Goal: Task Accomplishment & Management: Contribute content

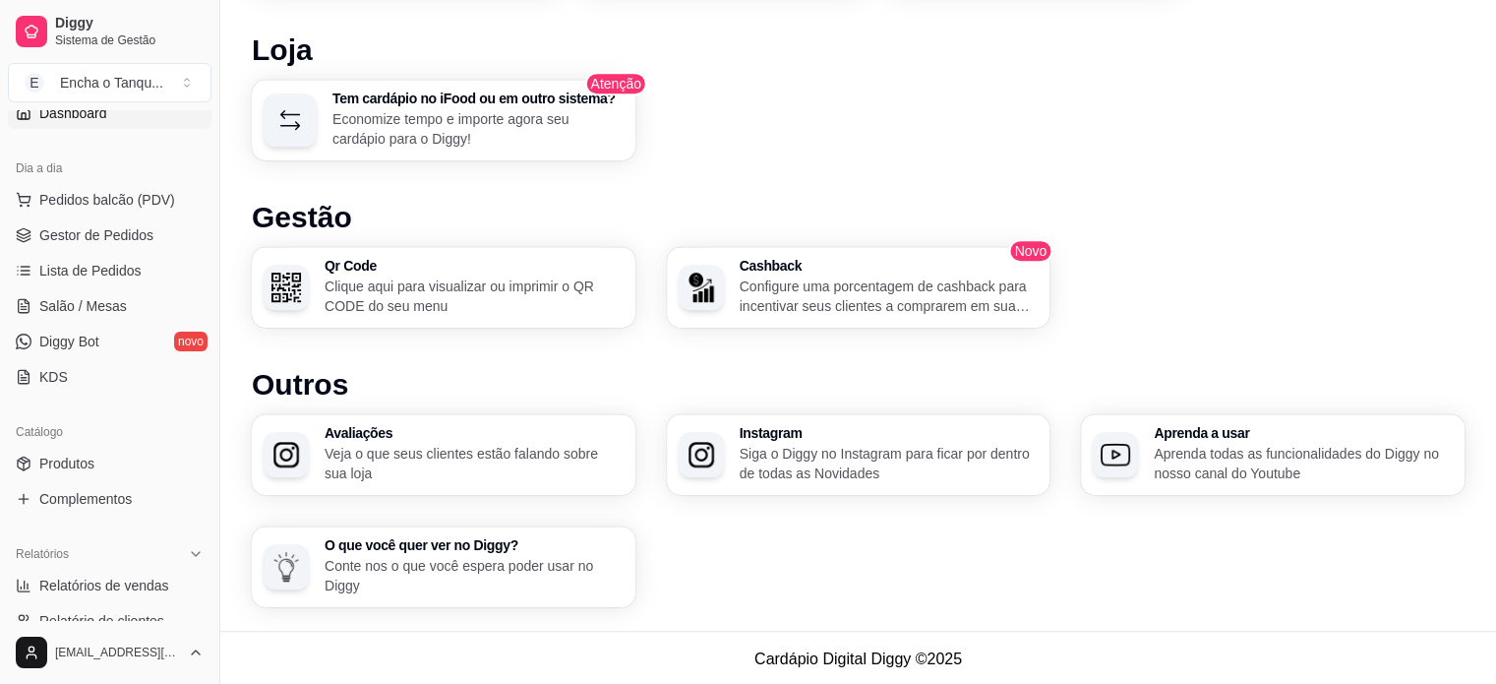
scroll to position [236, 0]
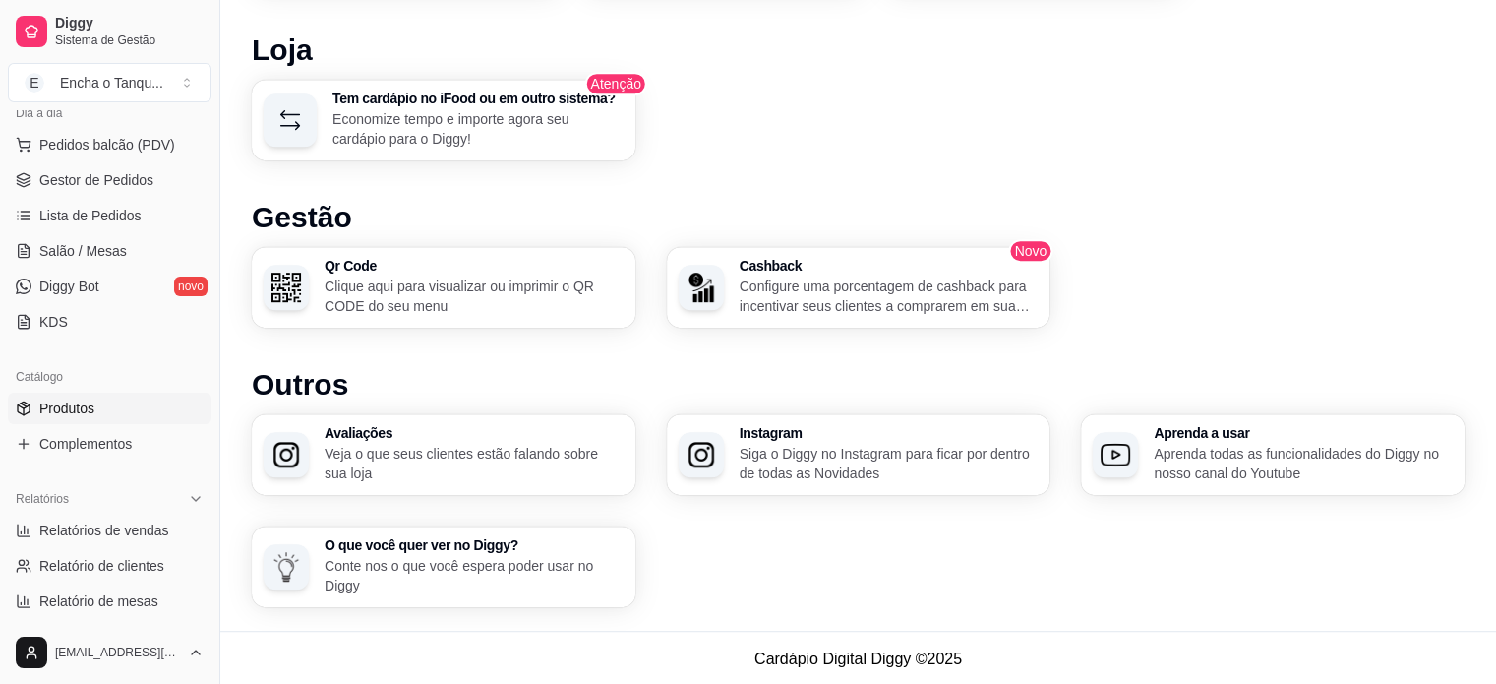
click at [113, 405] on link "Produtos" at bounding box center [110, 407] width 204 height 31
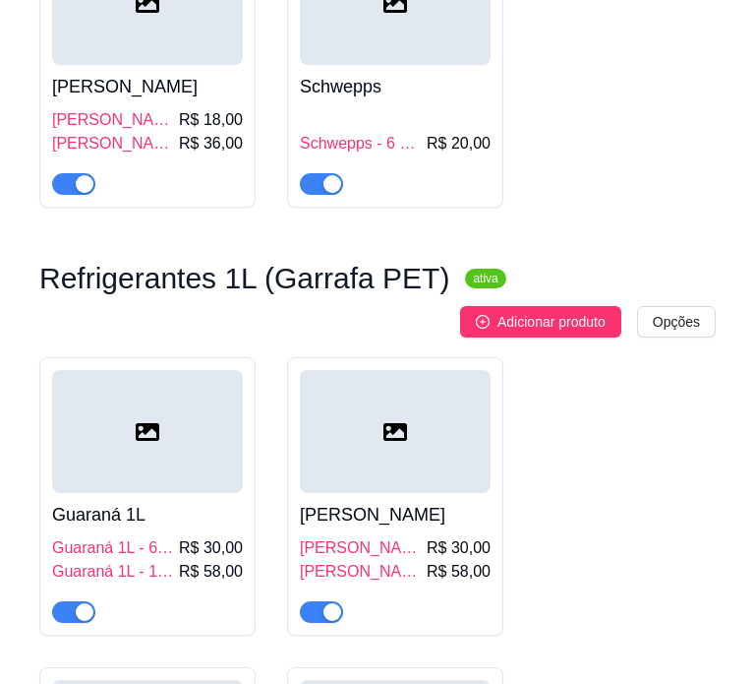
scroll to position [4158, 0]
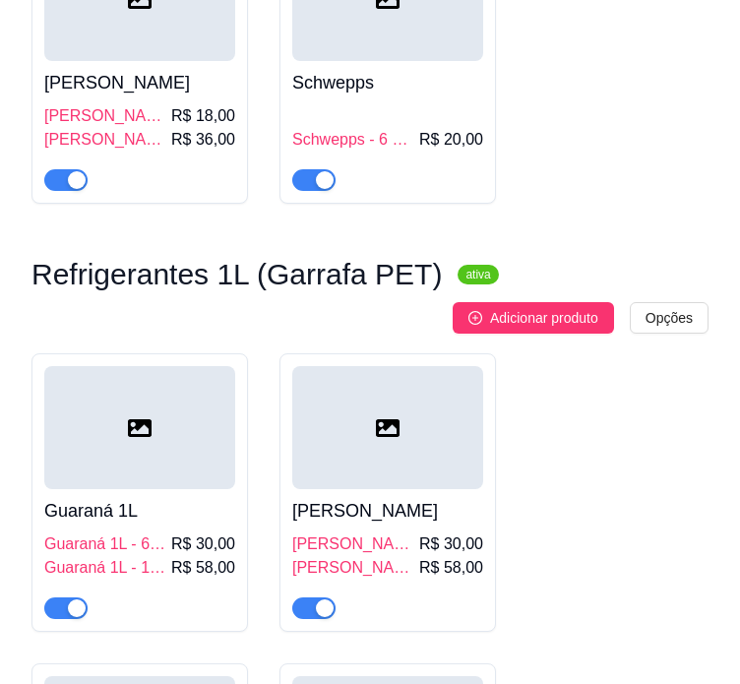
click at [148, 489] on div "Guaraná 1L Guaraná 1L - 6 Unidades R$ 30,00 Guaraná 1L - 12 Unidades R$ 58,00" at bounding box center [139, 554] width 191 height 130
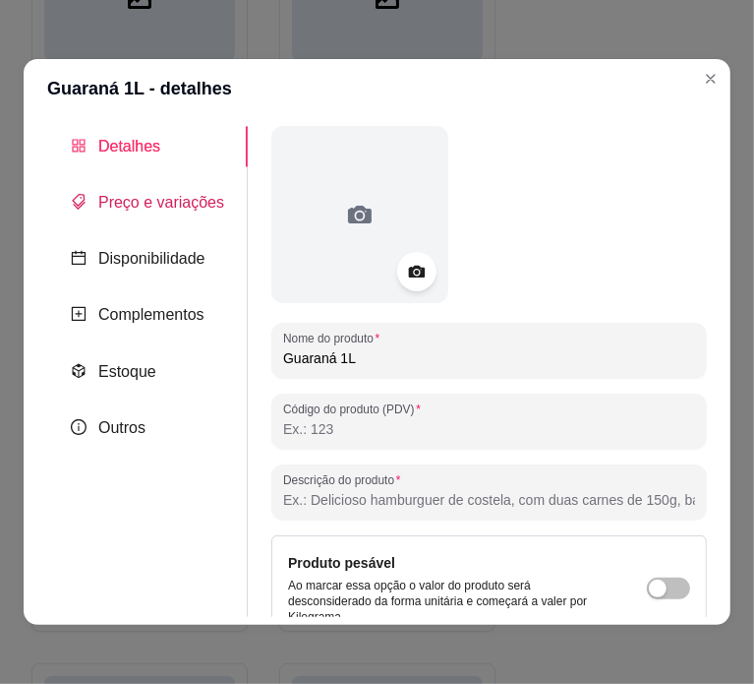
click at [156, 204] on span "Preço e variações" at bounding box center [161, 202] width 126 height 17
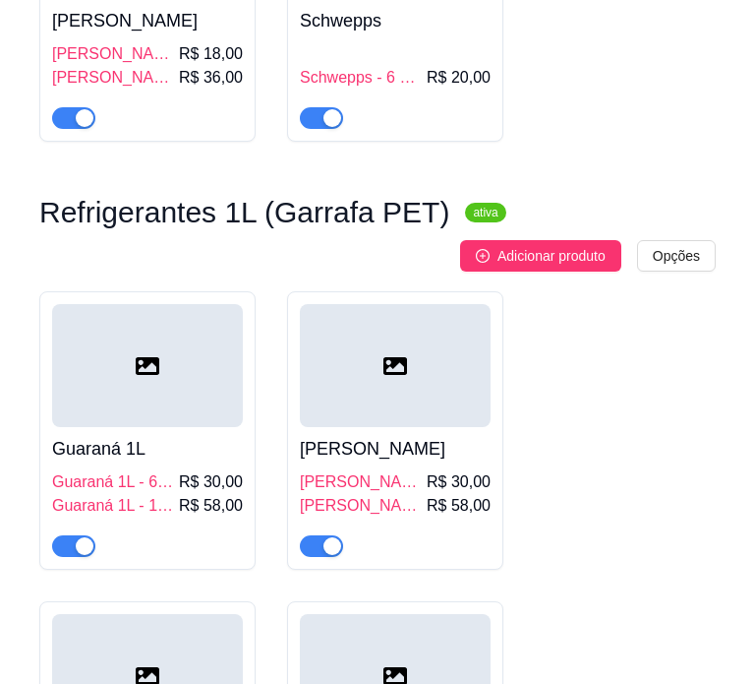
scroll to position [4221, 0]
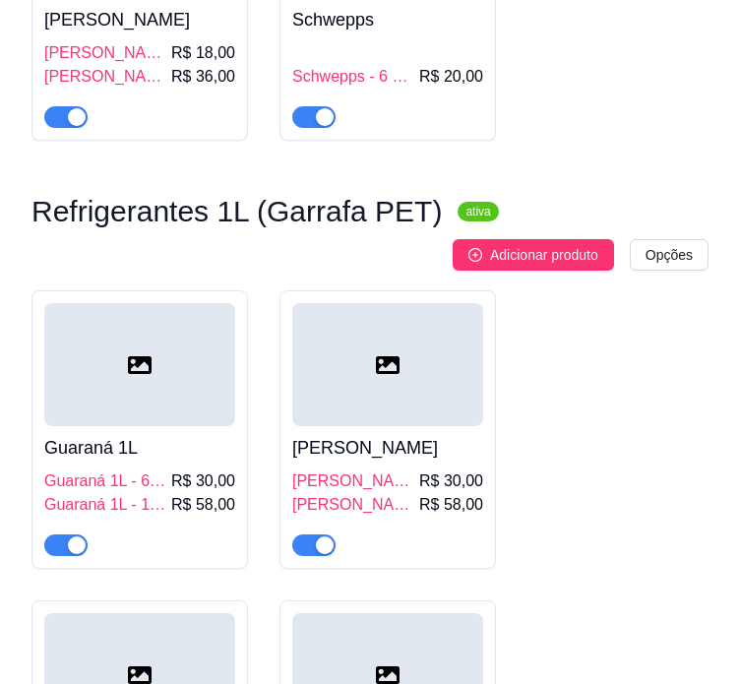
click at [131, 335] on div at bounding box center [139, 364] width 191 height 123
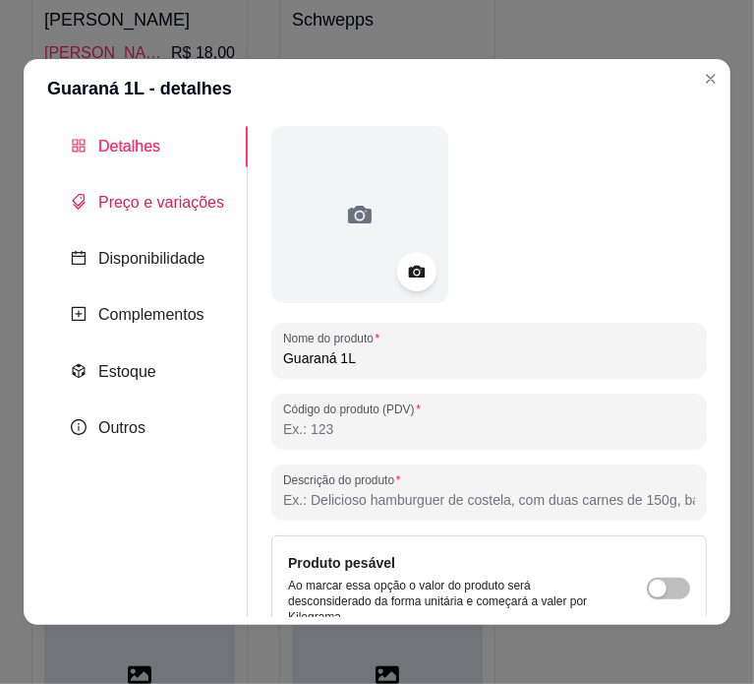
click at [183, 208] on span "Preço e variações" at bounding box center [161, 202] width 126 height 17
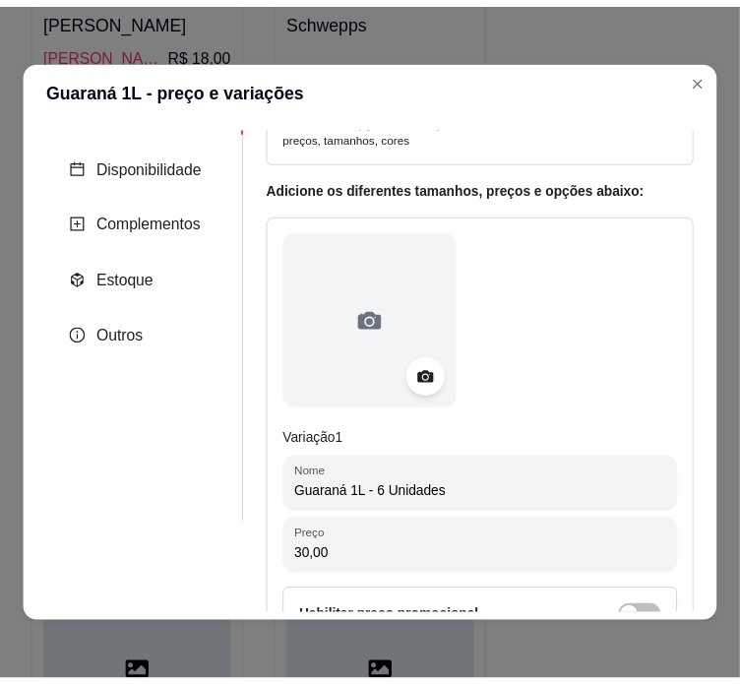
scroll to position [96, 0]
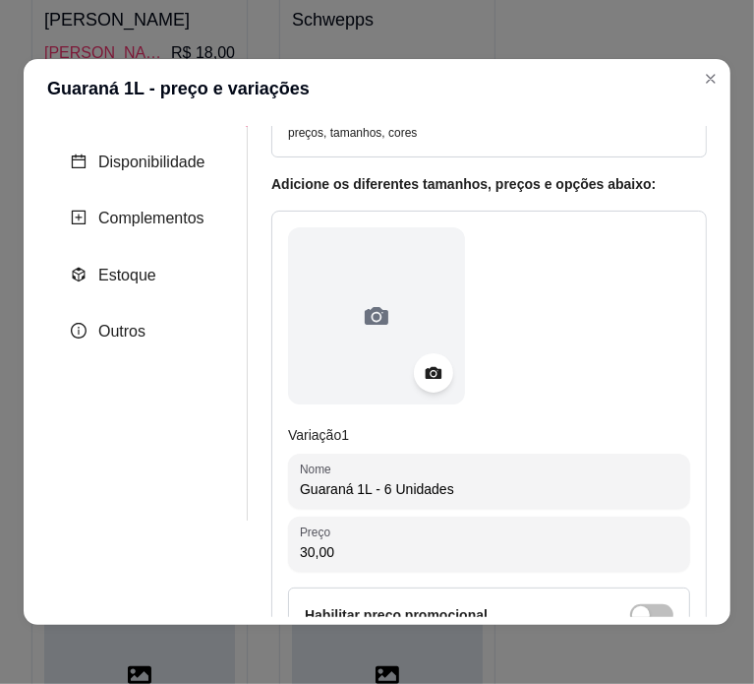
click at [378, 486] on input "Guaraná 1L - 6 Unidades" at bounding box center [489, 489] width 379 height 20
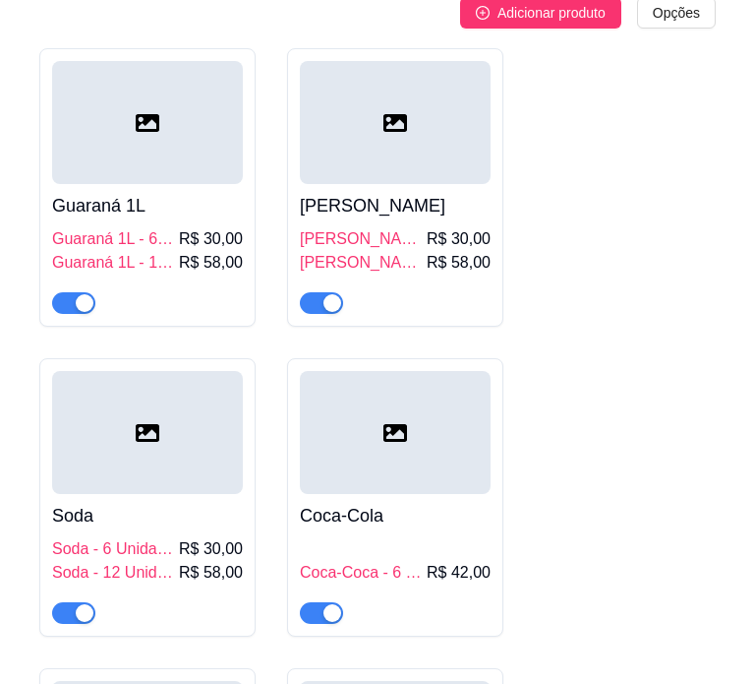
scroll to position [4465, 0]
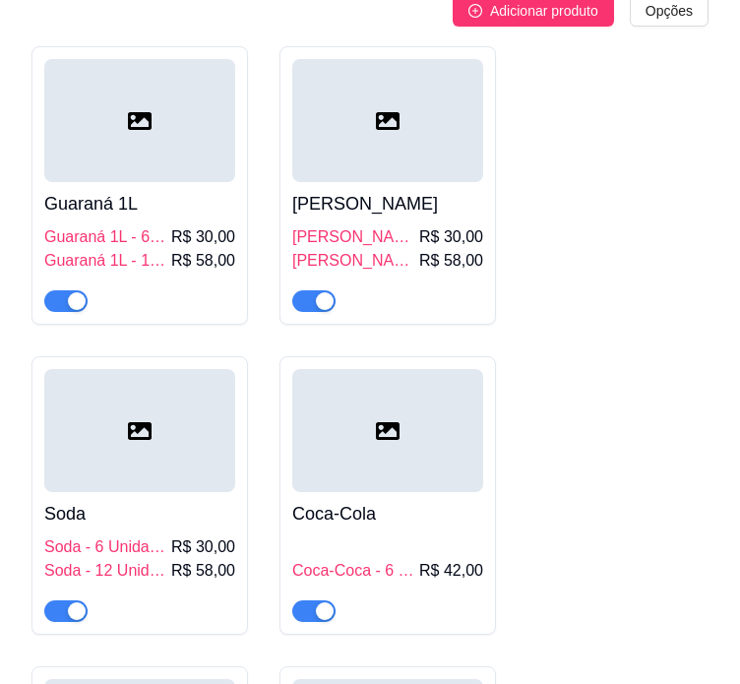
click at [422, 429] on div at bounding box center [387, 430] width 191 height 123
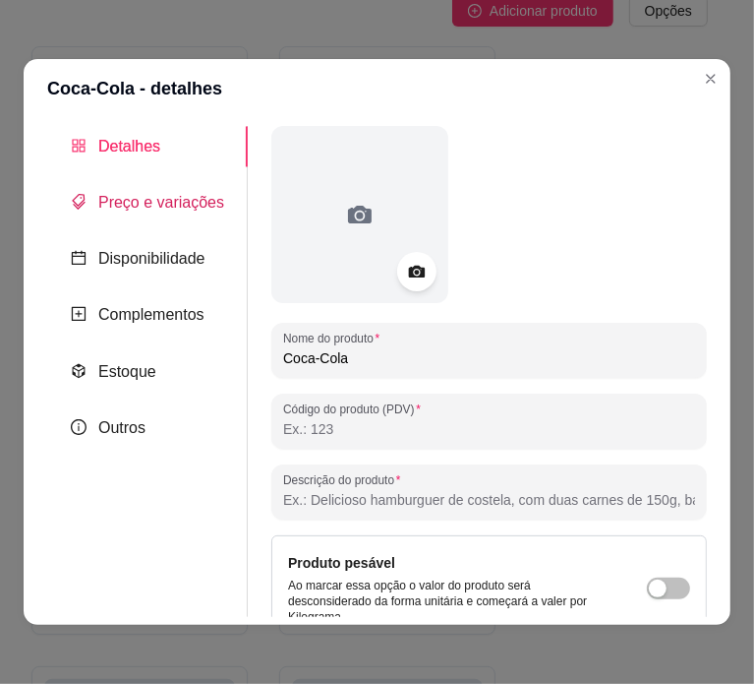
click at [173, 210] on span "Preço e variações" at bounding box center [161, 202] width 126 height 17
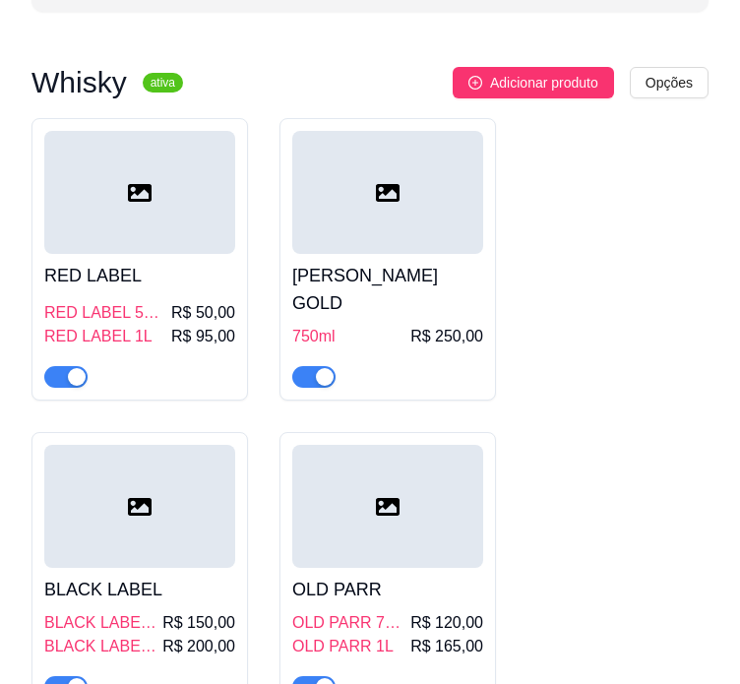
scroll to position [0, 0]
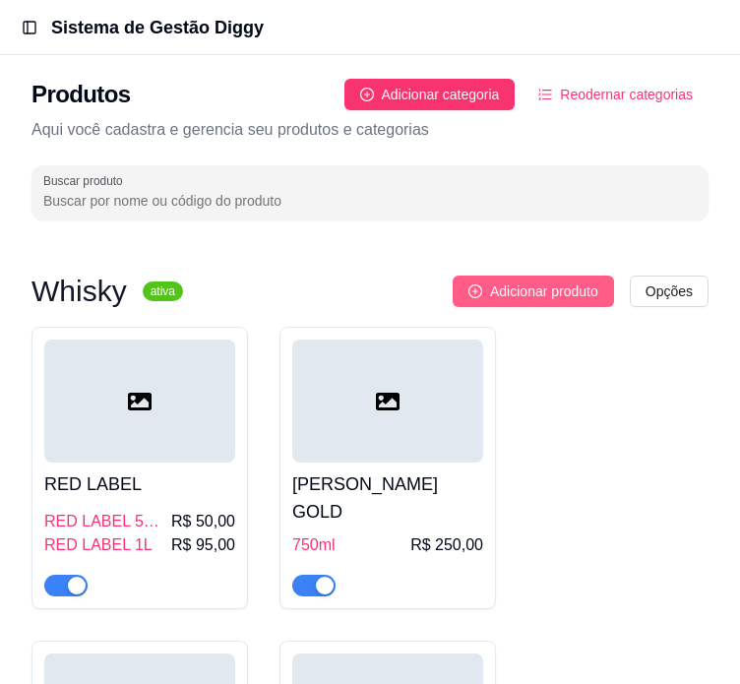
click at [573, 286] on span "Adicionar produto" at bounding box center [544, 291] width 108 height 22
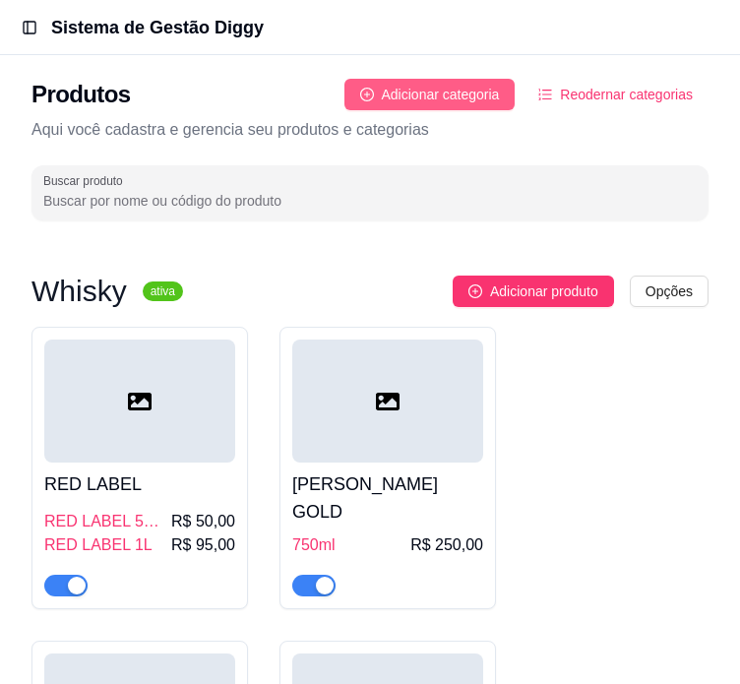
click at [486, 100] on span "Adicionar categoria" at bounding box center [441, 95] width 118 height 22
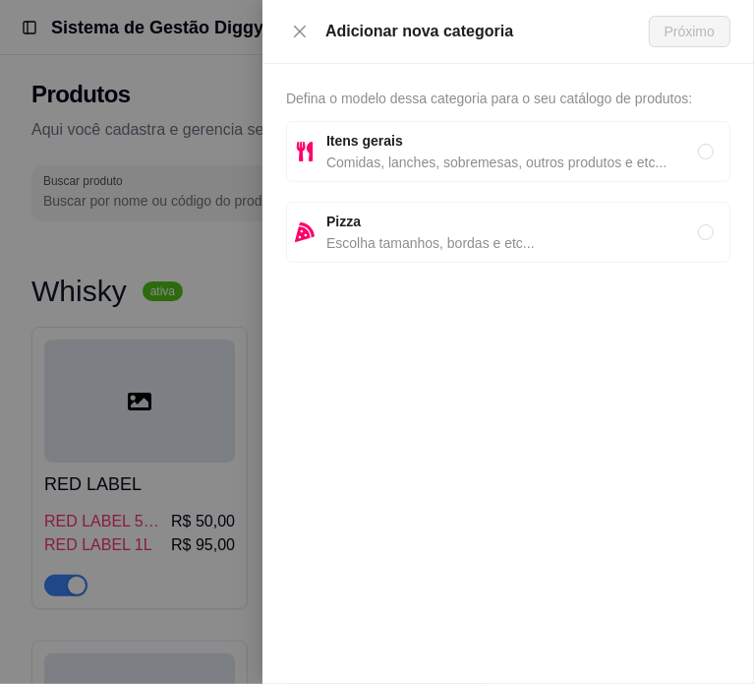
click at [471, 153] on span "Comidas, lanches, sobremesas, outros produtos e etc..." at bounding box center [513, 162] width 372 height 22
radio input "true"
click at [698, 24] on span "Próximo" at bounding box center [690, 32] width 50 height 22
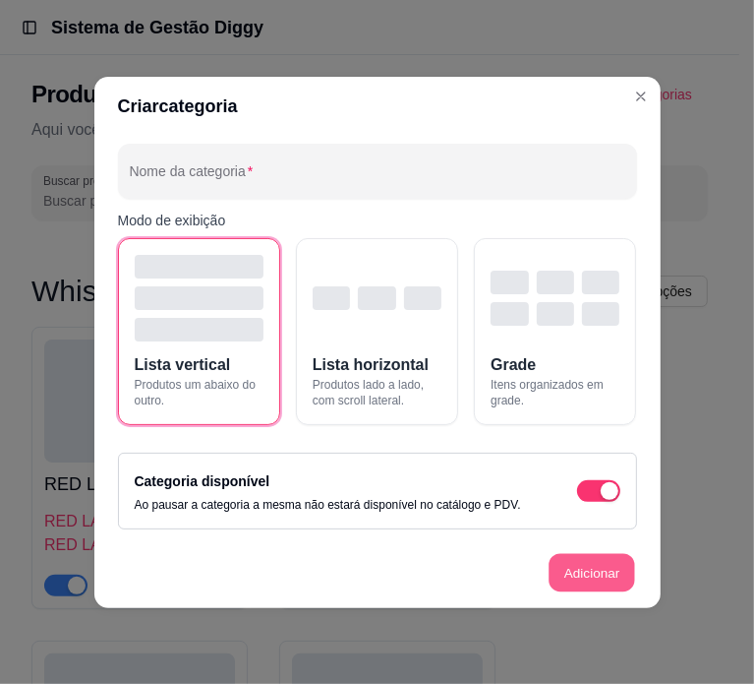
click at [591, 572] on button "Adicionar" at bounding box center [592, 572] width 87 height 38
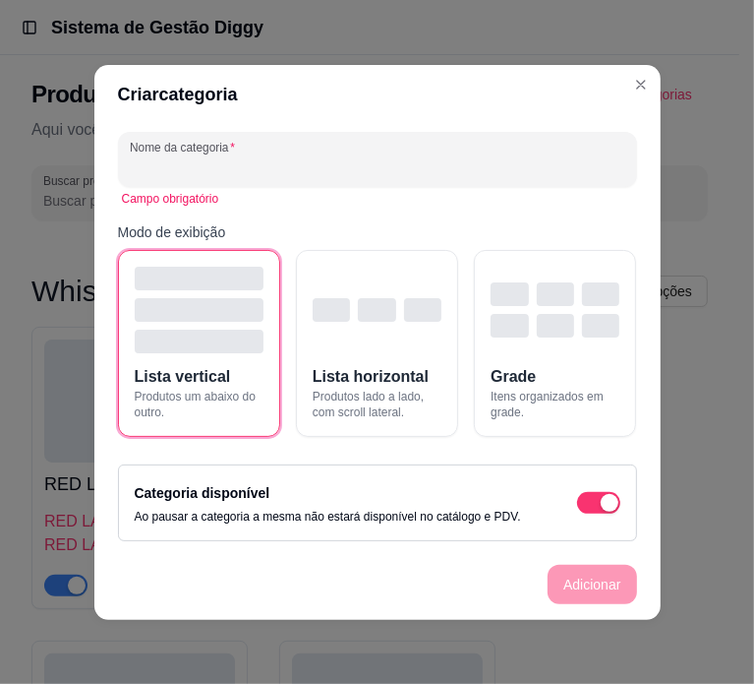
click at [351, 172] on input "Nome da categoria" at bounding box center [378, 167] width 496 height 20
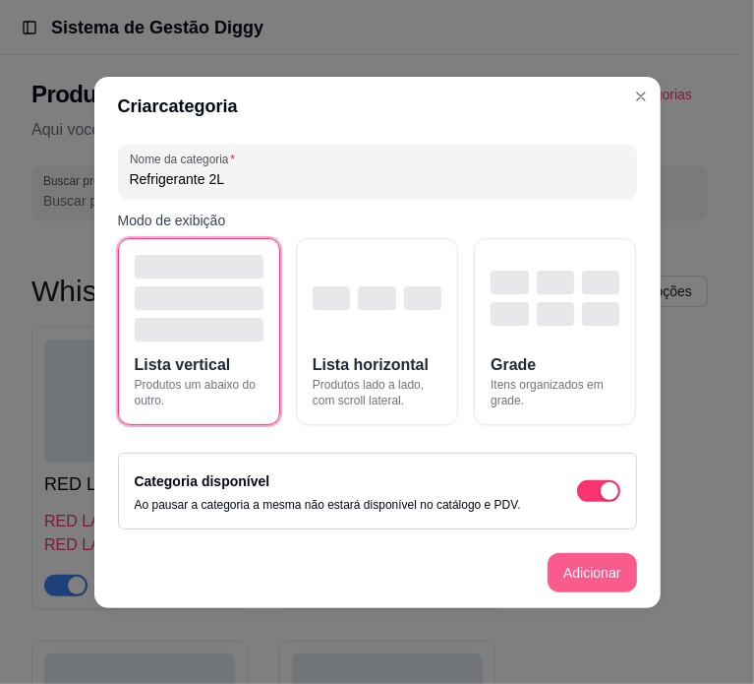
type input "Refrigerante 2L"
click at [591, 570] on button "Adicionar" at bounding box center [592, 572] width 89 height 39
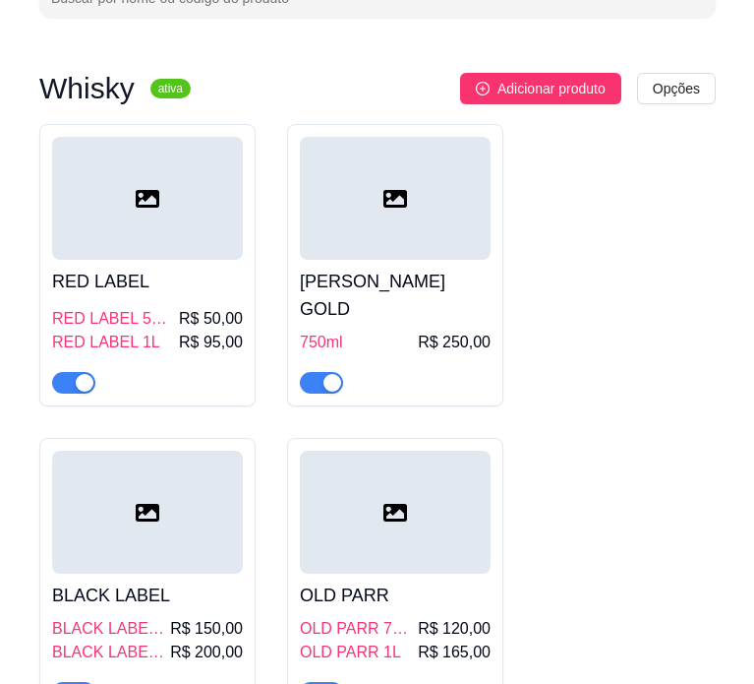
scroll to position [7672, 0]
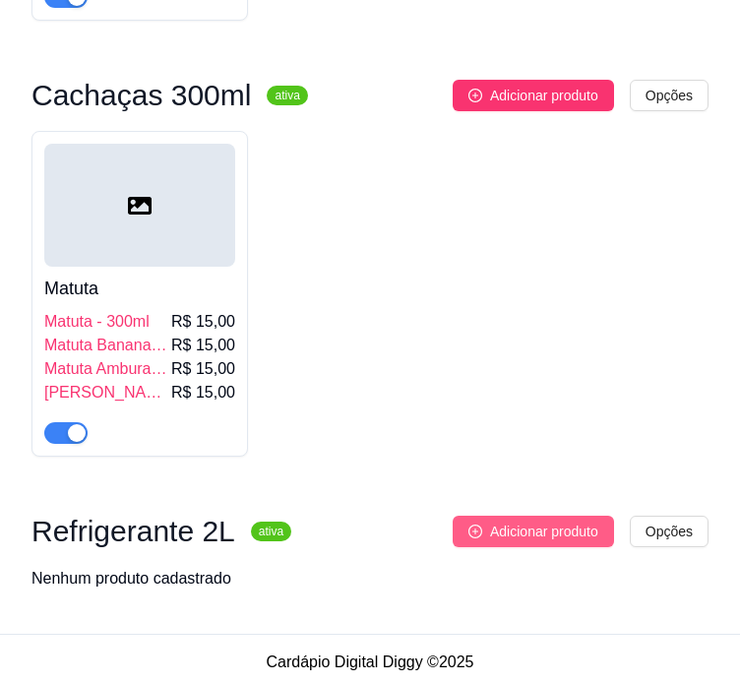
click at [548, 526] on span "Adicionar produto" at bounding box center [544, 531] width 108 height 22
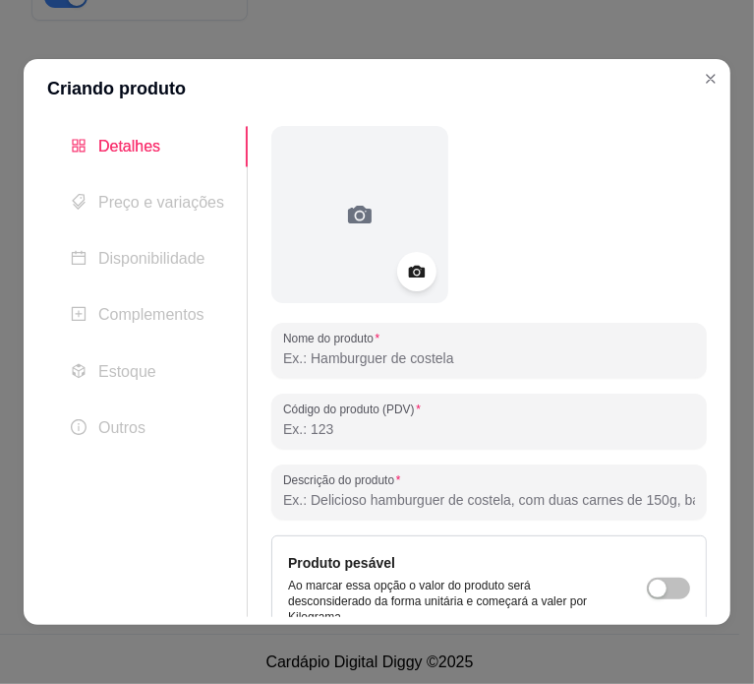
click at [193, 197] on span "Preço e variações" at bounding box center [161, 202] width 126 height 17
click at [347, 366] on input "Nome do produto" at bounding box center [489, 358] width 412 height 20
click at [186, 194] on span "Preço e variações" at bounding box center [161, 202] width 126 height 17
click at [323, 355] on input "Nome do produto" at bounding box center [489, 358] width 412 height 20
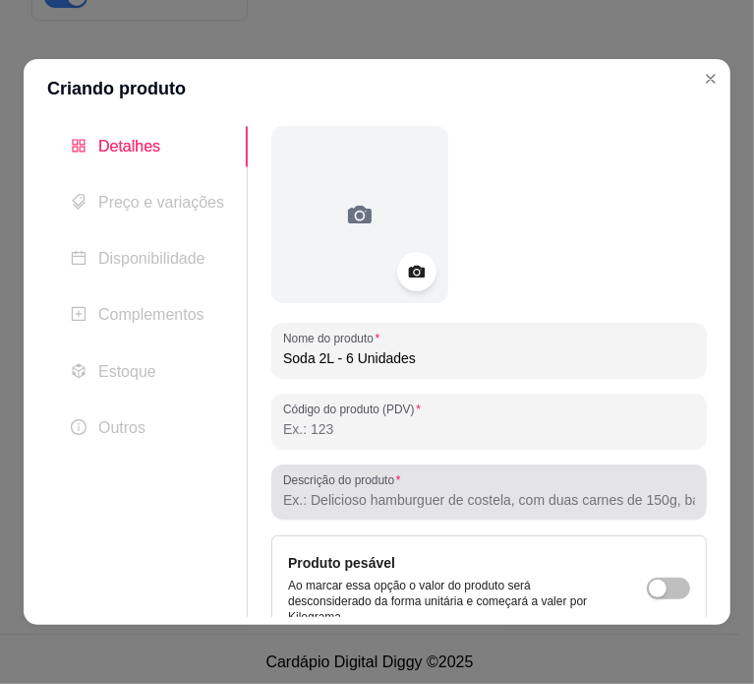
type input "Soda 2L - 6 Unidades"
paste input "Soda 2L - 6 Unidades"
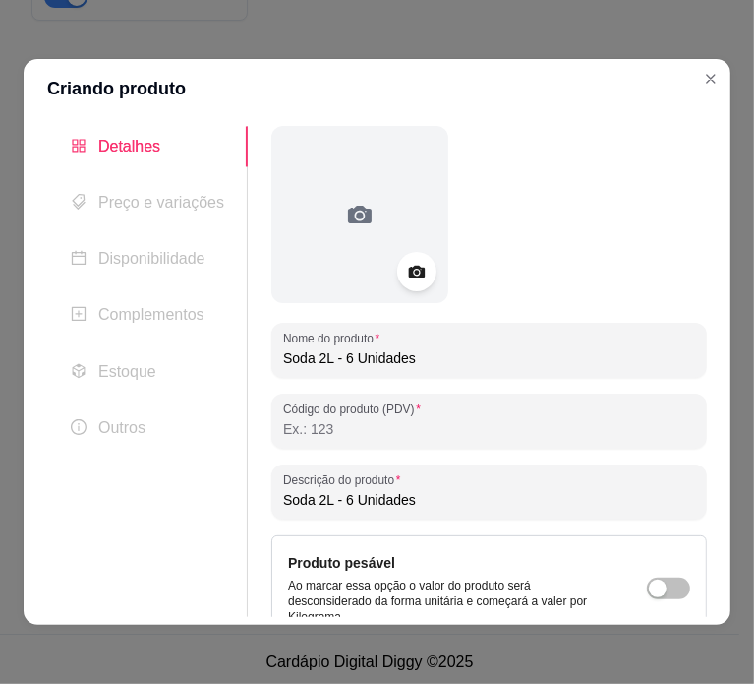
click at [355, 495] on input "Soda 2L - 6 Unidades" at bounding box center [489, 500] width 412 height 20
click at [339, 500] on input "Soda 2L - 6 Unidades" at bounding box center [489, 500] width 412 height 20
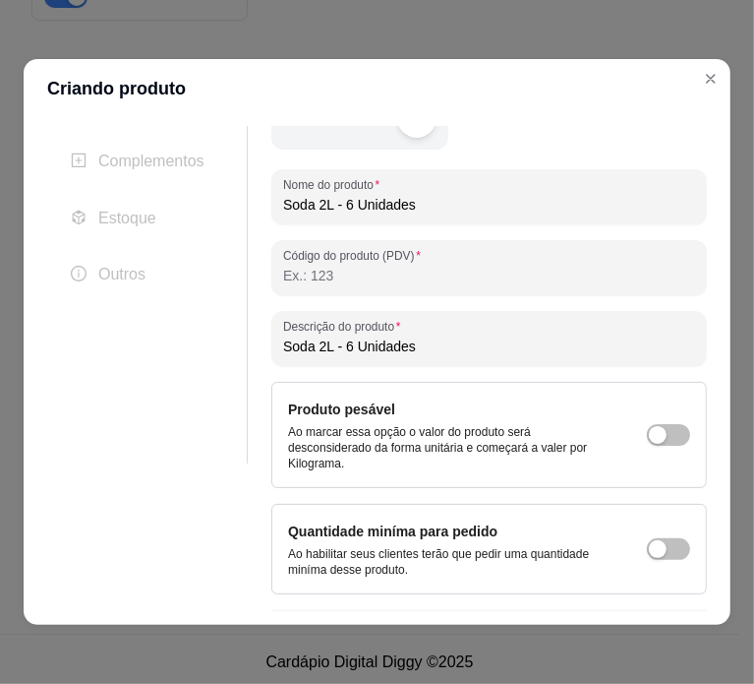
scroll to position [201, 0]
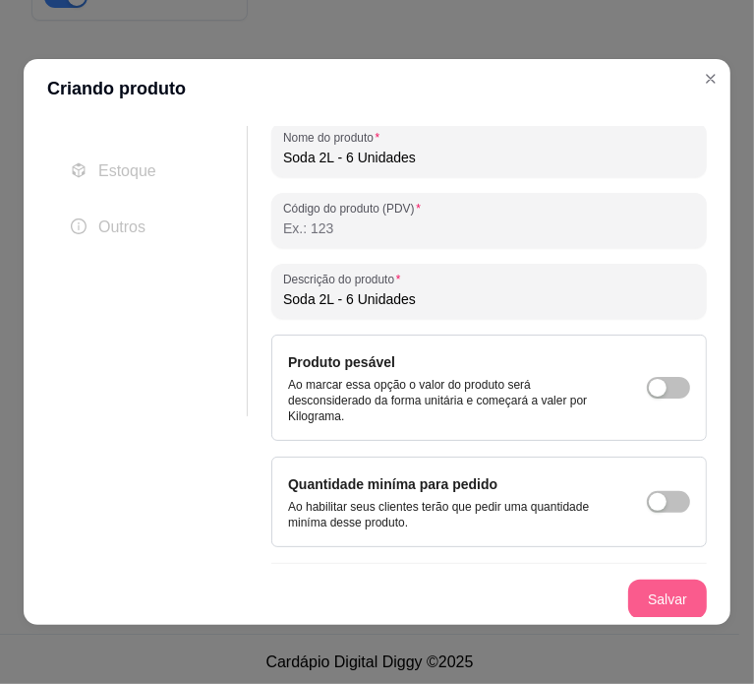
type input "Soda 2L - 6 Unidades"
click at [659, 599] on button "Salvar" at bounding box center [667, 599] width 77 height 38
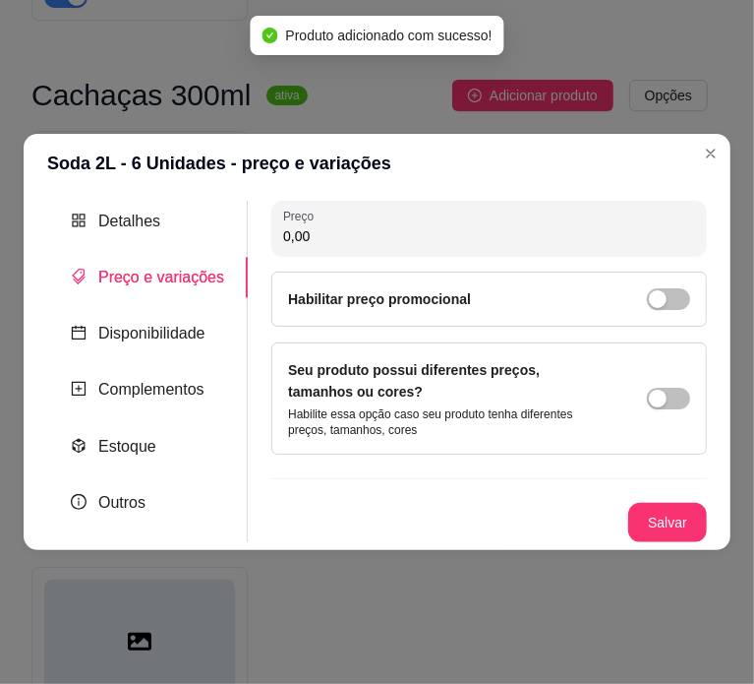
scroll to position [0, 0]
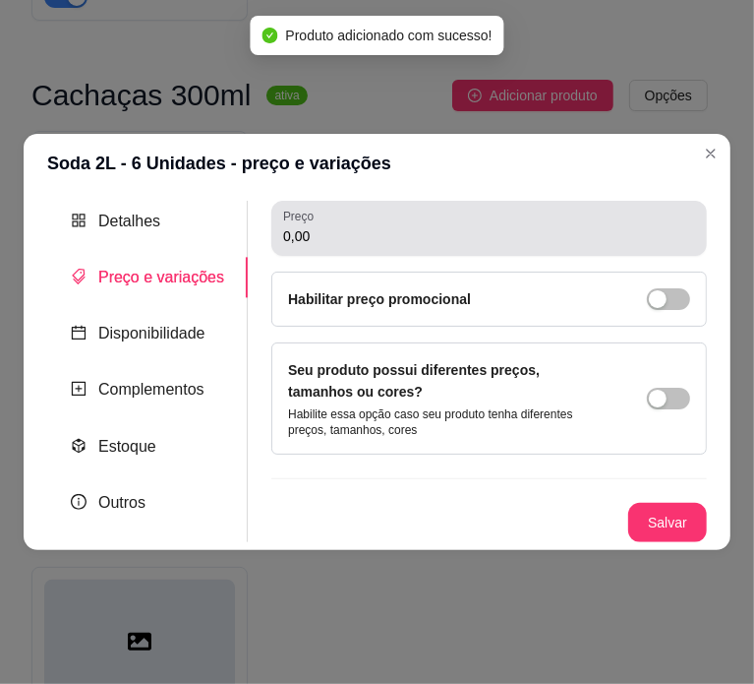
click at [358, 225] on div "0,00" at bounding box center [489, 228] width 412 height 39
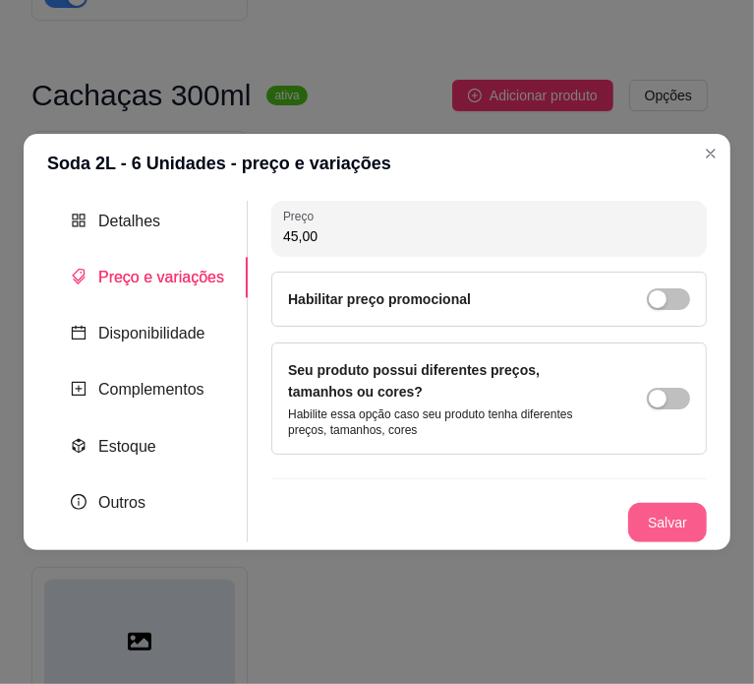
type input "45,00"
click at [677, 521] on button "Salvar" at bounding box center [667, 523] width 77 height 38
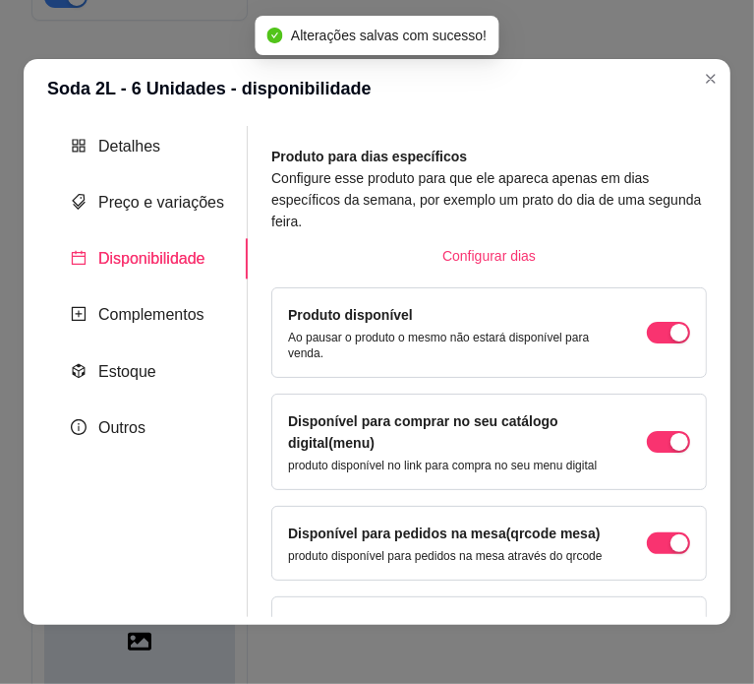
scroll to position [163, 0]
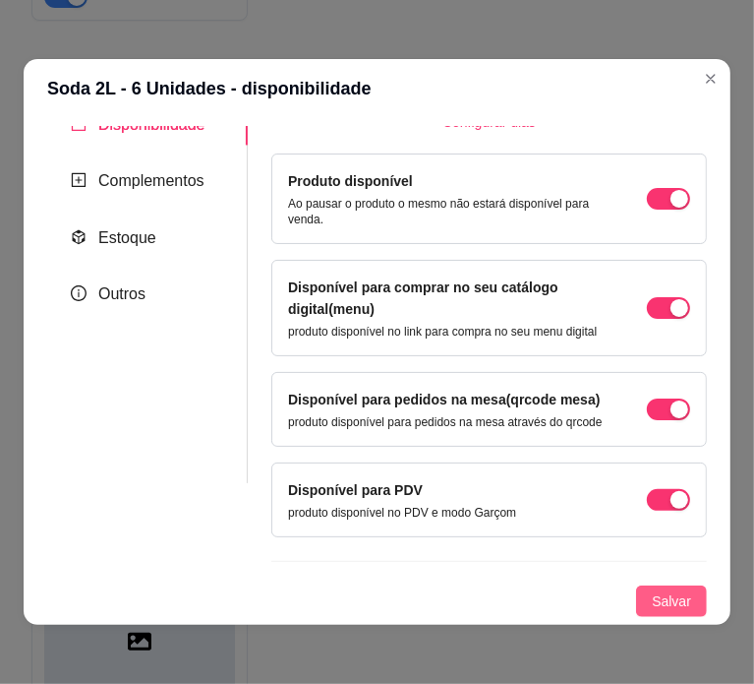
click at [653, 597] on span "Salvar" at bounding box center [671, 601] width 39 height 22
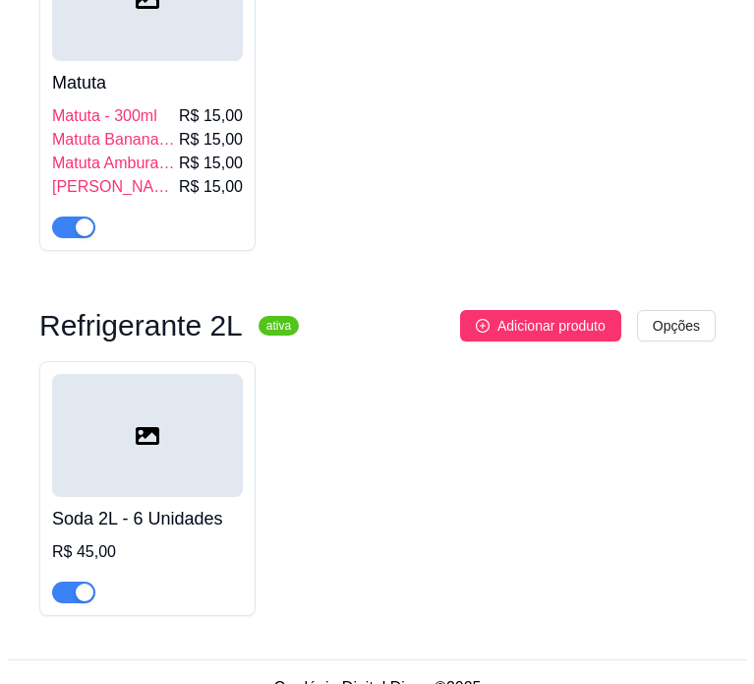
scroll to position [7905, 0]
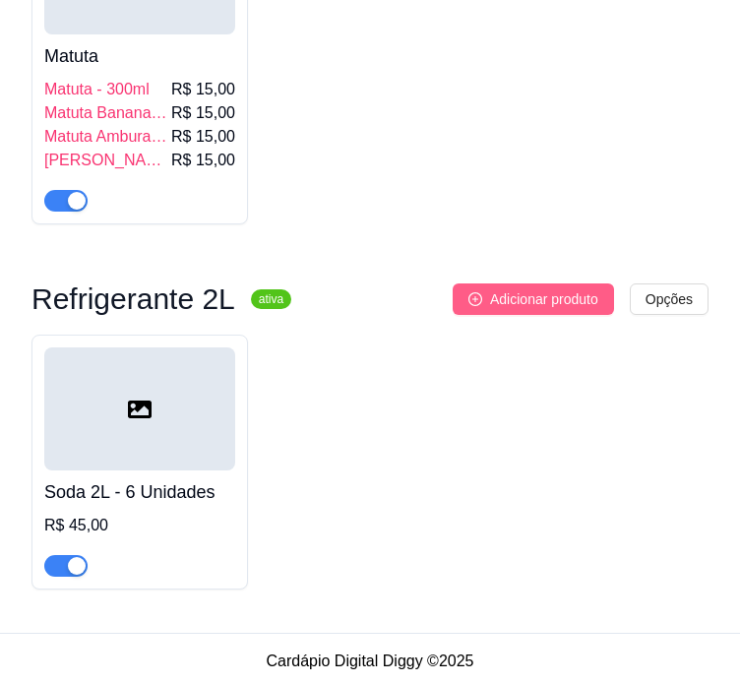
click at [535, 298] on span "Adicionar produto" at bounding box center [544, 299] width 108 height 22
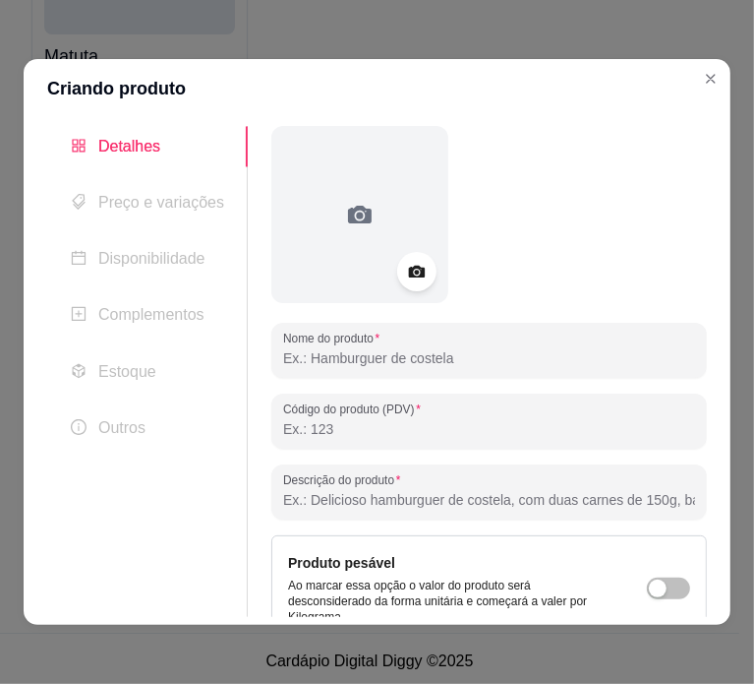
click at [397, 353] on input "Nome do produto" at bounding box center [489, 358] width 412 height 20
type input "P"
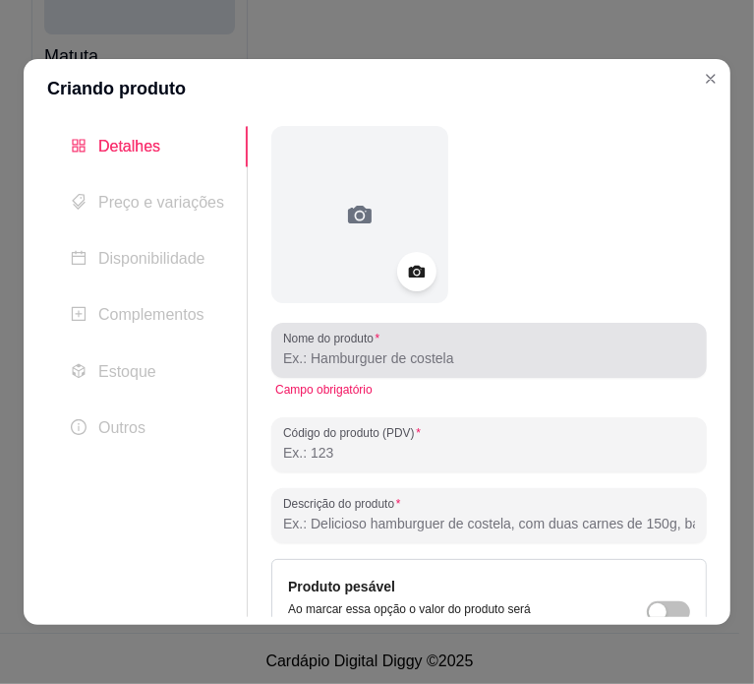
click at [387, 369] on div at bounding box center [489, 349] width 412 height 39
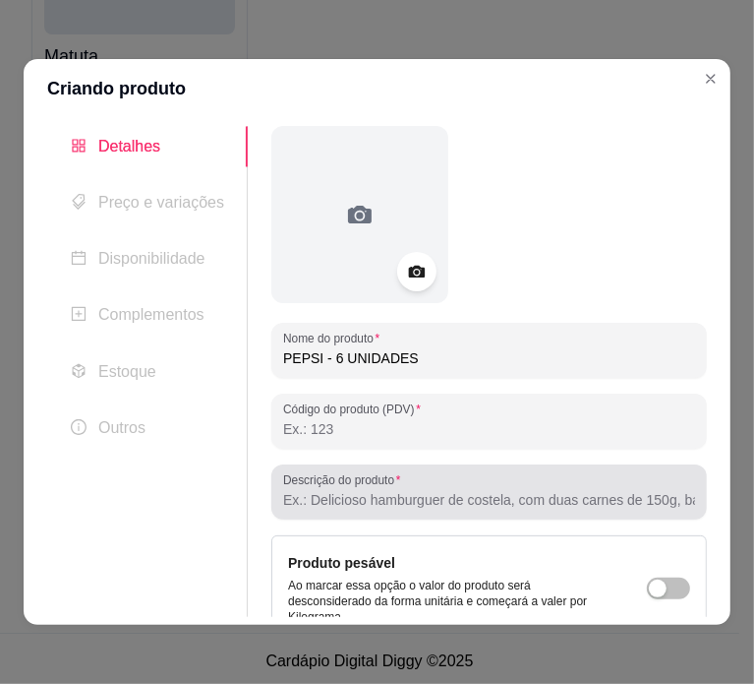
type input "PEPSI - 6 UNIDADES"
click at [376, 488] on div at bounding box center [489, 491] width 412 height 39
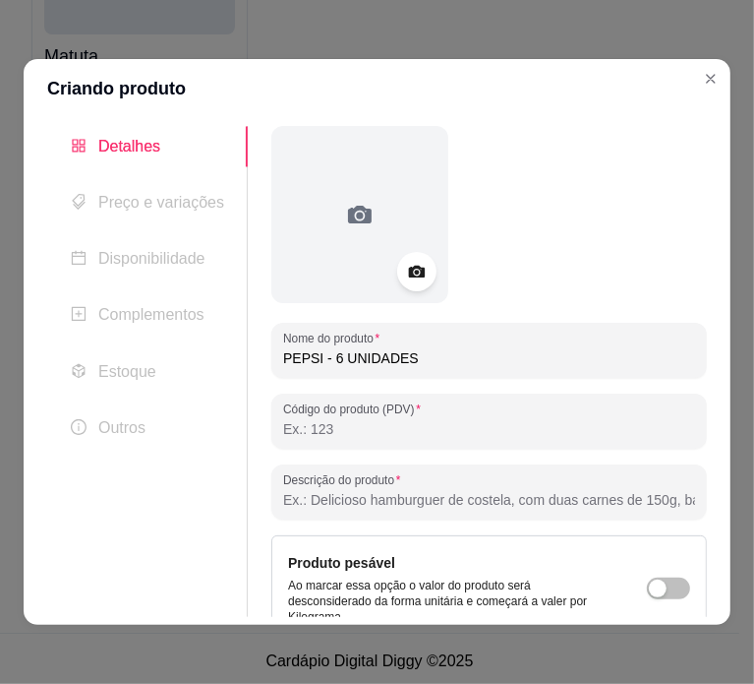
click at [448, 349] on input "PEPSI - 6 UNIDADES" at bounding box center [489, 358] width 412 height 20
paste input "PEPSI - 6 UNIDADES"
click at [418, 491] on input "PEPSI - 6 UNIDADES" at bounding box center [489, 500] width 412 height 20
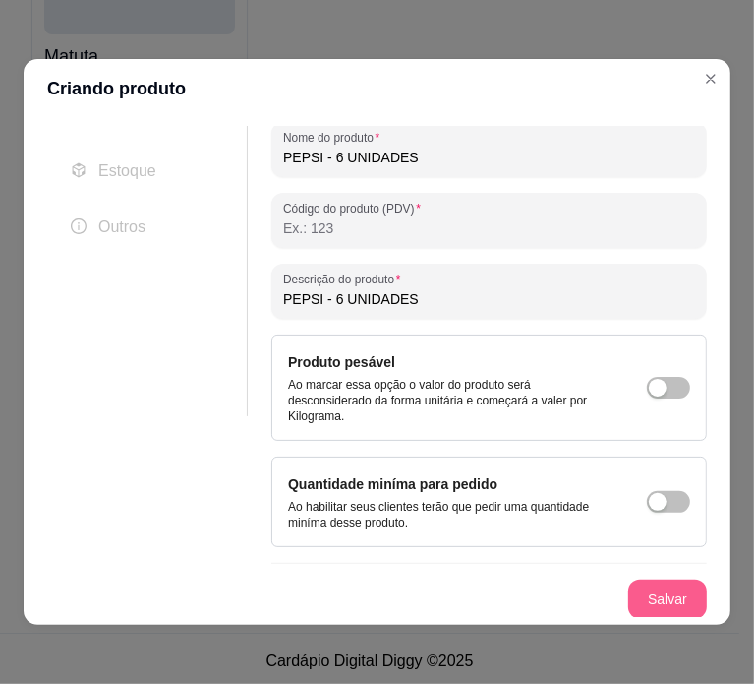
type input "PEPSI - 6 UNIDADES"
click at [629, 600] on button "Salvar" at bounding box center [667, 599] width 77 height 38
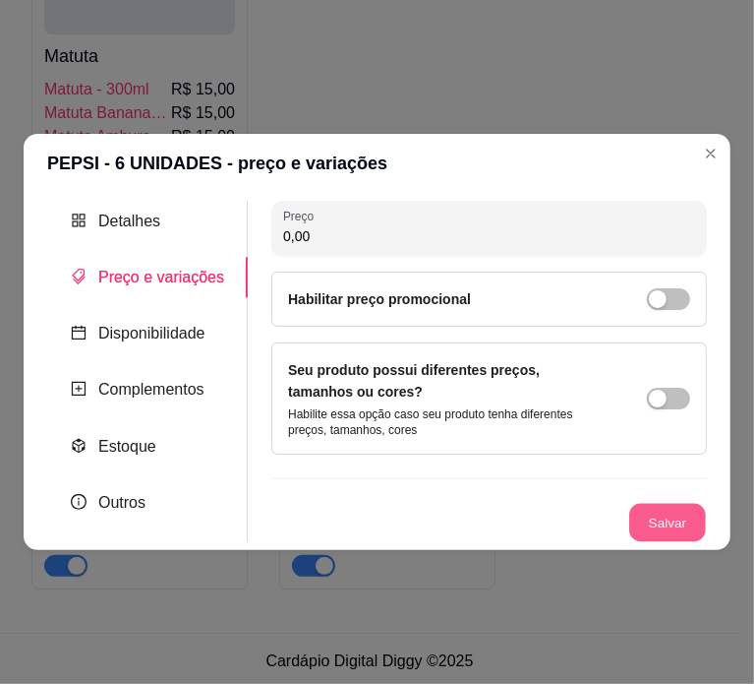
click at [650, 516] on button "Salvar" at bounding box center [667, 523] width 77 height 38
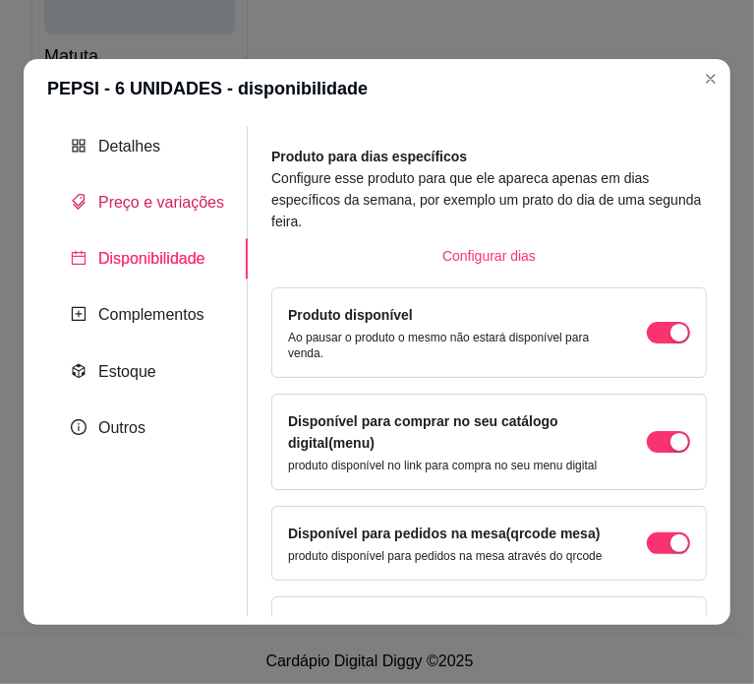
click at [175, 194] on span "Preço e variações" at bounding box center [161, 202] width 126 height 17
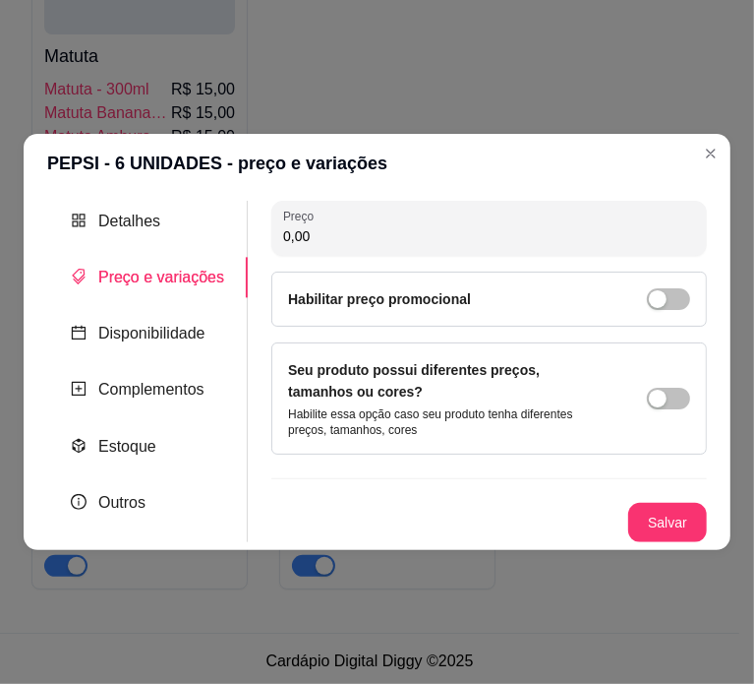
click at [369, 236] on input "0,00" at bounding box center [489, 236] width 412 height 20
type input "45,00"
click at [677, 527] on button "Salvar" at bounding box center [667, 523] width 77 height 38
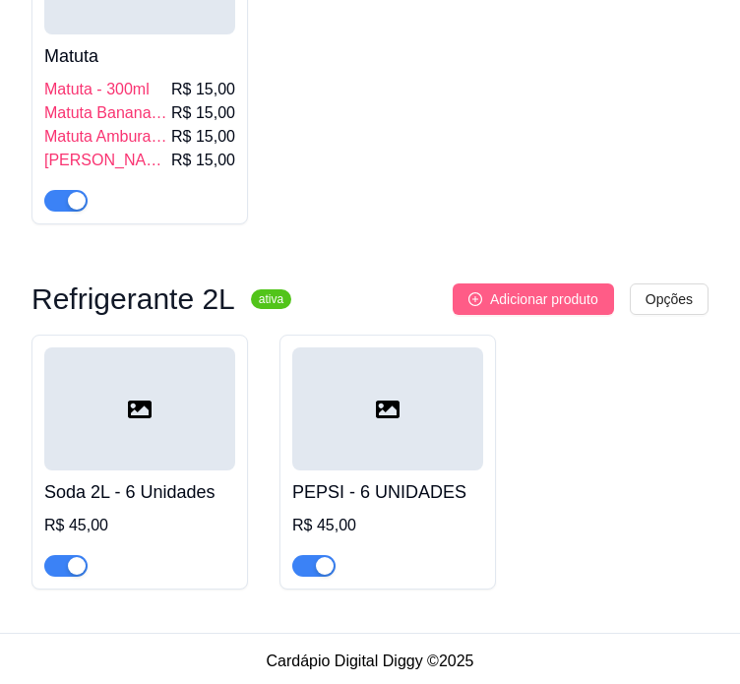
click at [506, 288] on span "Adicionar produto" at bounding box center [544, 299] width 108 height 22
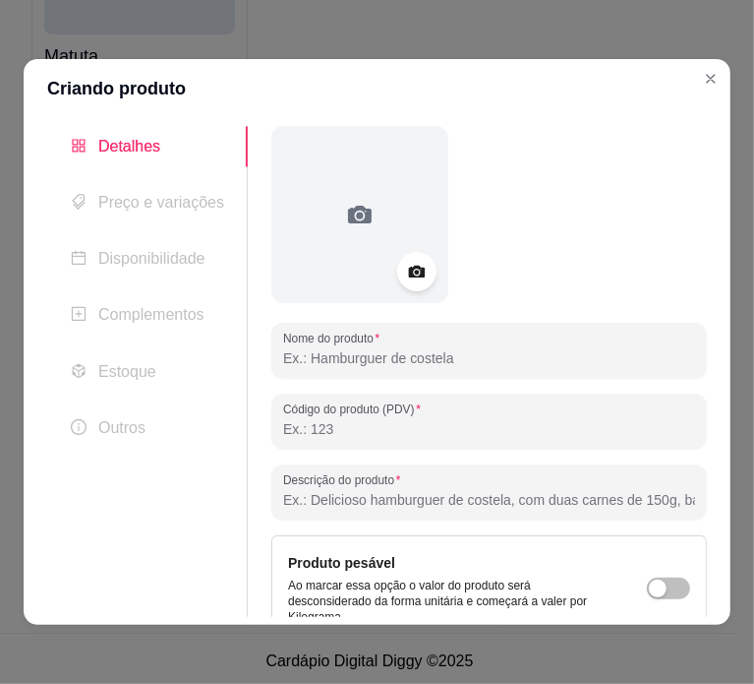
click at [395, 365] on input "Nome do produto" at bounding box center [489, 358] width 412 height 20
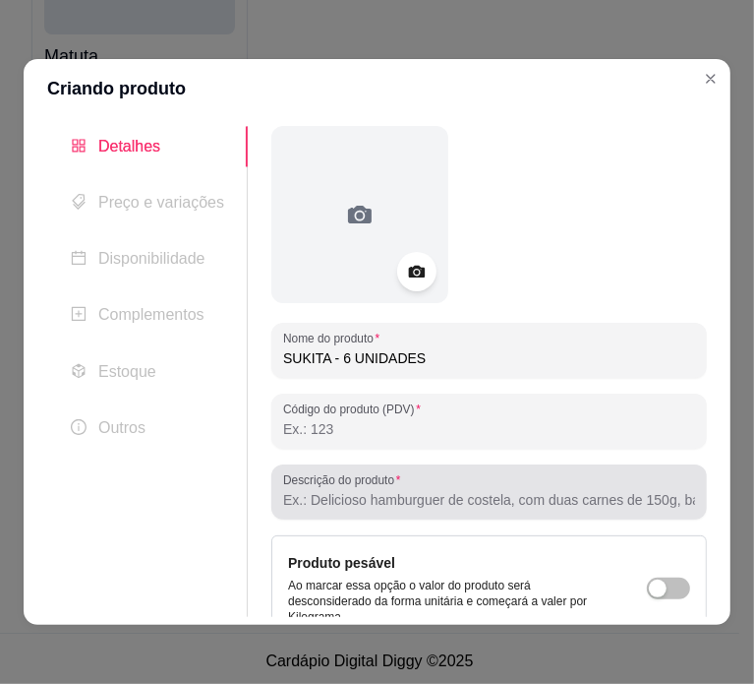
type input "SUKITA - 6 UNIDADES"
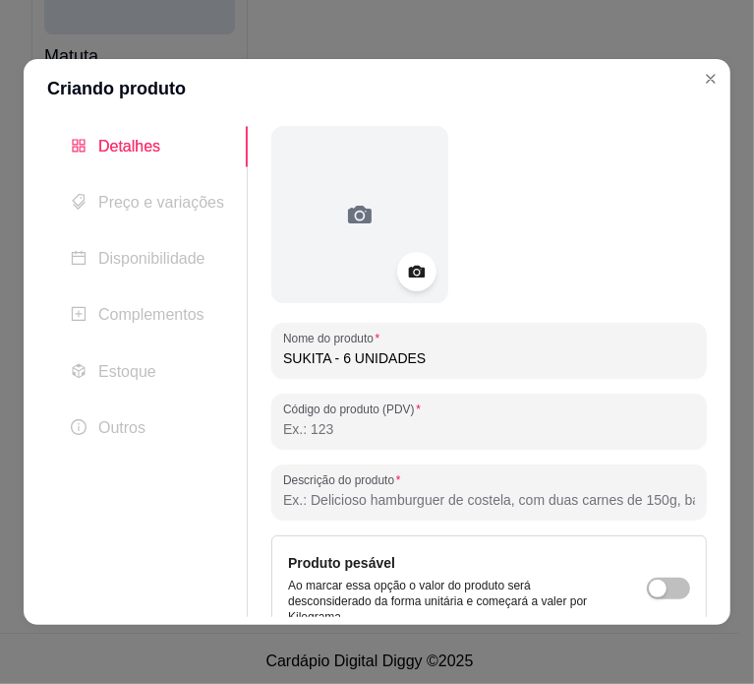
paste input "SUKITA - 6 UNIDADES"
click at [382, 505] on input "SUKITA - 6 UNIDADES" at bounding box center [489, 500] width 412 height 20
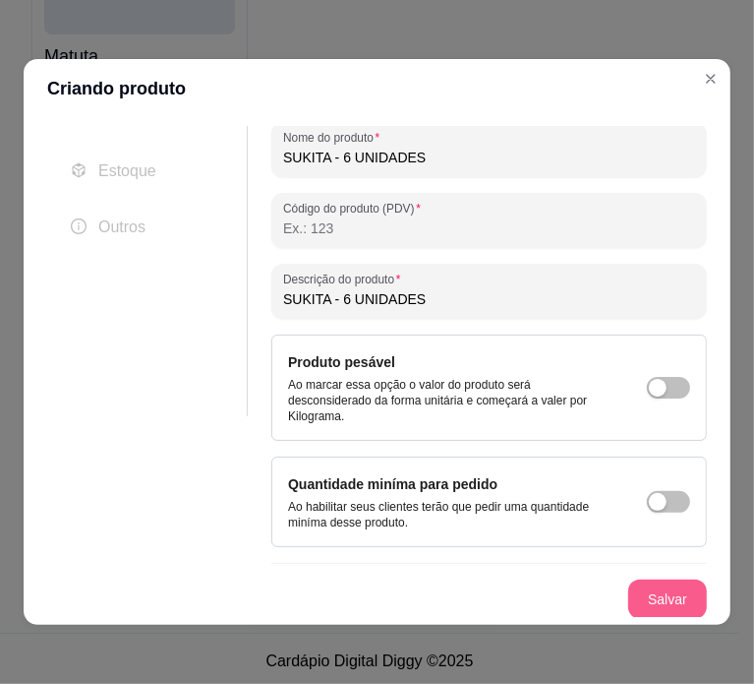
type input "SUKITA - 6 UNIDADES"
click at [646, 592] on button "Salvar" at bounding box center [667, 599] width 77 height 38
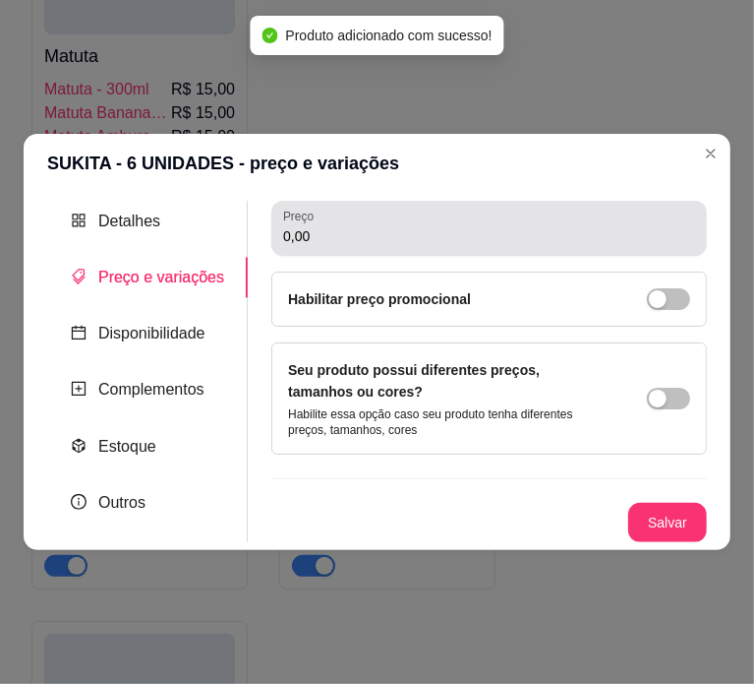
click at [326, 222] on div "0,00" at bounding box center [489, 228] width 412 height 39
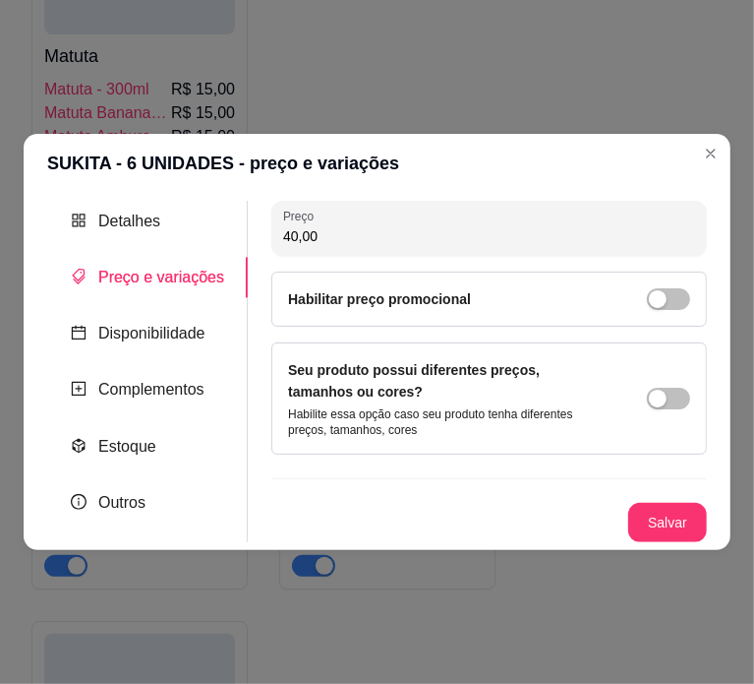
type input "40,00"
click at [677, 529] on button "Salvar" at bounding box center [667, 523] width 77 height 38
click at [677, 529] on div "Salvar" at bounding box center [489, 522] width 436 height 39
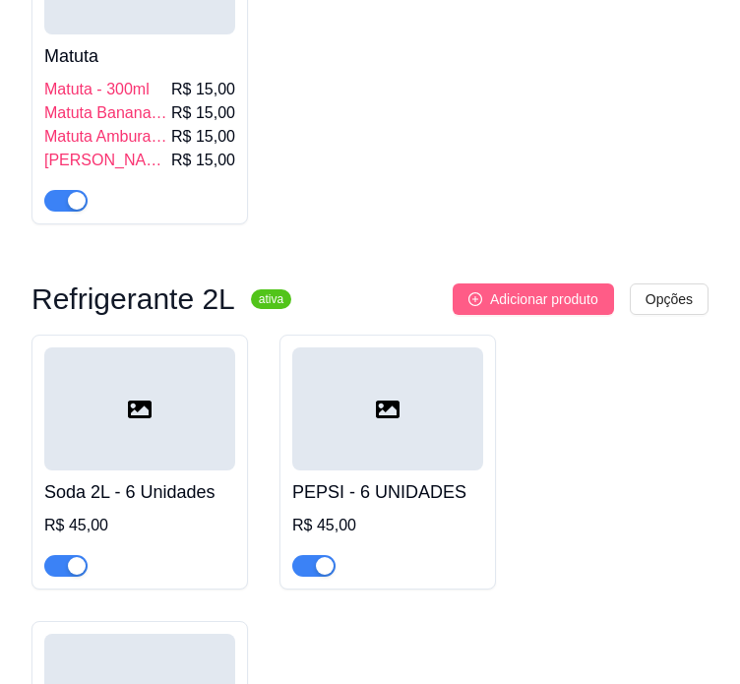
click at [527, 299] on span "Adicionar produto" at bounding box center [544, 299] width 108 height 22
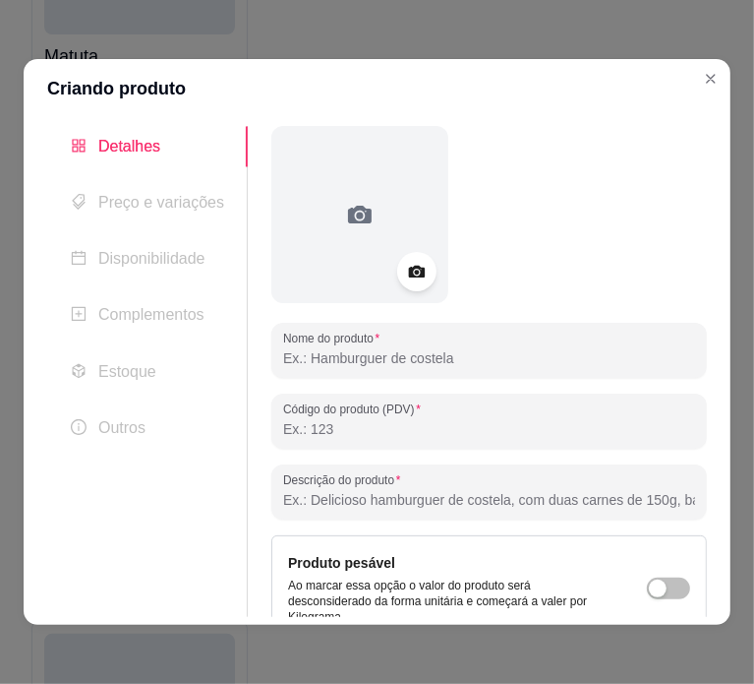
click at [499, 350] on input "Nome do produto" at bounding box center [489, 358] width 412 height 20
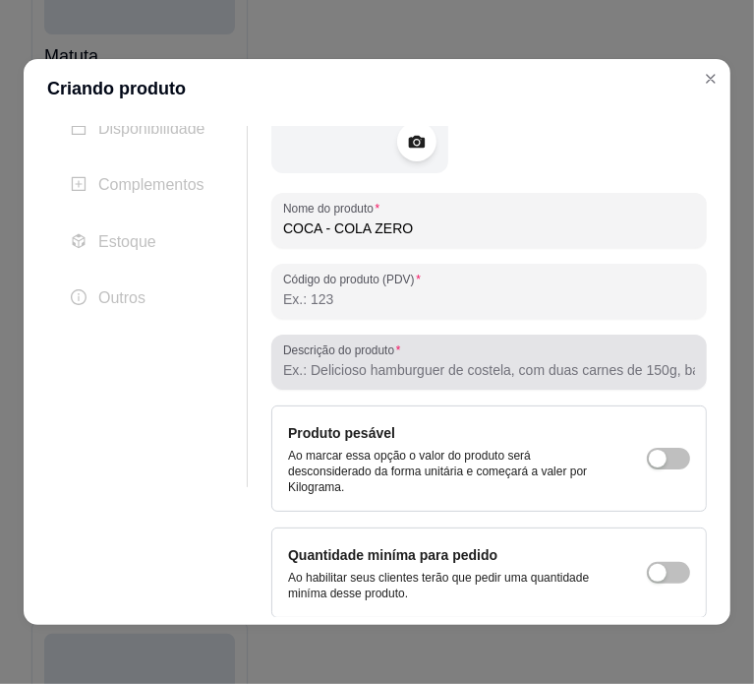
scroll to position [201, 0]
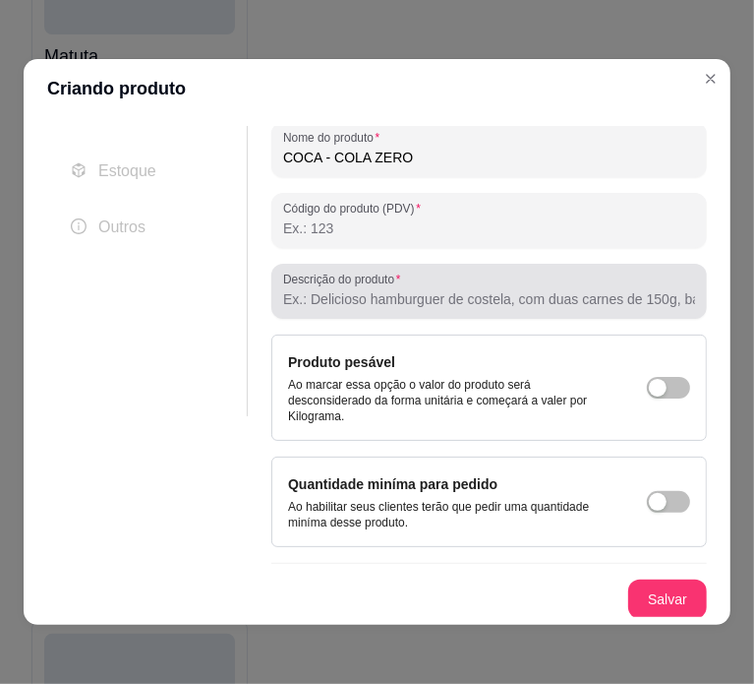
type input "COCA - COLA ZERO"
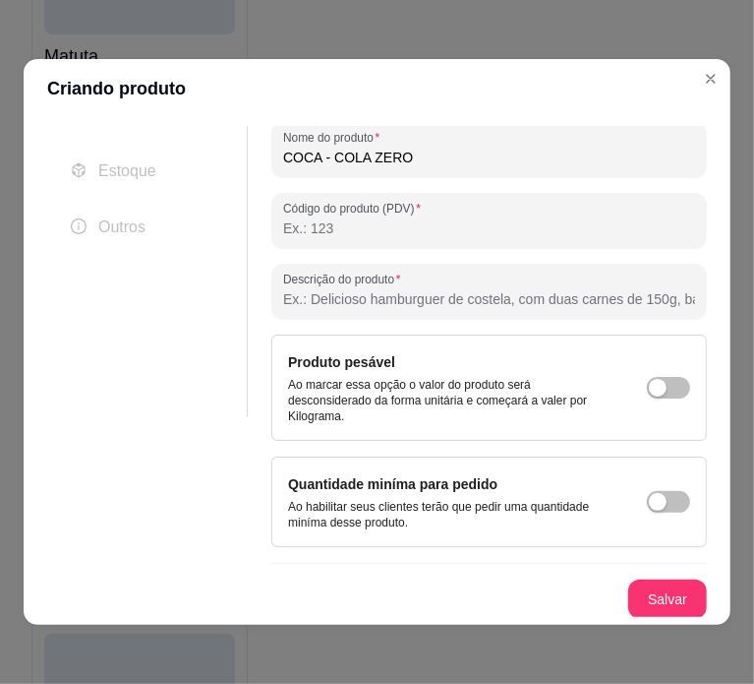
click at [492, 301] on input "Descrição do produto" at bounding box center [489, 299] width 412 height 20
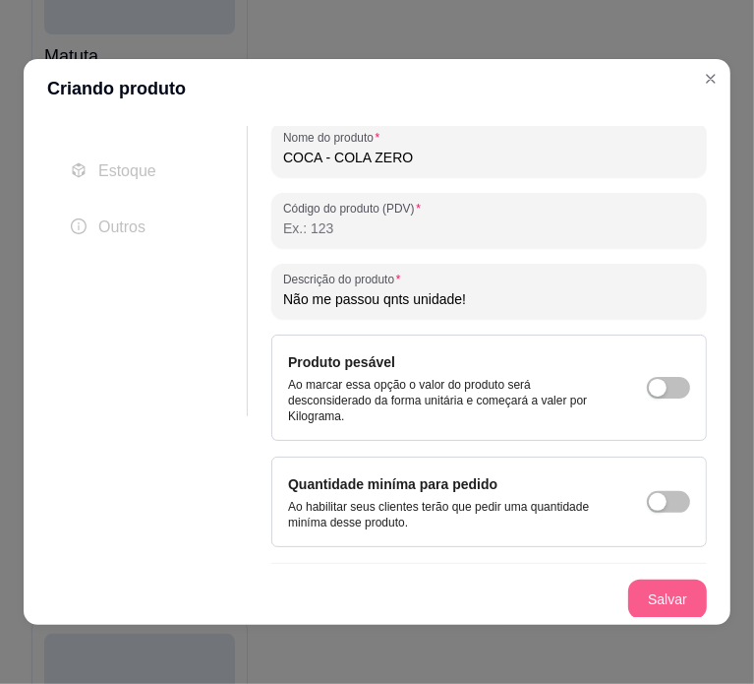
type input "Não me passou qnts unidade!"
click at [648, 585] on button "Salvar" at bounding box center [667, 599] width 77 height 38
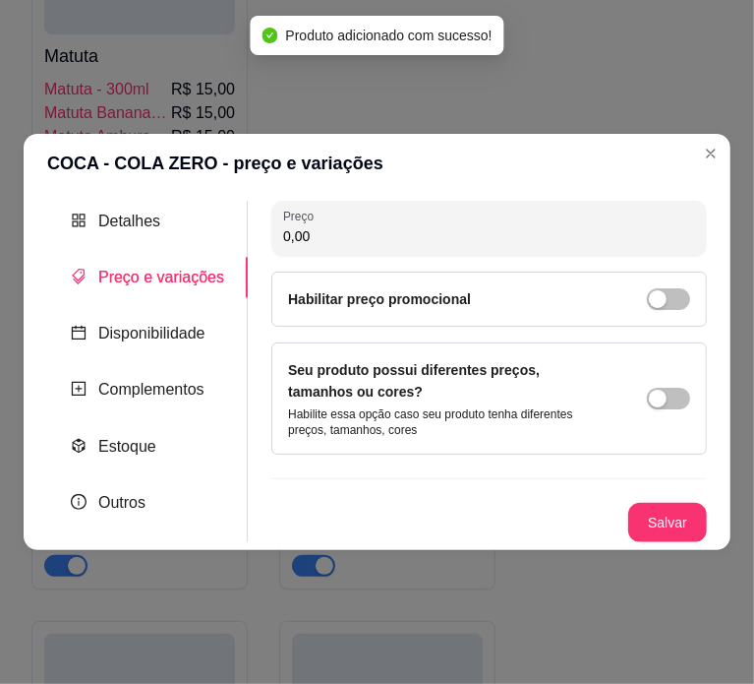
scroll to position [0, 0]
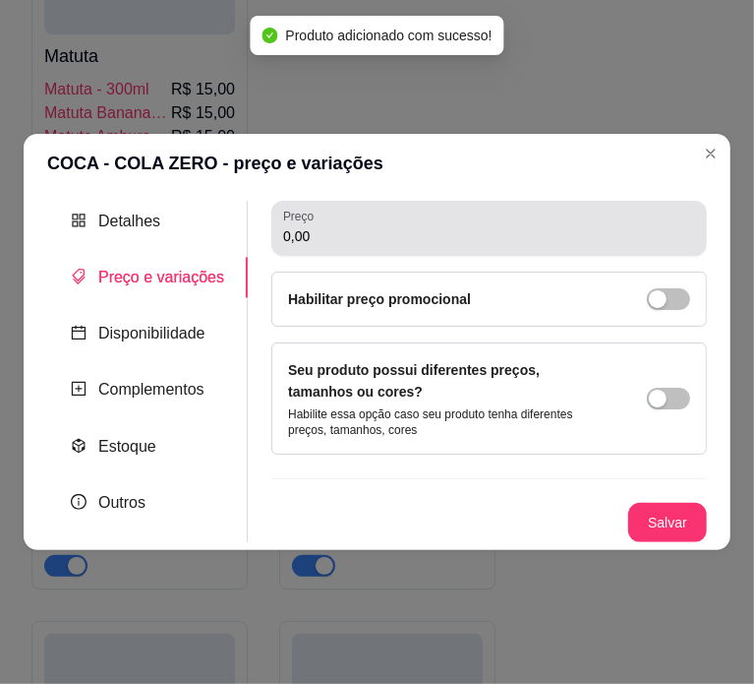
click at [439, 250] on div "Preço 0,00" at bounding box center [489, 228] width 436 height 55
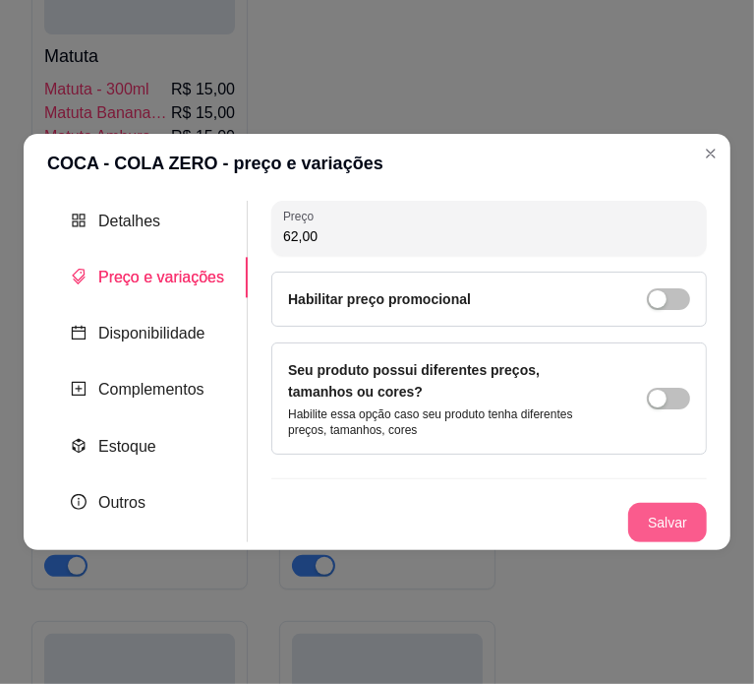
type input "62,00"
click at [692, 514] on button "Salvar" at bounding box center [667, 523] width 77 height 38
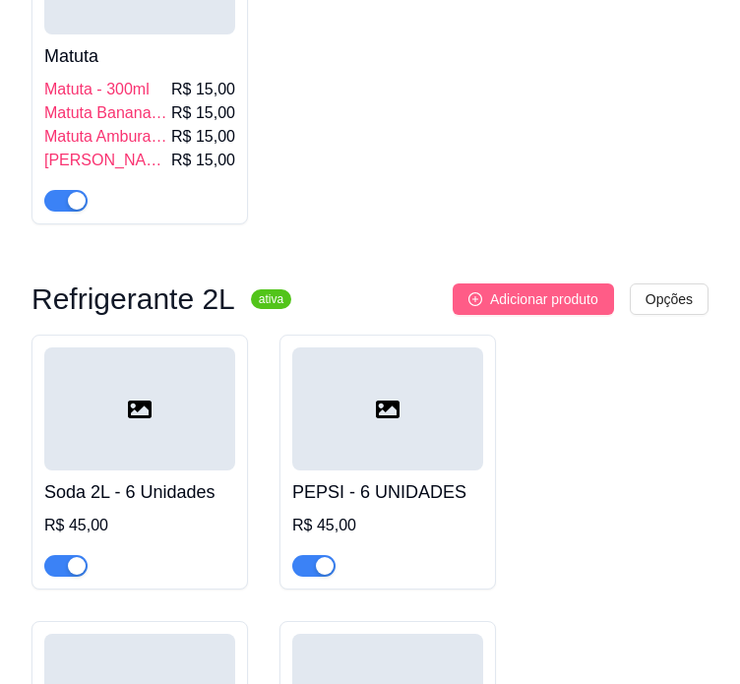
click at [539, 298] on span "Adicionar produto" at bounding box center [544, 299] width 108 height 22
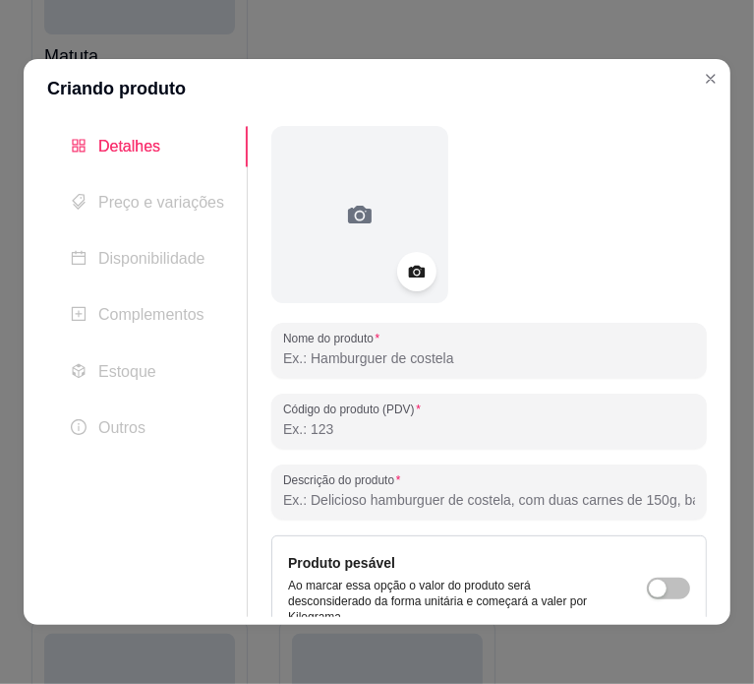
click at [370, 357] on input "Nome do produto" at bounding box center [489, 358] width 412 height 20
type input "COCA - COLA - 2L"
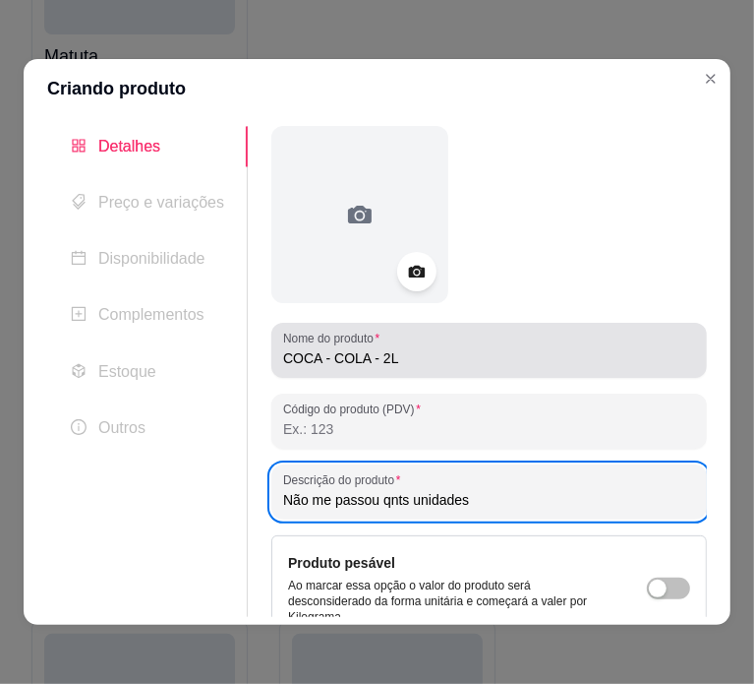
scroll to position [201, 0]
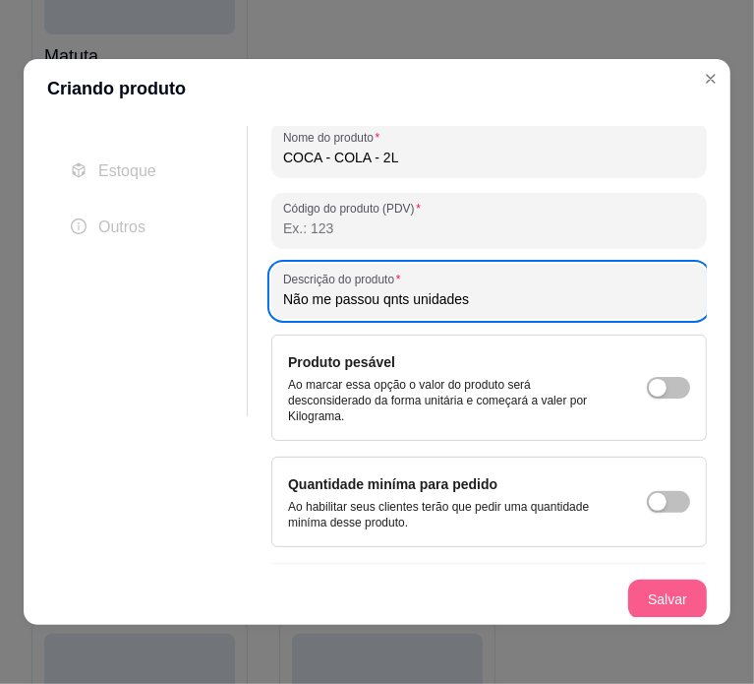
type input "Não me passou qnts unidades"
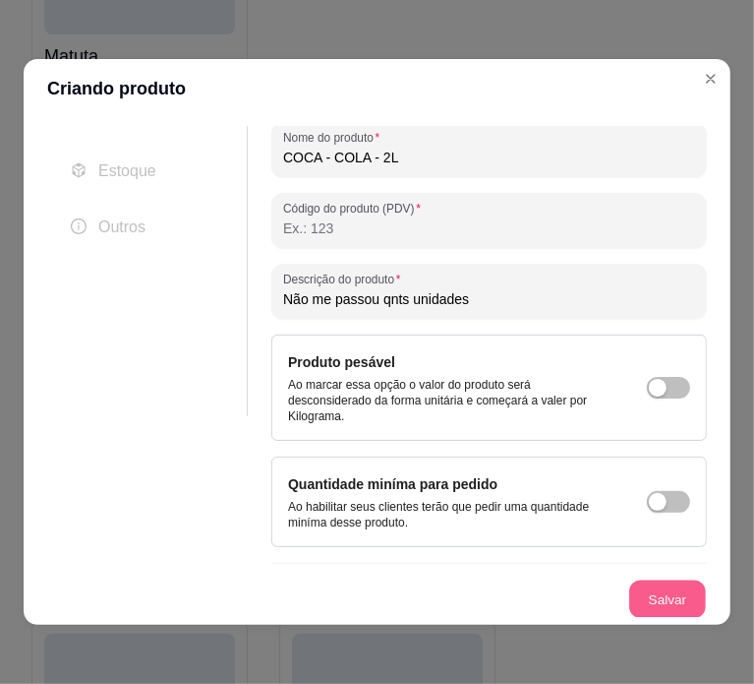
click at [629, 590] on button "Salvar" at bounding box center [667, 599] width 77 height 38
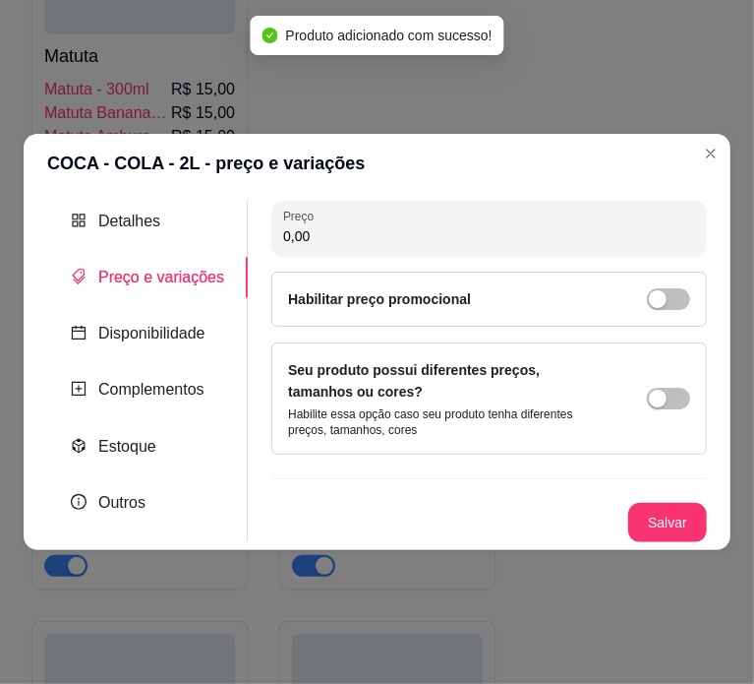
click at [363, 240] on input "0,00" at bounding box center [489, 236] width 412 height 20
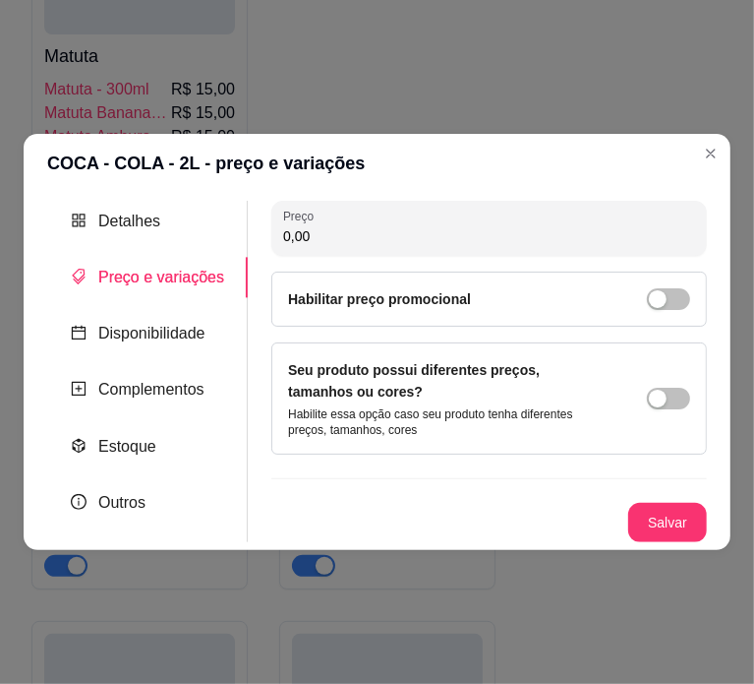
click at [363, 240] on input "0,00" at bounding box center [489, 236] width 412 height 20
type input "62,00"
click at [670, 510] on button "Salvar" at bounding box center [667, 523] width 77 height 38
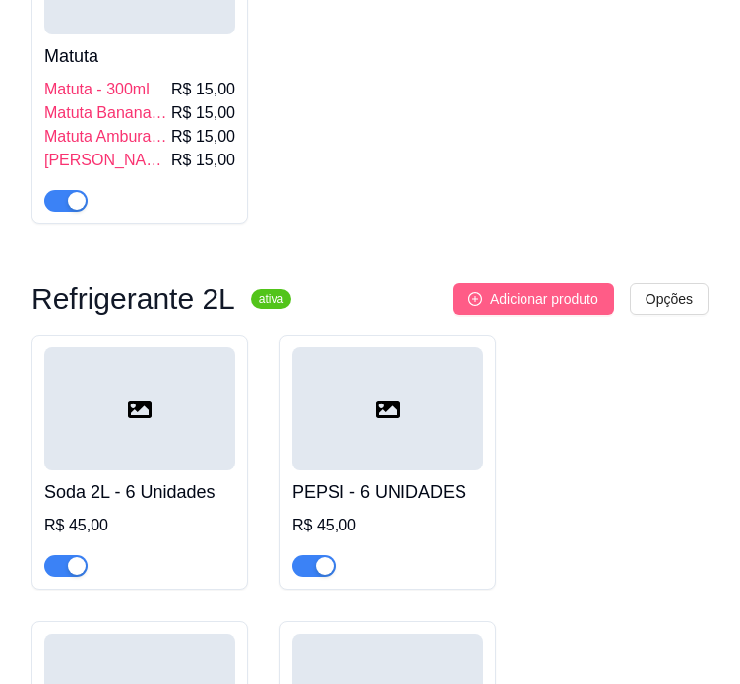
click at [538, 302] on span "Adicionar produto" at bounding box center [544, 299] width 108 height 22
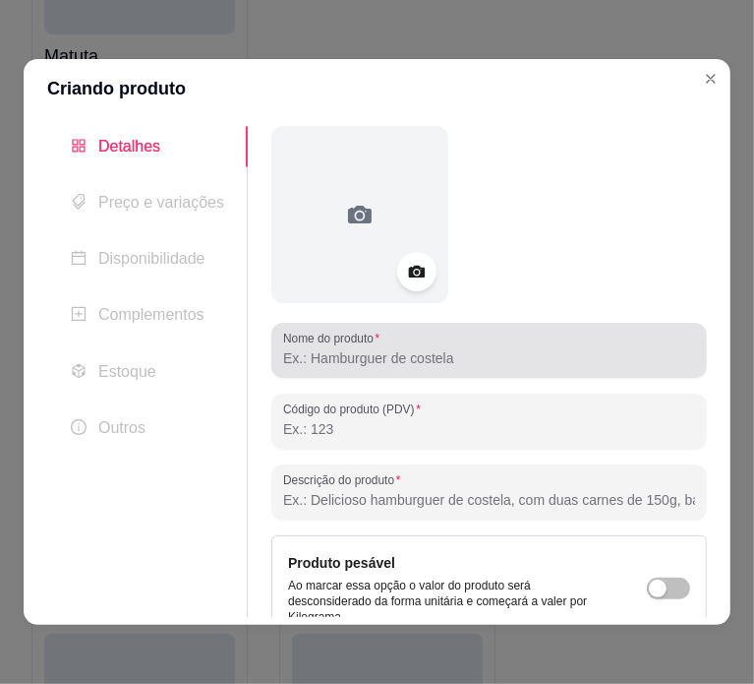
click at [489, 349] on input "Nome do produto" at bounding box center [489, 358] width 412 height 20
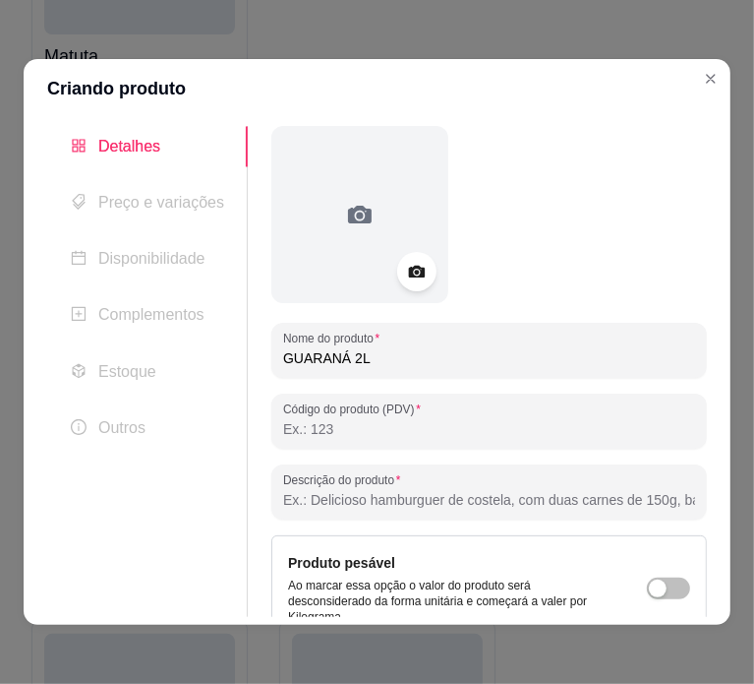
type input "GUARANÁ 2L"
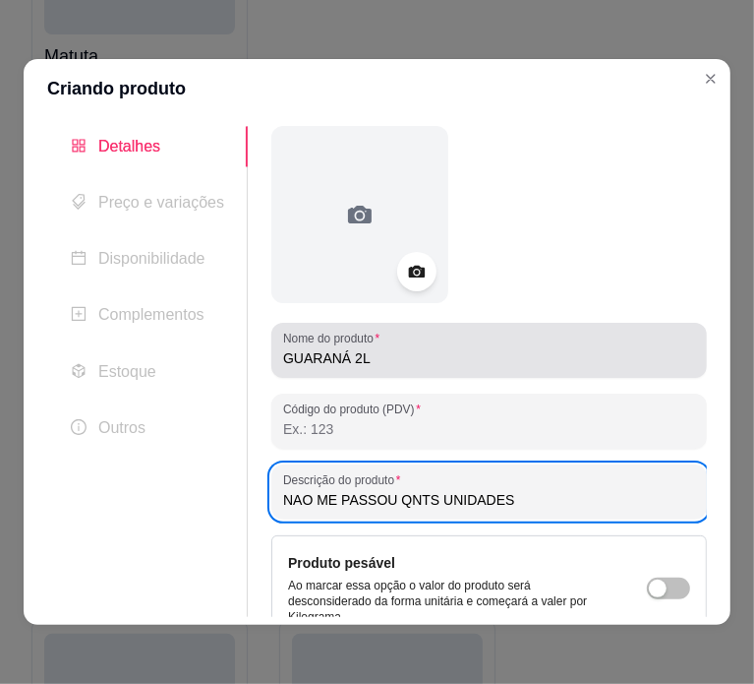
scroll to position [201, 0]
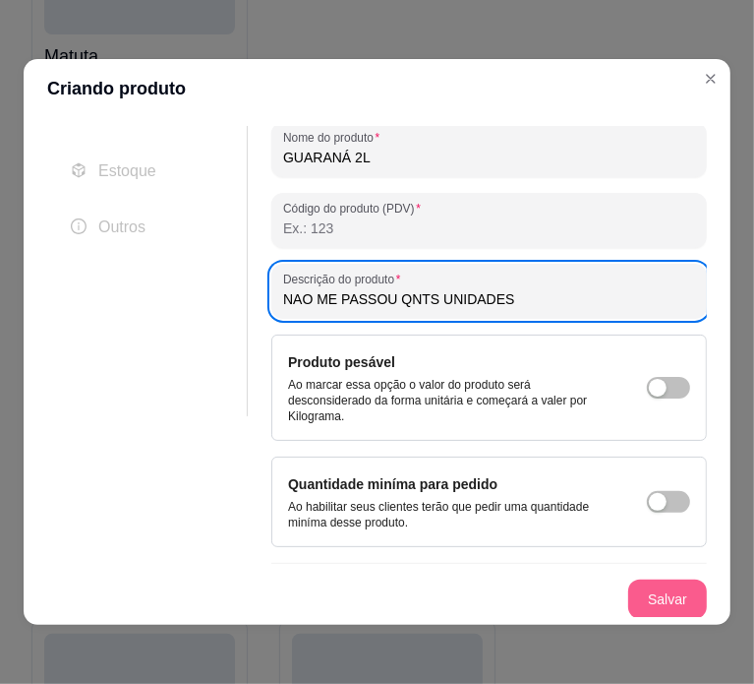
type input "NAO ME PASSOU QNTS UNIDADES"
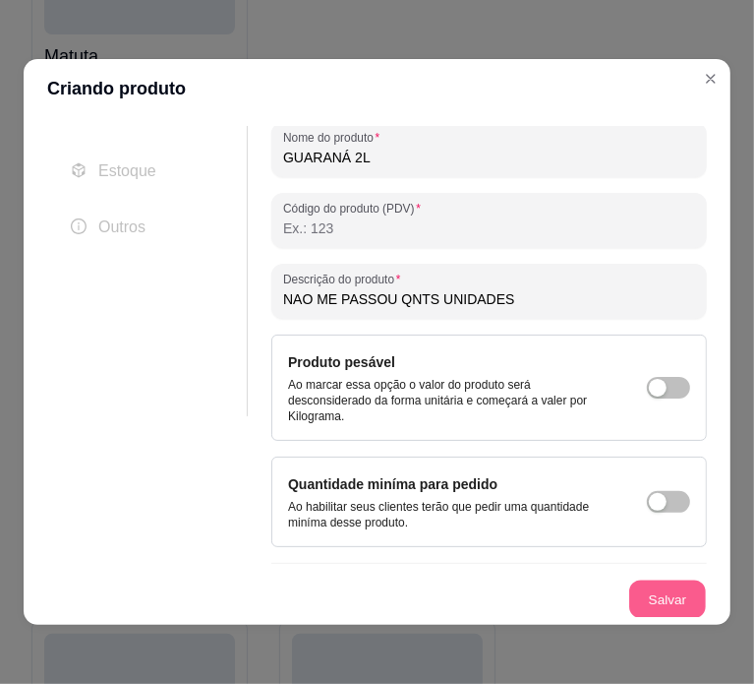
click at [641, 586] on button "Salvar" at bounding box center [667, 599] width 77 height 38
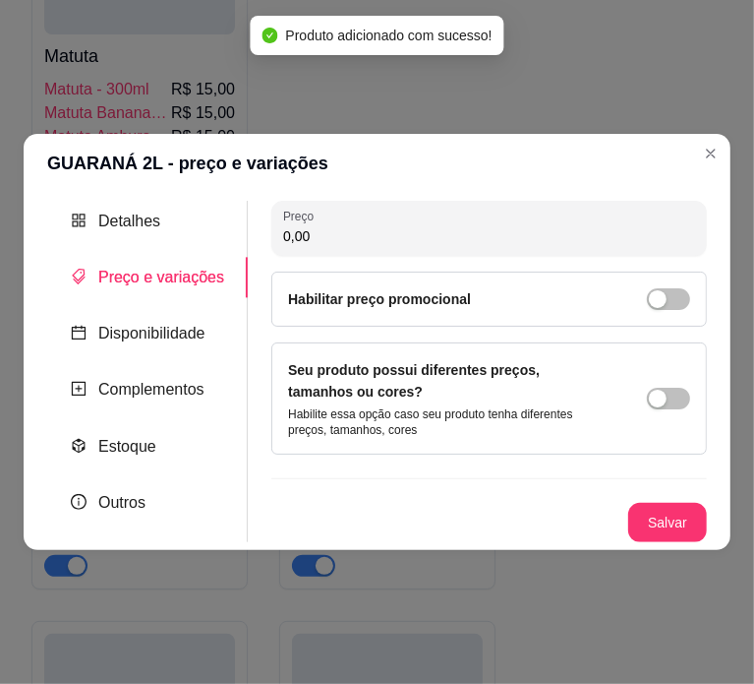
scroll to position [0, 0]
click at [429, 235] on input "0,00" at bounding box center [489, 236] width 412 height 20
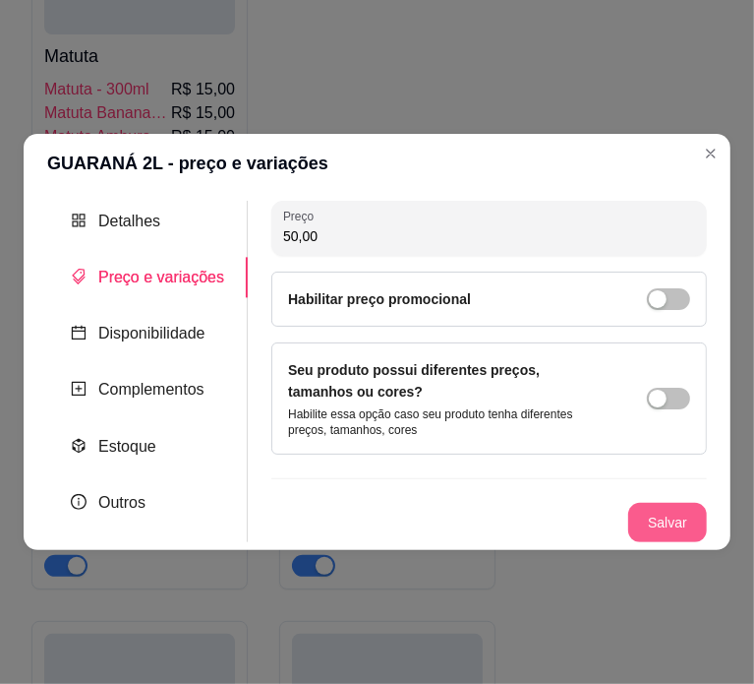
type input "50,00"
click at [681, 510] on button "Salvar" at bounding box center [667, 523] width 77 height 38
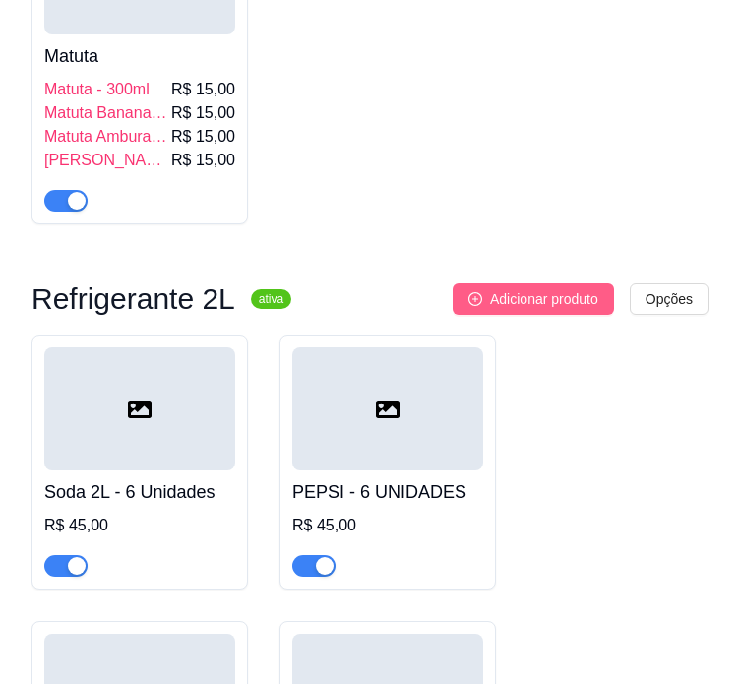
click at [565, 283] on button "Adicionar produto" at bounding box center [532, 298] width 161 height 31
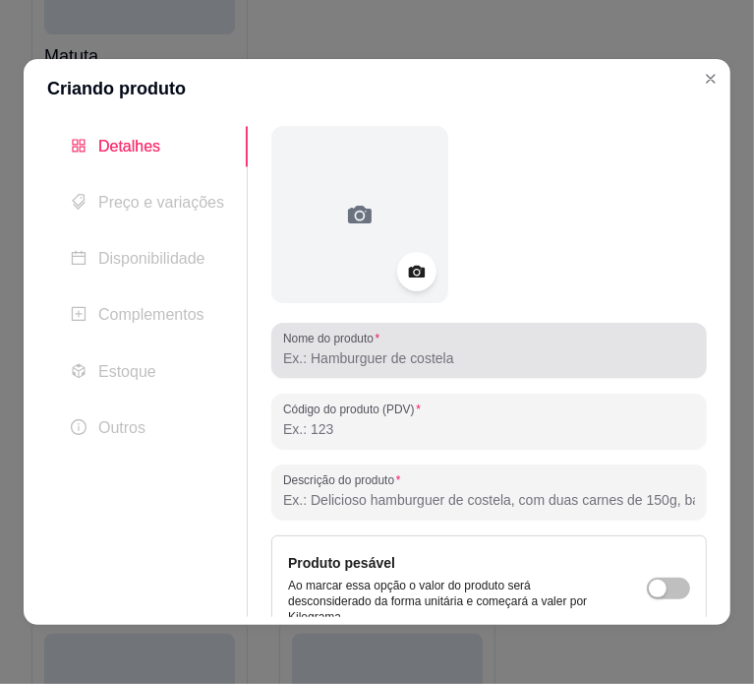
click at [428, 340] on div at bounding box center [489, 349] width 412 height 39
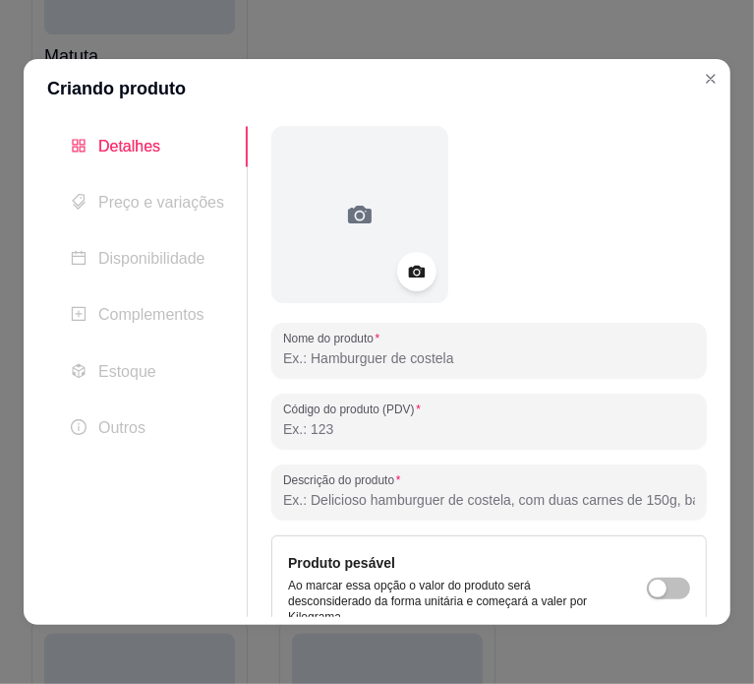
paste input "FANTA"
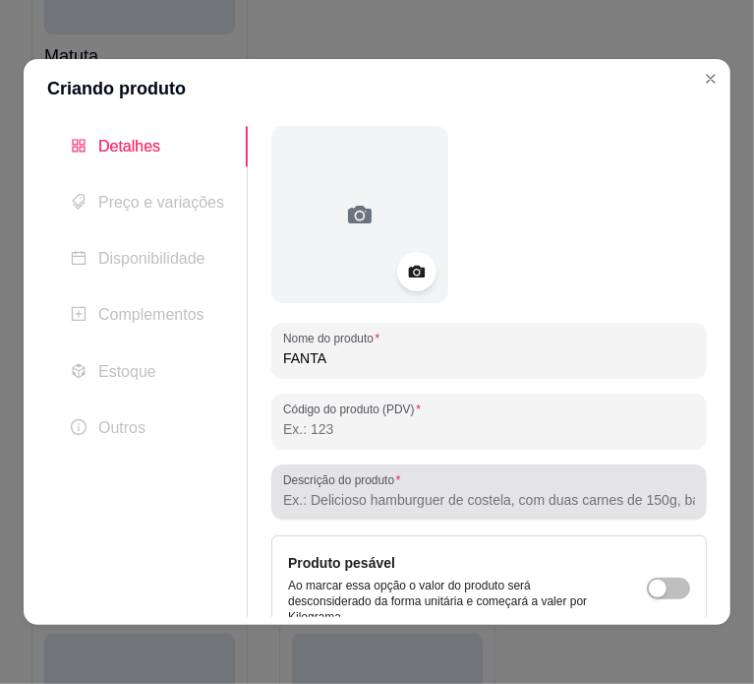
type input "FANTA"
click at [398, 475] on label "Descrição do produto" at bounding box center [345, 479] width 124 height 17
click at [398, 490] on input "Descrição do produto" at bounding box center [489, 500] width 412 height 20
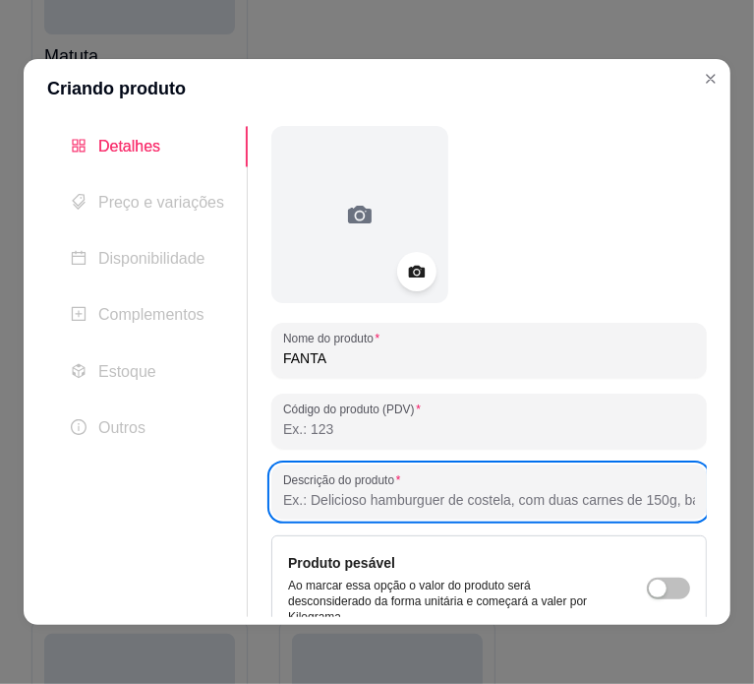
paste input "FANTA"
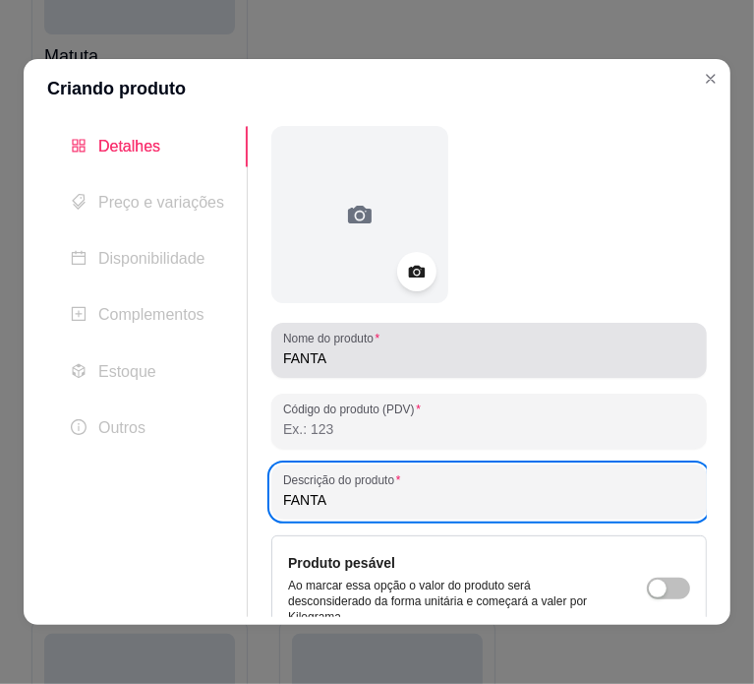
type input "FANTA"
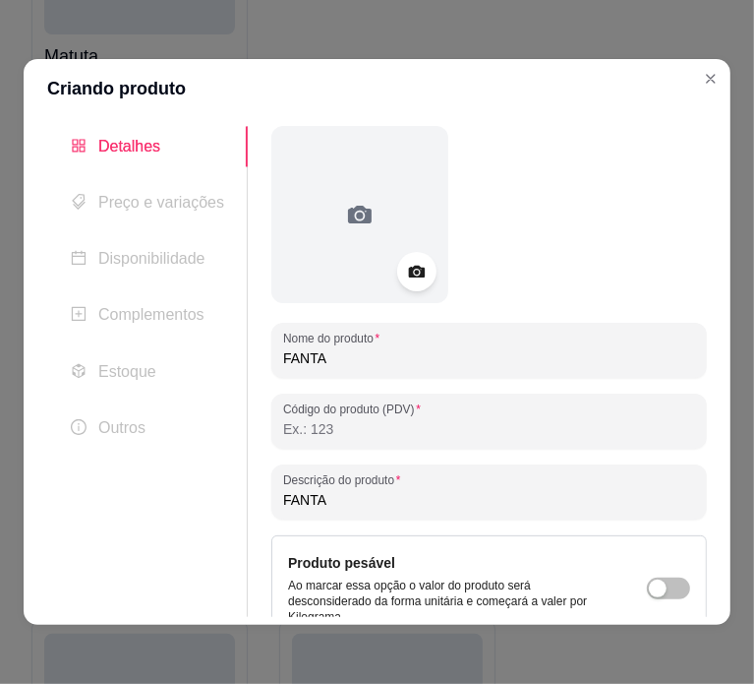
click at [439, 359] on input "FANTA" at bounding box center [489, 358] width 412 height 20
type input "FANTA 2L"
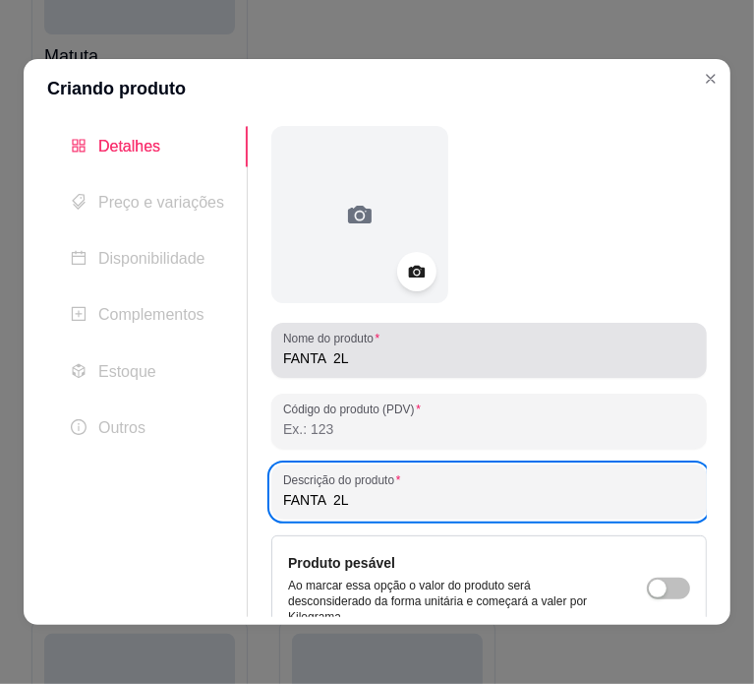
type input "FANTA 2L"
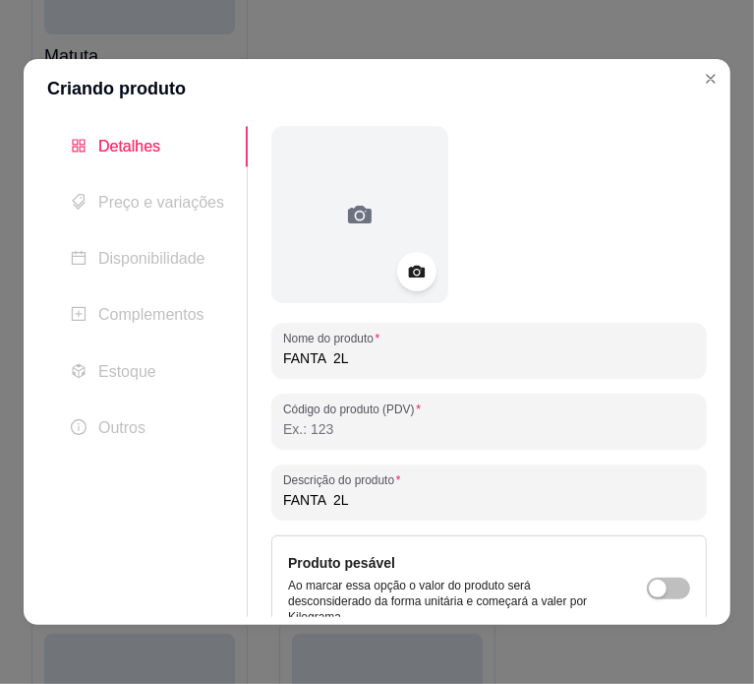
click at [439, 359] on input "FANTA 2L" at bounding box center [489, 358] width 412 height 20
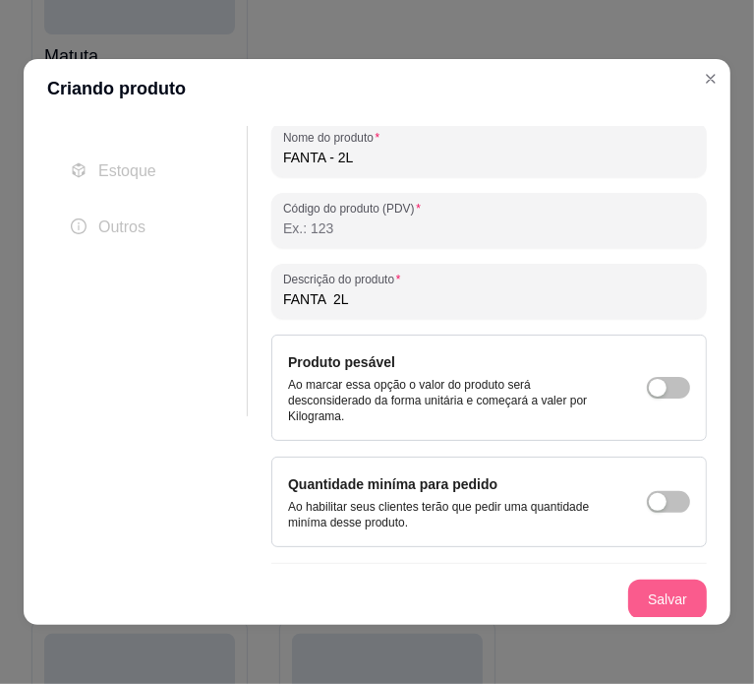
type input "FANTA - 2L"
click at [634, 592] on button "Salvar" at bounding box center [667, 599] width 77 height 38
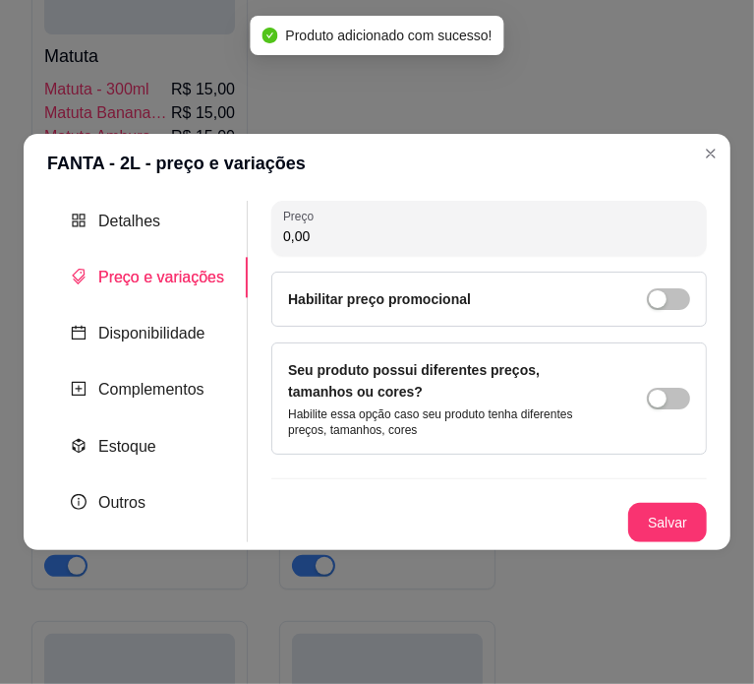
scroll to position [0, 0]
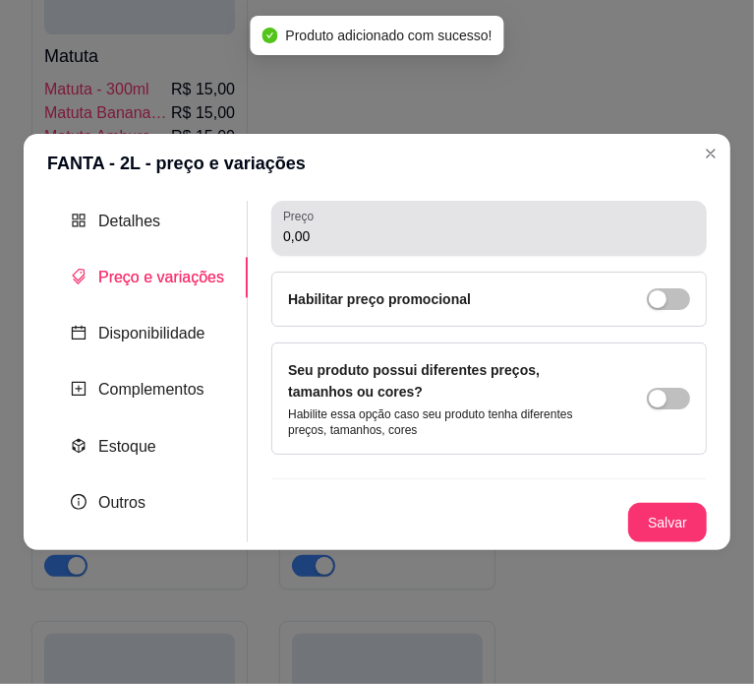
click at [422, 252] on div "Preço 0,00" at bounding box center [489, 228] width 436 height 55
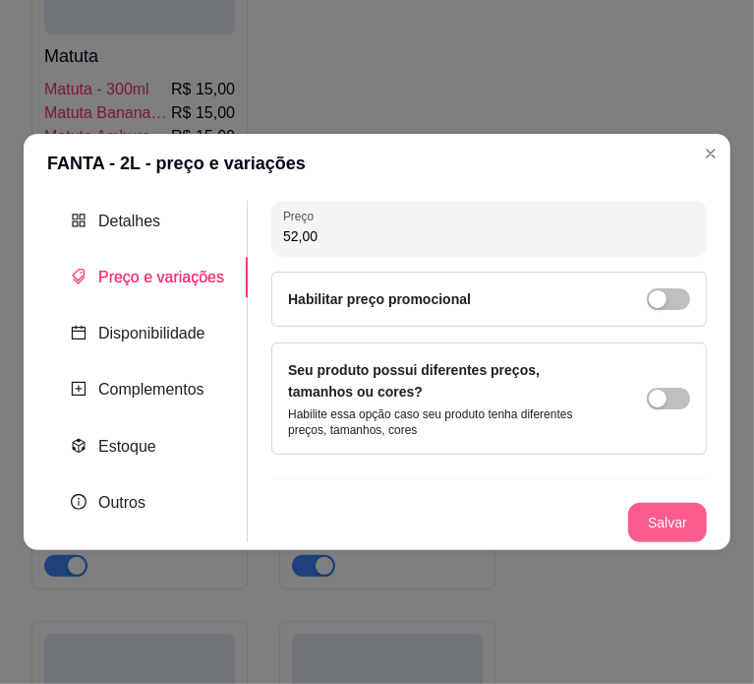
type input "52,00"
click at [685, 518] on button "Salvar" at bounding box center [667, 522] width 79 height 39
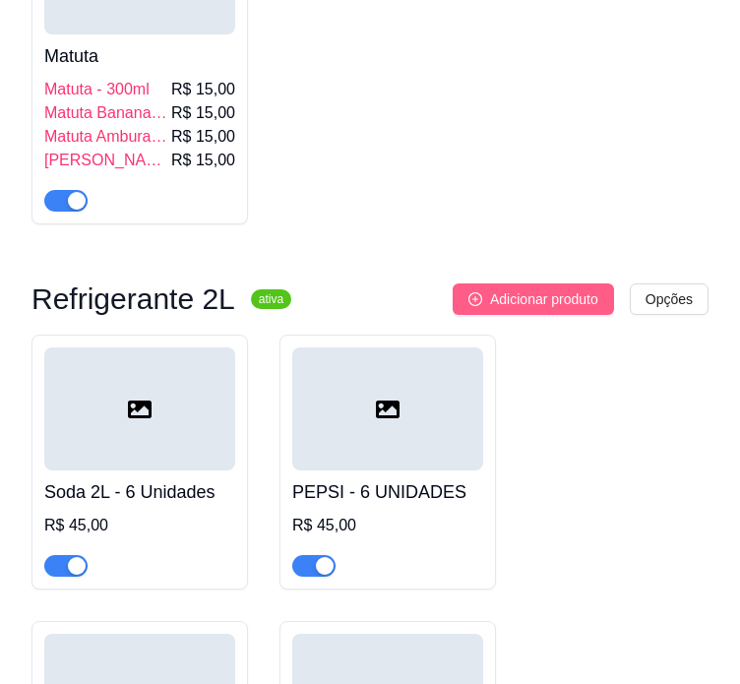
click at [561, 289] on span "Adicionar produto" at bounding box center [544, 299] width 108 height 22
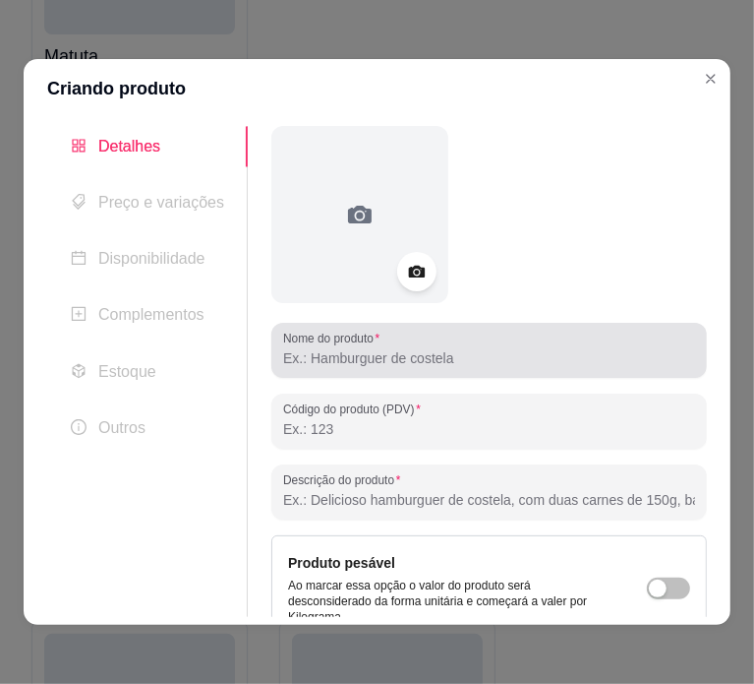
paste input "INDAIÁ COLA/GUARANÁ/ LARANJA /LIMÃO 26,00"
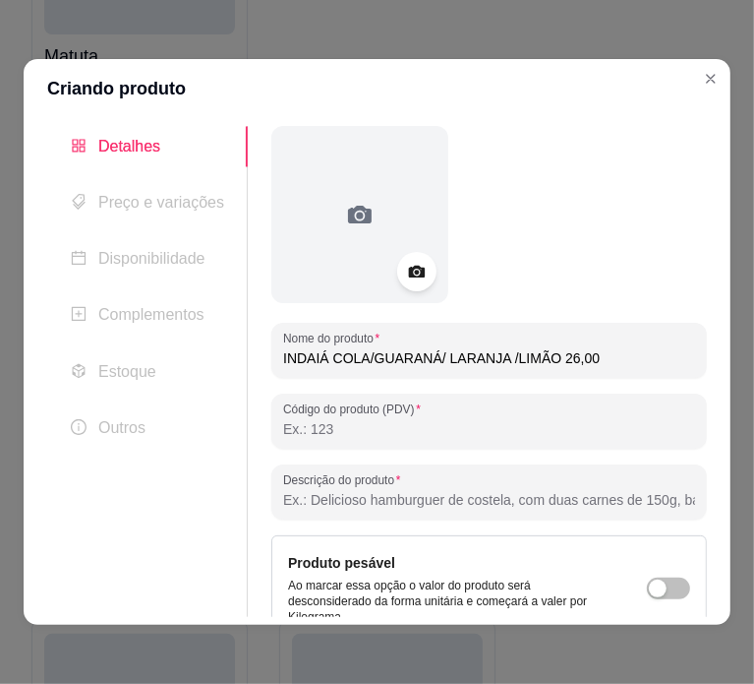
click at [448, 361] on input "INDAIÁ COLA/GUARANÁ/ LARANJA /LIMÃO 26,00" at bounding box center [489, 358] width 412 height 20
click at [432, 360] on input "INDAIÁ COLA" at bounding box center [489, 358] width 412 height 20
type input "INDAIÁ COLA - 2L"
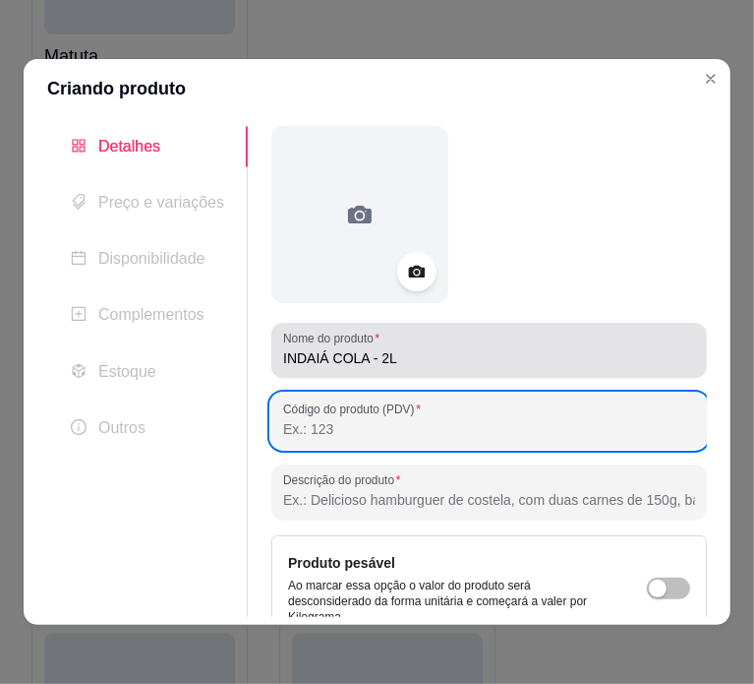
click at [432, 360] on input "INDAIÁ COLA - 2L" at bounding box center [489, 358] width 412 height 20
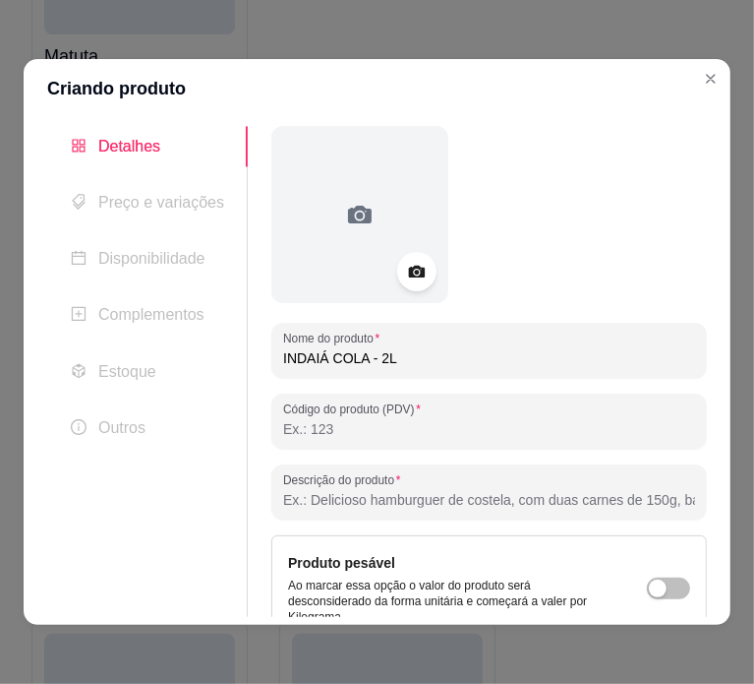
click at [432, 360] on input "INDAIÁ COLA - 2L" at bounding box center [489, 358] width 412 height 20
paste input "INDAIÁ COLA - 2L"
type input "INDAIÁ COLA - 2L"
click at [434, 490] on input "INDAIÁ COLA - 2L" at bounding box center [489, 500] width 412 height 20
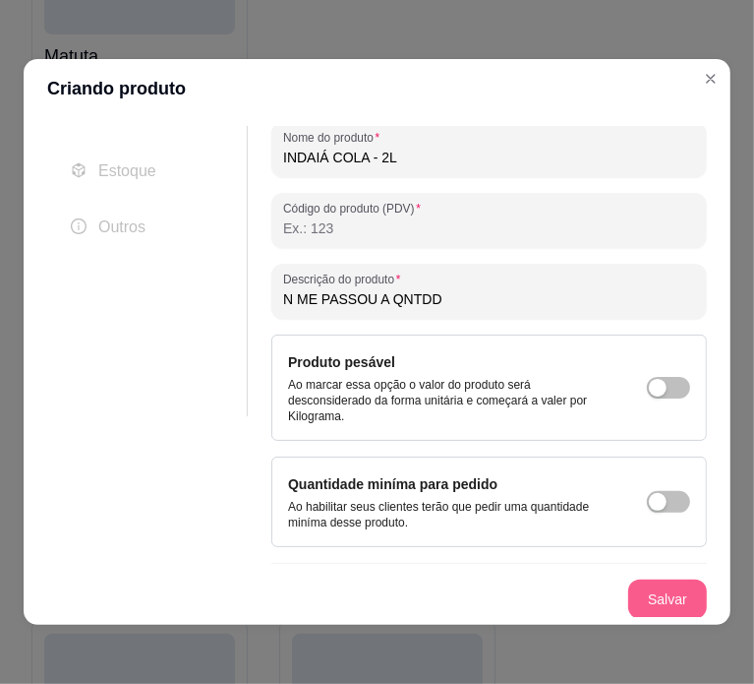
type input "N ME PASSOU A QNTDD"
click at [649, 601] on button "Salvar" at bounding box center [667, 599] width 77 height 38
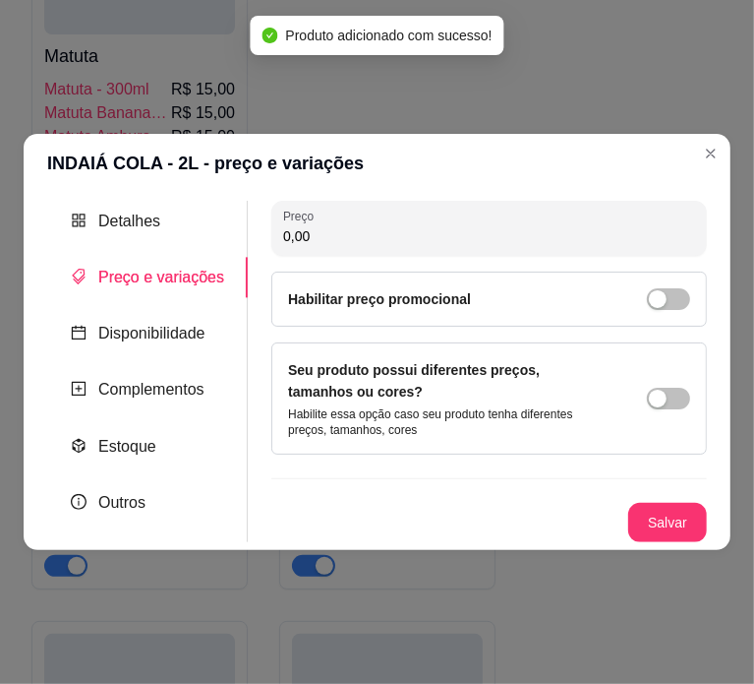
click at [402, 238] on input "0,00" at bounding box center [489, 236] width 412 height 20
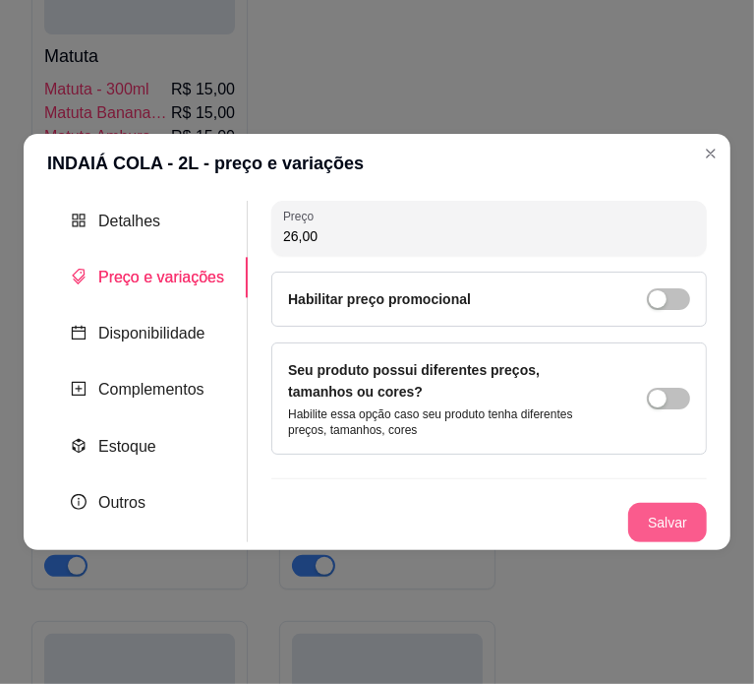
type input "26,00"
click at [654, 514] on button "Salvar" at bounding box center [667, 523] width 77 height 38
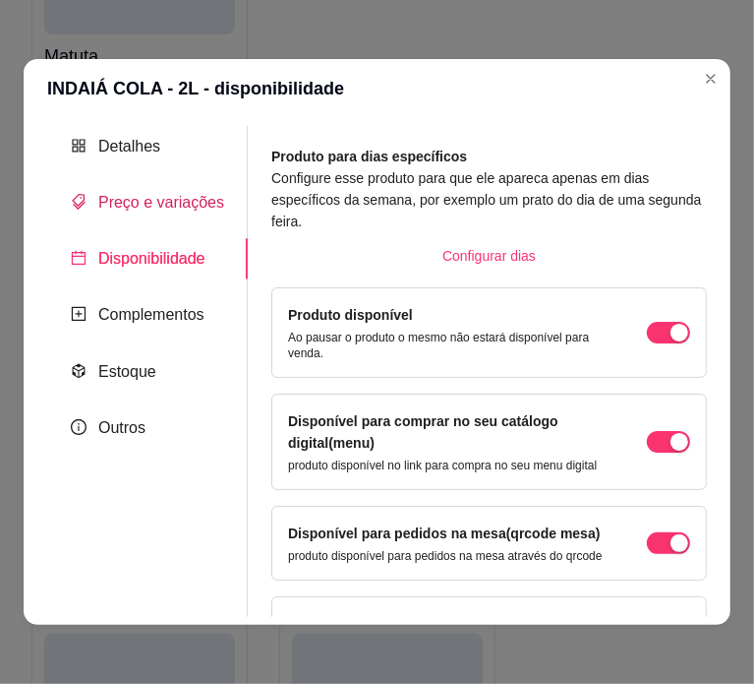
click at [205, 194] on span "Preço e variações" at bounding box center [161, 202] width 126 height 17
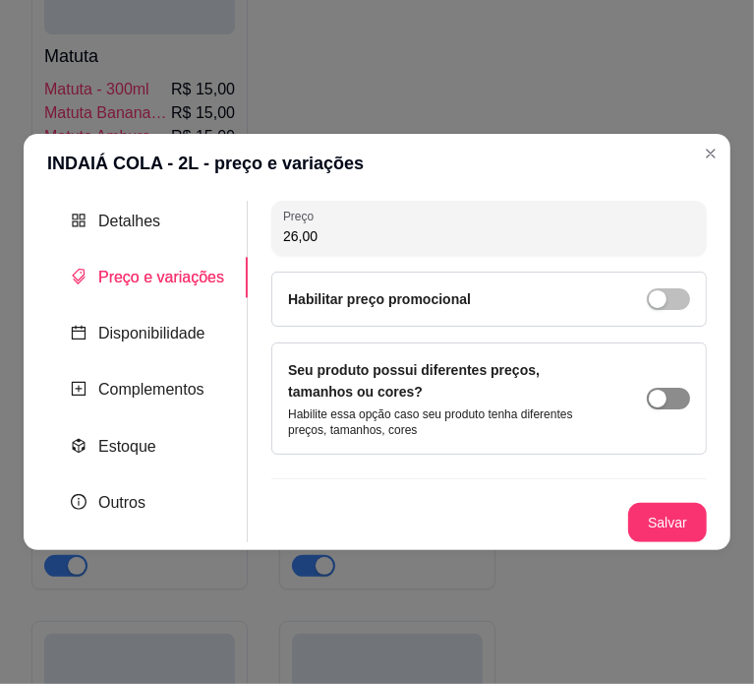
click at [657, 398] on div "button" at bounding box center [658, 398] width 18 height 18
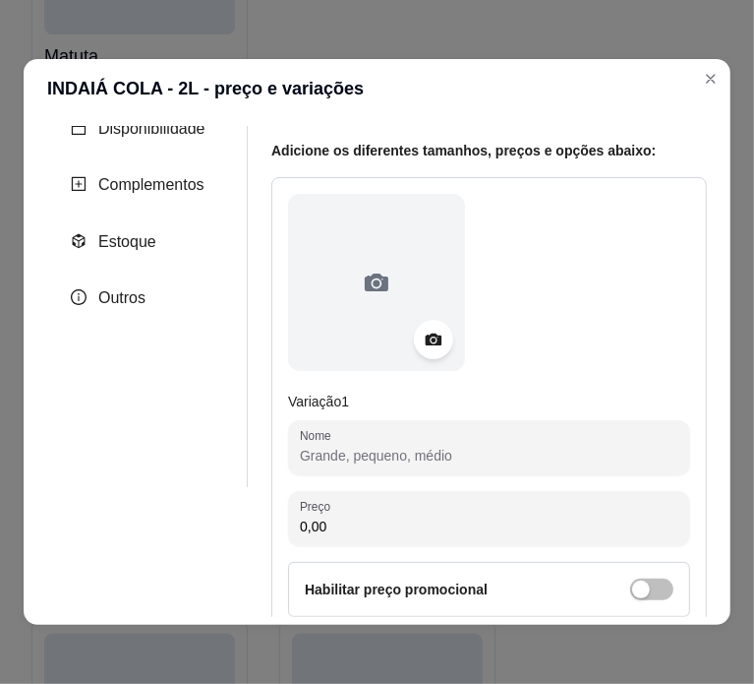
scroll to position [146, 0]
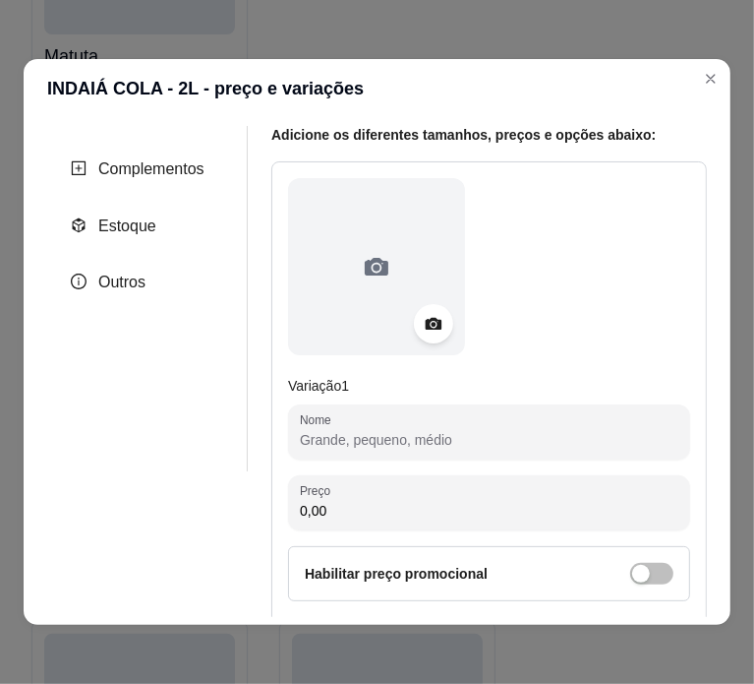
click at [387, 442] on input "Nome" at bounding box center [489, 440] width 379 height 20
paste input "INDAIÁ COLA - 2L"
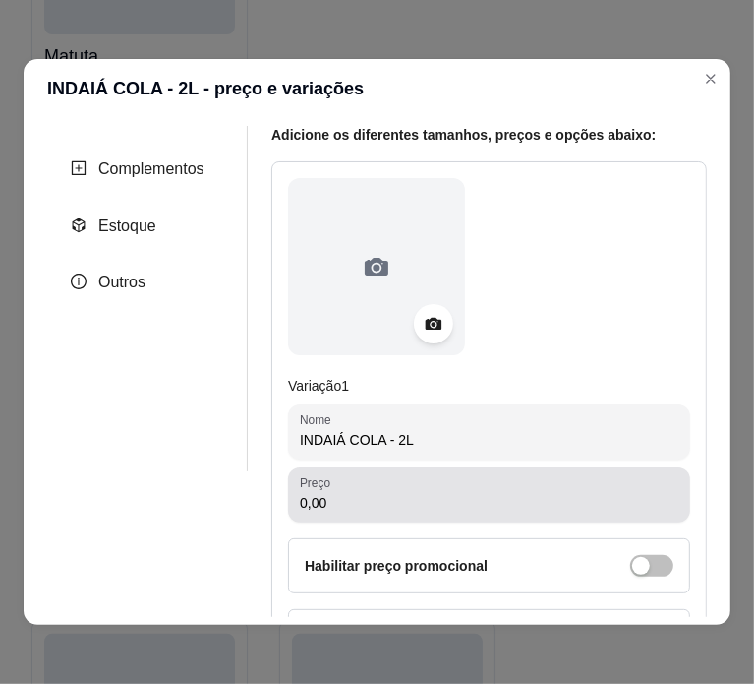
type input "INDAIÁ COLA - 2L"
click at [386, 475] on div "0,00" at bounding box center [489, 494] width 379 height 39
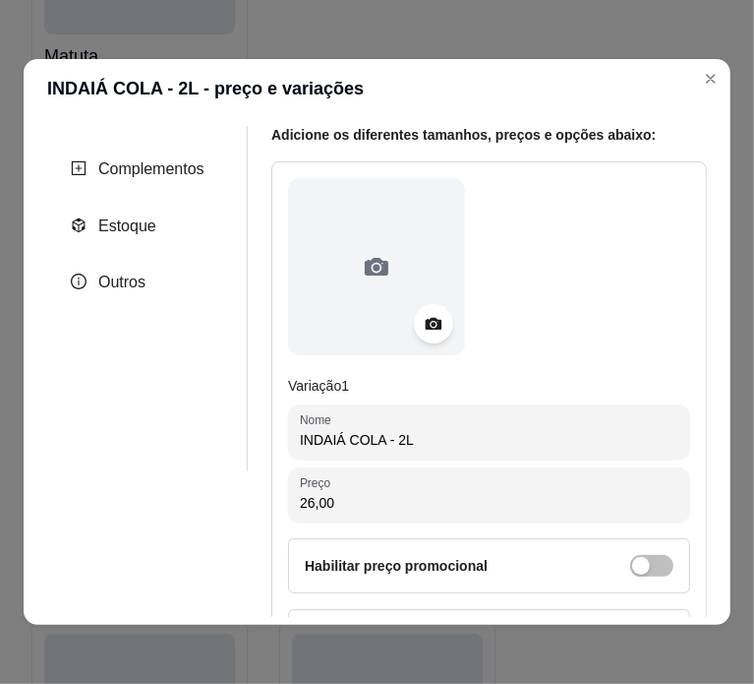
scroll to position [421, 0]
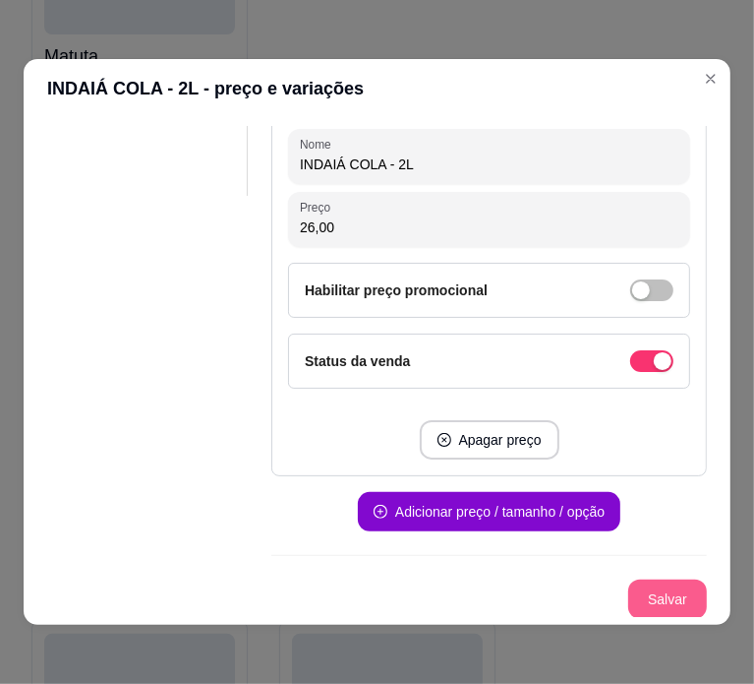
type input "26,00"
click at [633, 589] on button "Salvar" at bounding box center [667, 599] width 77 height 38
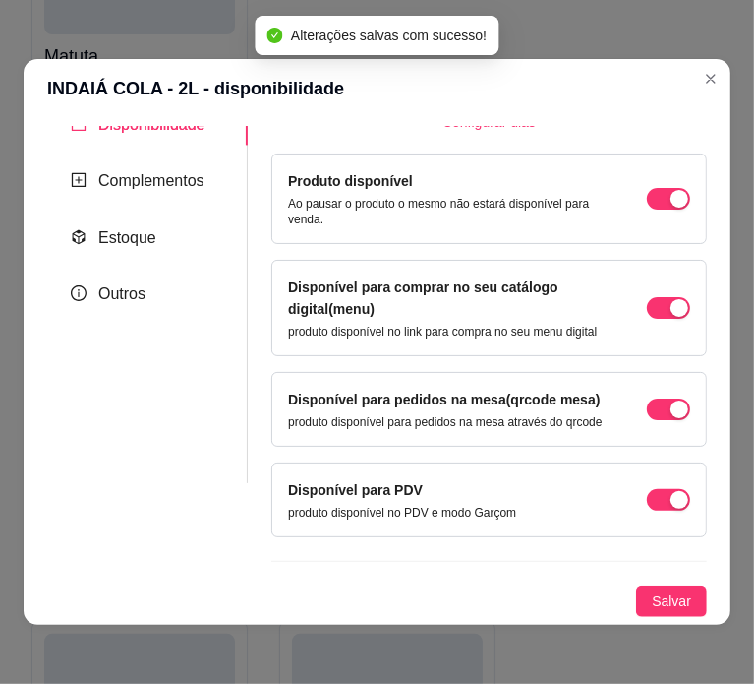
scroll to position [163, 0]
click at [146, 172] on span "Complementos" at bounding box center [151, 180] width 106 height 17
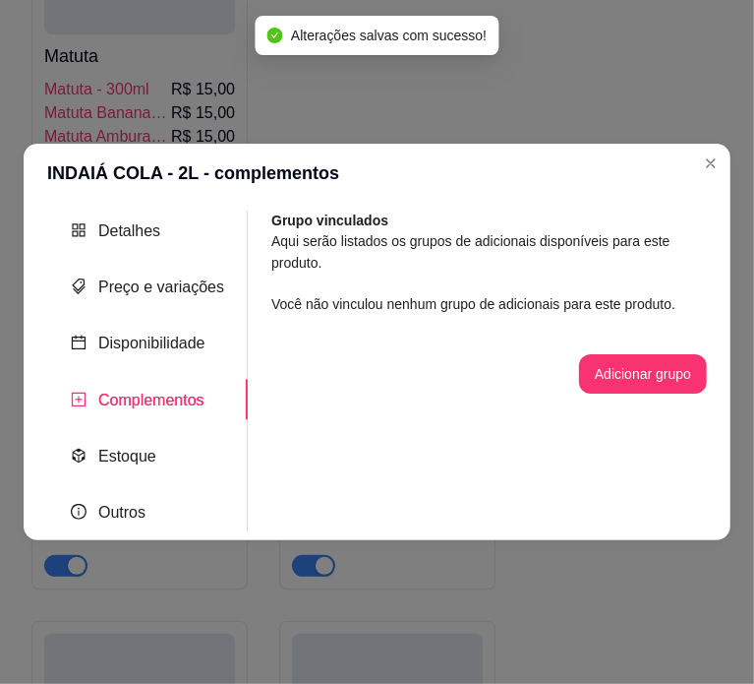
scroll to position [0, 0]
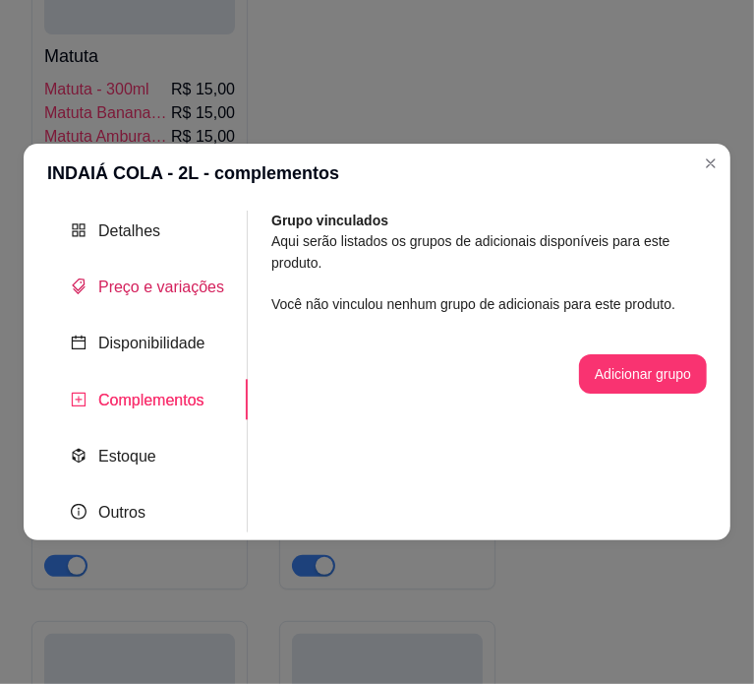
click at [165, 278] on span "Preço e variações" at bounding box center [161, 286] width 126 height 17
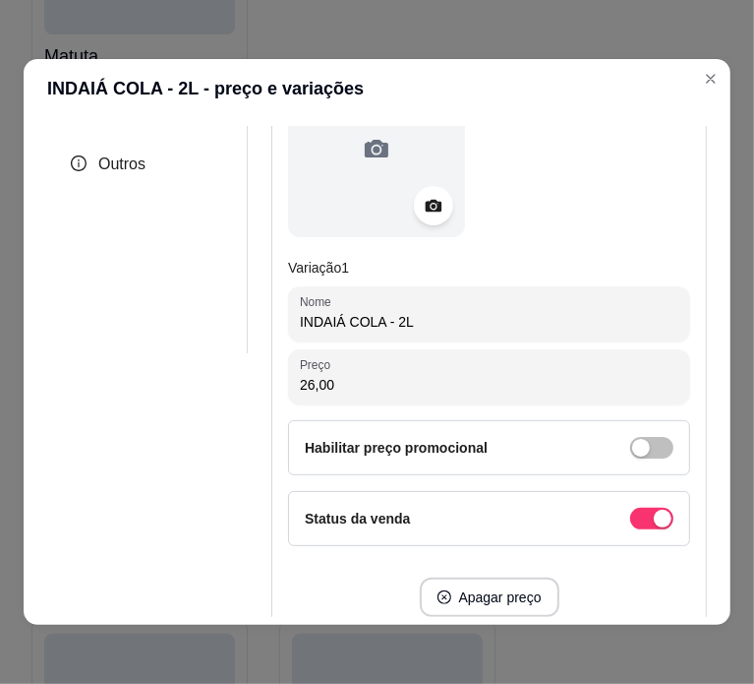
scroll to position [421, 0]
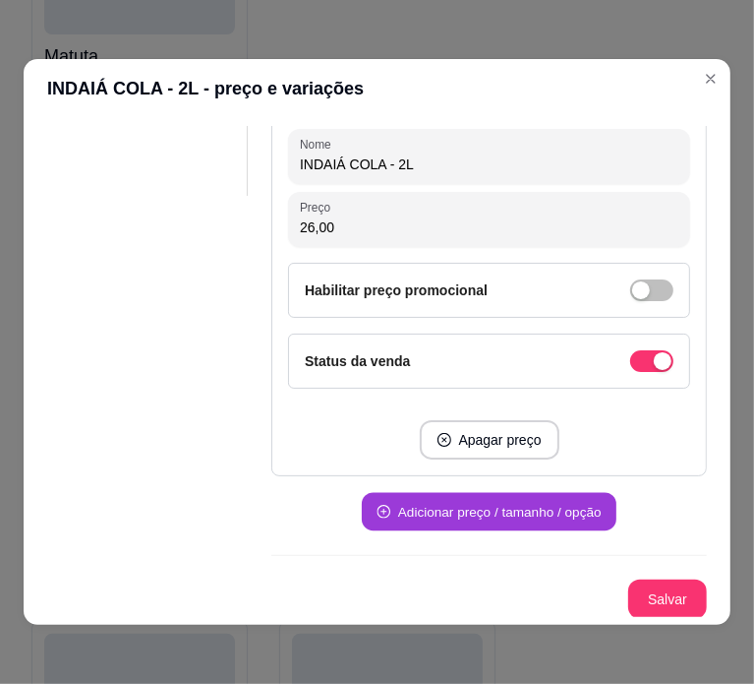
click at [506, 501] on button "Adicionar preço / tamanho / opção" at bounding box center [489, 512] width 255 height 38
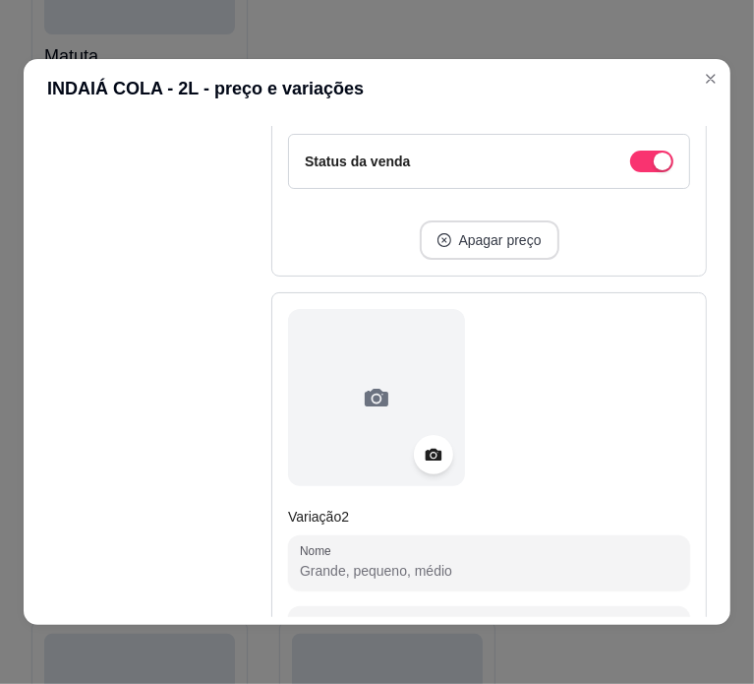
scroll to position [629, 0]
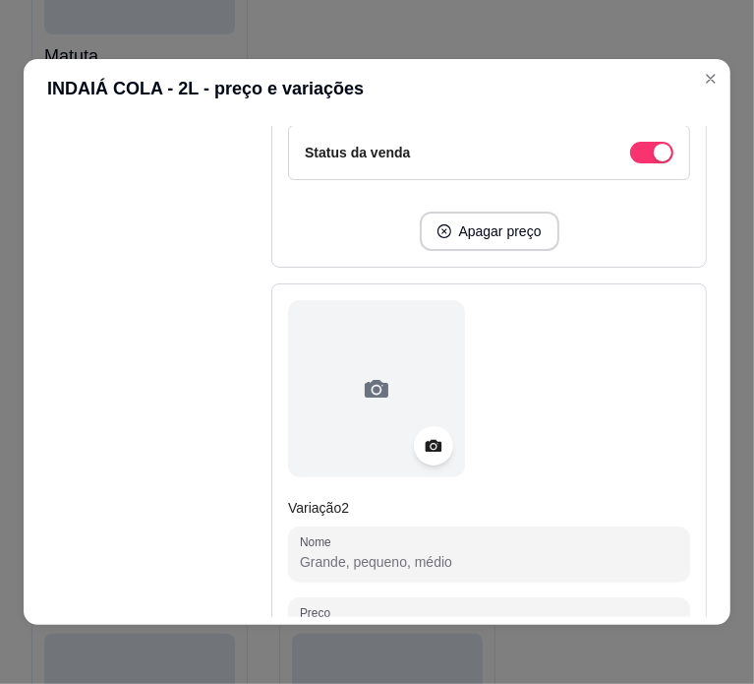
paste input "INDAIÁ COLA - 2L"
click at [376, 564] on input "Nome" at bounding box center [489, 562] width 379 height 20
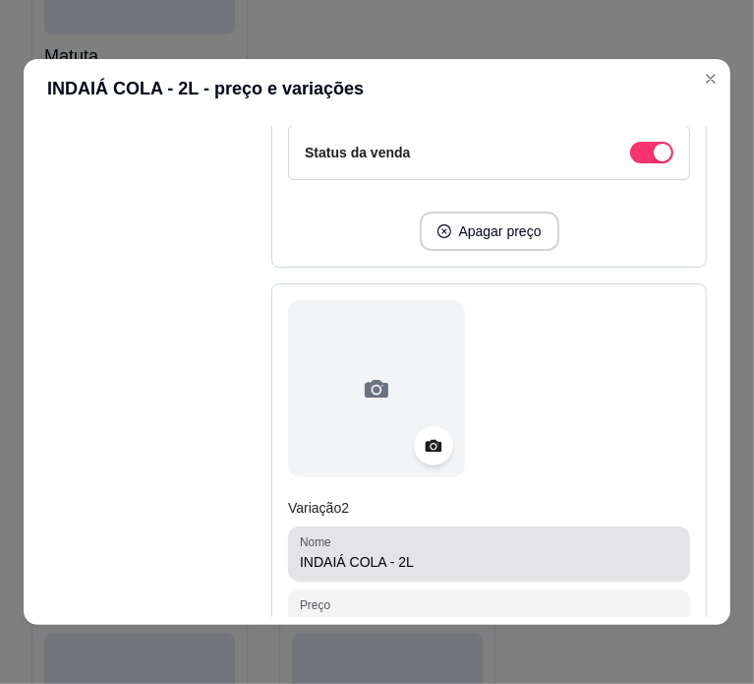
click at [497, 567] on input "INDAIÁ COLA - 2L" at bounding box center [489, 562] width 379 height 20
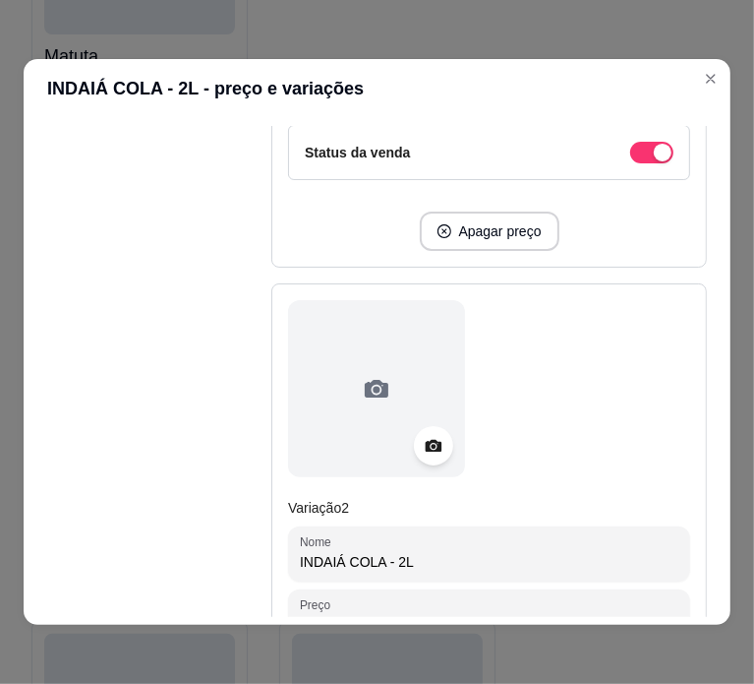
paste input "/GUARANÁ/ LARANJA /LIMÃO 26,00"
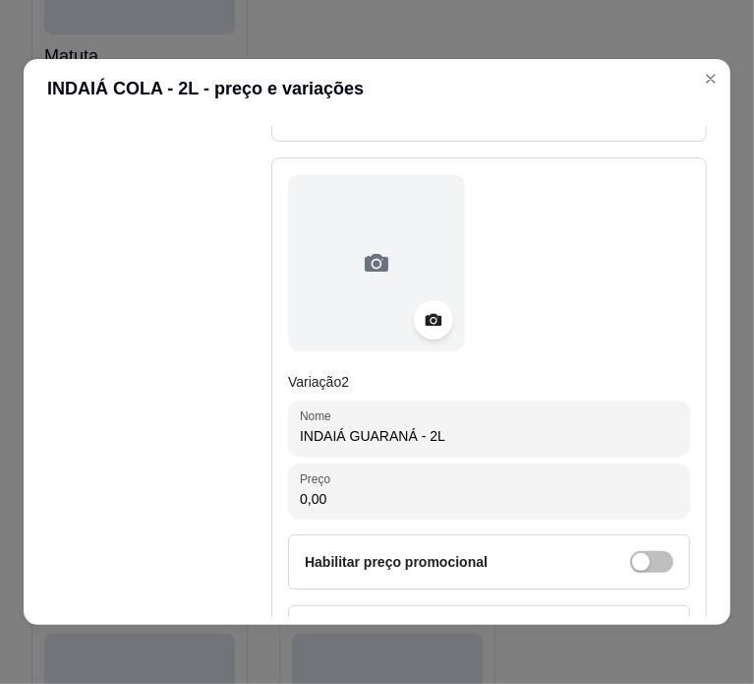
scroll to position [759, 0]
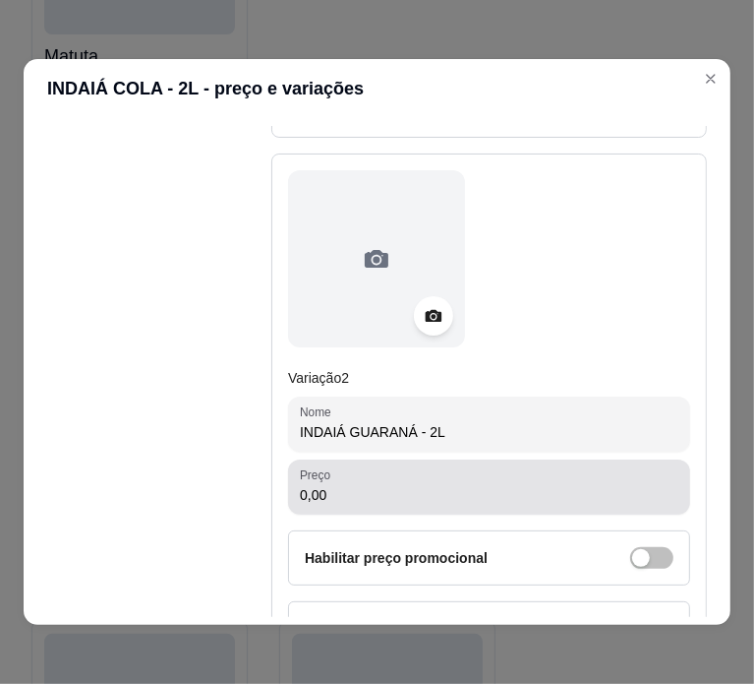
type input "INDAIÁ GUARANÁ - 2L"
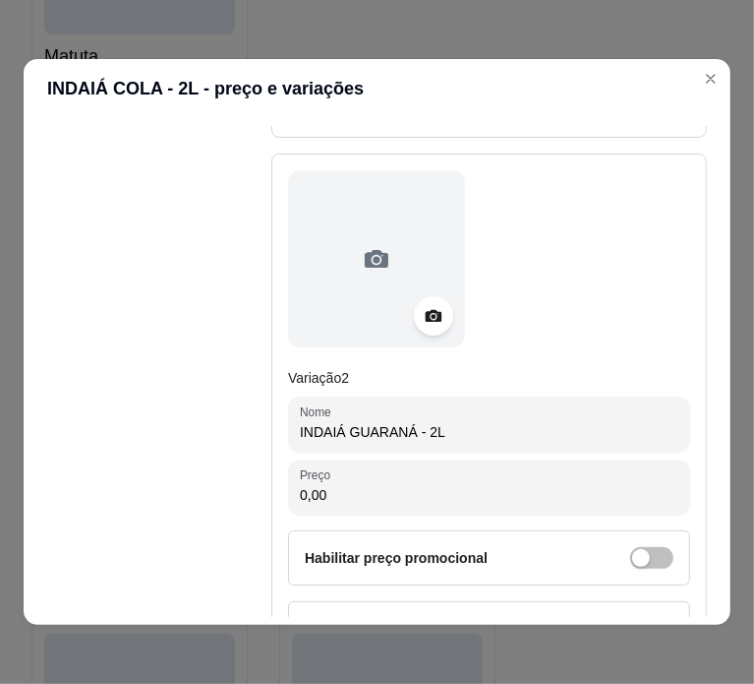
click at [443, 485] on input "0,00" at bounding box center [489, 495] width 379 height 20
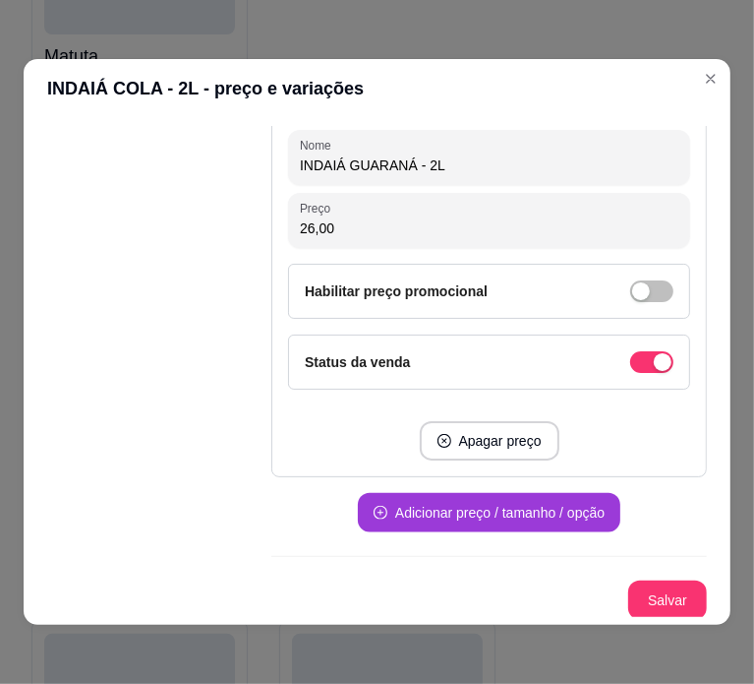
type input "26,00"
click at [484, 501] on button "Adicionar preço / tamanho / opção" at bounding box center [489, 513] width 255 height 38
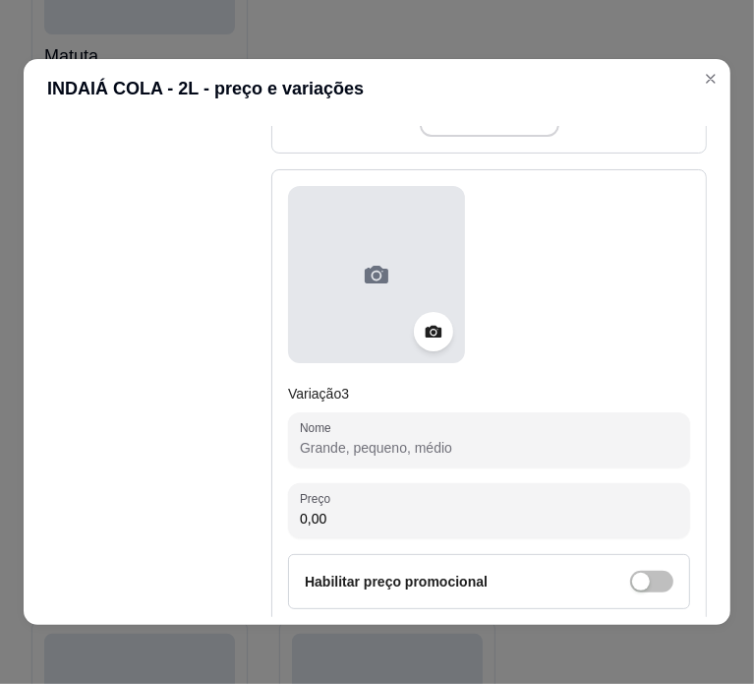
scroll to position [1357, 0]
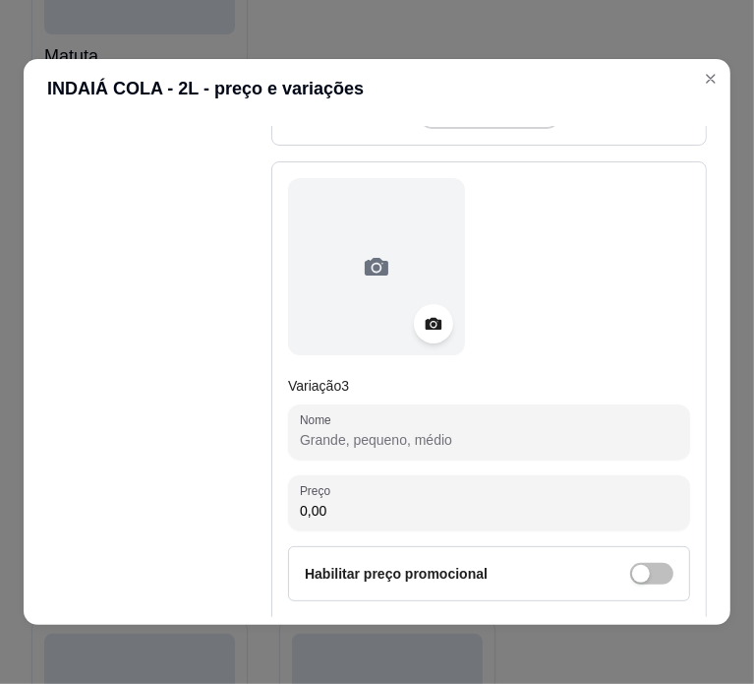
click at [399, 439] on input "Nome" at bounding box center [489, 440] width 379 height 20
paste input "INDAIÁ COLA/GUARANÁ/ LARANJA /LIMÃO 26,00"
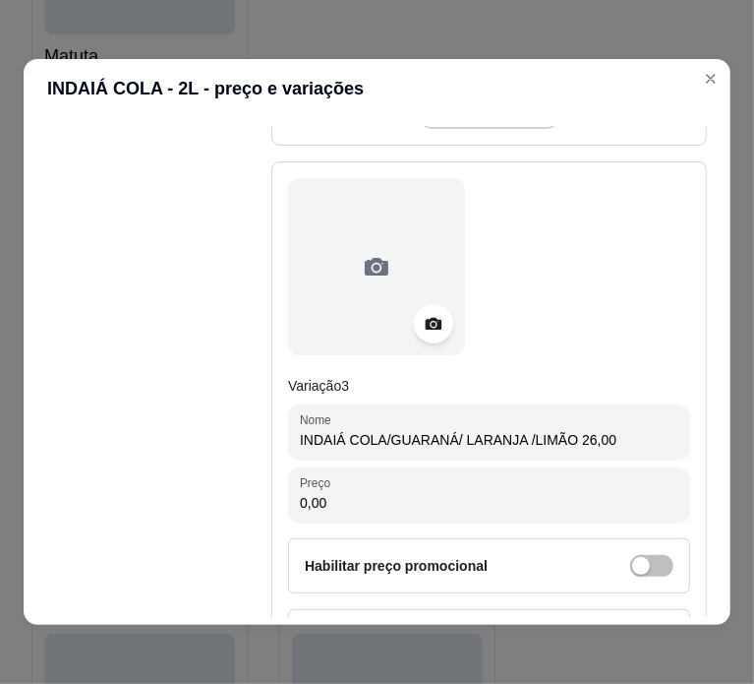
click at [520, 437] on input "INDAIÁ COLA/GUARANÁ/ LARANJA /LIMÃO 26,00" at bounding box center [489, 440] width 379 height 20
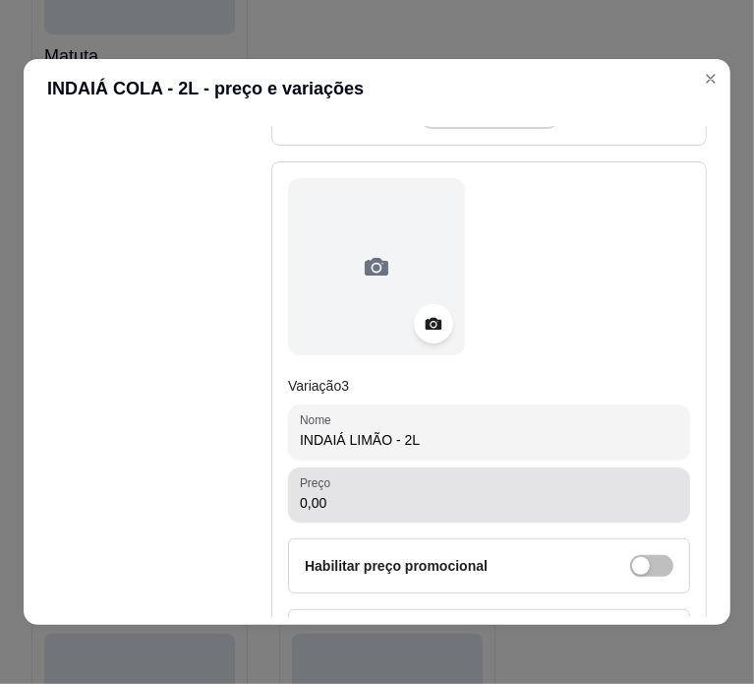
type input "INDAIÁ LIMÃO - 2L"
click at [498, 483] on div "0,00" at bounding box center [489, 494] width 379 height 39
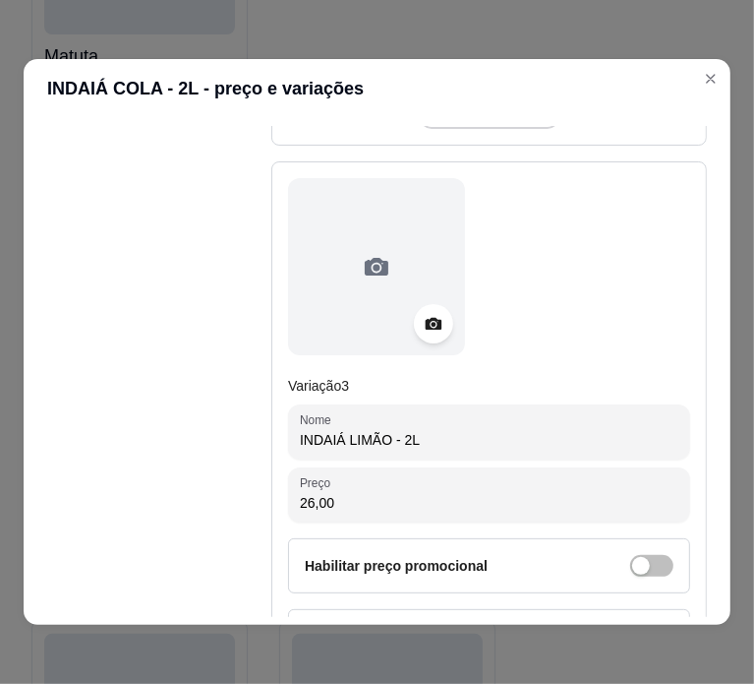
scroll to position [1630, 0]
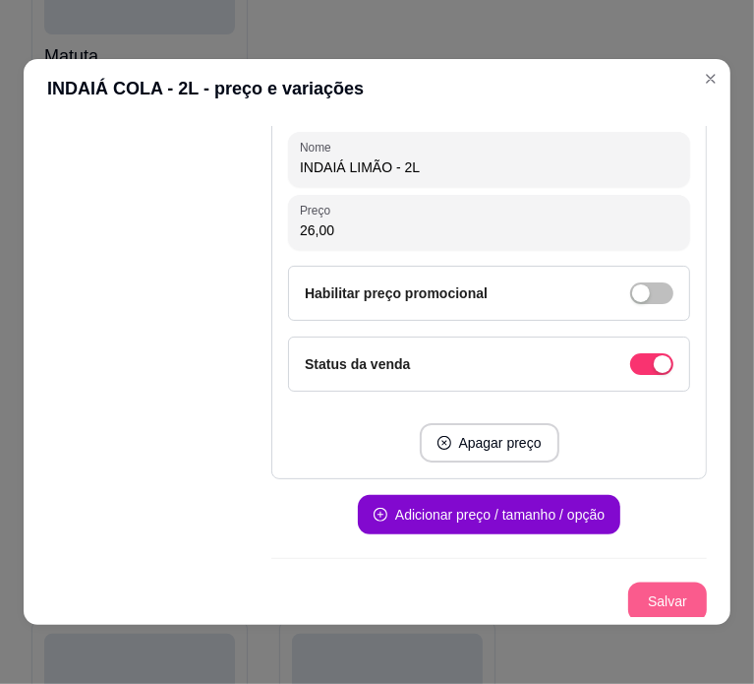
type input "26,00"
click at [633, 603] on button "Salvar" at bounding box center [667, 602] width 77 height 38
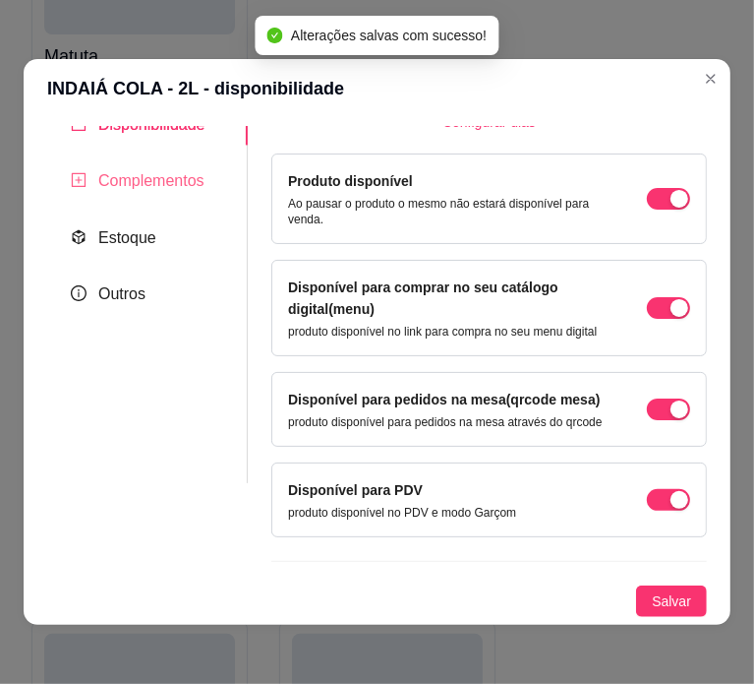
scroll to position [0, 0]
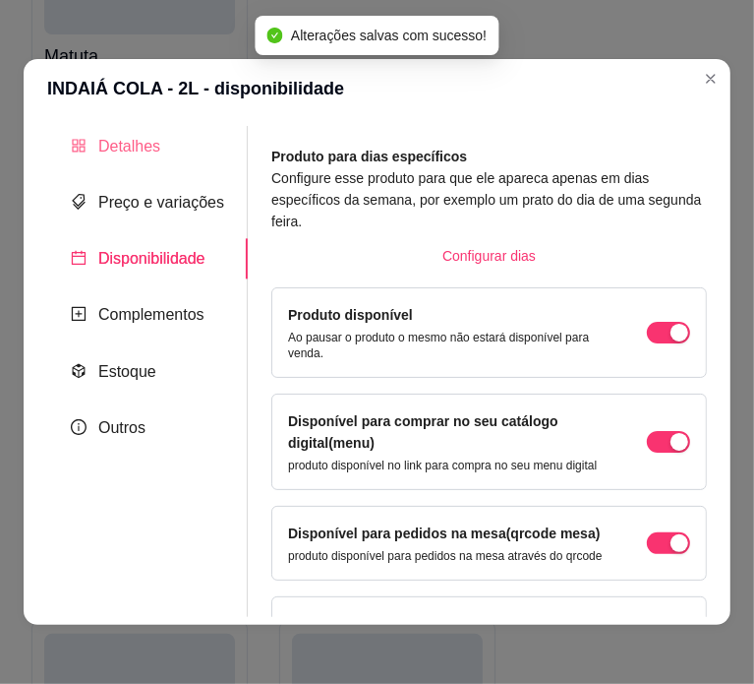
click at [169, 132] on div "Detalhes" at bounding box center [147, 146] width 201 height 40
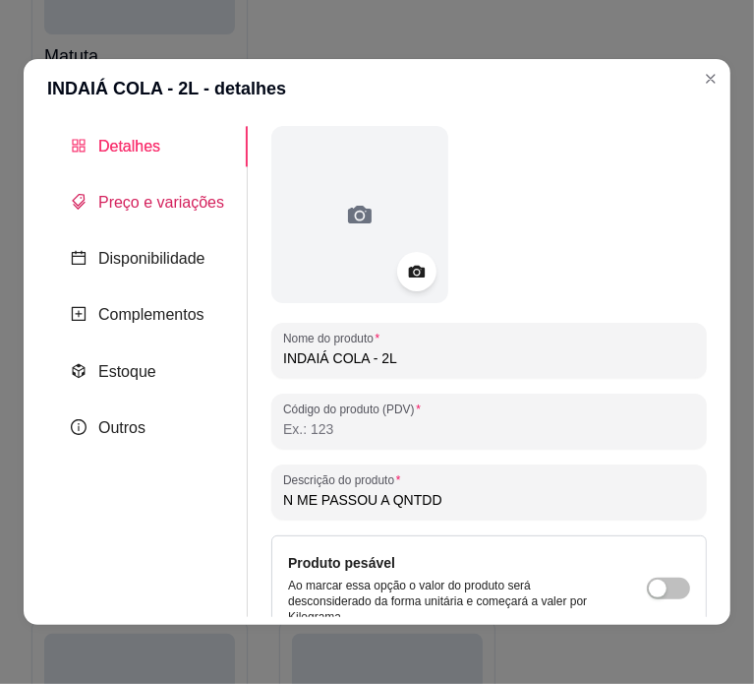
click at [184, 213] on div "Preço e variações" at bounding box center [147, 202] width 153 height 25
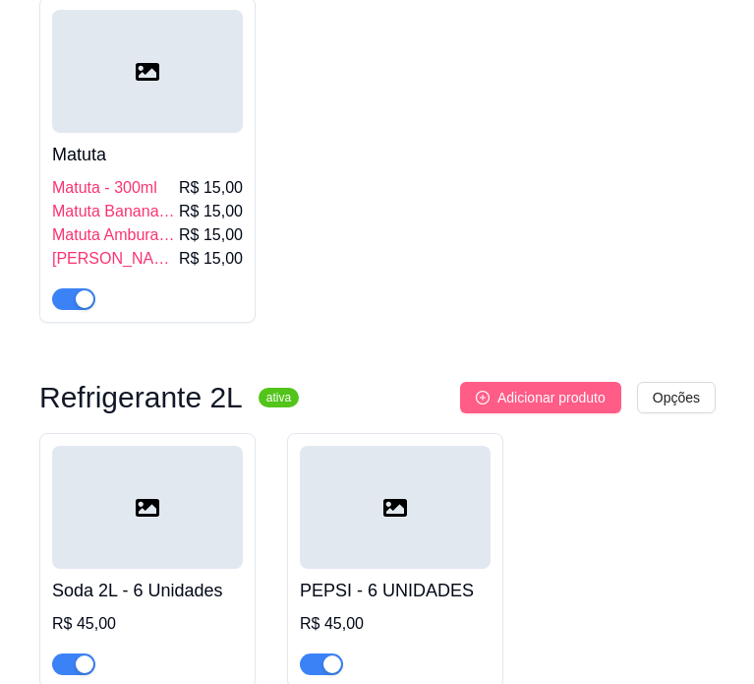
scroll to position [7805, 0]
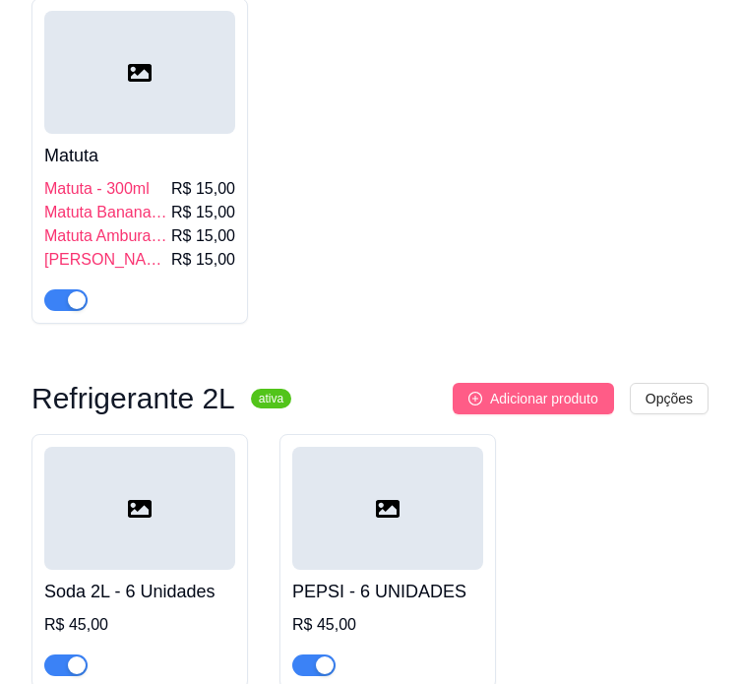
click at [547, 396] on span "Adicionar produto" at bounding box center [544, 399] width 108 height 22
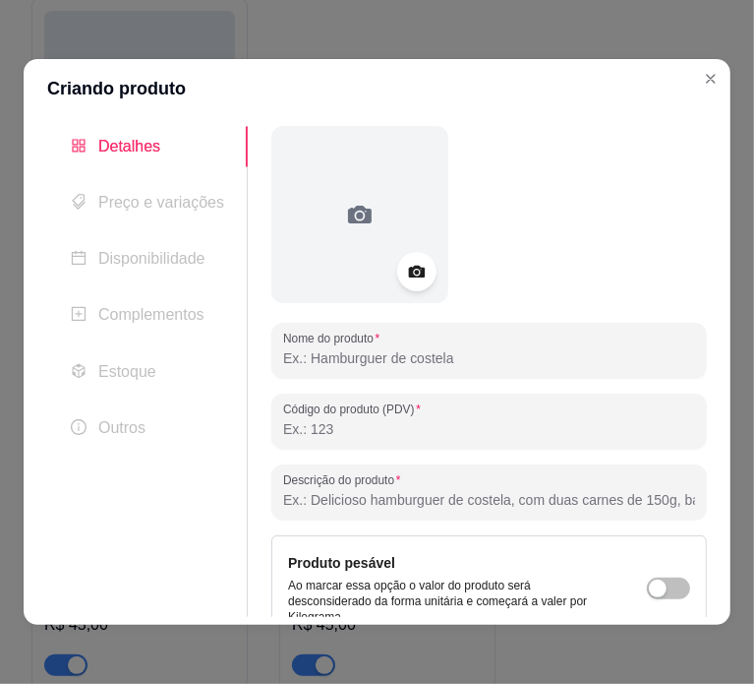
click at [404, 357] on input "Nome do produto" at bounding box center [489, 358] width 412 height 20
paste input "SANTA JOANA COLA/GUARANÁ/LARANJA/LIMÃO 26,00"
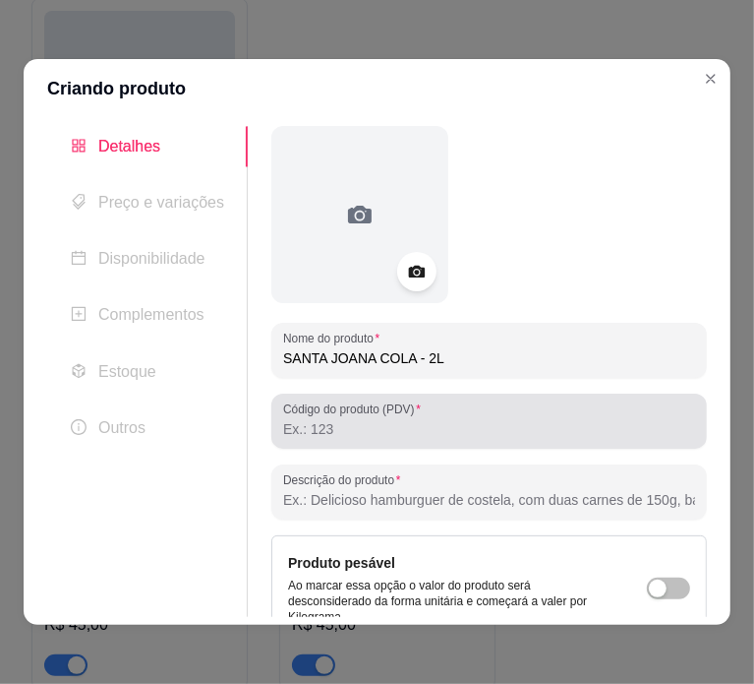
type input "SANTA JOANA COLA - 2L"
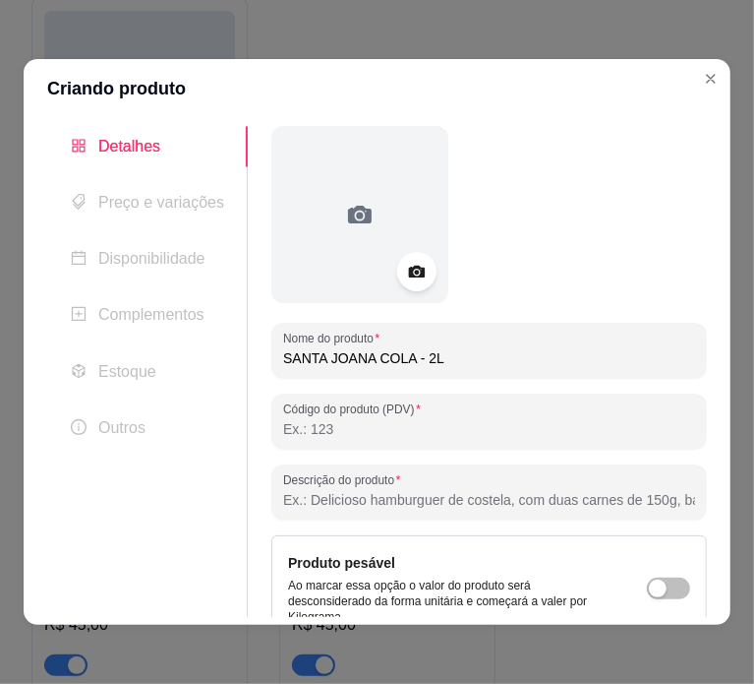
click at [464, 356] on input "SANTA JOANA COLA - 2L" at bounding box center [489, 358] width 412 height 20
click at [456, 491] on input "Descrição do produto" at bounding box center [489, 500] width 412 height 20
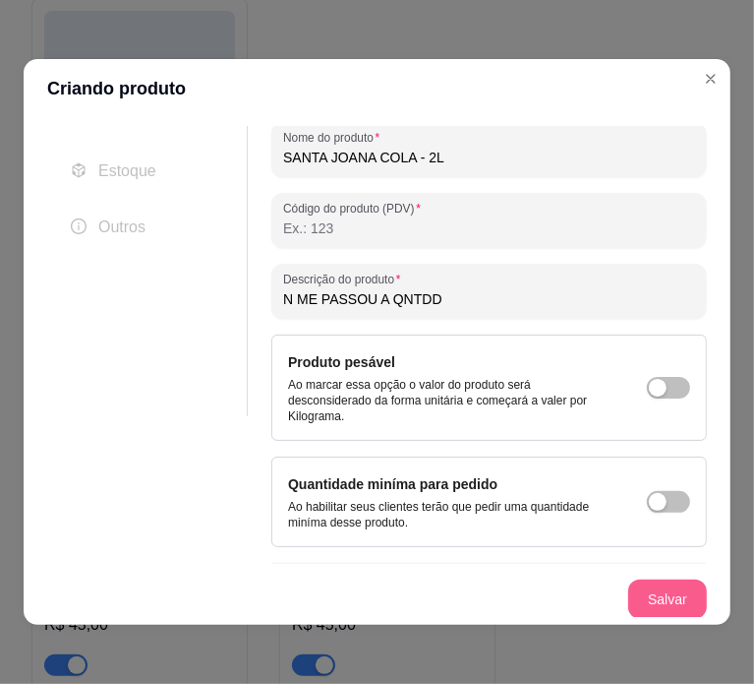
type input "N ME PASSOU A QNTDD"
click at [640, 597] on button "Salvar" at bounding box center [667, 599] width 77 height 38
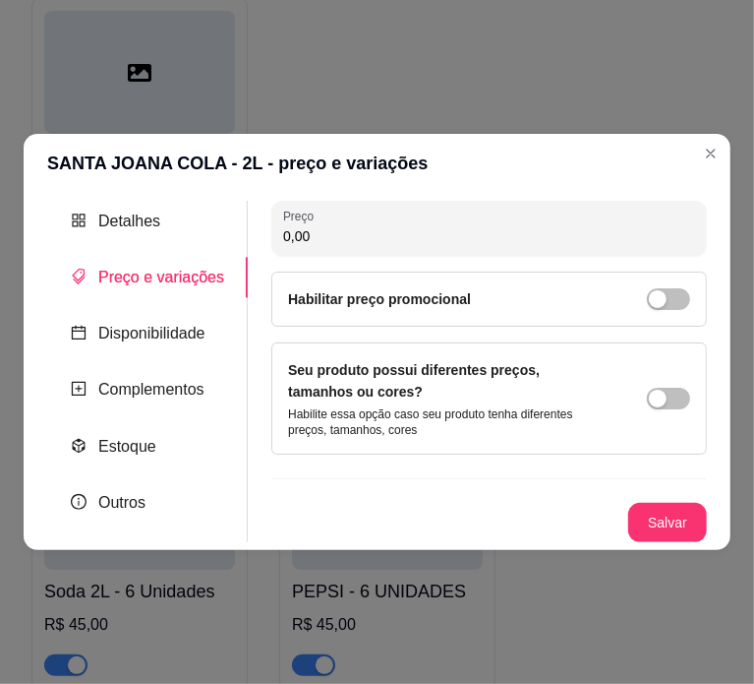
click at [645, 398] on div "Seu produto possui diferentes preços, tamanhos ou cores? Habilite essa opção ca…" at bounding box center [489, 398] width 402 height 79
click at [686, 396] on span "button" at bounding box center [668, 399] width 43 height 22
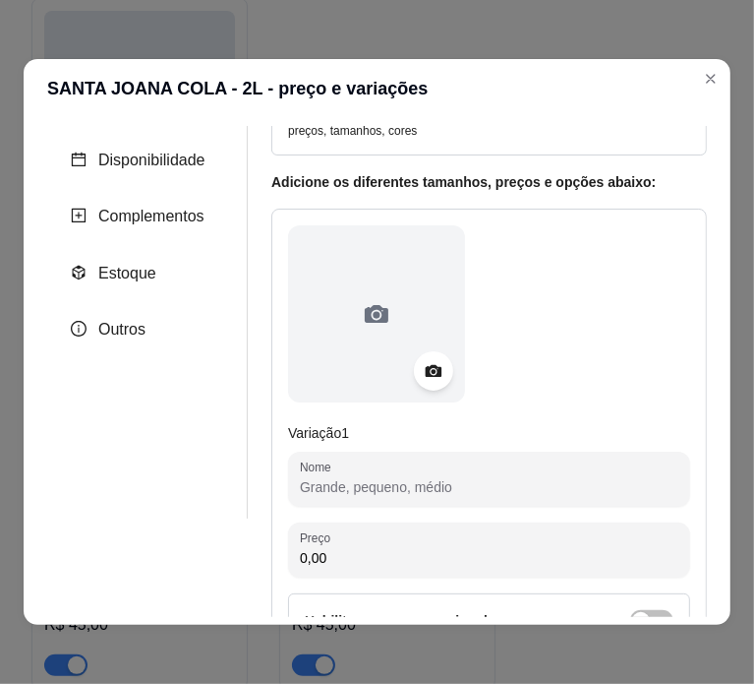
scroll to position [114, 0]
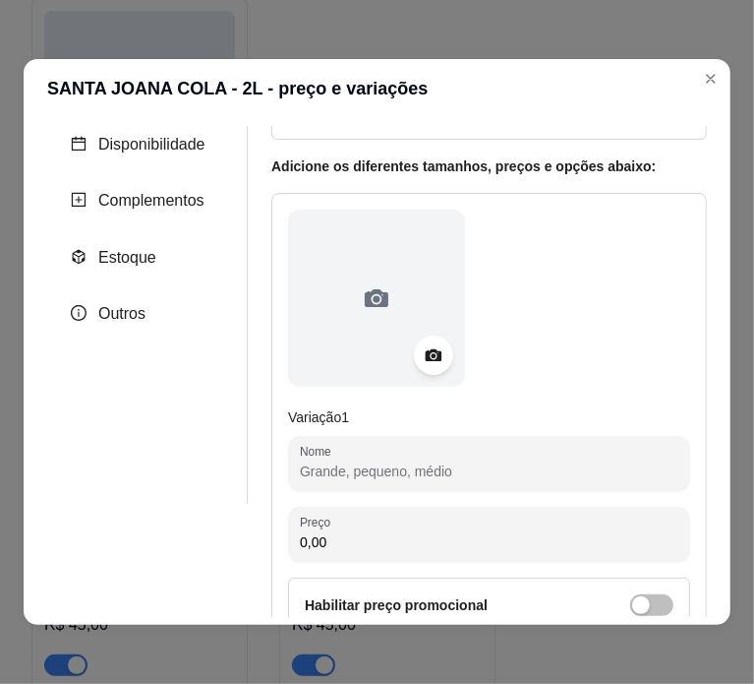
click at [441, 469] on input "Nome" at bounding box center [489, 471] width 379 height 20
paste input "SANTA JOANA COLA/GUARANÁ/LARANJA/LIMÃO 26,00"
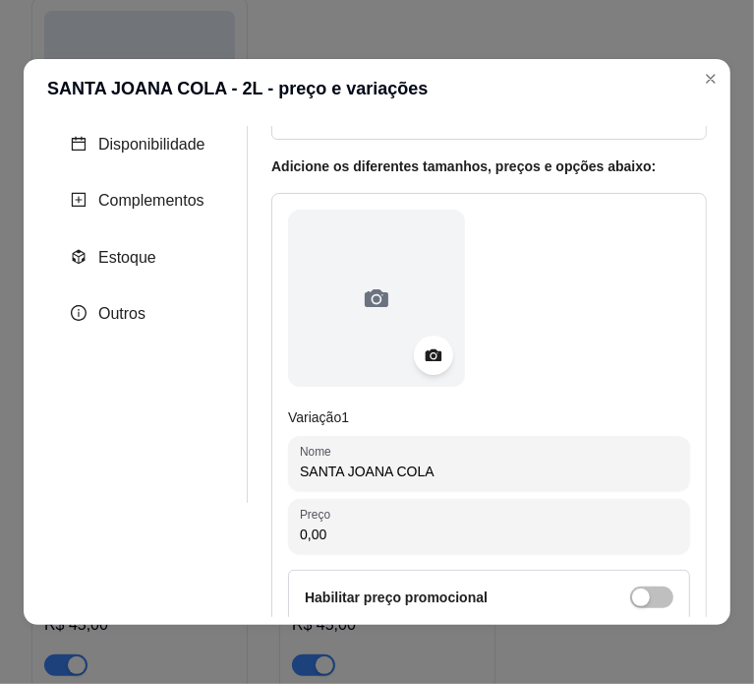
type input "SANTA JOANA COLA"
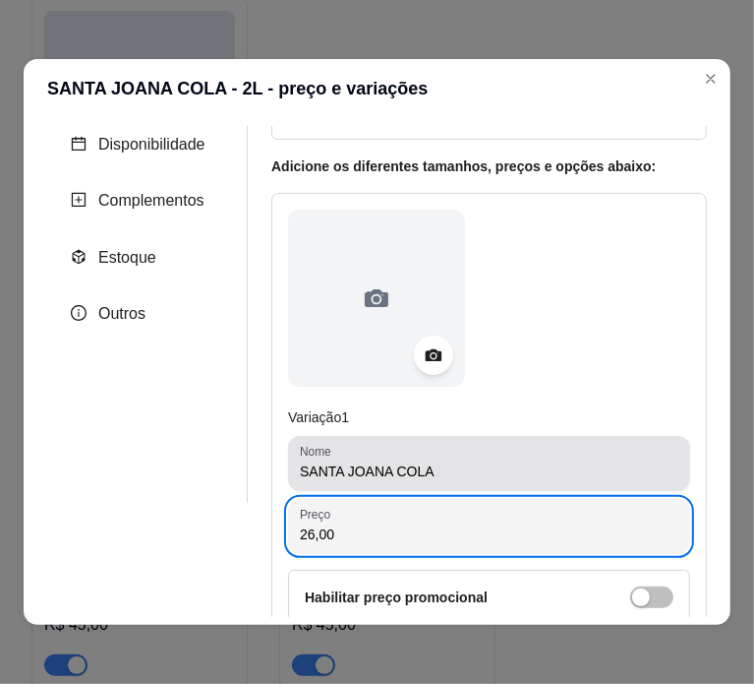
scroll to position [421, 0]
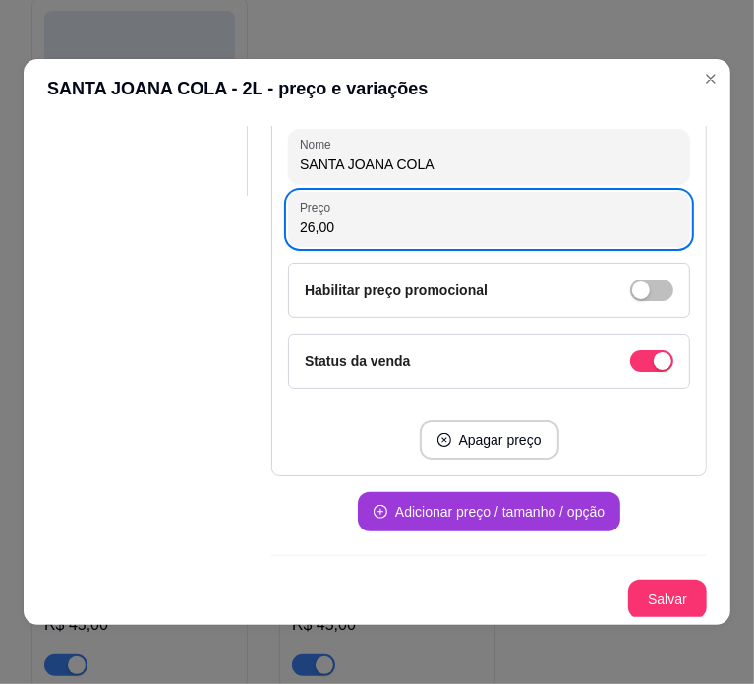
type input "26,00"
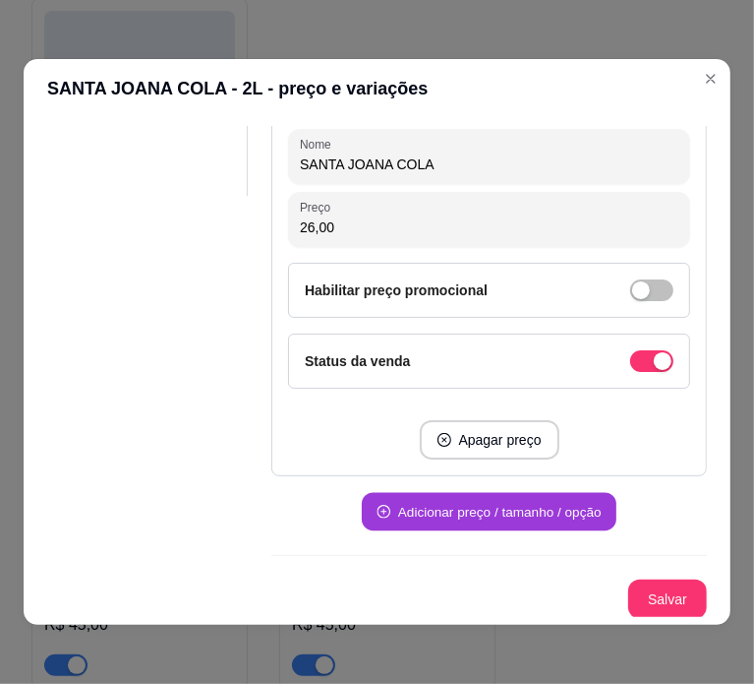
click at [514, 513] on button "Adicionar preço / tamanho / opção" at bounding box center [489, 512] width 255 height 38
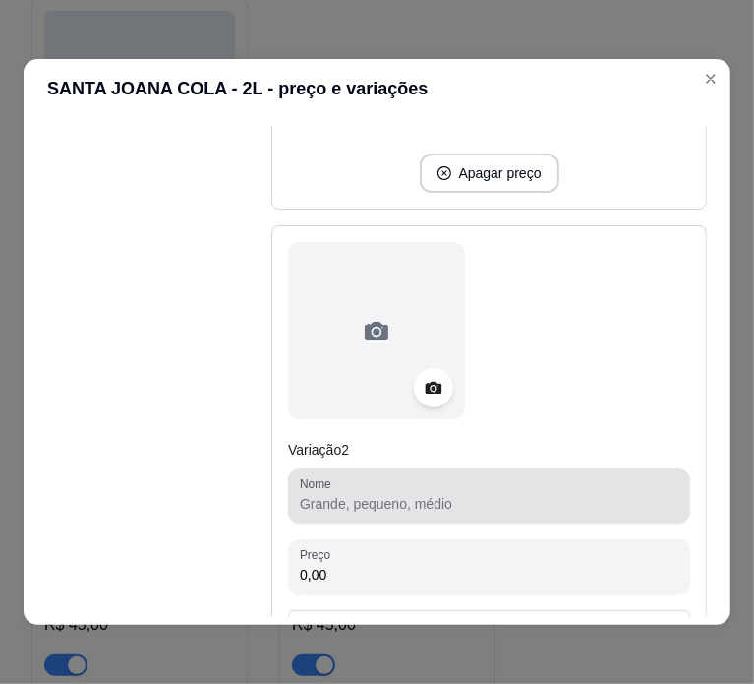
scroll to position [711, 0]
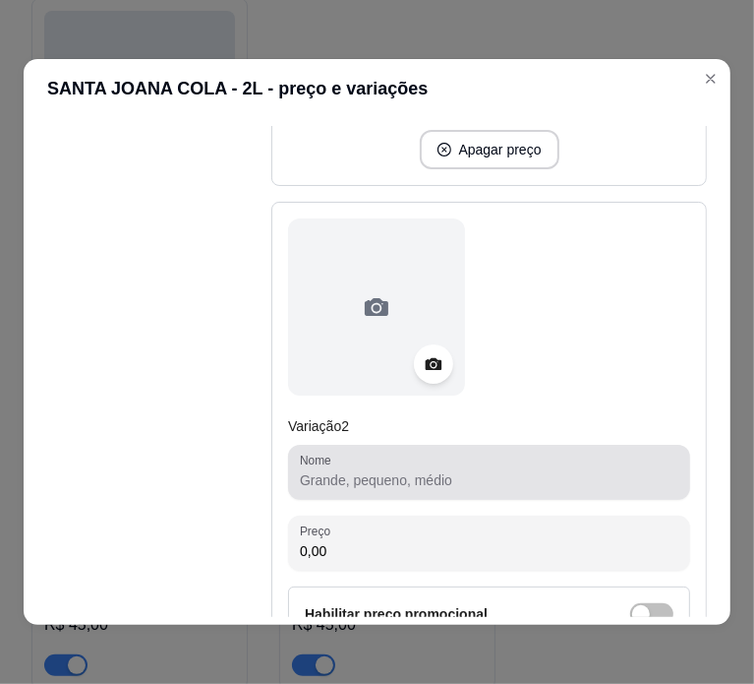
click at [496, 495] on div "Nome" at bounding box center [489, 472] width 402 height 55
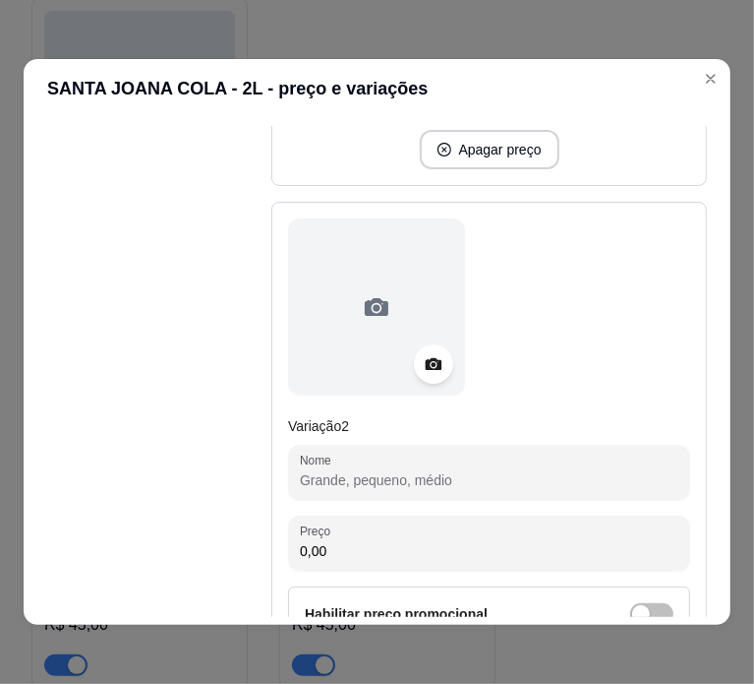
paste input "SANTA JOANA COLA/GUARANÁ/LARANJA/LIMÃO 26,00"
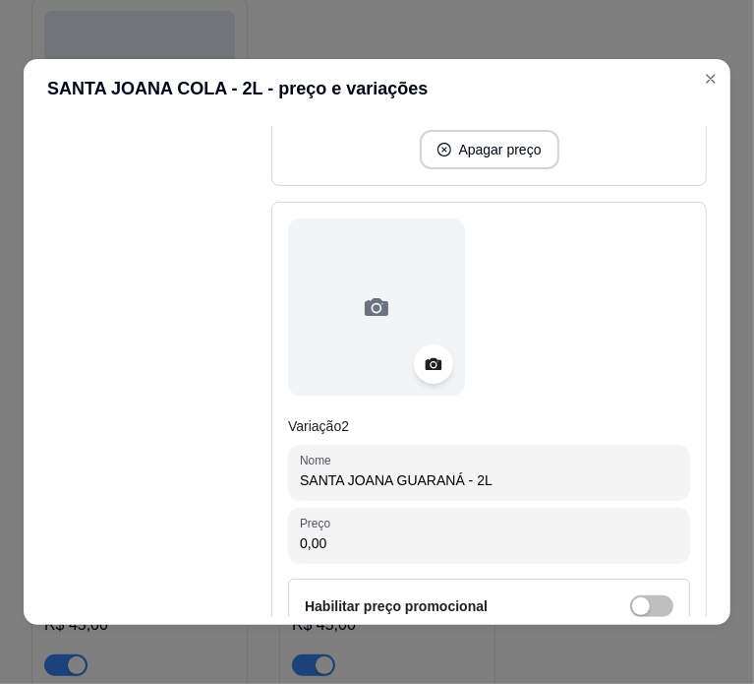
type input "SANTA JOANA GUARANÁ - 2L"
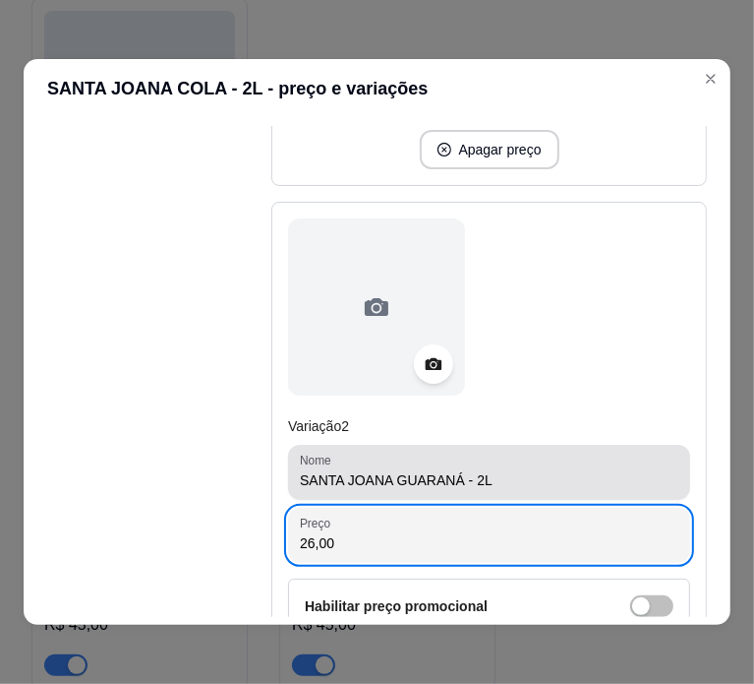
scroll to position [1026, 0]
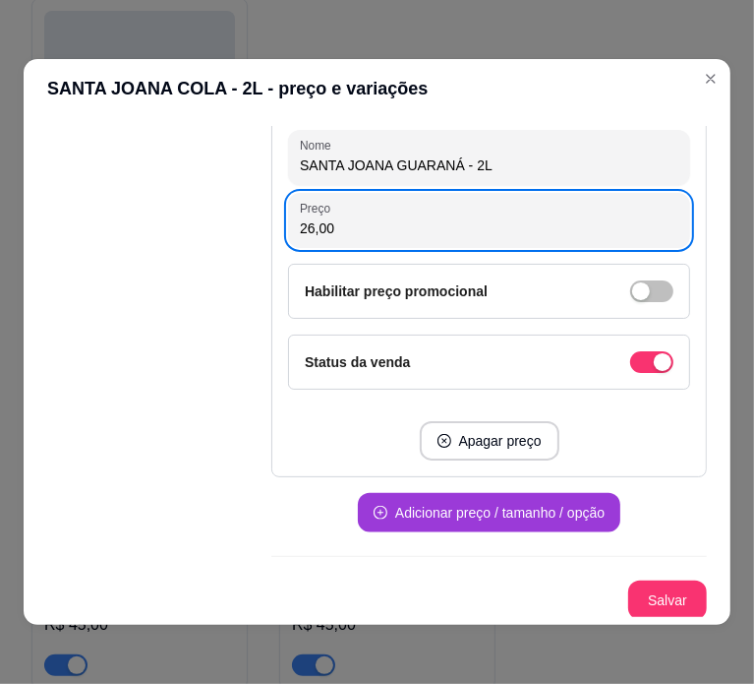
type input "26,00"
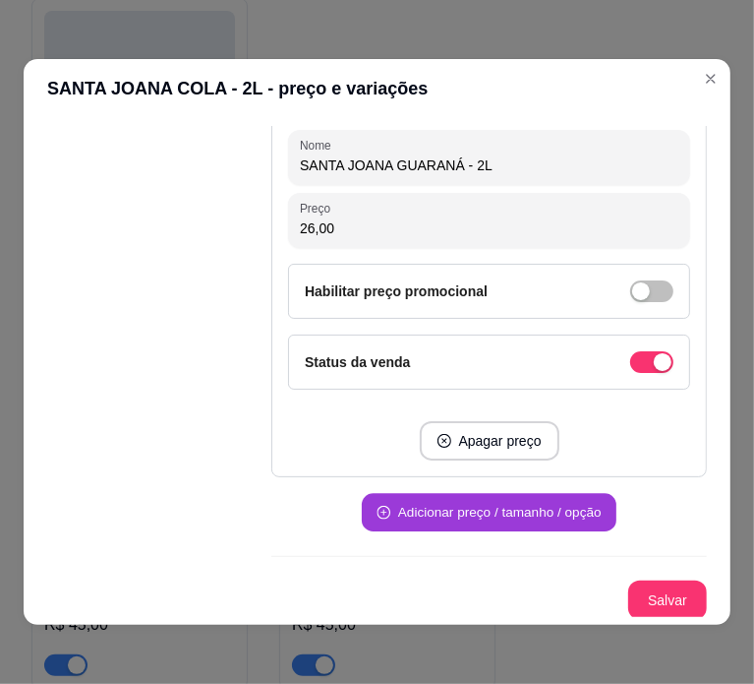
click at [499, 514] on button "Adicionar preço / tamanho / opção" at bounding box center [489, 513] width 255 height 38
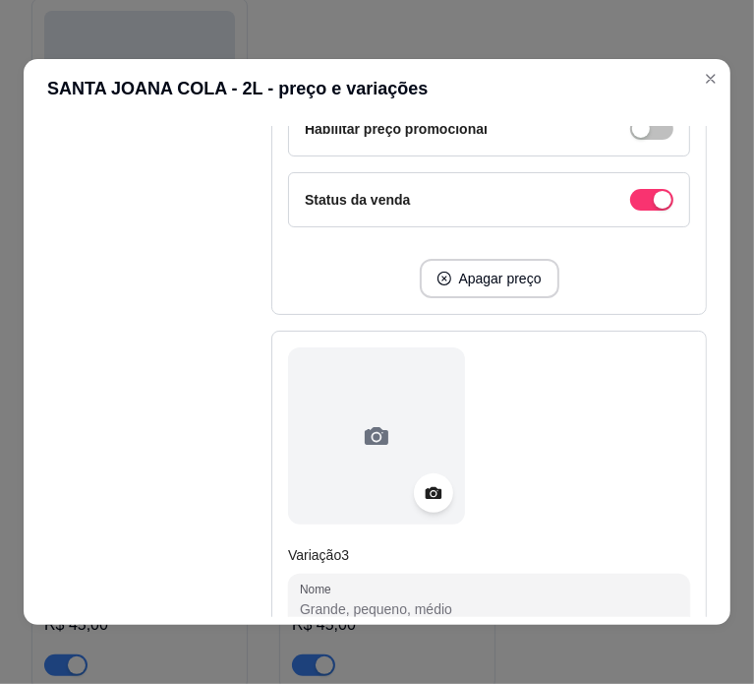
scroll to position [1206, 0]
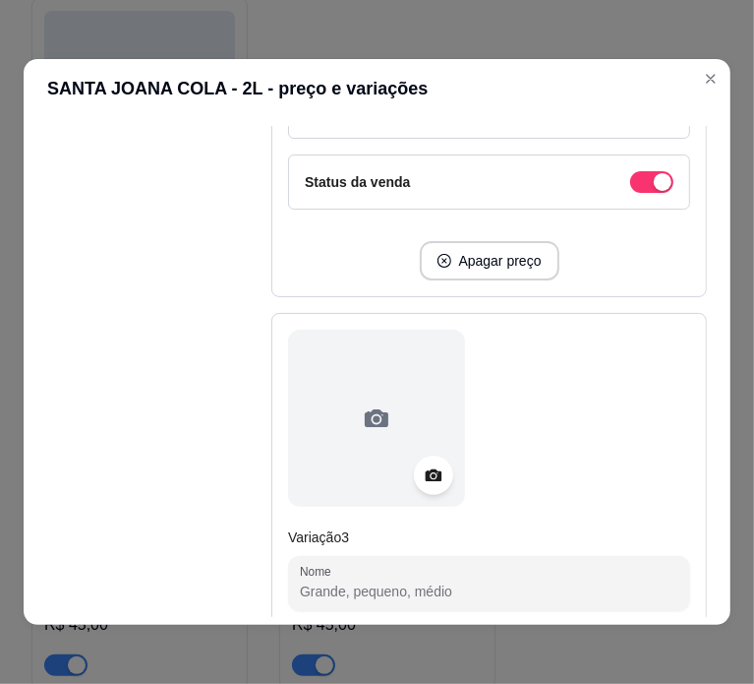
click at [429, 581] on input "Nome" at bounding box center [489, 591] width 379 height 20
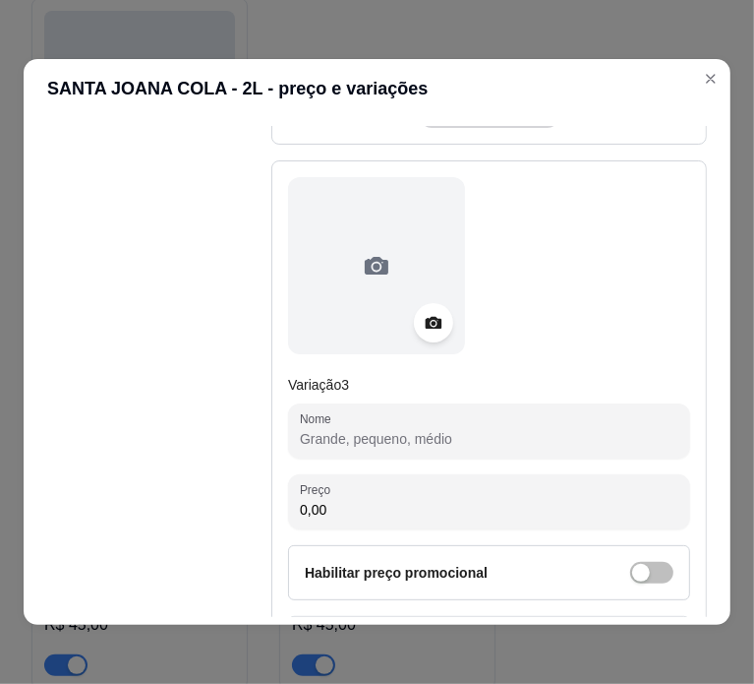
scroll to position [1365, 0]
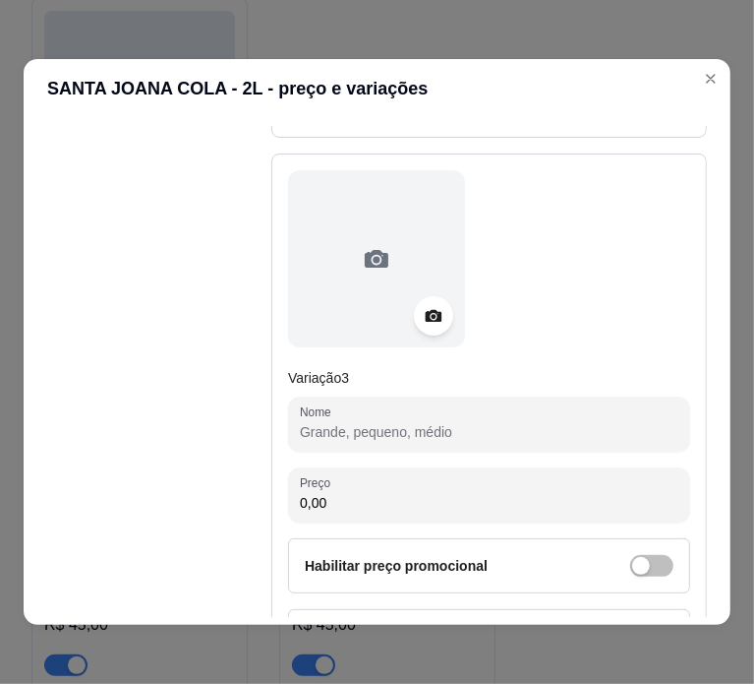
paste input "SANTA JOANA COLA/GUARANÁ/LARANJA/LIMÃO 26,00"
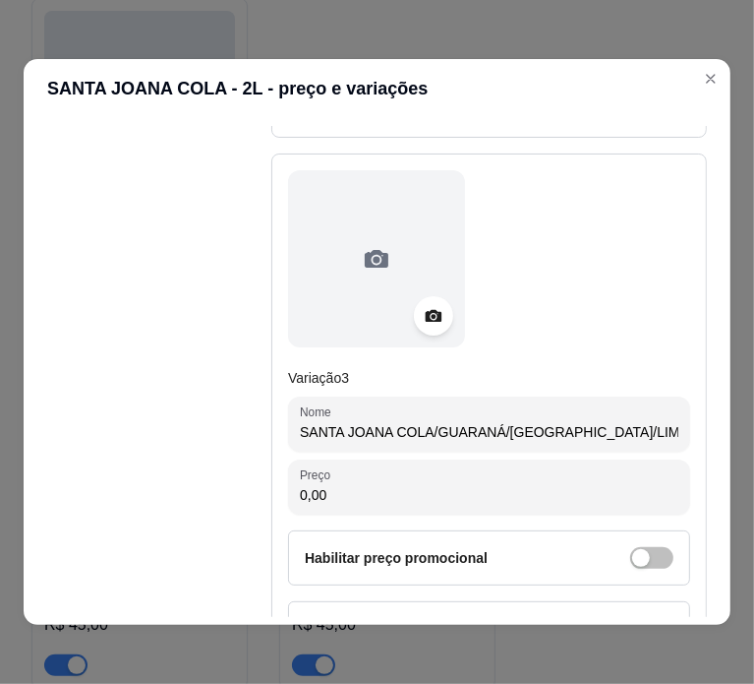
click at [555, 428] on input "SANTA JOANA COLA/GUARANÁ/LARANJA/LIMÃO 26,00" at bounding box center [489, 432] width 379 height 20
type input "SANTA [PERSON_NAME] - 2L"
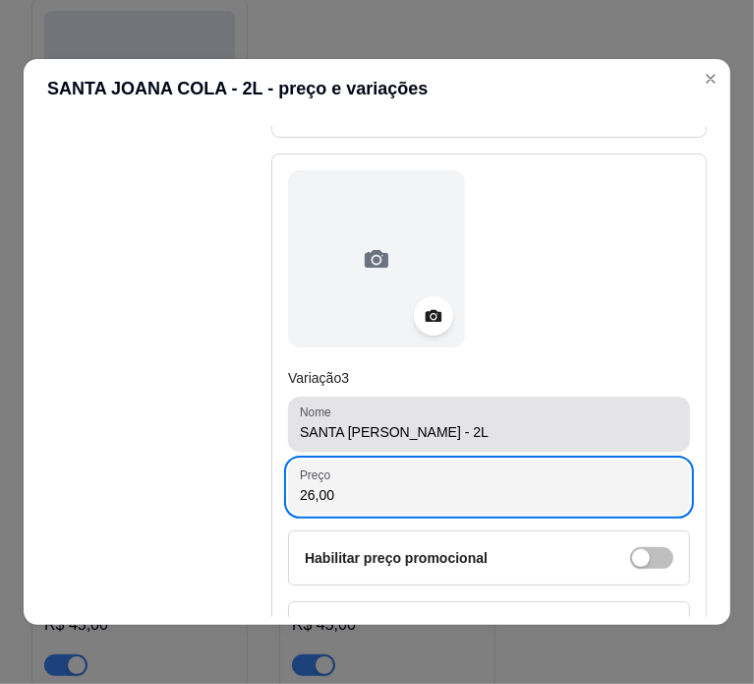
scroll to position [1630, 0]
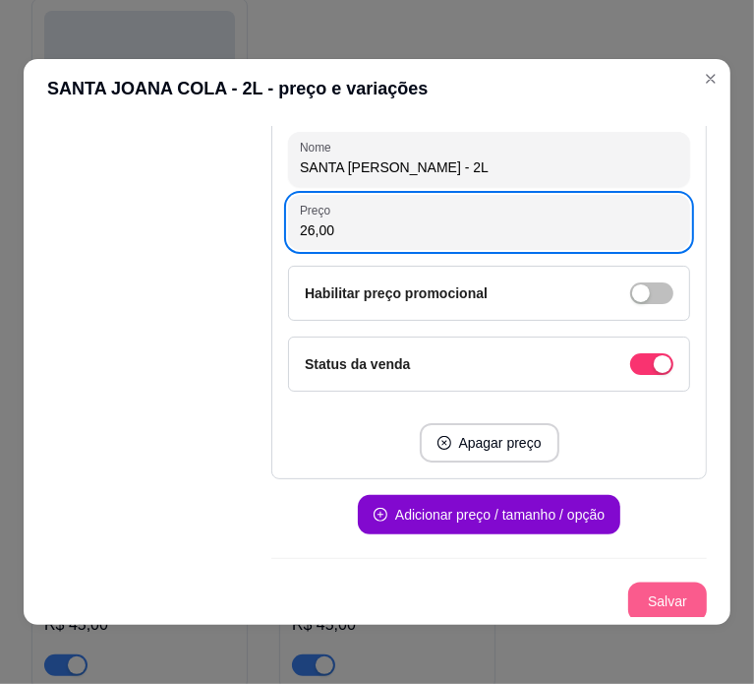
type input "26,00"
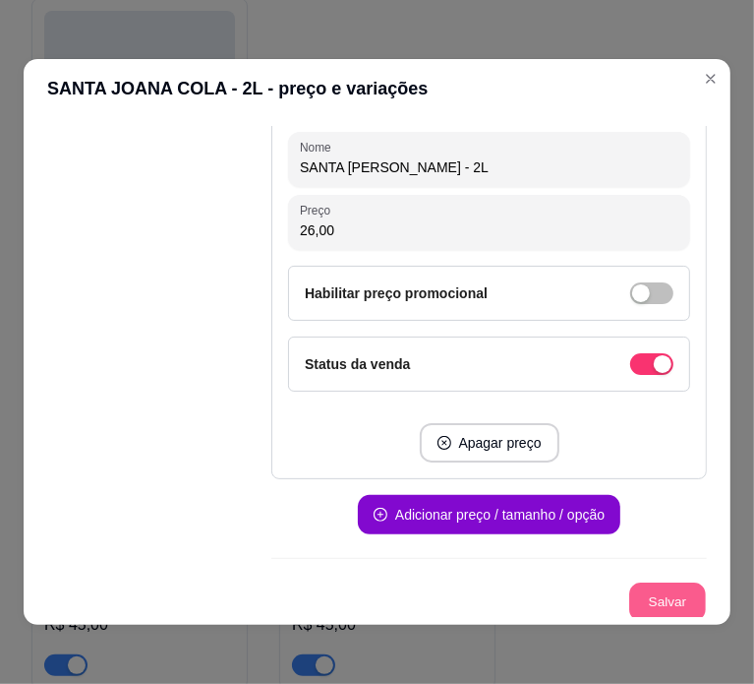
click at [629, 595] on button "Salvar" at bounding box center [667, 602] width 77 height 38
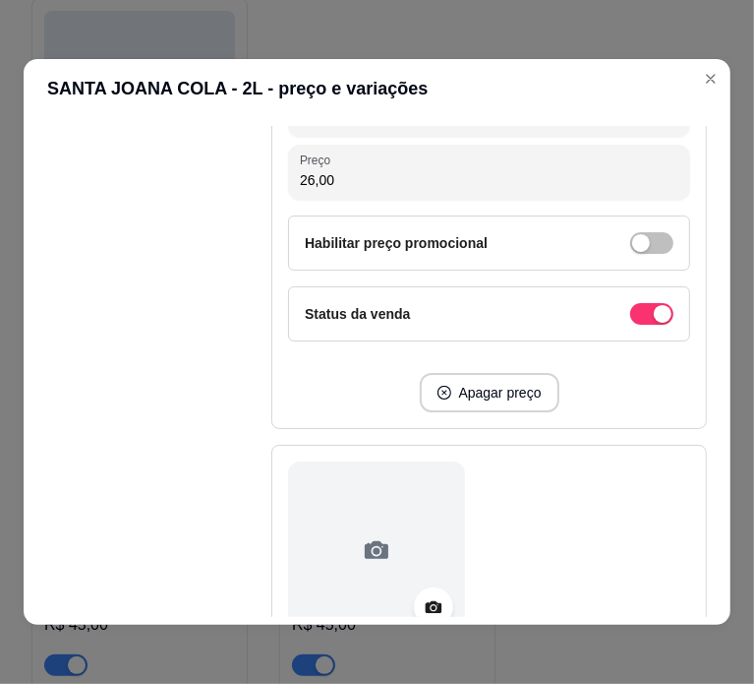
scroll to position [0, 0]
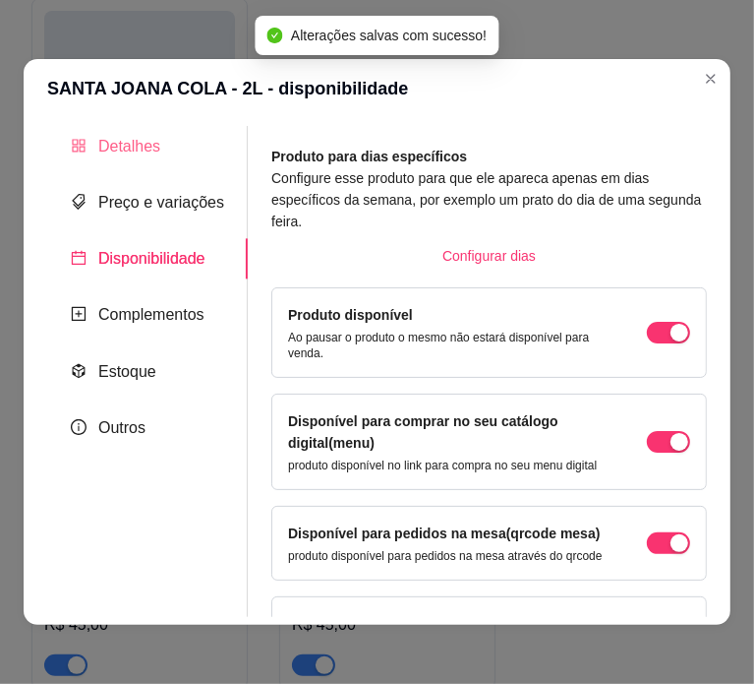
click at [163, 149] on div "Detalhes" at bounding box center [147, 146] width 201 height 40
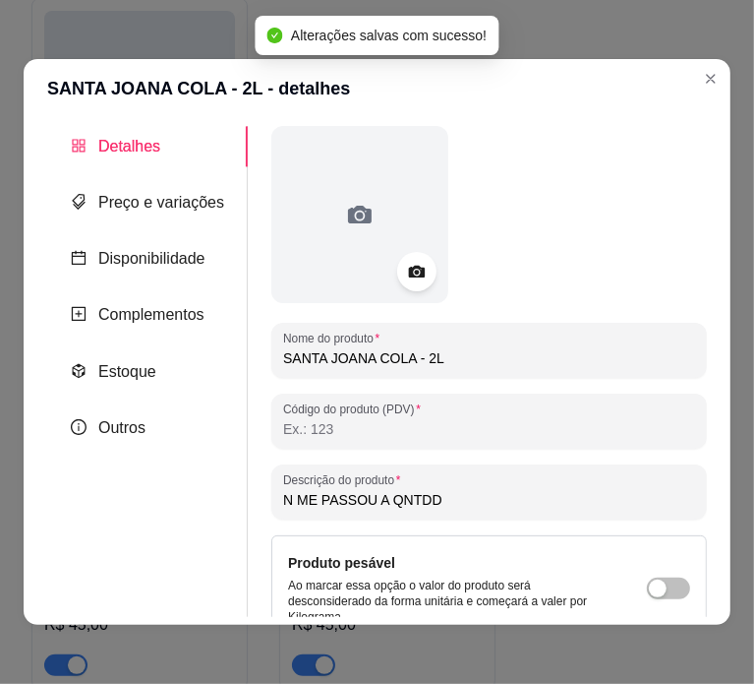
click at [461, 358] on input "SANTA JOANA COLA - 2L" at bounding box center [489, 358] width 412 height 20
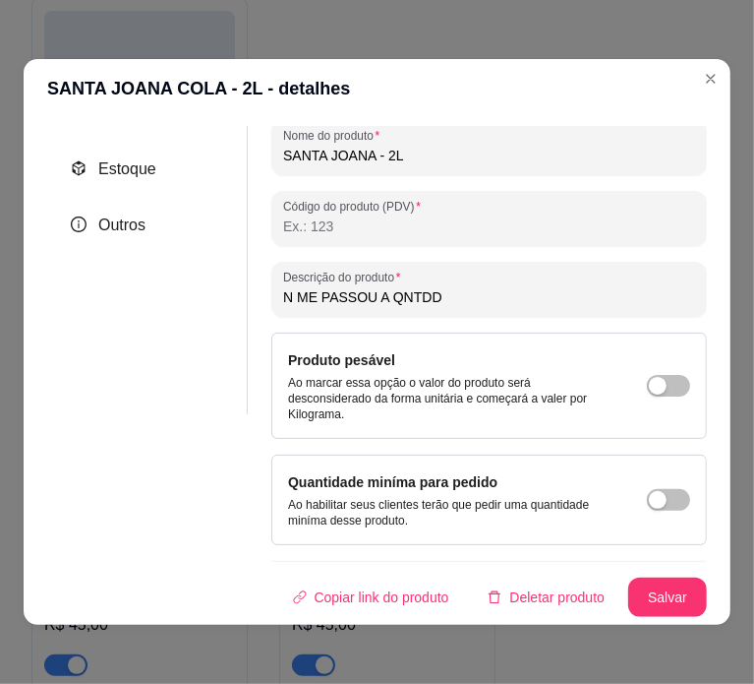
scroll to position [4, 0]
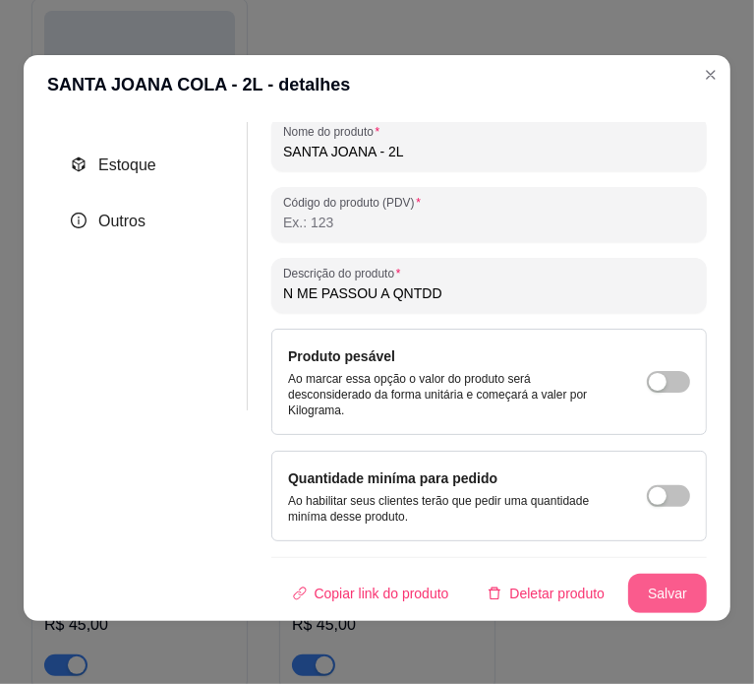
type input "SANTA JOANA - 2L"
click at [659, 577] on button "Salvar" at bounding box center [667, 593] width 77 height 38
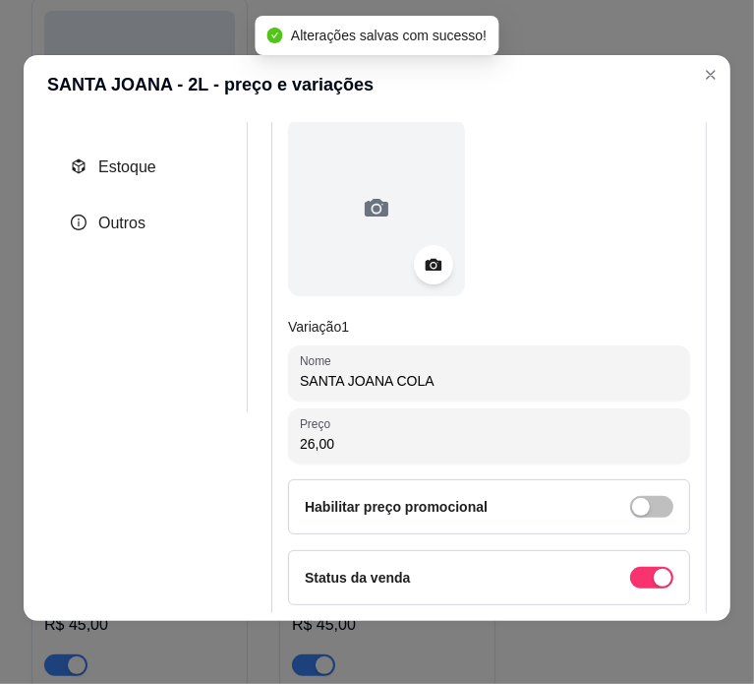
scroll to position [216, 0]
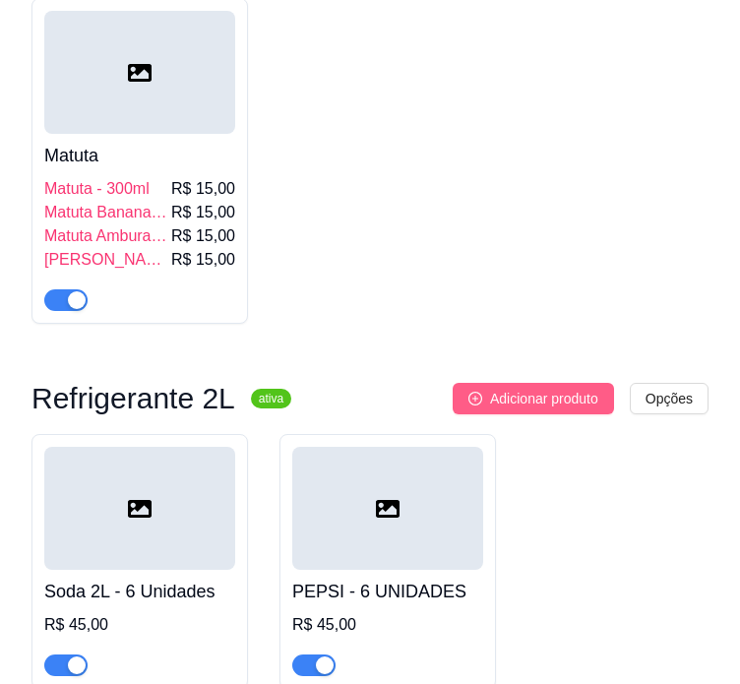
click at [550, 388] on span "Adicionar produto" at bounding box center [544, 399] width 108 height 22
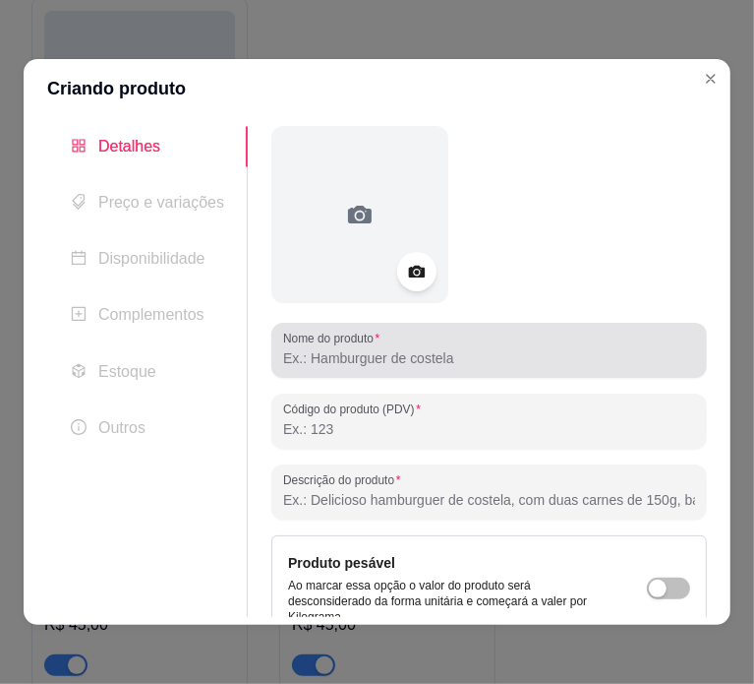
click at [394, 346] on div at bounding box center [489, 349] width 412 height 39
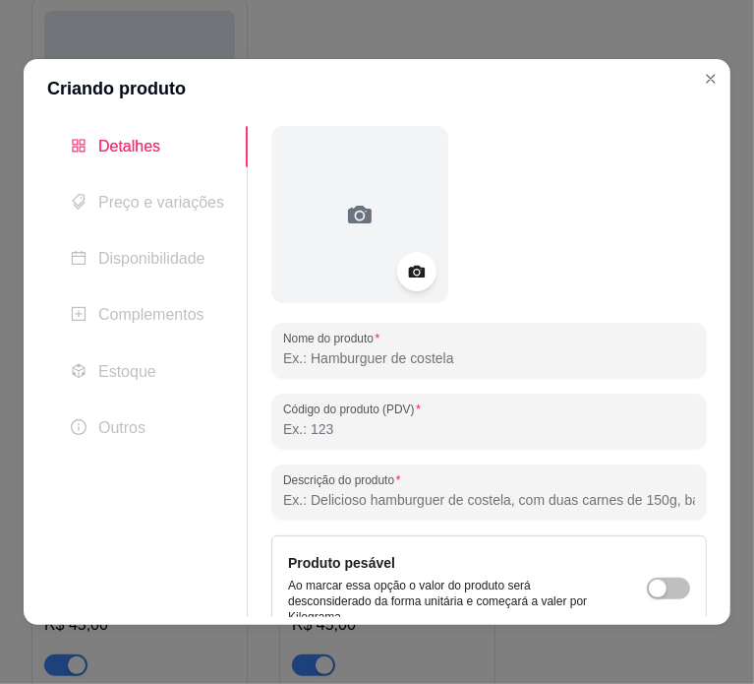
paste input "GUARAVITA 2 L 38,00"
type input "GUARAVITA - 2L"
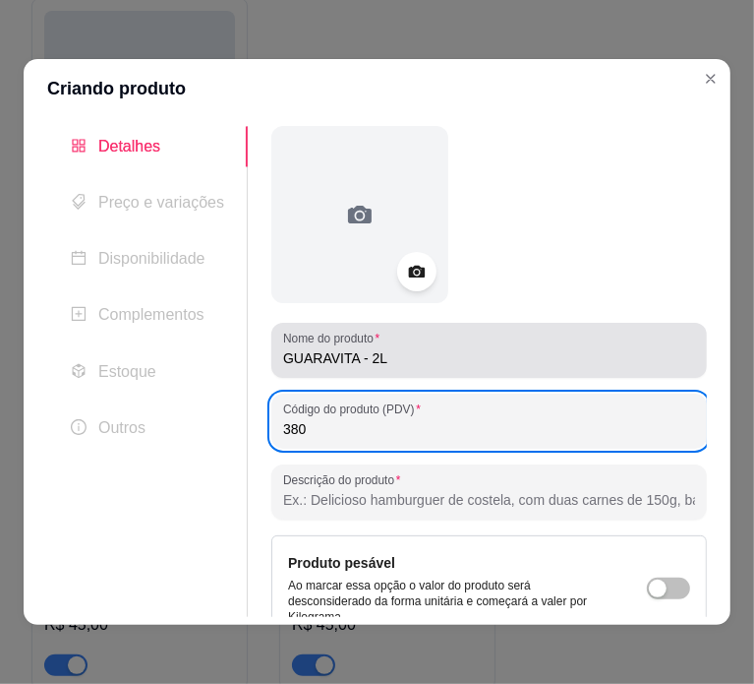
type input "3800"
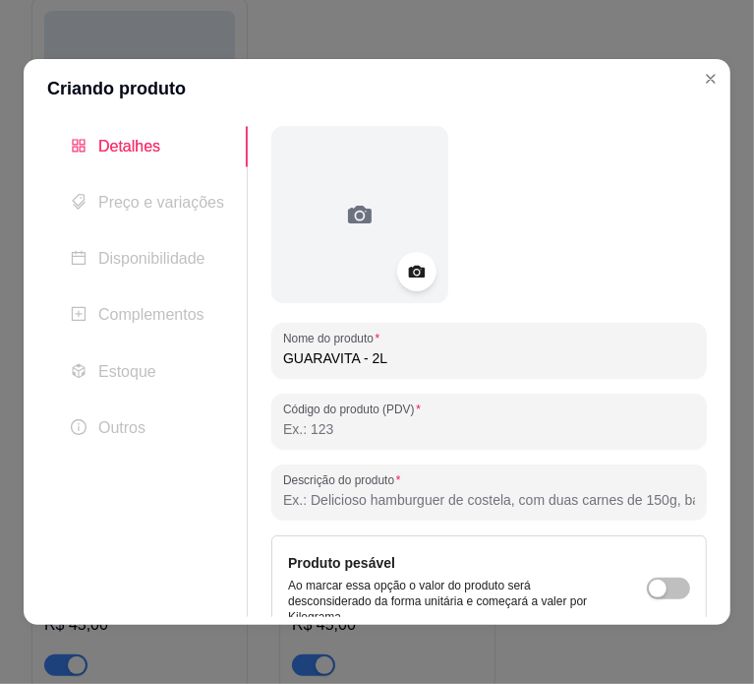
click at [419, 492] on input "Descrição do produto" at bounding box center [489, 500] width 412 height 20
type input "3800"
paste input "GUARAVITA 2 L 38,00"
type input "GUARAVITA"
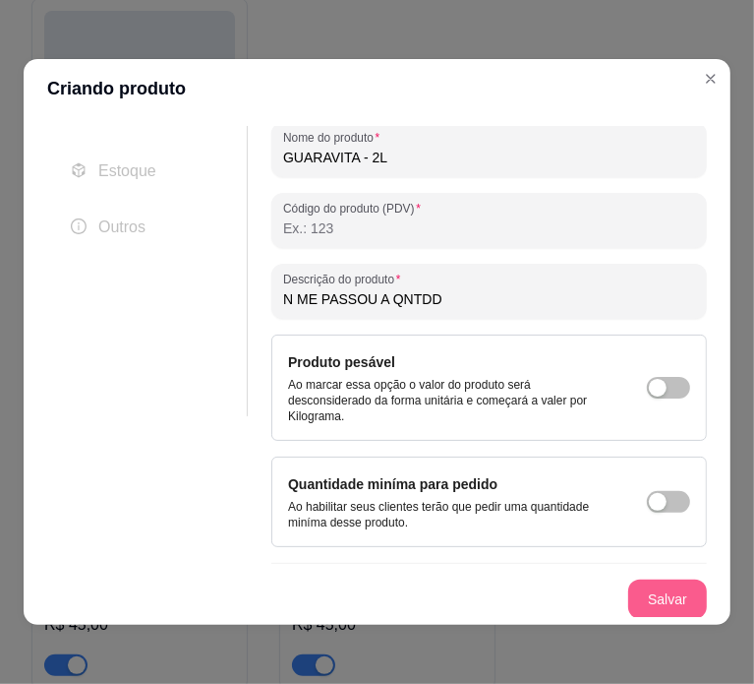
type input "N ME PASSOU A QNTDD"
click at [642, 597] on button "Salvar" at bounding box center [667, 599] width 77 height 38
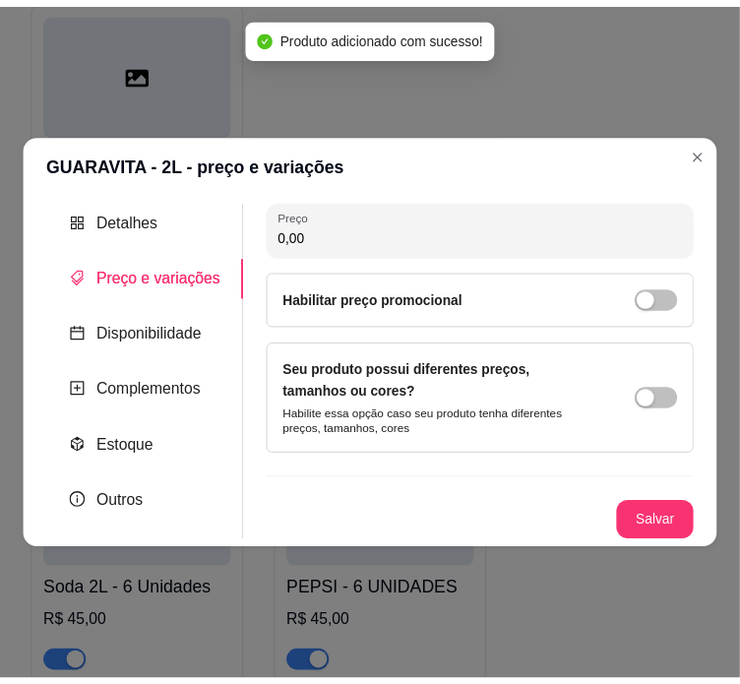
scroll to position [0, 0]
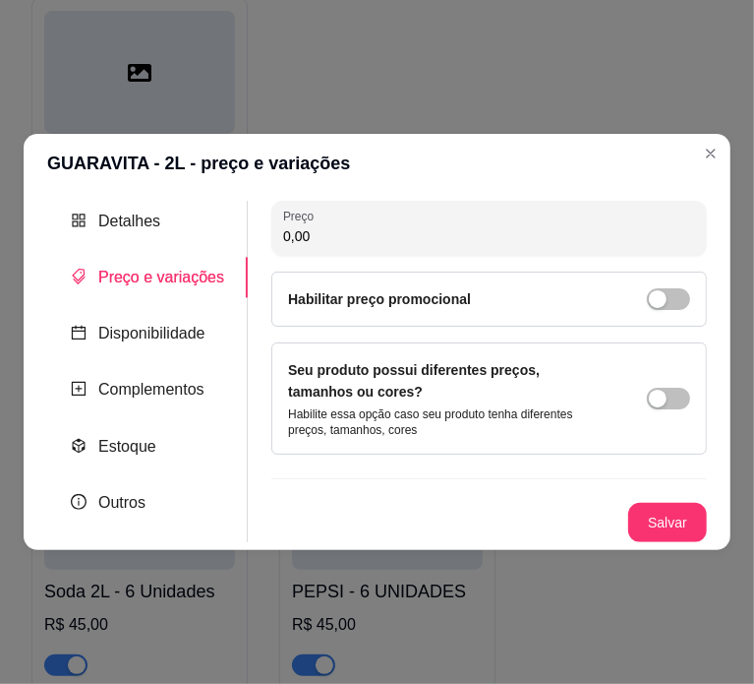
click at [414, 242] on input "0,00" at bounding box center [489, 236] width 412 height 20
type input "38,00"
click at [673, 519] on button "Salvar" at bounding box center [667, 523] width 77 height 38
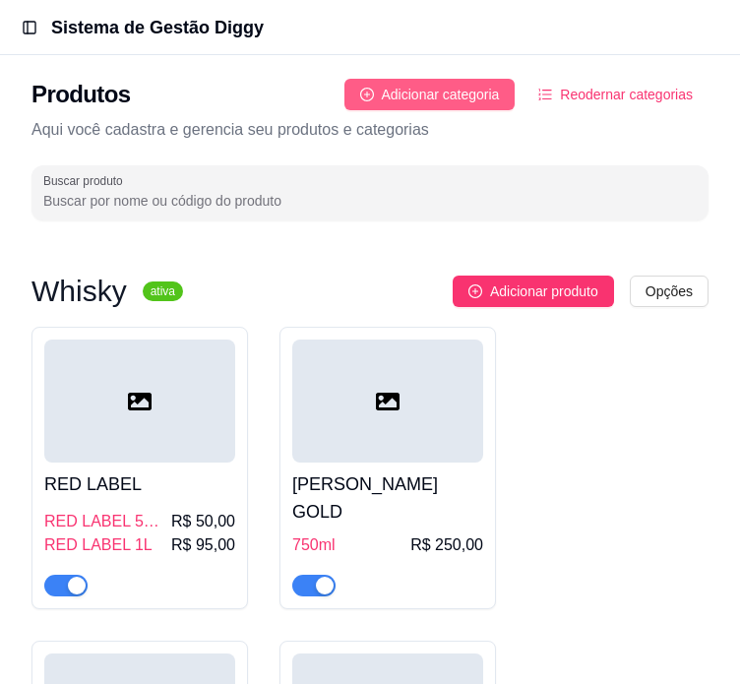
click at [471, 86] on span "Adicionar categoria" at bounding box center [441, 95] width 118 height 22
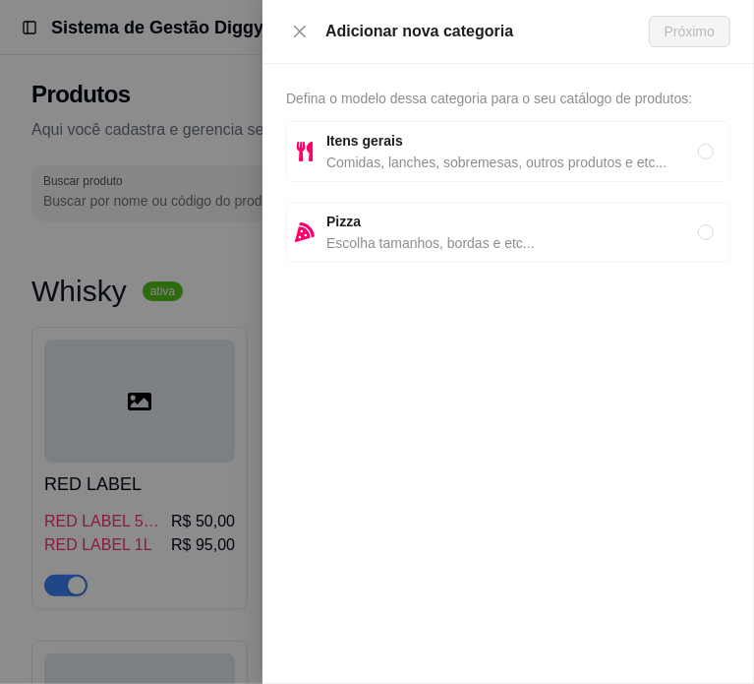
click at [445, 153] on span "Comidas, lanches, sobremesas, outros produtos e etc..." at bounding box center [513, 162] width 372 height 22
radio input "true"
click at [692, 37] on span "Próximo" at bounding box center [690, 32] width 50 height 22
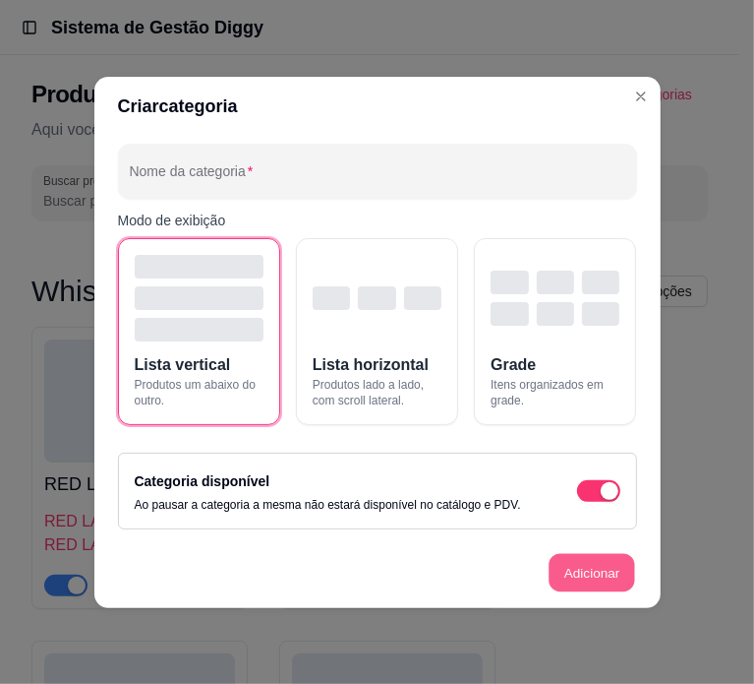
click at [614, 573] on button "Adicionar" at bounding box center [592, 572] width 87 height 38
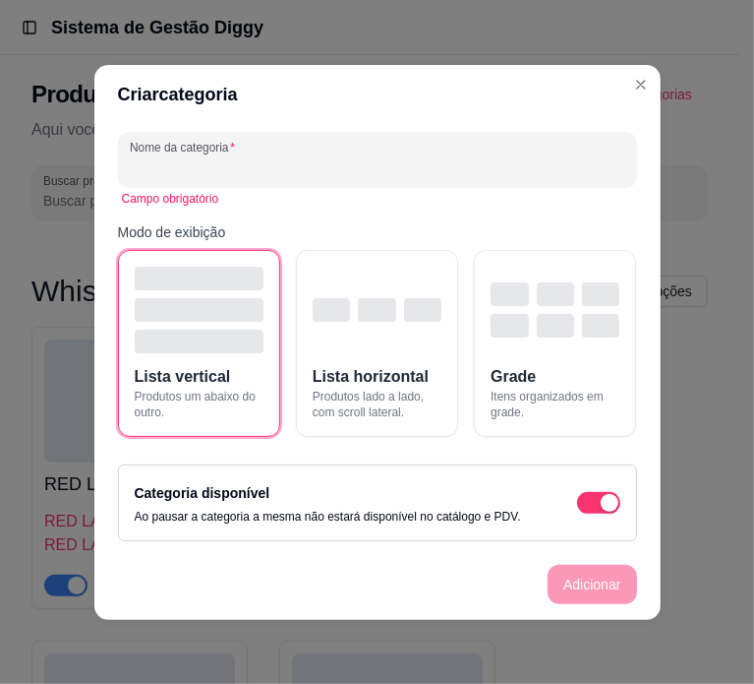
click at [362, 162] on input "Nome da categoria" at bounding box center [378, 167] width 496 height 20
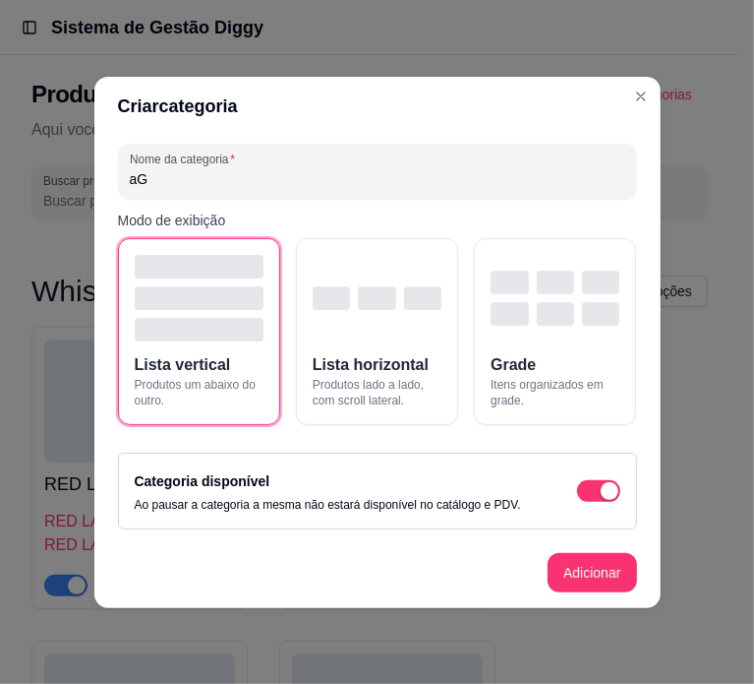
type input "a"
type input "A"
type input "ÁGUA"
click at [598, 554] on button "Adicionar" at bounding box center [592, 572] width 87 height 38
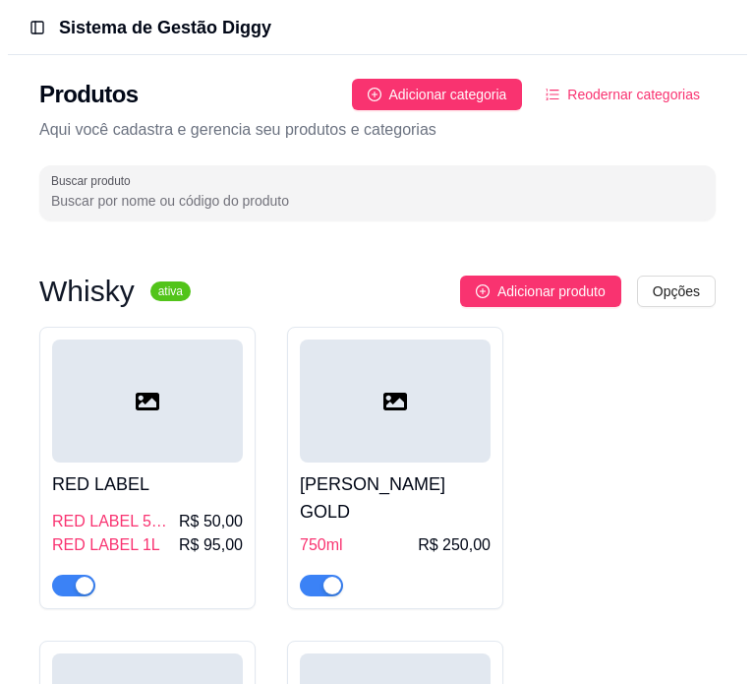
scroll to position [9282, 0]
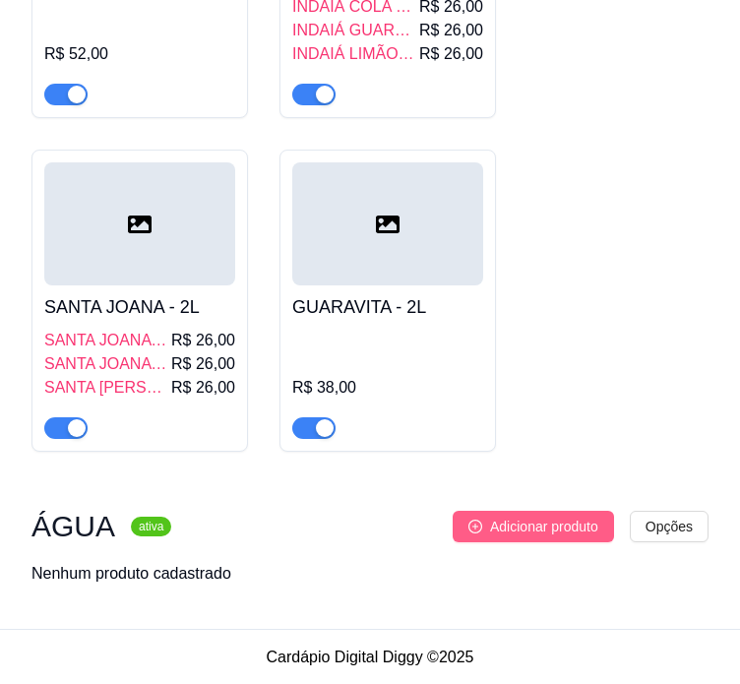
click at [567, 532] on span "Adicionar produto" at bounding box center [544, 526] width 108 height 22
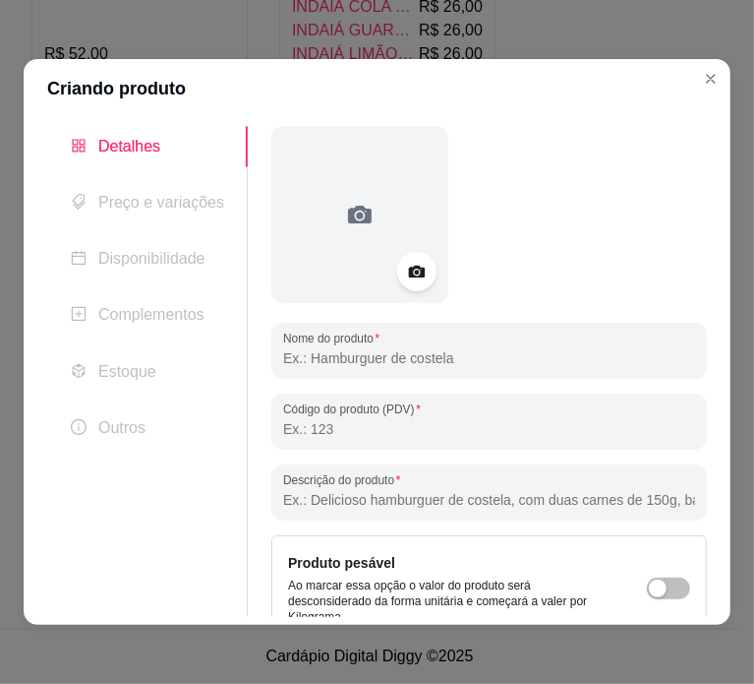
click at [523, 360] on input "Nome do produto" at bounding box center [489, 358] width 412 height 20
paste input "AGUA SEM GÁS 12,00"
type input "AGUA - SEM GÁS"
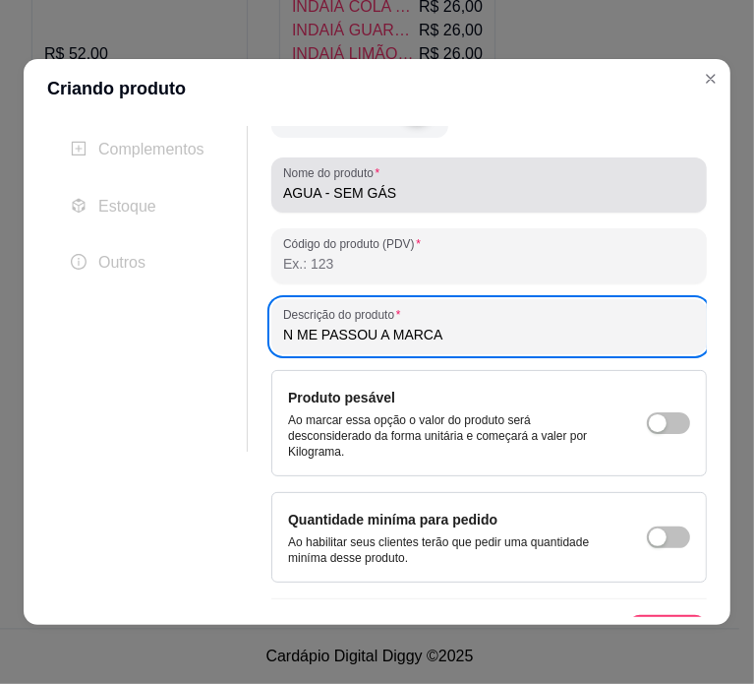
scroll to position [201, 0]
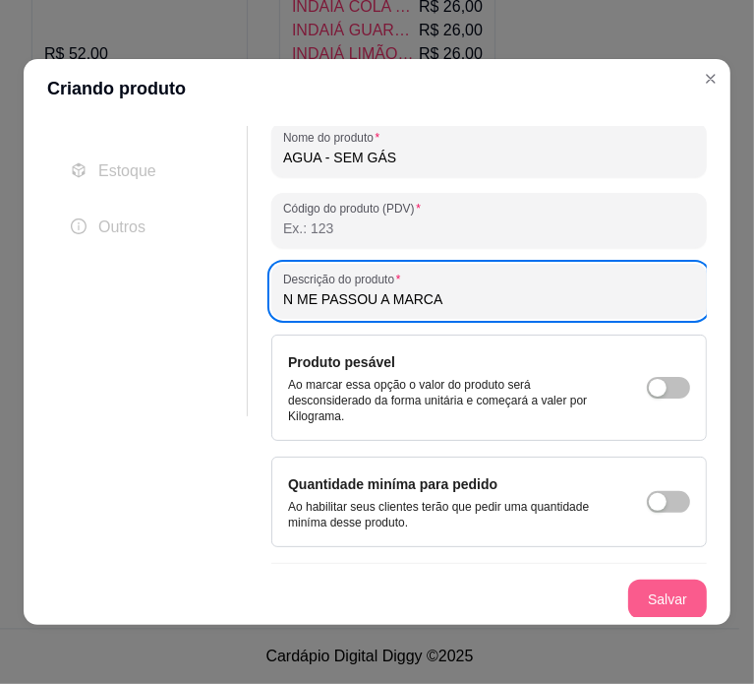
type input "N ME PASSOU A MARCA"
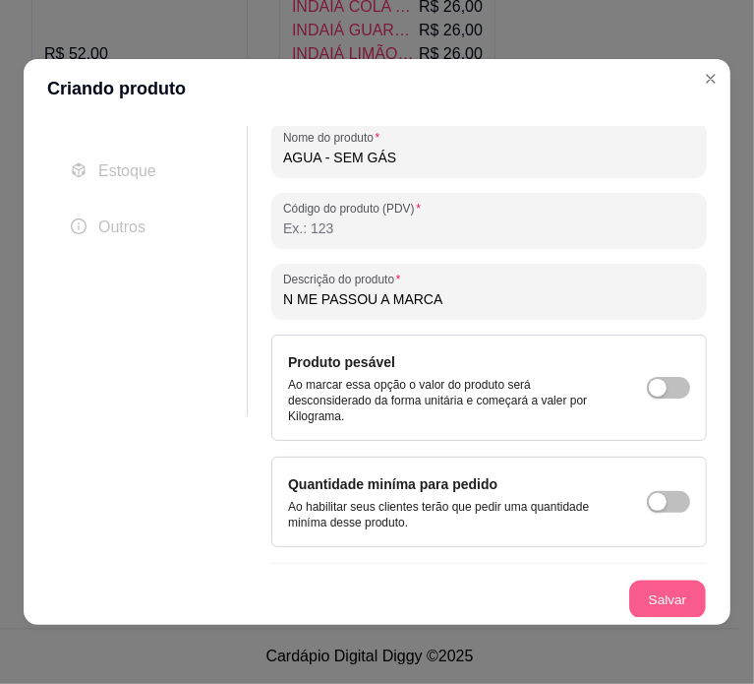
click at [646, 599] on button "Salvar" at bounding box center [667, 599] width 77 height 38
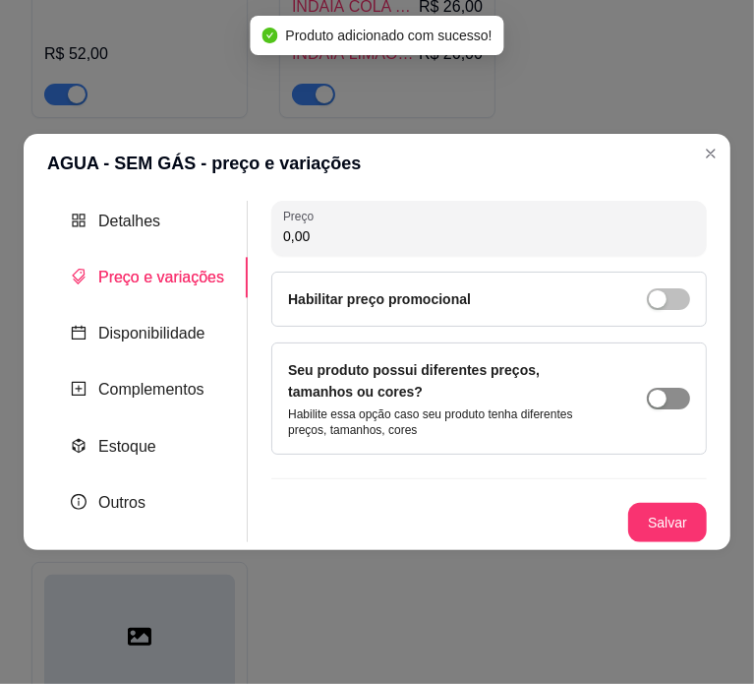
click at [655, 402] on div "button" at bounding box center [658, 398] width 18 height 18
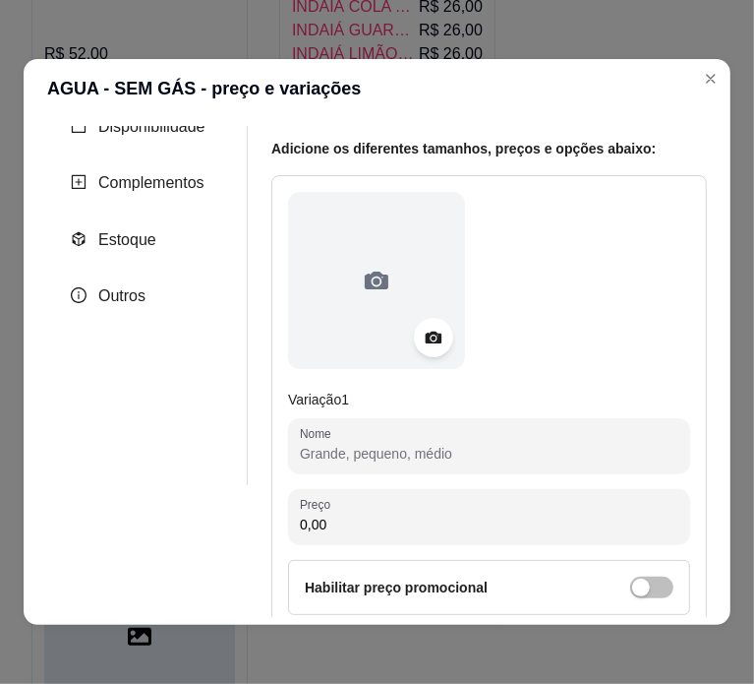
scroll to position [134, 0]
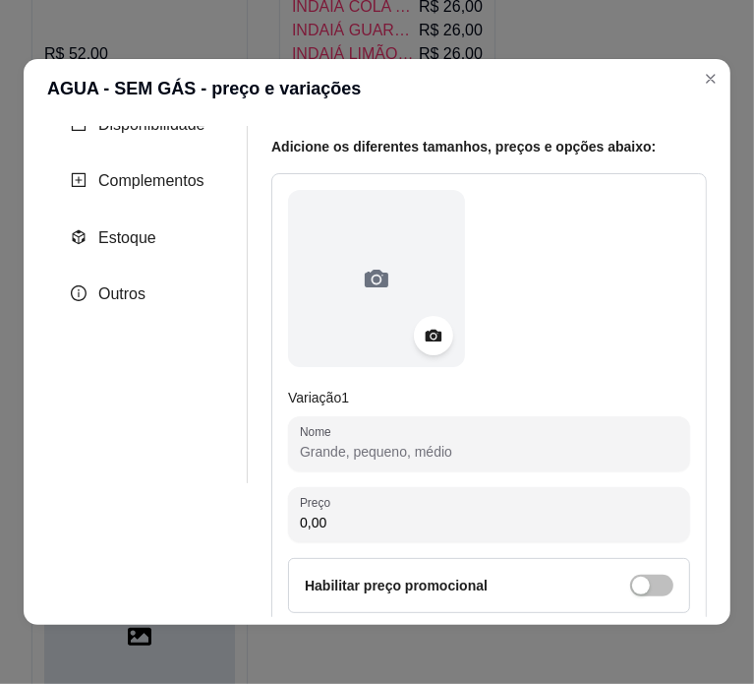
click at [429, 455] on input "Nome" at bounding box center [489, 452] width 379 height 20
paste input "AGUA SEM GÁS 12,00"
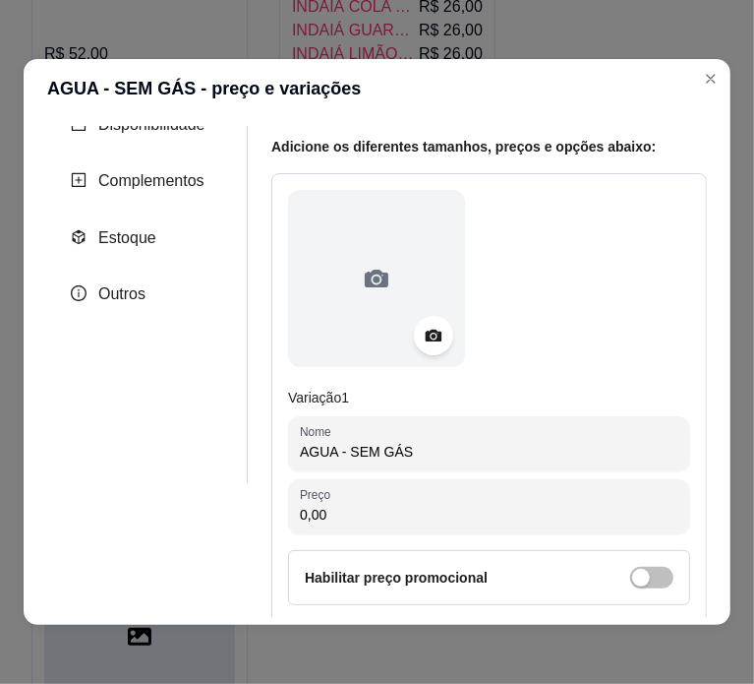
type input "AGUA - SEM GÁS"
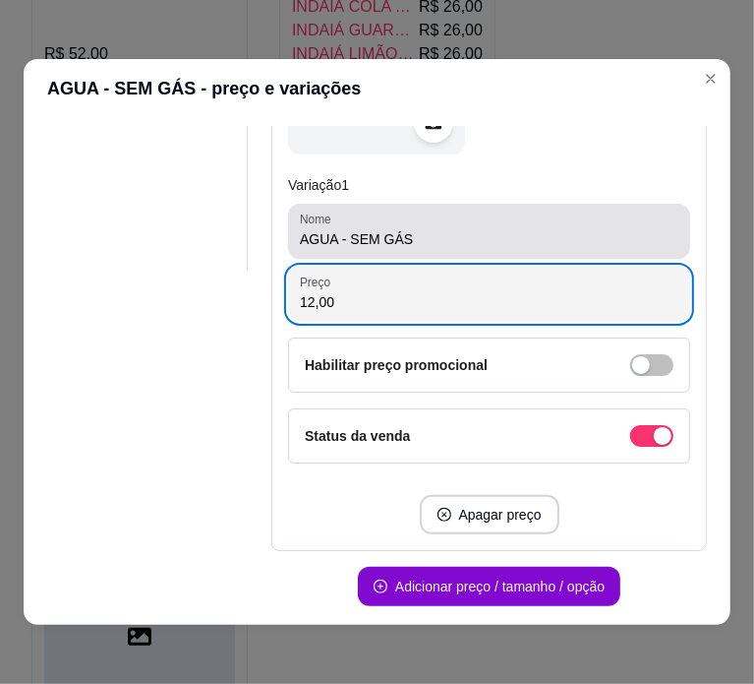
scroll to position [348, 0]
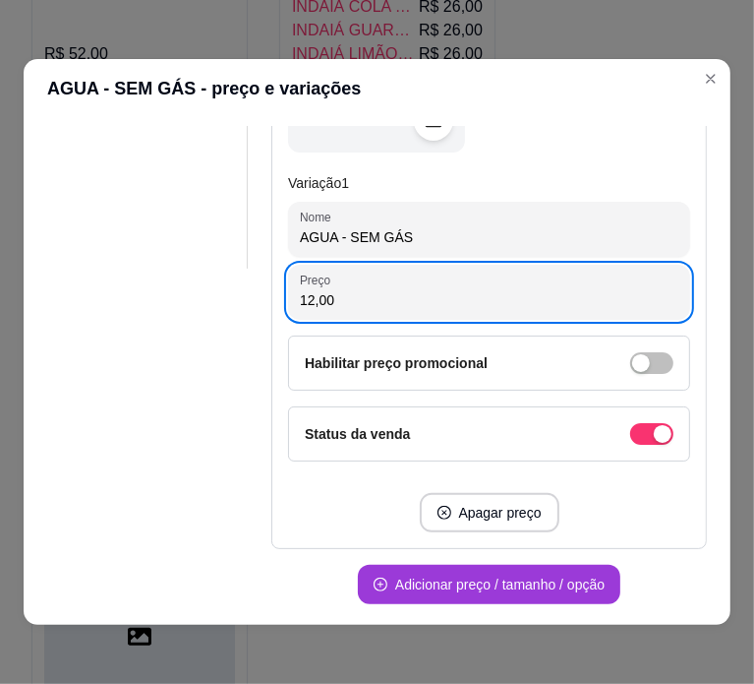
type input "12,00"
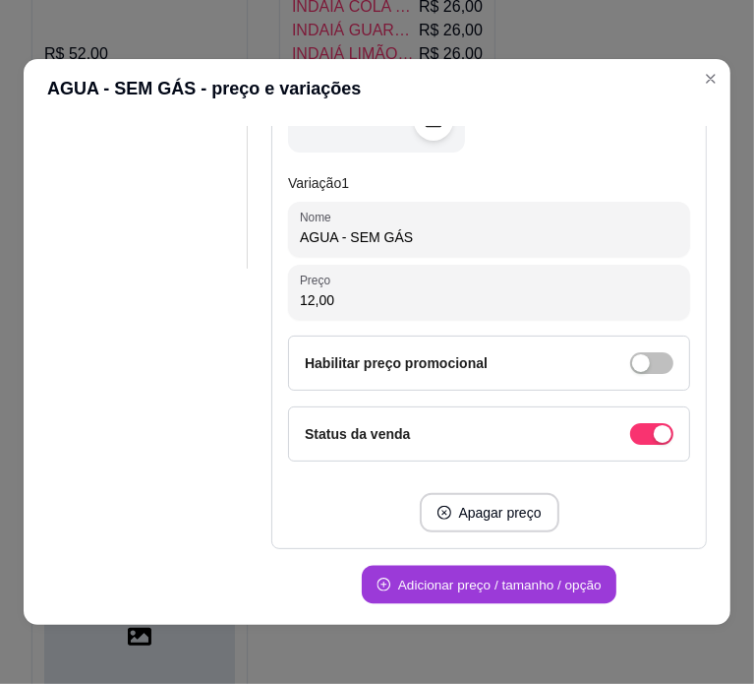
click at [466, 589] on button "Adicionar preço / tamanho / opção" at bounding box center [489, 585] width 255 height 38
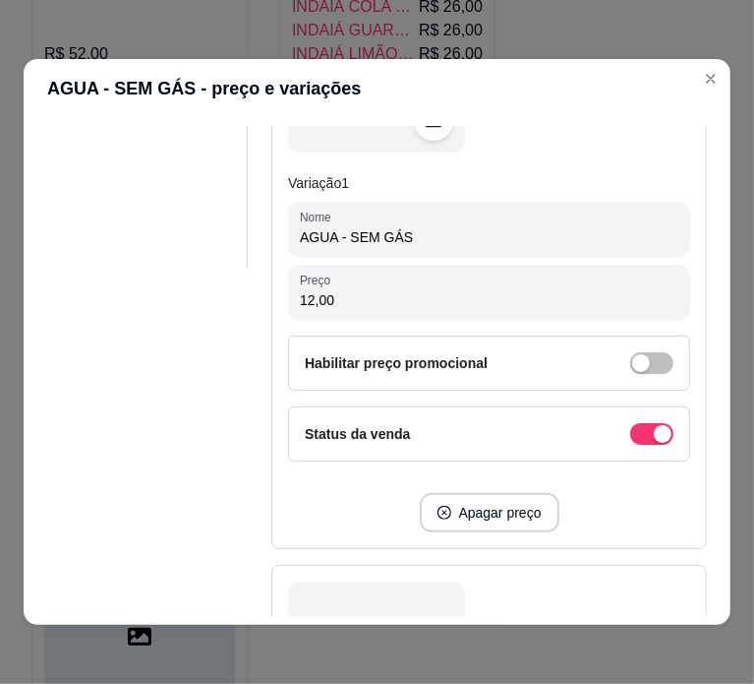
click at [464, 411] on div "Status da venda" at bounding box center [489, 433] width 402 height 55
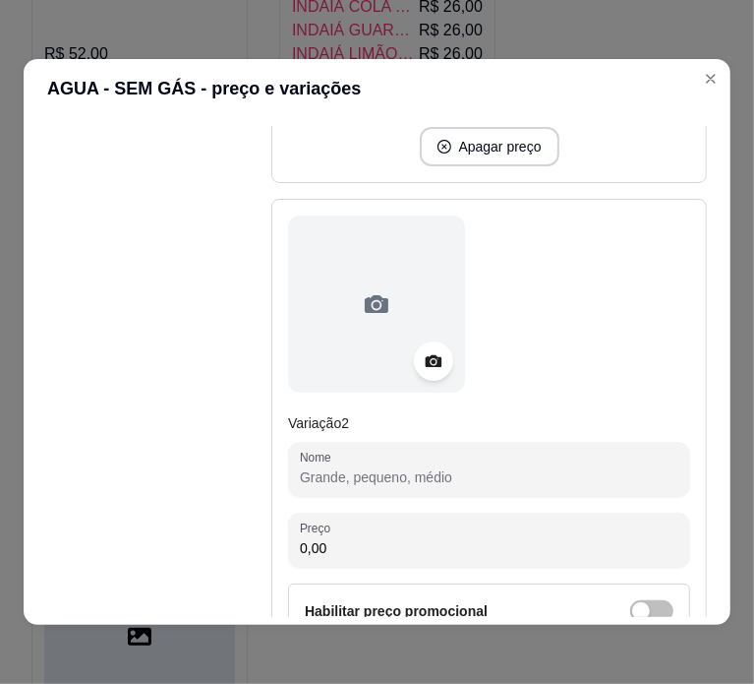
scroll to position [720, 0]
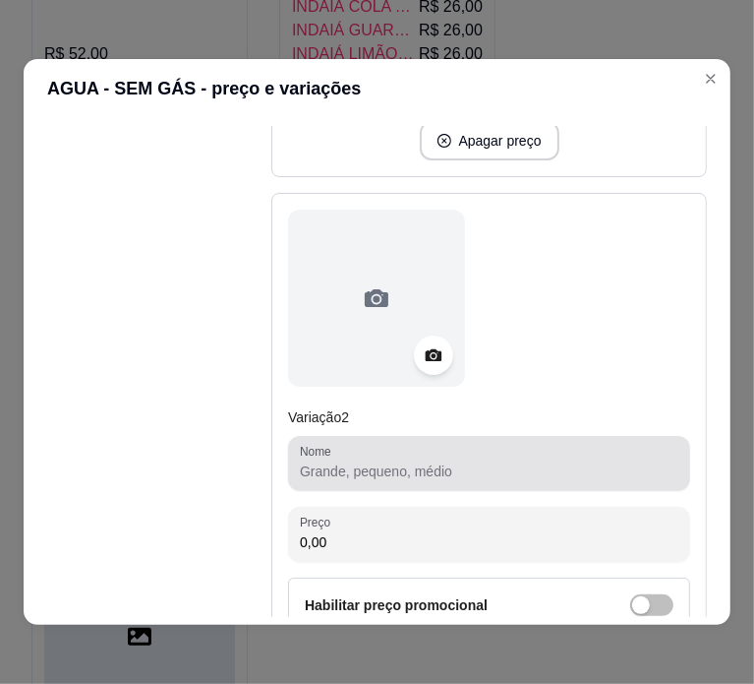
click at [432, 452] on div at bounding box center [489, 463] width 379 height 39
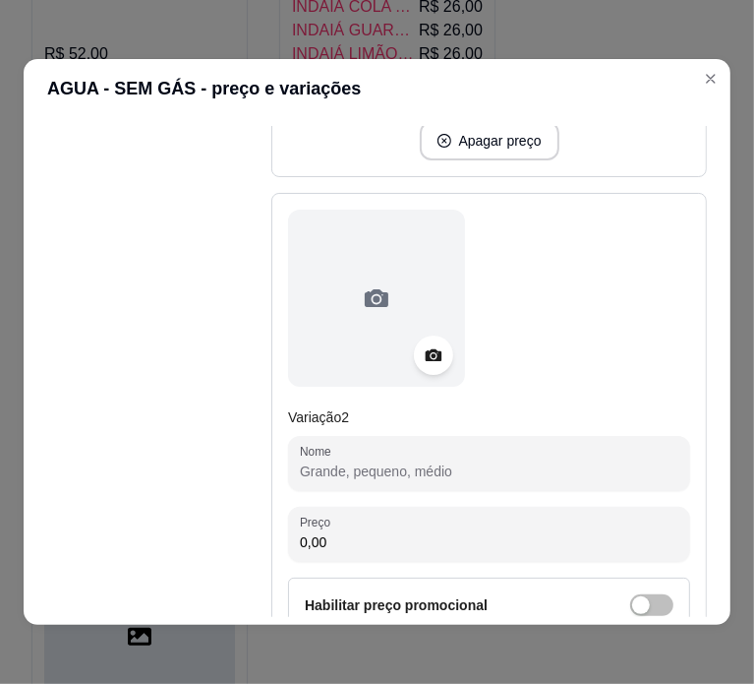
paste input "ÁGUA COM GÁS SCHIN 26,00"
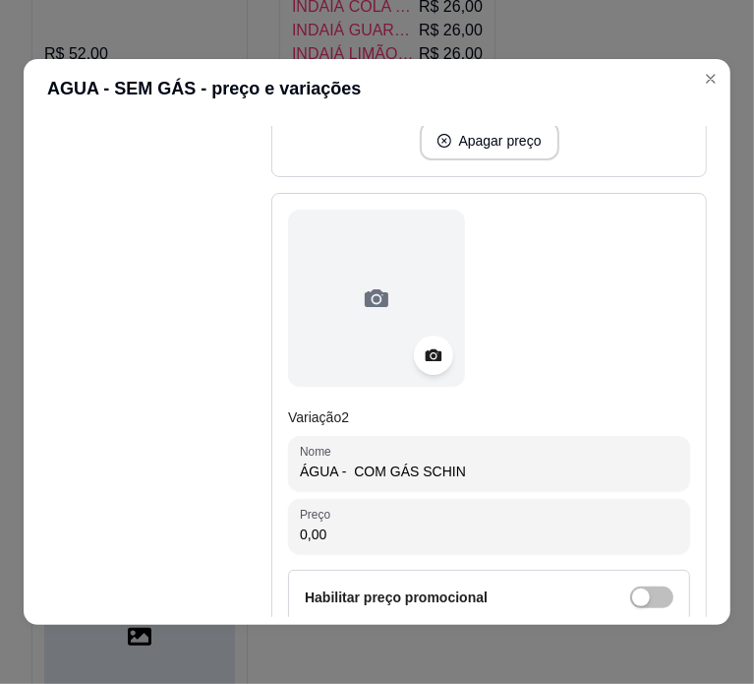
type input "ÁGUA - COM GÁS SCHIN"
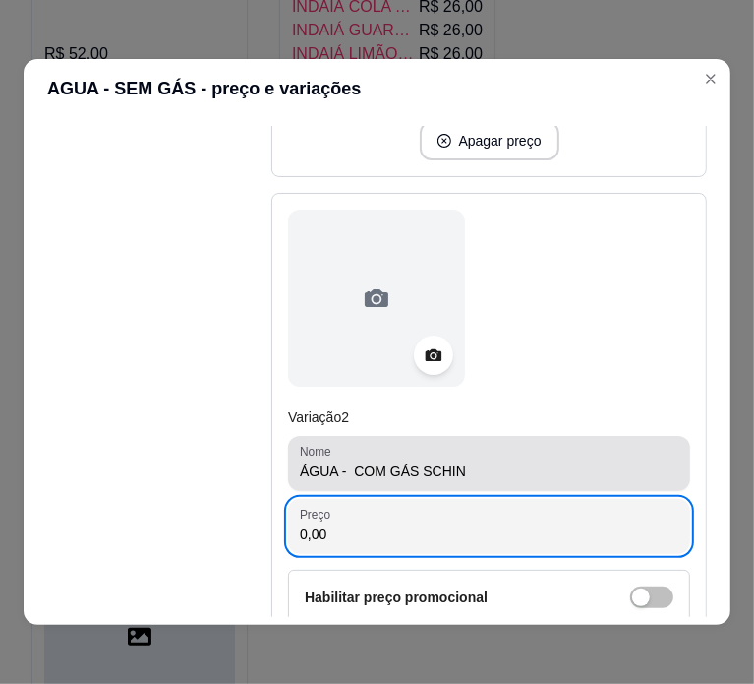
paste input "26"
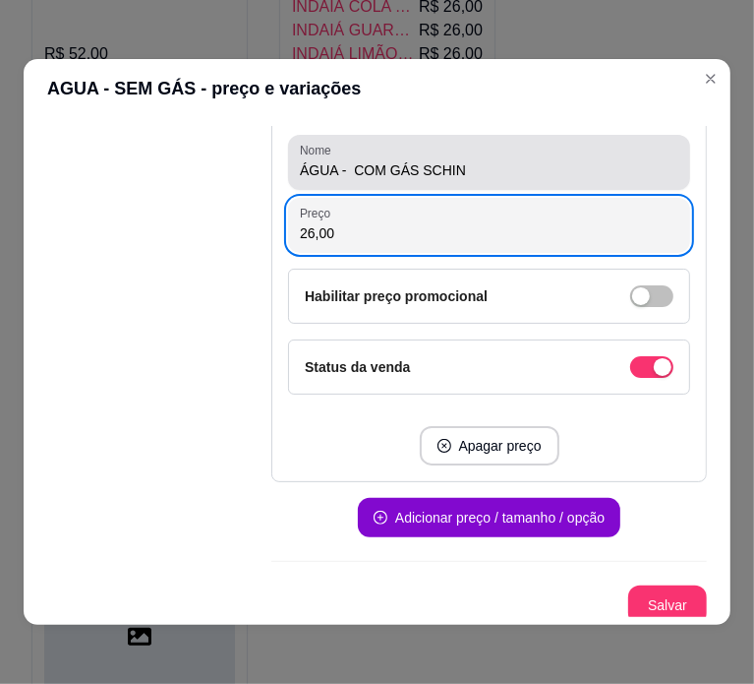
scroll to position [1026, 0]
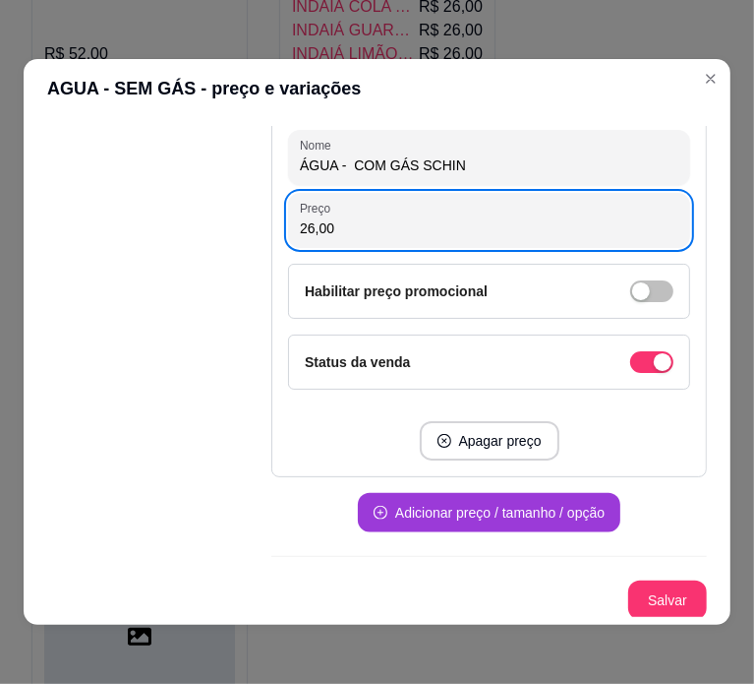
type input "26,00"
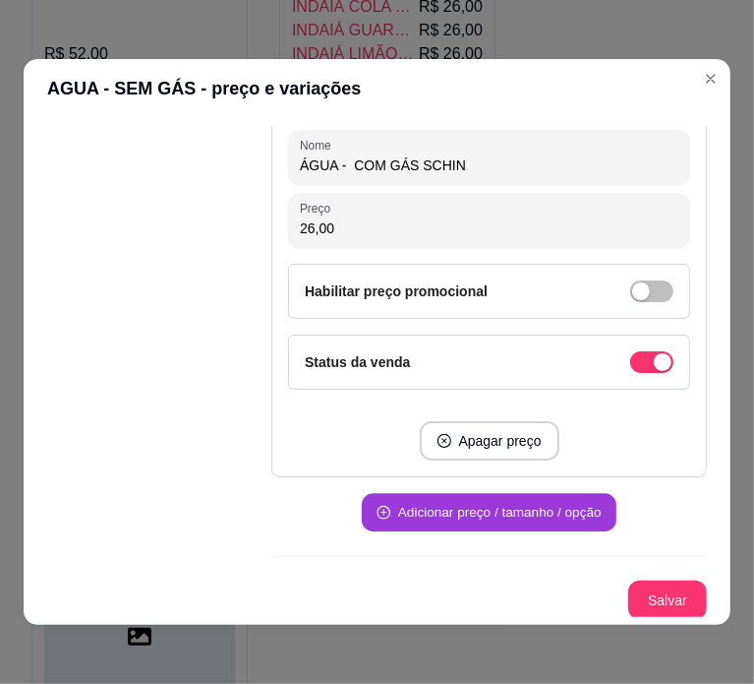
click at [476, 512] on button "Adicionar preço / tamanho / opção" at bounding box center [489, 513] width 255 height 38
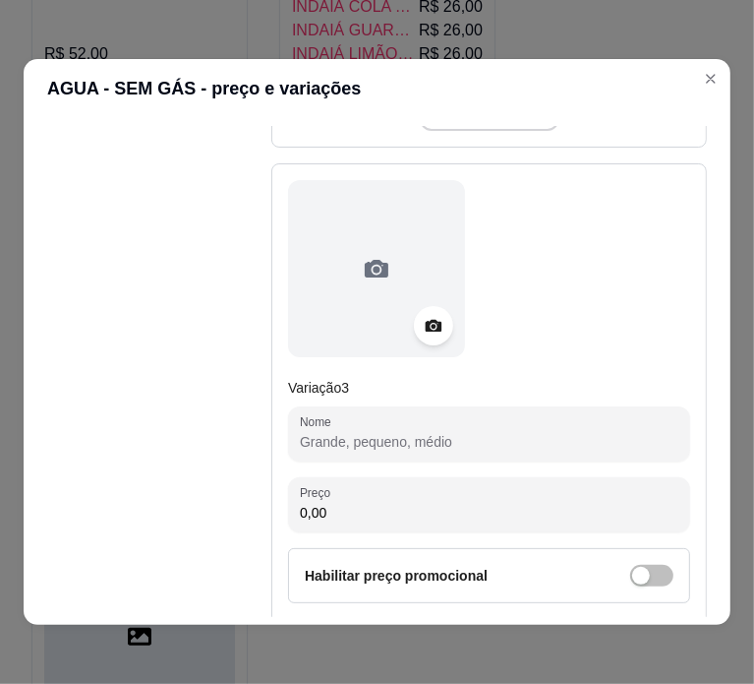
scroll to position [1365, 0]
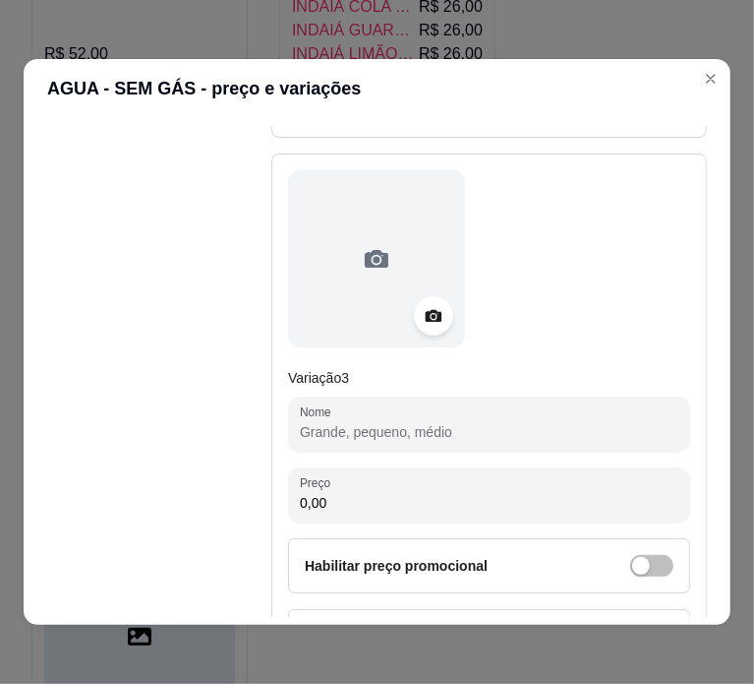
paste input "ÁGUA COM GÁS PETRÓPOLIS 22,00"
click at [412, 422] on input "ÁGUA COM GÁS PETRÓPOLIS 22,00" at bounding box center [489, 432] width 379 height 20
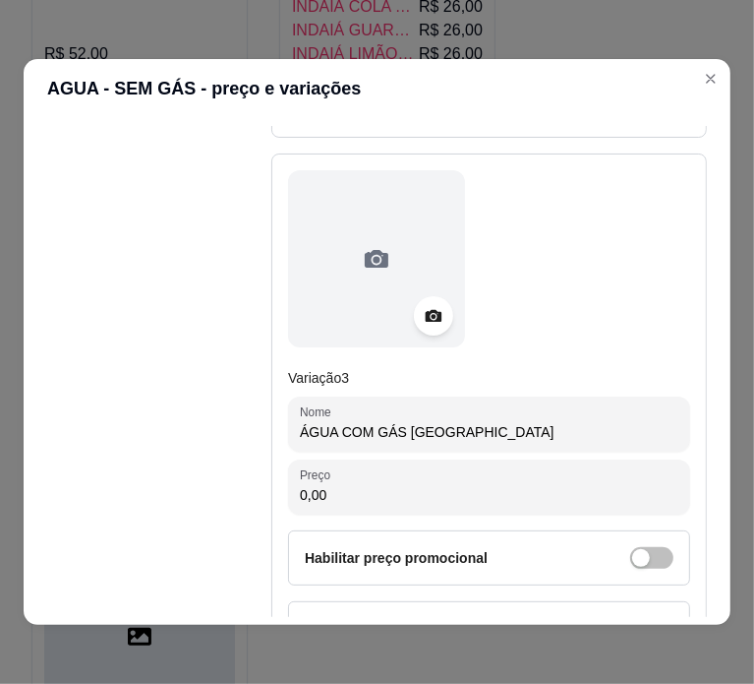
type input "ÁGUA COM GÁS PETRÓPOLIS"
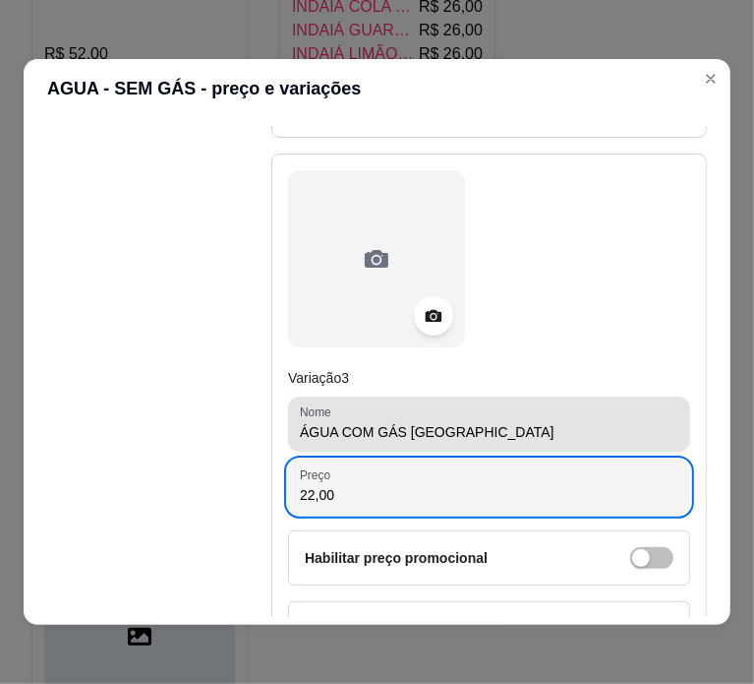
type input "22,00"
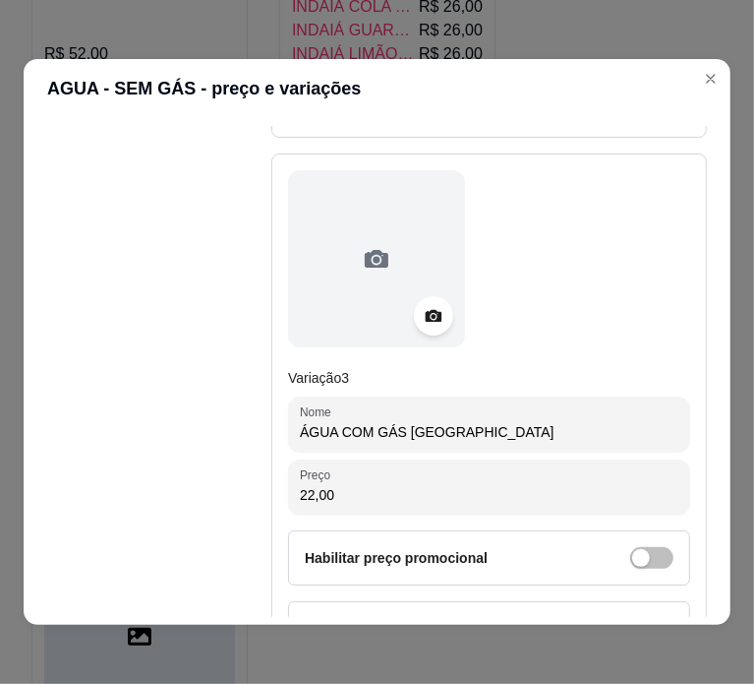
click at [330, 429] on input "ÁGUA COM GÁS PETRÓPOLIS" at bounding box center [489, 432] width 379 height 20
type input "ÁGUA COM GÁS - [GEOGRAPHIC_DATA]"
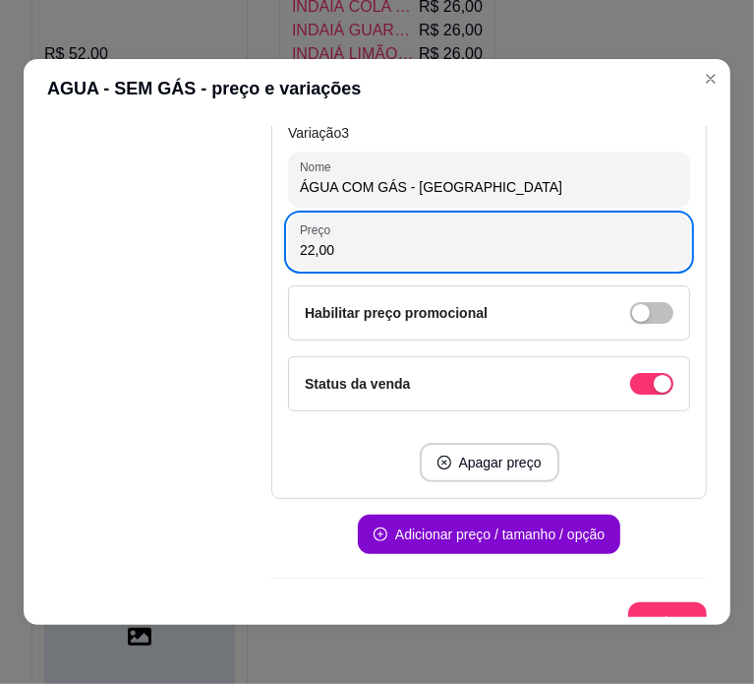
scroll to position [1630, 0]
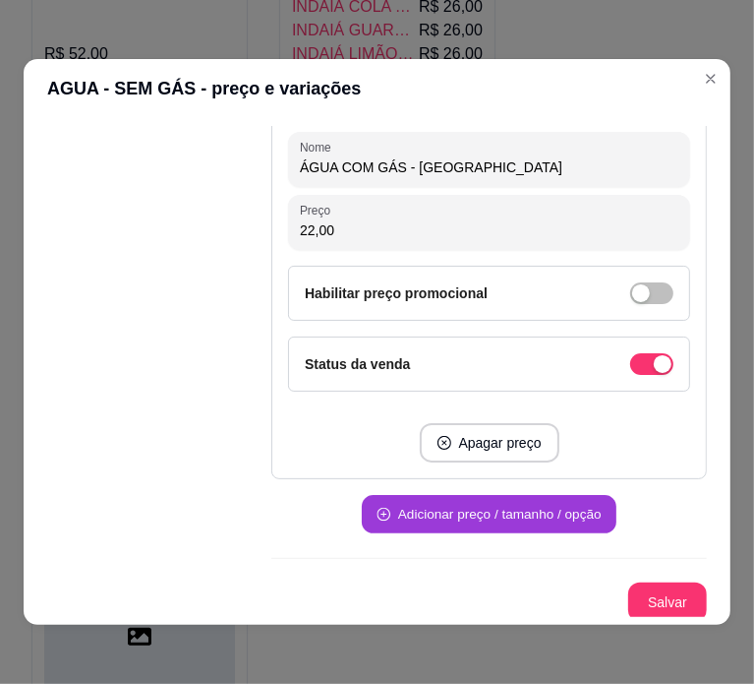
click at [507, 496] on button "Adicionar preço / tamanho / opção" at bounding box center [489, 515] width 255 height 38
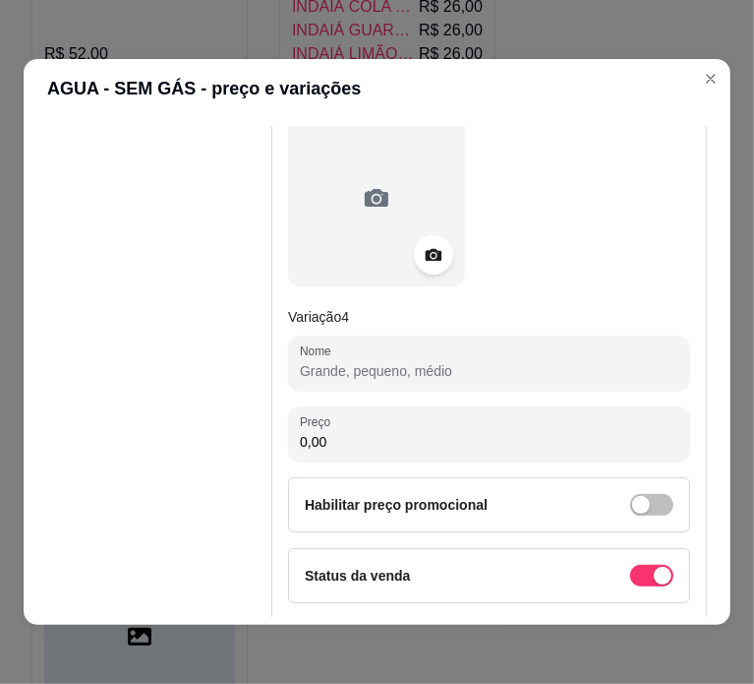
scroll to position [2062, 0]
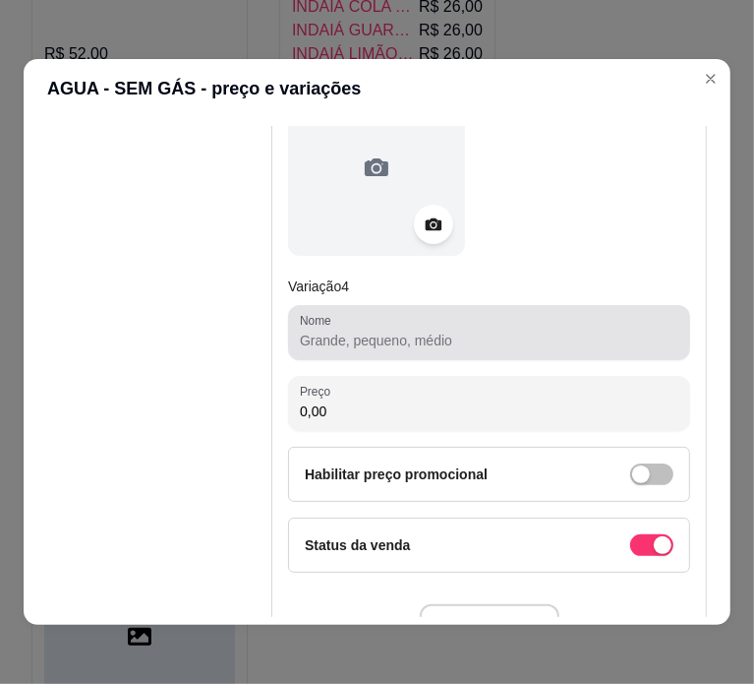
click at [442, 347] on div "Nome" at bounding box center [489, 332] width 402 height 55
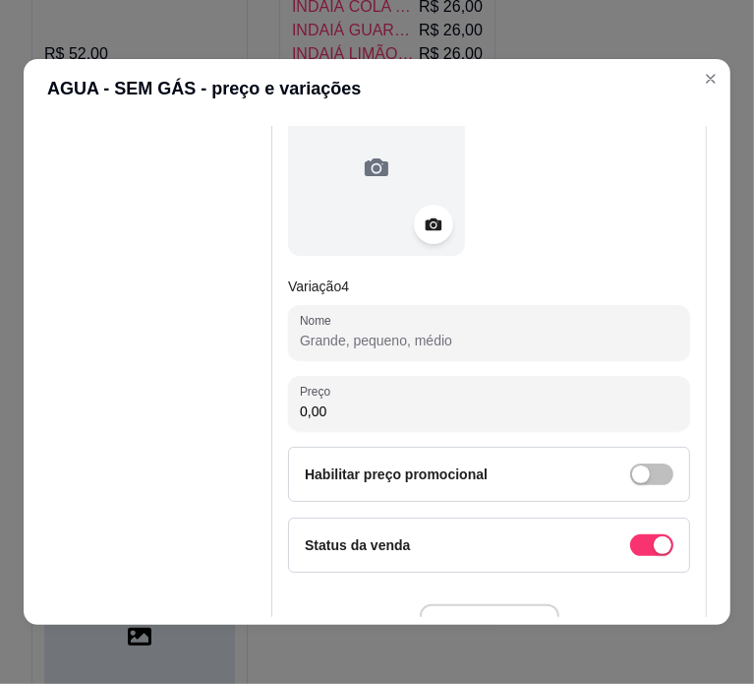
paste input "ÁGUA COM GÁS INDAIÁ 25,00"
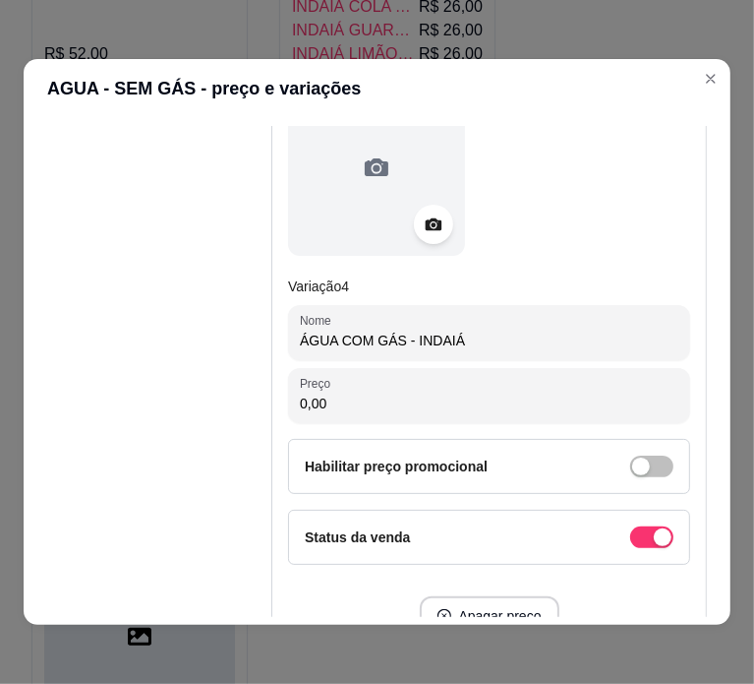
type input "ÁGUA COM GÁS - INDAIÁ"
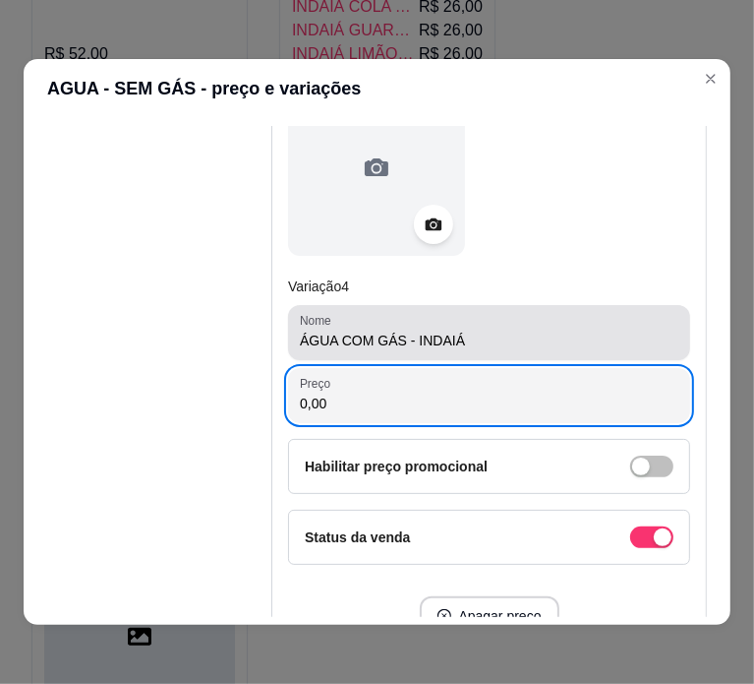
paste input "25"
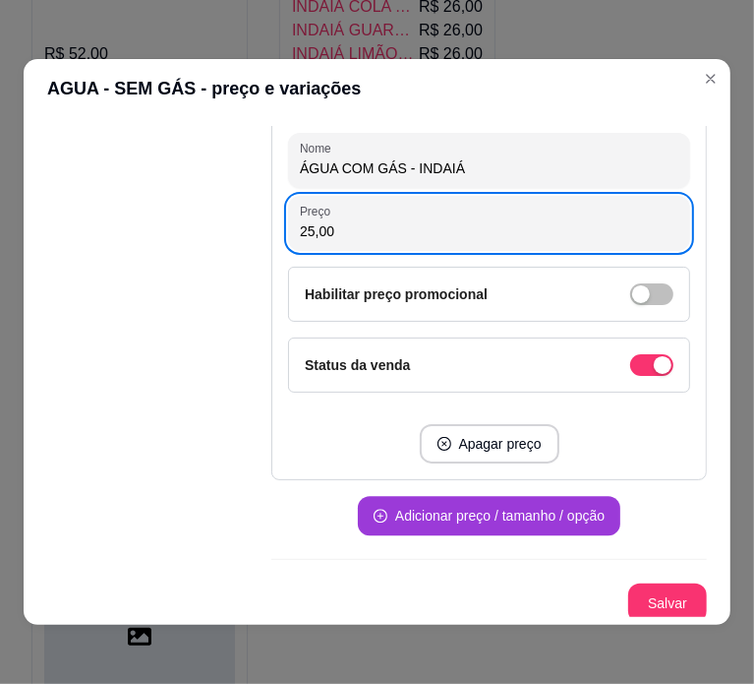
type input "25,00"
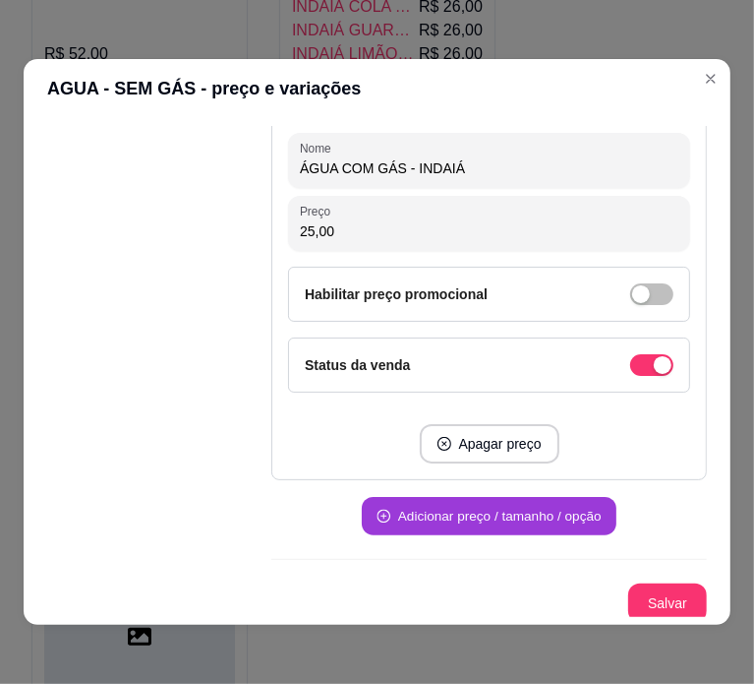
click at [545, 506] on button "Adicionar preço / tamanho / opção" at bounding box center [489, 516] width 255 height 38
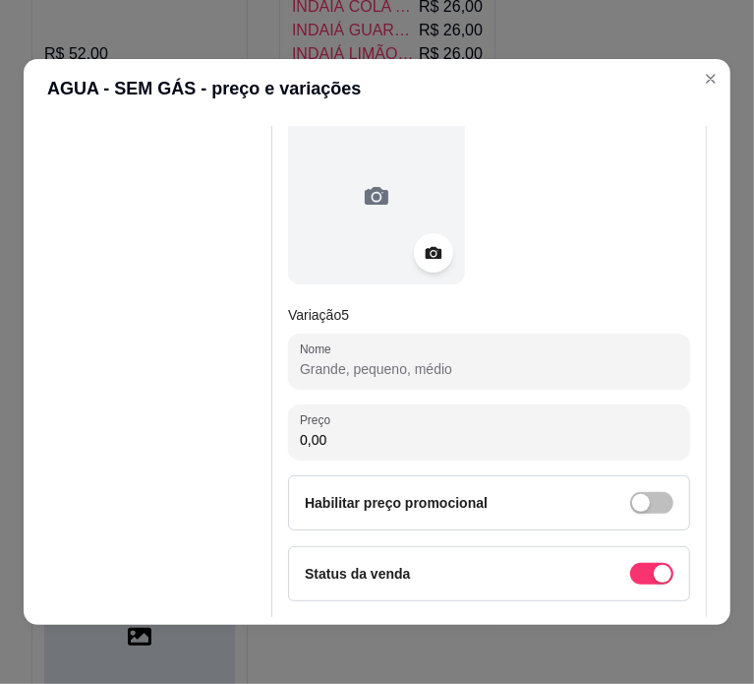
scroll to position [2644, 0]
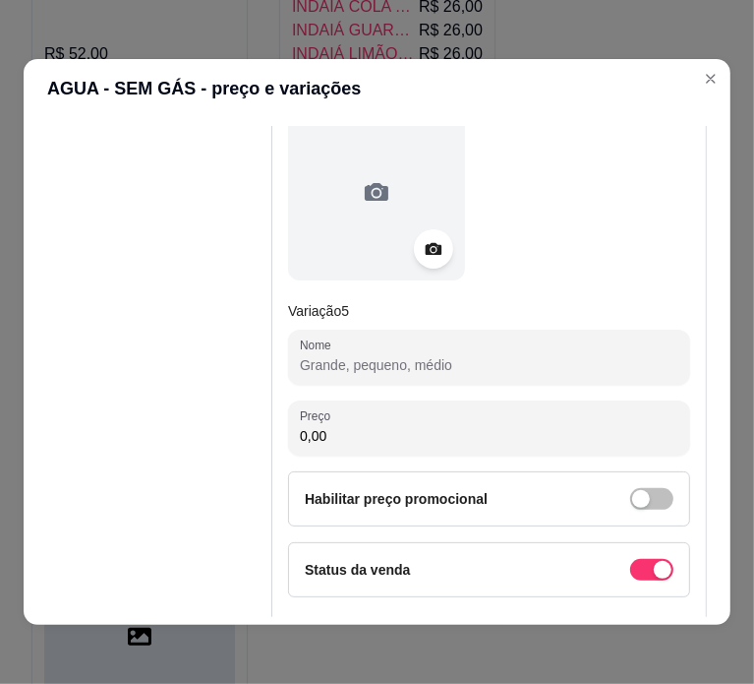
click at [406, 355] on input "Nome" at bounding box center [489, 365] width 379 height 20
paste input "ÁGUA TÔNICA LATA 40,00"
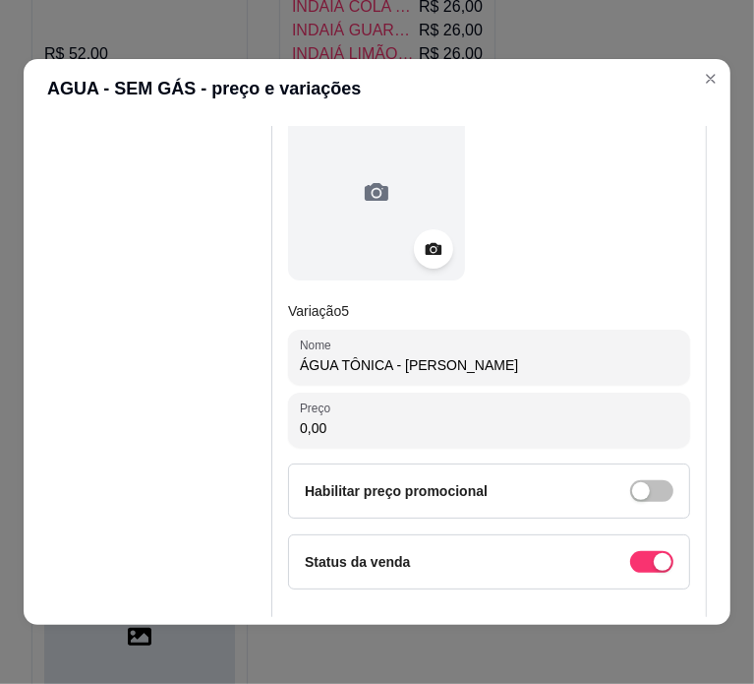
type input "ÁGUA TÔNICA - [PERSON_NAME]"
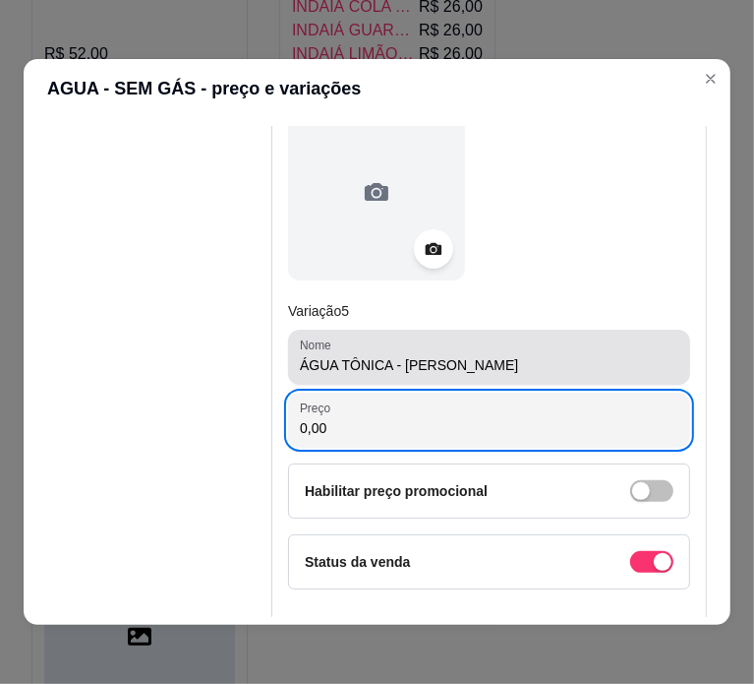
paste input "4"
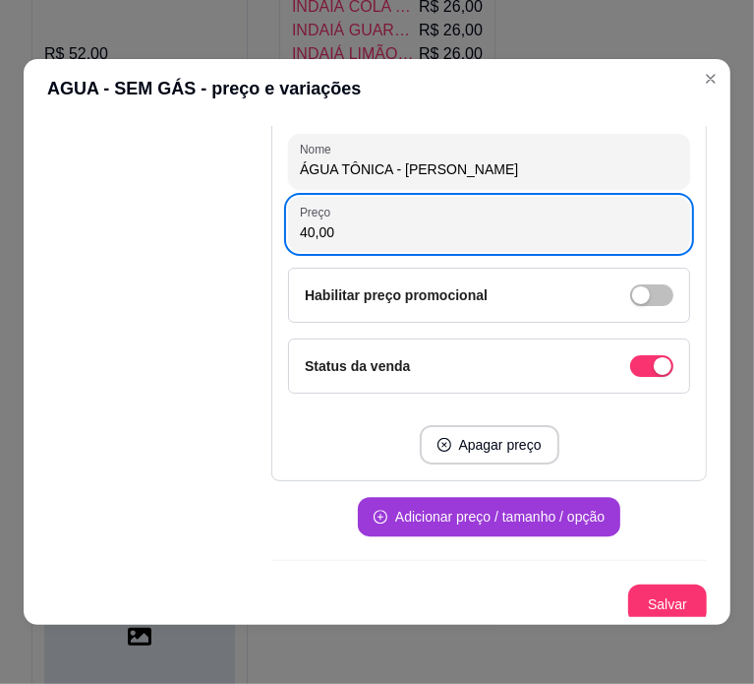
type input "40,00"
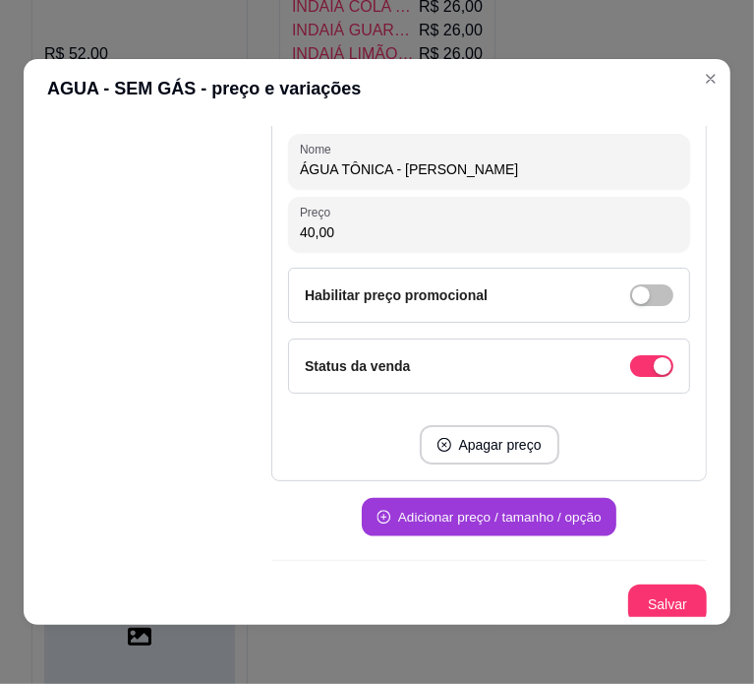
click at [544, 521] on button "Adicionar preço / tamanho / opção" at bounding box center [489, 517] width 255 height 38
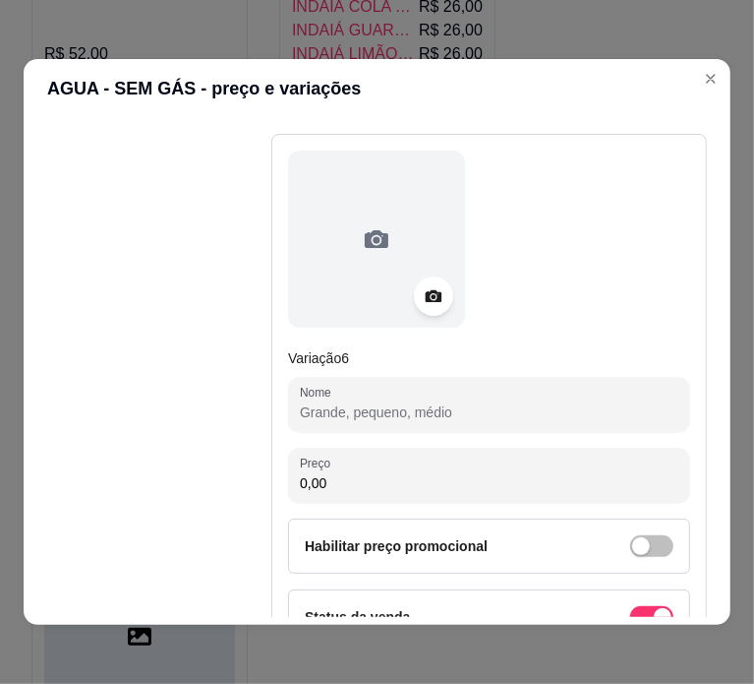
scroll to position [3203, 0]
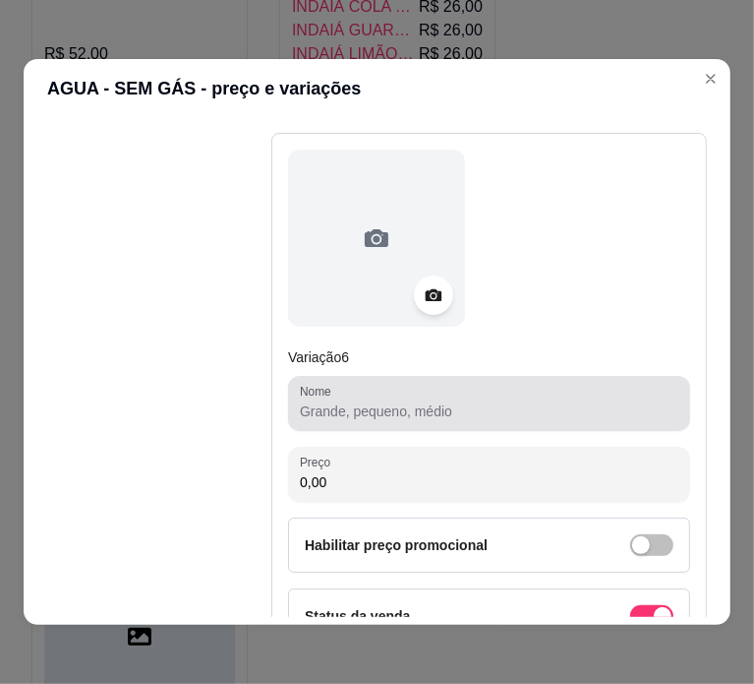
click at [499, 384] on div at bounding box center [489, 403] width 379 height 39
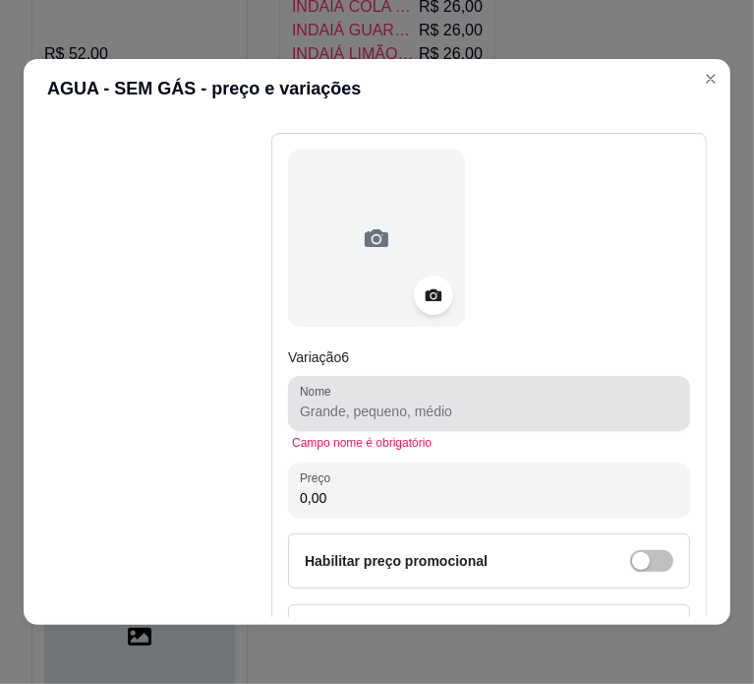
click at [499, 384] on div at bounding box center [489, 403] width 379 height 39
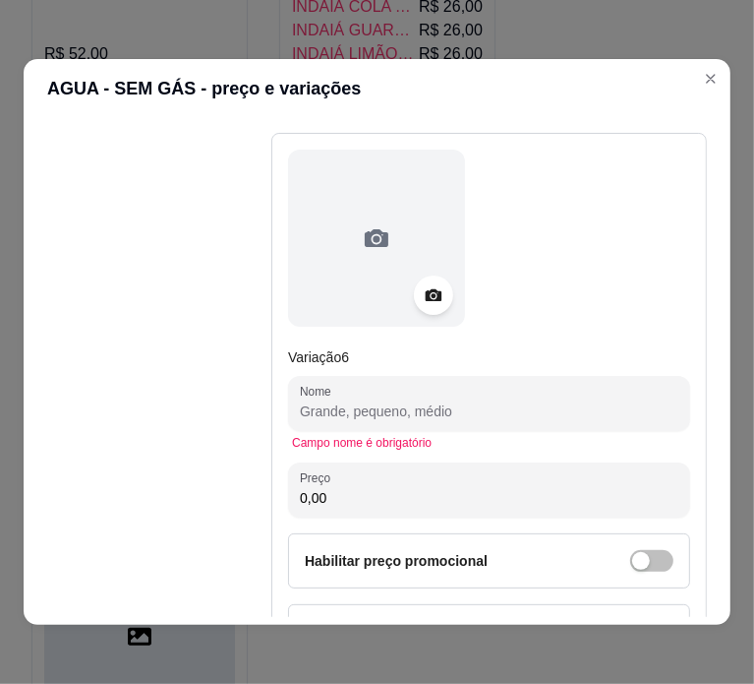
paste input "ÁGUA 1,5 L SEM GÁS 14,00"
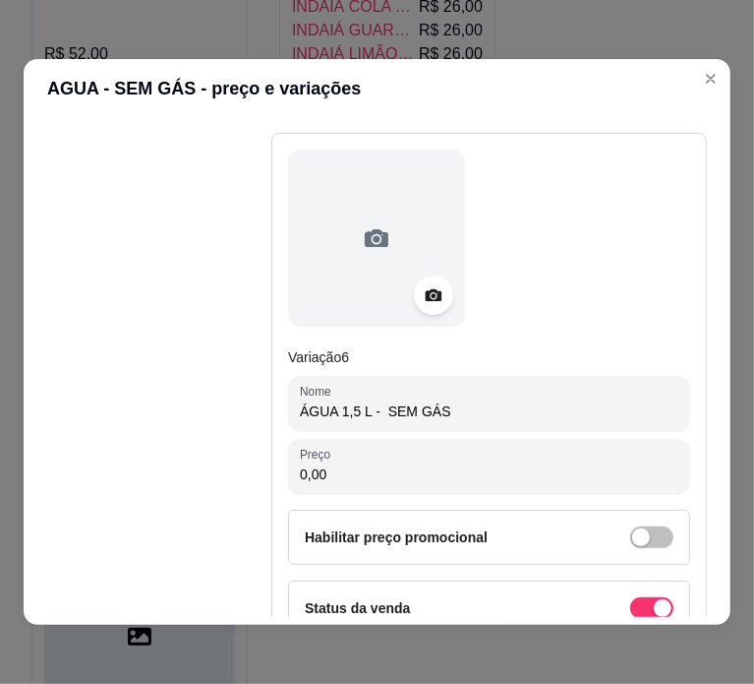
type input "ÁGUA 1,5 L - SEM GÁS"
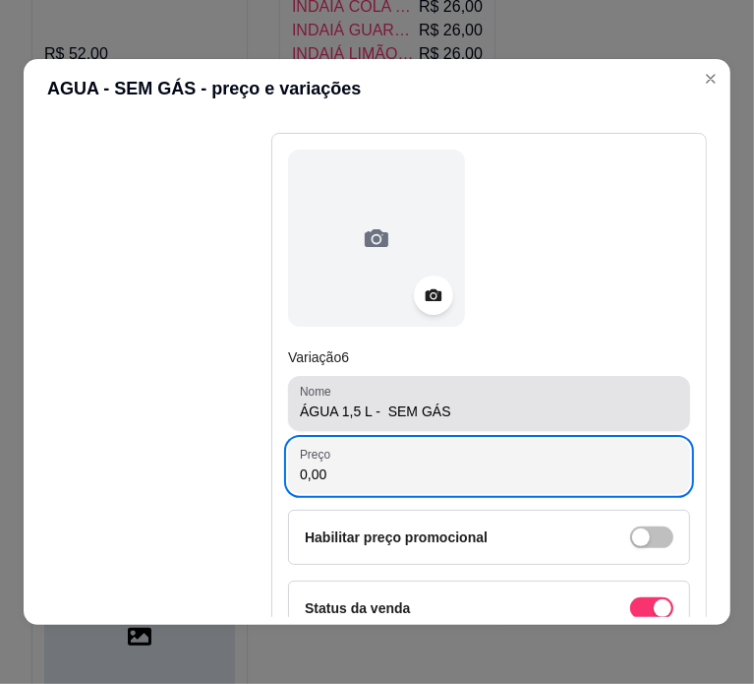
paste input "1.514"
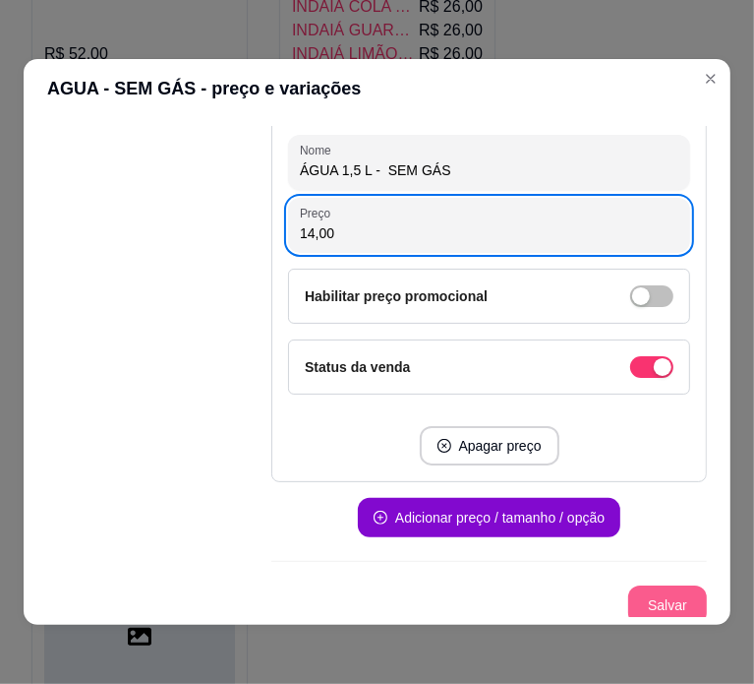
type input "14,00"
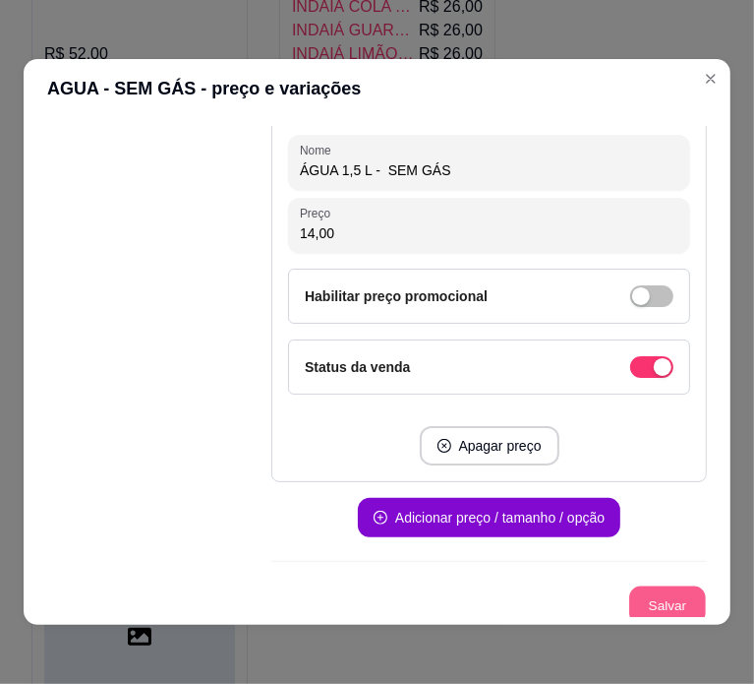
click at [649, 600] on button "Salvar" at bounding box center [667, 605] width 77 height 38
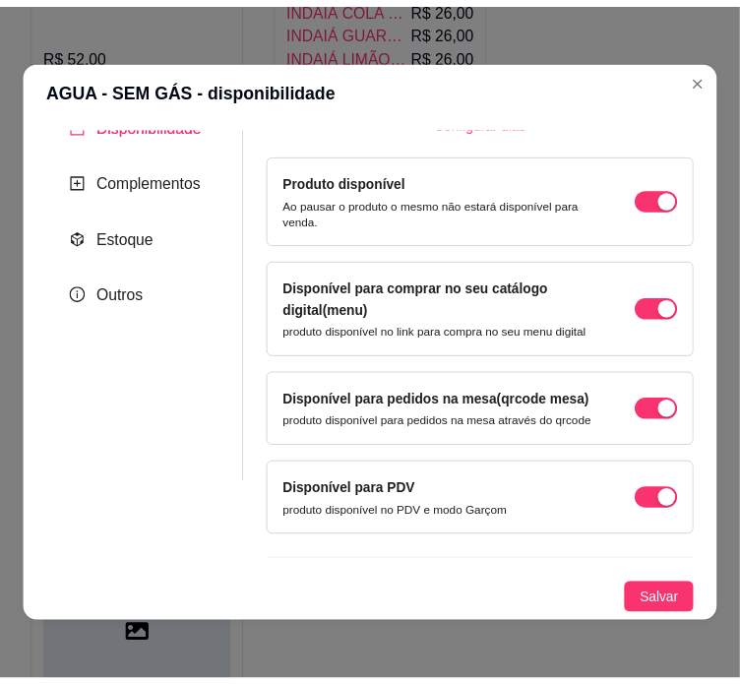
scroll to position [163, 0]
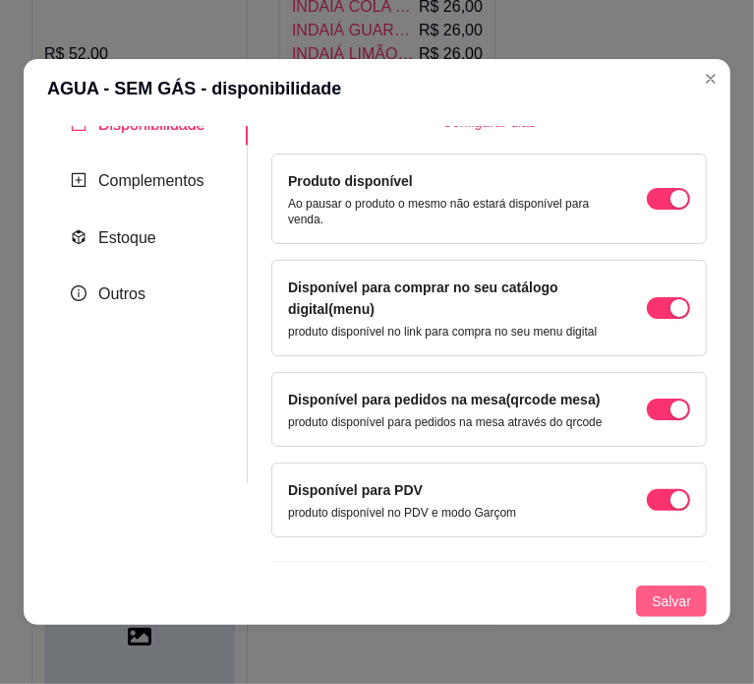
click at [654, 604] on span "Salvar" at bounding box center [671, 601] width 39 height 22
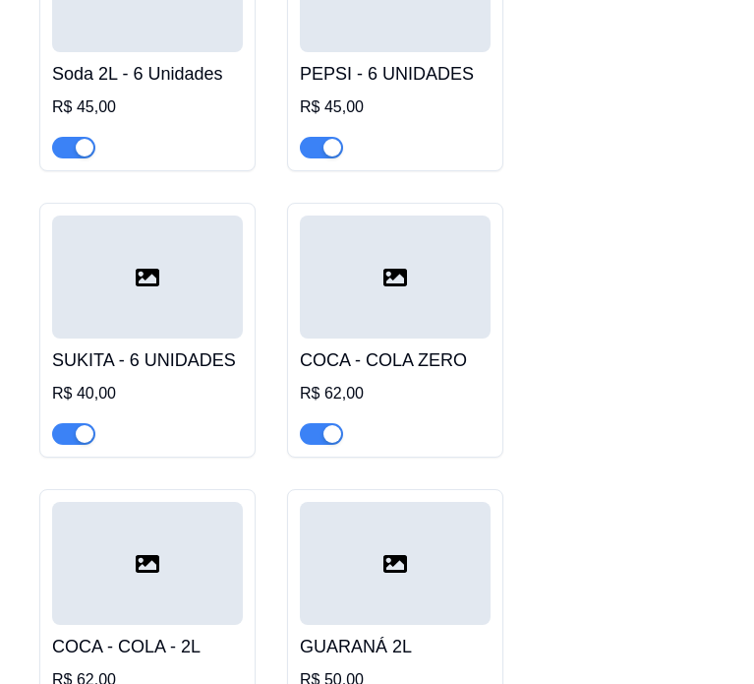
scroll to position [8470, 0]
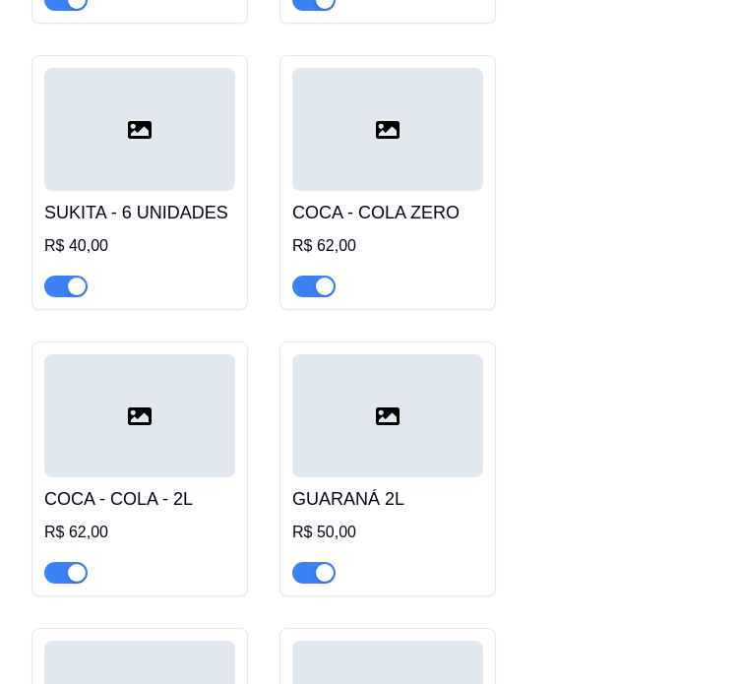
click at [158, 471] on div at bounding box center [139, 415] width 191 height 123
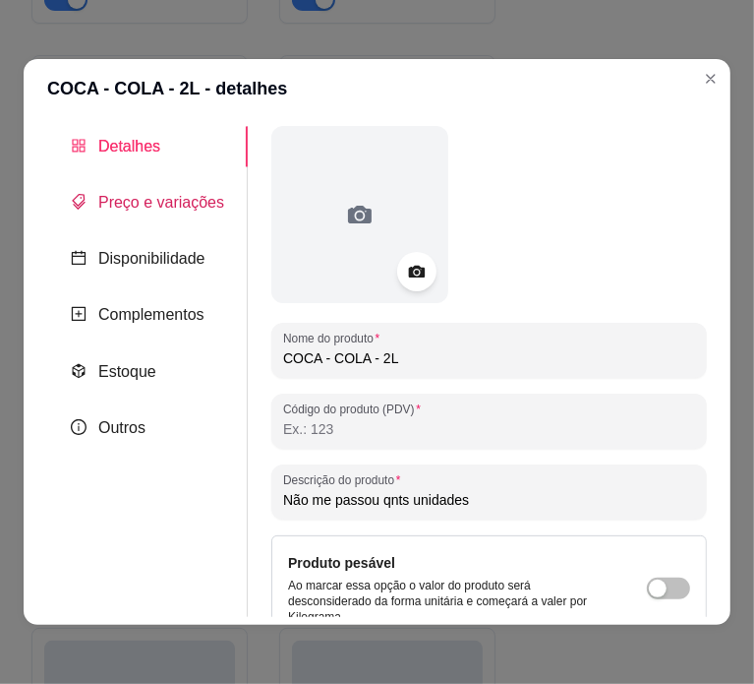
click at [160, 210] on span "Preço e variações" at bounding box center [161, 202] width 126 height 17
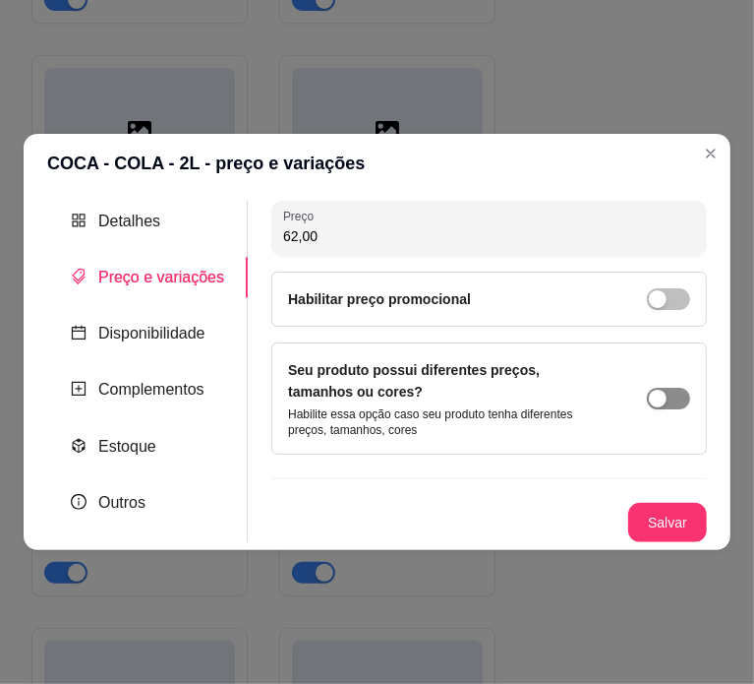
click at [677, 394] on span "button" at bounding box center [668, 399] width 43 height 22
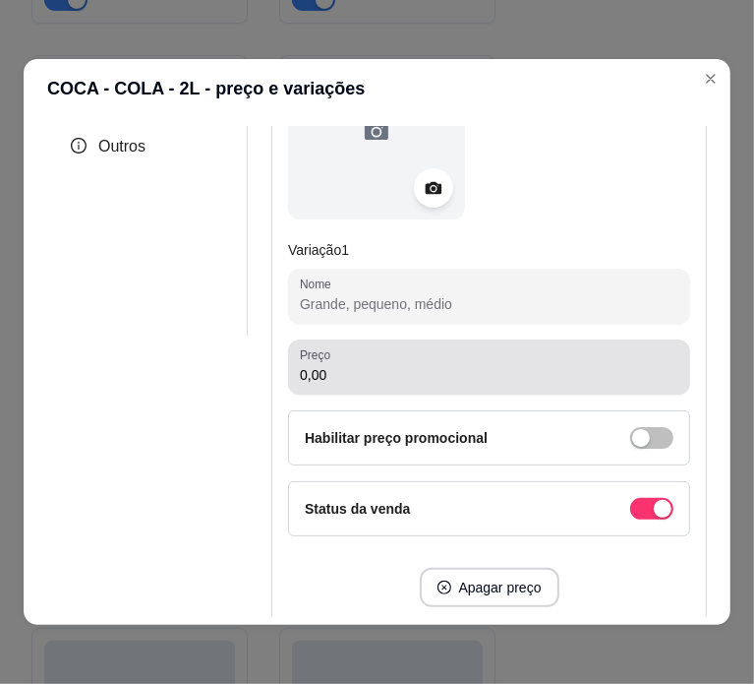
scroll to position [350, 0]
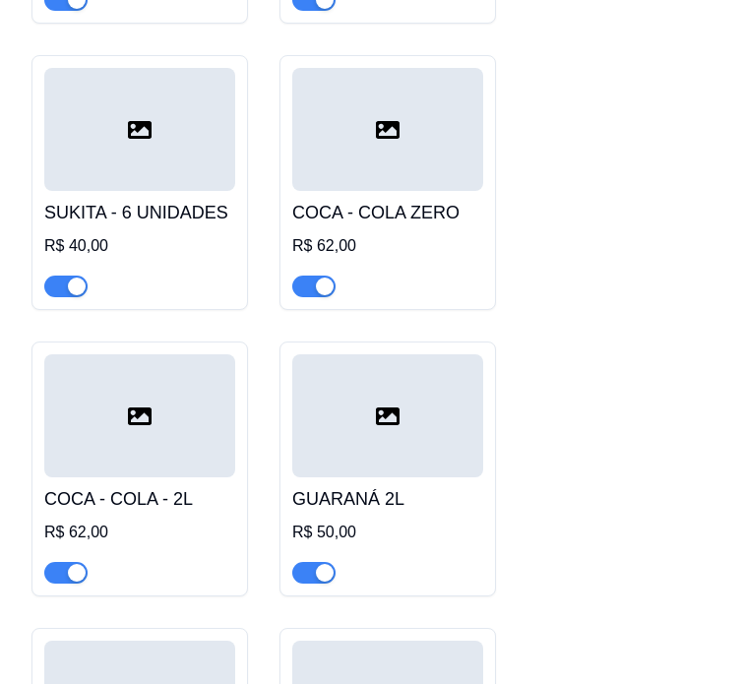
click at [191, 438] on div at bounding box center [139, 415] width 191 height 123
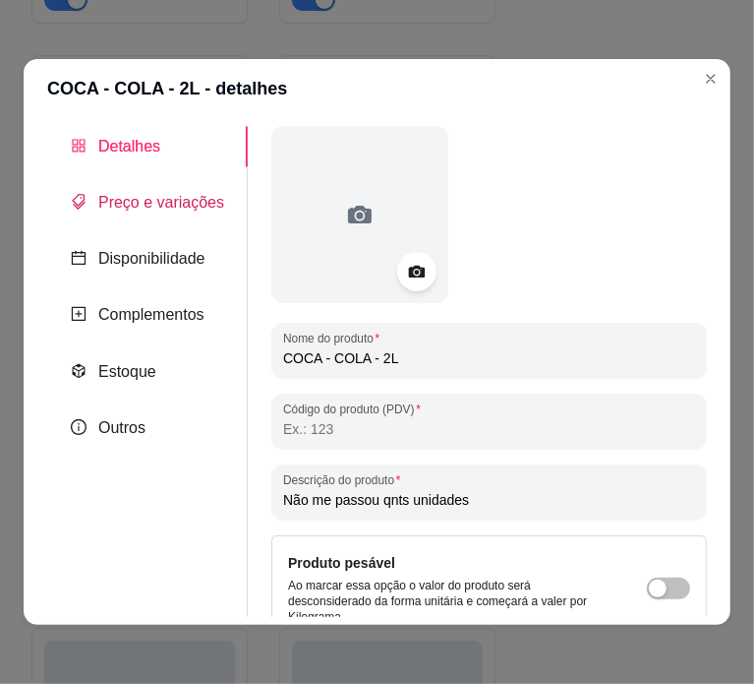
click at [171, 209] on span "Preço e variações" at bounding box center [161, 202] width 126 height 17
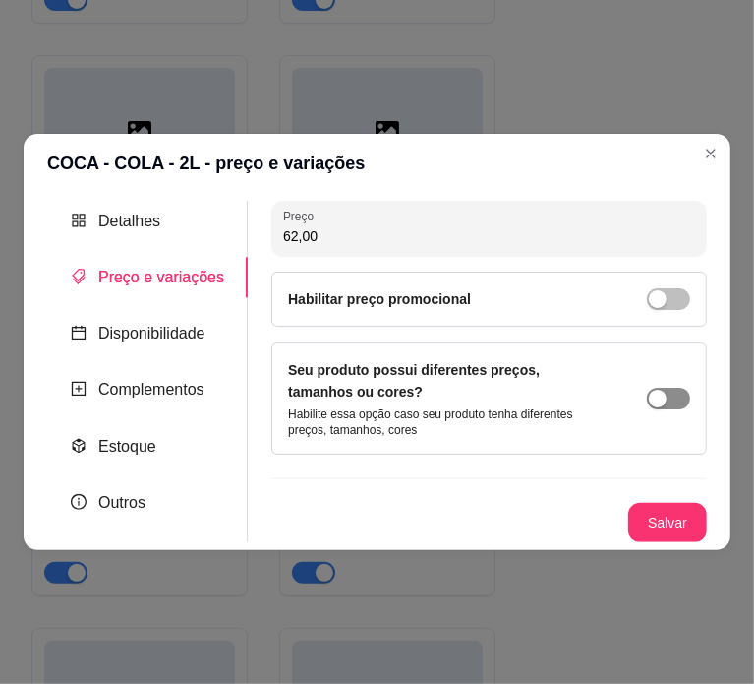
click at [663, 396] on div "button" at bounding box center [658, 398] width 18 height 18
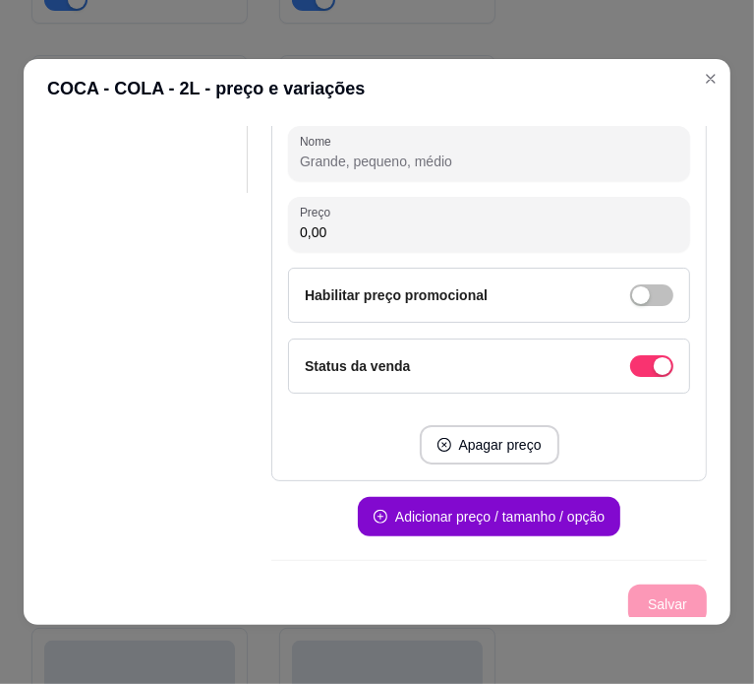
scroll to position [429, 0]
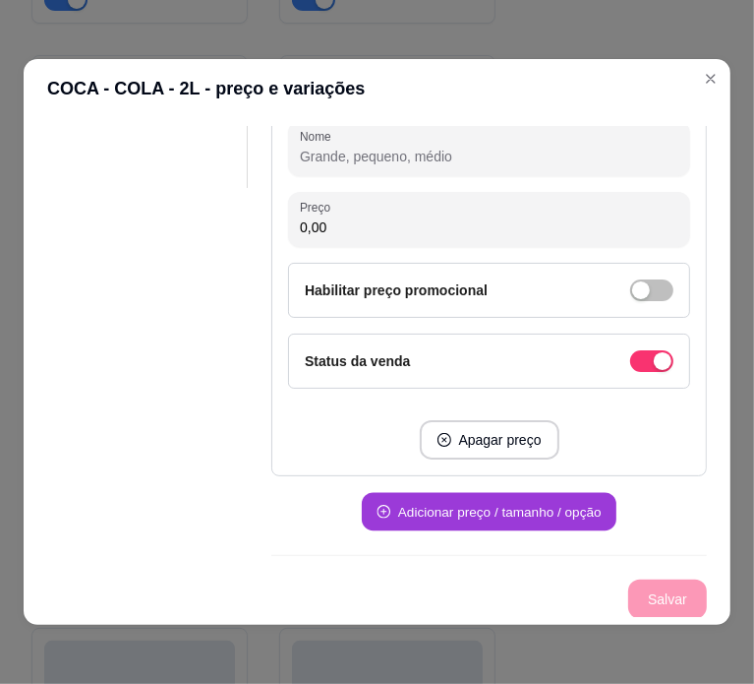
click at [492, 513] on button "Adicionar preço / tamanho / opção" at bounding box center [489, 512] width 255 height 38
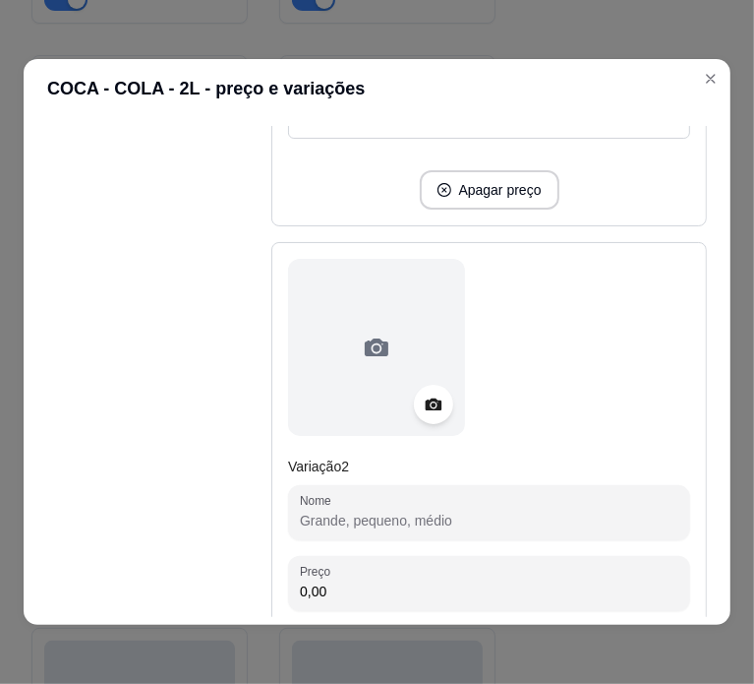
scroll to position [685, 0]
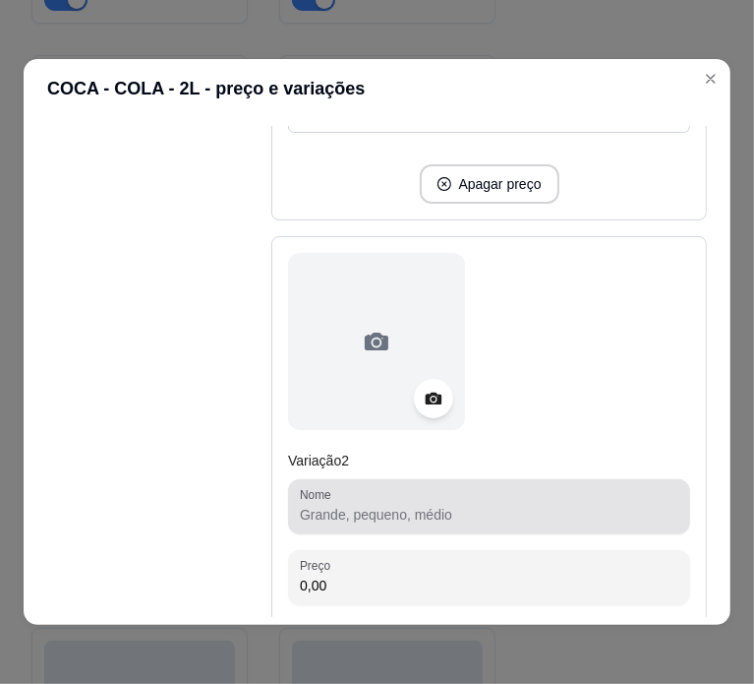
click at [457, 515] on input "Nome" at bounding box center [489, 515] width 379 height 20
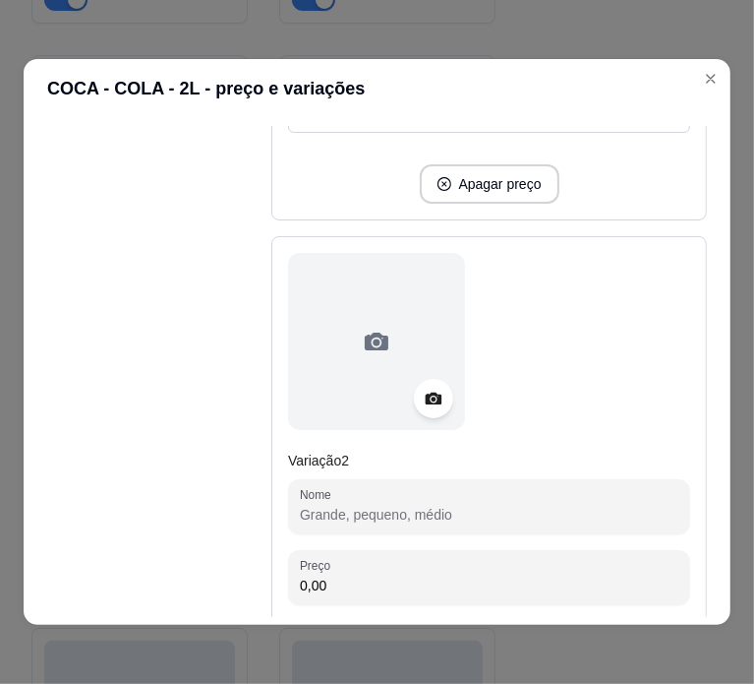
paste input "COCA RETORNÁVEL C/9 68,00"
type input "COCA RETORNÁVEL"
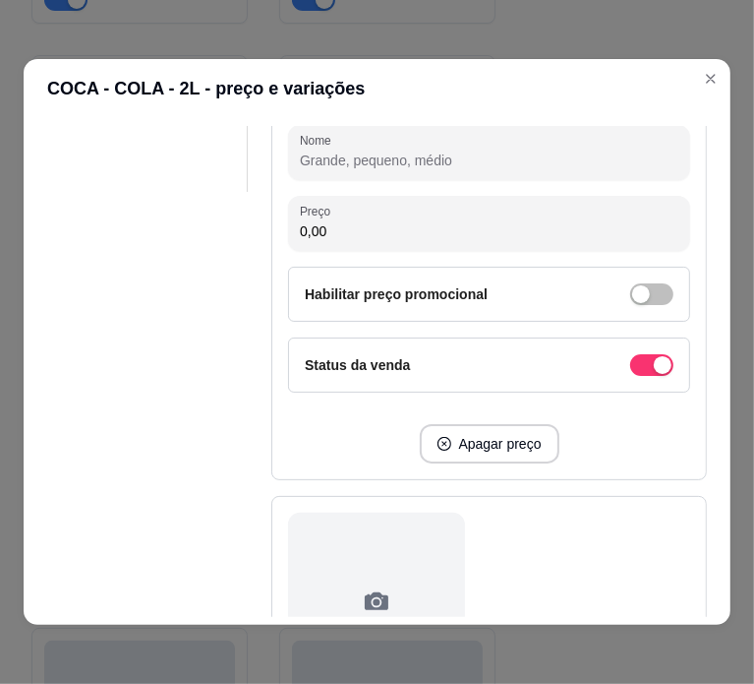
scroll to position [424, 0]
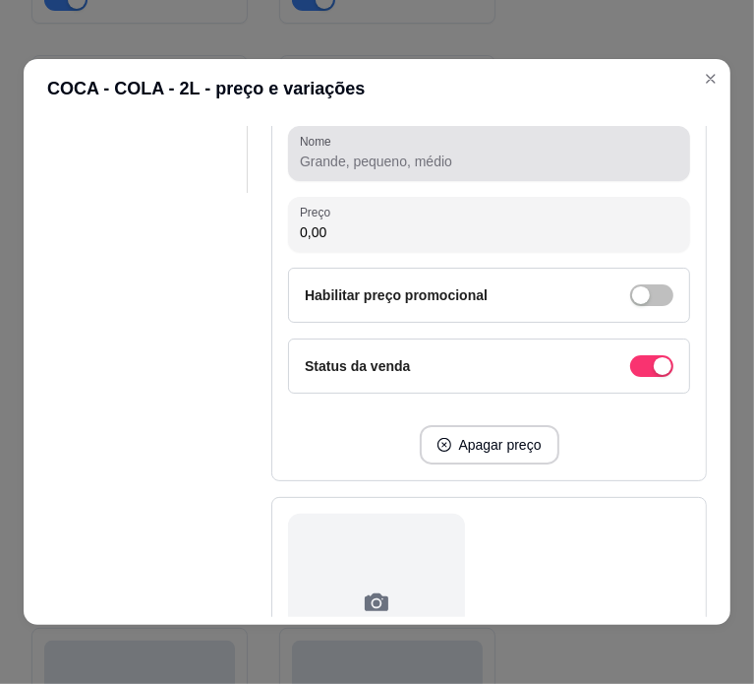
type input "68,00"
click at [433, 139] on div at bounding box center [489, 153] width 379 height 39
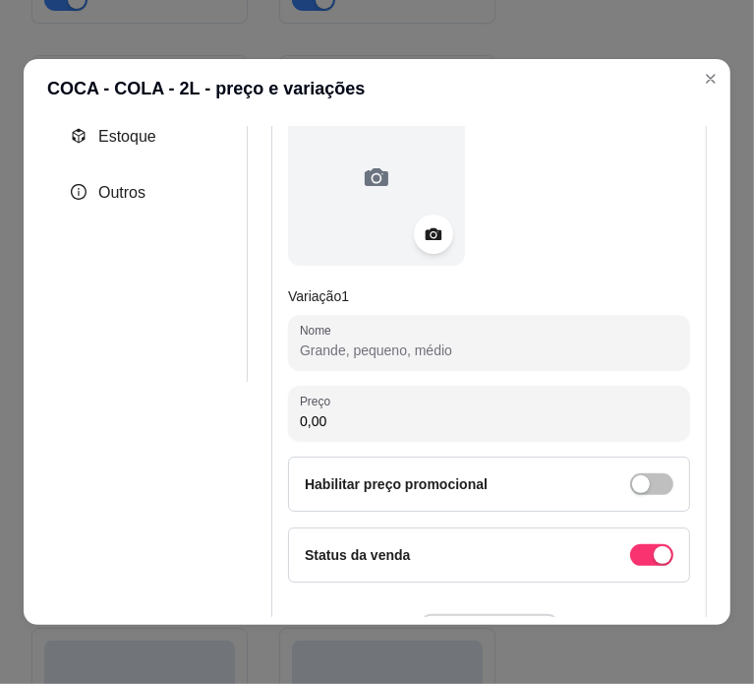
scroll to position [235, 0]
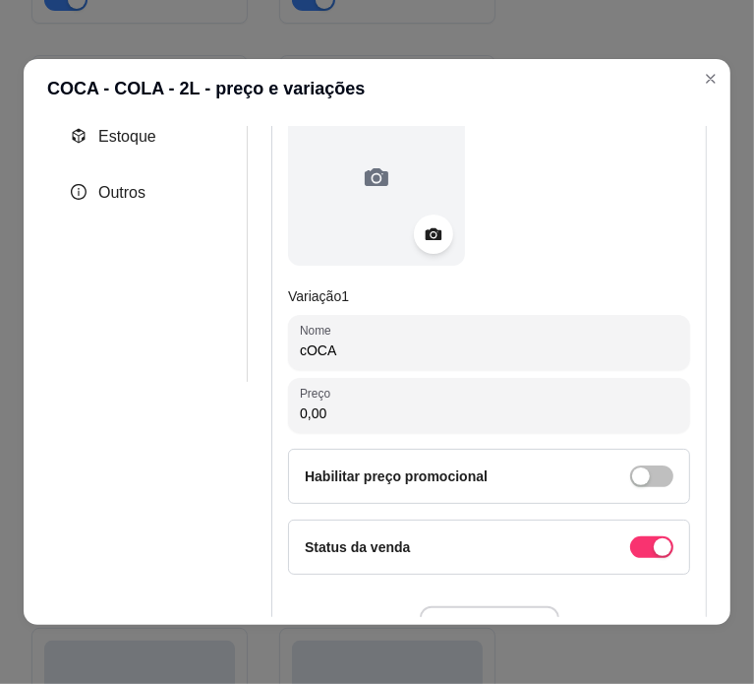
type input "cOC"
type input "COCA - COLA"
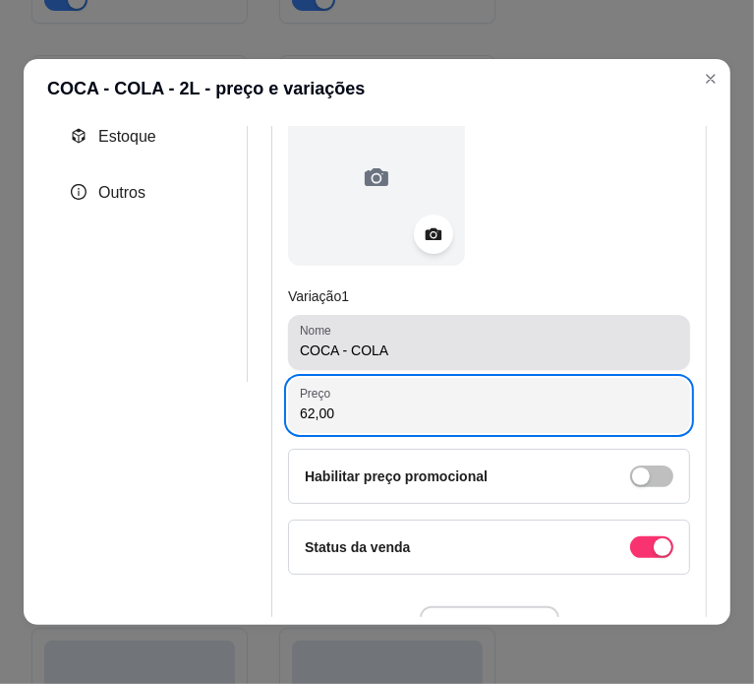
type input "62,00"
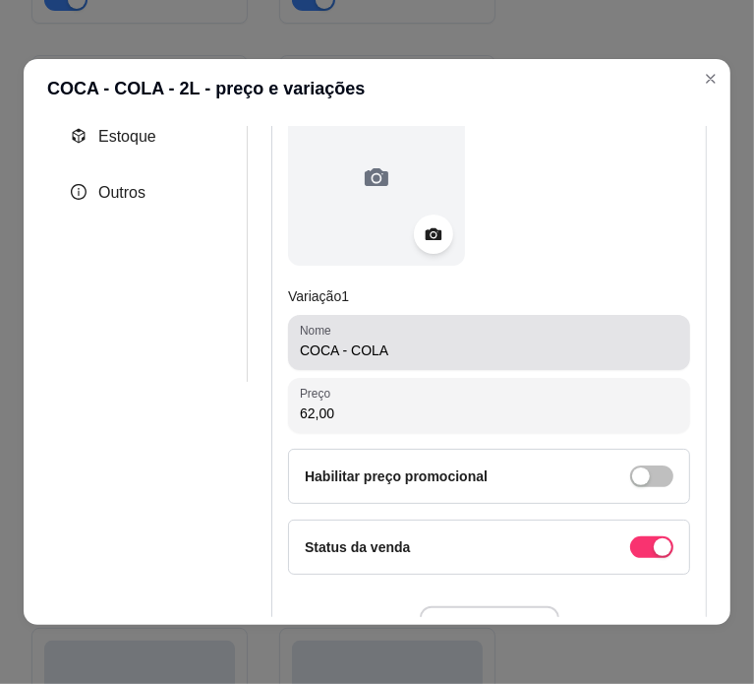
click at [455, 330] on div "COCA - COLA" at bounding box center [489, 342] width 379 height 39
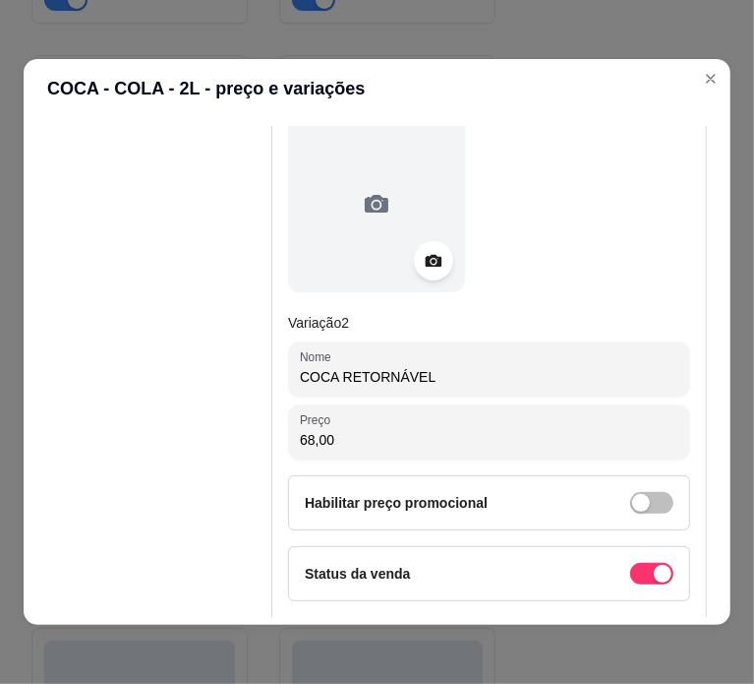
scroll to position [825, 0]
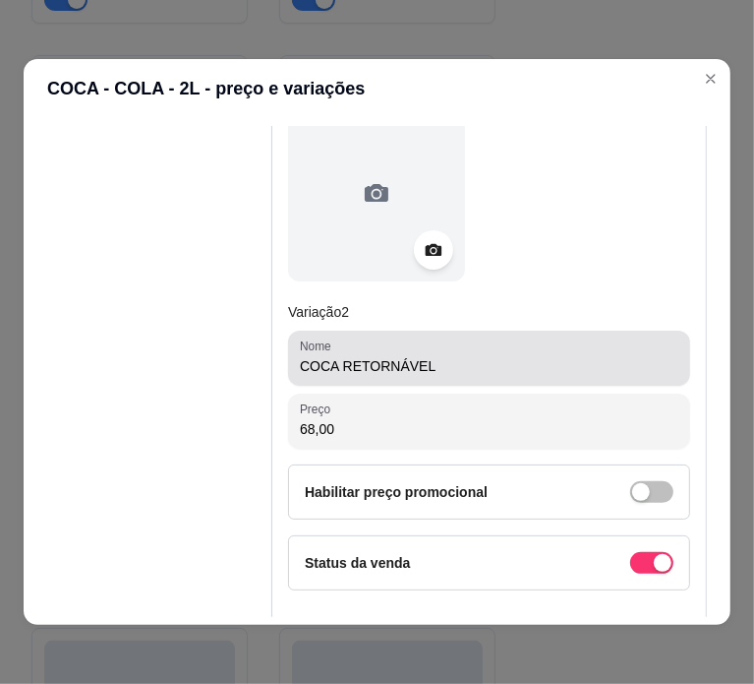
click at [504, 376] on div "Nome COCA RETORNÁVEL" at bounding box center [489, 357] width 402 height 55
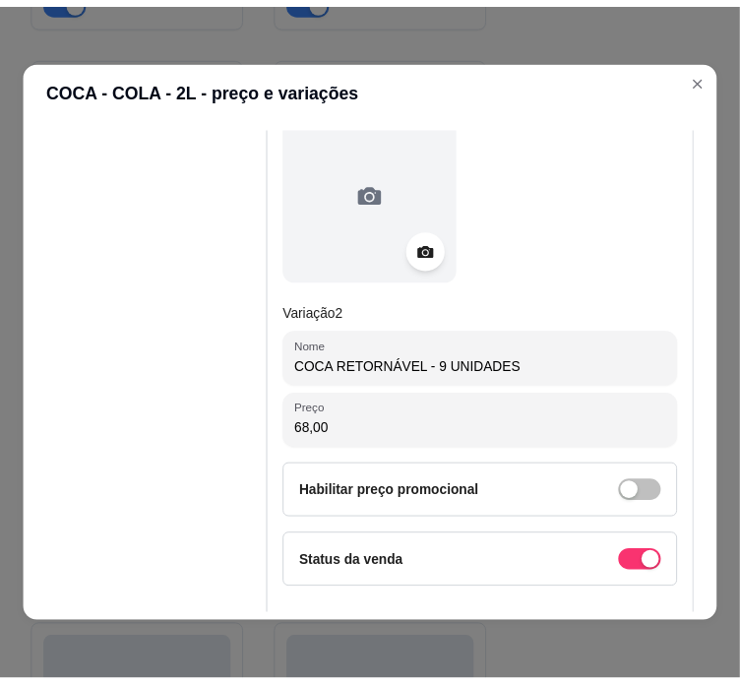
scroll to position [1026, 0]
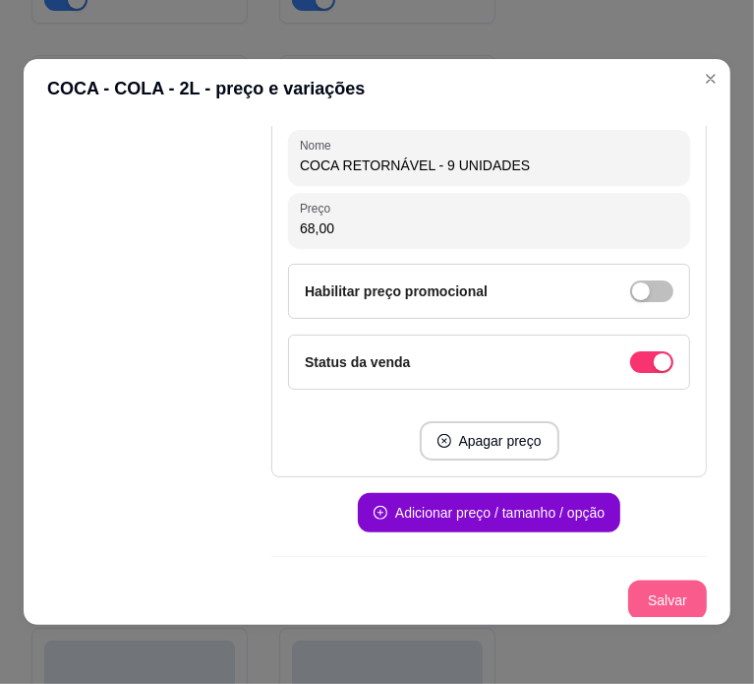
type input "COCA RETORNÁVEL - 9 UNIDADES"
click at [636, 593] on button "Salvar" at bounding box center [667, 600] width 77 height 38
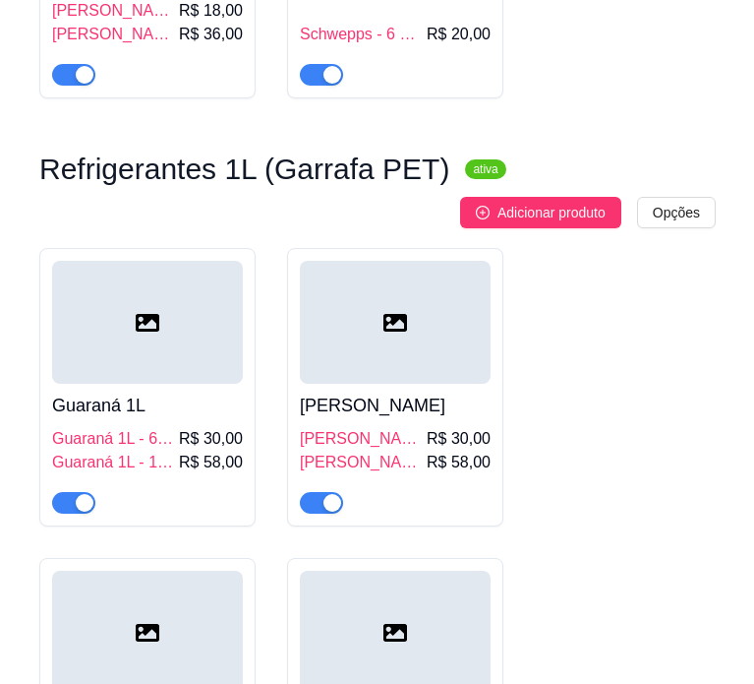
scroll to position [4346, 0]
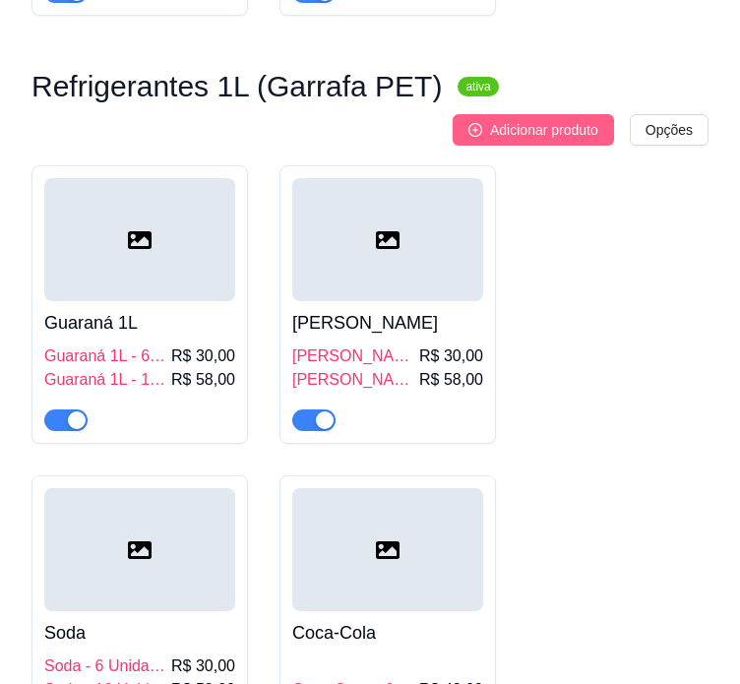
click at [559, 119] on span "Adicionar produto" at bounding box center [544, 130] width 108 height 22
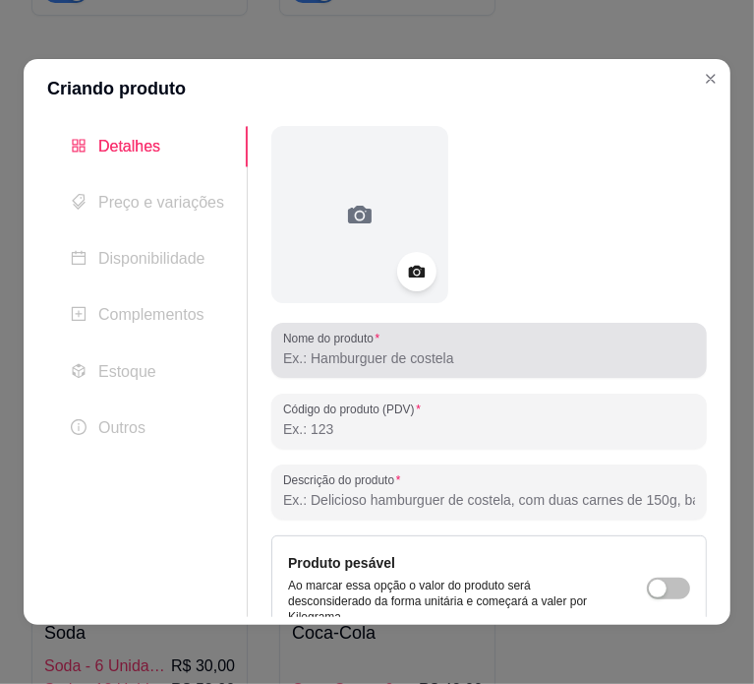
click at [385, 373] on div "Nome do produto" at bounding box center [489, 350] width 436 height 55
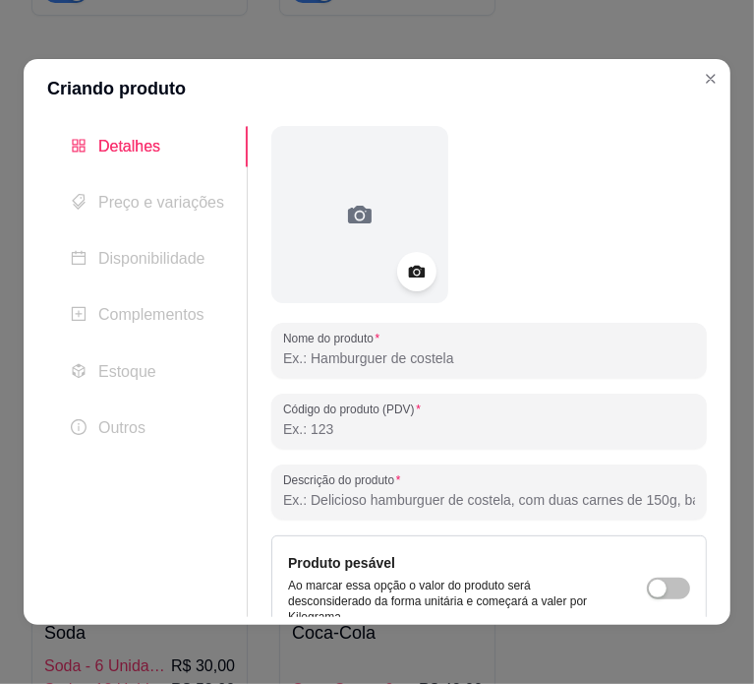
paste input "COCA LS C/6 27,00"
type input "COCA LS - 6 UNIDADES"
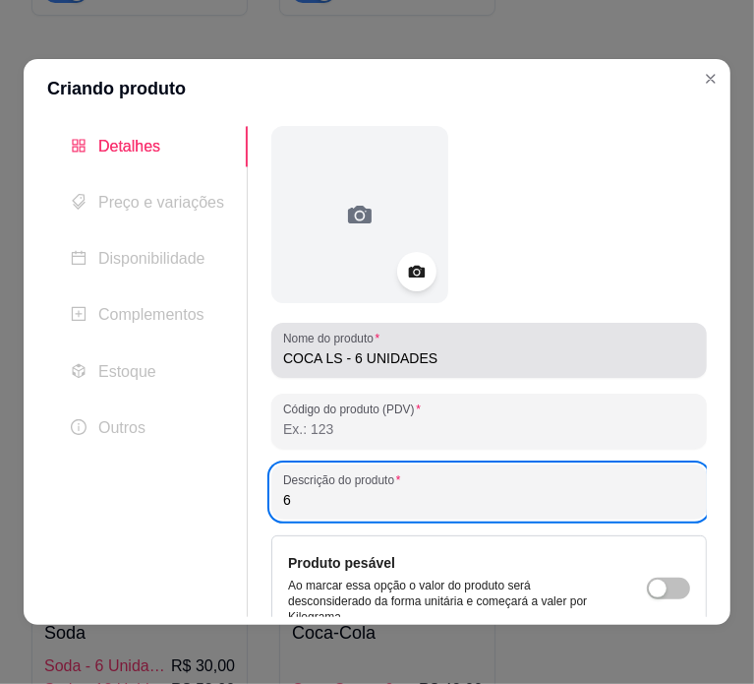
type input "6"
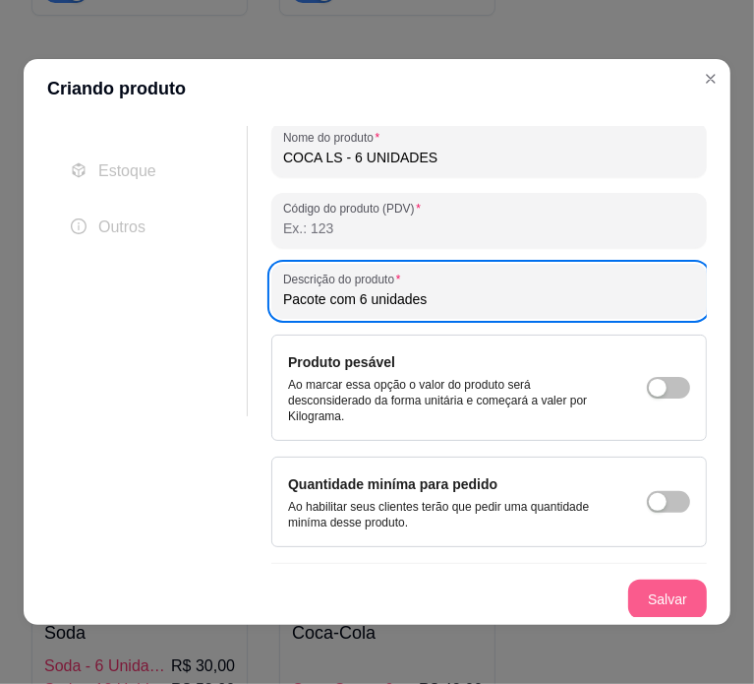
type input "Pacote com 6 unidades"
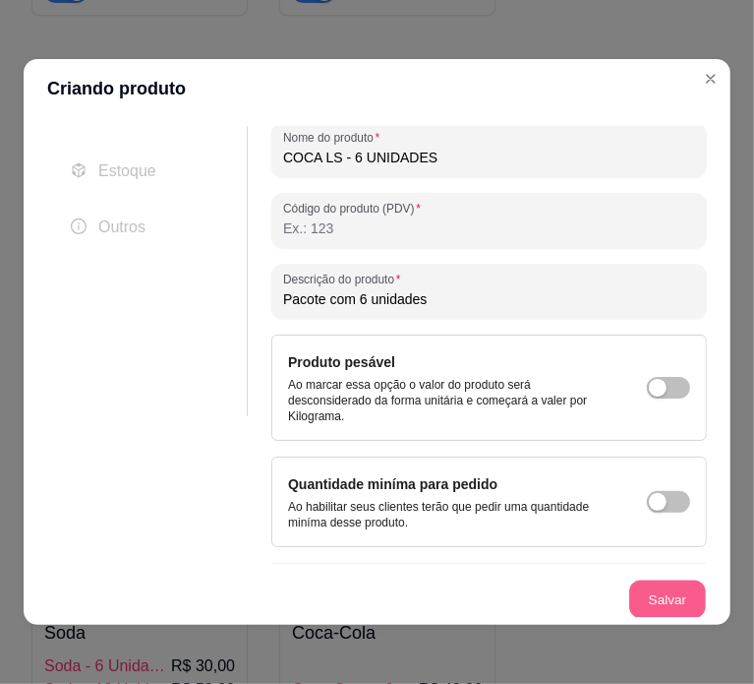
click at [637, 601] on button "Salvar" at bounding box center [667, 599] width 77 height 38
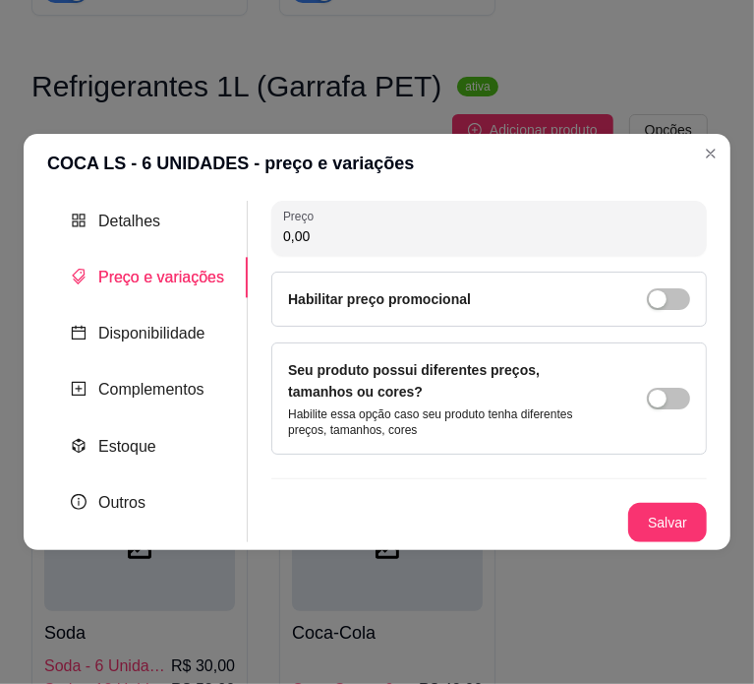
click at [391, 242] on input "0,00" at bounding box center [489, 236] width 412 height 20
paste input "627"
type input "27,00"
click at [672, 403] on span "button" at bounding box center [668, 399] width 43 height 22
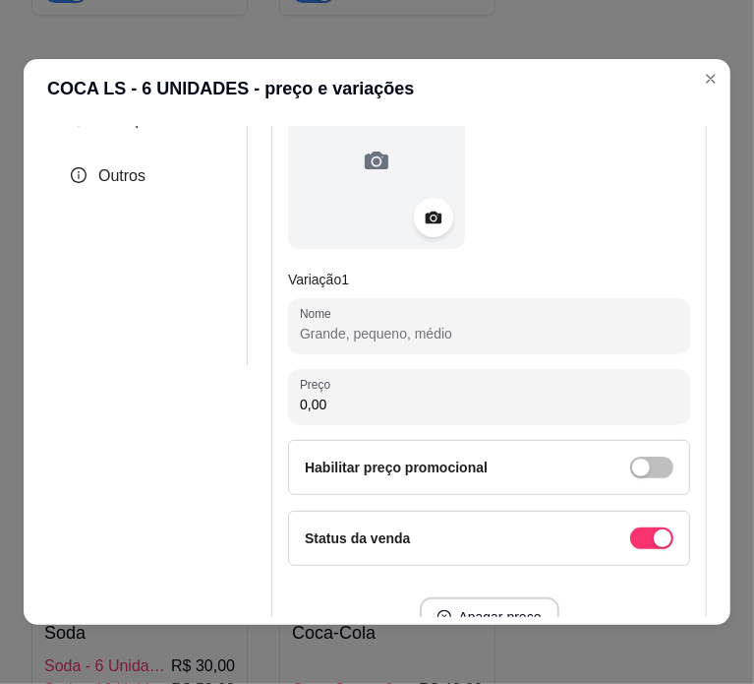
scroll to position [256, 0]
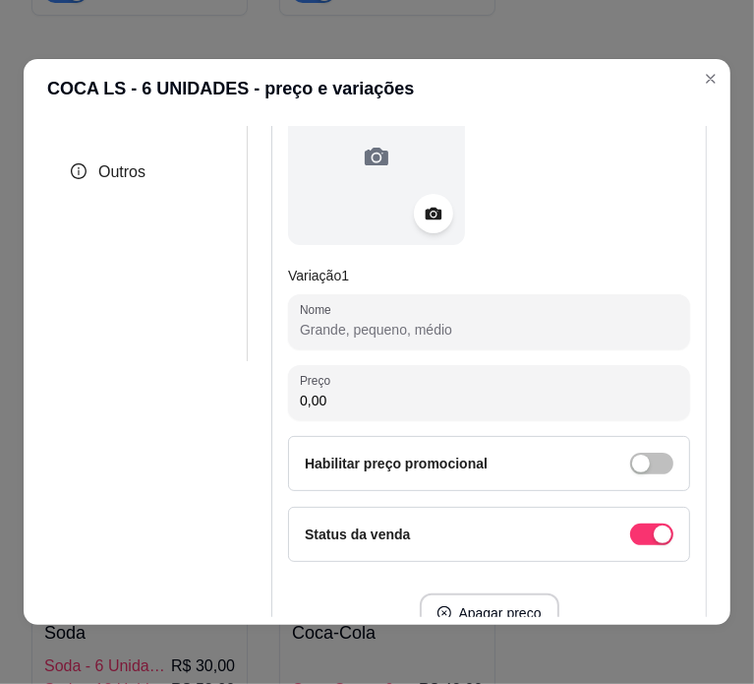
paste input "COCA LS C/6 27,00"
click at [436, 328] on input "COCA LS C/6 27,00" at bounding box center [489, 330] width 379 height 20
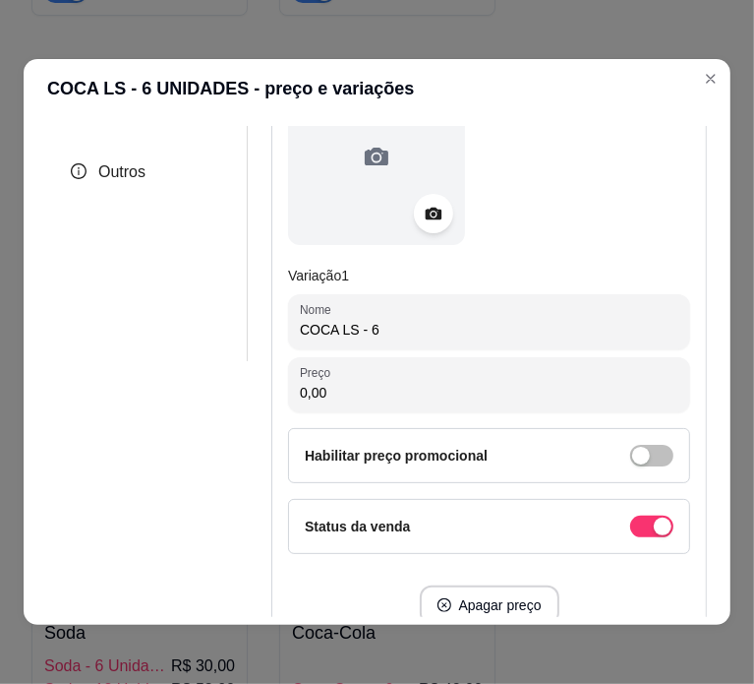
type input "COCA LS - 6"
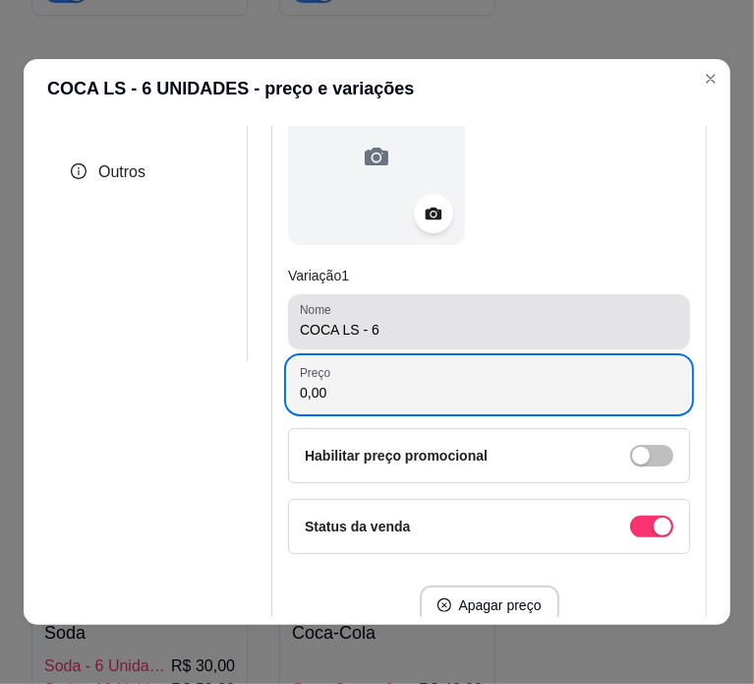
type input "0,00"
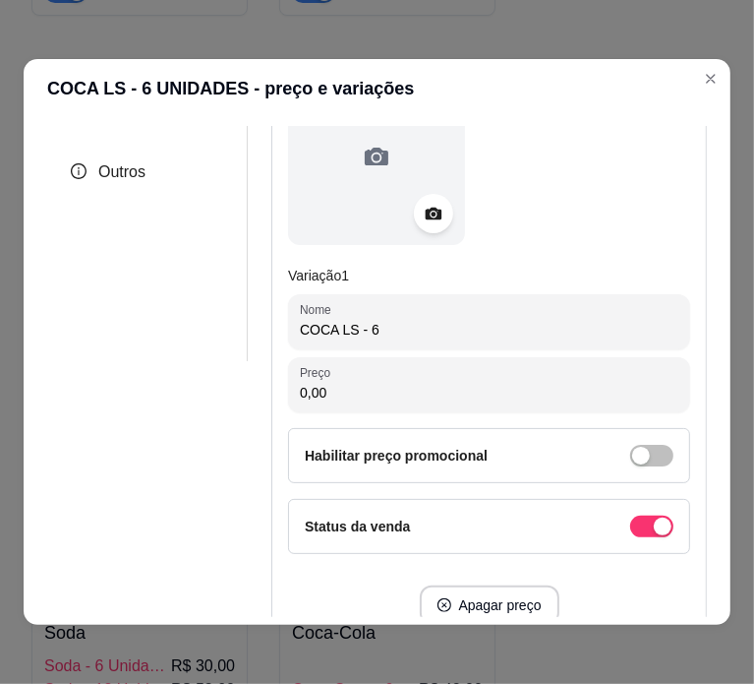
click at [436, 328] on input "COCA LS - 6" at bounding box center [489, 330] width 379 height 20
type input "COCA LS - 6 UNIDADES"
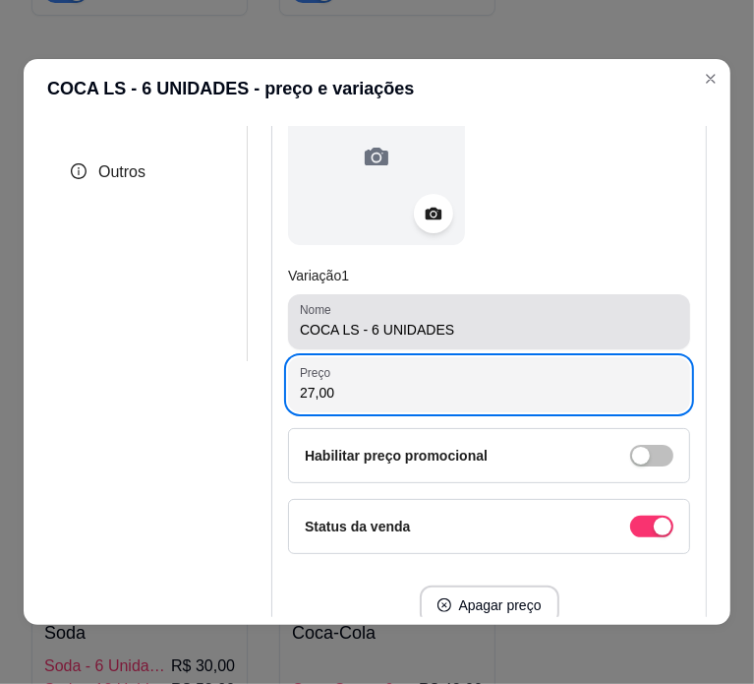
scroll to position [421, 0]
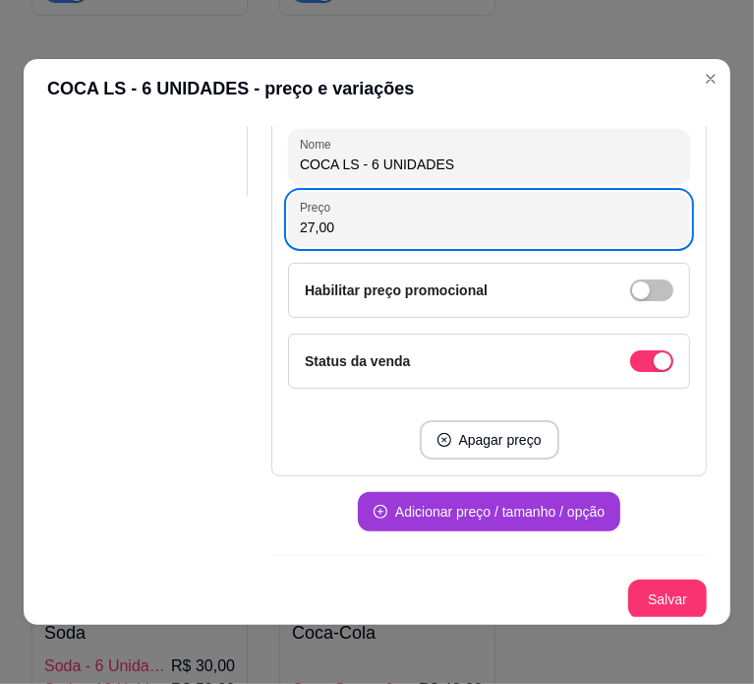
type input "27,00"
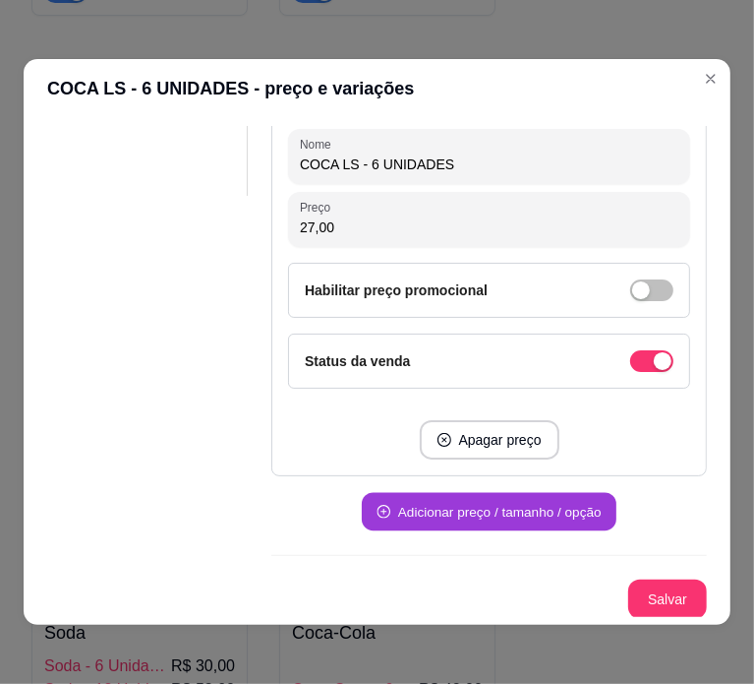
click at [496, 516] on button "Adicionar preço / tamanho / opção" at bounding box center [489, 512] width 255 height 38
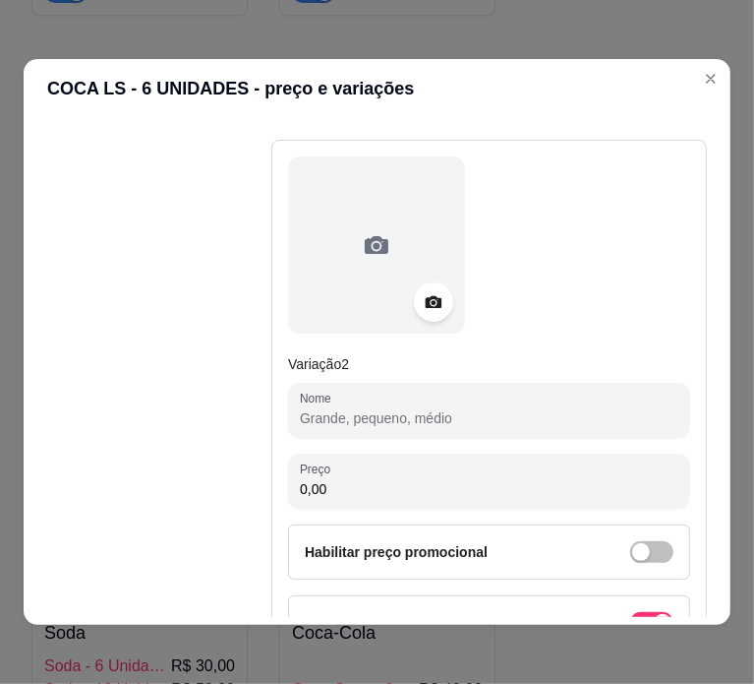
scroll to position [779, 0]
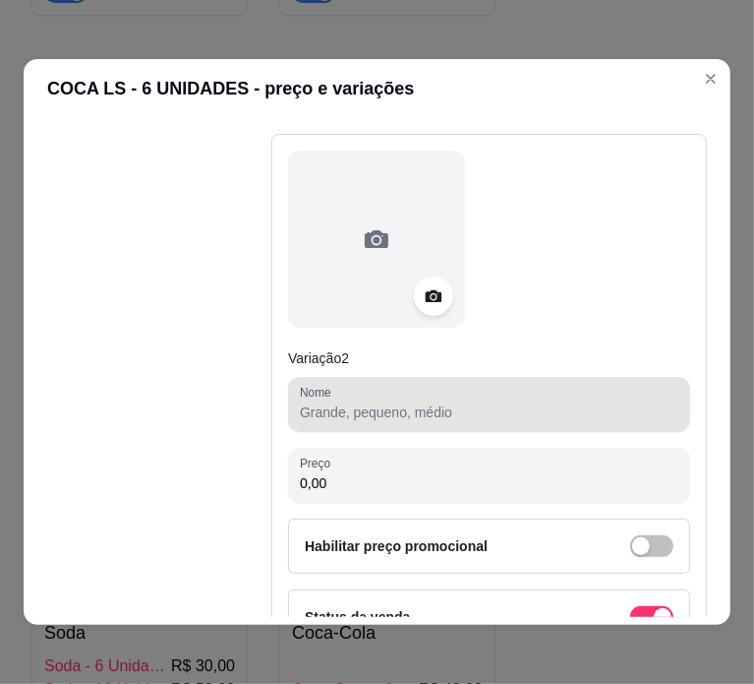
click at [454, 391] on div at bounding box center [489, 404] width 379 height 39
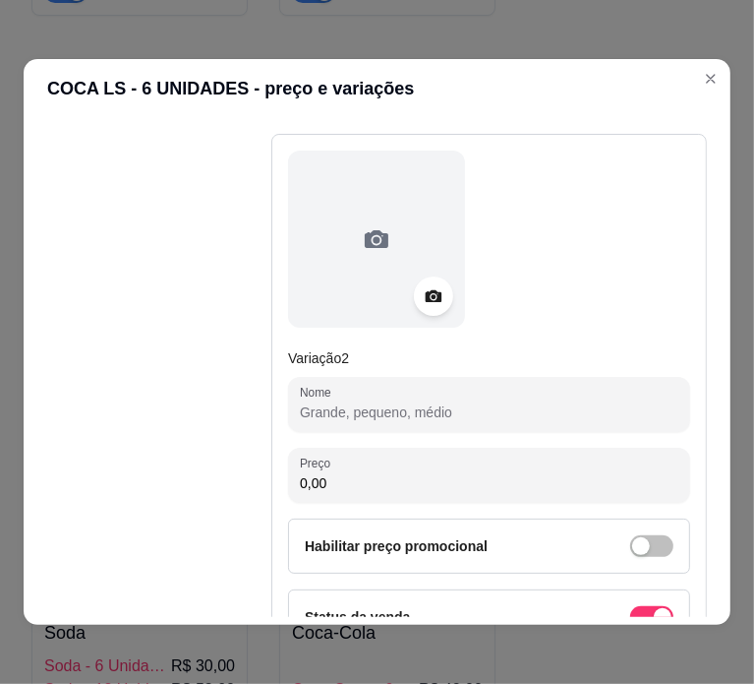
paste input "GUARANÁ LS C/6 27,00"
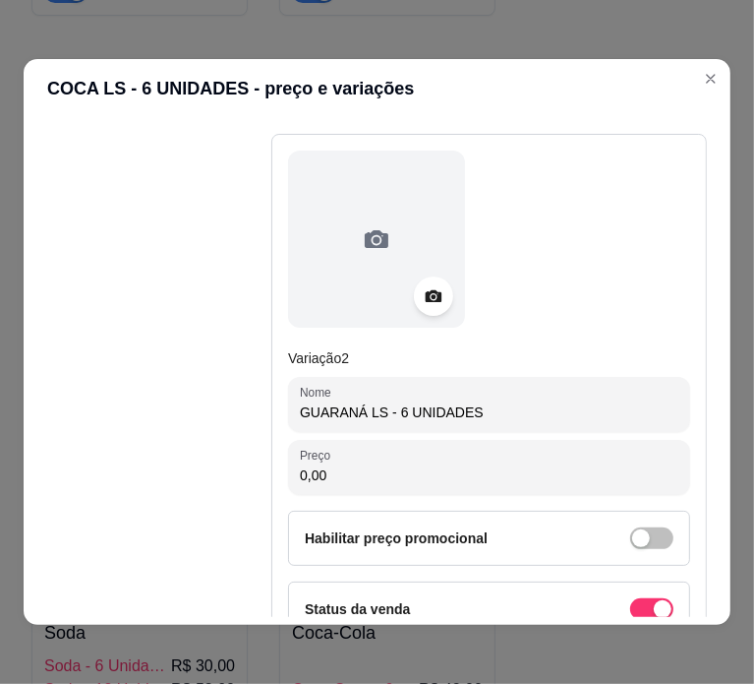
type input "GUARANÁ LS - 6 UNIDADES"
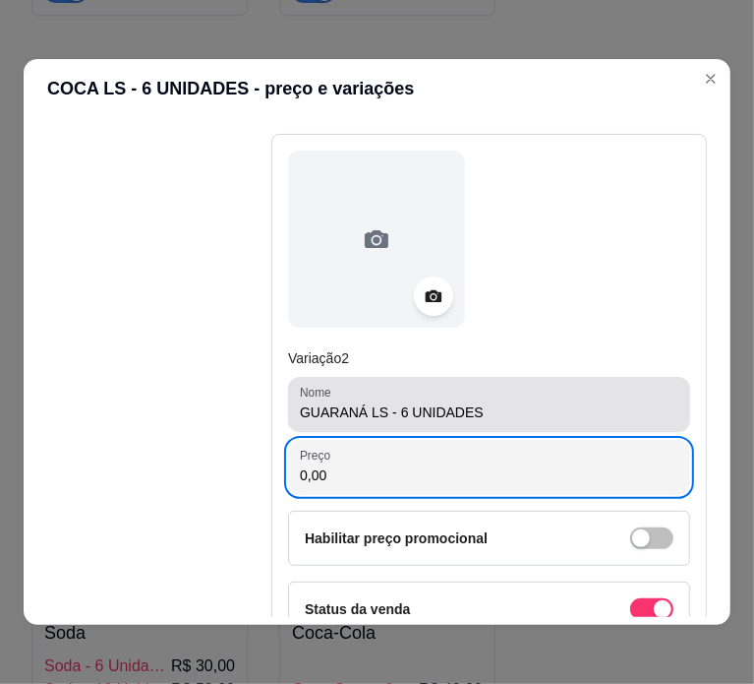
paste input "627"
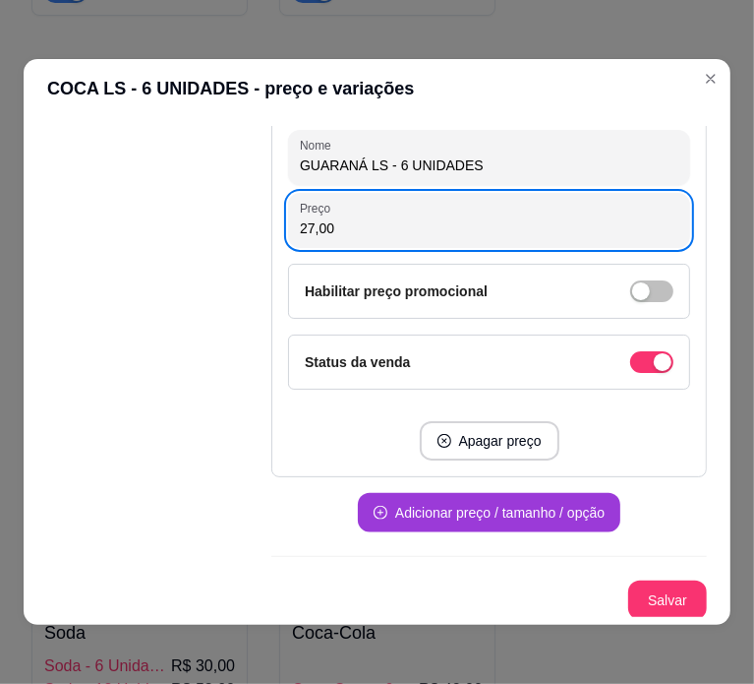
type input "27,00"
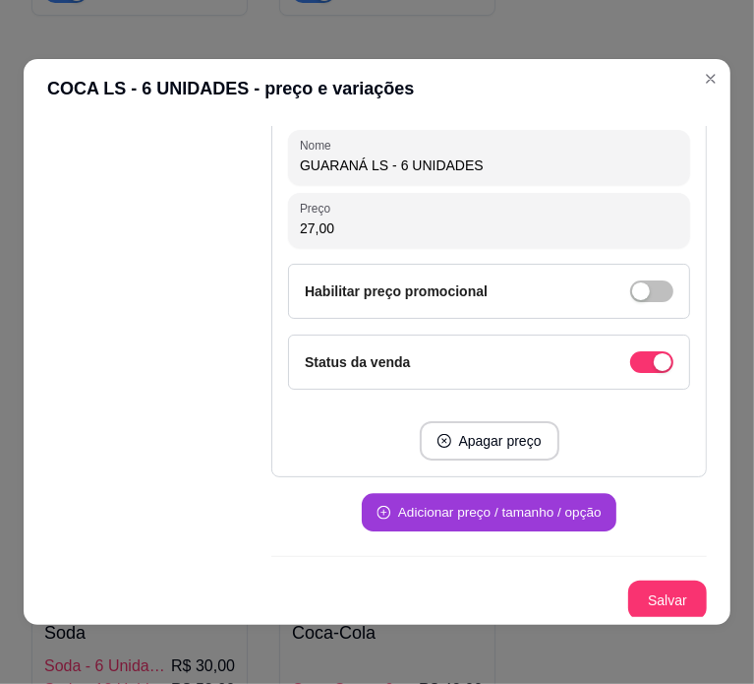
click at [498, 519] on button "Adicionar preço / tamanho / opção" at bounding box center [489, 513] width 255 height 38
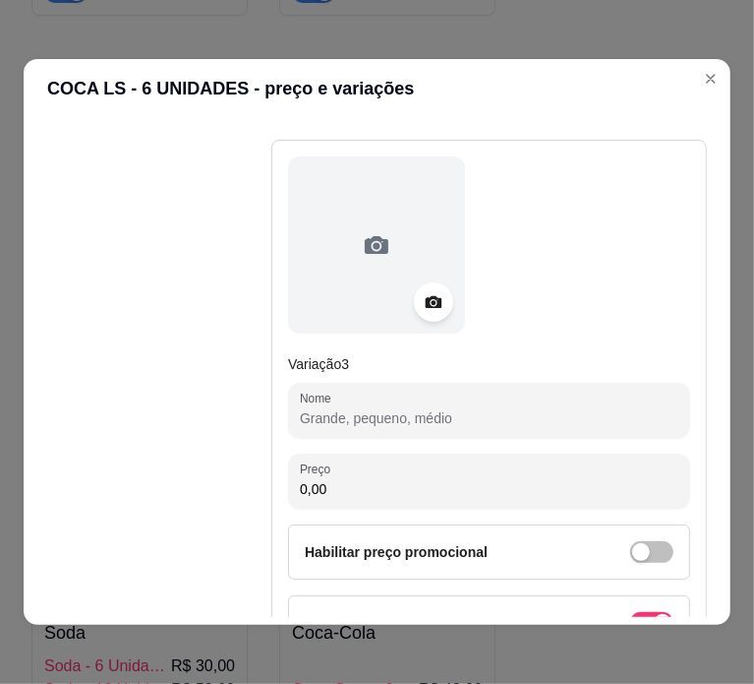
scroll to position [1465, 0]
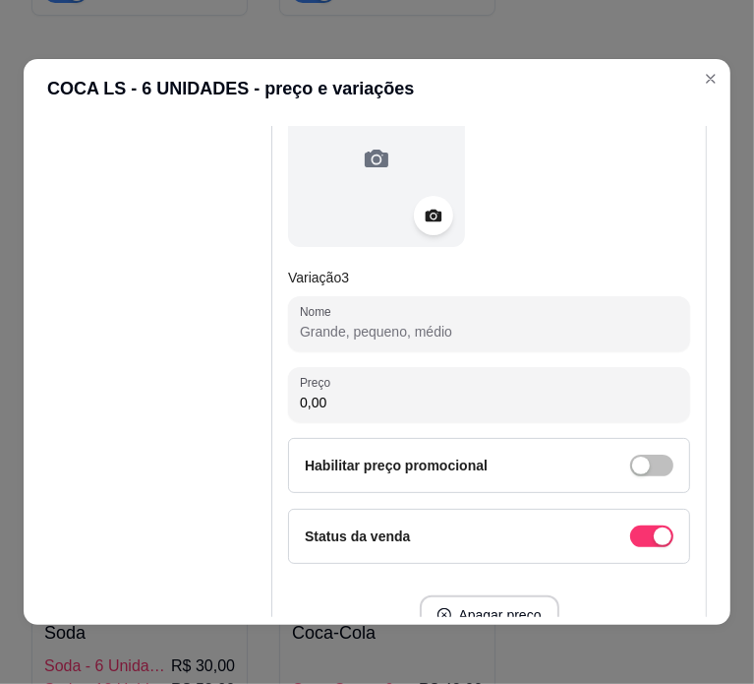
click at [455, 322] on input "Nome" at bounding box center [489, 332] width 379 height 20
paste input "FANTA LS C/6 27,00"
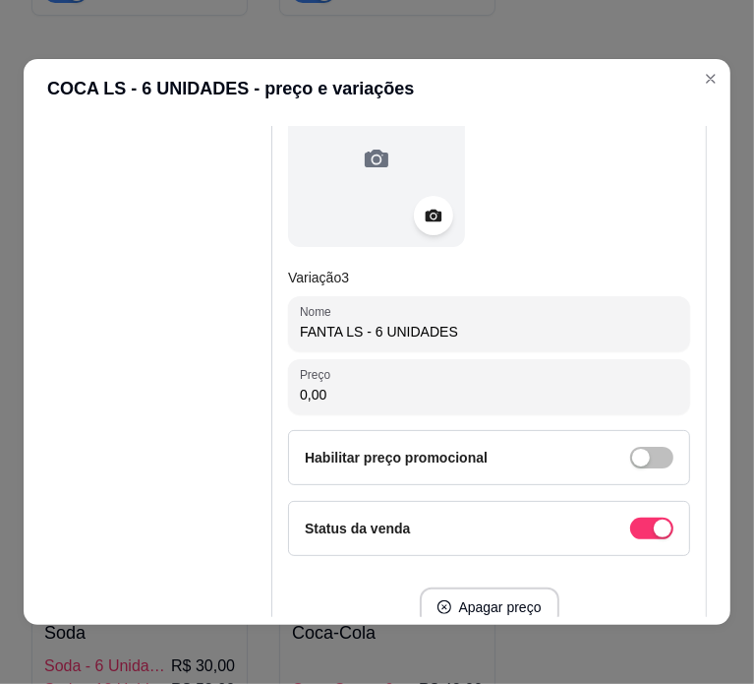
type input "FANTA LS - 6 UNIDADES"
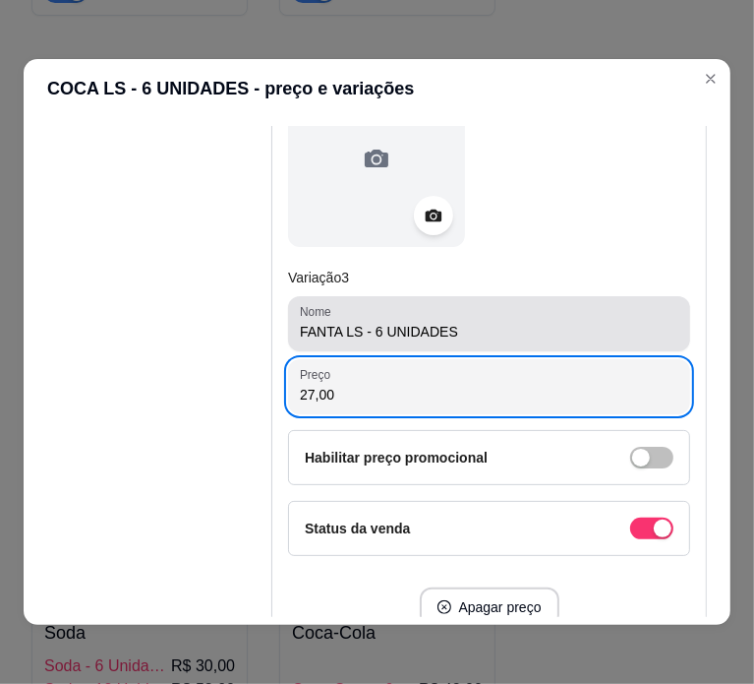
scroll to position [1630, 0]
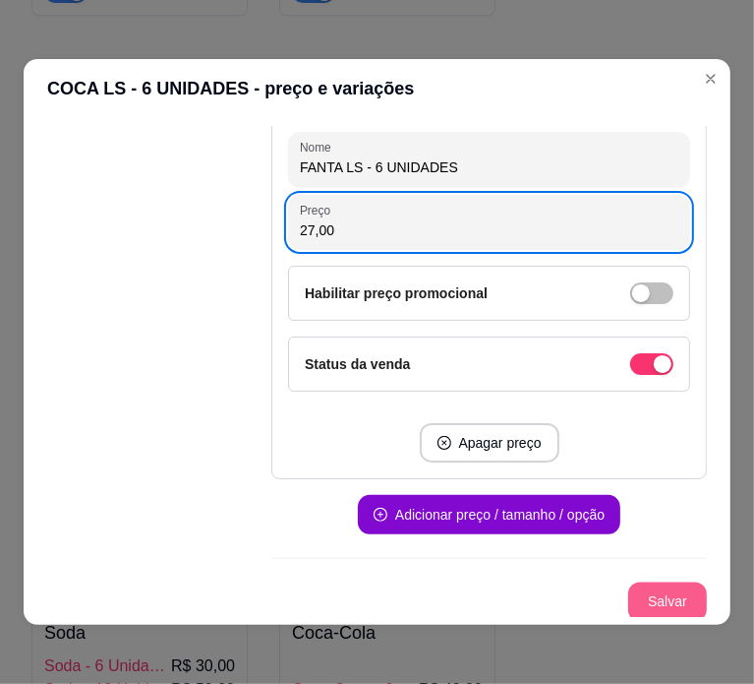
type input "27,00"
click at [636, 585] on button "Salvar" at bounding box center [667, 601] width 79 height 39
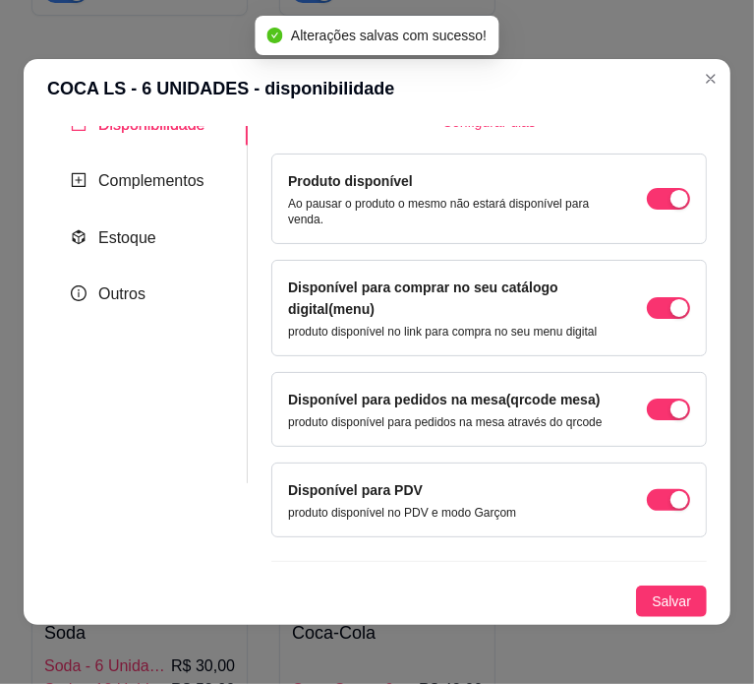
scroll to position [163, 0]
click at [652, 604] on span "Salvar" at bounding box center [671, 601] width 39 height 22
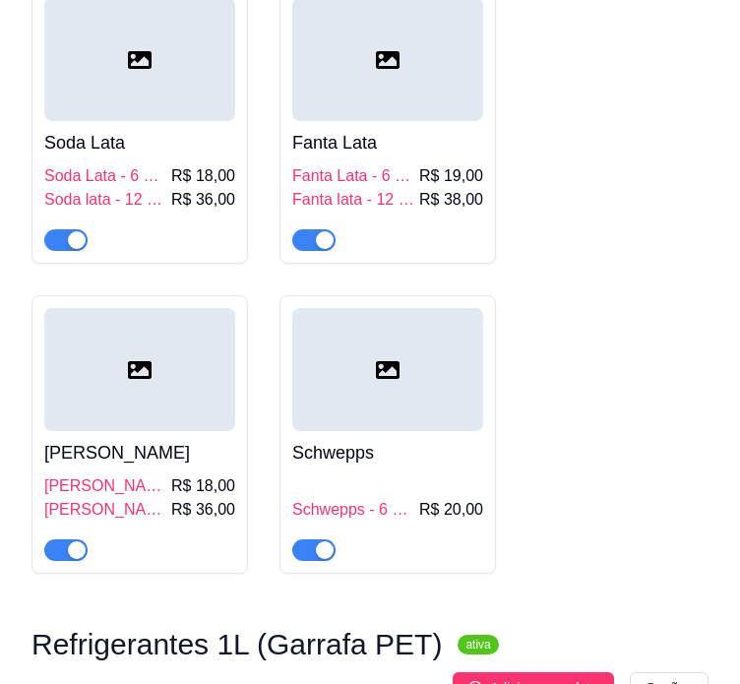
scroll to position [4701, 0]
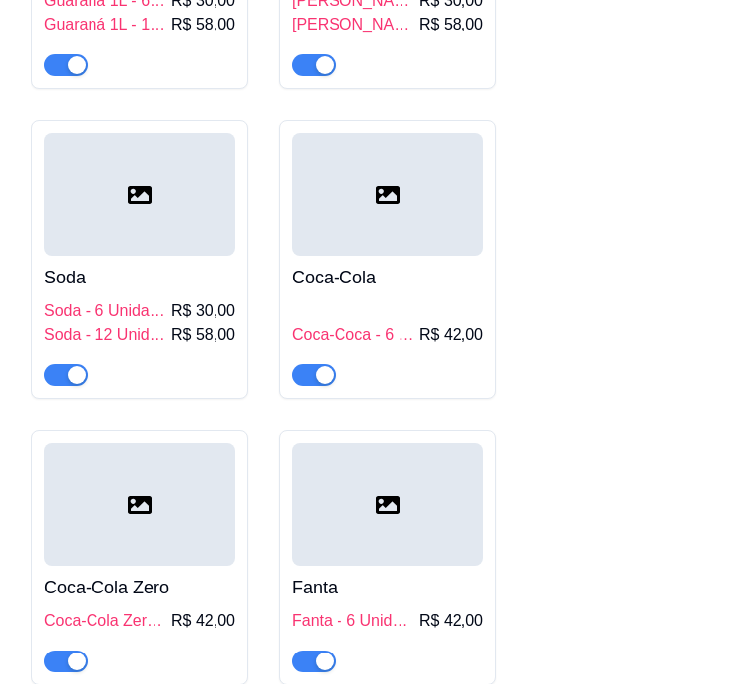
click at [632, 324] on div "Guaraná 1L Guaraná 1L - 6 Unidades R$ 30,00 Guaraná 1L - 12 Unidades R$ 58,00 S…" at bounding box center [369, 427] width 677 height 1235
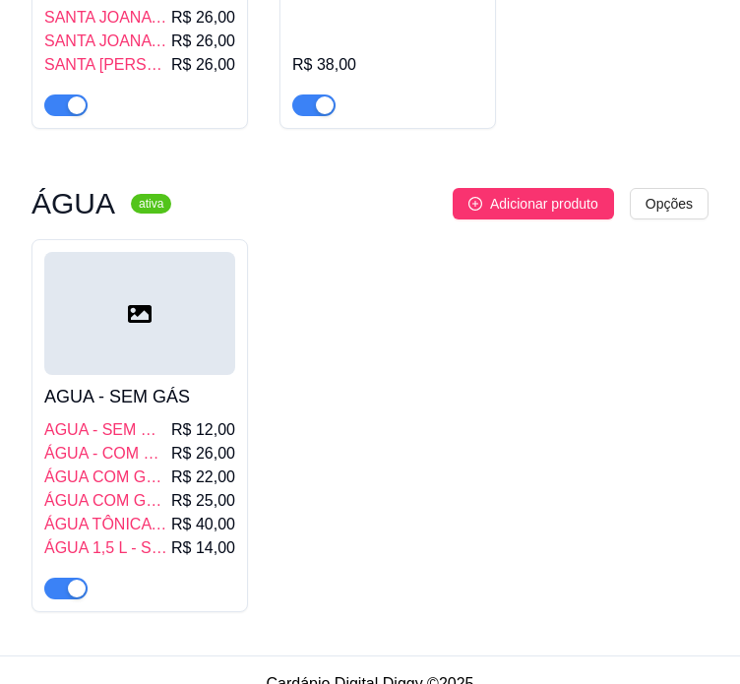
scroll to position [2758, 0]
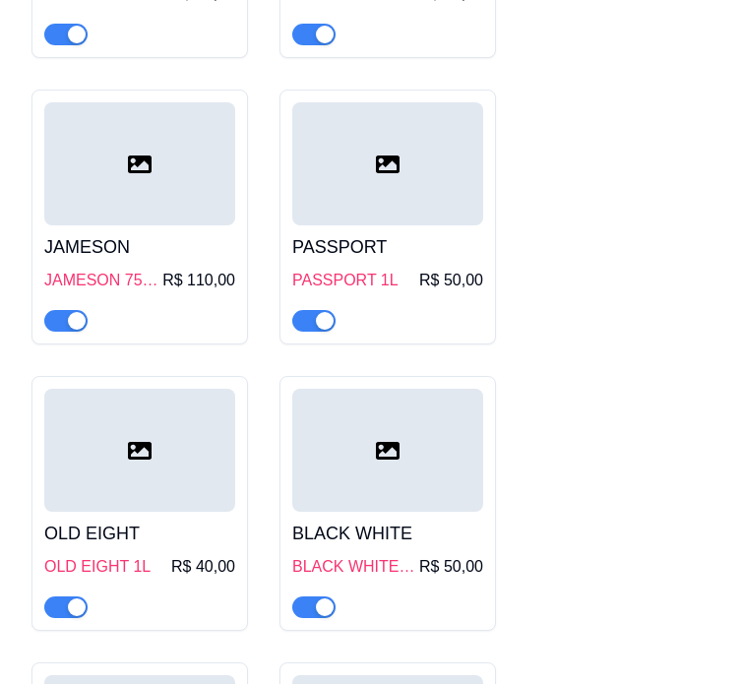
scroll to position [0, 0]
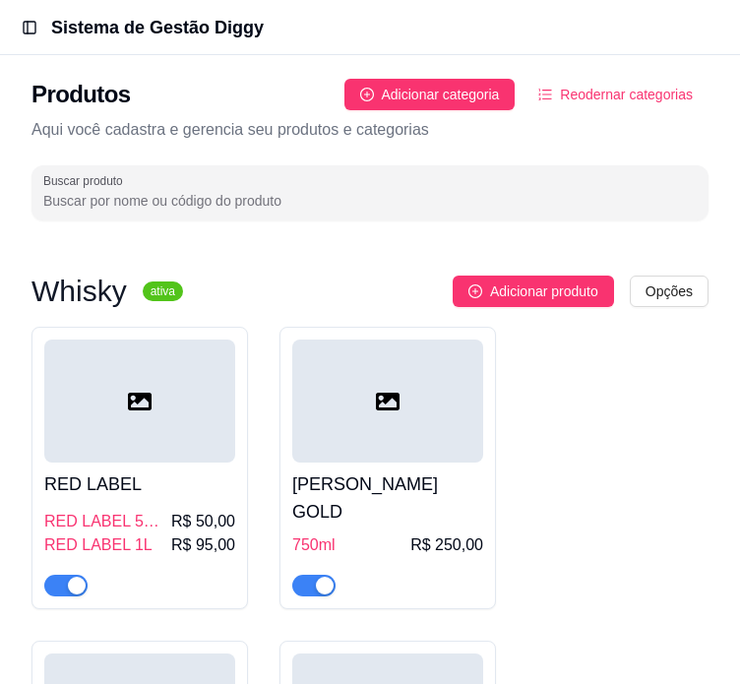
click at [464, 76] on div "Produtos Adicionar categoria Reodernar categorias Aqui você cadastra e gerencia…" at bounding box center [370, 143] width 740 height 177
click at [473, 89] on span "Adicionar categoria" at bounding box center [441, 95] width 118 height 22
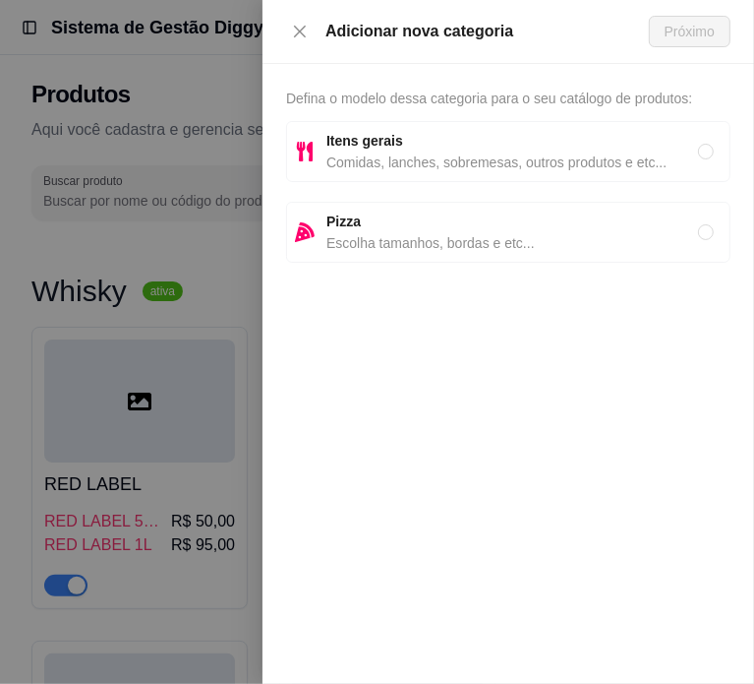
click at [468, 148] on span "Itens gerais" at bounding box center [513, 141] width 372 height 22
radio input "true"
click at [703, 39] on span "Próximo" at bounding box center [690, 32] width 50 height 22
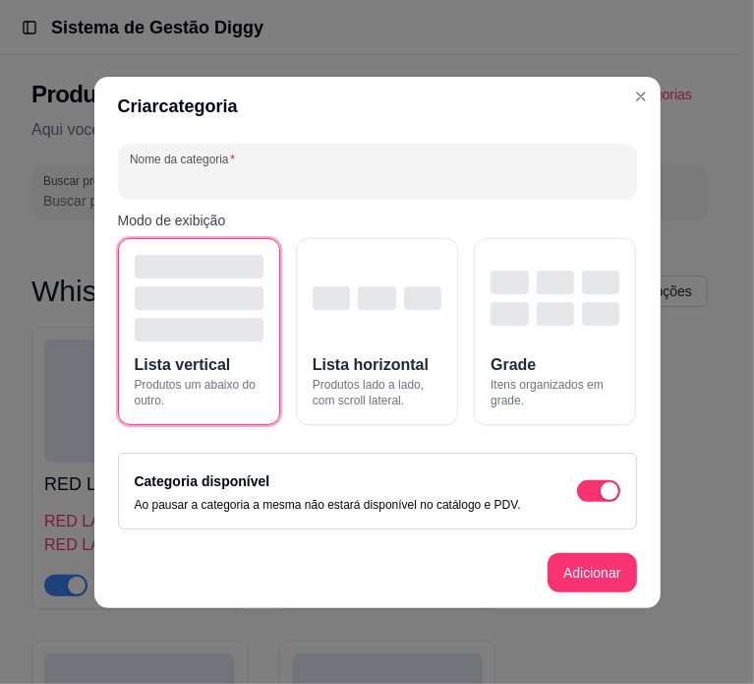
click at [394, 180] on input "Nome da categoria" at bounding box center [378, 179] width 496 height 20
type input "cERVE"
type input "CERVEJA - LATA 350ml"
click at [577, 558] on button "Adicionar" at bounding box center [592, 572] width 87 height 38
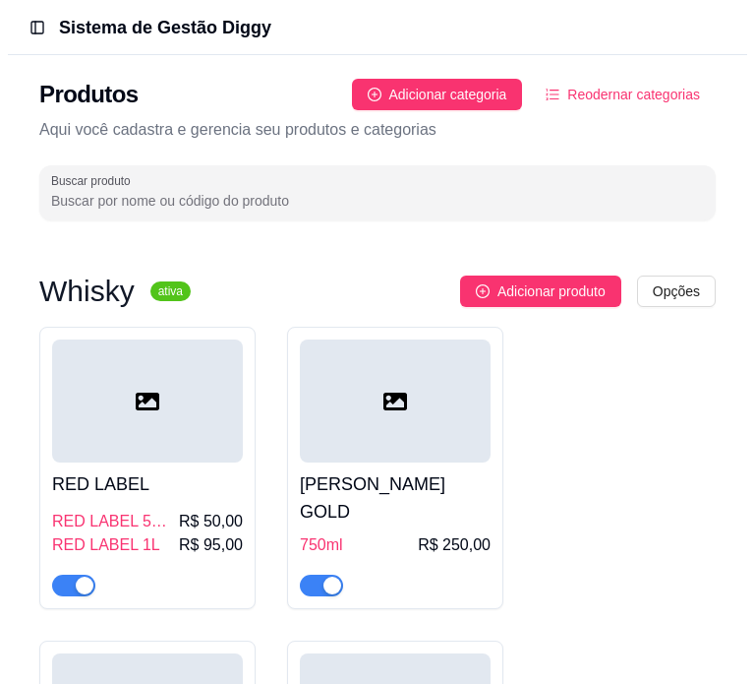
scroll to position [9836, 0]
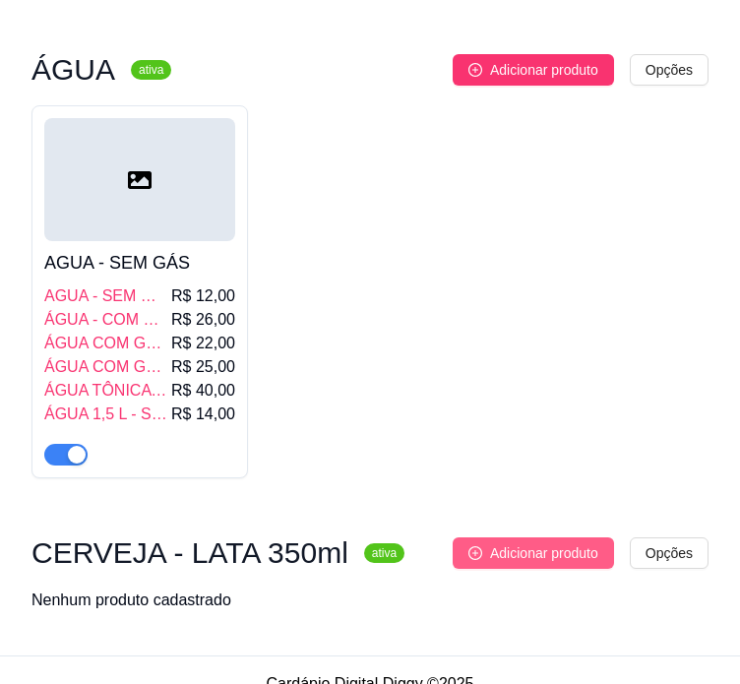
click at [539, 542] on span "Adicionar produto" at bounding box center [544, 553] width 108 height 22
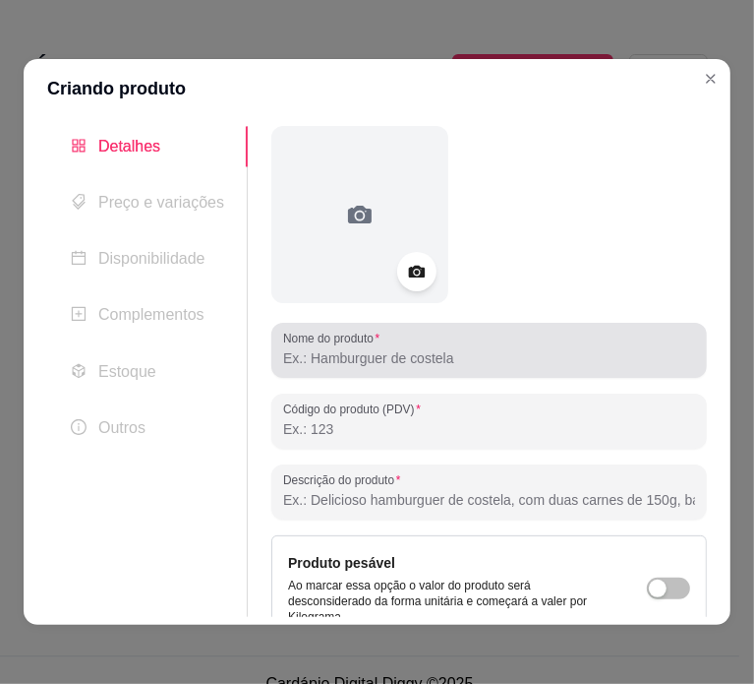
click at [491, 345] on div at bounding box center [489, 349] width 412 height 39
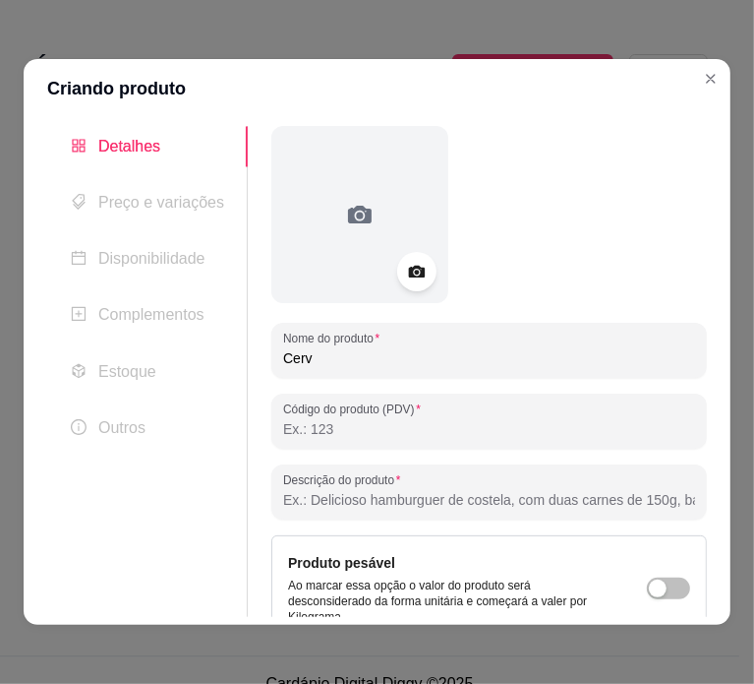
type input "Cerve"
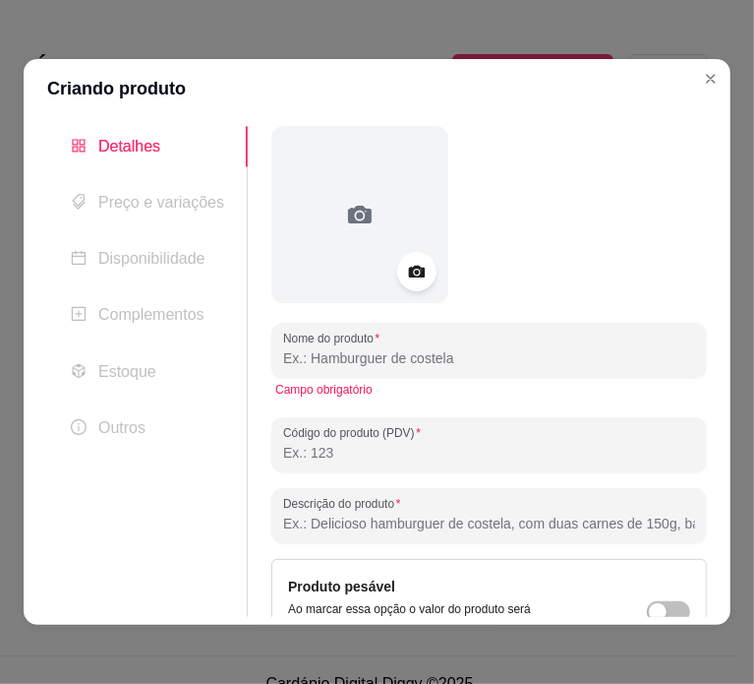
click at [181, 209] on span "Preço e variações" at bounding box center [161, 202] width 126 height 17
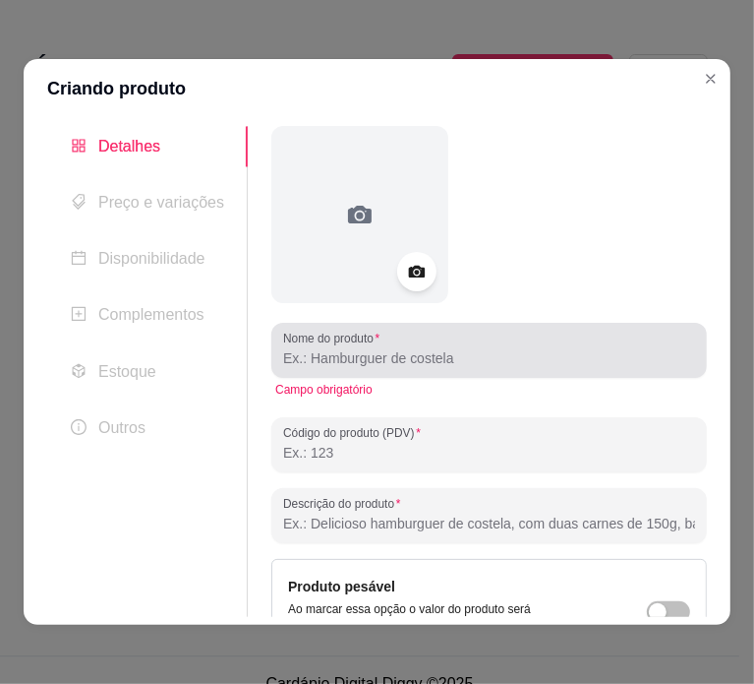
click at [370, 345] on label "Nome do produto" at bounding box center [334, 337] width 103 height 17
click at [370, 348] on input "Nome do produto" at bounding box center [489, 358] width 412 height 20
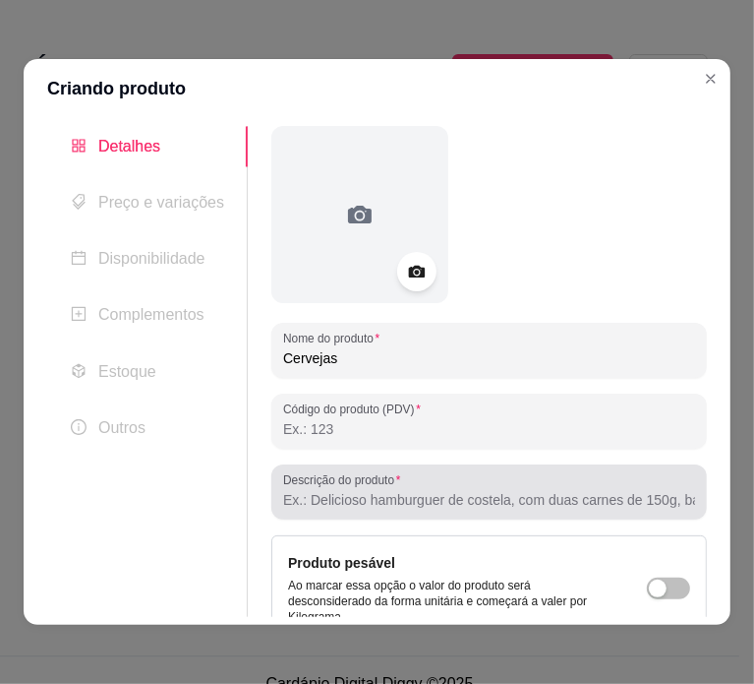
scroll to position [201, 0]
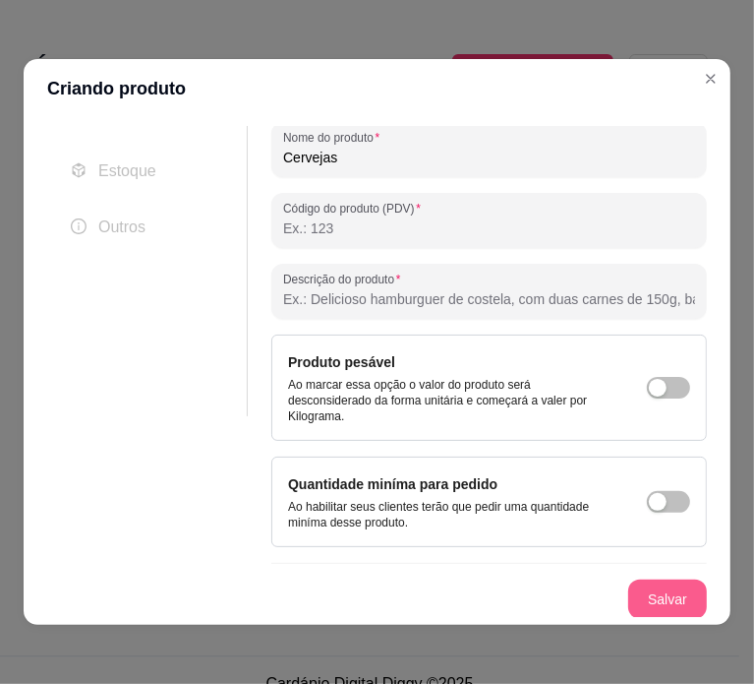
type input "Cervejas"
click at [633, 596] on button "Salvar" at bounding box center [667, 599] width 77 height 38
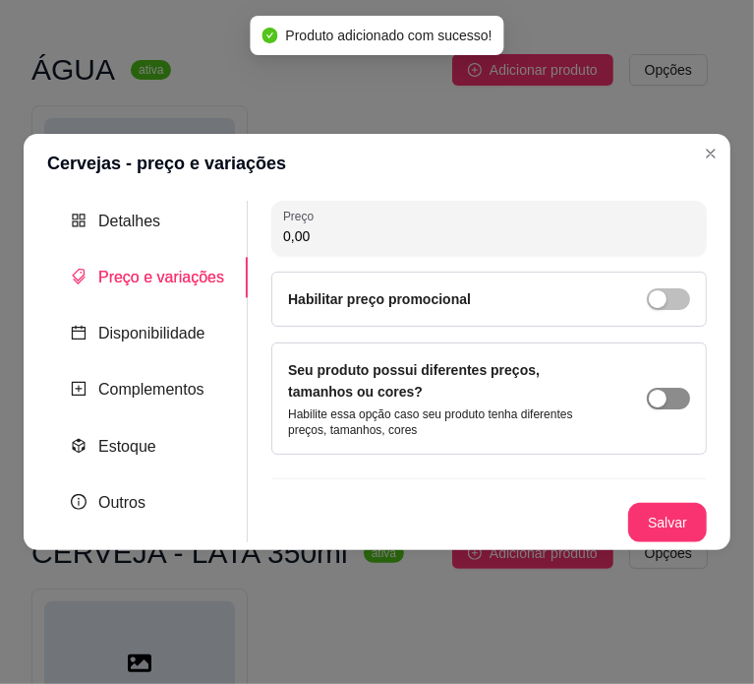
click at [648, 393] on span "button" at bounding box center [668, 399] width 43 height 22
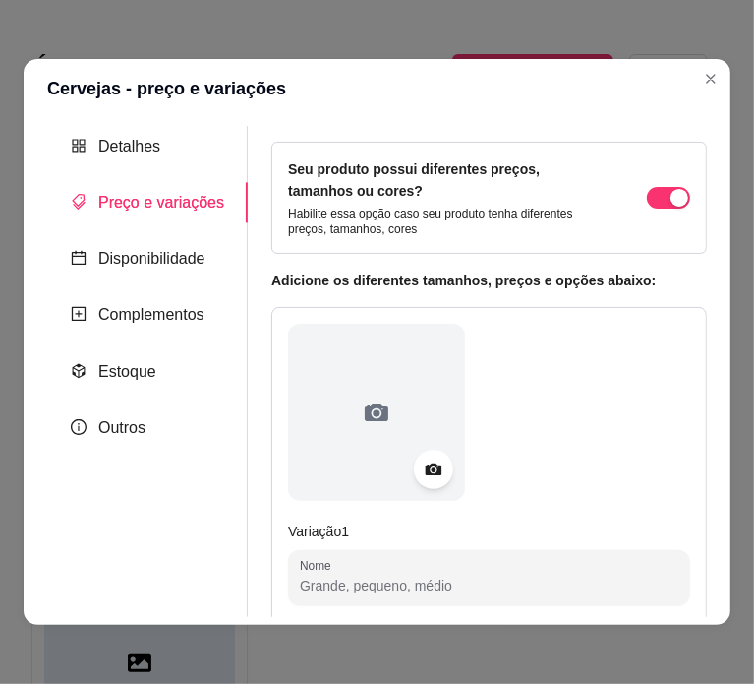
click at [418, 579] on input "Nome" at bounding box center [489, 585] width 379 height 20
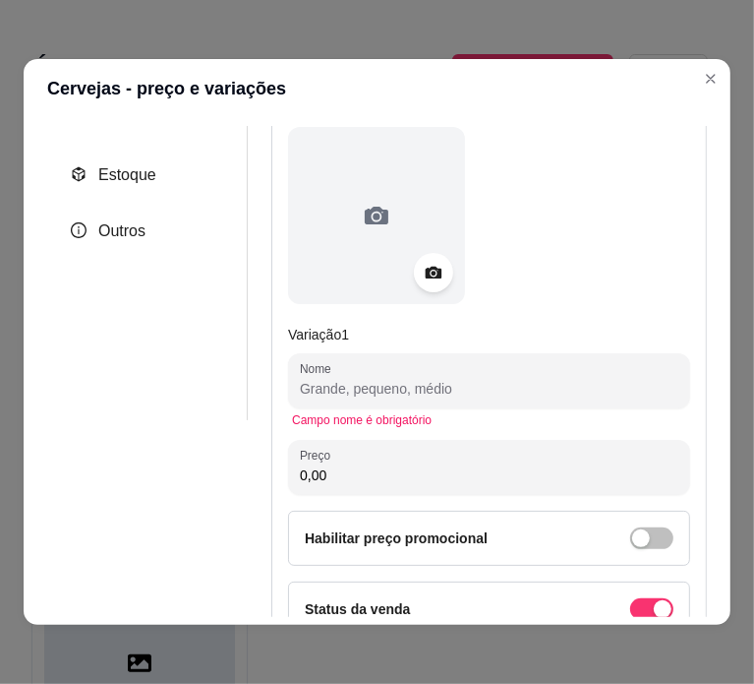
scroll to position [199, 0]
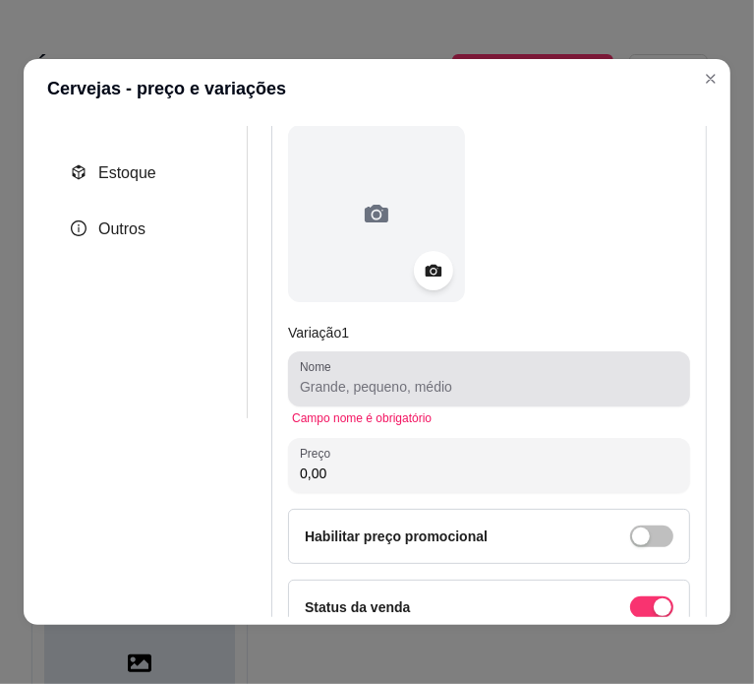
click at [470, 381] on input "Nome" at bounding box center [489, 387] width 379 height 20
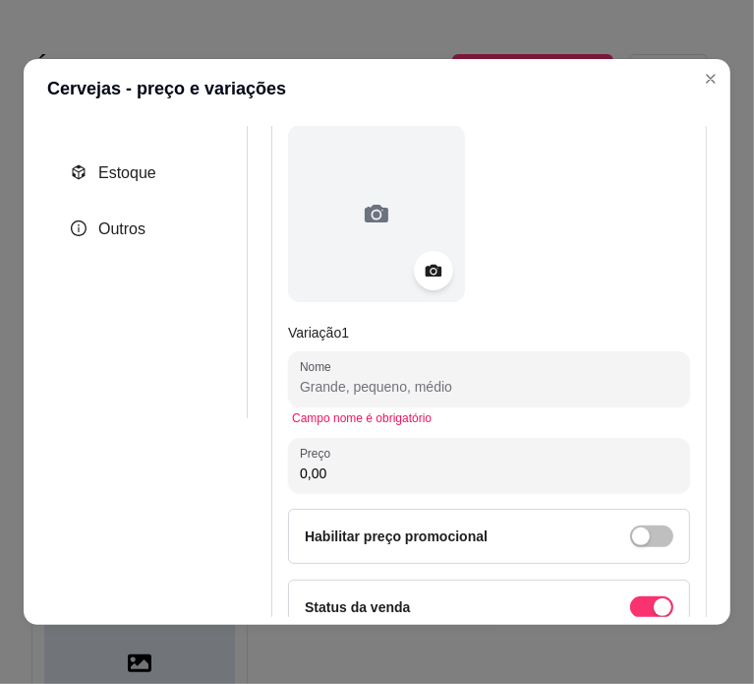
paste input "[DEMOGRAPHIC_DATA]"
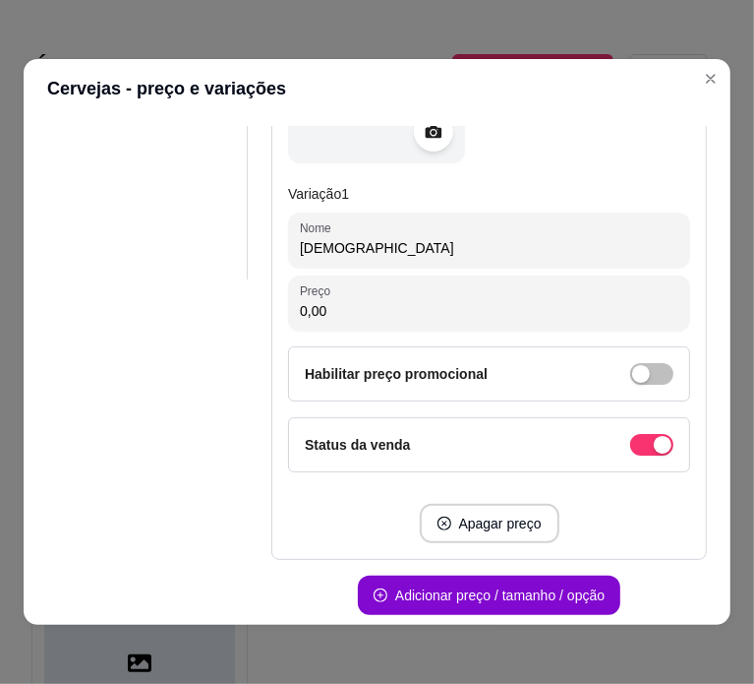
scroll to position [421, 0]
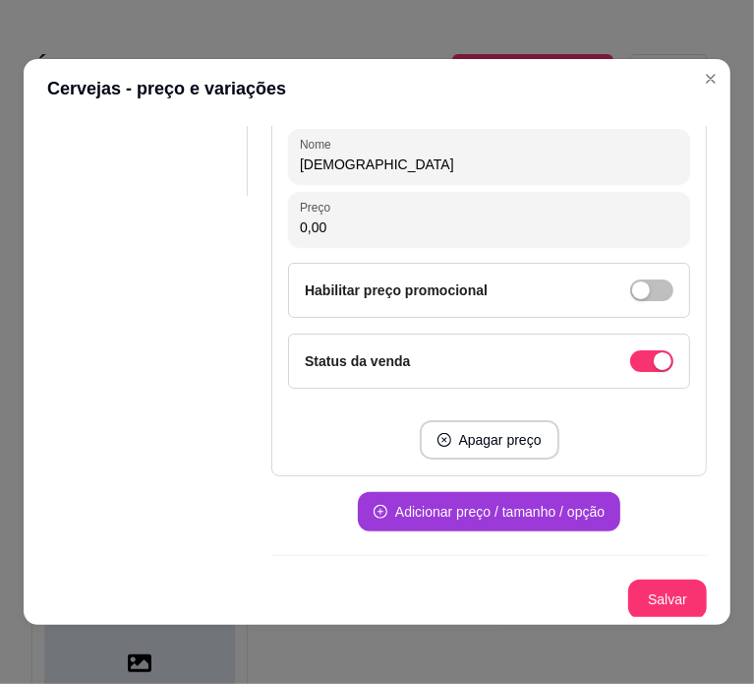
type input "[DEMOGRAPHIC_DATA]"
click at [488, 499] on button "Adicionar preço / tamanho / opção" at bounding box center [489, 512] width 255 height 38
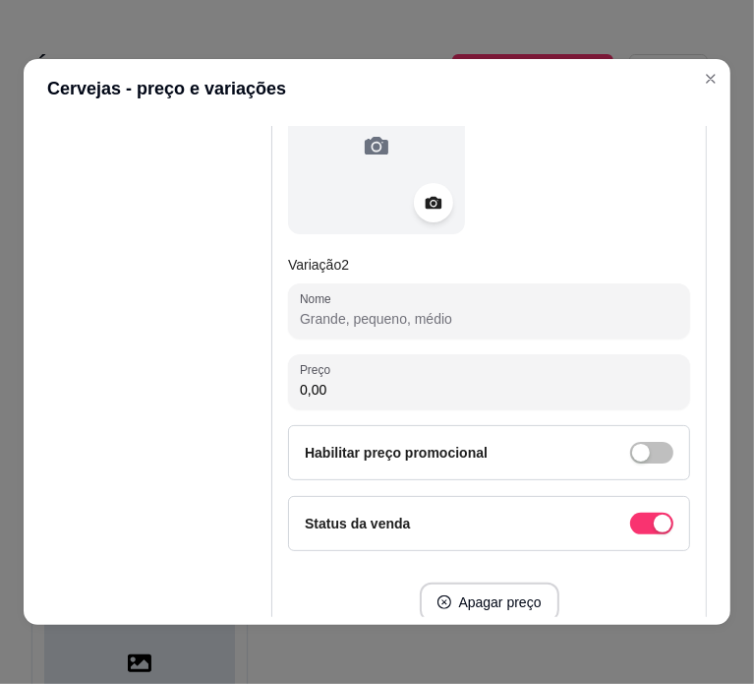
scroll to position [1034, 0]
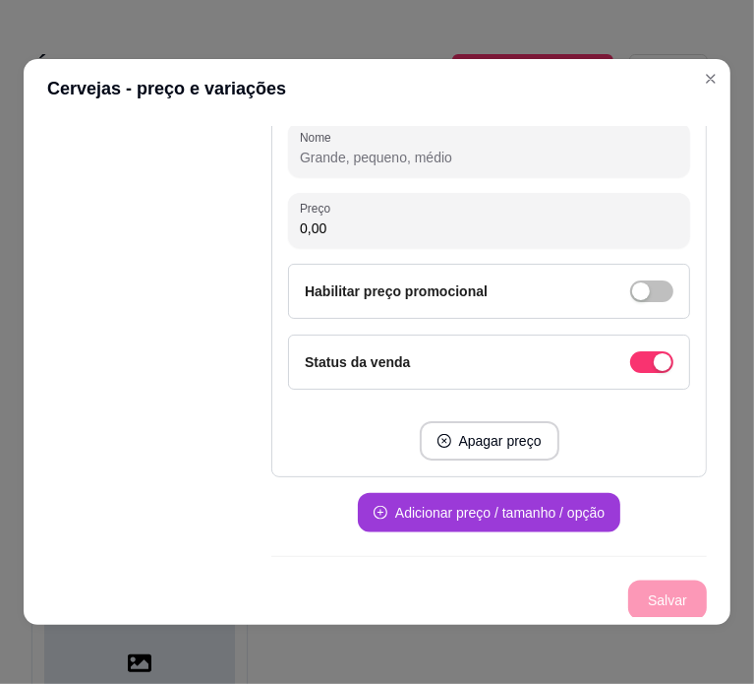
click at [464, 514] on button "Adicionar preço / tamanho / opção" at bounding box center [489, 512] width 263 height 39
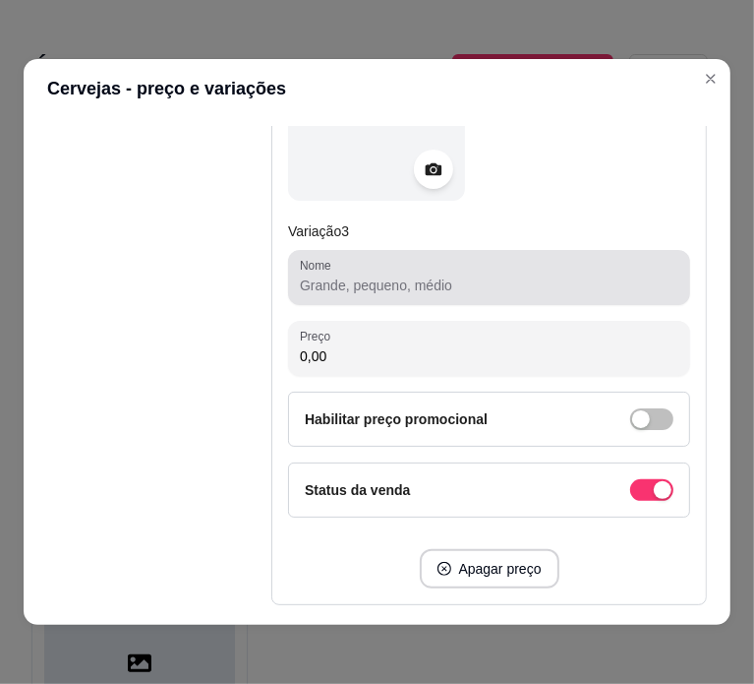
scroll to position [1645, 0]
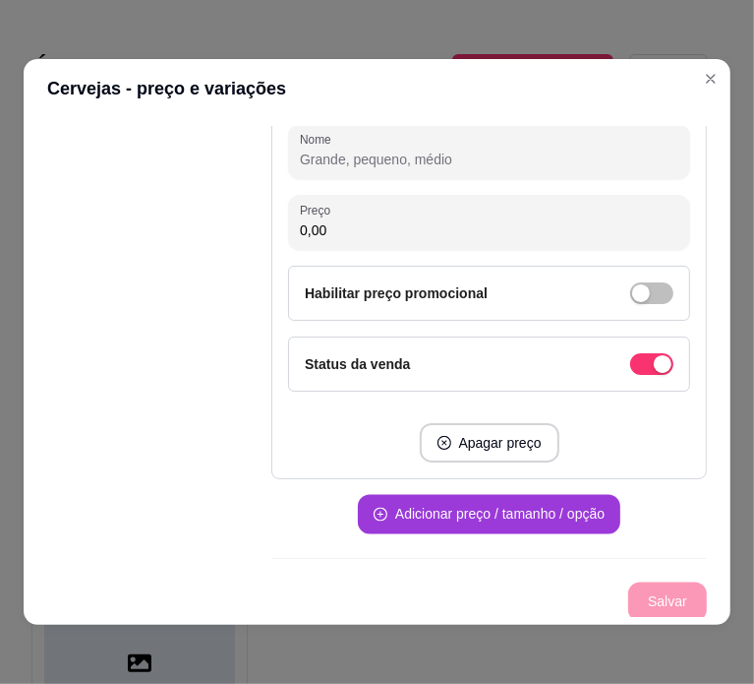
click at [499, 515] on button "Adicionar preço / tamanho / opção" at bounding box center [489, 514] width 263 height 39
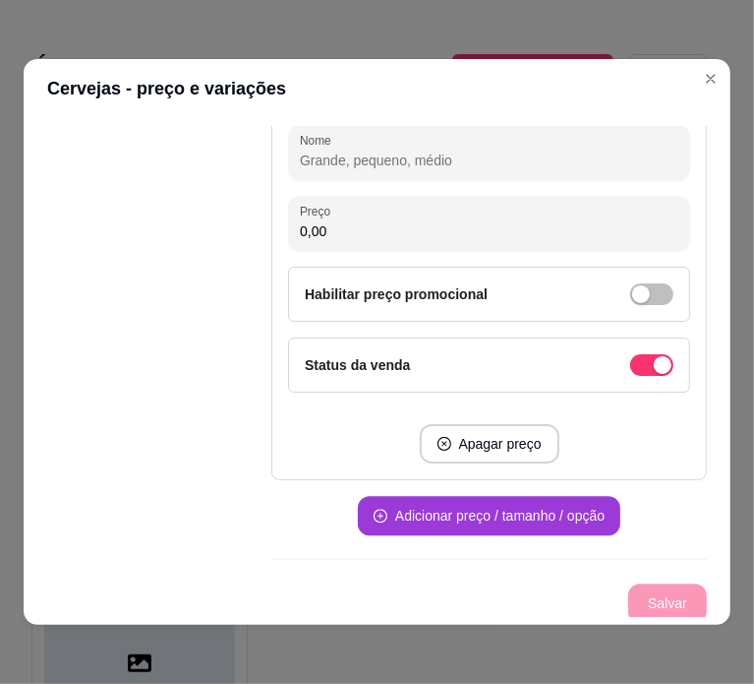
scroll to position [4, 0]
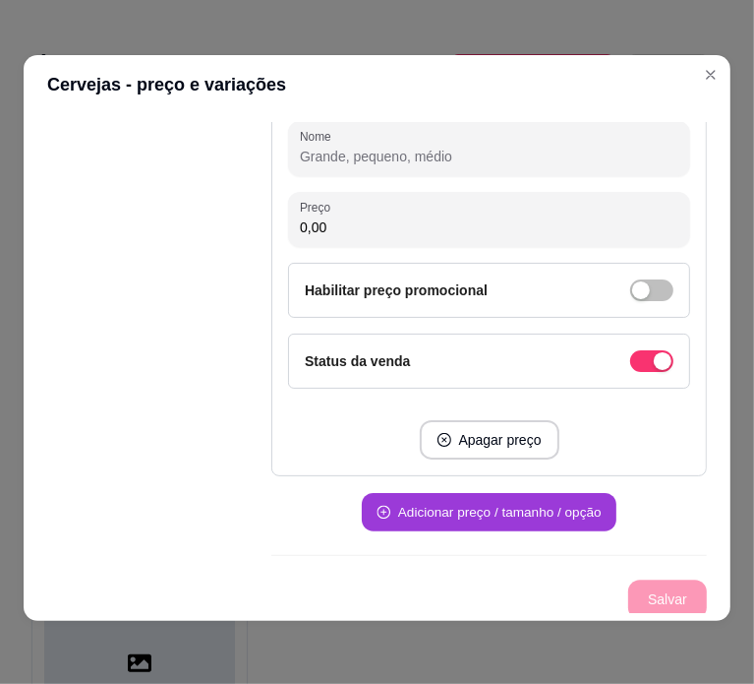
click at [499, 515] on button "Adicionar preço / tamanho / opção" at bounding box center [489, 512] width 255 height 38
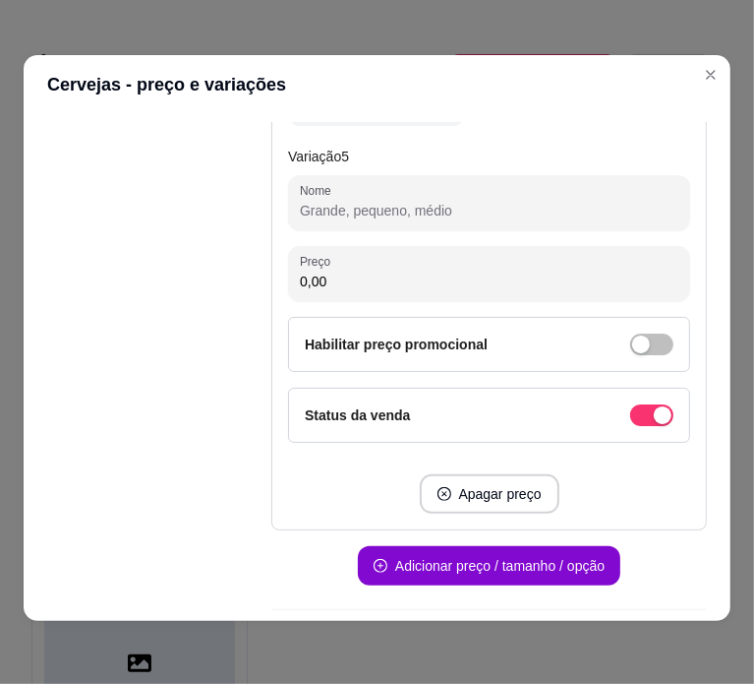
scroll to position [2871, 0]
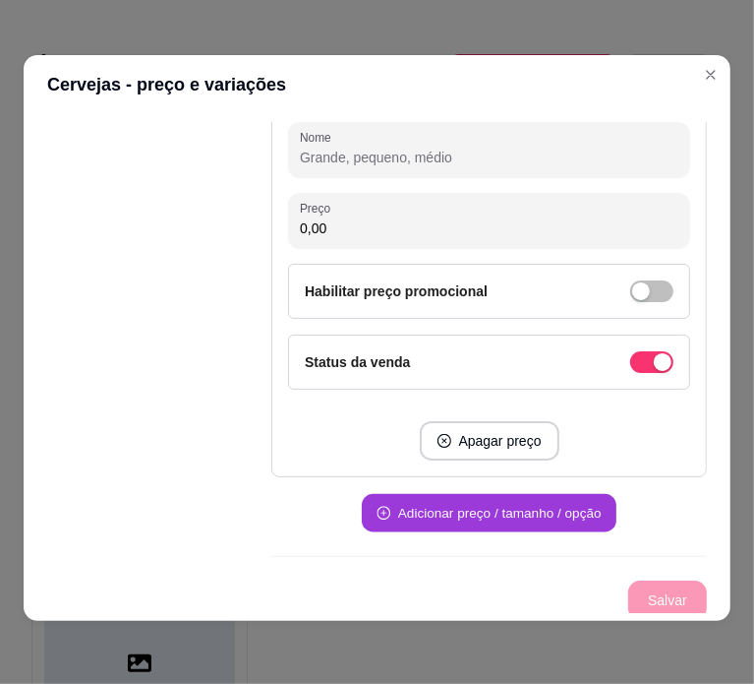
click at [499, 515] on button "Adicionar preço / tamanho / opção" at bounding box center [489, 513] width 255 height 38
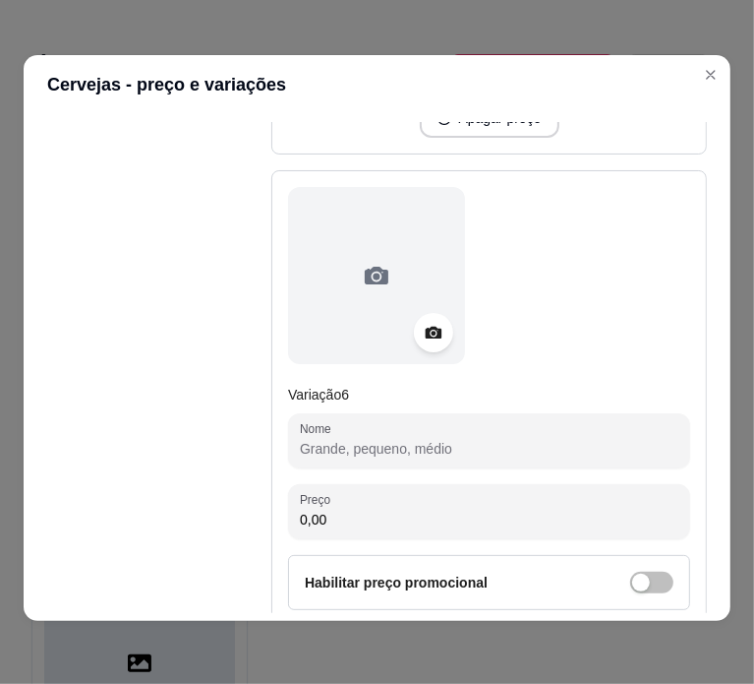
scroll to position [3484, 0]
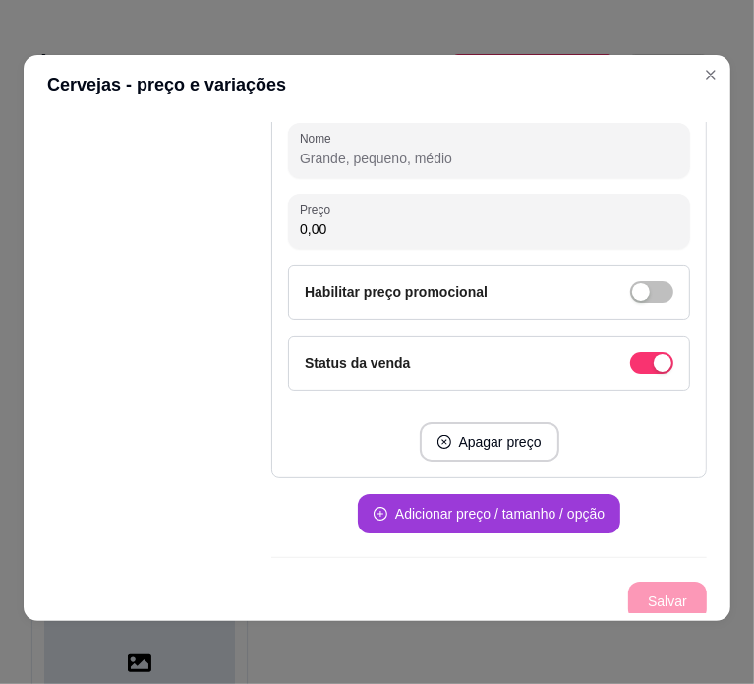
click at [499, 515] on button "Adicionar preço / tamanho / opção" at bounding box center [489, 513] width 263 height 39
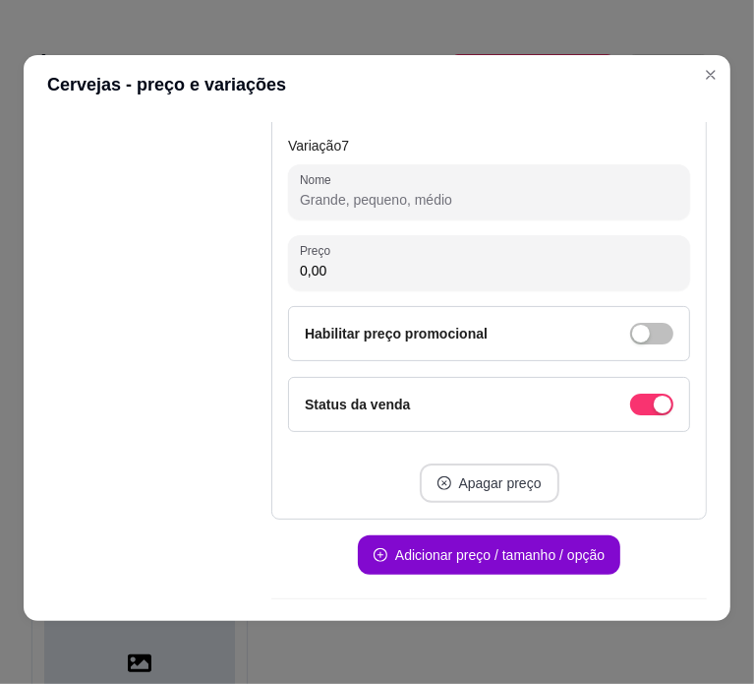
scroll to position [4095, 0]
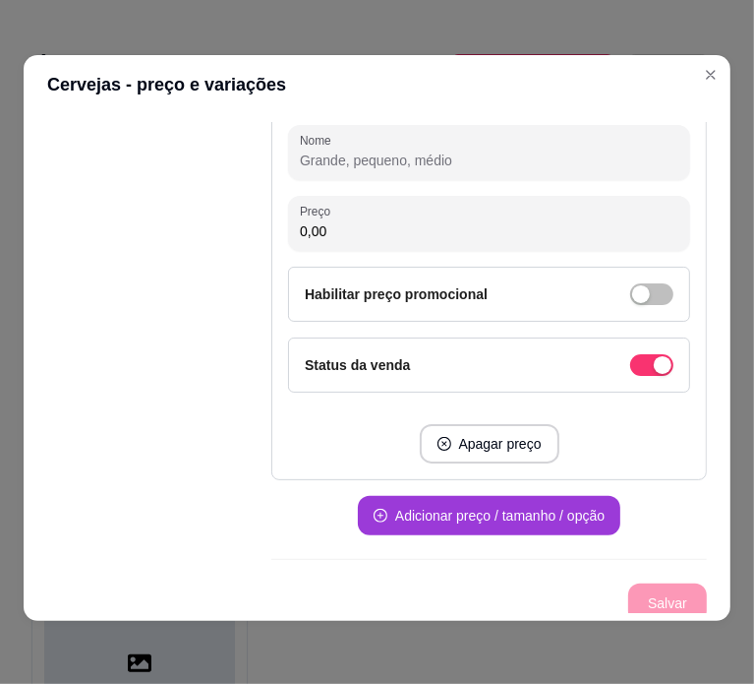
click at [507, 512] on button "Adicionar preço / tamanho / opção" at bounding box center [489, 515] width 263 height 39
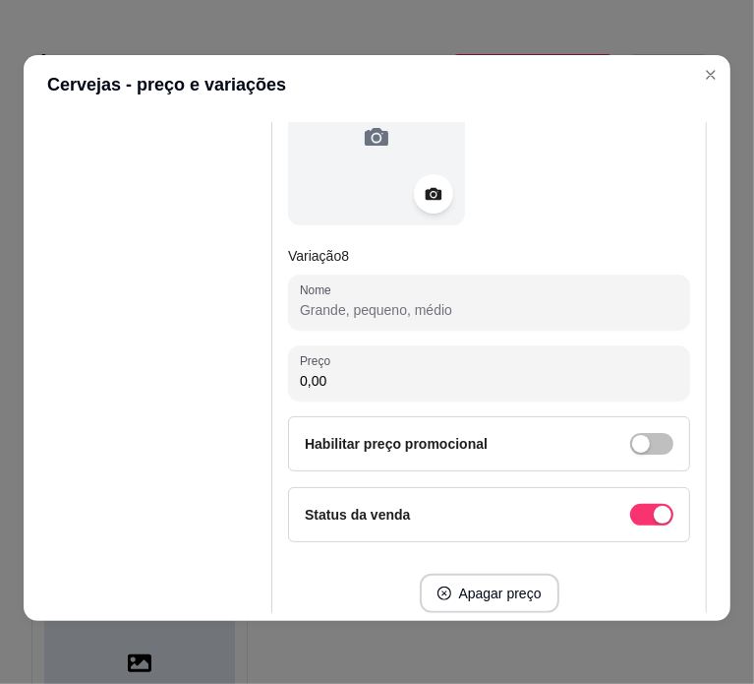
scroll to position [4709, 0]
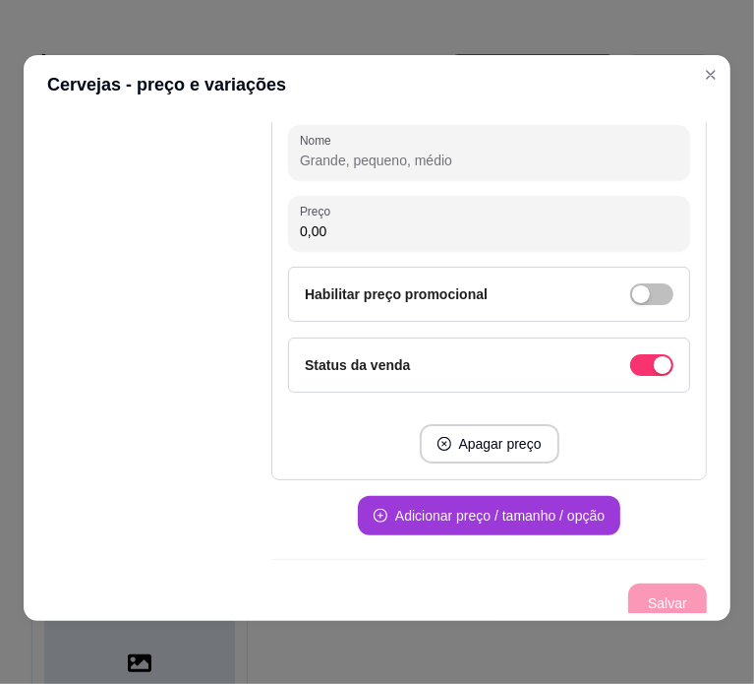
click at [507, 512] on button "Adicionar preço / tamanho / opção" at bounding box center [489, 515] width 263 height 39
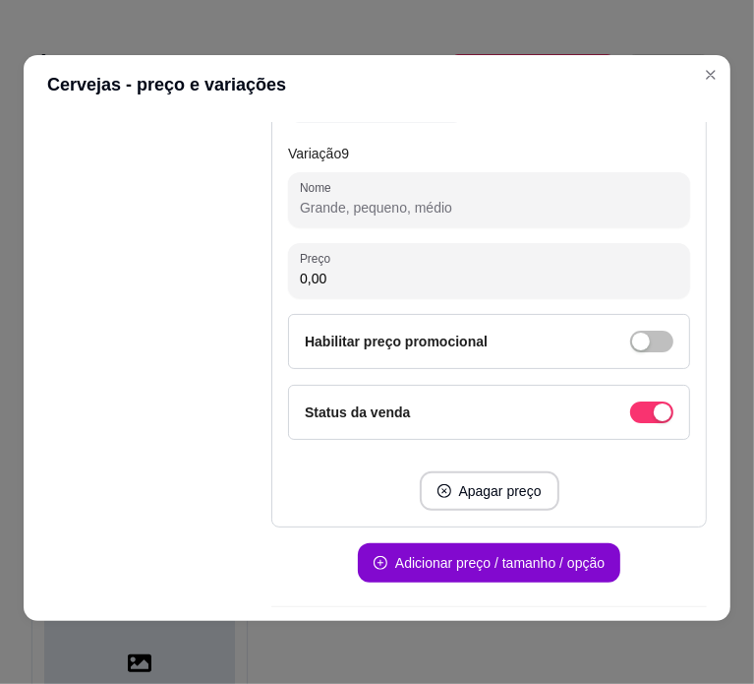
scroll to position [5321, 0]
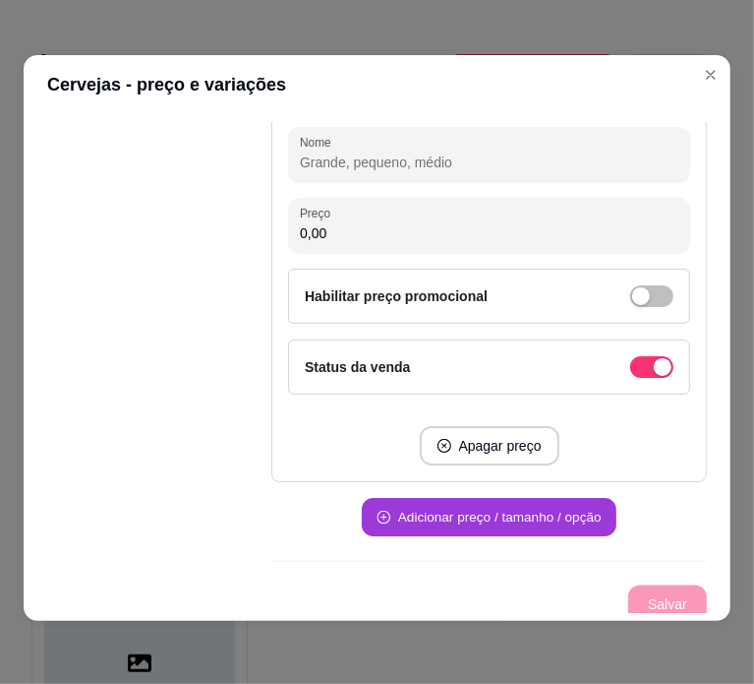
click at [507, 512] on button "Adicionar preço / tamanho / opção" at bounding box center [489, 518] width 255 height 38
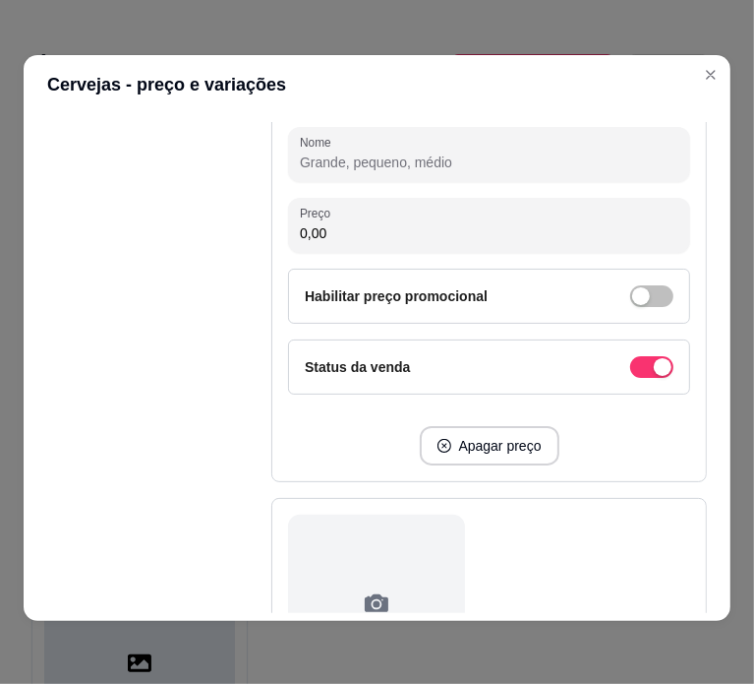
scroll to position [5934, 0]
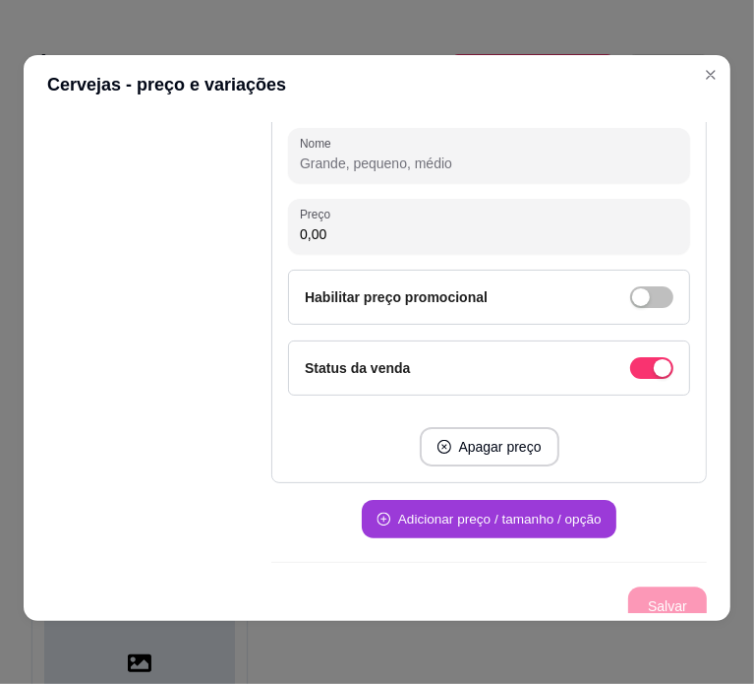
click at [507, 512] on button "Adicionar preço / tamanho / opção" at bounding box center [489, 519] width 255 height 38
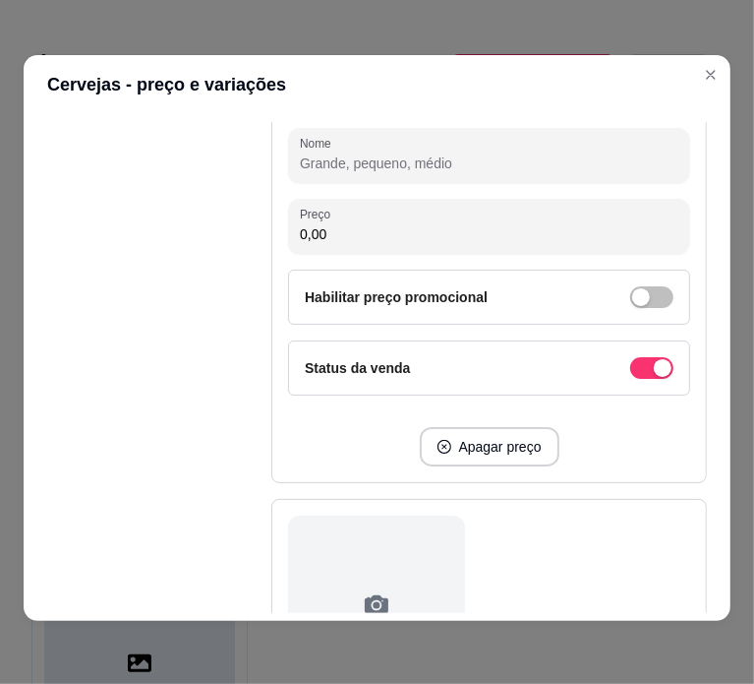
click at [507, 515] on div at bounding box center [489, 603] width 402 height 177
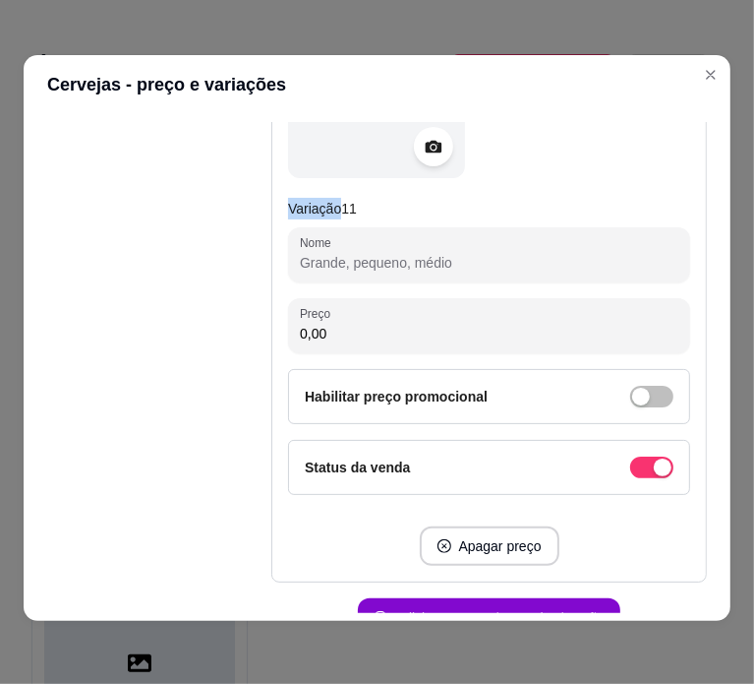
scroll to position [6546, 0]
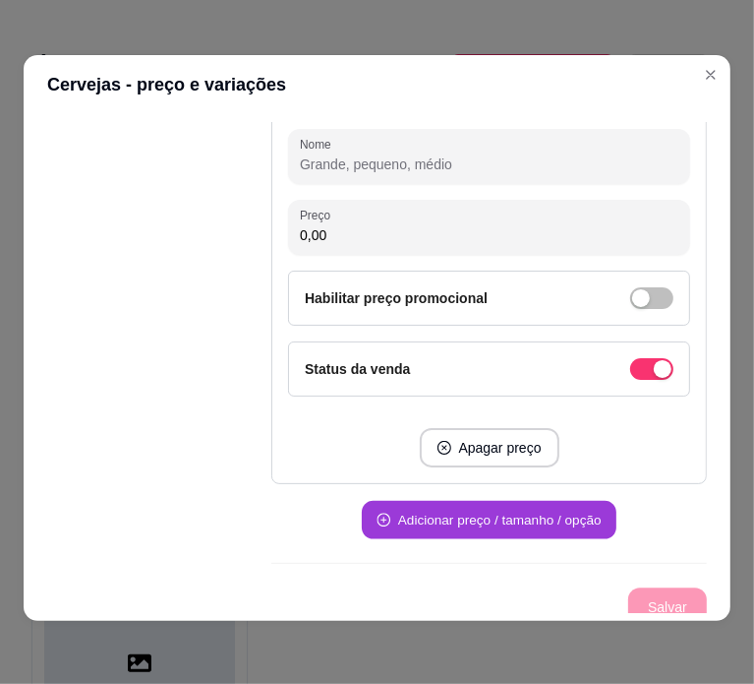
click at [507, 512] on button "Adicionar preço / tamanho / opção" at bounding box center [489, 520] width 255 height 38
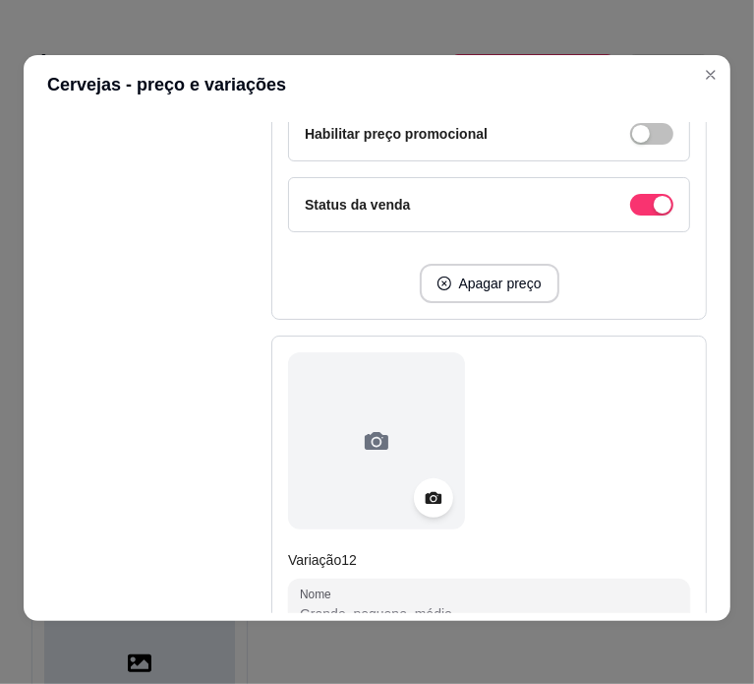
scroll to position [7159, 0]
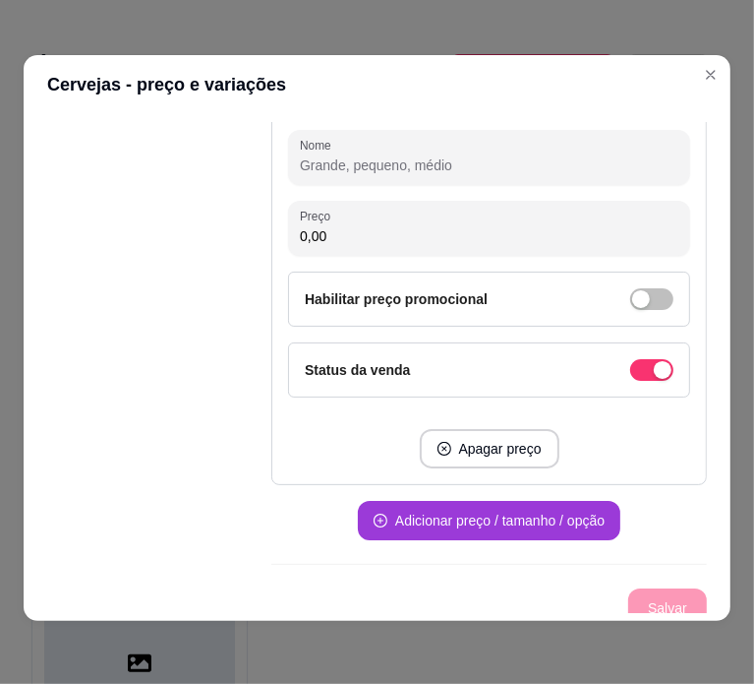
click at [507, 510] on button "Adicionar preço / tamanho / opção" at bounding box center [489, 520] width 263 height 39
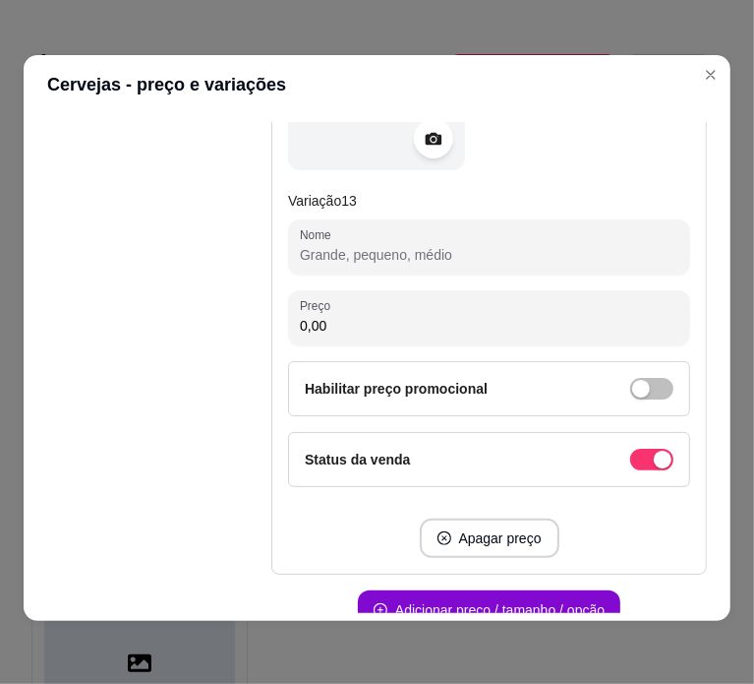
scroll to position [7771, 0]
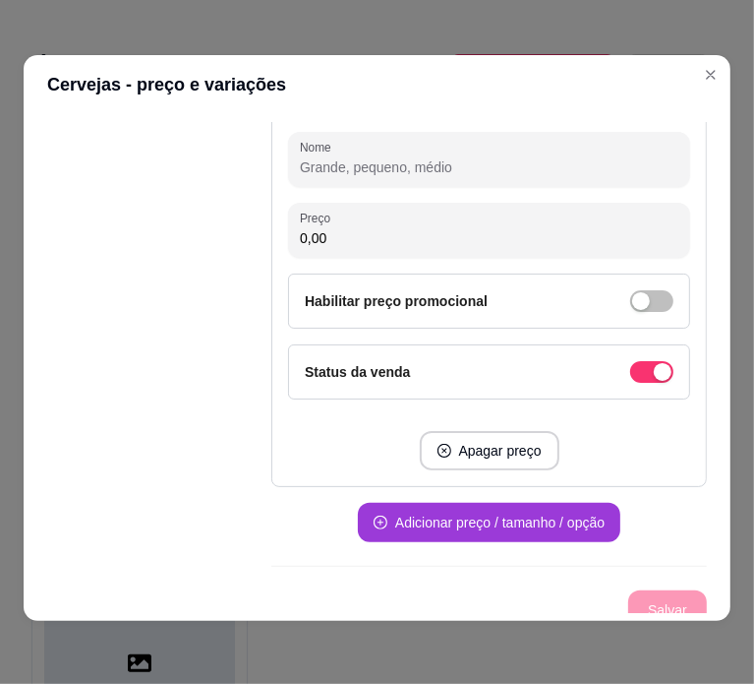
click at [507, 510] on button "Adicionar preço / tamanho / opção" at bounding box center [489, 522] width 263 height 39
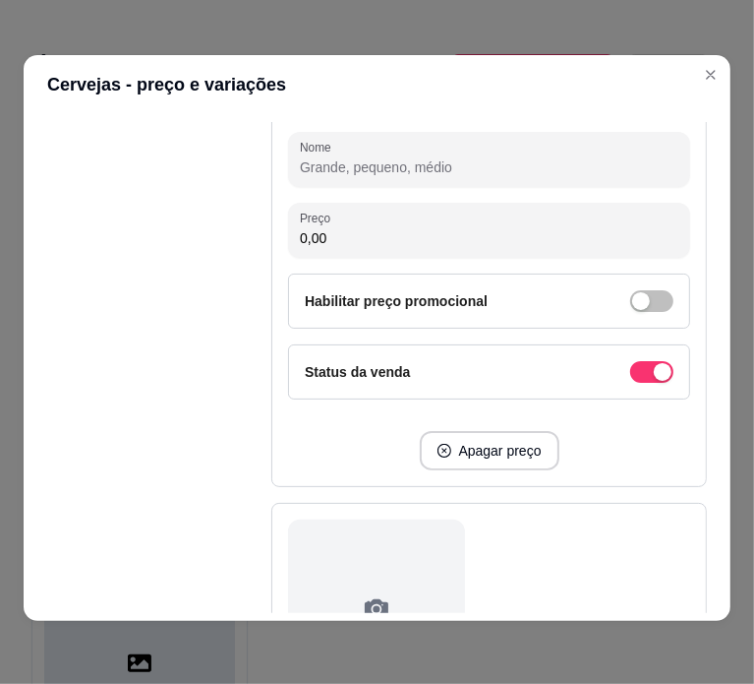
scroll to position [8384, 0]
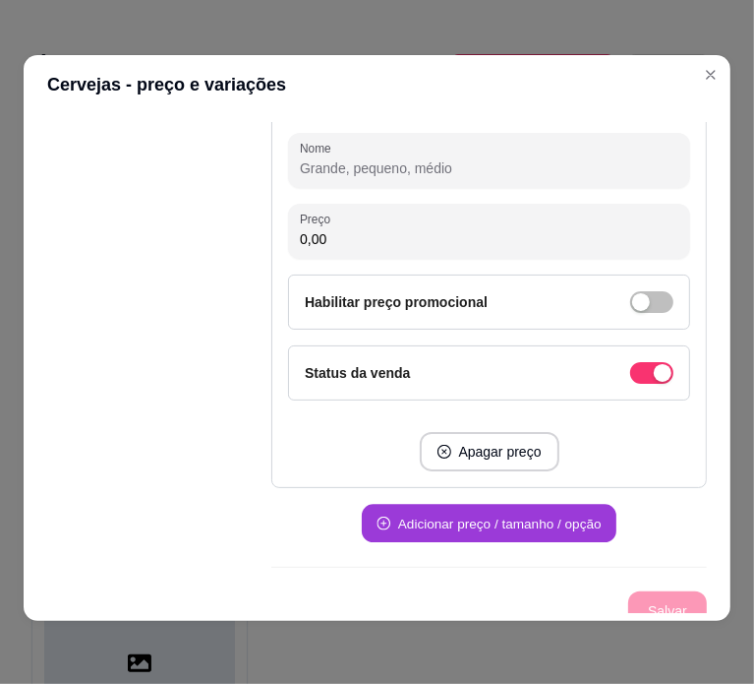
click at [507, 510] on button "Adicionar preço / tamanho / opção" at bounding box center [489, 524] width 255 height 38
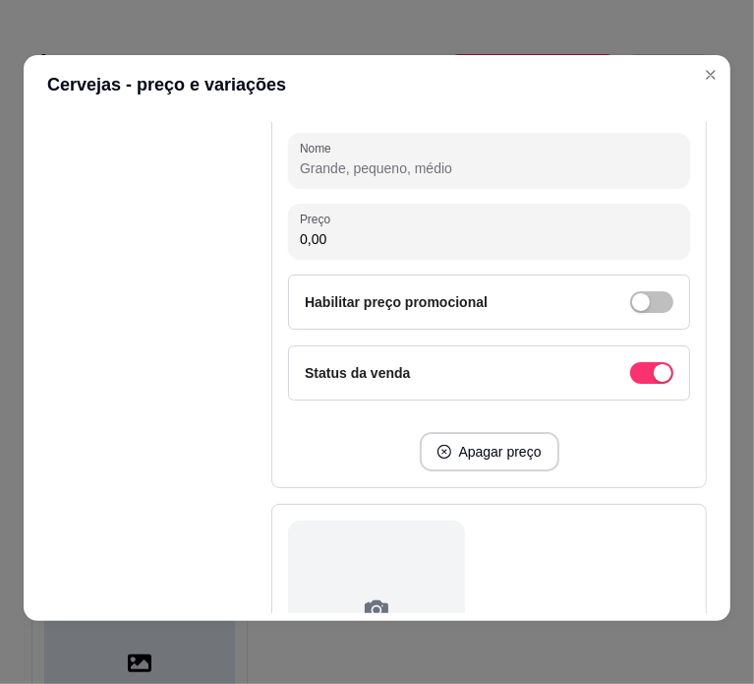
scroll to position [8996, 0]
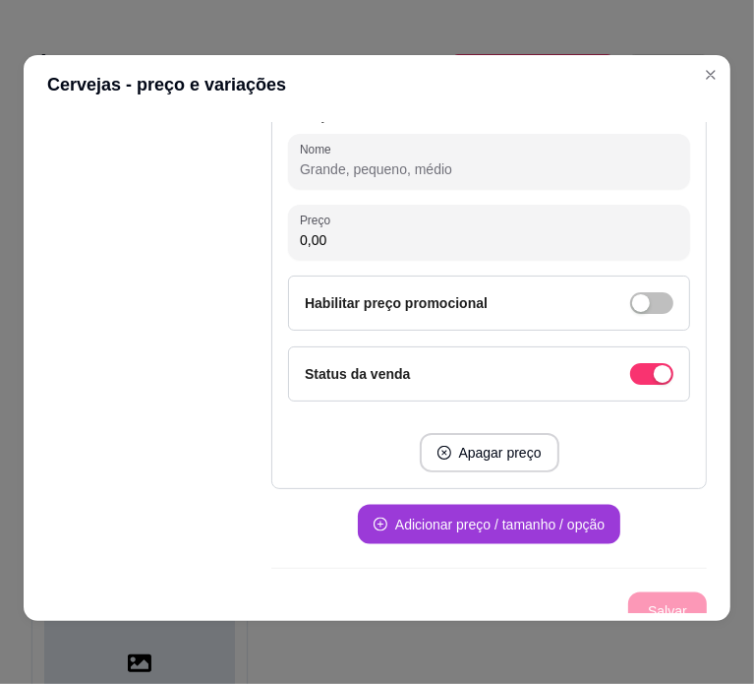
click at [507, 510] on button "Adicionar preço / tamanho / opção" at bounding box center [489, 524] width 263 height 39
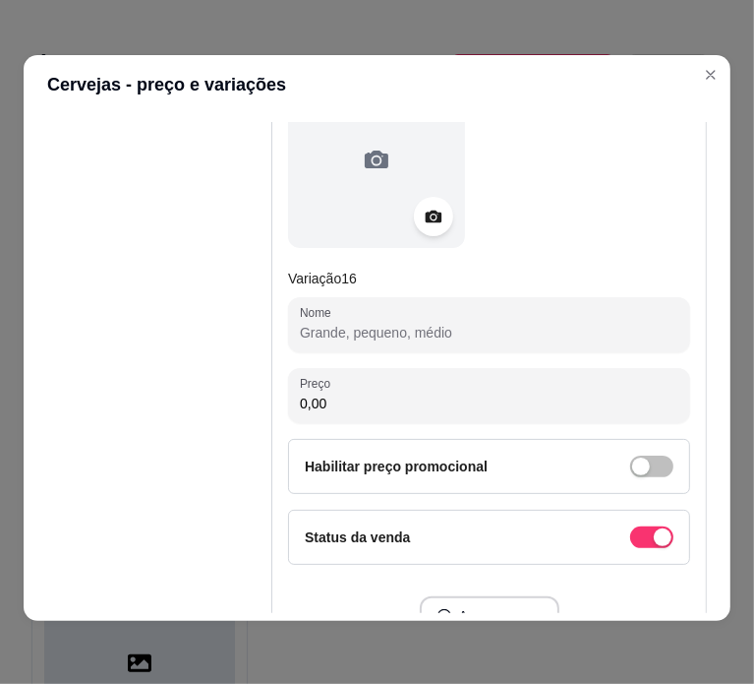
scroll to position [9609, 0]
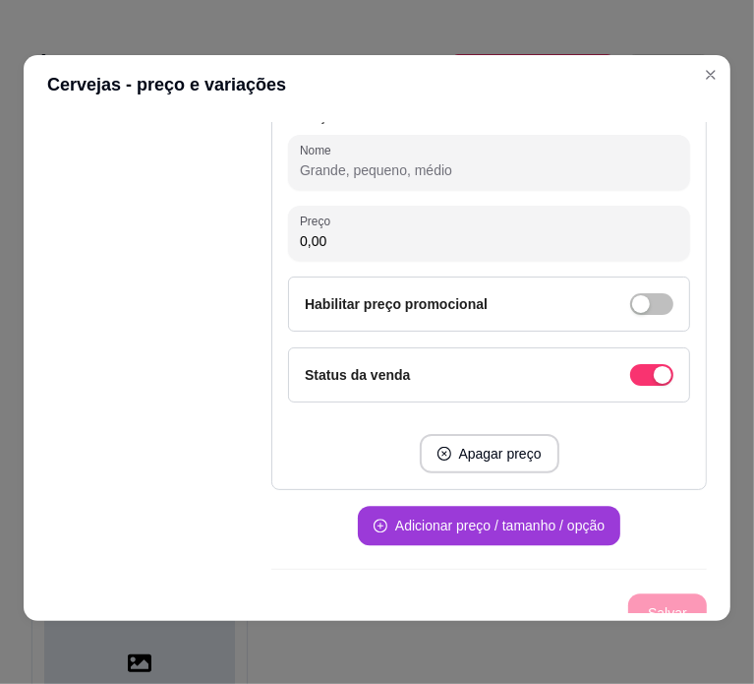
click at [507, 510] on button "Adicionar preço / tamanho / opção" at bounding box center [489, 525] width 263 height 39
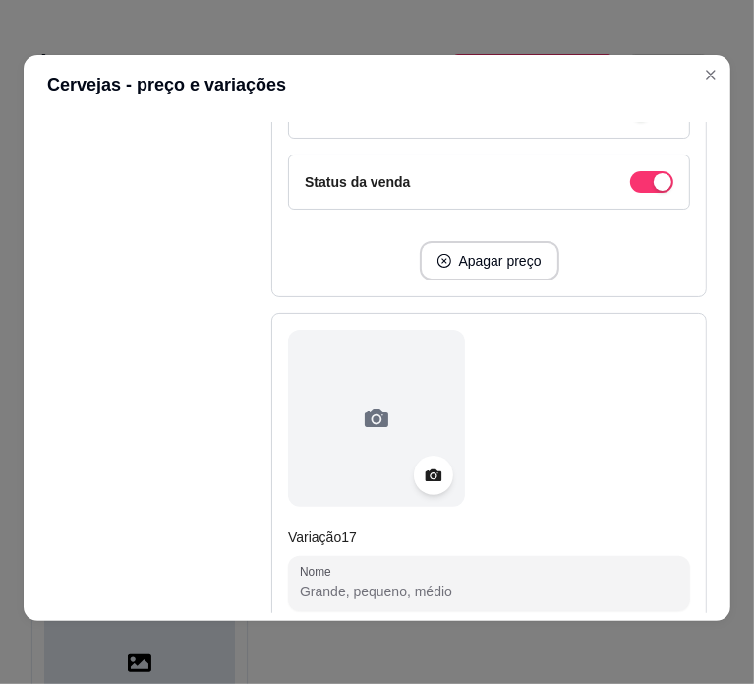
click at [507, 510] on div "Variação 17 Nome Preço 0,00 Habilitar preço promocional Status da venda Apagar …" at bounding box center [489, 612] width 436 height 598
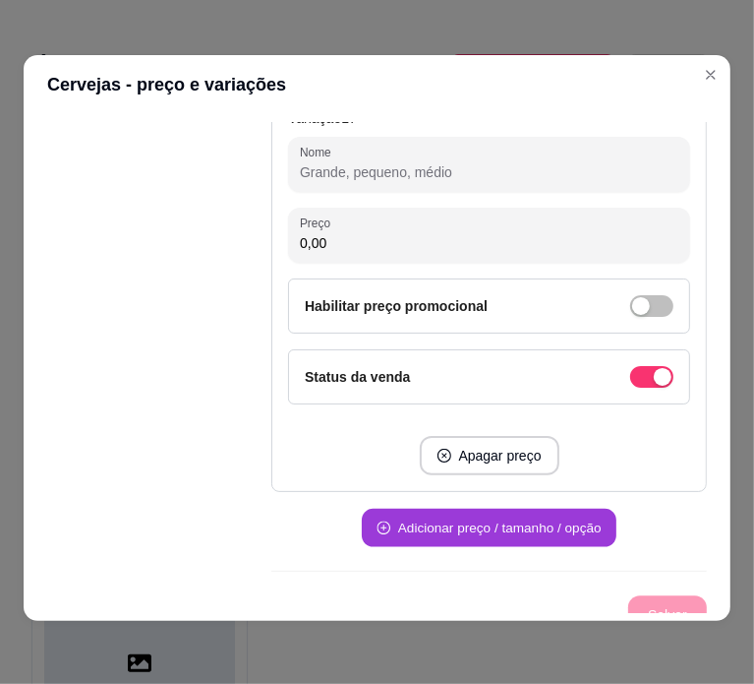
click at [504, 508] on button "Adicionar preço / tamanho / opção" at bounding box center [489, 527] width 255 height 38
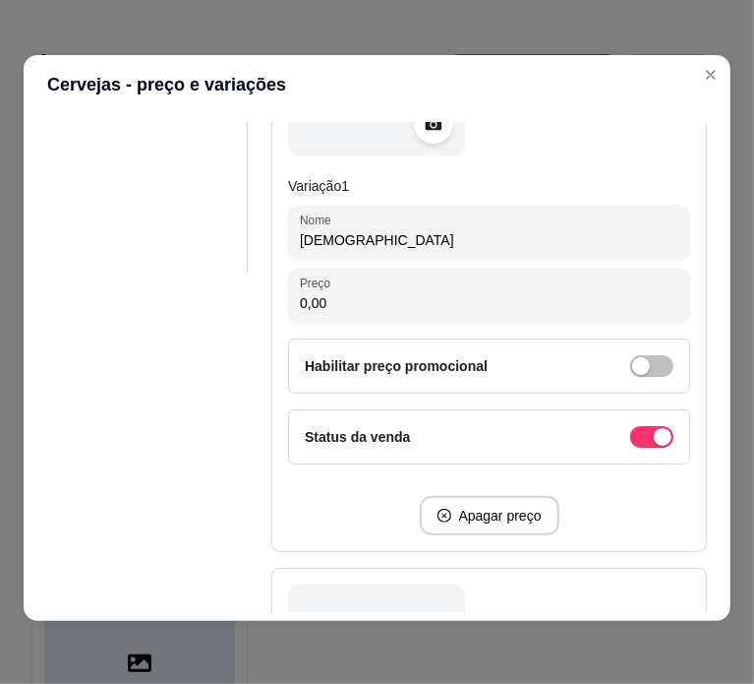
scroll to position [342, 0]
click at [496, 299] on input "0,00" at bounding box center [489, 302] width 379 height 20
type input "42,00"
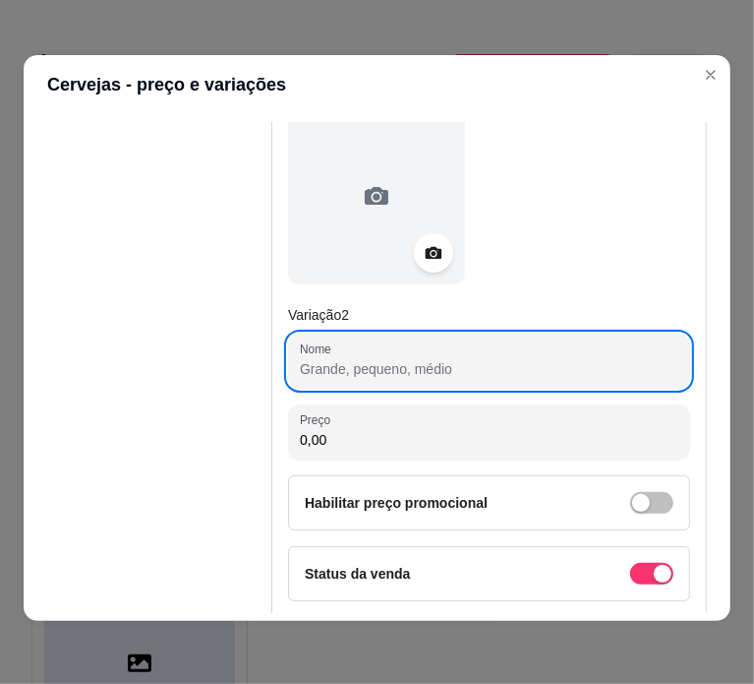
paste input "ANTÁRTICA PILSEN 40,00"
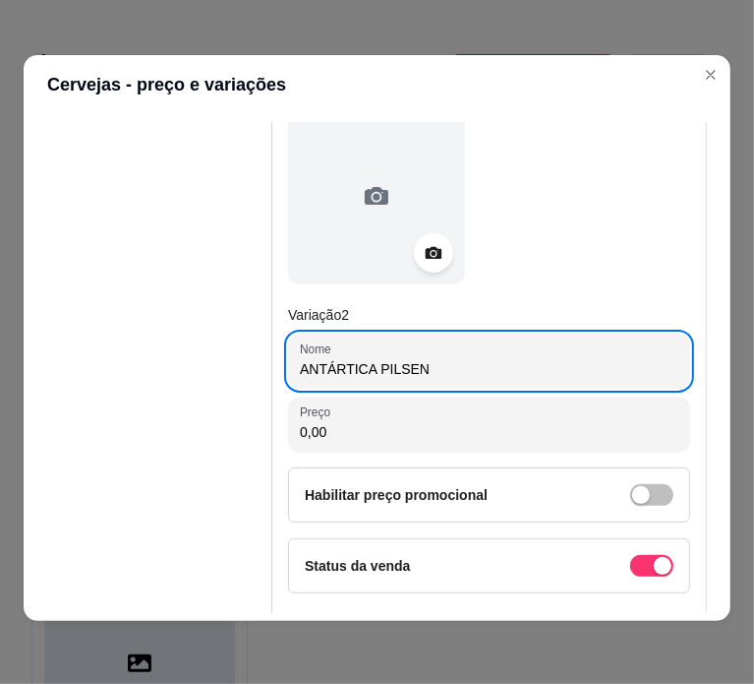
type input "ANTÁRTICA PILSEN"
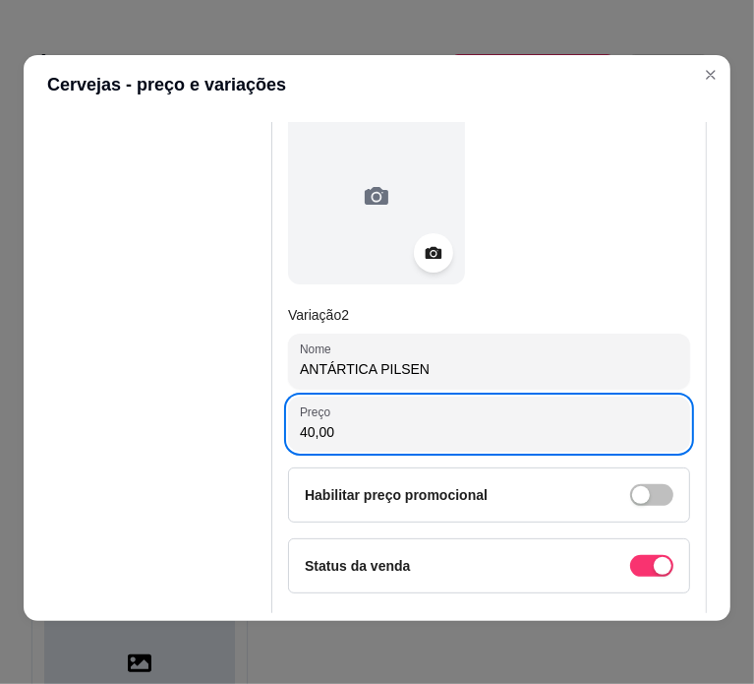
type input "40,00"
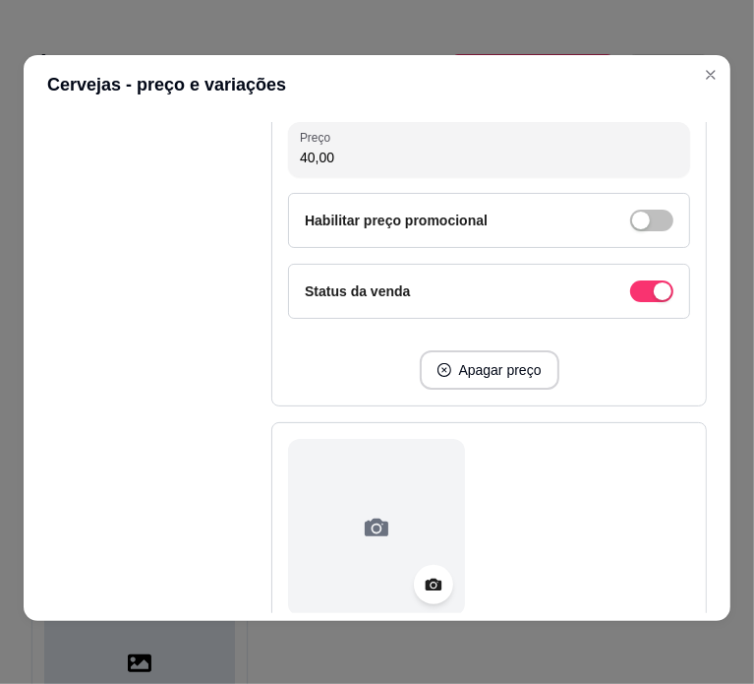
scroll to position [1422, 0]
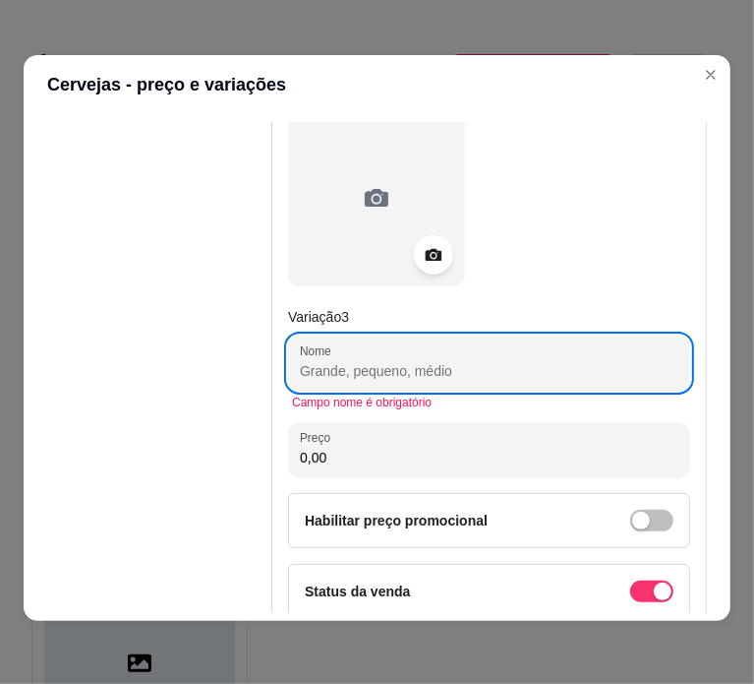
paste input "HEINEKEN"
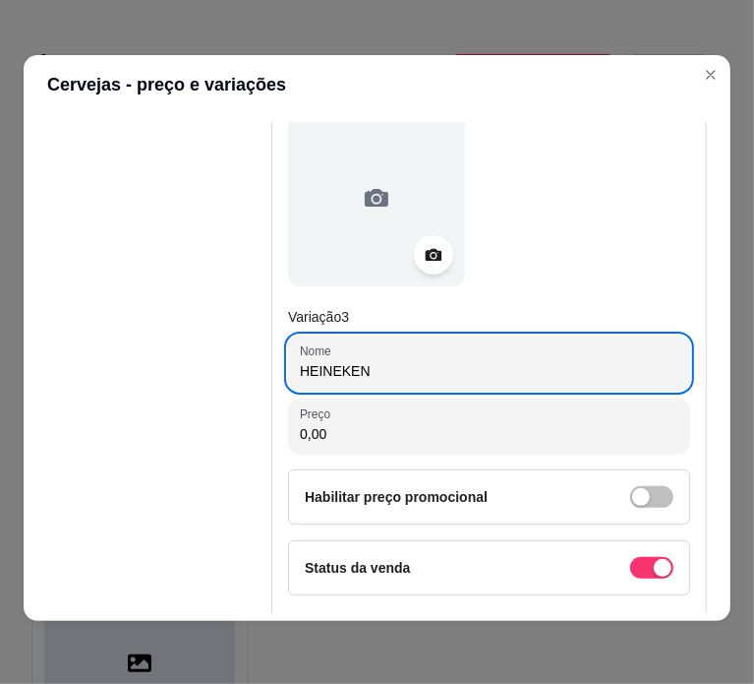
type input "HEINEKEN"
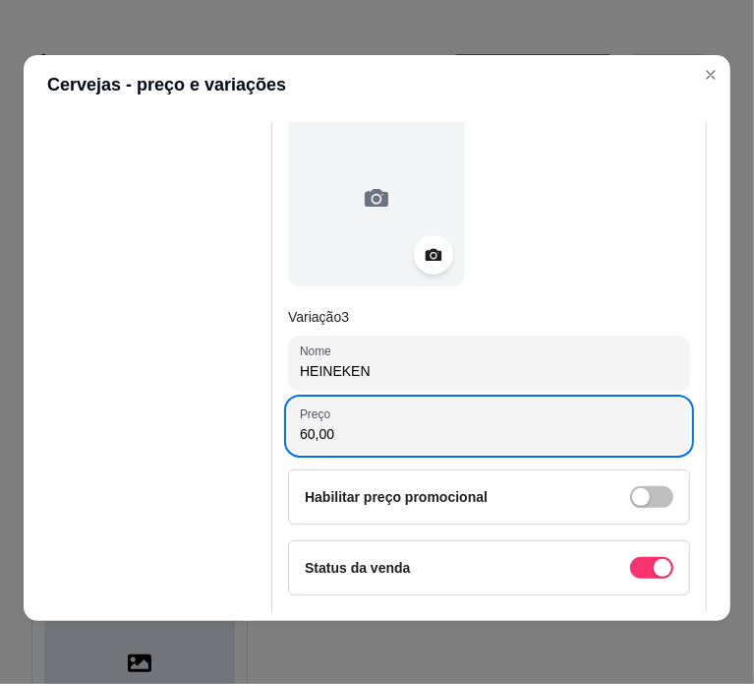
type input "60,00"
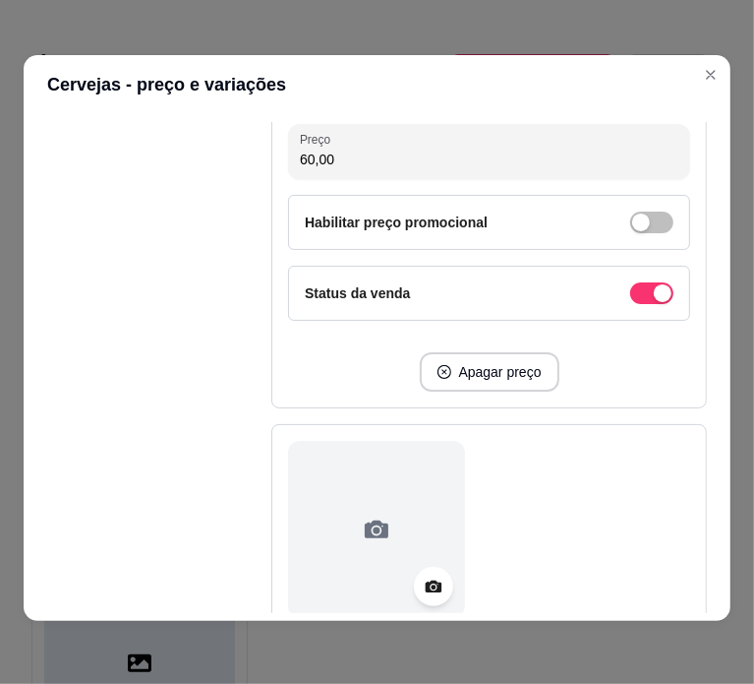
scroll to position [2027, 0]
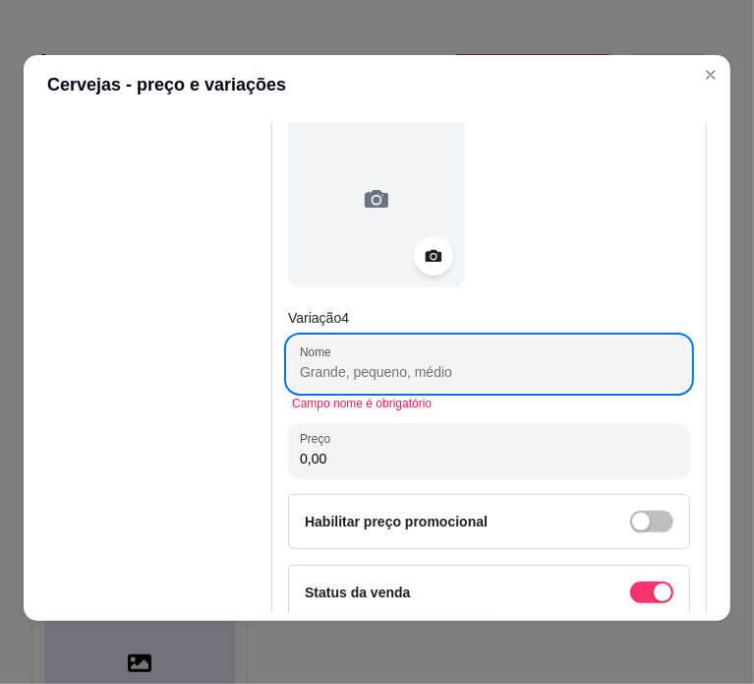
paste input "AMSTEL 50,00"
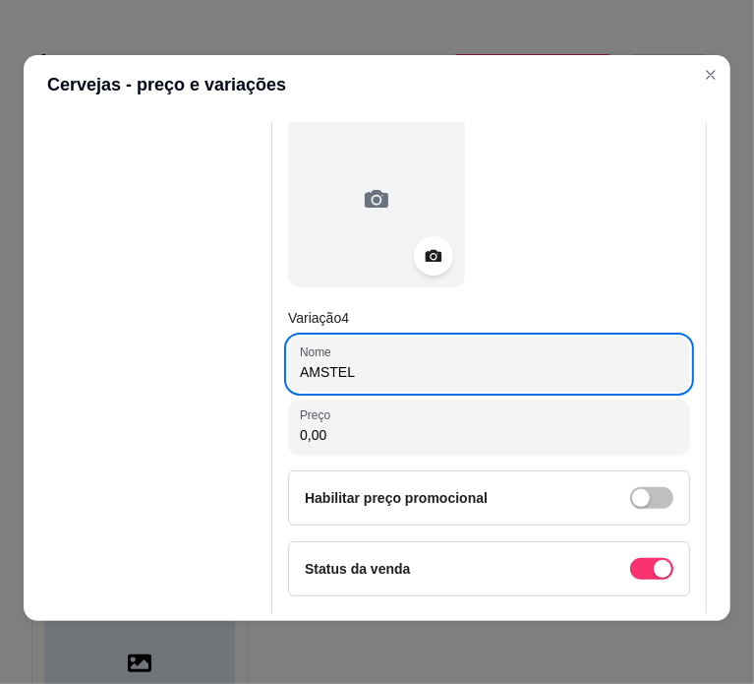
type input "AMSTEL"
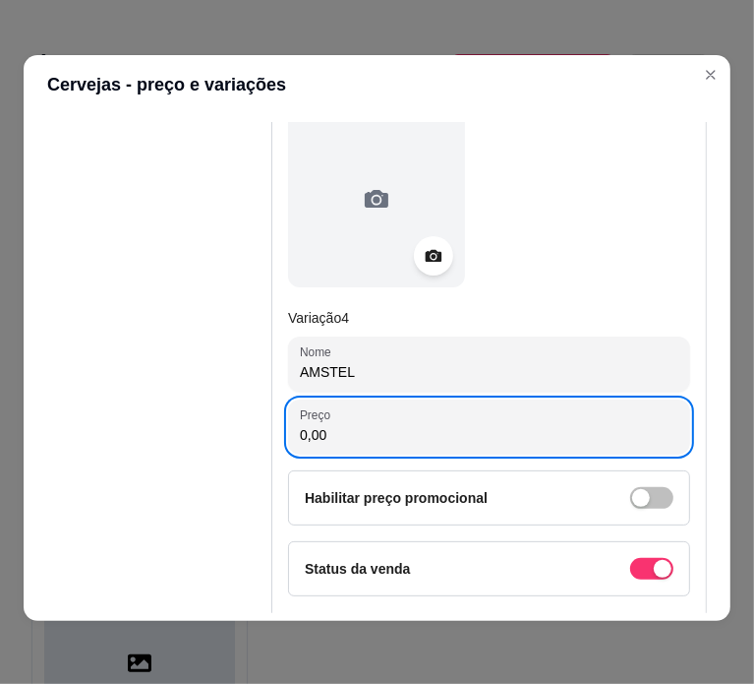
paste input "5"
type input "50,00"
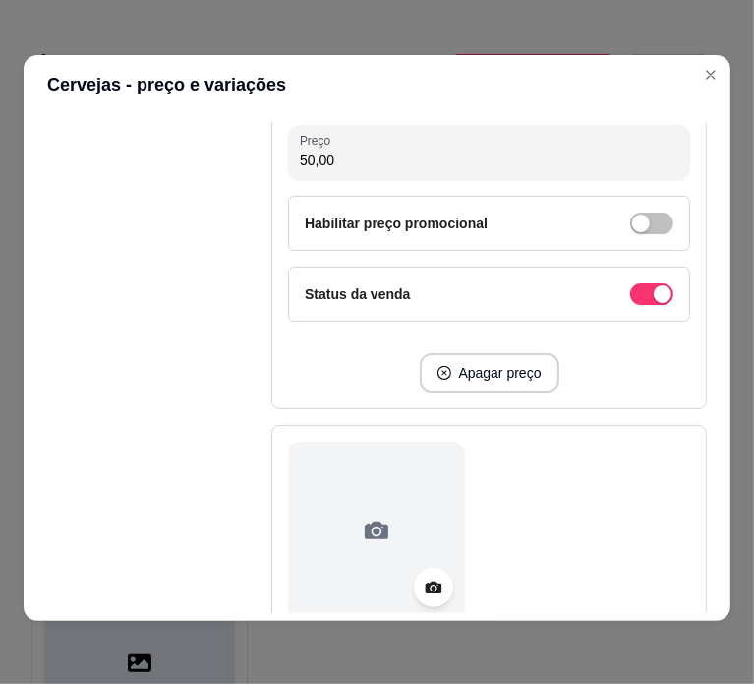
scroll to position [2632, 0]
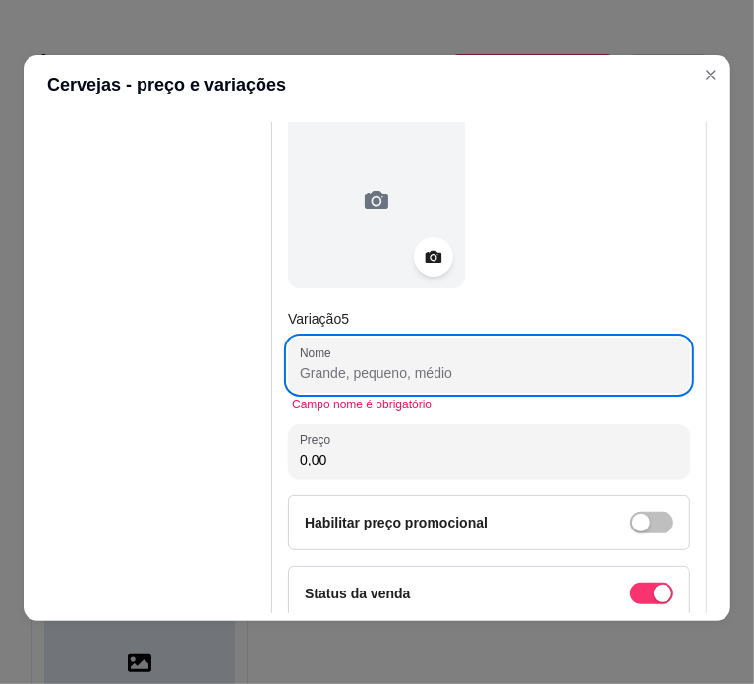
paste input "SPATEN 50,00"
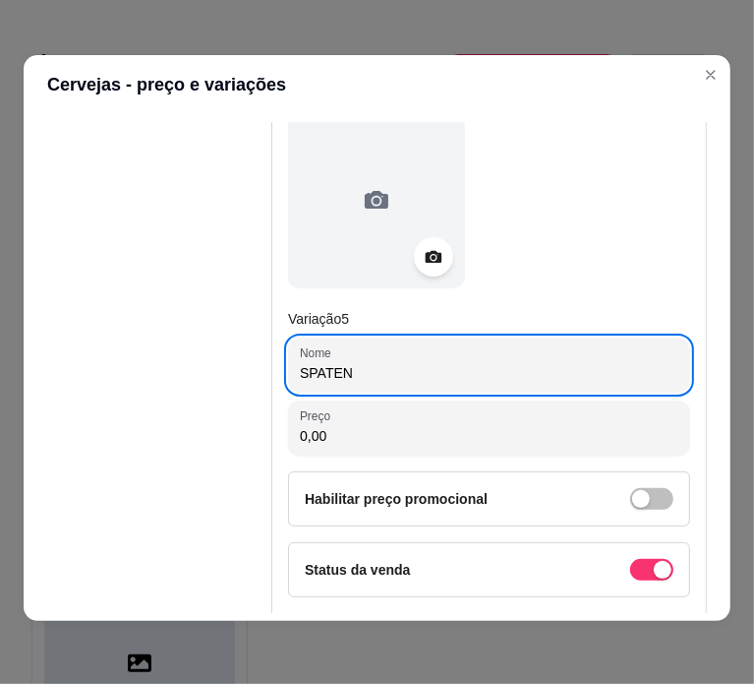
type input "SPATEN"
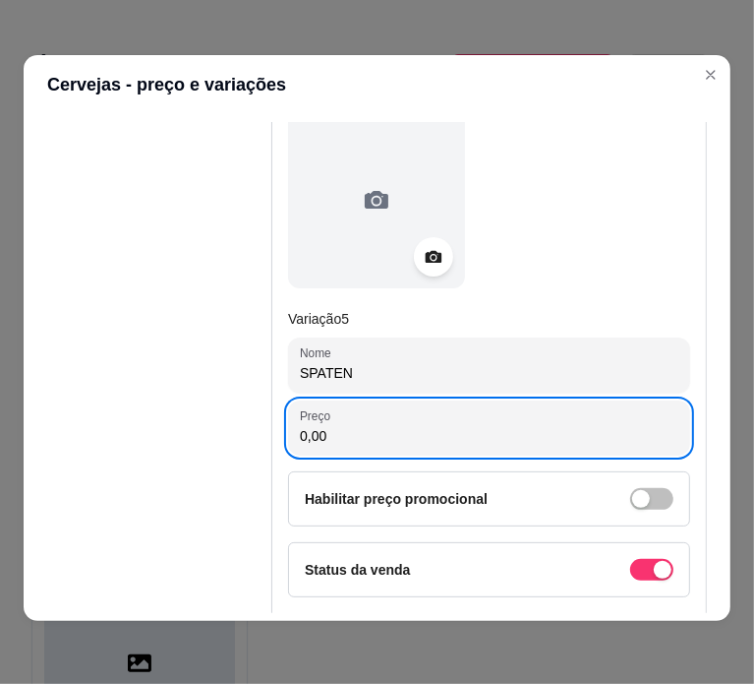
paste input "5"
type input "50,00"
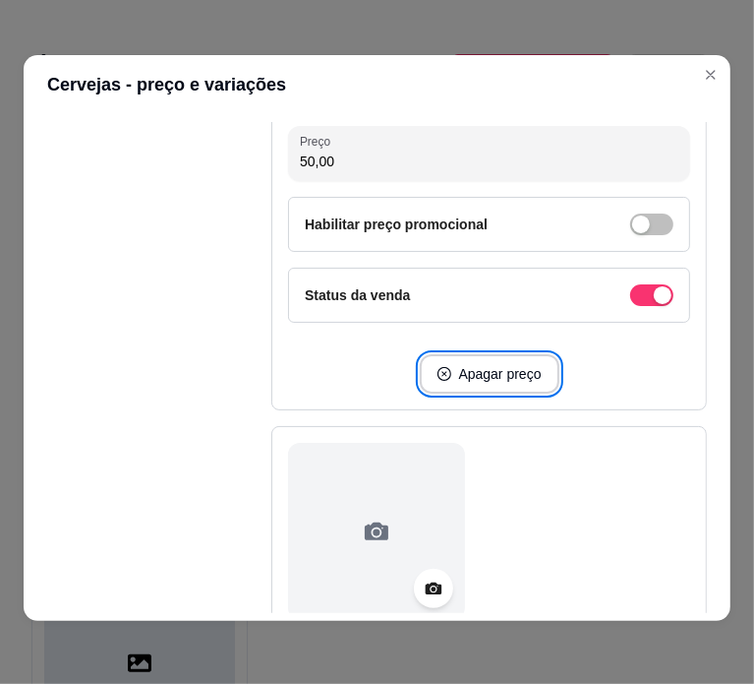
scroll to position [3237, 0]
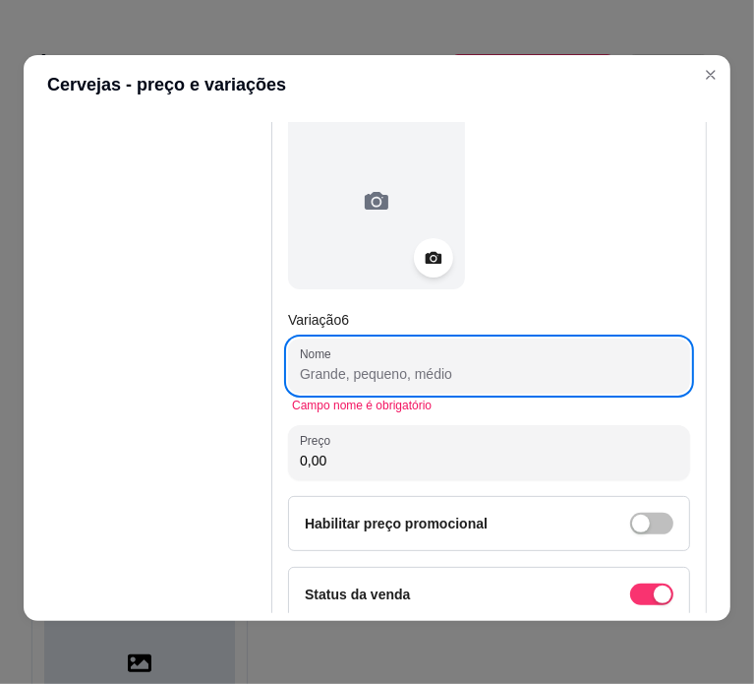
paste input "DEVASSA 40,00"
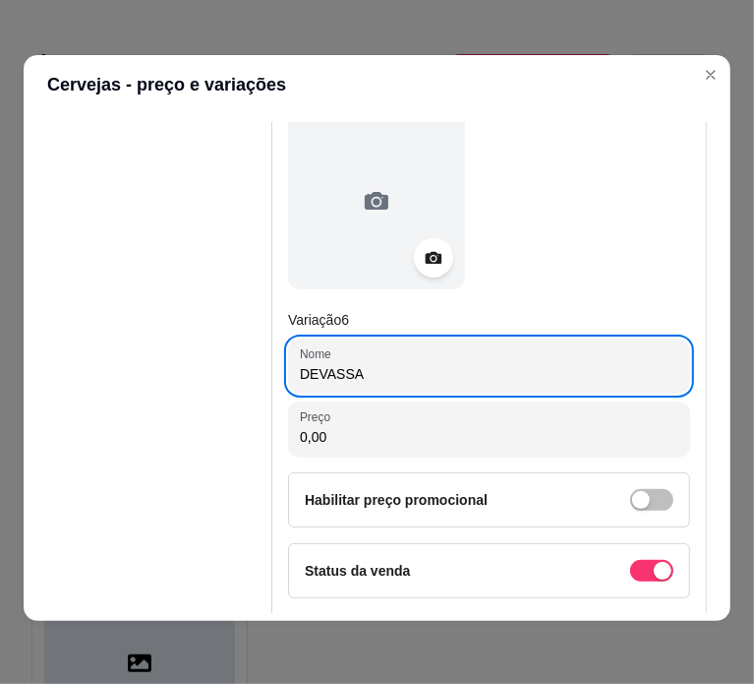
type input "DEVASSA"
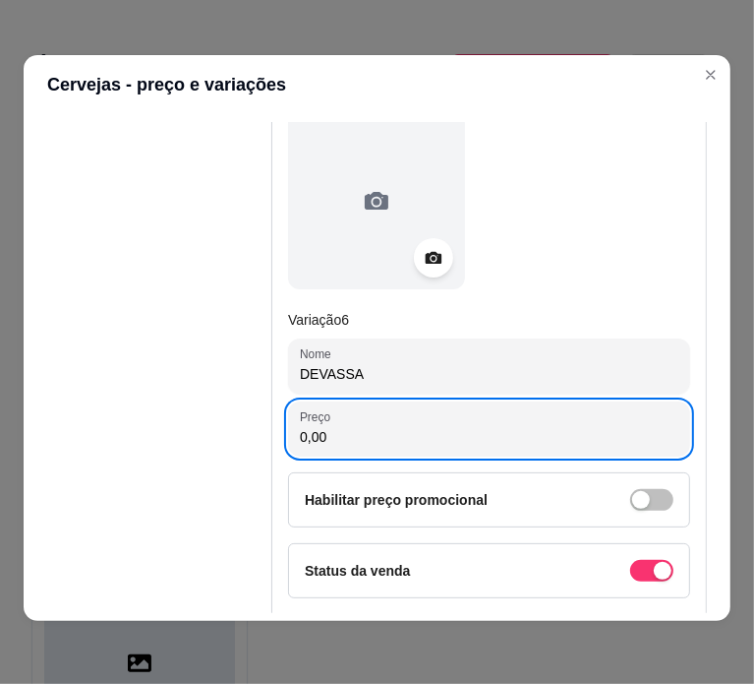
paste input "4"
type input "40,00"
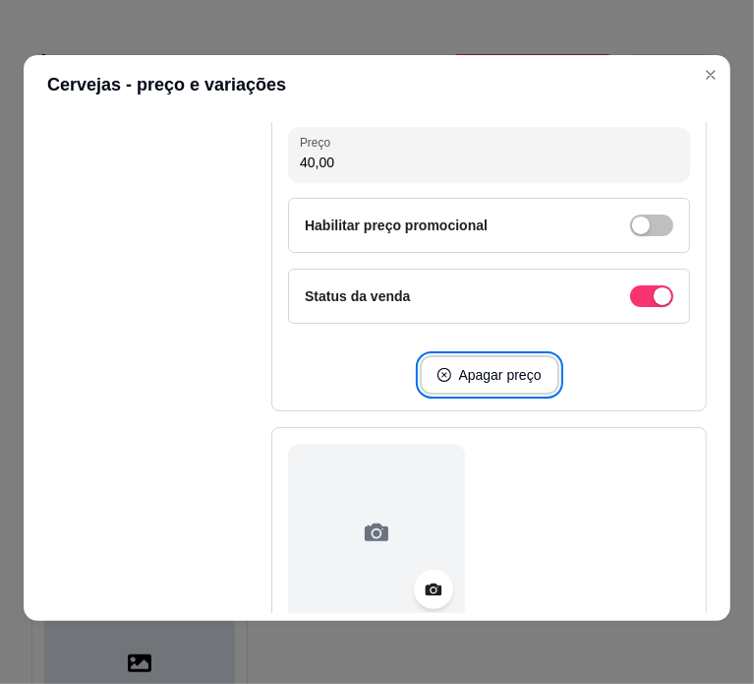
scroll to position [3841, 0]
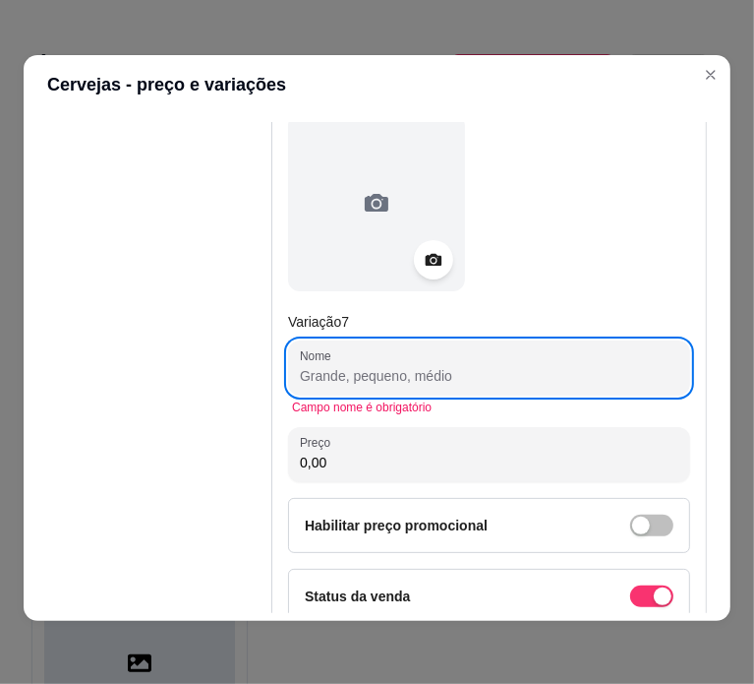
paste input "PETRA 37,00"
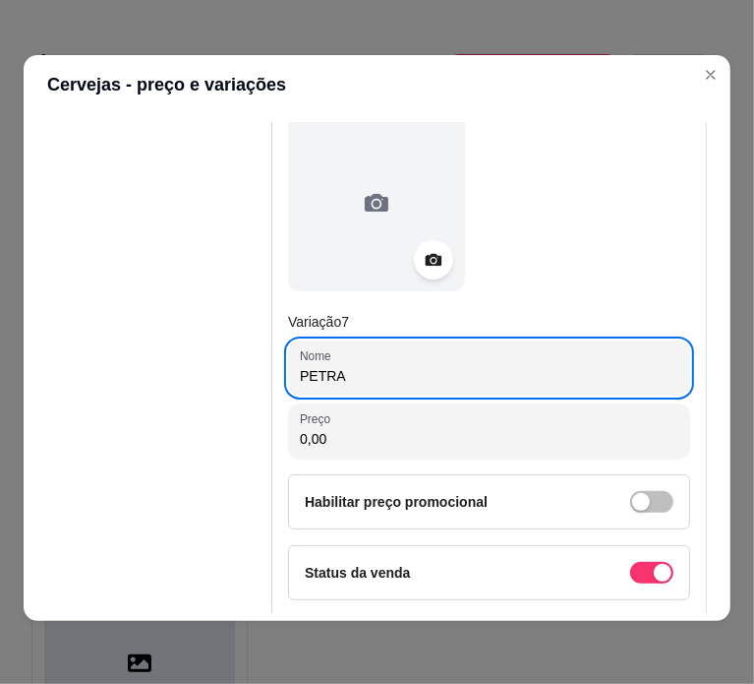
type input "PETRA"
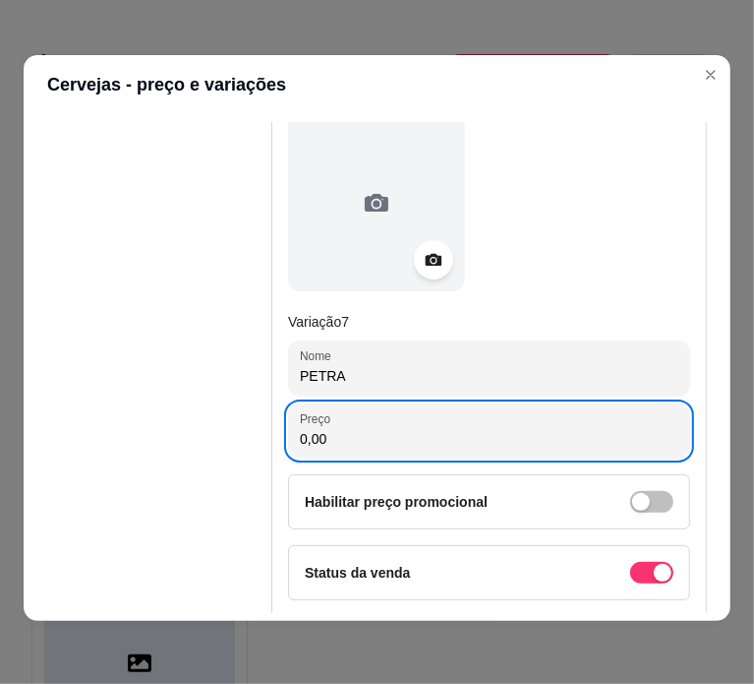
paste input "37"
type input "37,00"
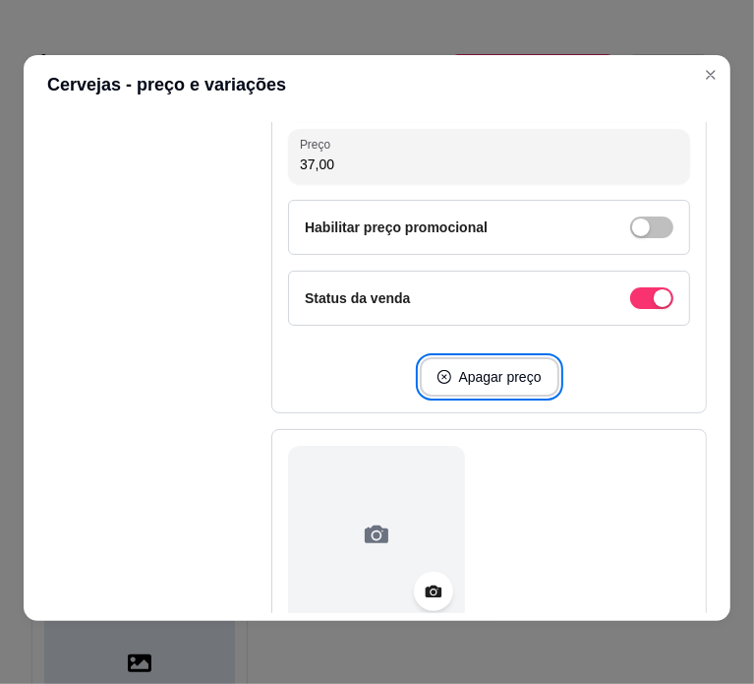
scroll to position [4446, 0]
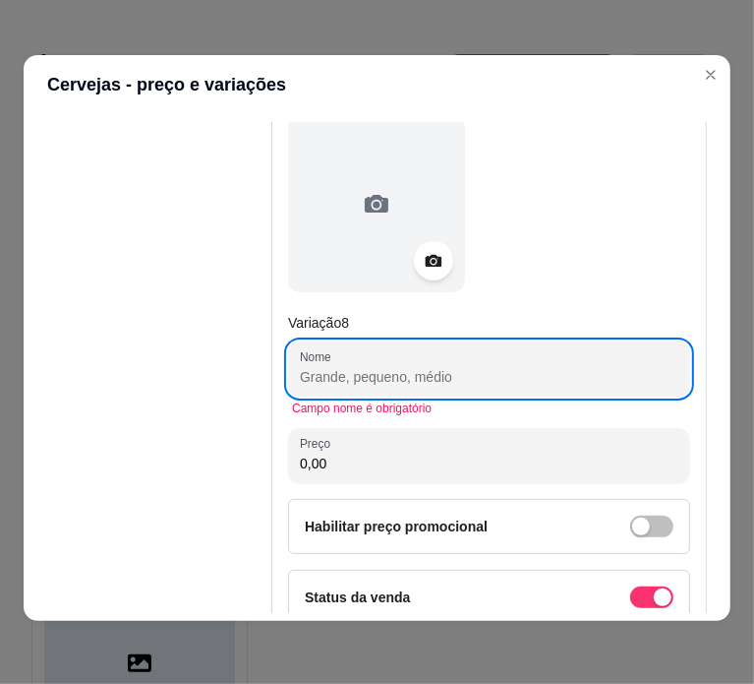
paste input "SKOL 40,00"
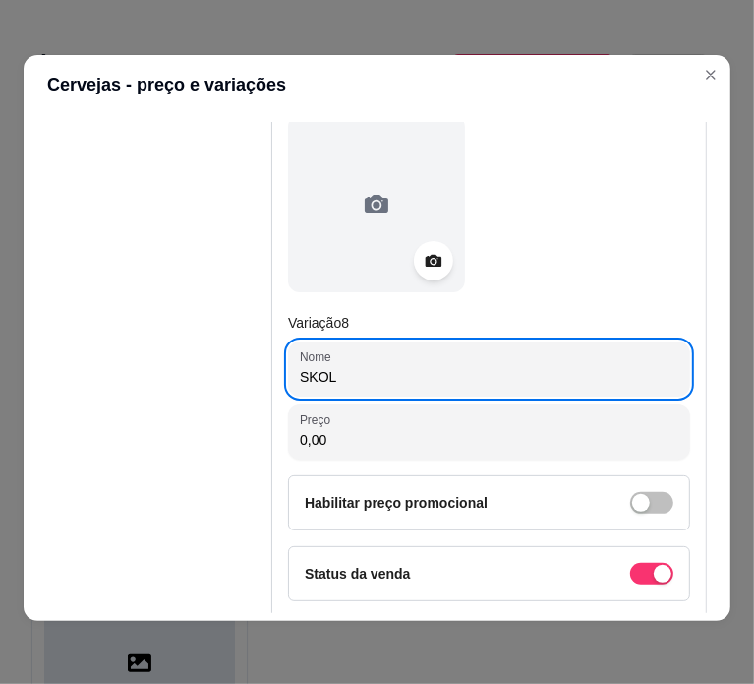
type input "SKOL"
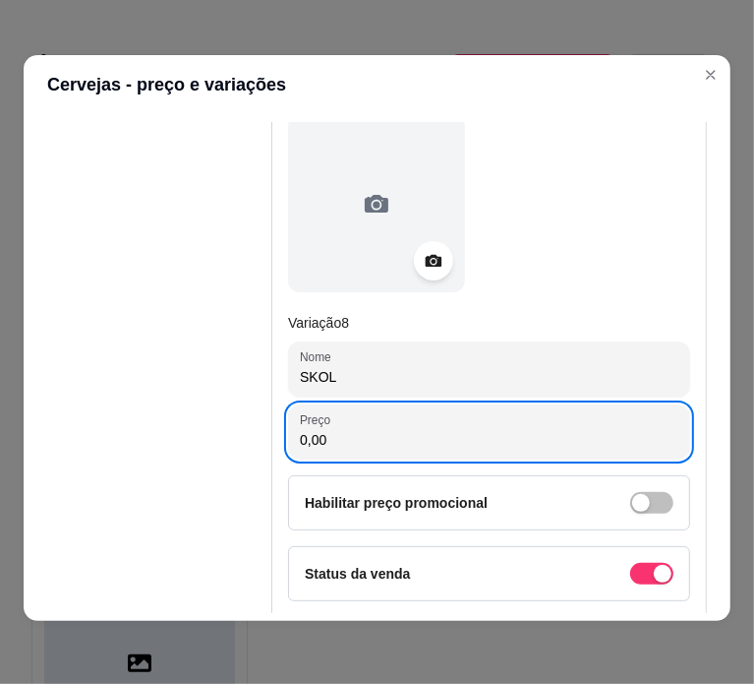
paste input "4"
type input "40,00"
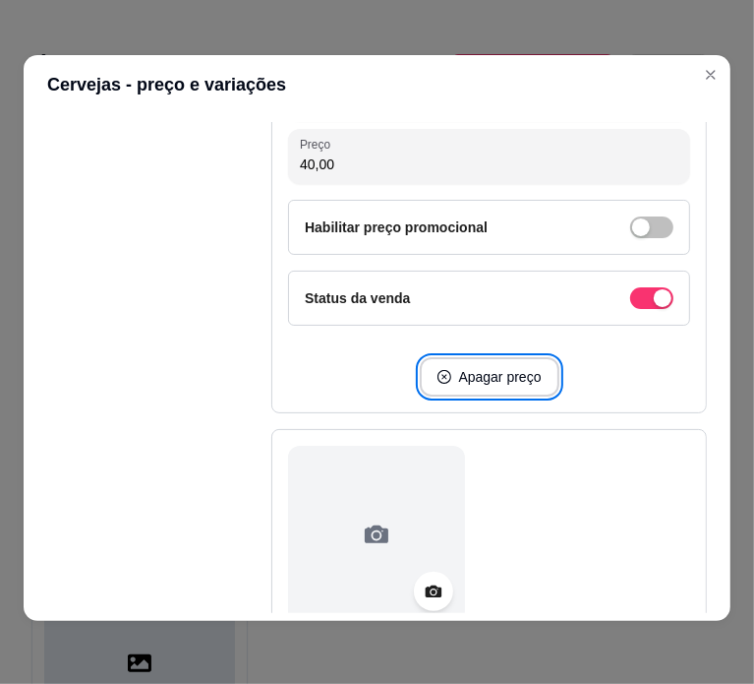
scroll to position [5050, 0]
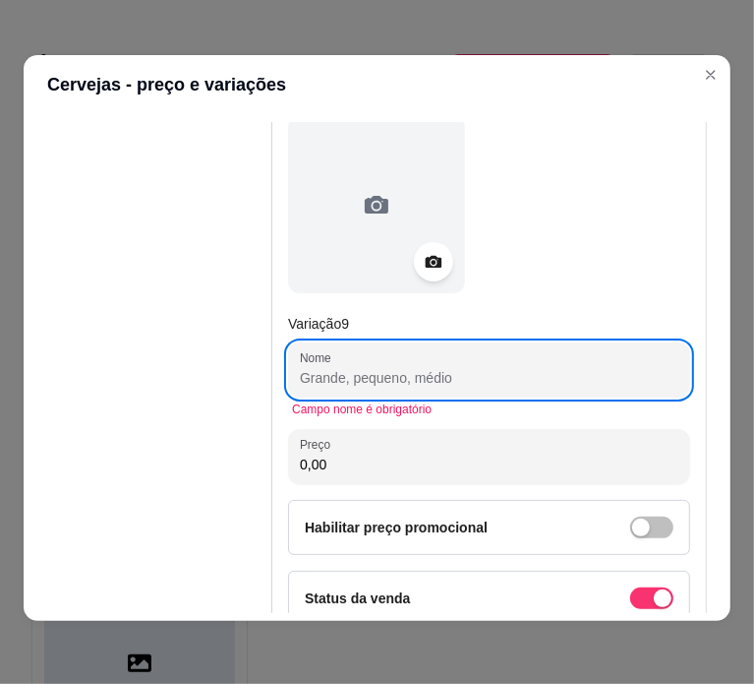
paste input "ORIGINAL 50,00"
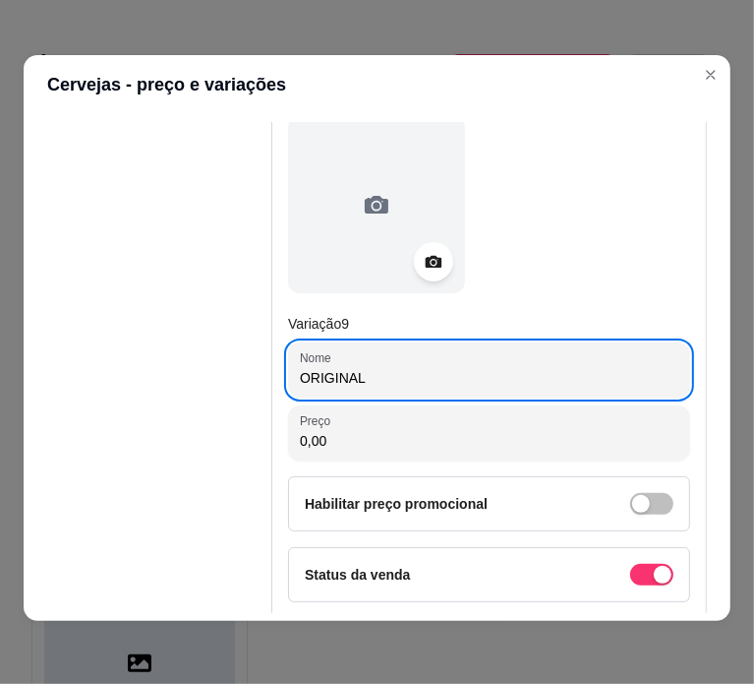
type input "ORIGINAL"
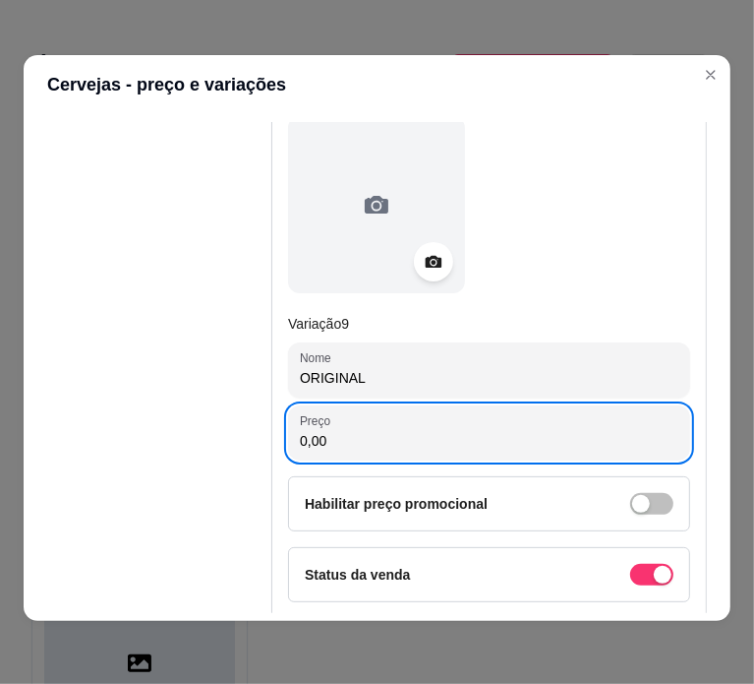
paste input "5"
type input "50,00"
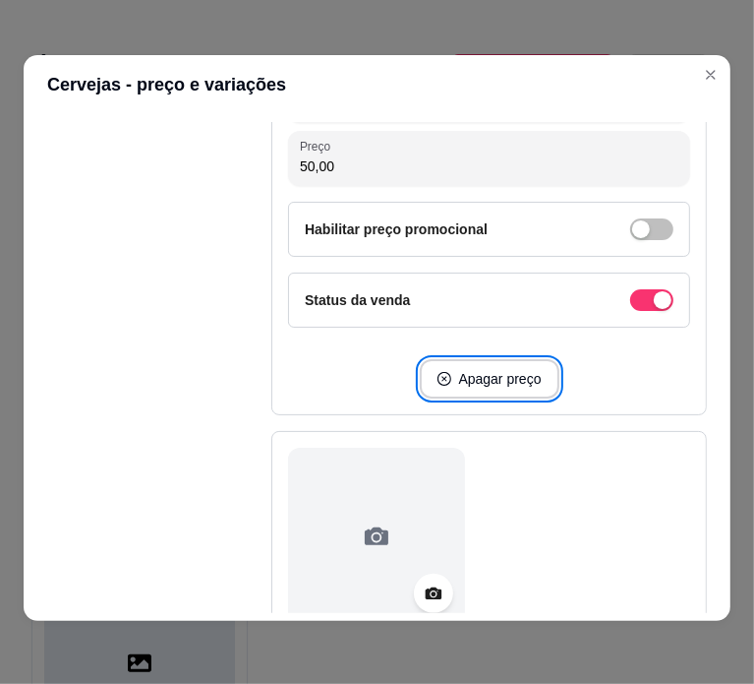
scroll to position [5655, 0]
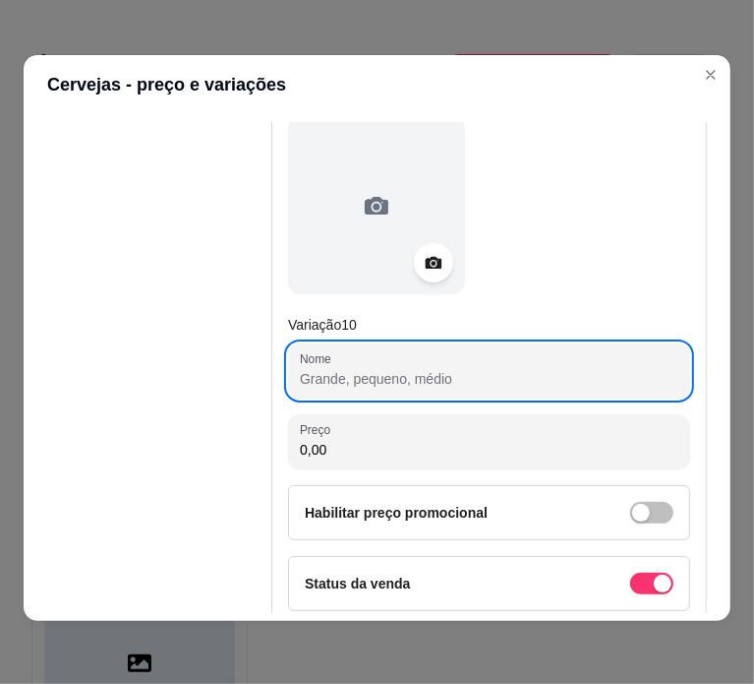
paste input "BUDWEISER ZERO C/8 35,00"
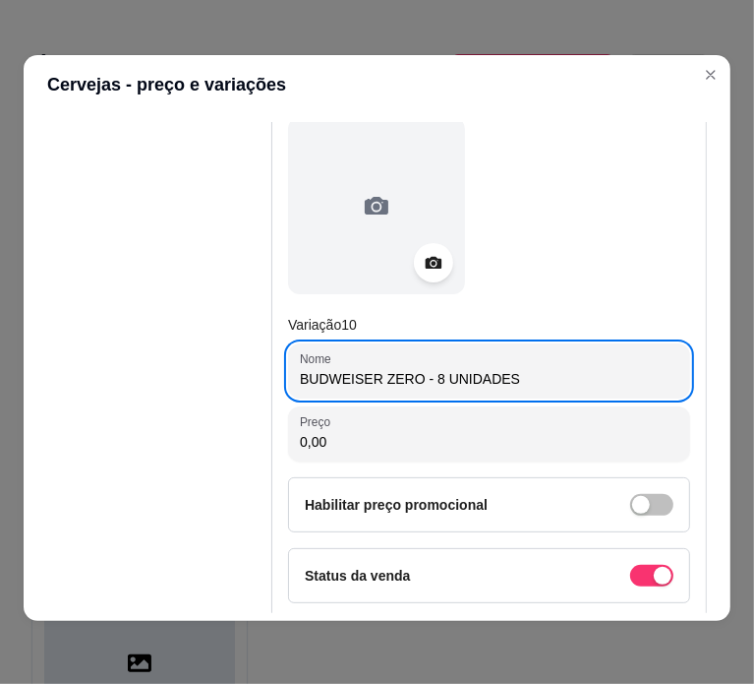
type input "BUDWEISER ZERO - 8 UNIDADES"
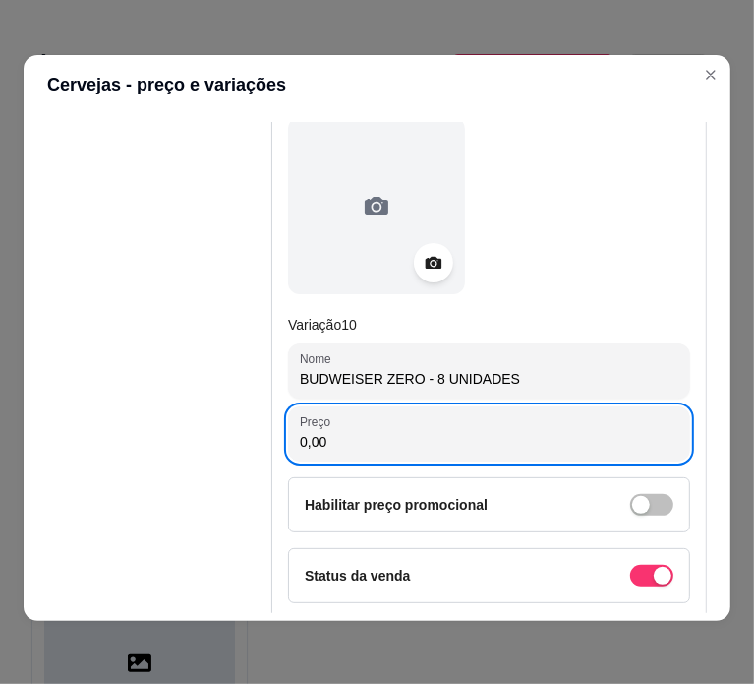
paste input "835"
type input "35,00"
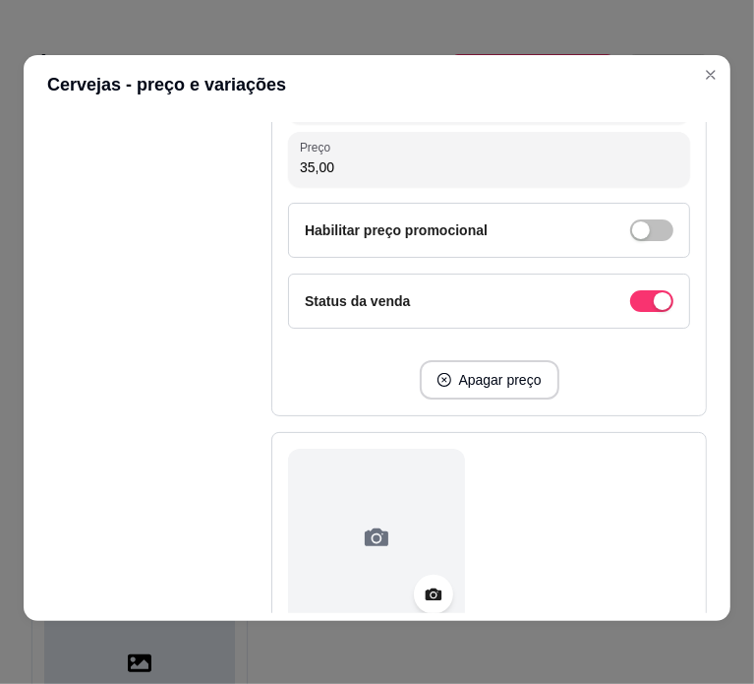
scroll to position [6259, 0]
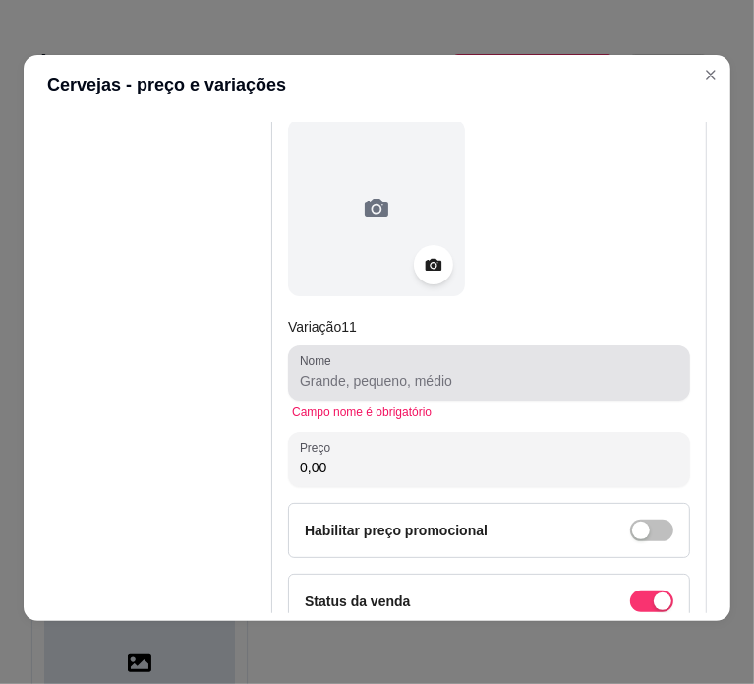
click at [458, 355] on div at bounding box center [489, 372] width 379 height 39
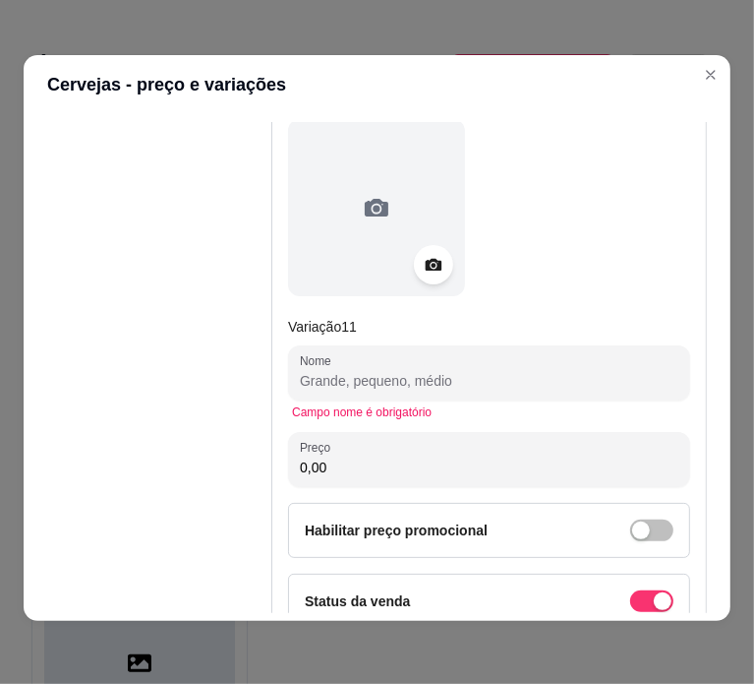
paste input "STELLA C/8 40,00"
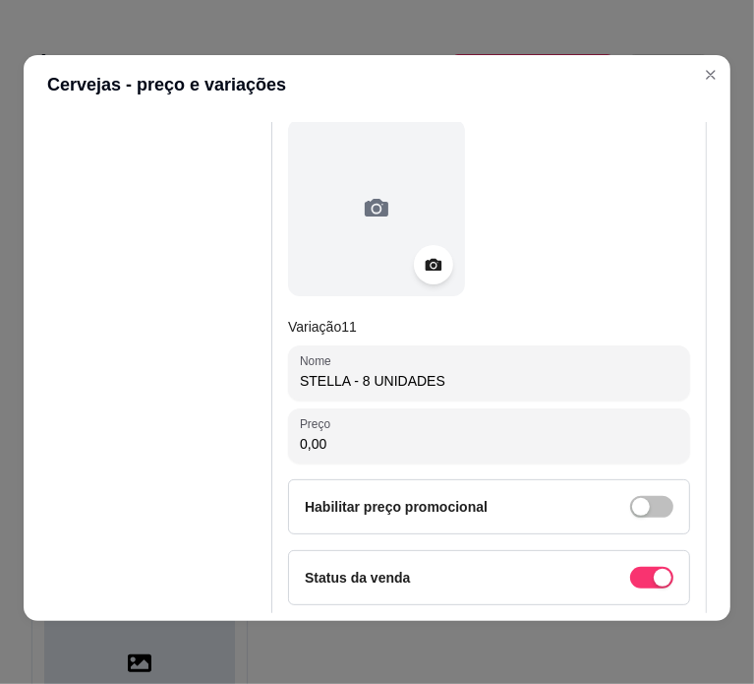
type input "STELLA - 8 UNIDADES"
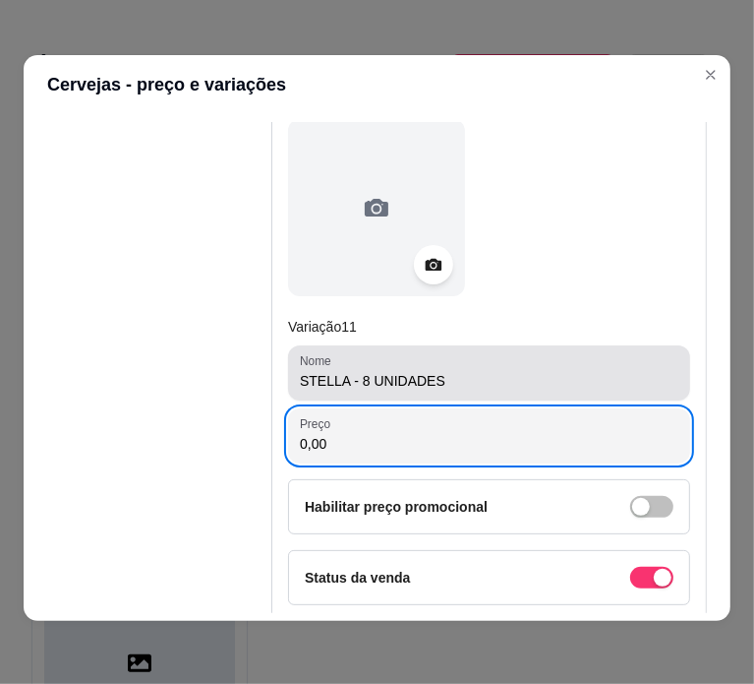
paste input "84"
type input "40,00"
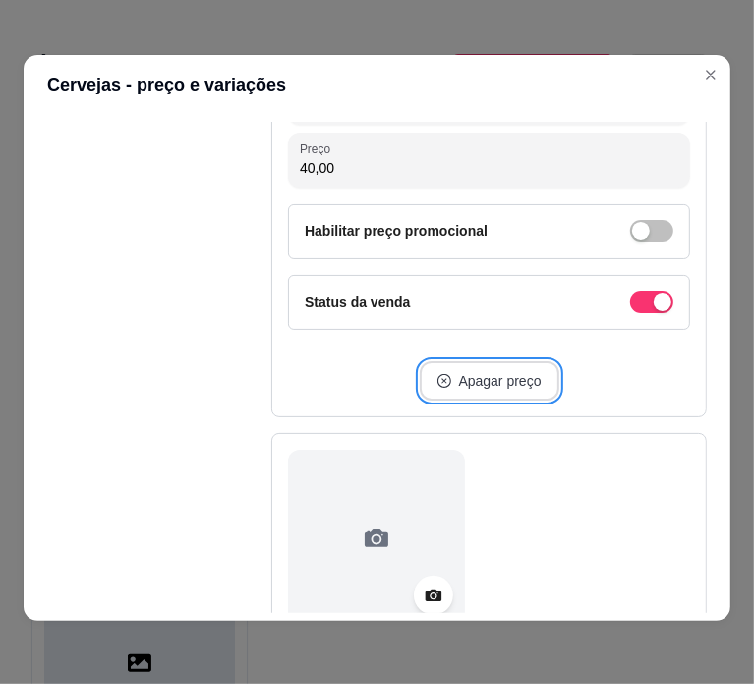
scroll to position [6865, 0]
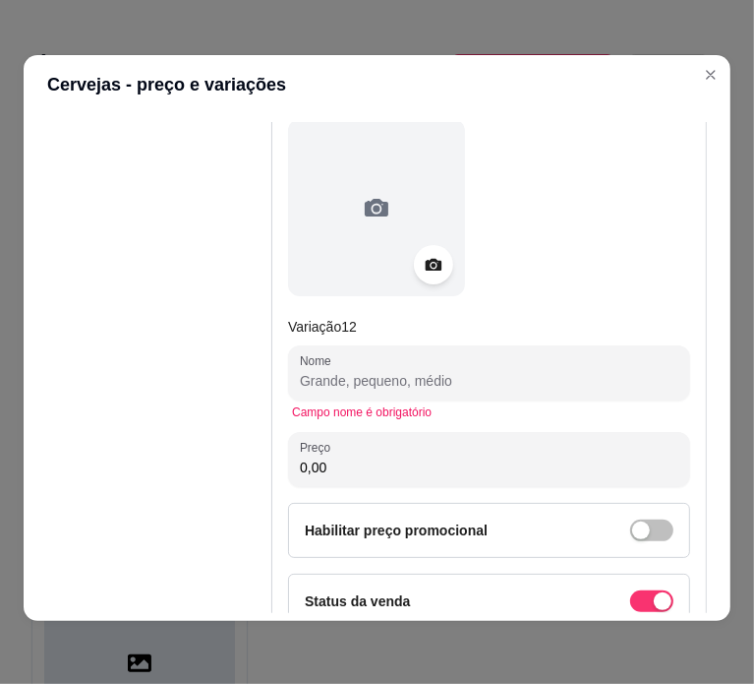
click at [401, 371] on input "Nome" at bounding box center [489, 381] width 379 height 20
paste input "CORONA C/8 45,00"
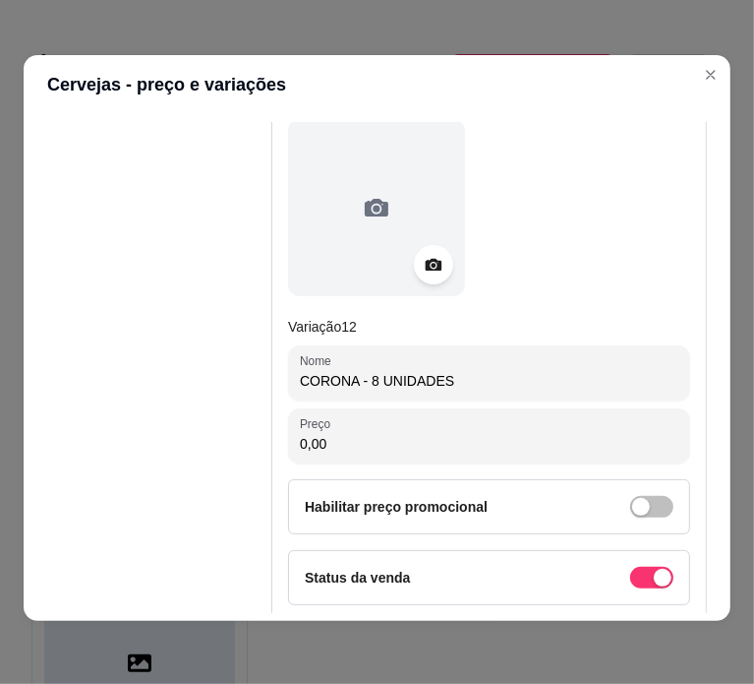
type input "CORONA - 8 UNIDADES"
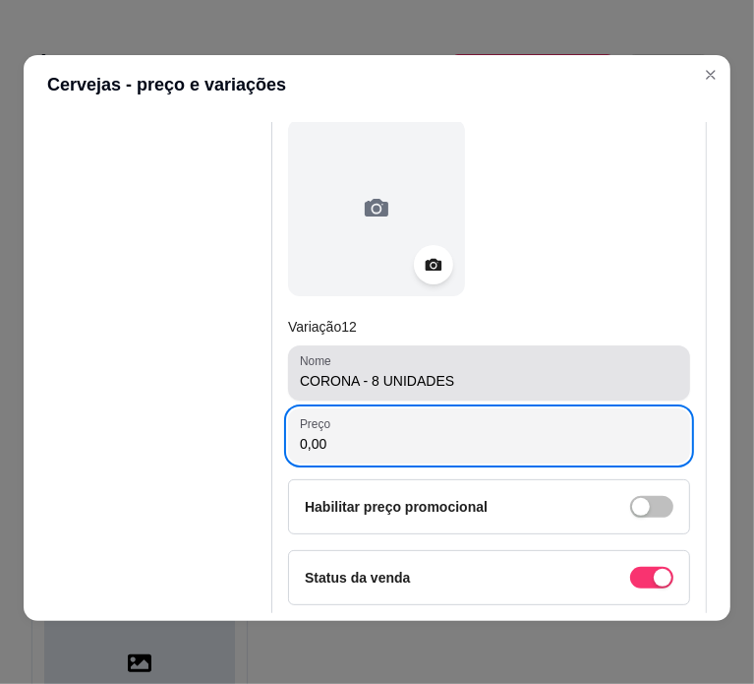
paste input "845"
type input "45,00"
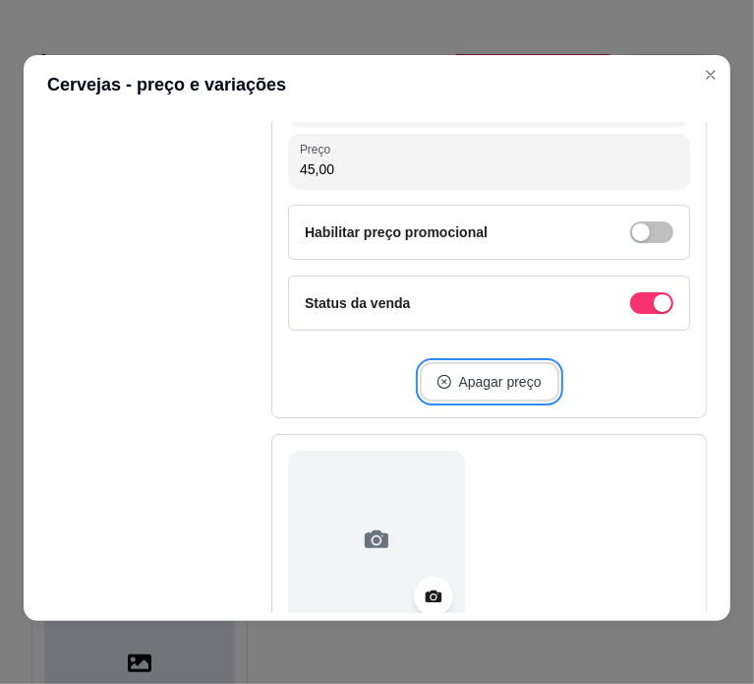
scroll to position [7469, 0]
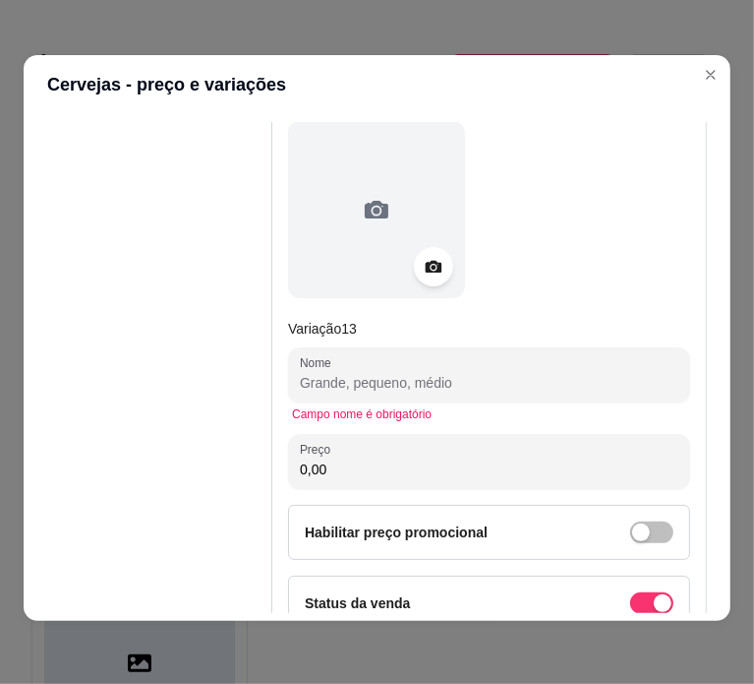
click at [431, 373] on input "Nome" at bounding box center [489, 383] width 379 height 20
paste input "STELLA GOLD C/8 40,00"
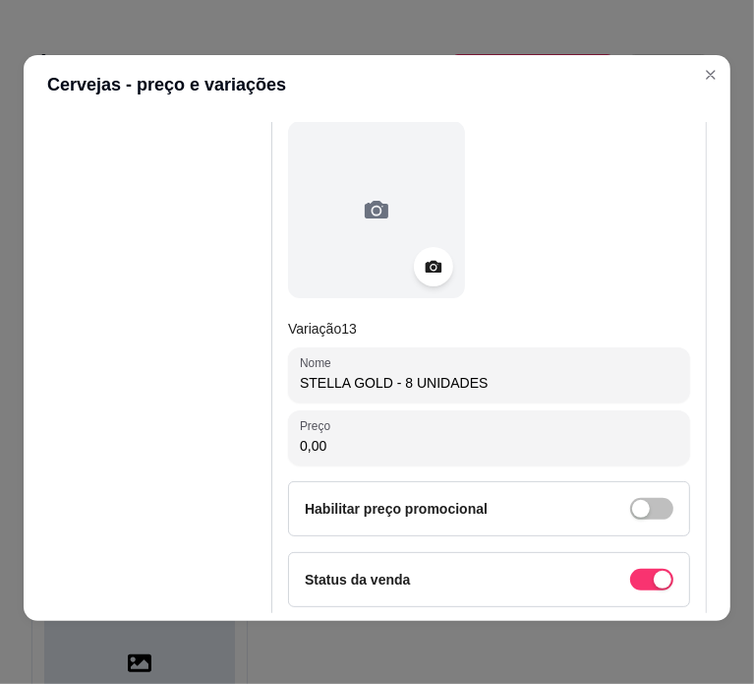
type input "STELLA GOLD - 8 UNIDADES"
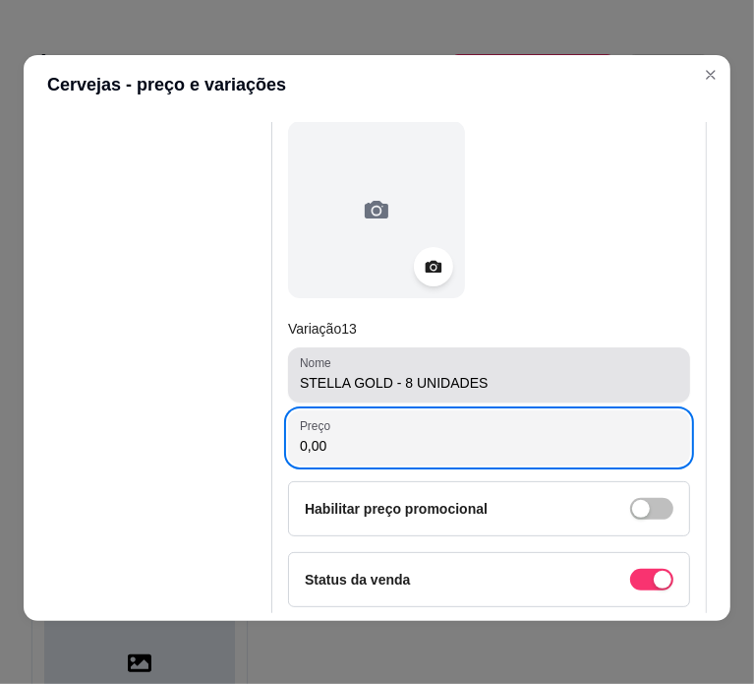
paste input "84"
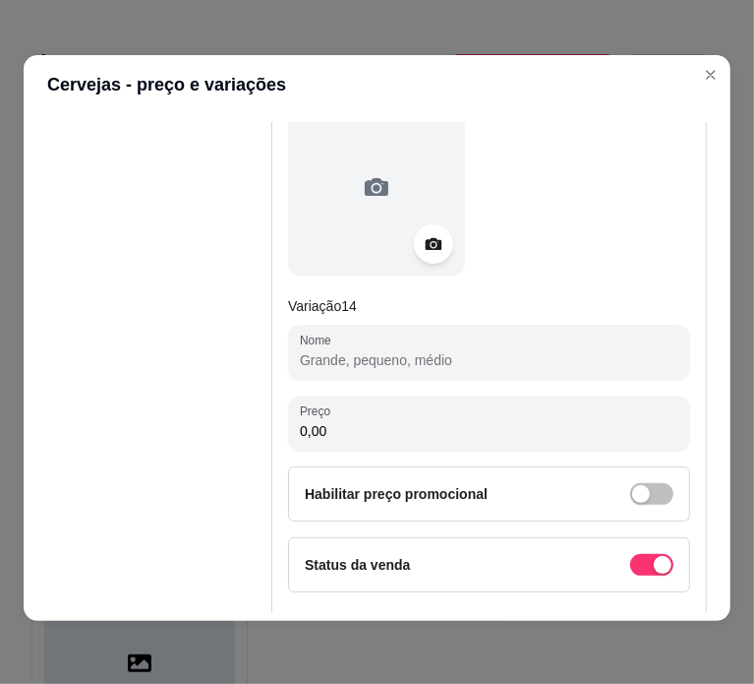
scroll to position [8110, 0]
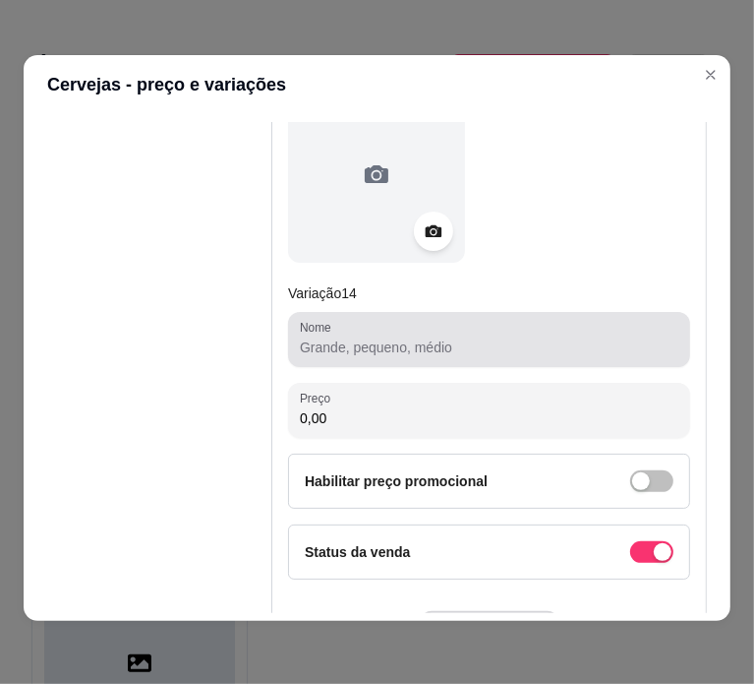
type input "40,00"
click at [445, 320] on div at bounding box center [489, 339] width 379 height 39
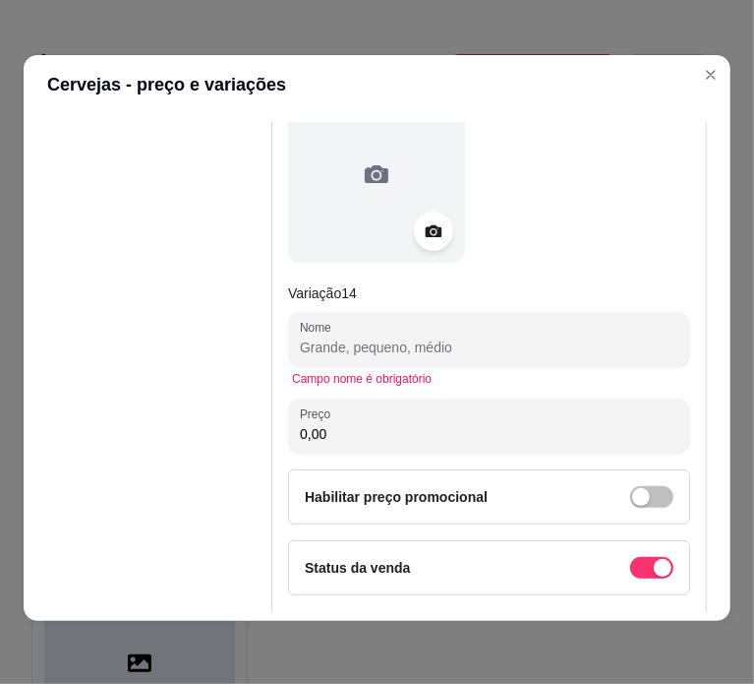
paste input "BUDWEISER 50,00"
click at [485, 337] on input "Nome" at bounding box center [489, 347] width 379 height 20
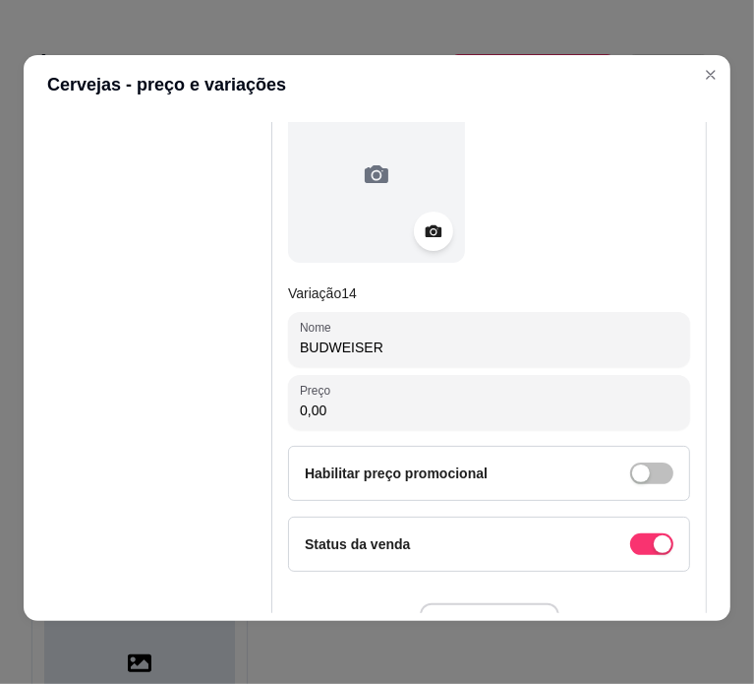
type input "BUDWEISER"
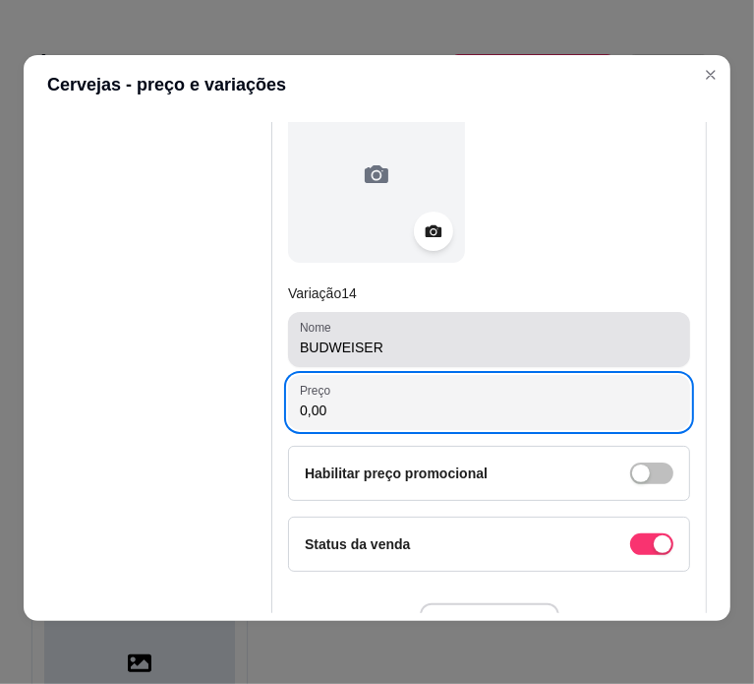
paste input "5"
type input "50,00"
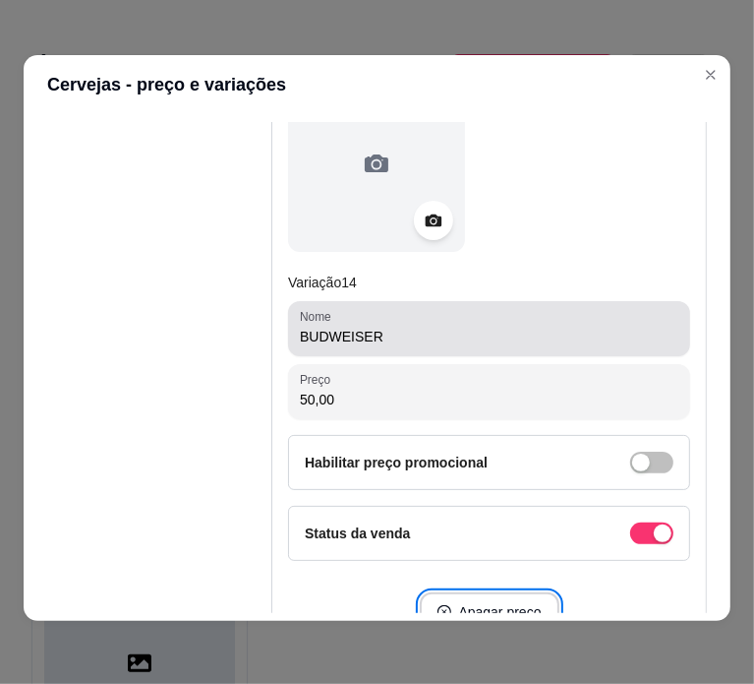
scroll to position [8679, 0]
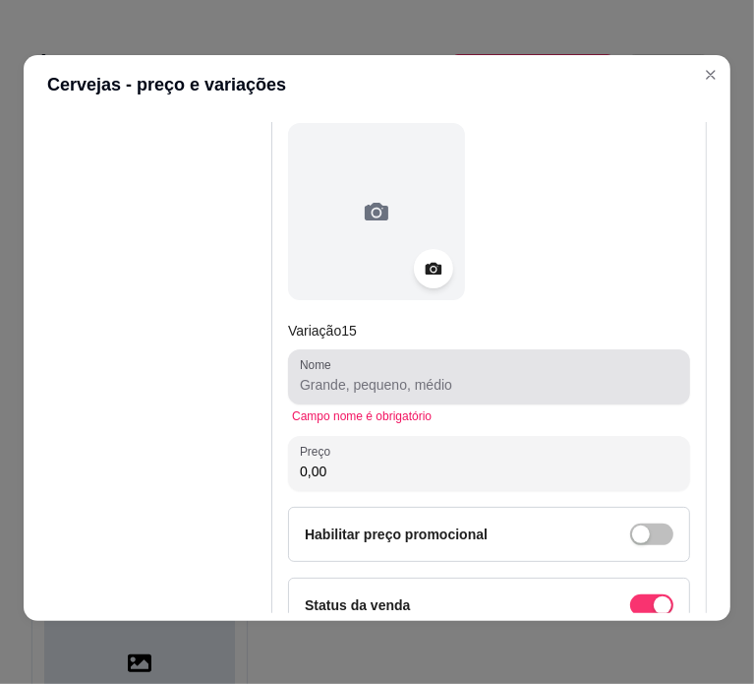
click at [438, 357] on div at bounding box center [489, 376] width 379 height 39
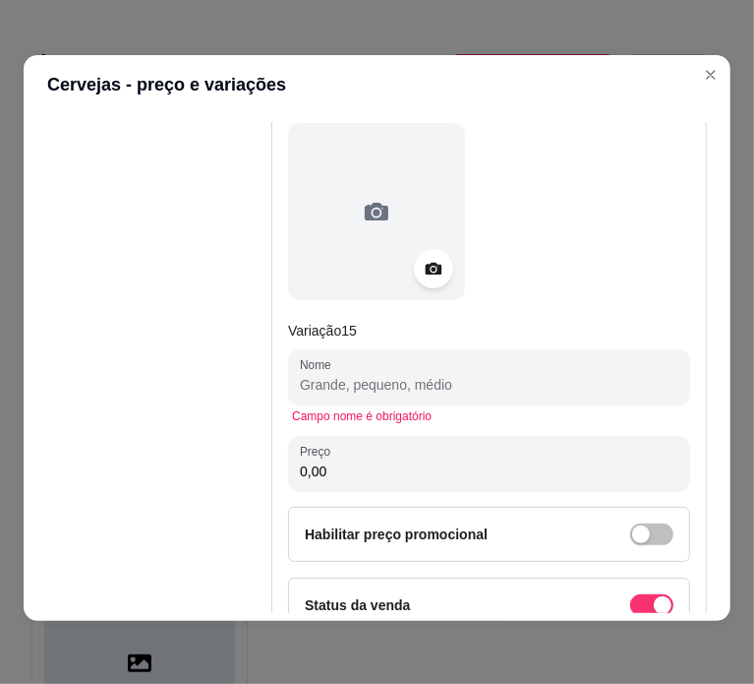
paste input "ITAIPAVA SEM ÁLCOOL 40,00"
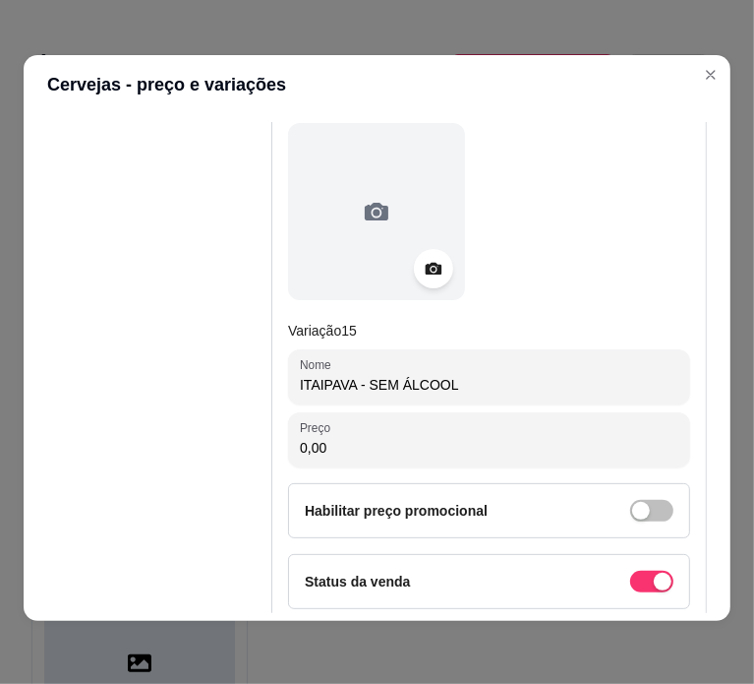
type input "ITAIPAVA - SEM ÁLCOOL"
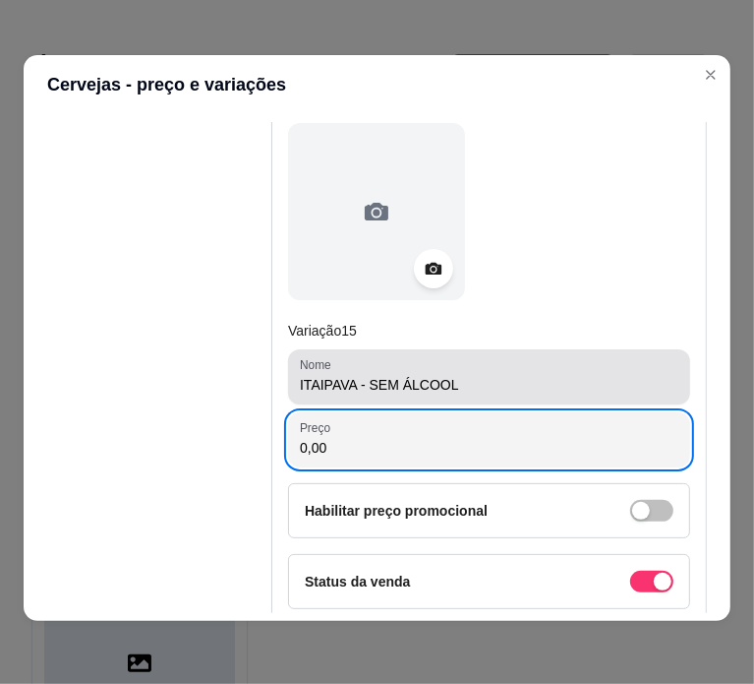
paste input "4"
type input "40,00"
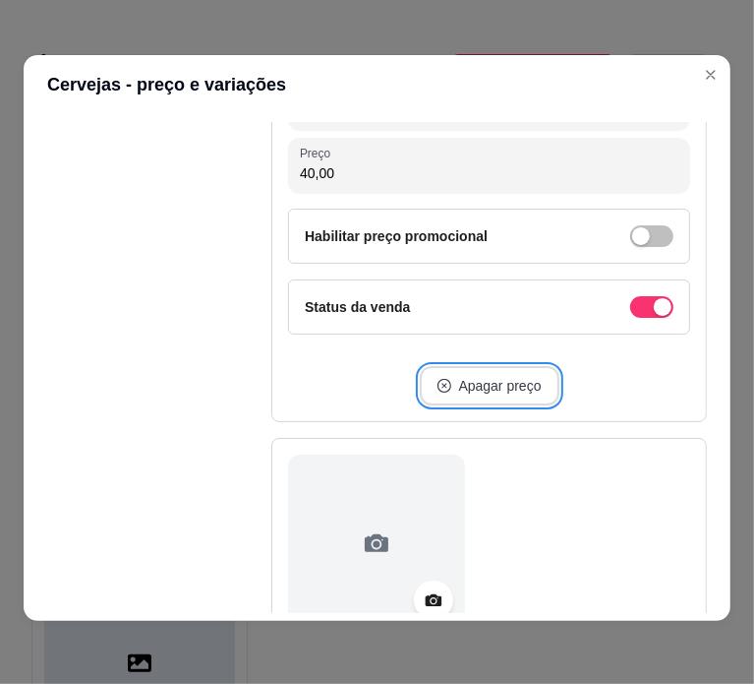
scroll to position [9283, 0]
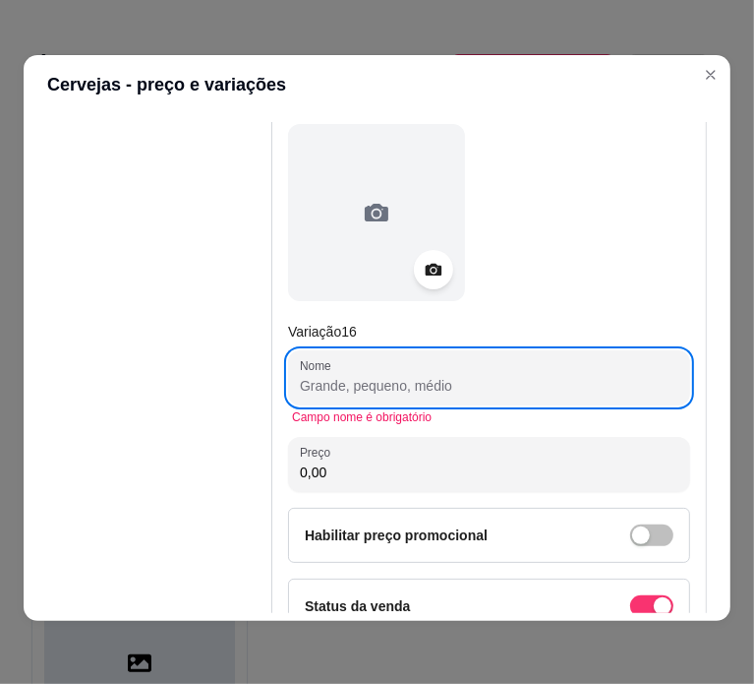
paste input "BRAHMA SEM ÁLCOOL 48,00"
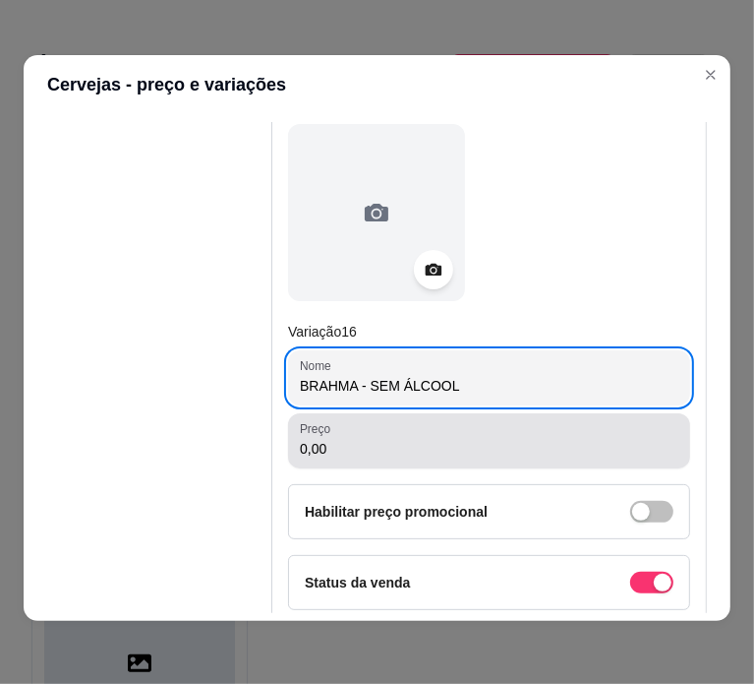
type input "BRAHMA - SEM ÁLCOOL"
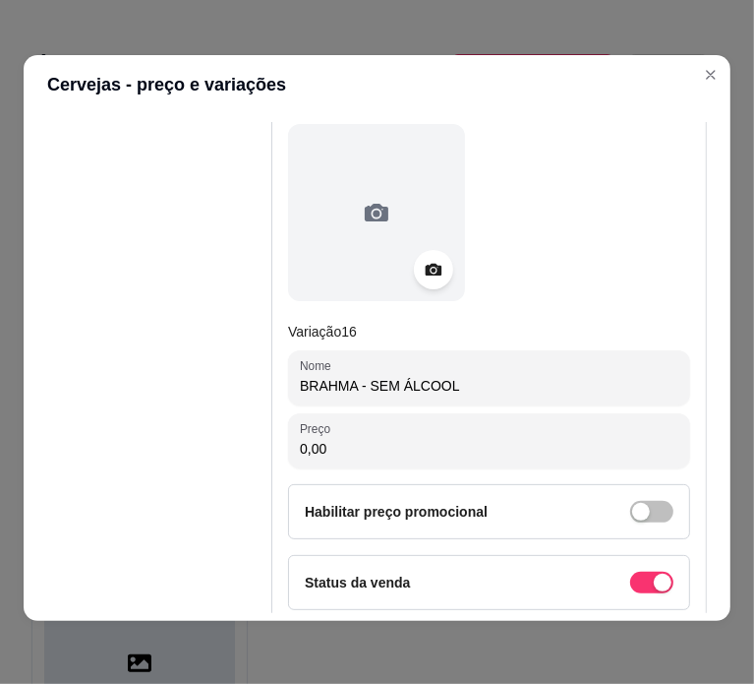
click at [582, 439] on input "0,00" at bounding box center [489, 449] width 379 height 20
paste input "48"
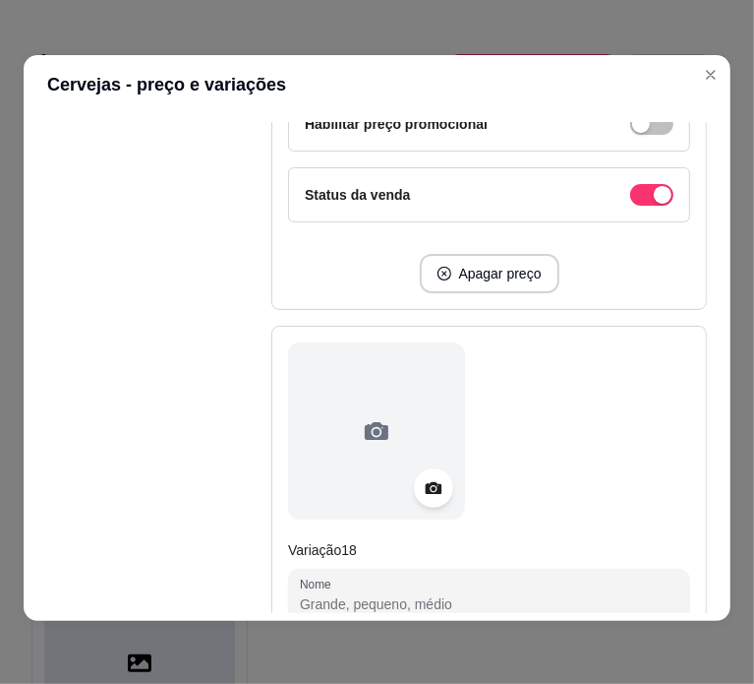
scroll to position [10716, 0]
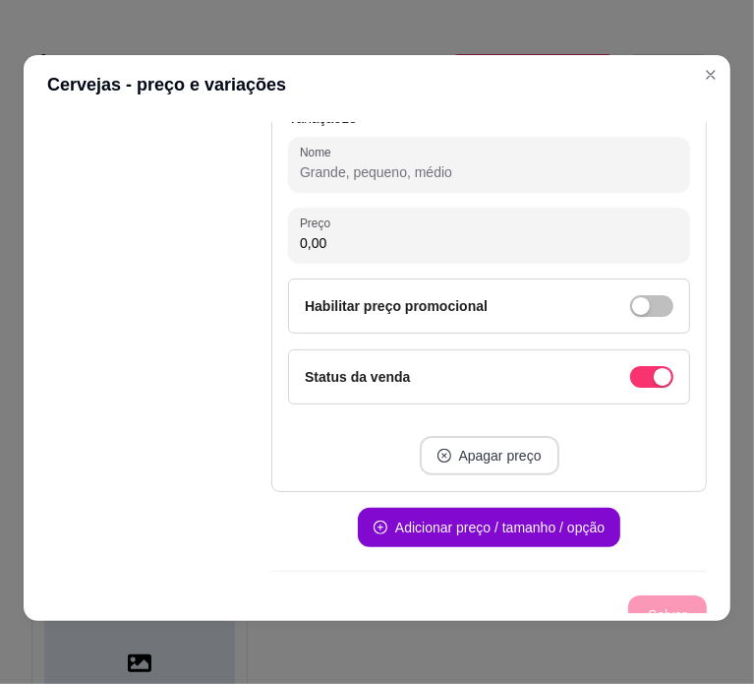
type input "48,00"
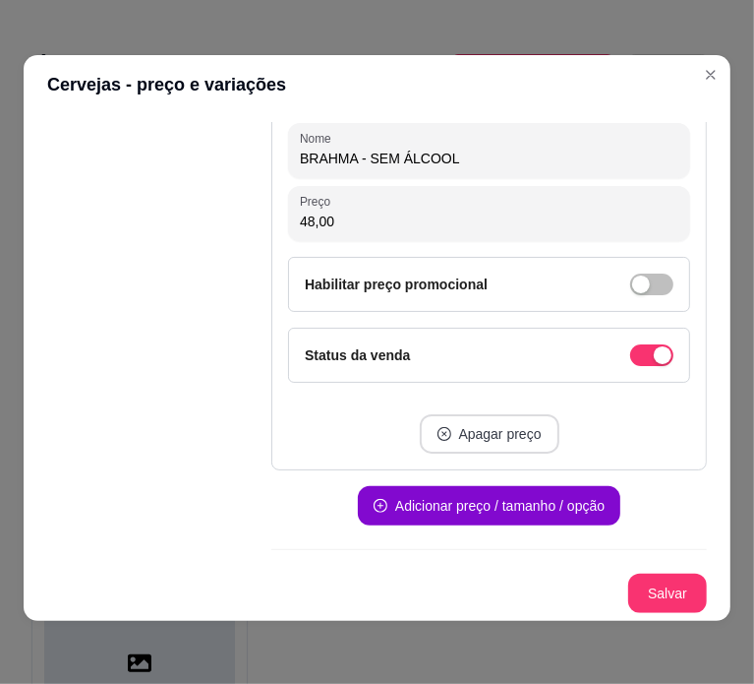
scroll to position [9491, 0]
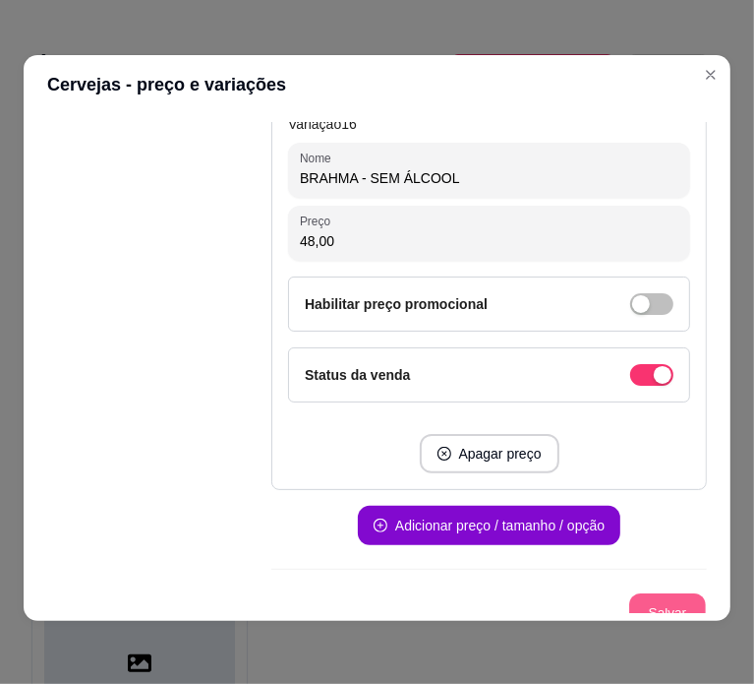
click at [640, 594] on button "Salvar" at bounding box center [667, 613] width 77 height 38
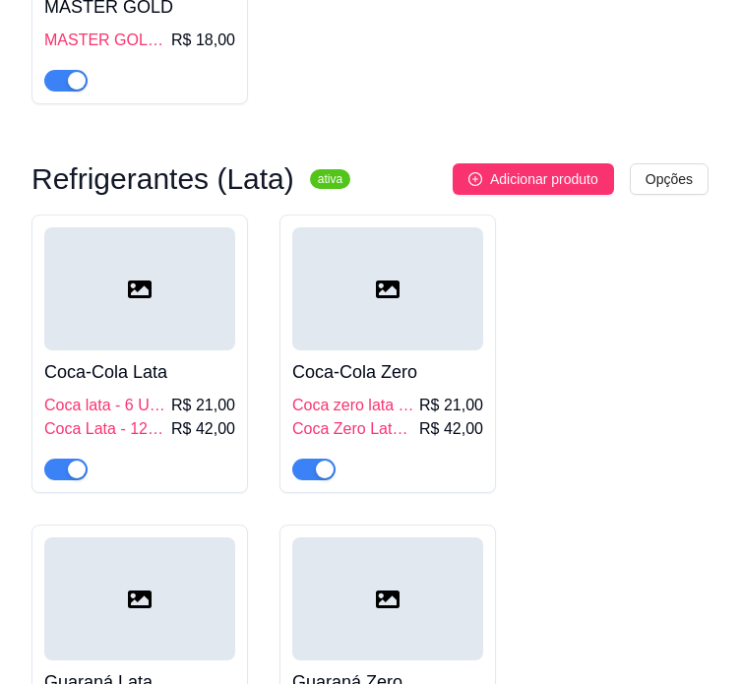
scroll to position [0, 0]
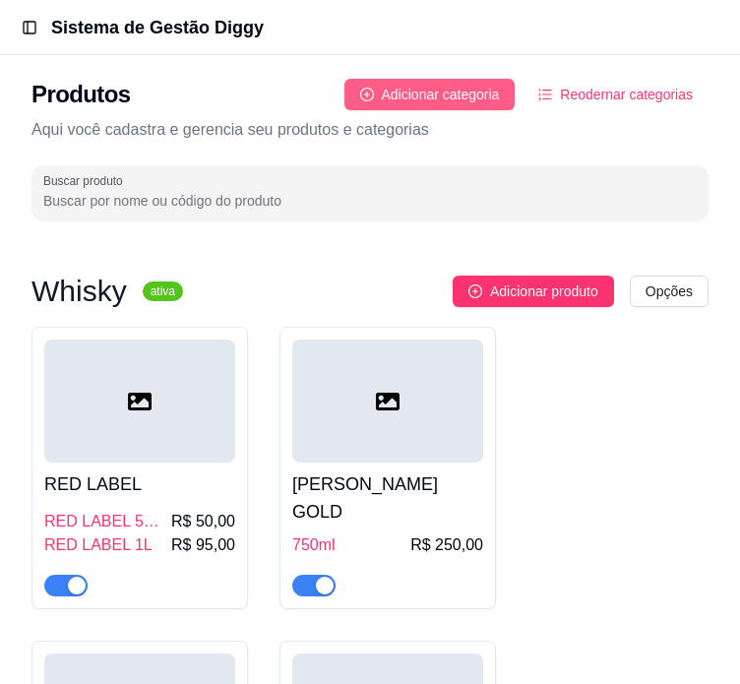
click at [453, 93] on span "Adicionar categoria" at bounding box center [441, 95] width 118 height 22
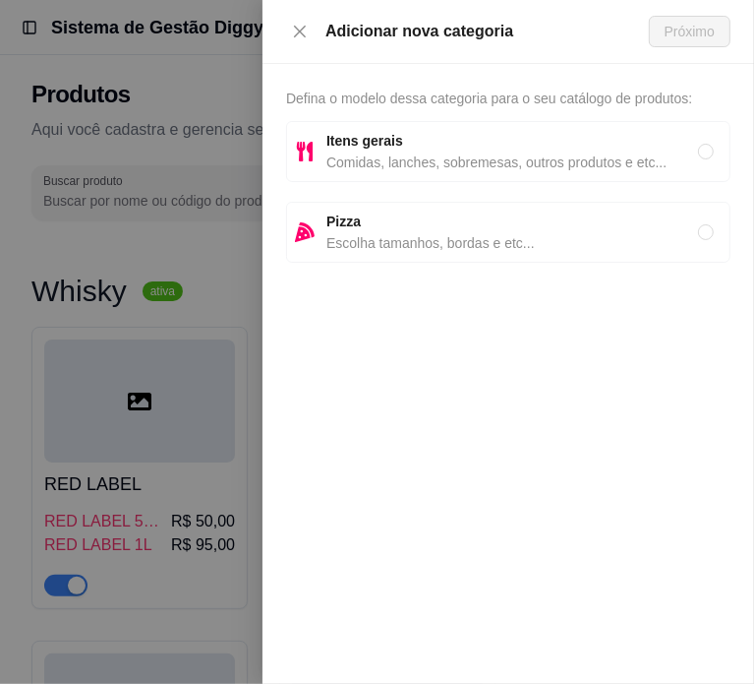
click at [488, 148] on span "Itens gerais" at bounding box center [513, 141] width 372 height 22
radio input "true"
click at [679, 21] on span "Próximo" at bounding box center [690, 32] width 50 height 22
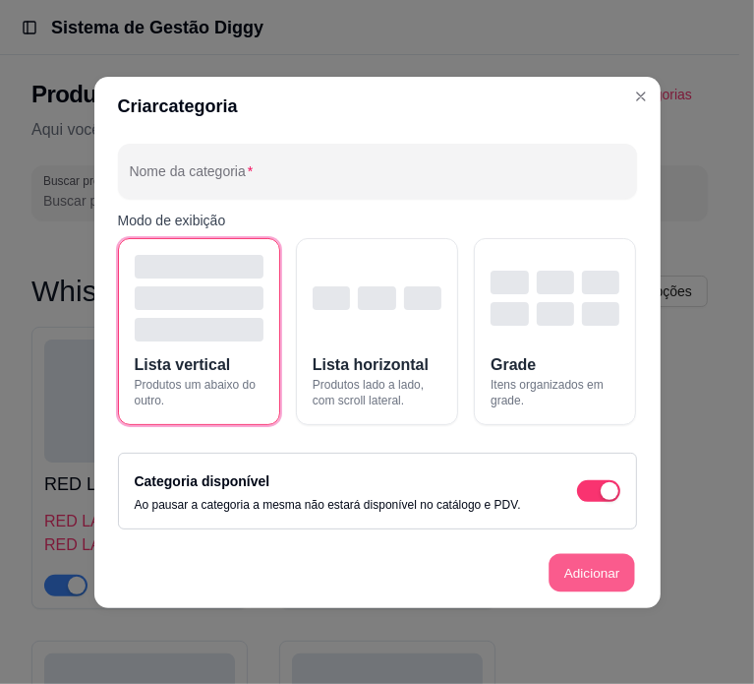
click at [605, 569] on button "Adicionar" at bounding box center [592, 572] width 87 height 38
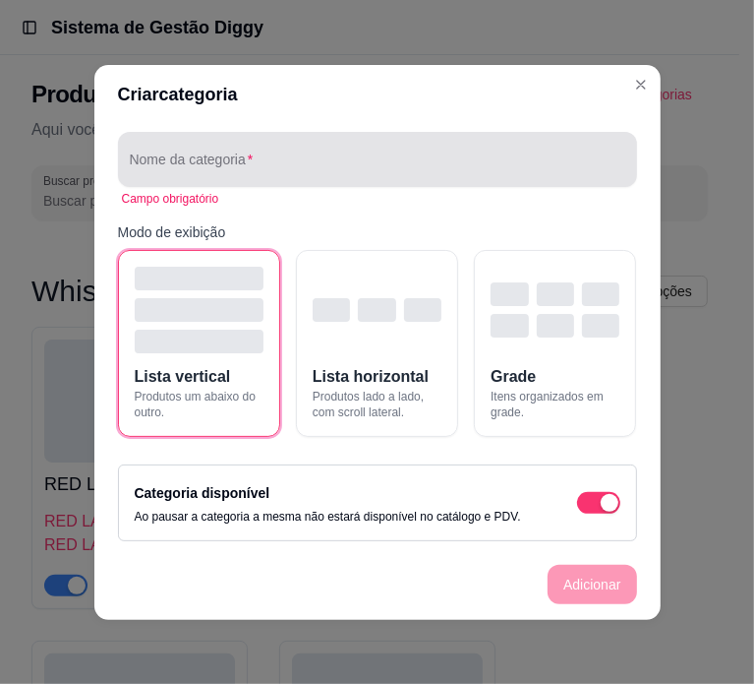
click at [370, 151] on div at bounding box center [378, 159] width 496 height 39
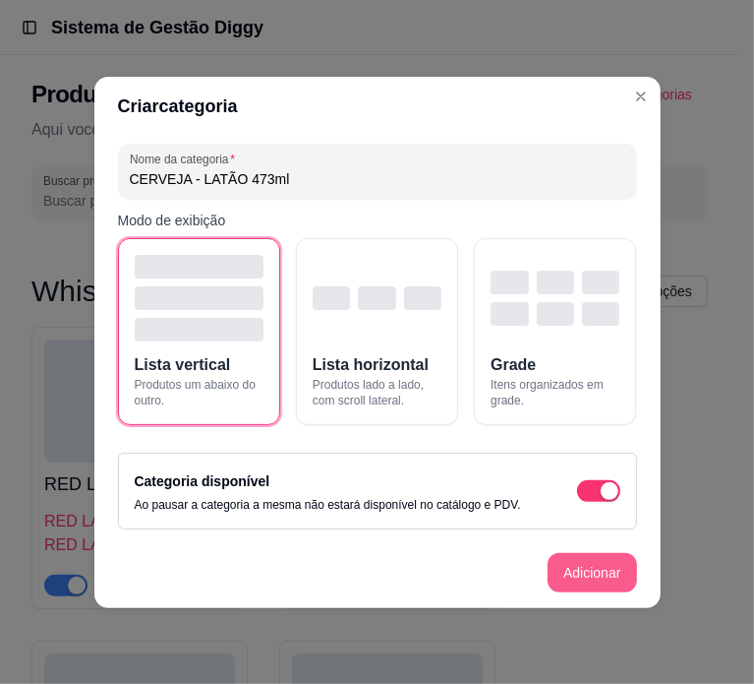
type input "CERVEJA - LATÃO 473ml"
click at [595, 562] on button "Adicionar" at bounding box center [592, 572] width 87 height 38
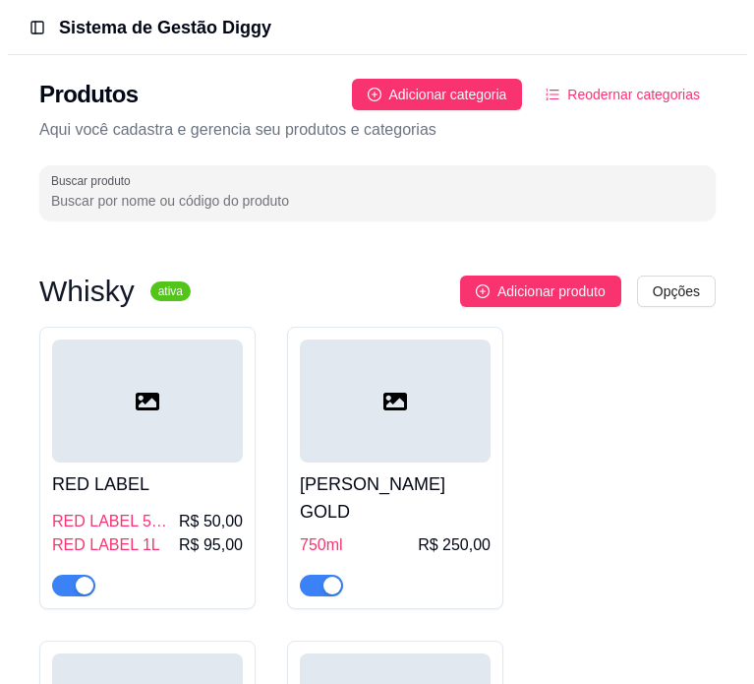
scroll to position [10556, 0]
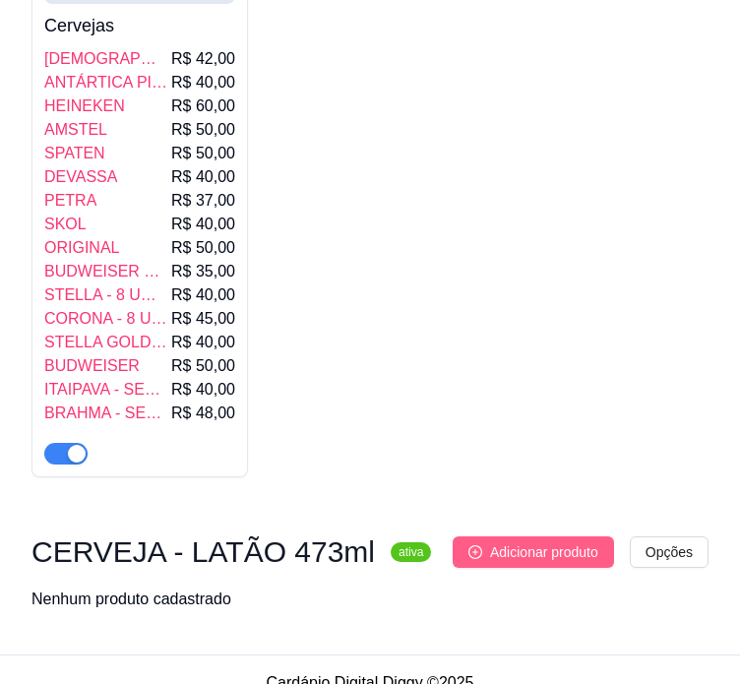
click at [555, 541] on span "Adicionar produto" at bounding box center [544, 552] width 108 height 22
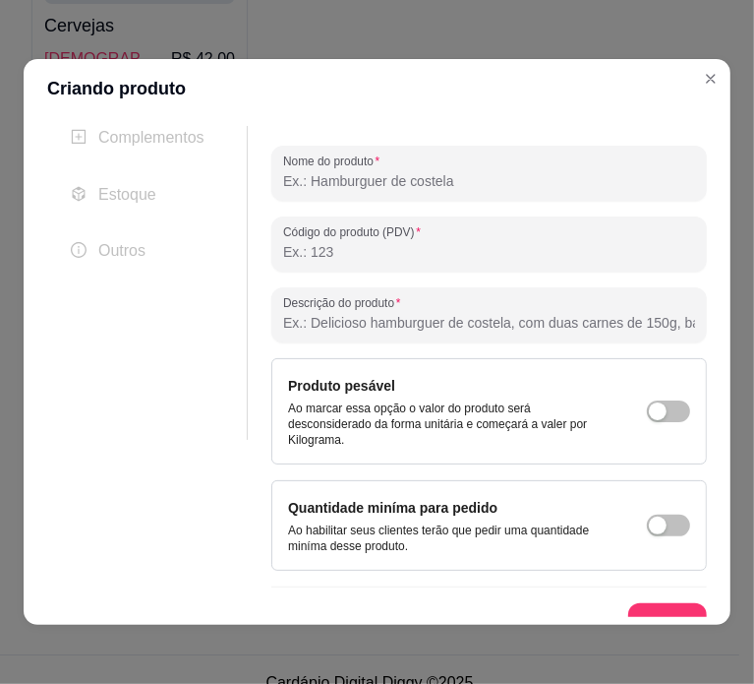
scroll to position [180, 0]
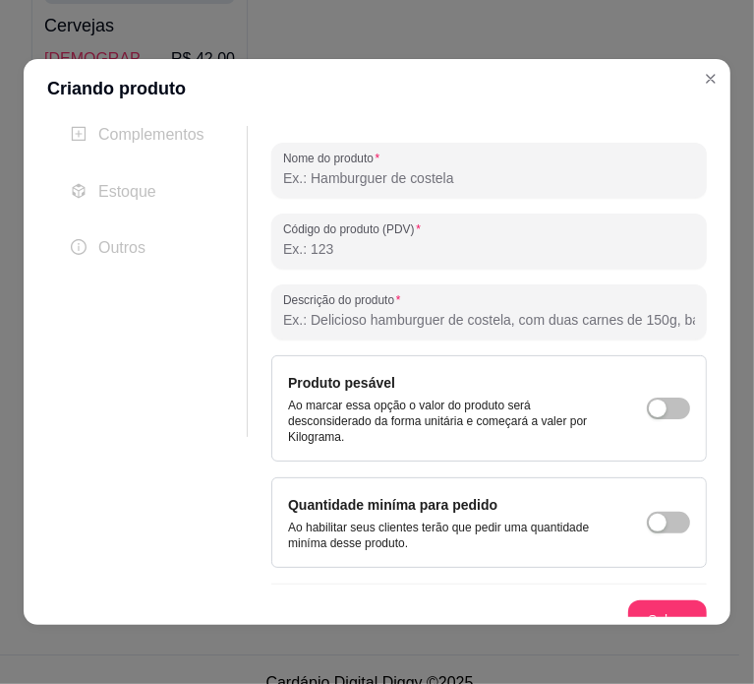
click at [433, 177] on input "Nome do produto" at bounding box center [489, 178] width 412 height 20
type input "Cerveja Latão 473ml"
click at [632, 604] on button "Salvar" at bounding box center [667, 620] width 77 height 38
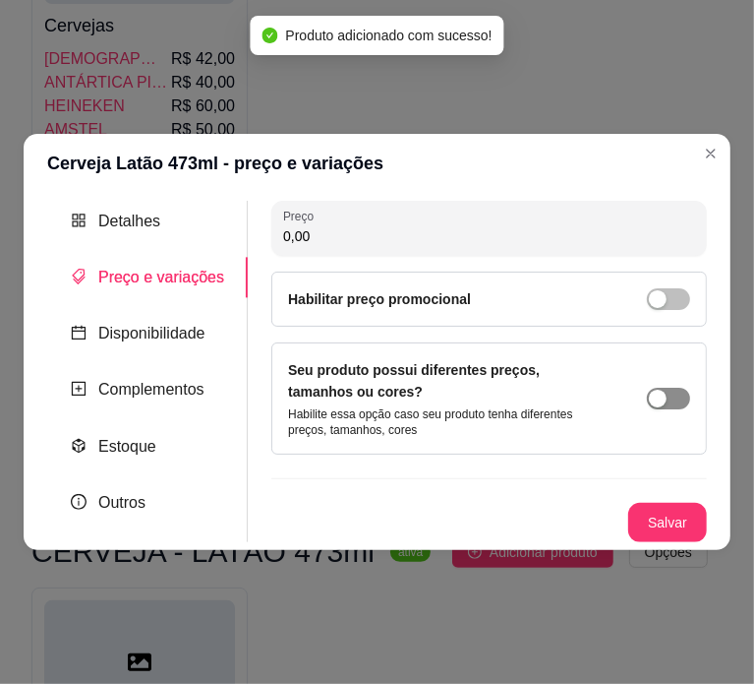
click at [672, 397] on button "button" at bounding box center [668, 399] width 43 height 22
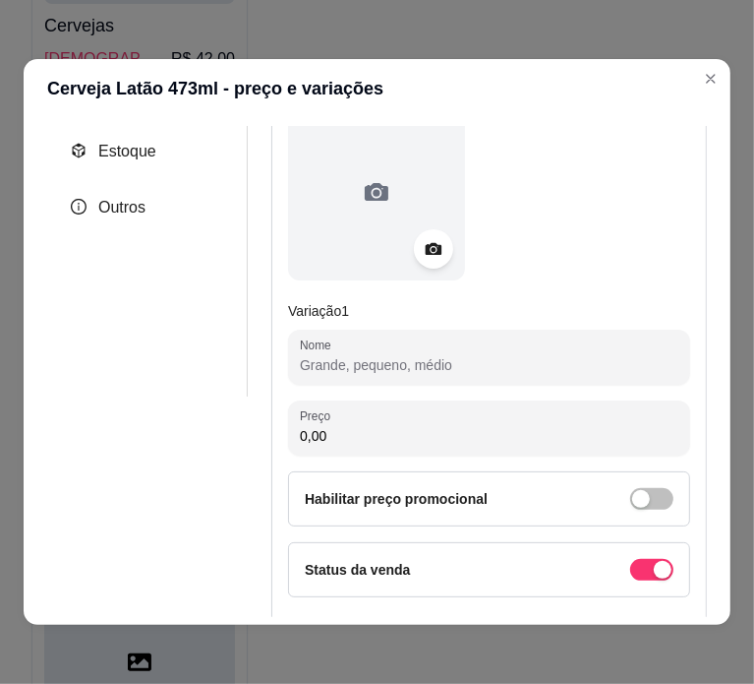
scroll to position [227, 0]
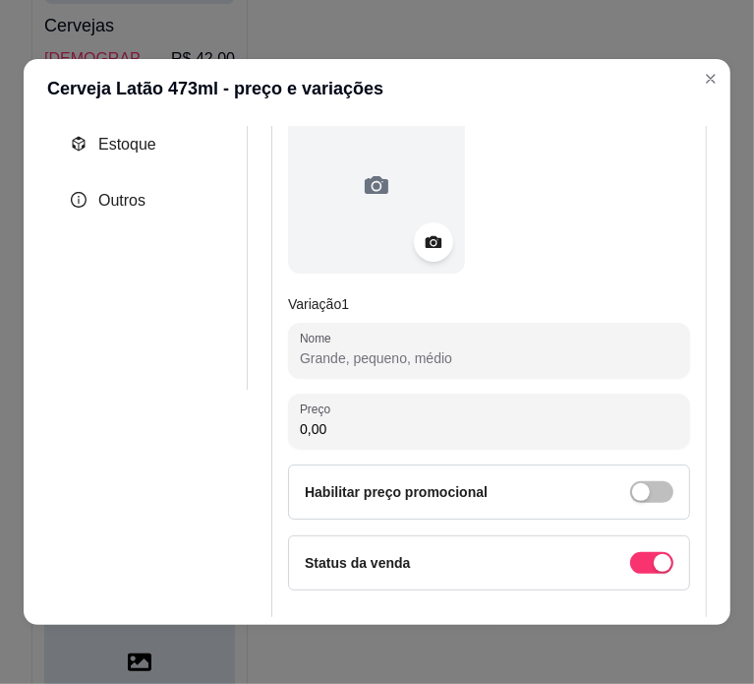
click at [451, 364] on input "Nome" at bounding box center [489, 358] width 379 height 20
paste input "SKOL 50,00"
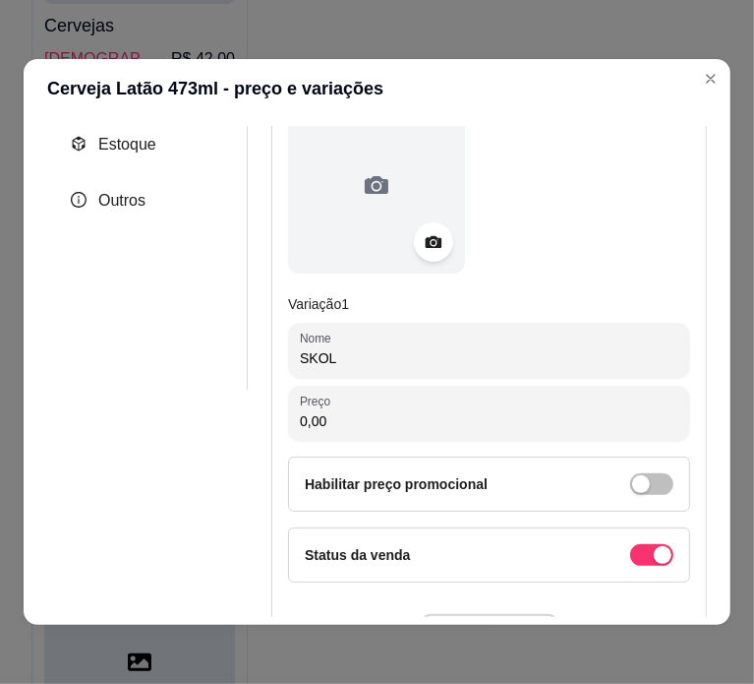
type input "SKOL"
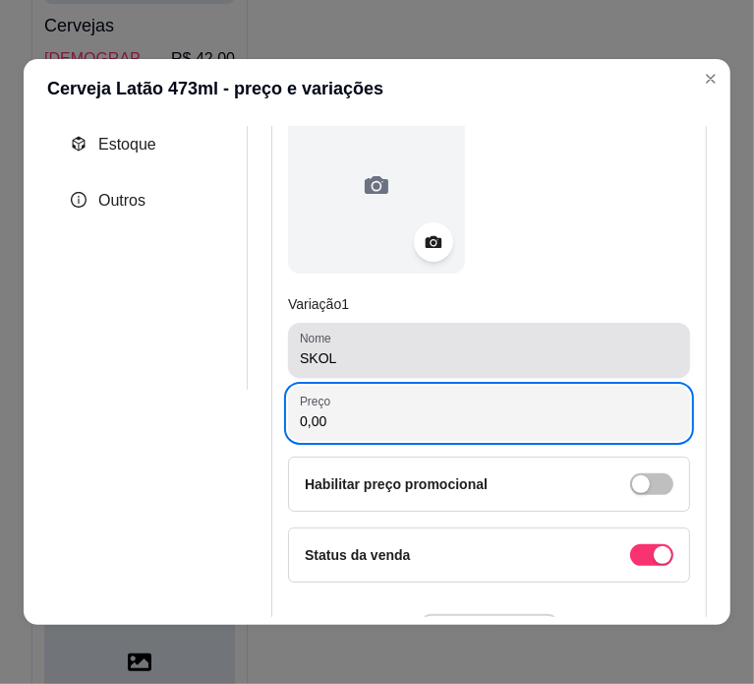
paste input "5"
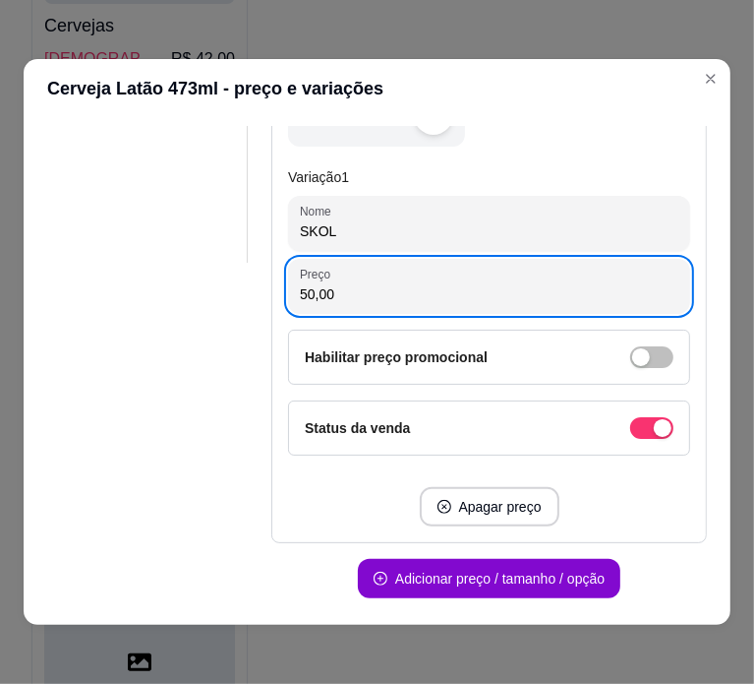
scroll to position [421, 0]
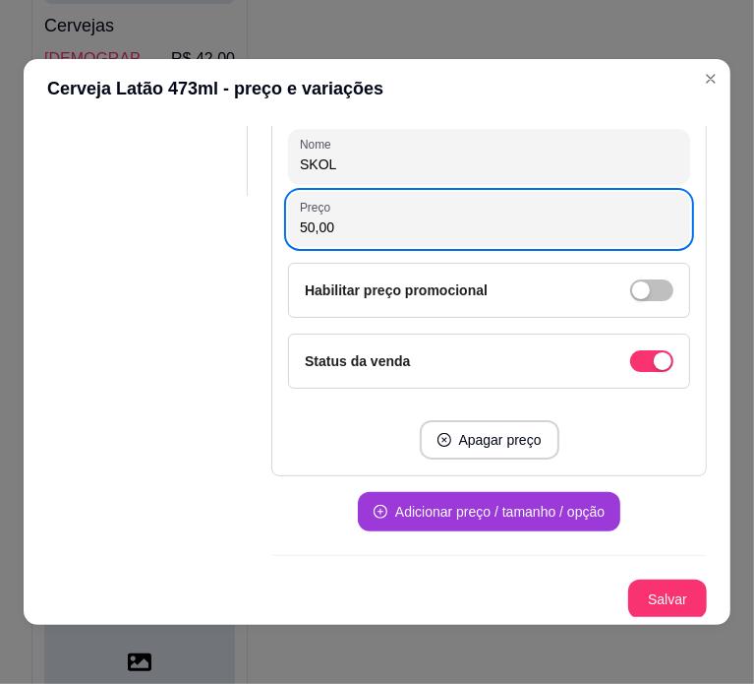
type input "50,00"
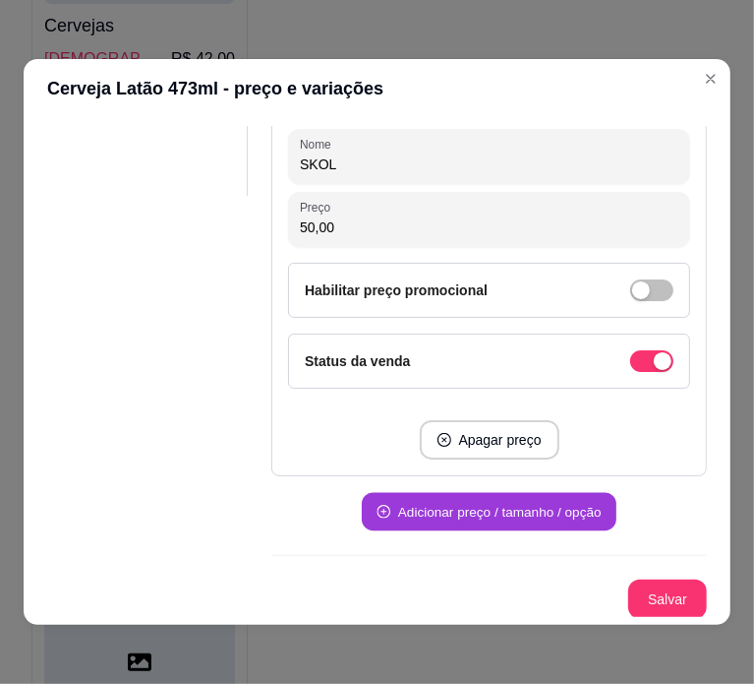
click at [480, 522] on button "Adicionar preço / tamanho / opção" at bounding box center [489, 512] width 255 height 38
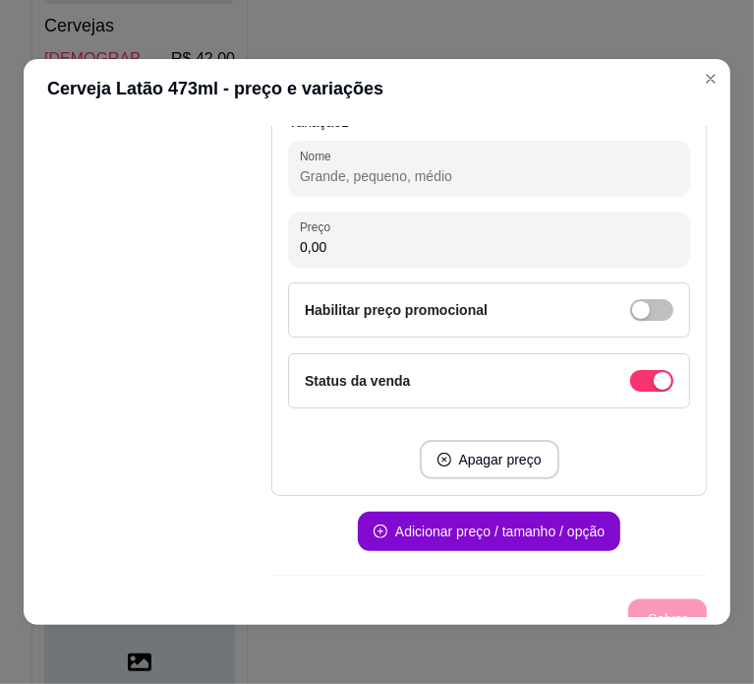
scroll to position [1034, 0]
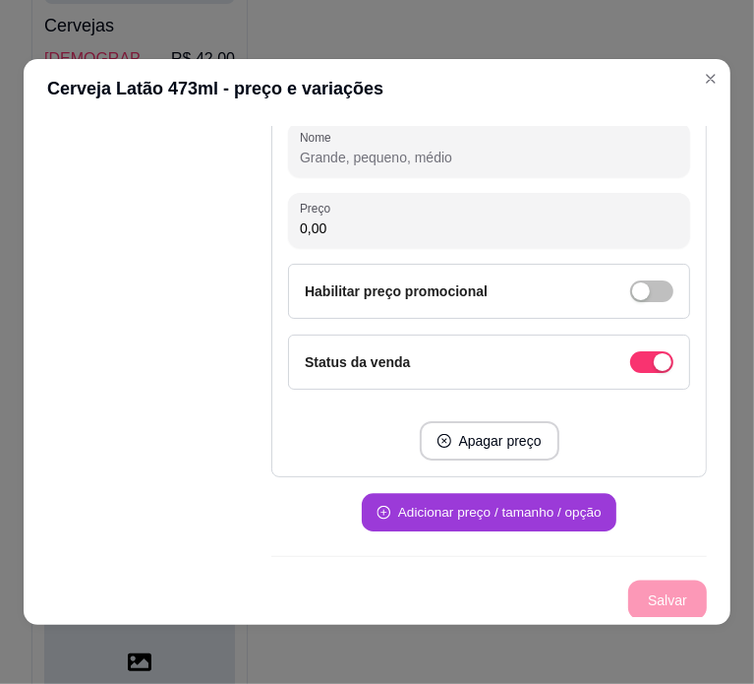
click at [500, 505] on button "Adicionar preço / tamanho / opção" at bounding box center [489, 513] width 255 height 38
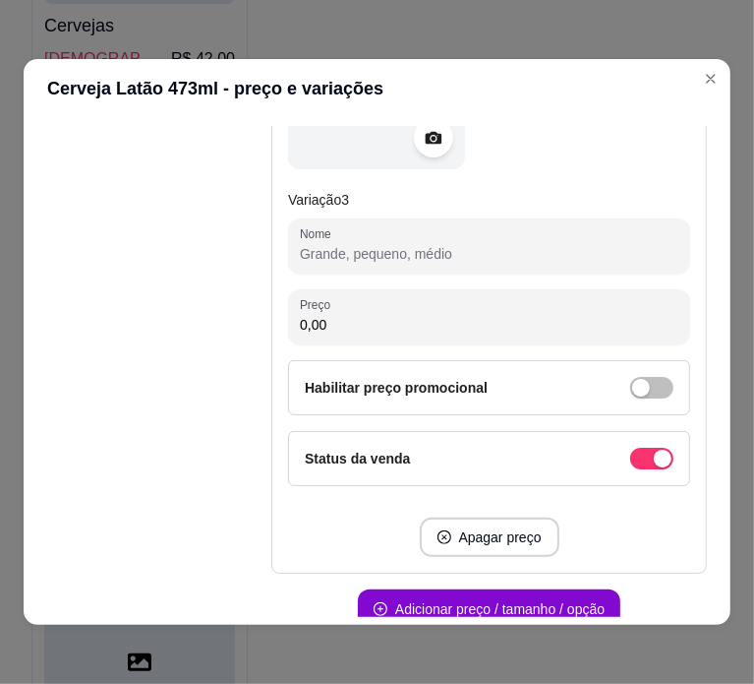
scroll to position [1645, 0]
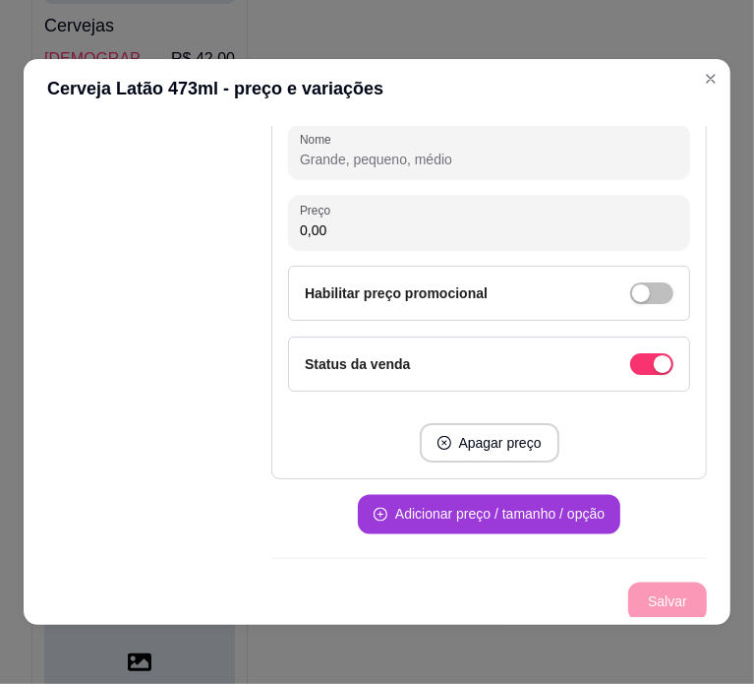
click at [501, 507] on button "Adicionar preço / tamanho / opção" at bounding box center [489, 514] width 263 height 39
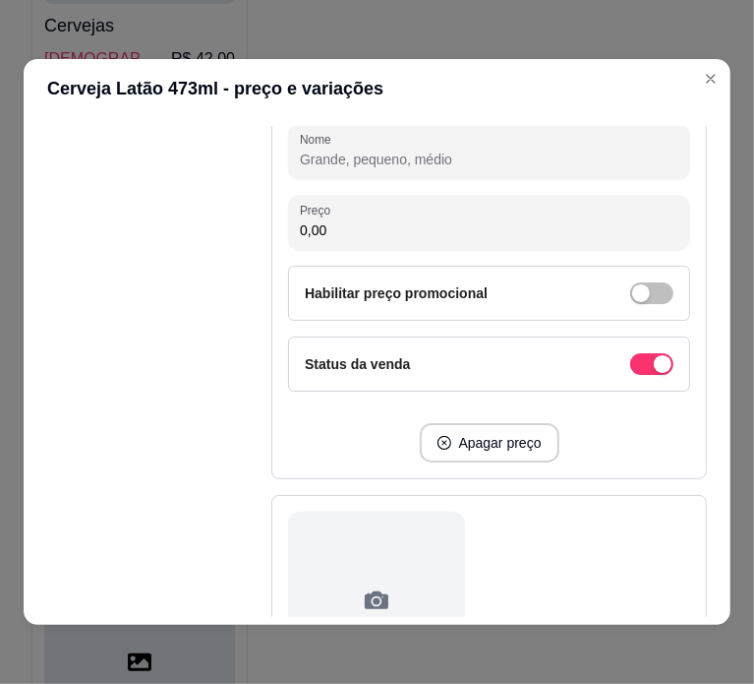
scroll to position [2258, 0]
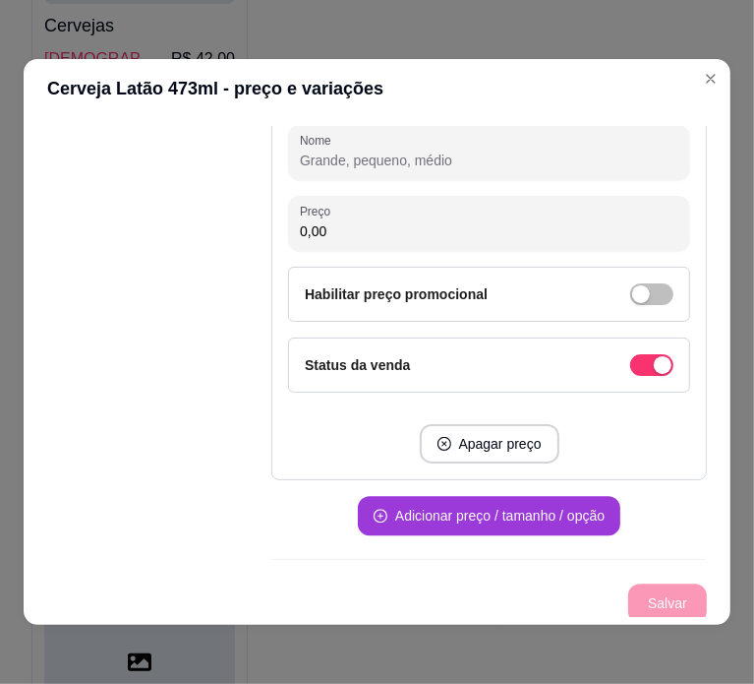
click at [501, 507] on button "Adicionar preço / tamanho / opção" at bounding box center [489, 515] width 263 height 39
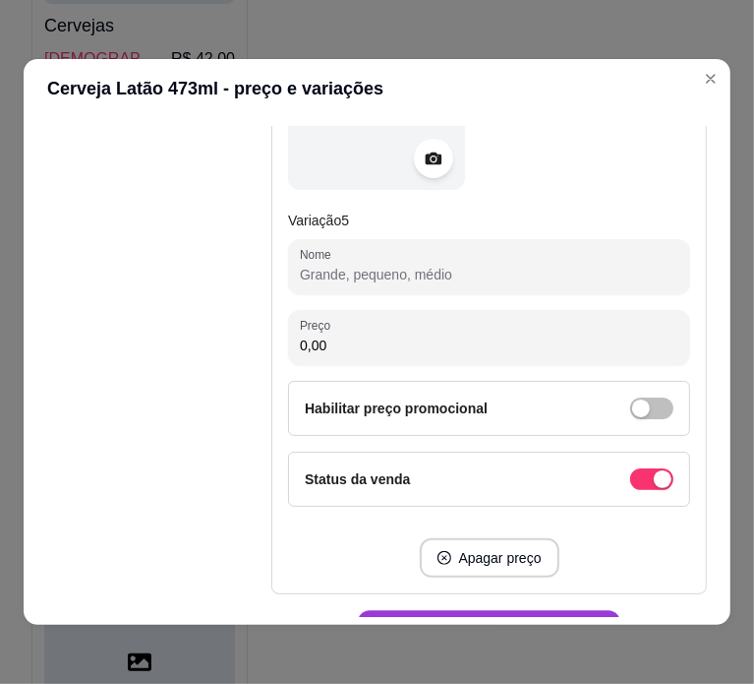
scroll to position [2871, 0]
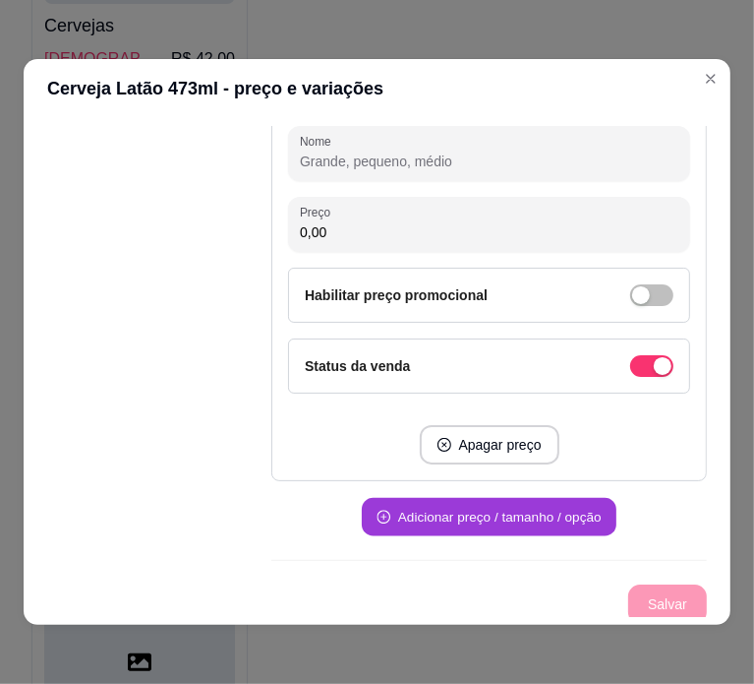
click at [501, 507] on button "Adicionar preço / tamanho / opção" at bounding box center [489, 517] width 255 height 38
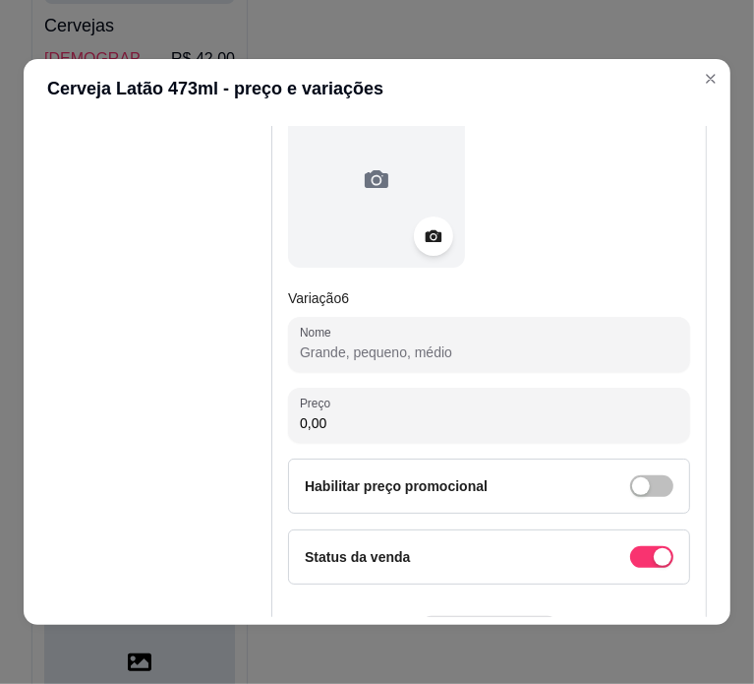
scroll to position [3484, 0]
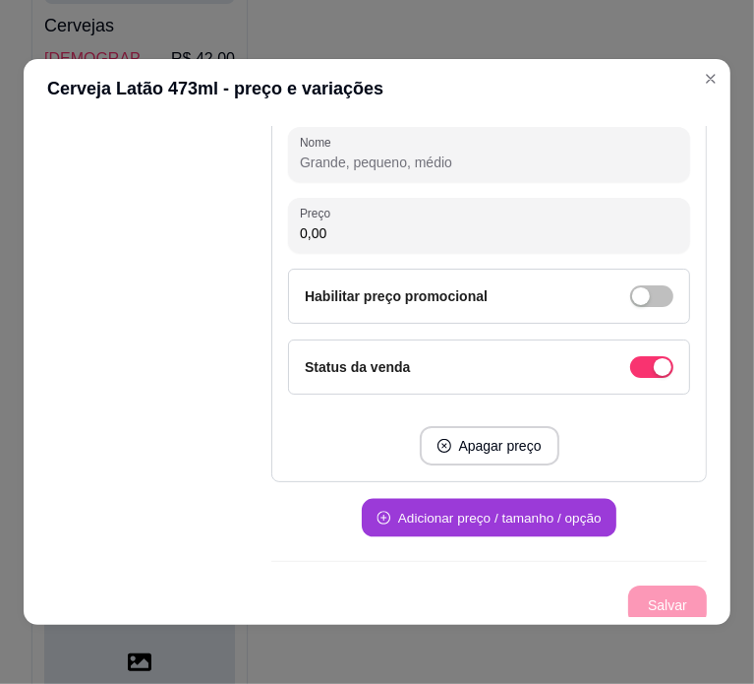
click at [501, 507] on button "Adicionar preço / tamanho / opção" at bounding box center [489, 518] width 255 height 38
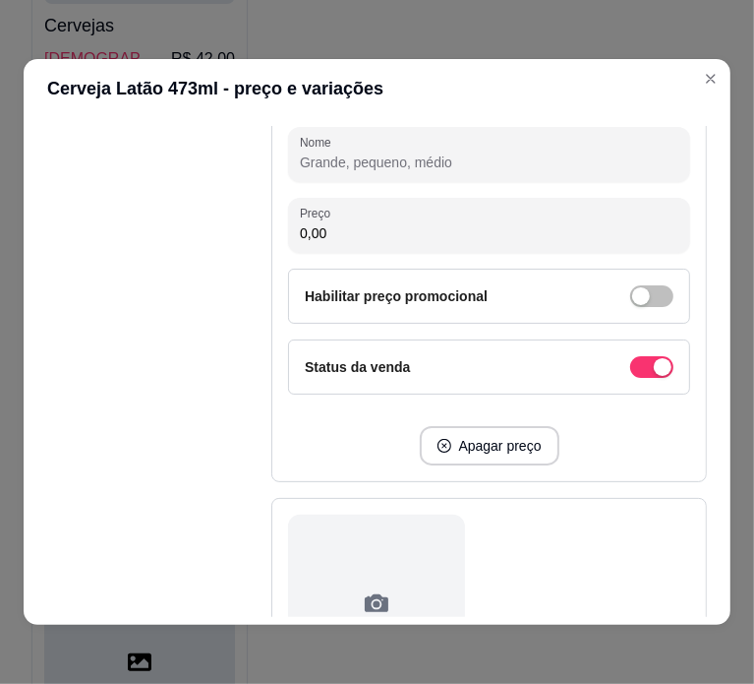
scroll to position [4095, 0]
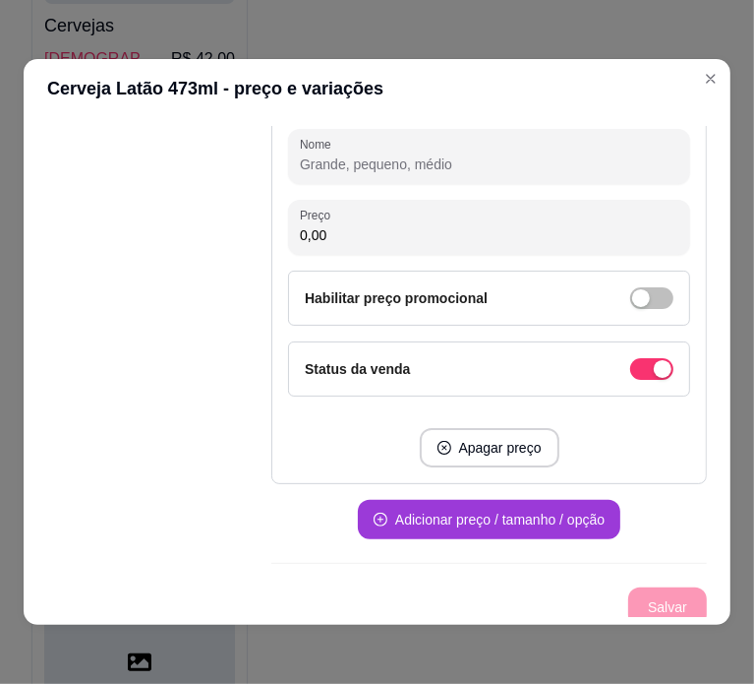
click at [501, 507] on button "Adicionar preço / tamanho / opção" at bounding box center [489, 519] width 263 height 39
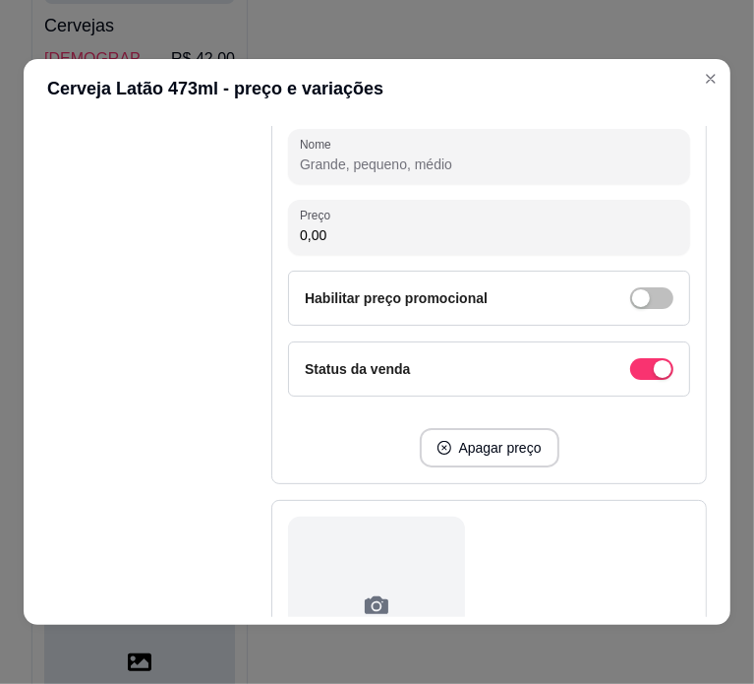
scroll to position [4709, 0]
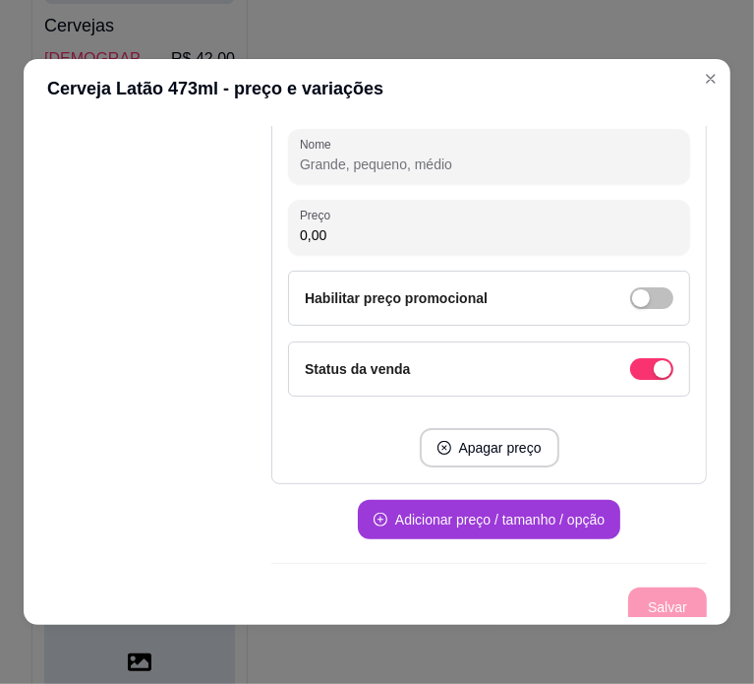
click at [501, 507] on button "Adicionar preço / tamanho / opção" at bounding box center [489, 519] width 263 height 39
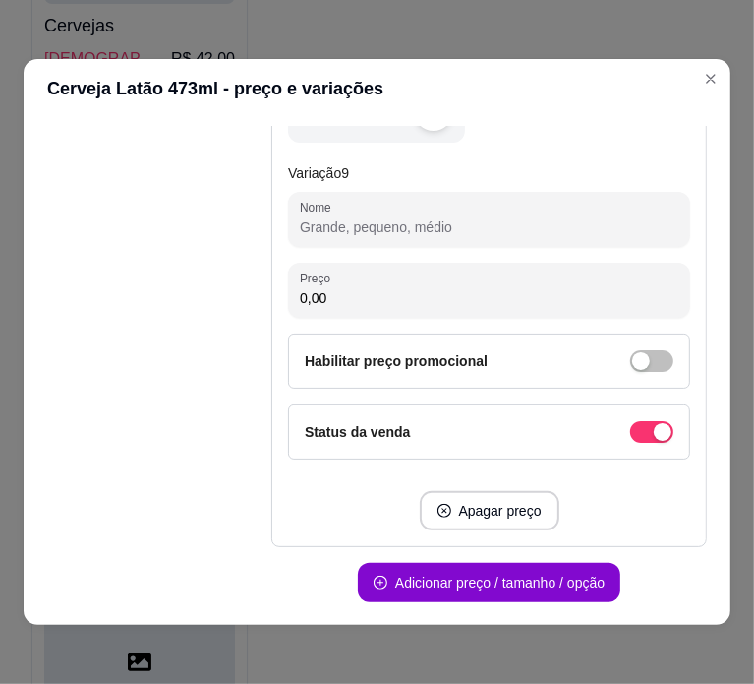
scroll to position [5321, 0]
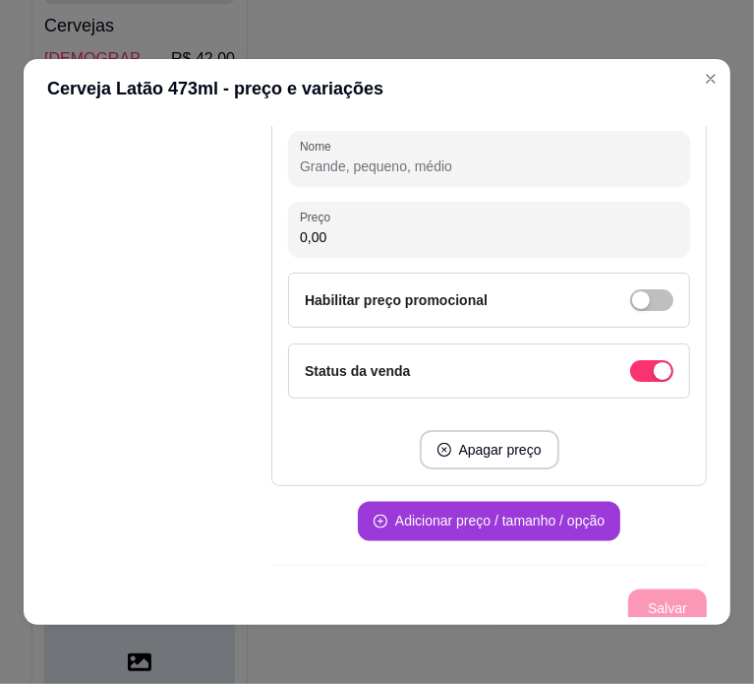
click at [501, 507] on button "Adicionar preço / tamanho / opção" at bounding box center [489, 521] width 263 height 39
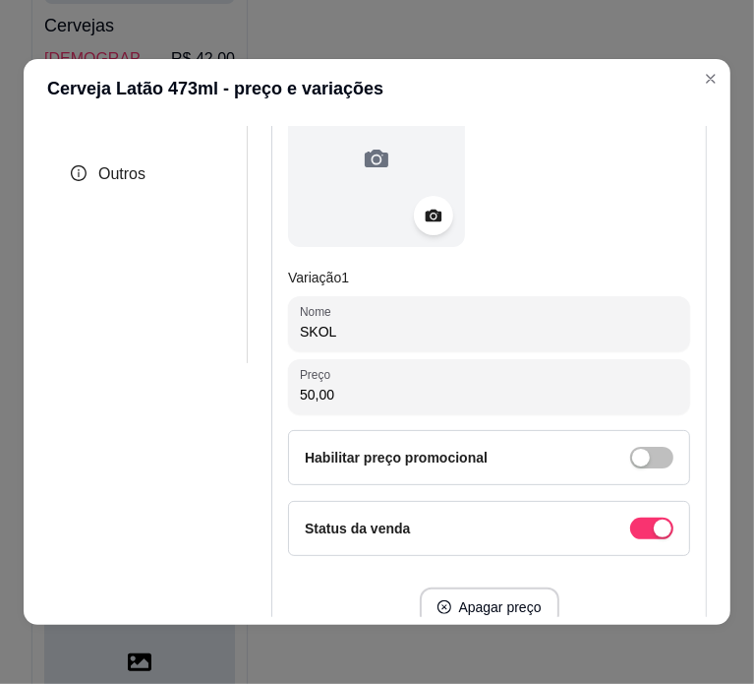
scroll to position [255, 0]
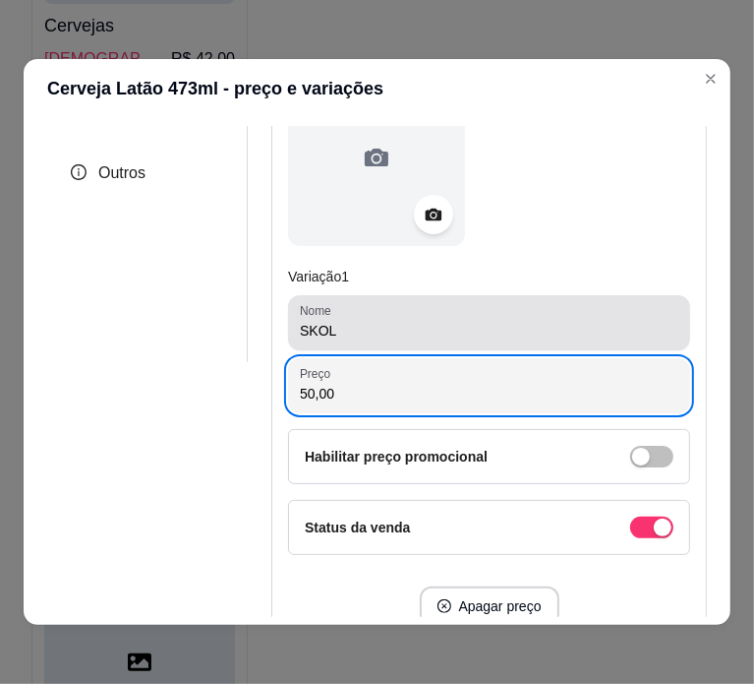
click at [460, 330] on input "SKOL" at bounding box center [489, 331] width 379 height 20
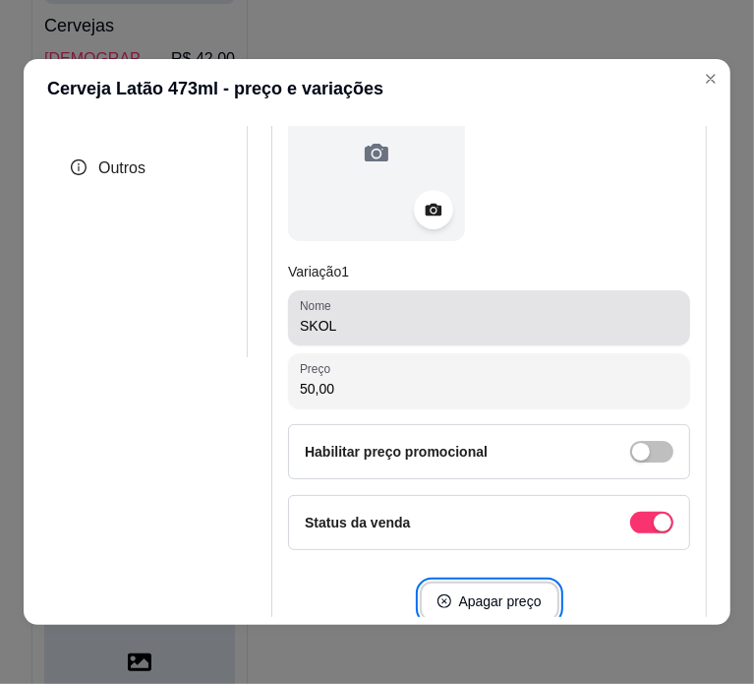
scroll to position [818, 0]
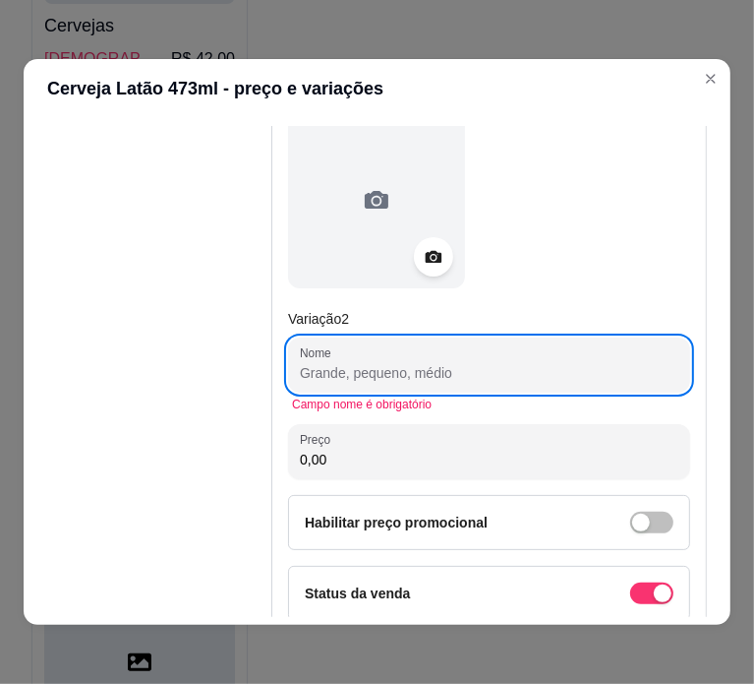
paste input "ITAIPAVA 38,00"
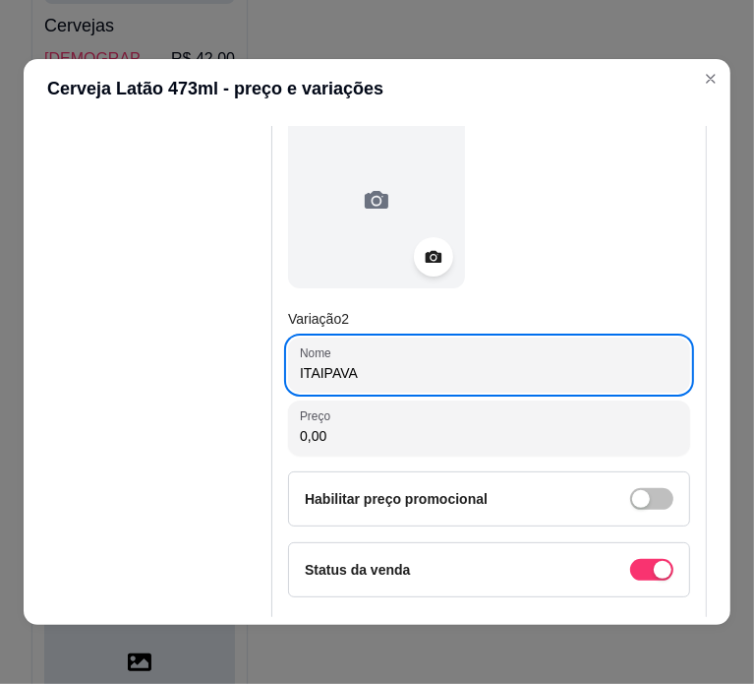
type input "ITAIPAVA"
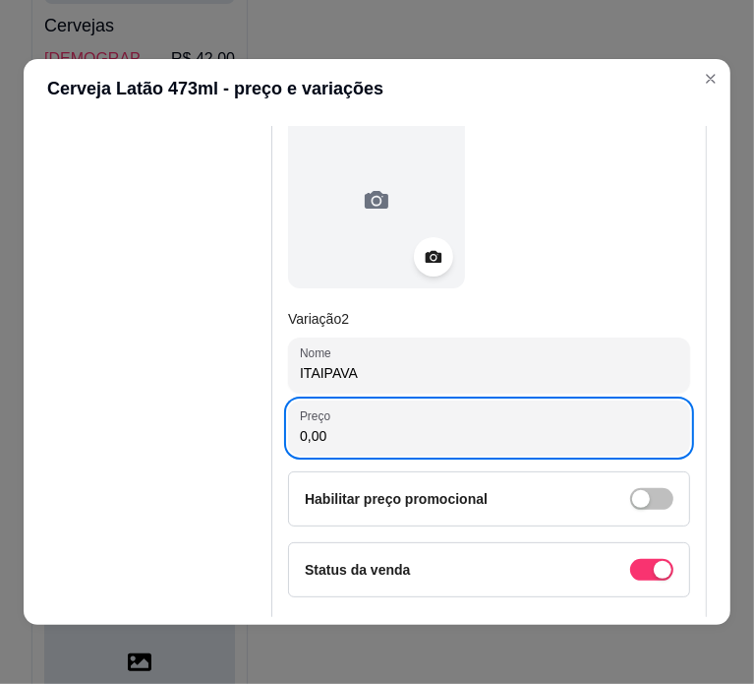
paste input "38"
type input "38,00"
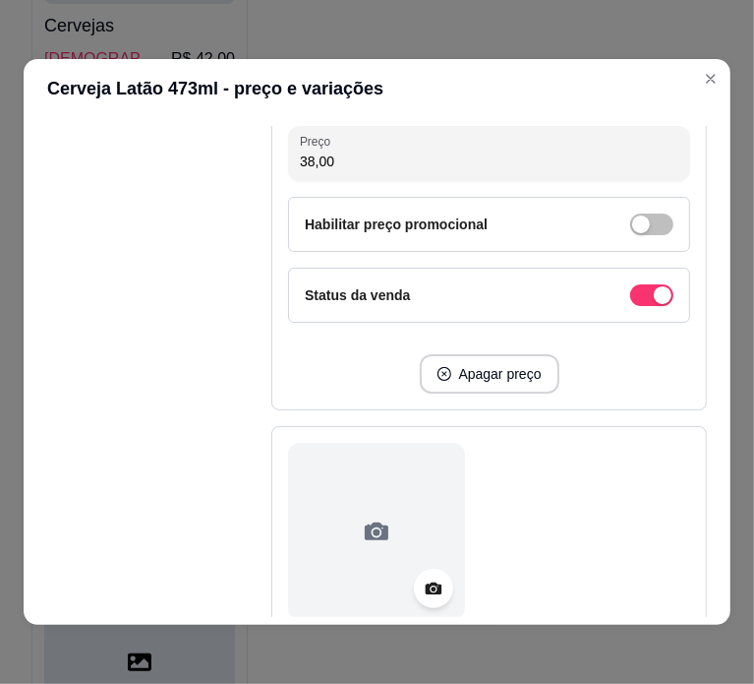
scroll to position [1422, 0]
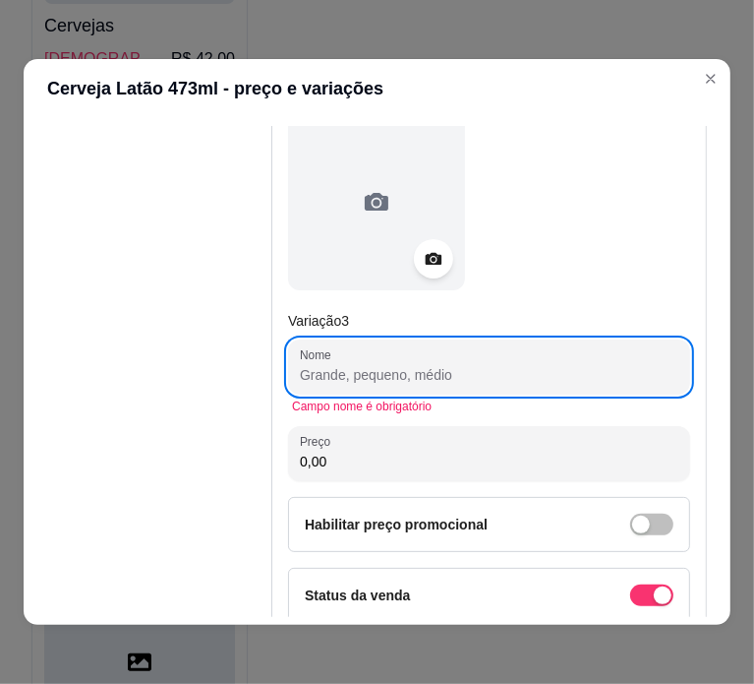
paste input "SCHIN 37,00"
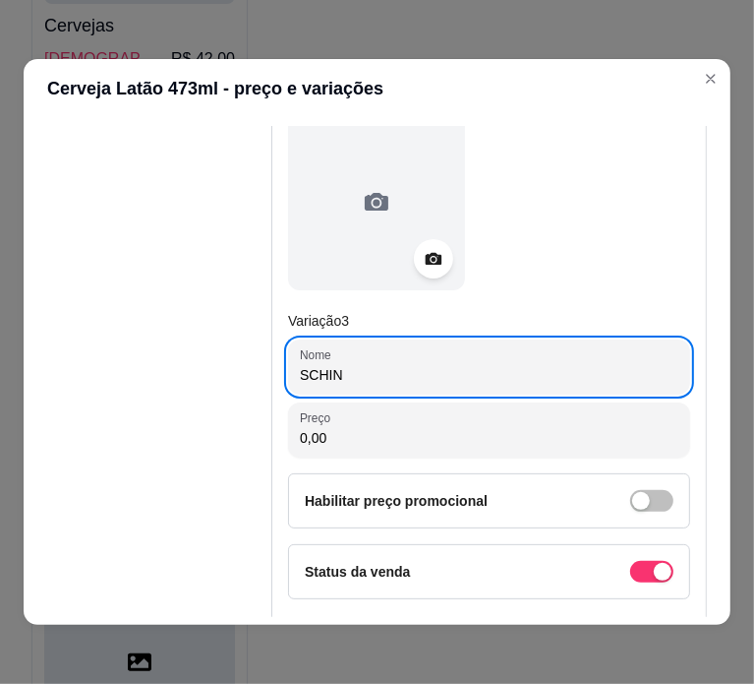
type input "SCHIN"
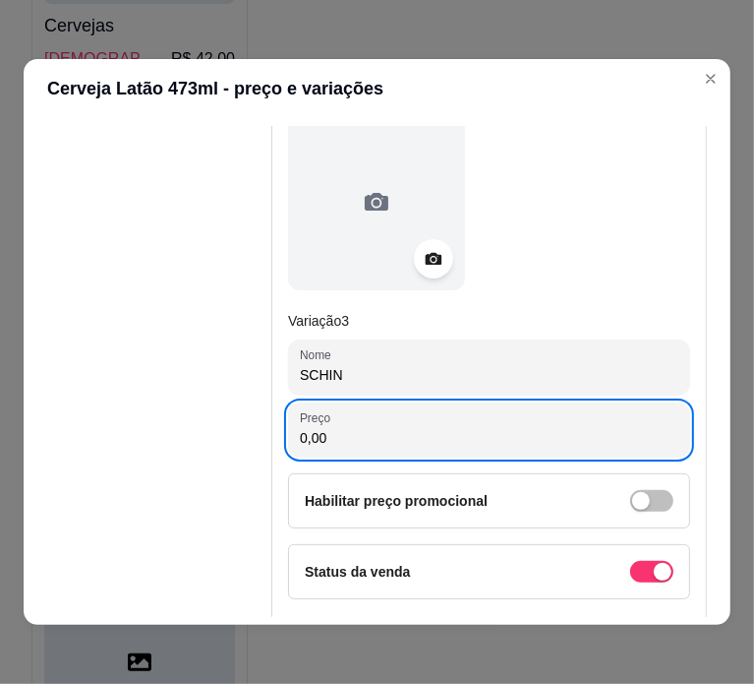
paste input "37"
type input "37,00"
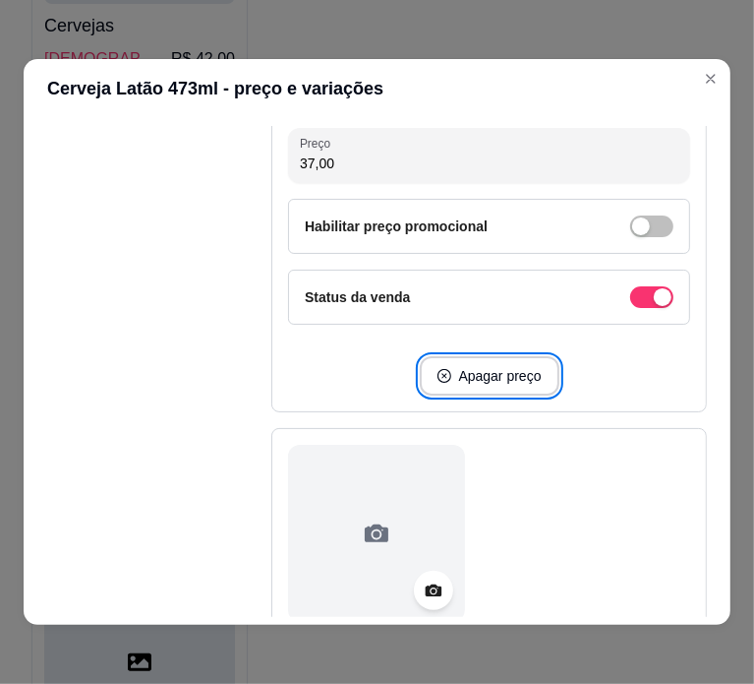
scroll to position [2027, 0]
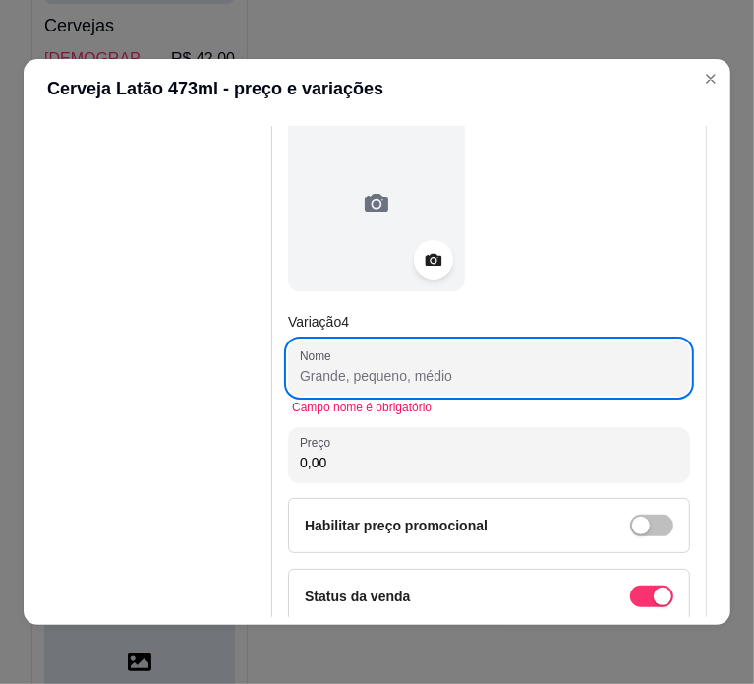
paste input "BRAHMA 55,00"
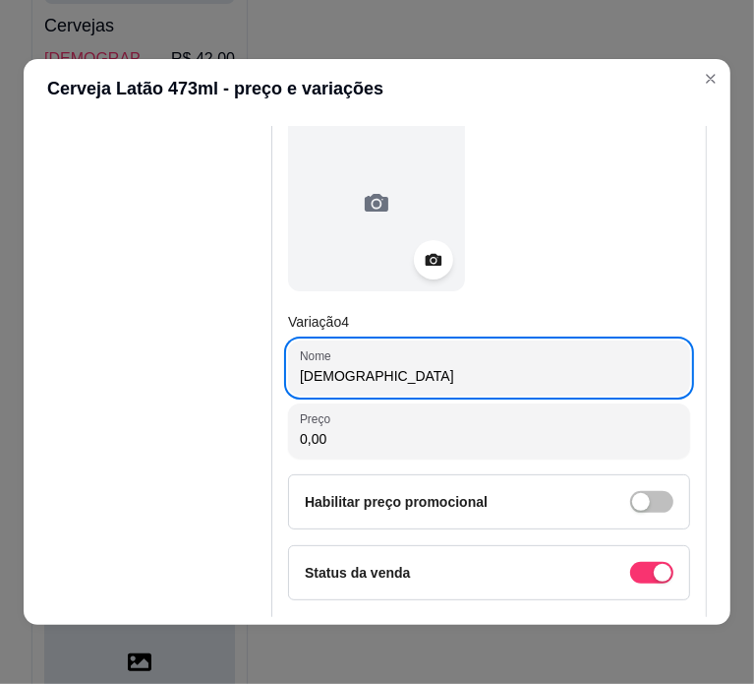
type input "[DEMOGRAPHIC_DATA]"
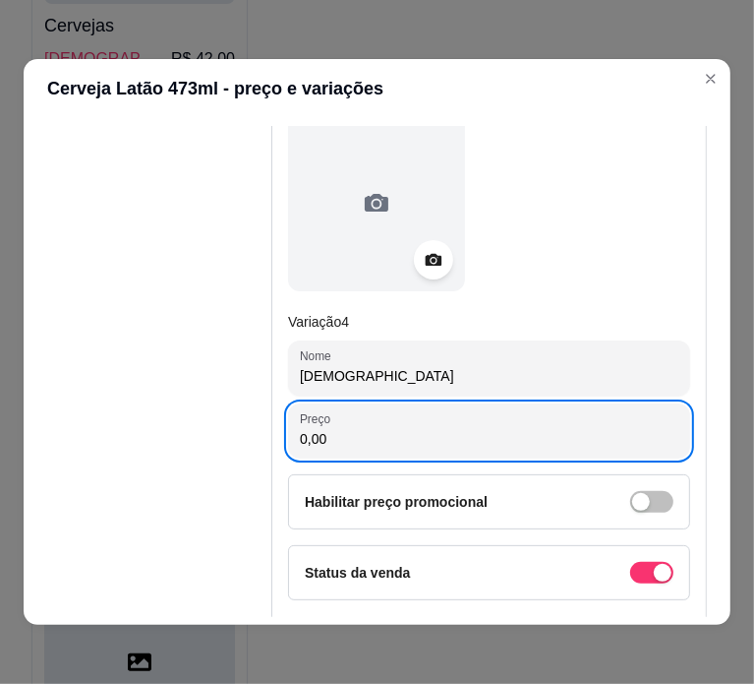
paste input "55"
type input "55,00"
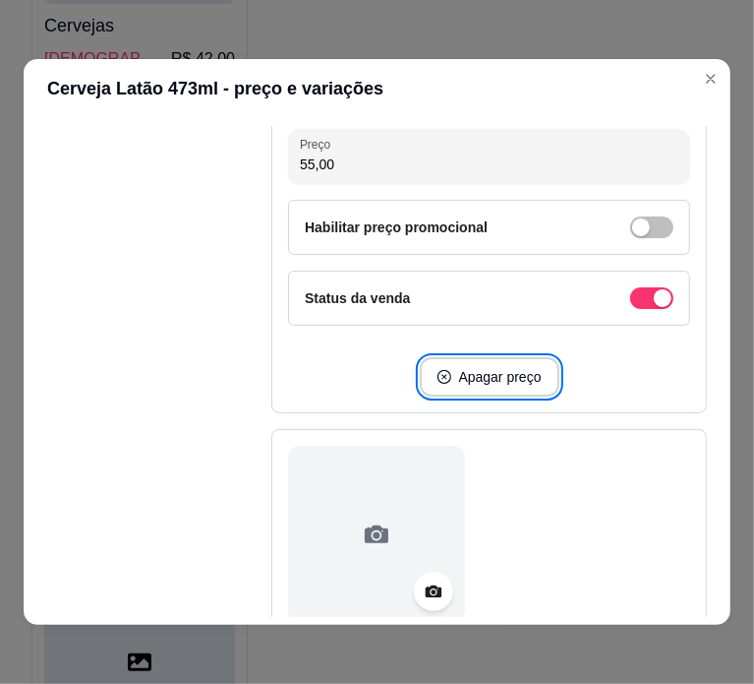
scroll to position [2632, 0]
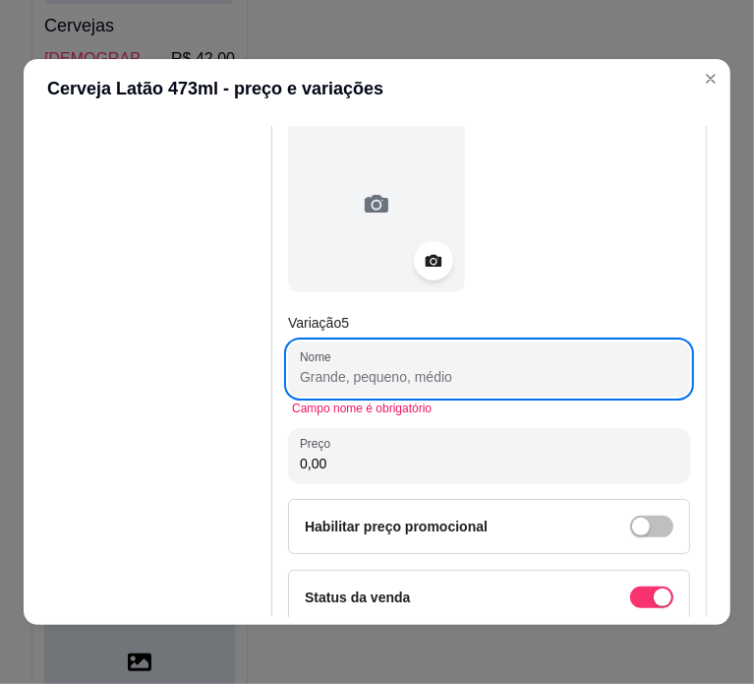
paste input "BOHEMIA 55,00"
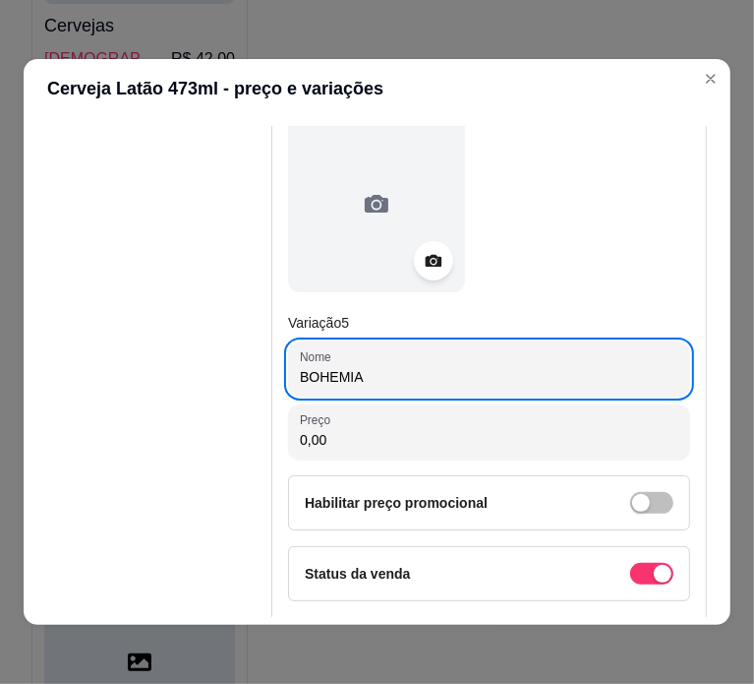
type input "BOHEMIA"
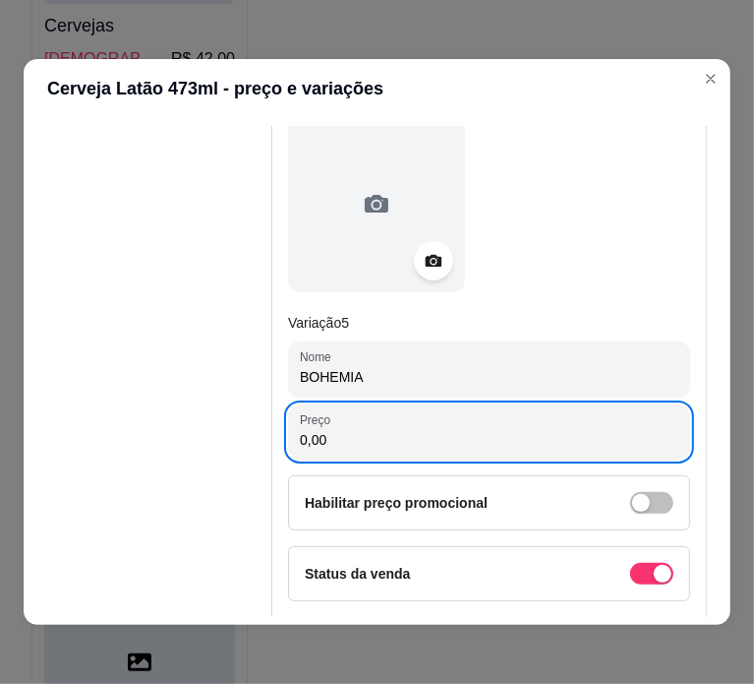
paste input "55"
type input "55,00"
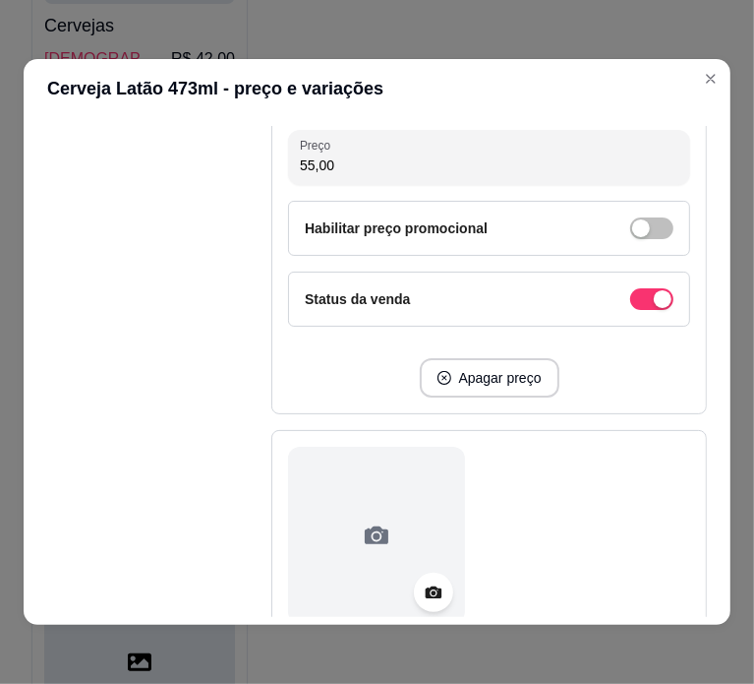
scroll to position [3237, 0]
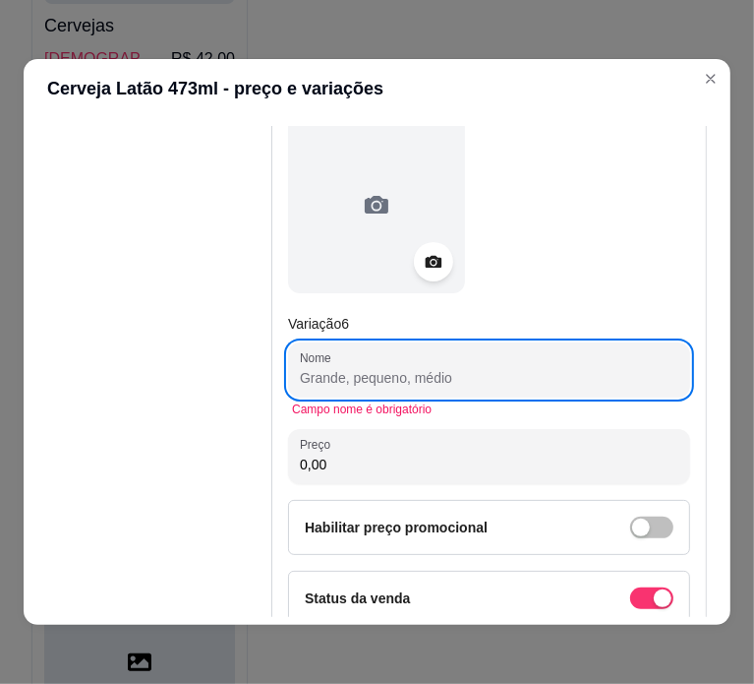
paste input "SPATEN 65,00"
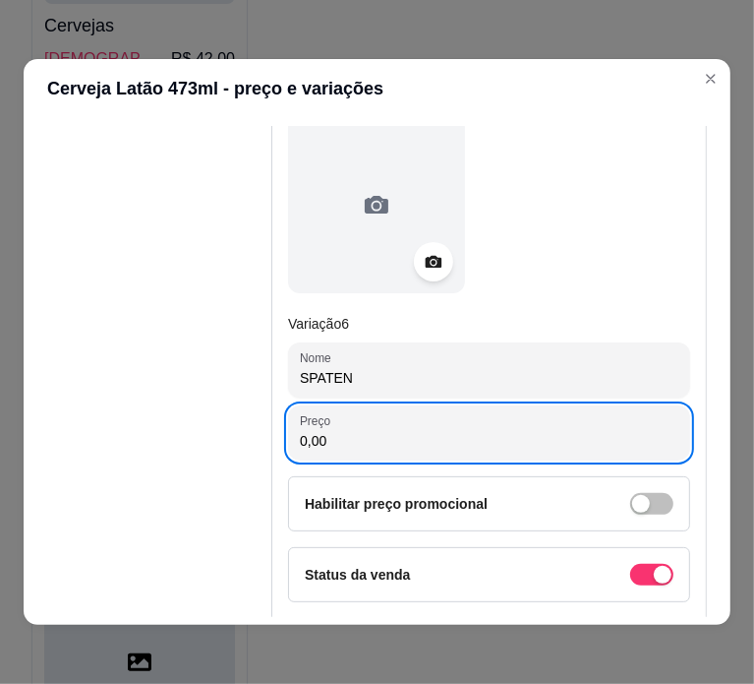
paste input "65"
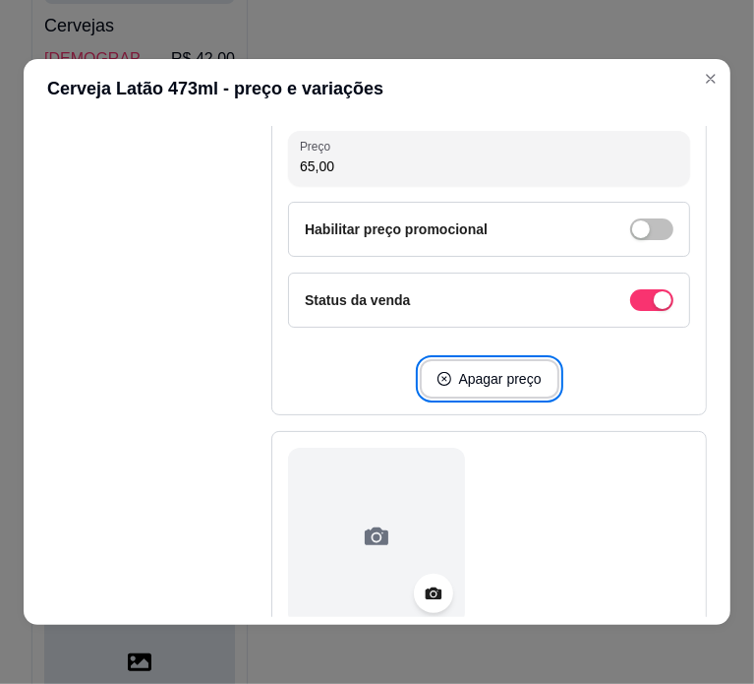
scroll to position [3841, 0]
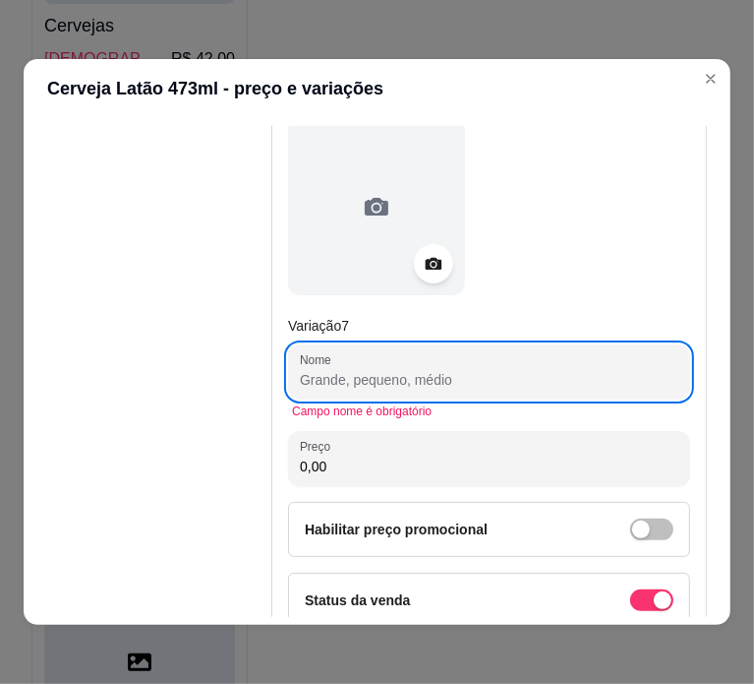
paste input "ORIGINAL 60,00"
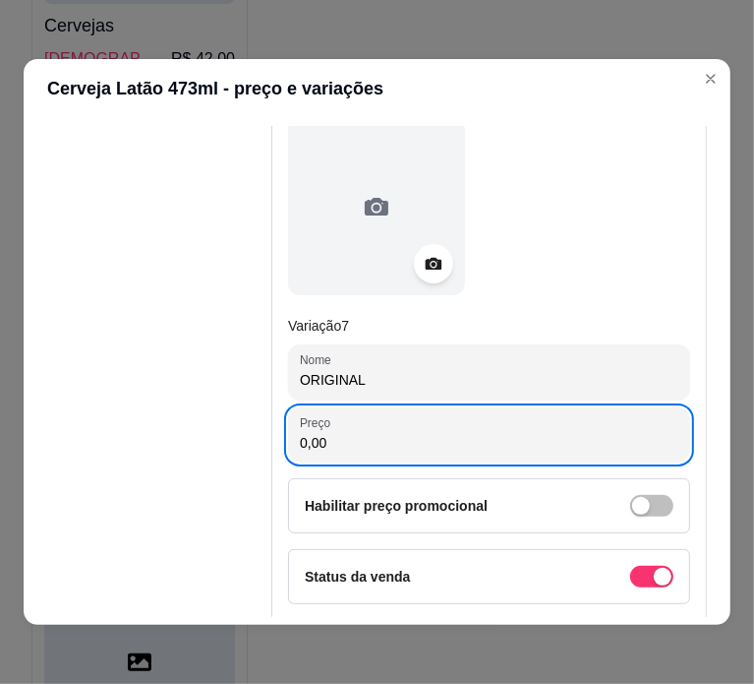
paste input "6"
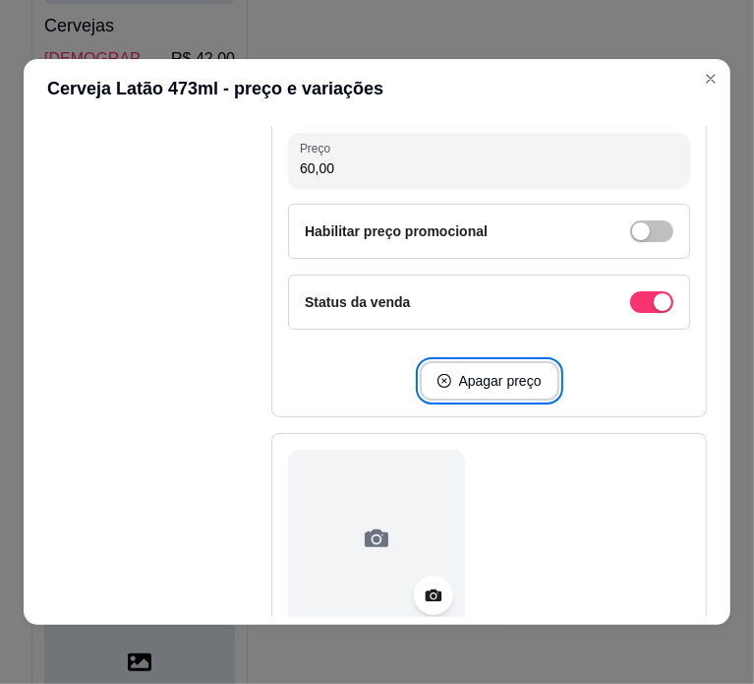
scroll to position [4446, 0]
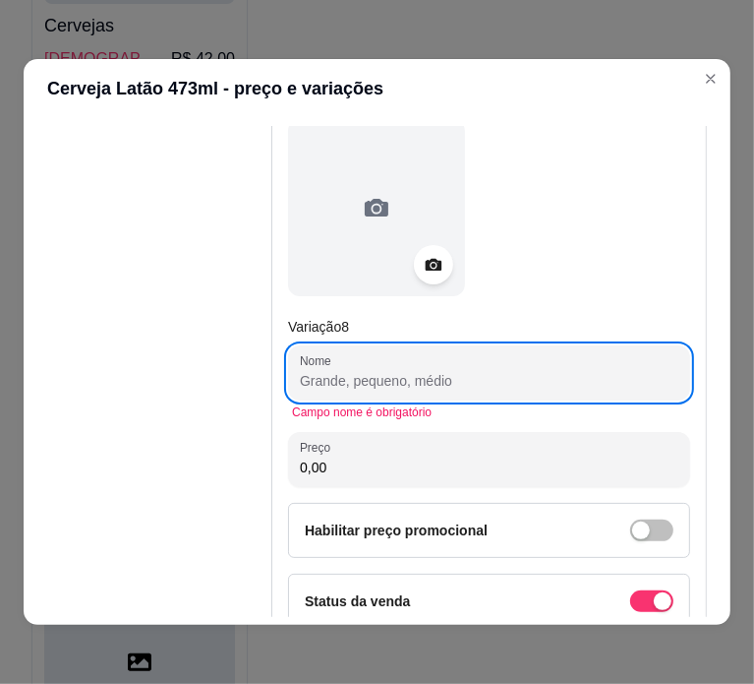
paste input "BUDWEISER 60,00"
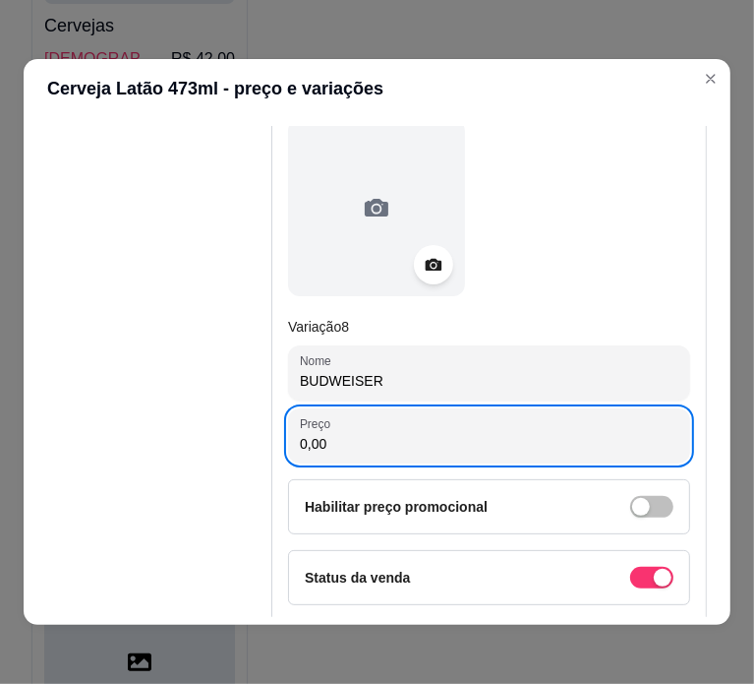
paste input "6"
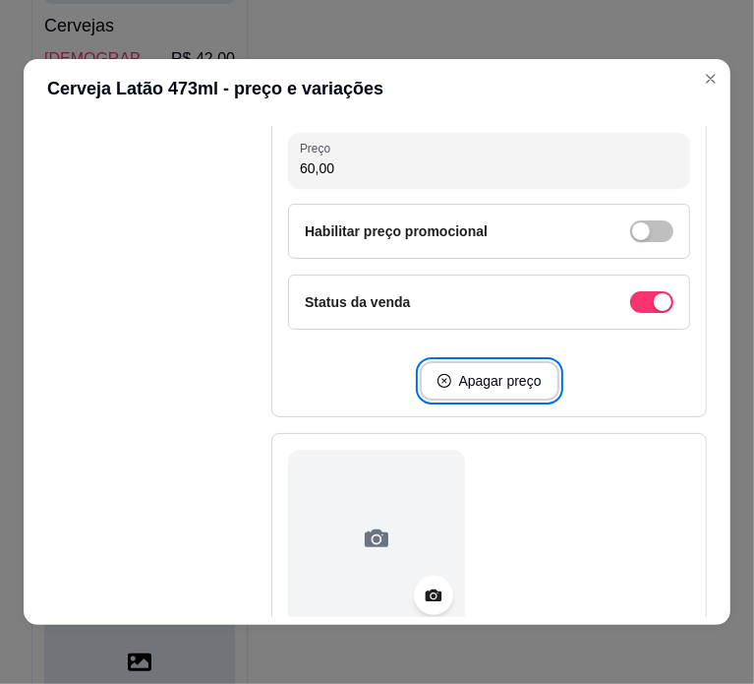
scroll to position [5050, 0]
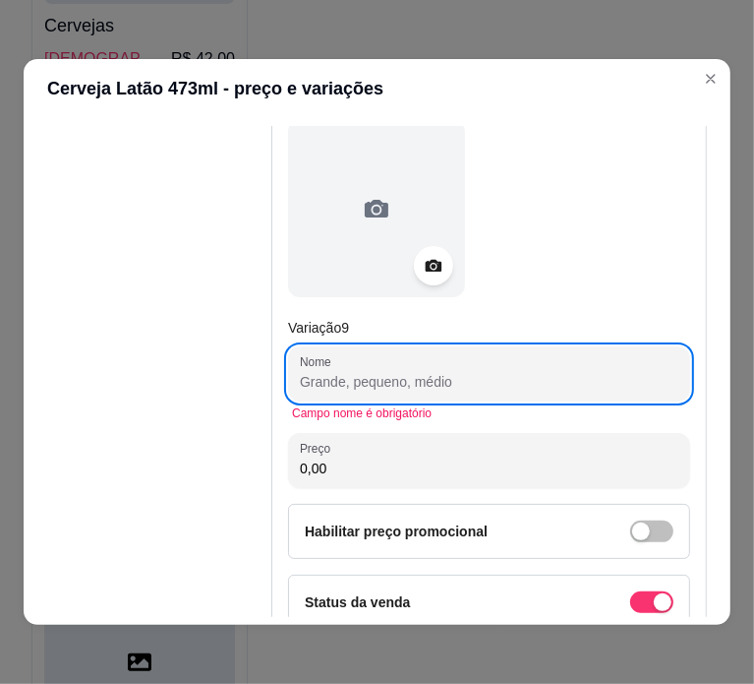
paste input "LOKAL 35,00"
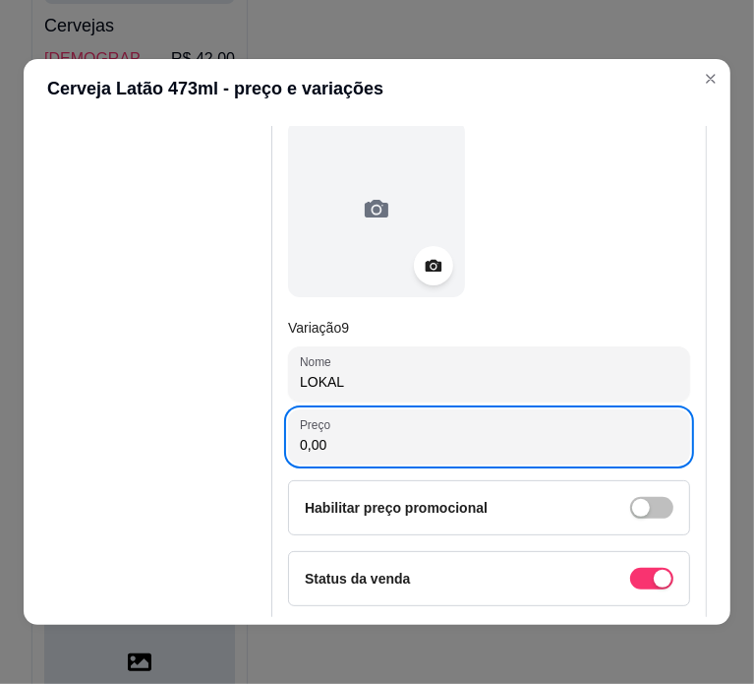
paste input "35"
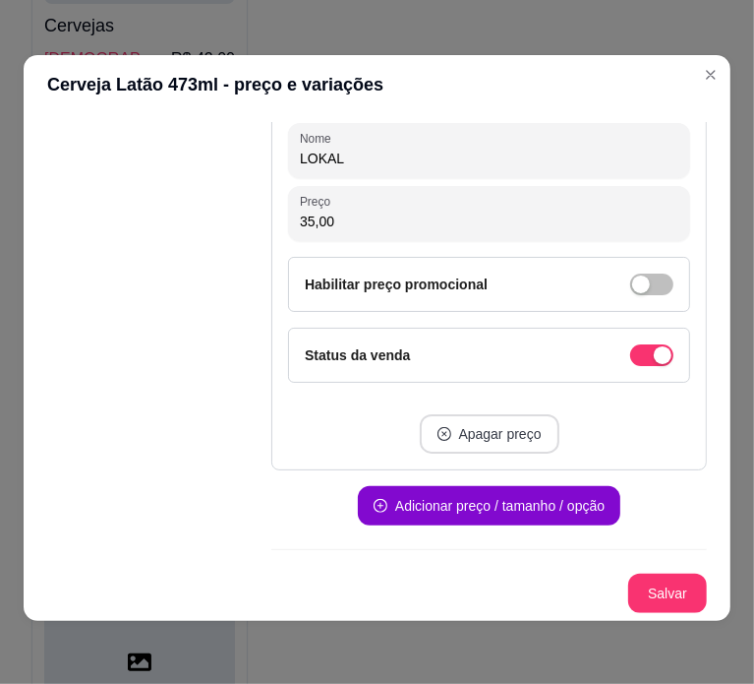
scroll to position [5258, 0]
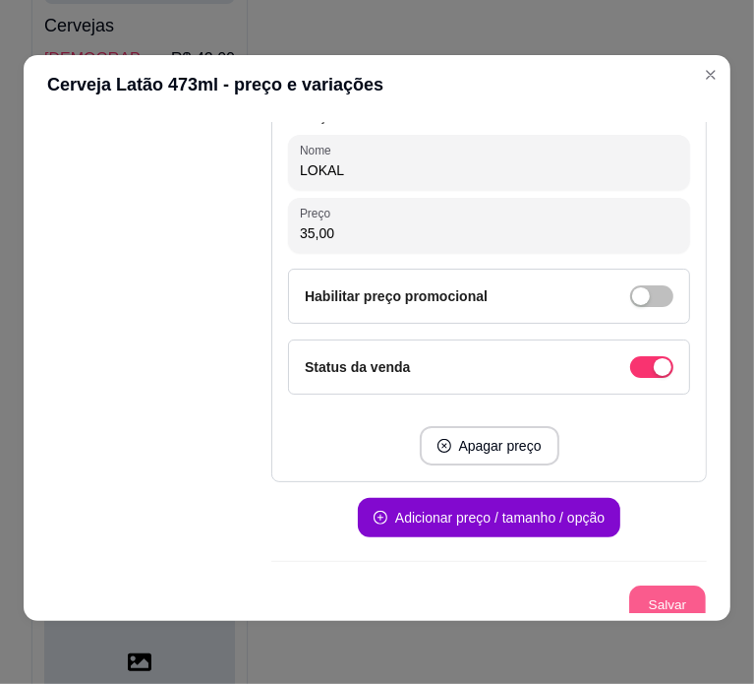
click at [651, 587] on button "Salvar" at bounding box center [667, 605] width 77 height 38
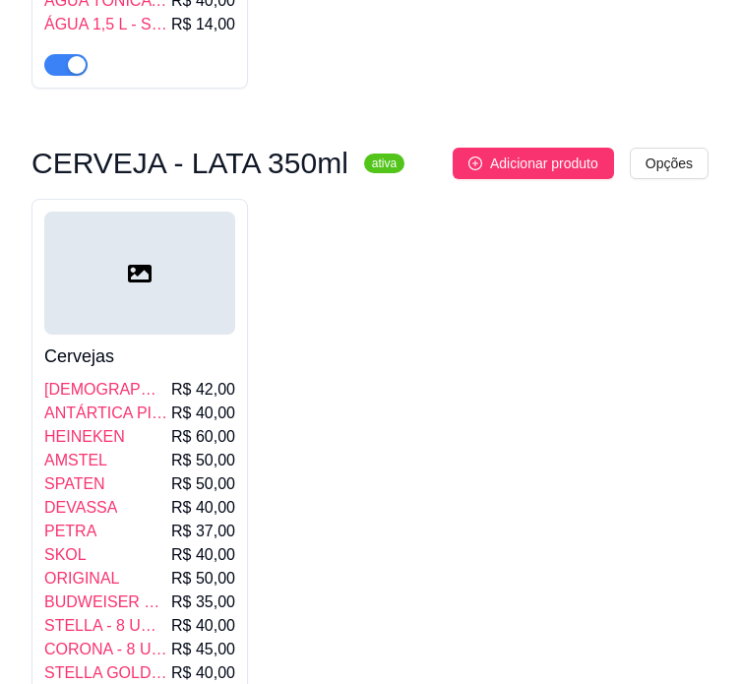
scroll to position [10225, 0]
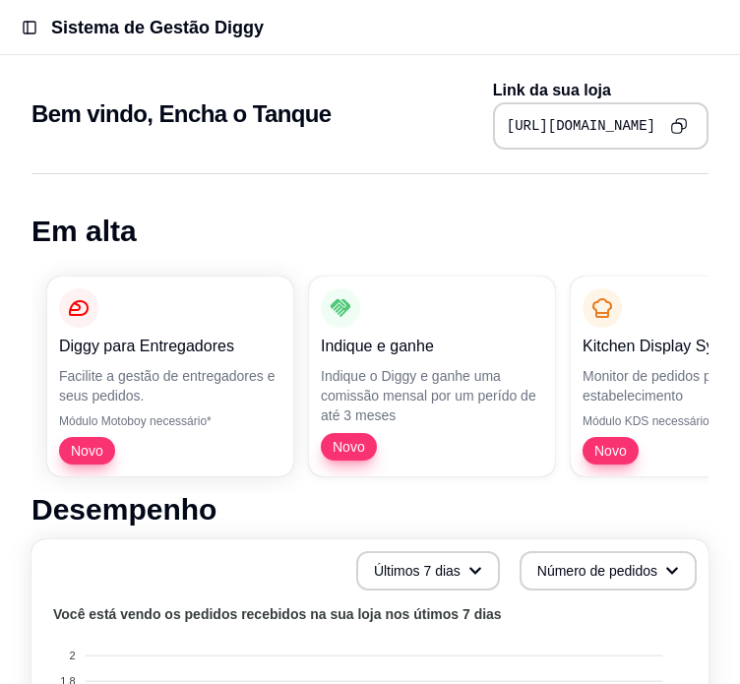
click at [679, 129] on icon "Copy to clipboard" at bounding box center [678, 125] width 17 height 17
click at [27, 23] on button "Toggle Sidebar" at bounding box center [30, 28] width 28 height 28
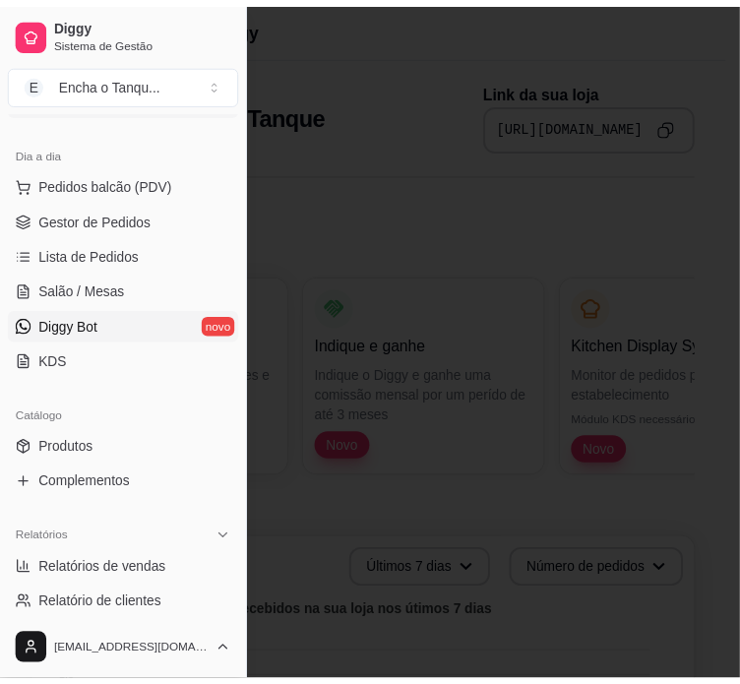
scroll to position [199, 0]
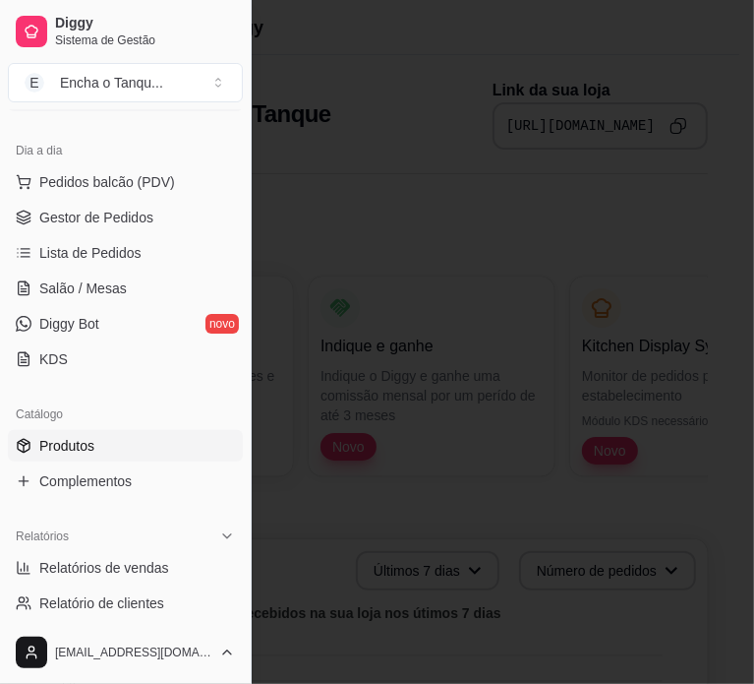
click at [107, 448] on link "Produtos" at bounding box center [125, 445] width 235 height 31
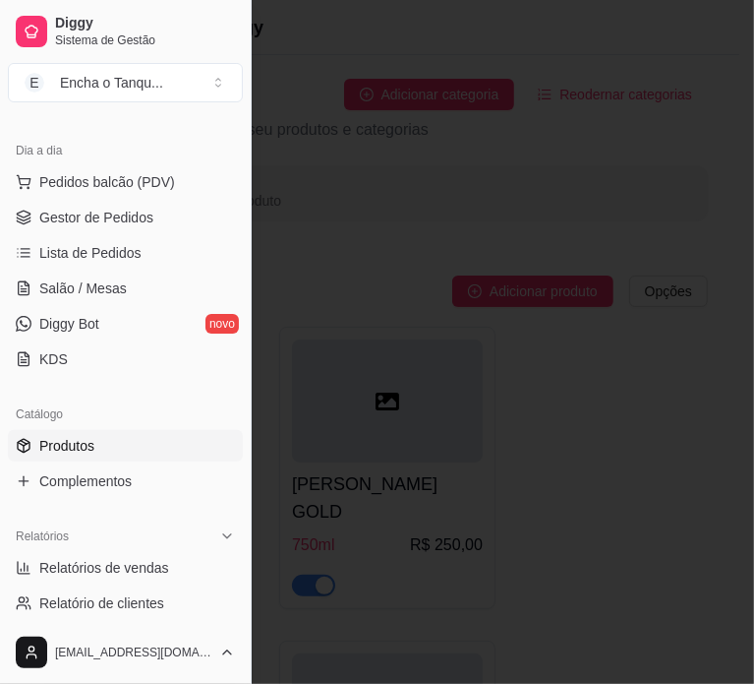
click at [527, 278] on div at bounding box center [377, 342] width 754 height 684
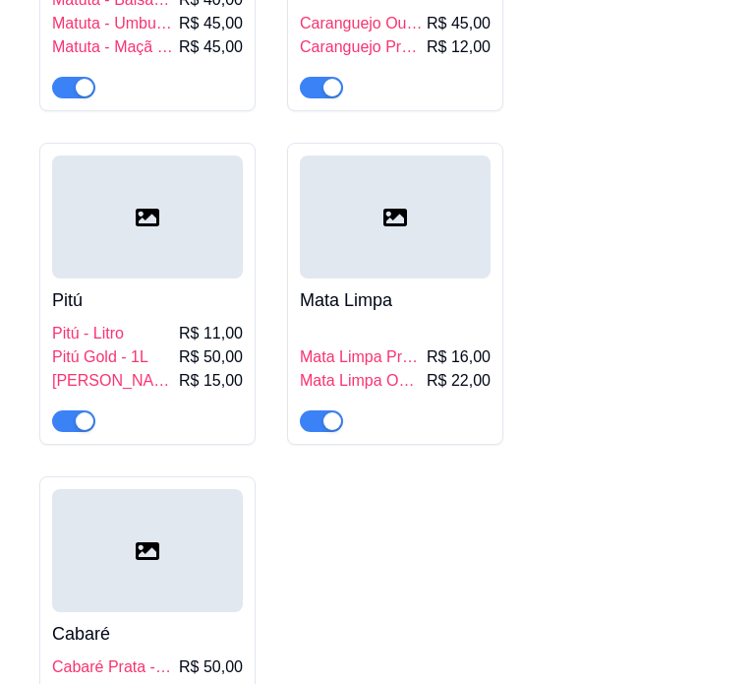
scroll to position [6989, 0]
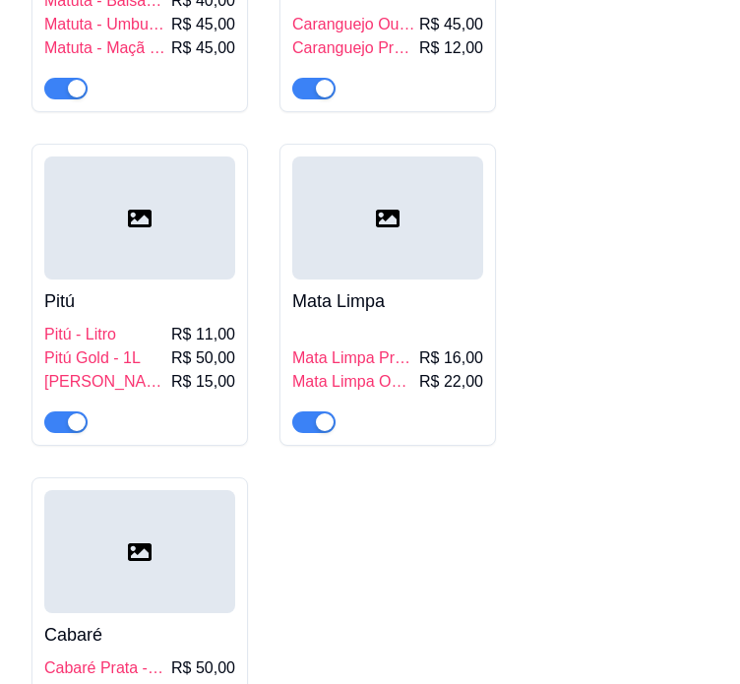
click at [174, 279] on div "Pitú Pitú - Litro R$ 11,00 Pitú Gold - 1L R$ 50,00 Pitú Amarelinha - 1L R$ 15,00" at bounding box center [139, 355] width 191 height 153
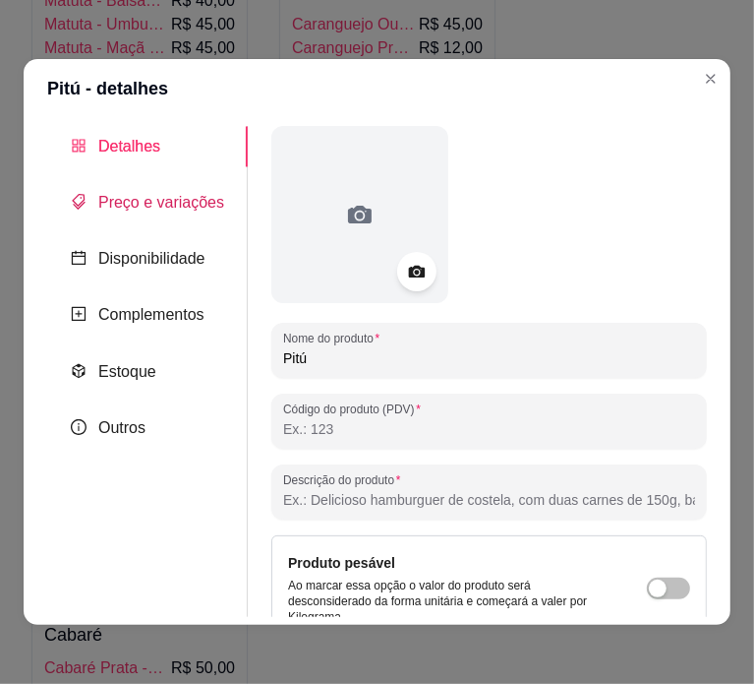
click at [151, 190] on div "Preço e variações" at bounding box center [147, 202] width 153 height 25
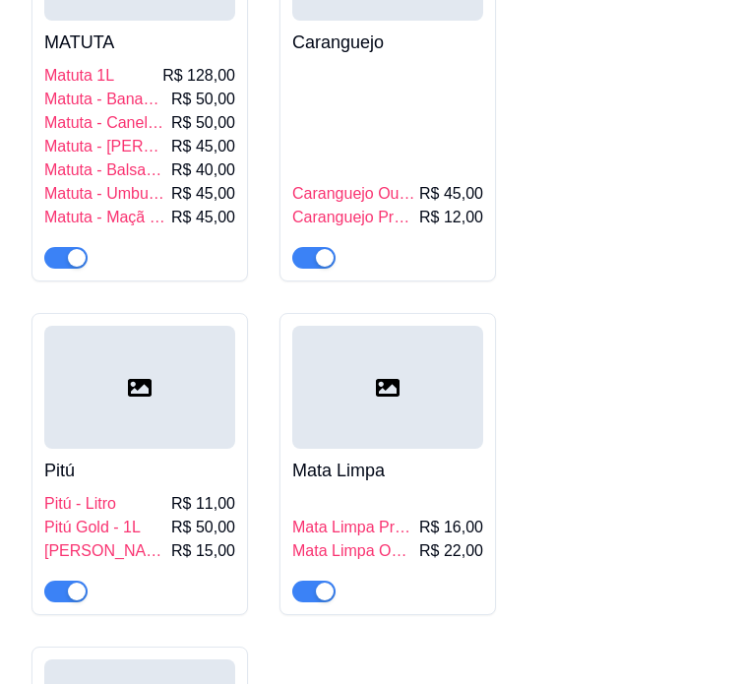
scroll to position [6824, 0]
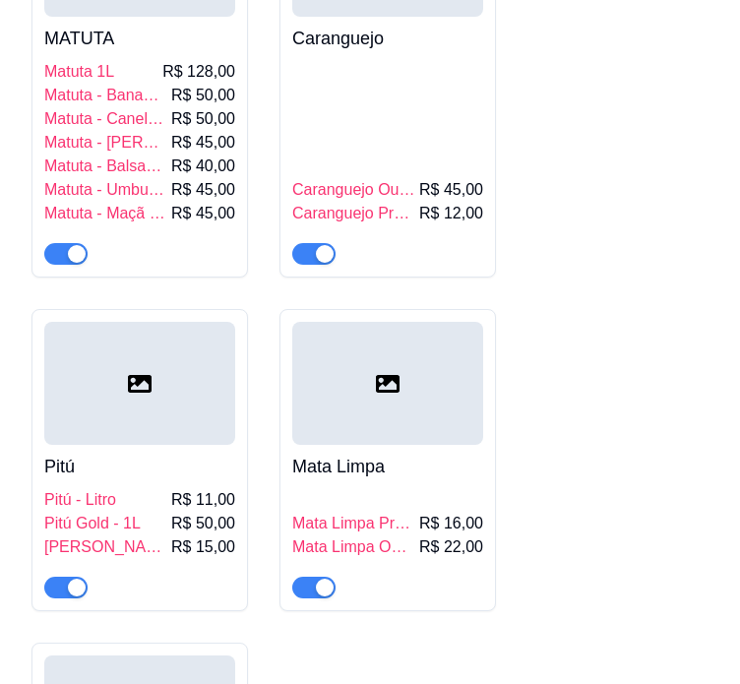
click at [664, 294] on div "MATUTA Matuta 1L R$ 128,00 Matuta - Banana 1L R$ 50,00 Matuta - Canela 1L R$ 50…" at bounding box center [369, 412] width 677 height 1063
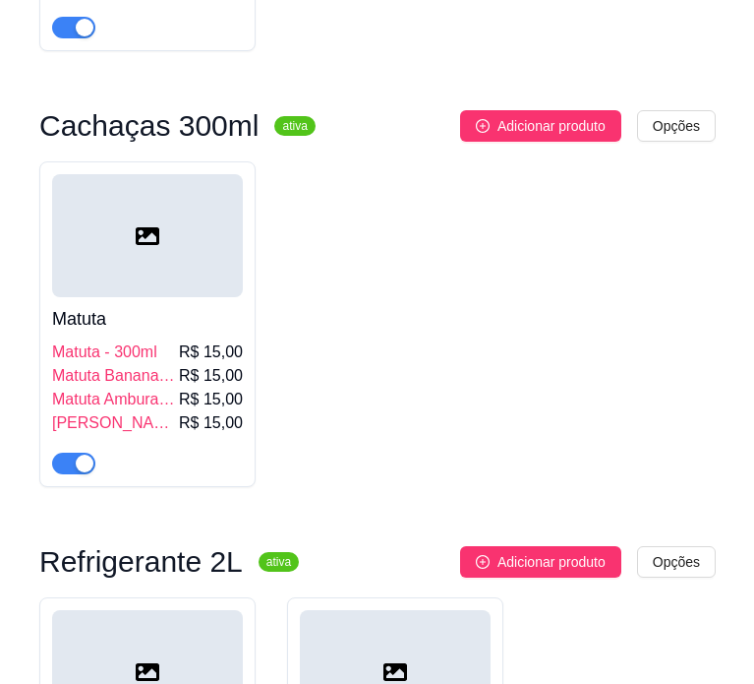
scroll to position [6912, 0]
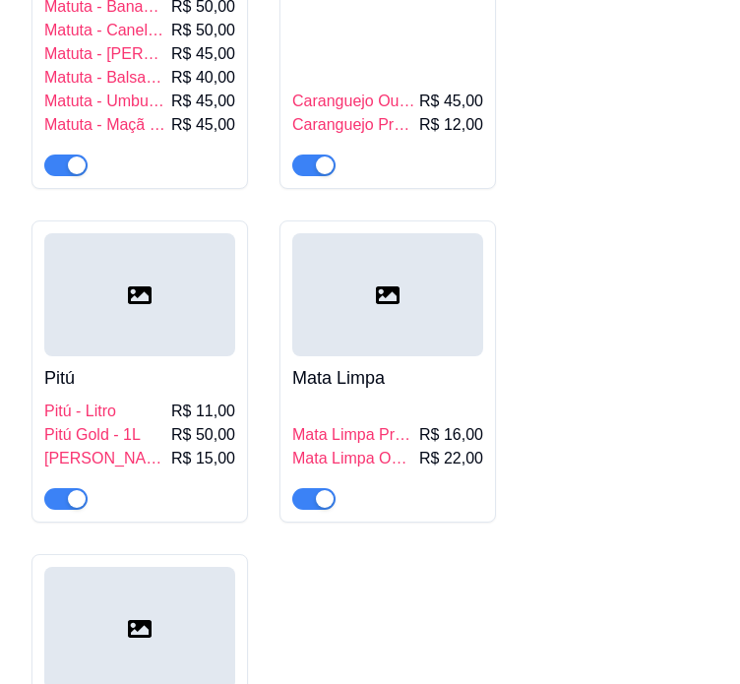
click at [225, 364] on h4 "Pitú" at bounding box center [139, 378] width 191 height 28
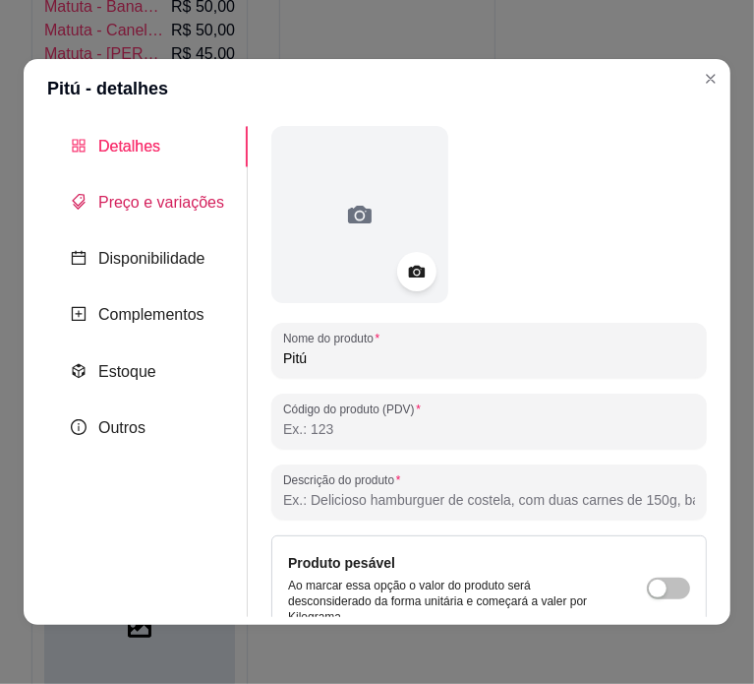
click at [144, 209] on span "Preço e variações" at bounding box center [161, 202] width 126 height 17
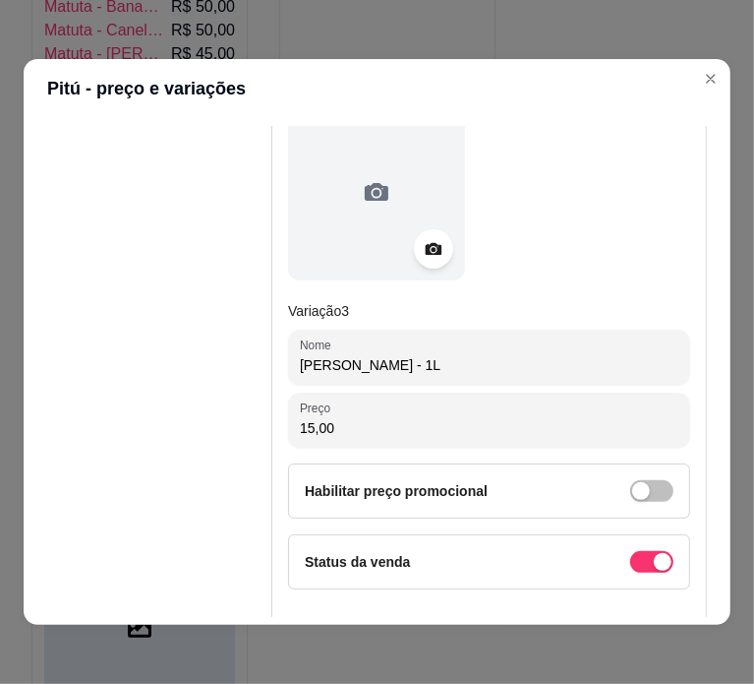
scroll to position [1630, 0]
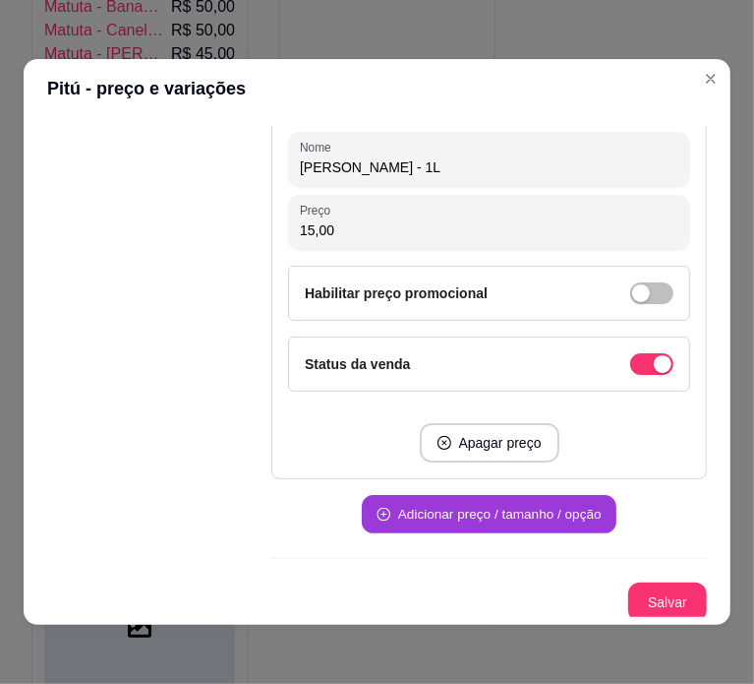
click at [516, 513] on button "Adicionar preço / tamanho / opção" at bounding box center [489, 515] width 255 height 38
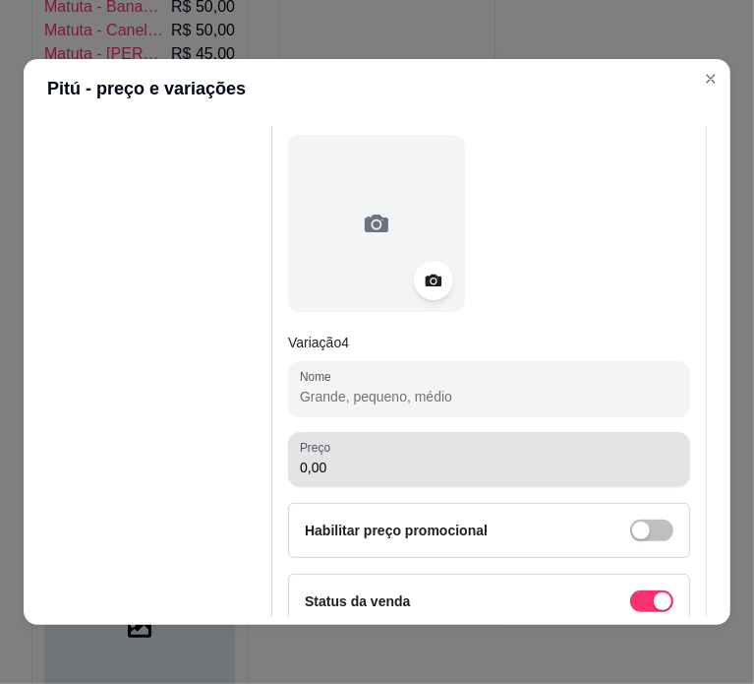
scroll to position [2008, 0]
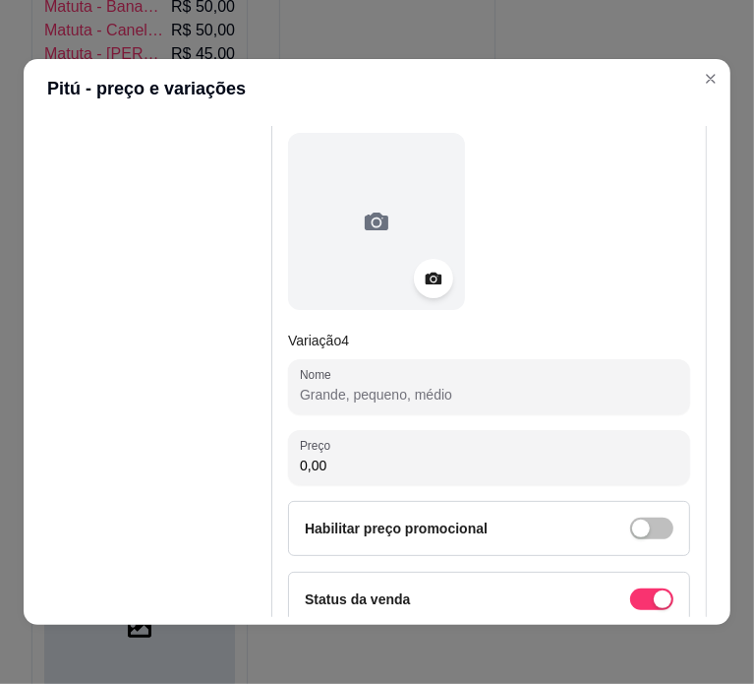
click at [610, 167] on div at bounding box center [489, 221] width 402 height 177
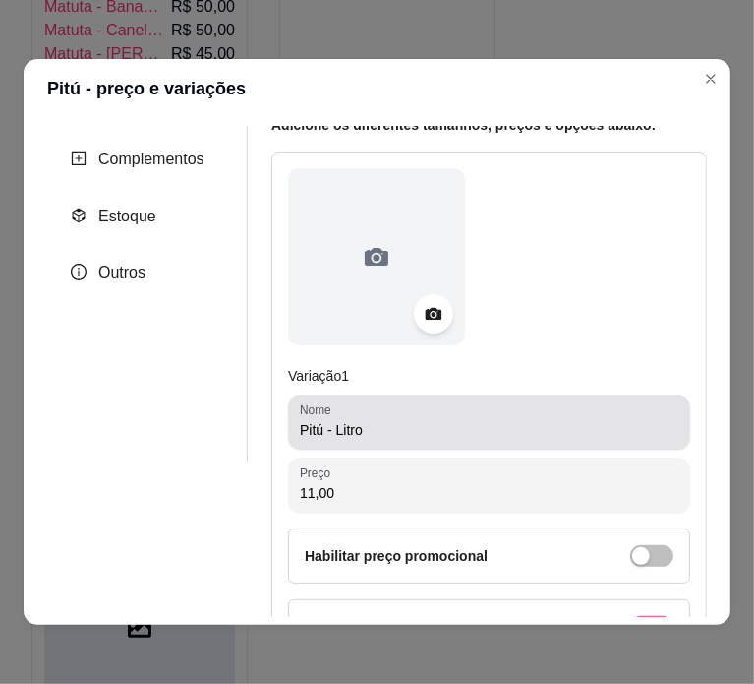
scroll to position [156, 0]
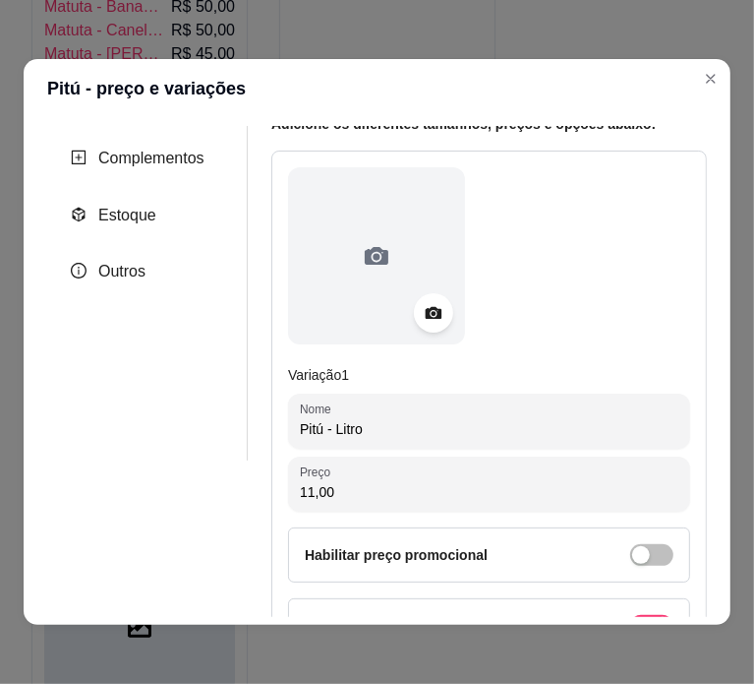
click at [502, 427] on input "Pitú - Litro" at bounding box center [489, 429] width 379 height 20
type input "Pitú"
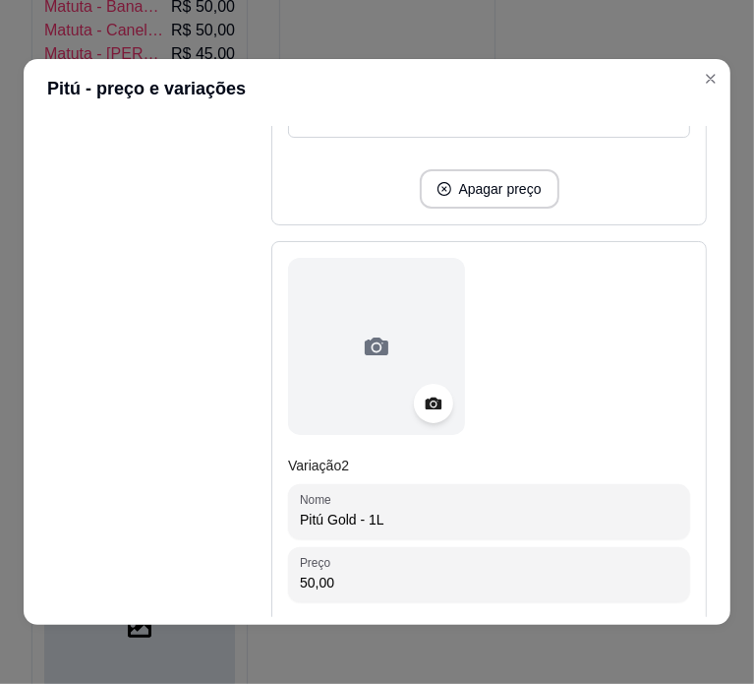
scroll to position [681, 0]
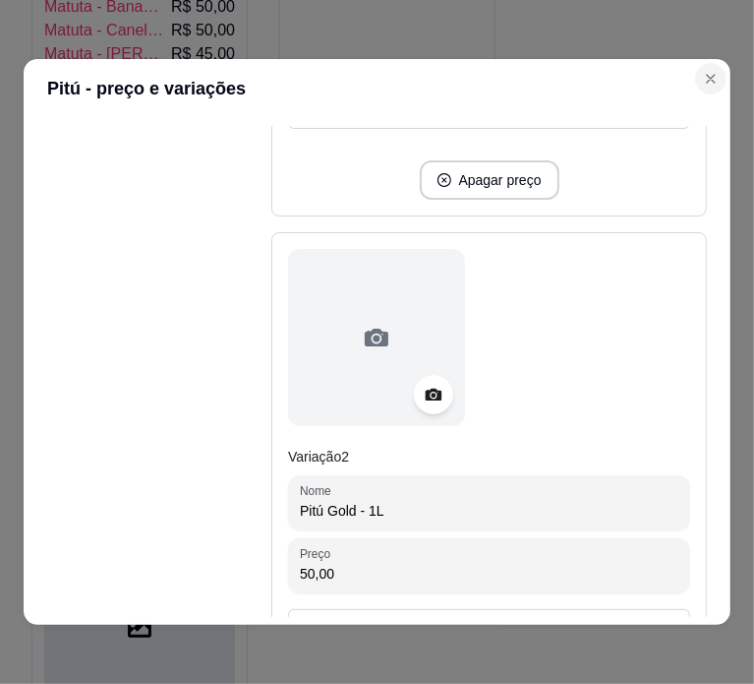
type input "55,00"
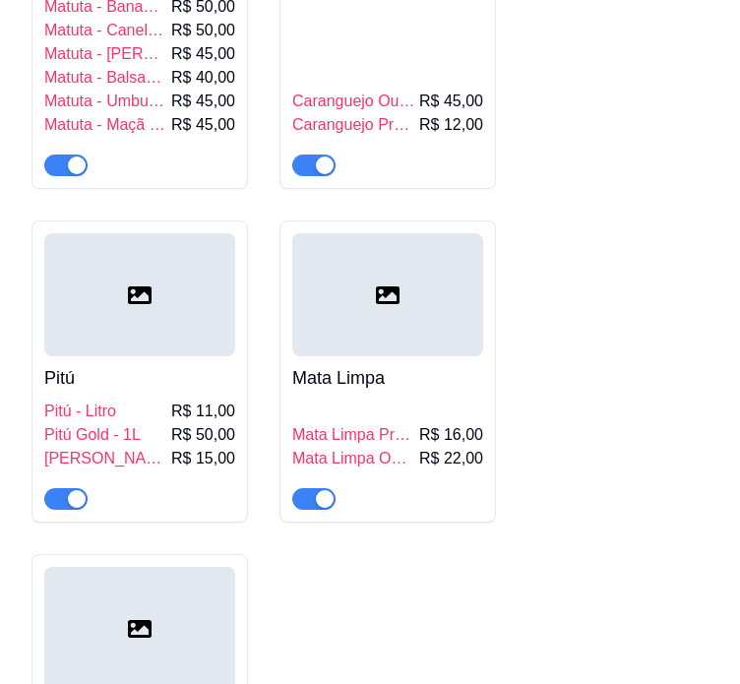
click at [146, 315] on div at bounding box center [139, 294] width 191 height 123
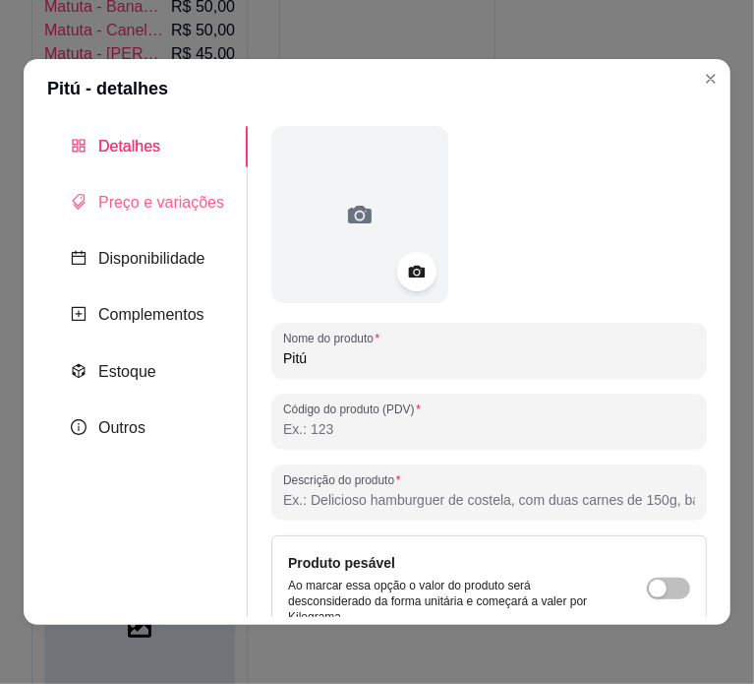
click at [168, 188] on div "Preço e variações" at bounding box center [147, 202] width 201 height 40
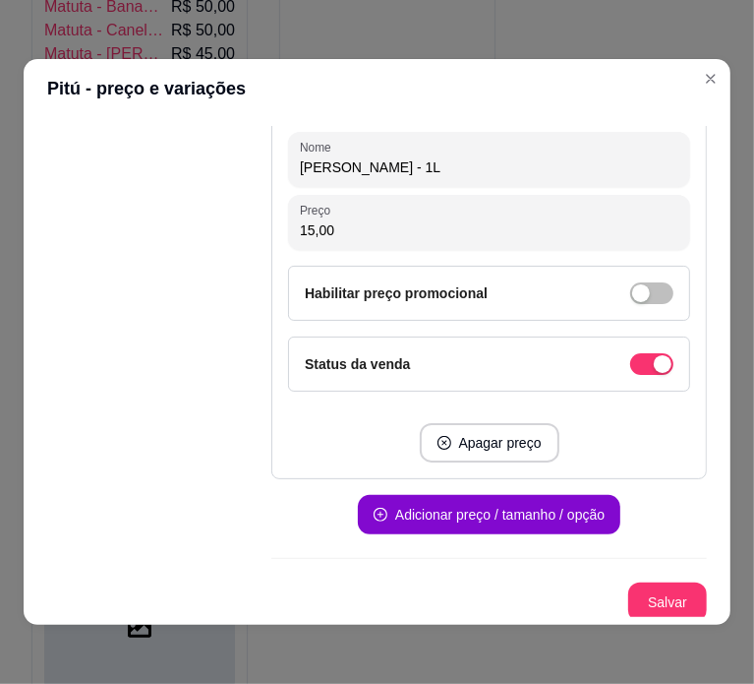
scroll to position [4, 0]
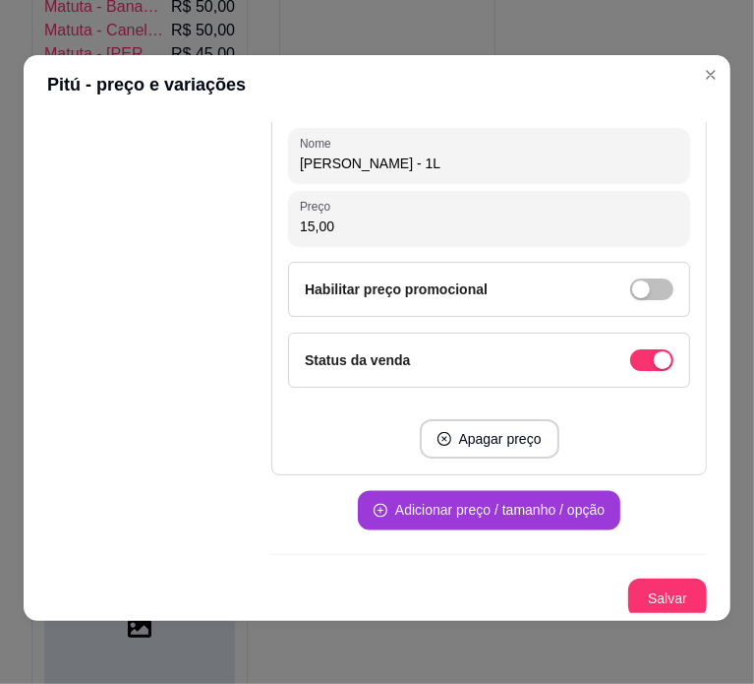
click at [507, 517] on button "Adicionar preço / tamanho / opção" at bounding box center [489, 510] width 263 height 39
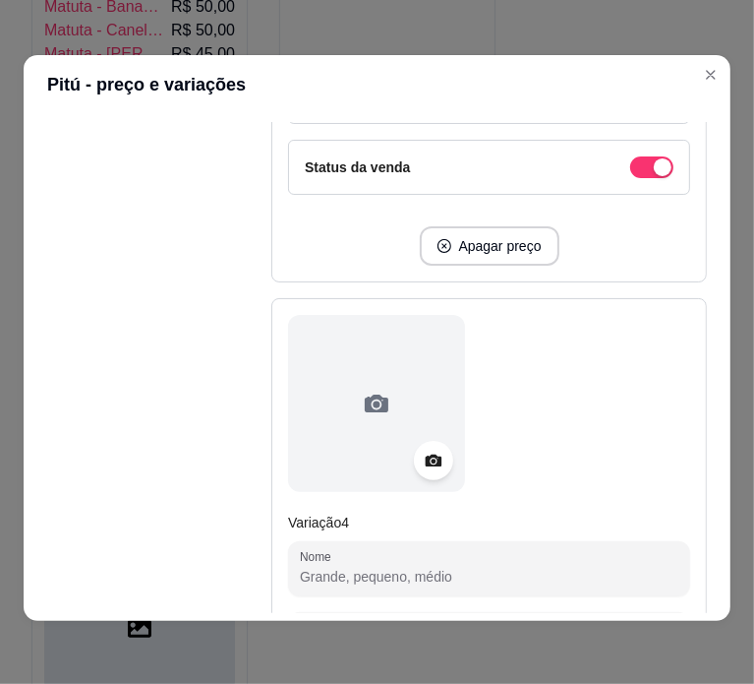
scroll to position [1825, 0]
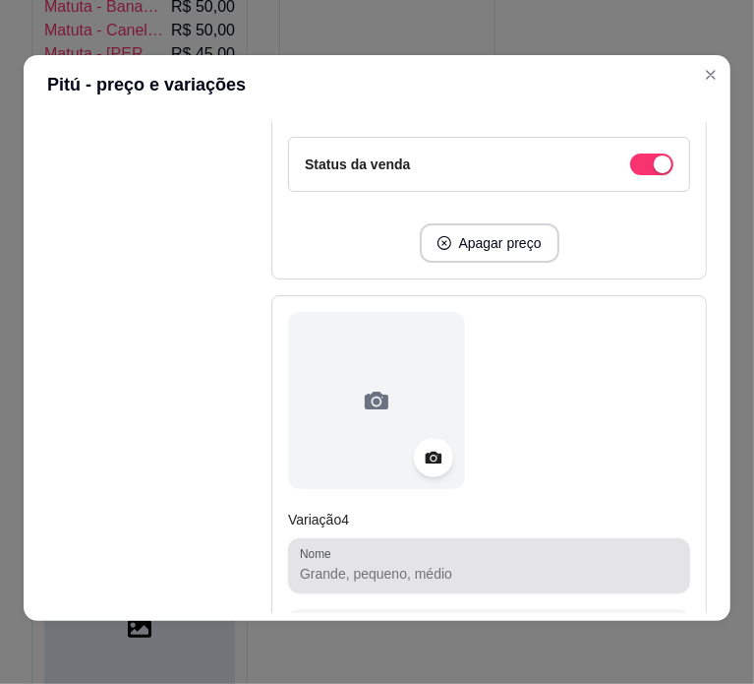
click at [412, 551] on div at bounding box center [489, 565] width 379 height 39
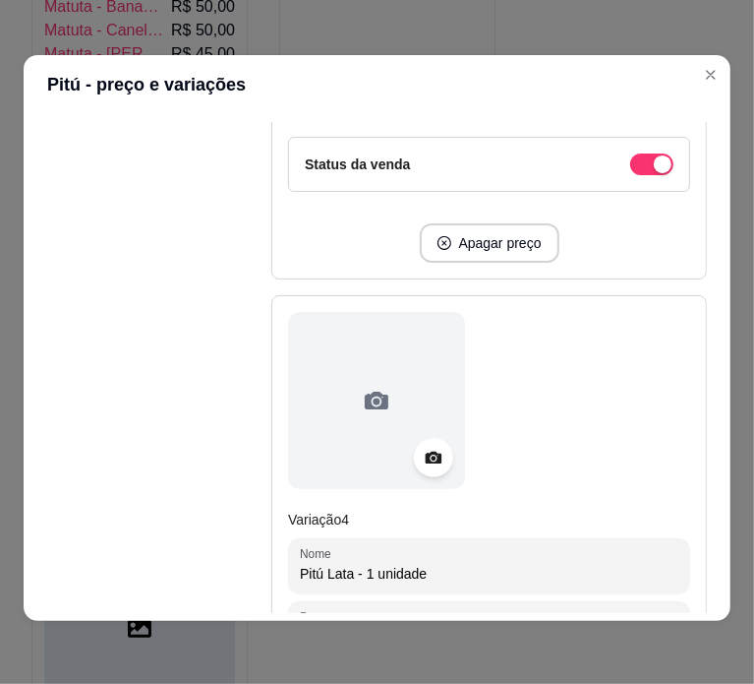
type input "Pitú Lata - 1 unidade"
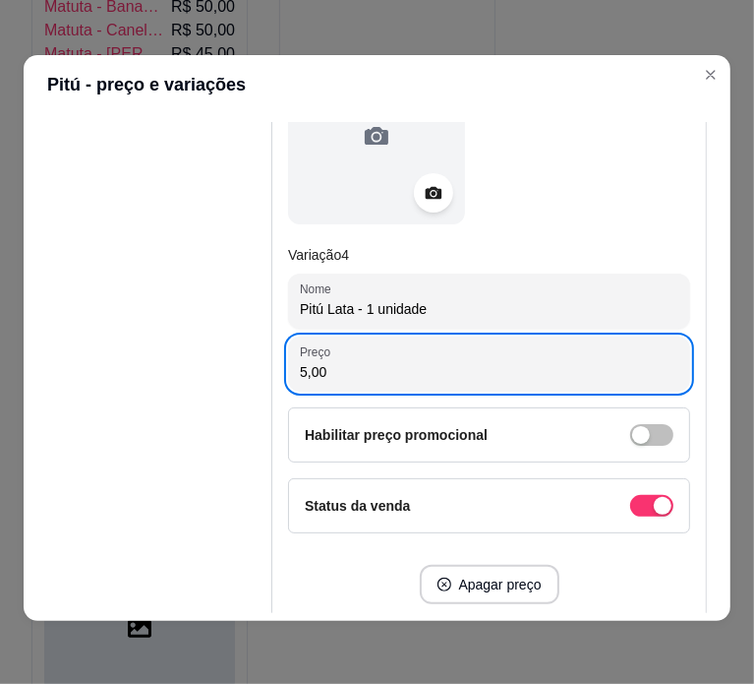
scroll to position [2235, 0]
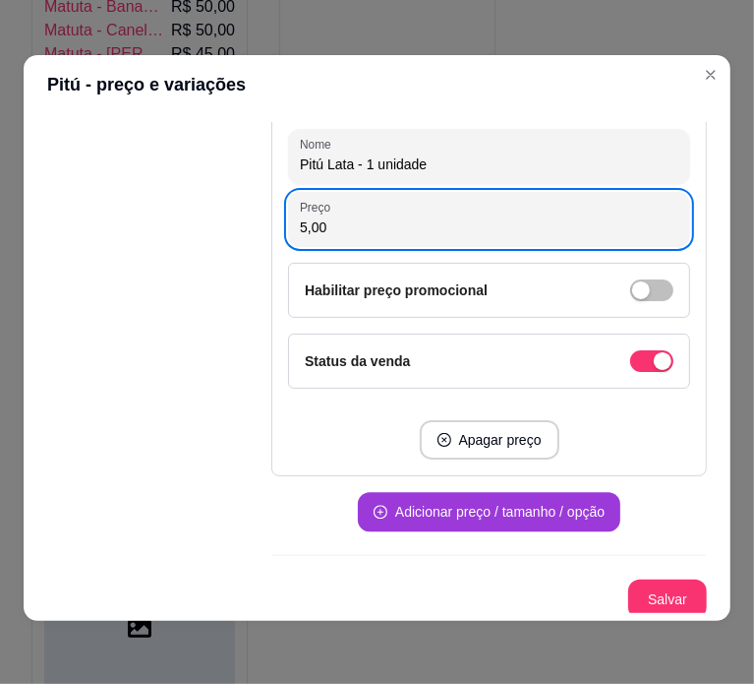
type input "5,00"
click at [500, 507] on button "Adicionar preço / tamanho / opção" at bounding box center [489, 511] width 263 height 39
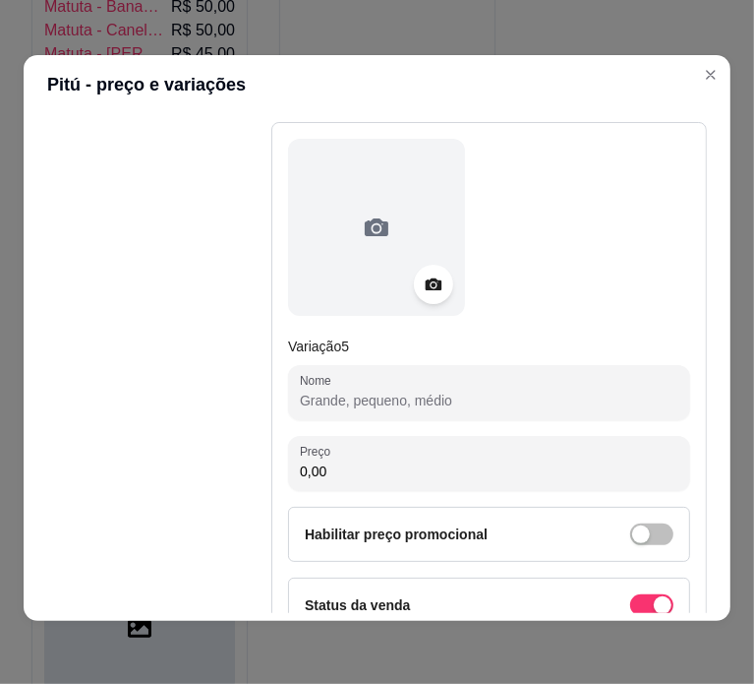
scroll to position [2604, 0]
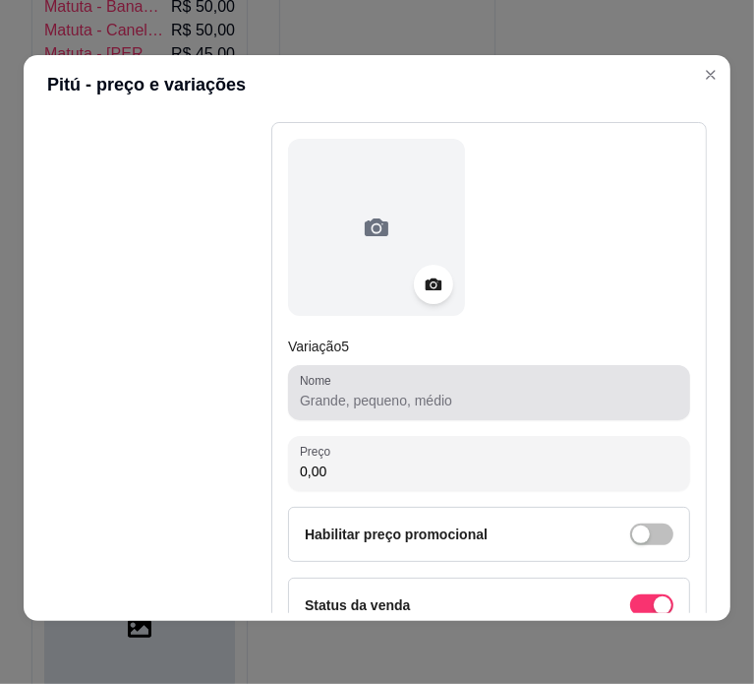
click at [425, 379] on div at bounding box center [489, 392] width 379 height 39
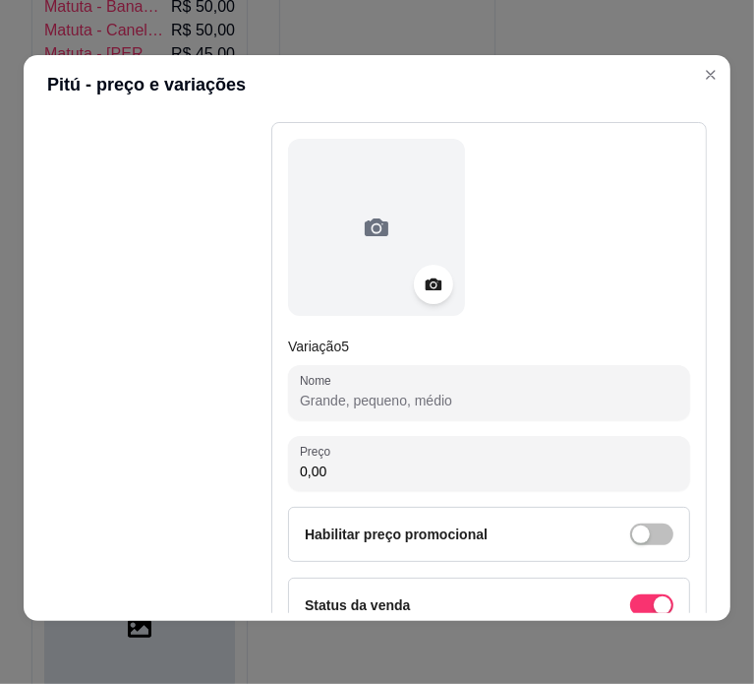
paste input "PITU LATÃO UNID. 6,00"
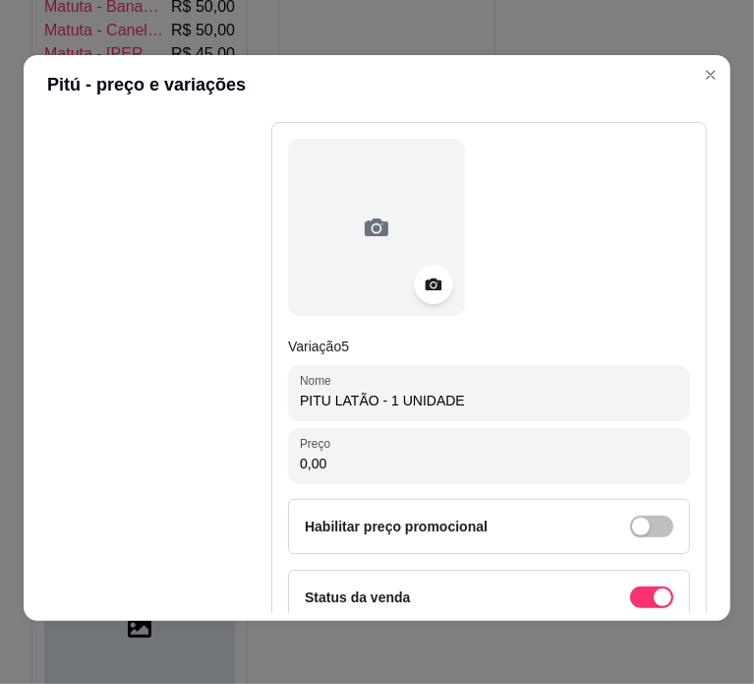
type input "PITU LATÃO - 1 UNIDADE"
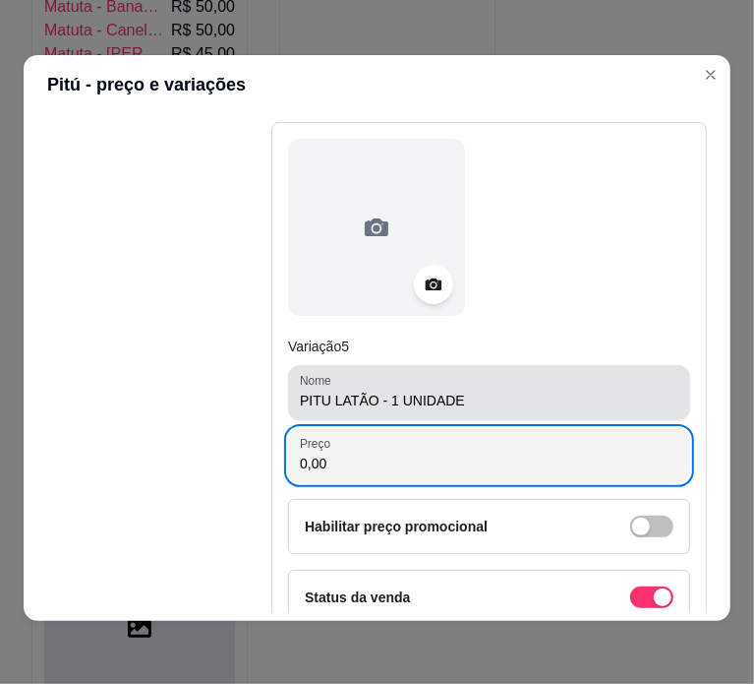
paste input "6"
type input "6,00"
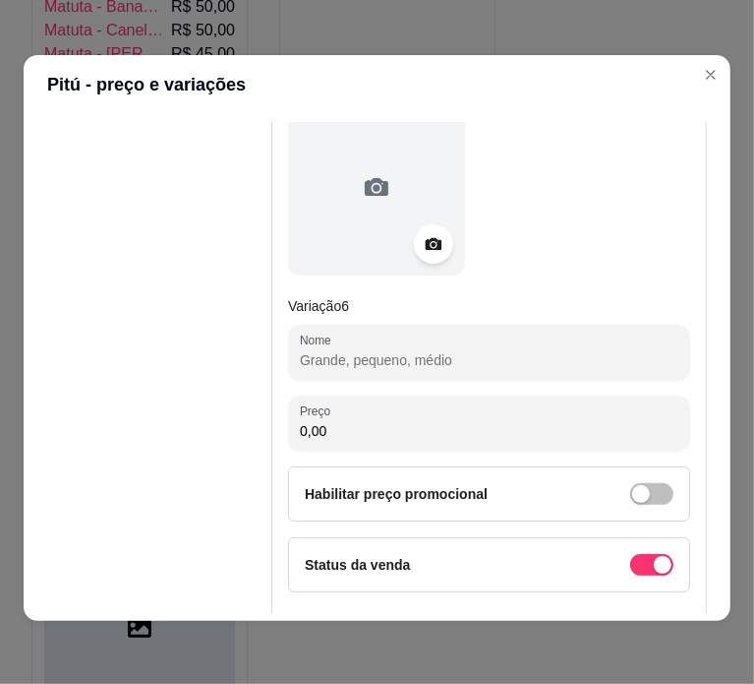
scroll to position [3253, 0]
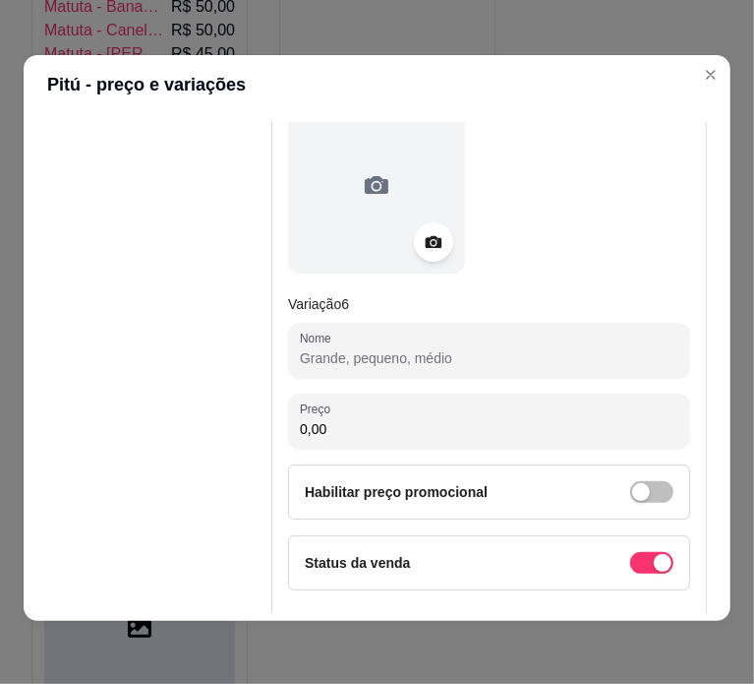
click at [420, 349] on input "Nome" at bounding box center [489, 358] width 379 height 20
paste input "PITU LATA CAJU 68,00"
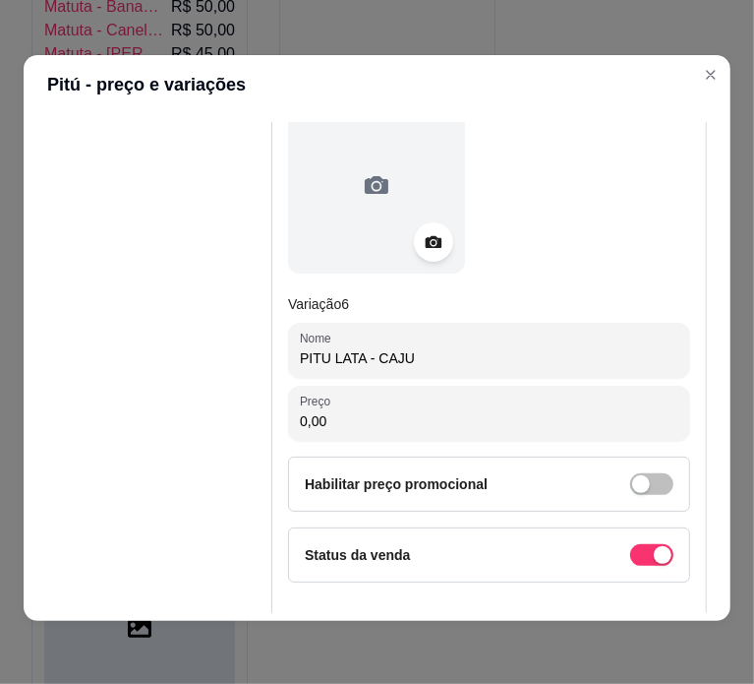
type input "PITU LATA - CAJU"
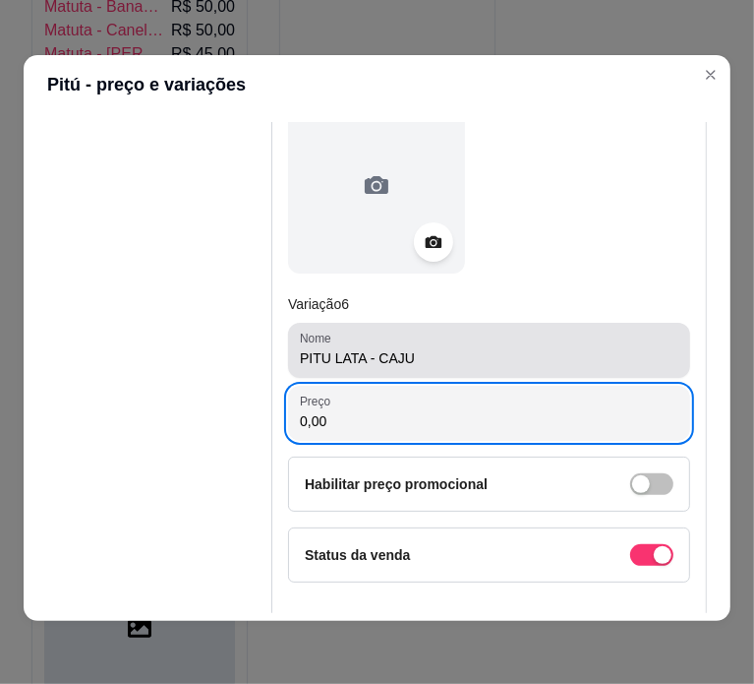
paste input "68"
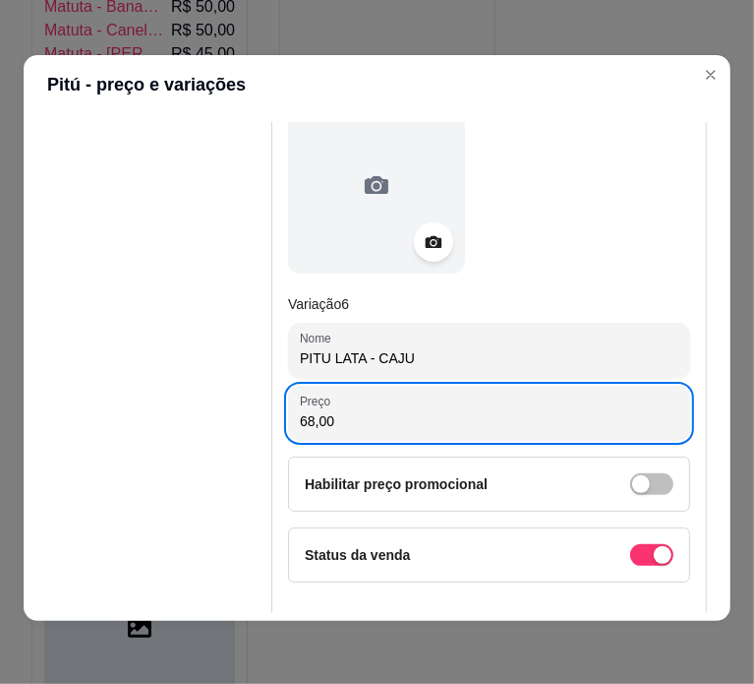
type input "68,00"
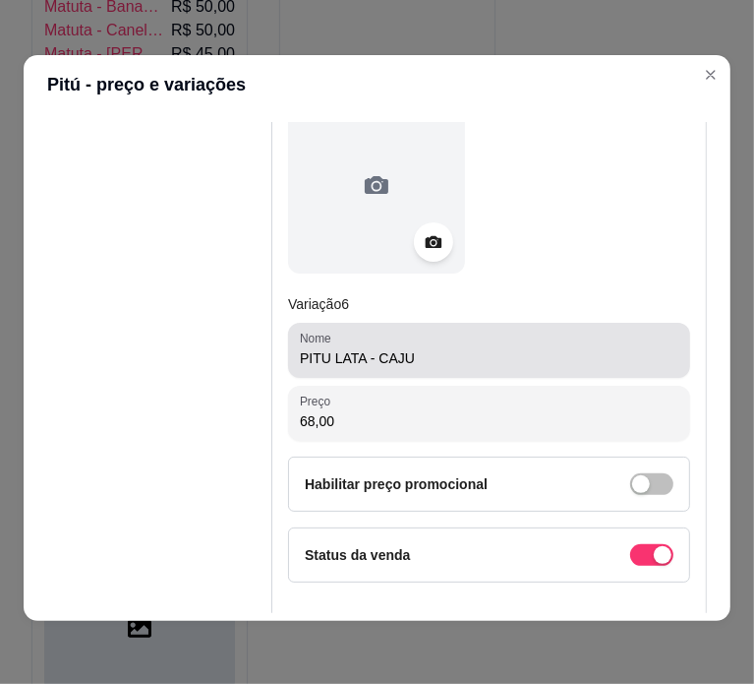
click at [492, 331] on div "PITU LATA - CAJU" at bounding box center [489, 349] width 379 height 39
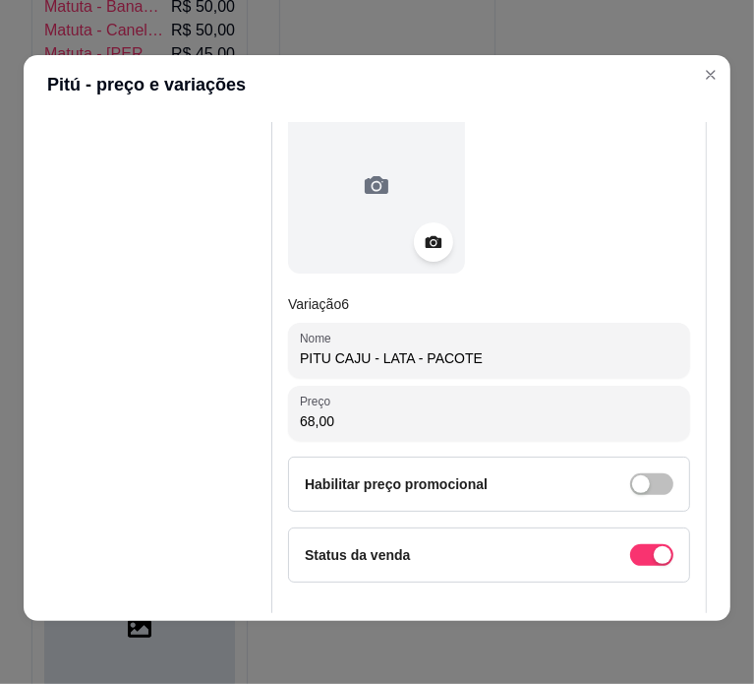
scroll to position [3444, 0]
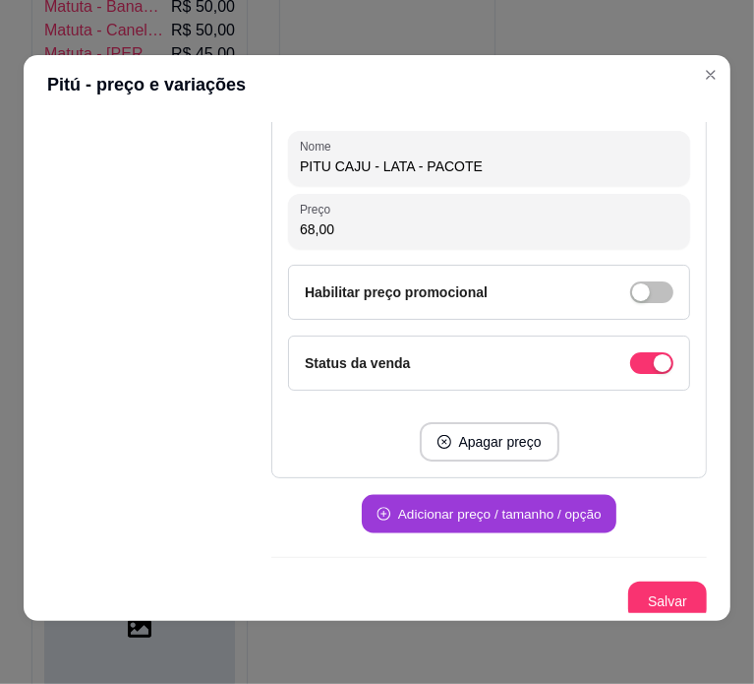
click at [511, 506] on button "Adicionar preço / tamanho / opção" at bounding box center [489, 514] width 255 height 38
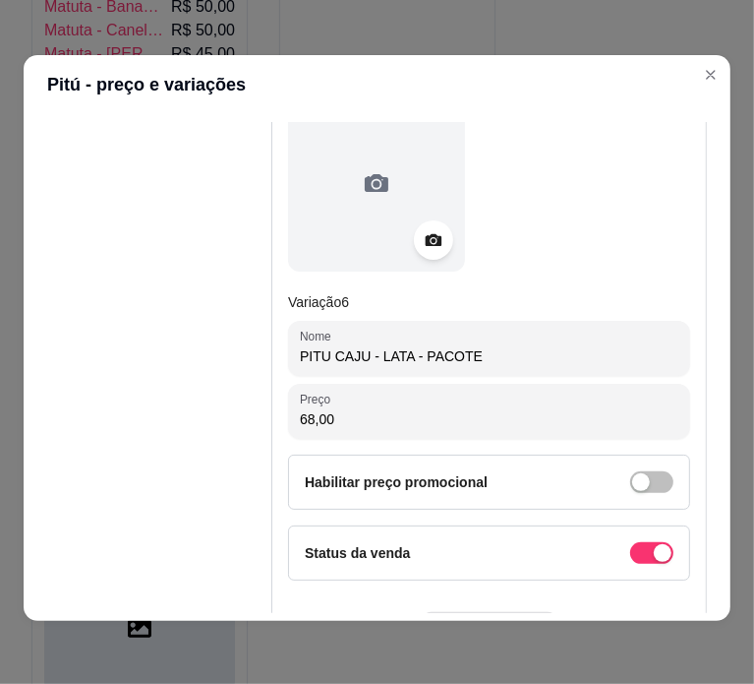
scroll to position [3256, 0]
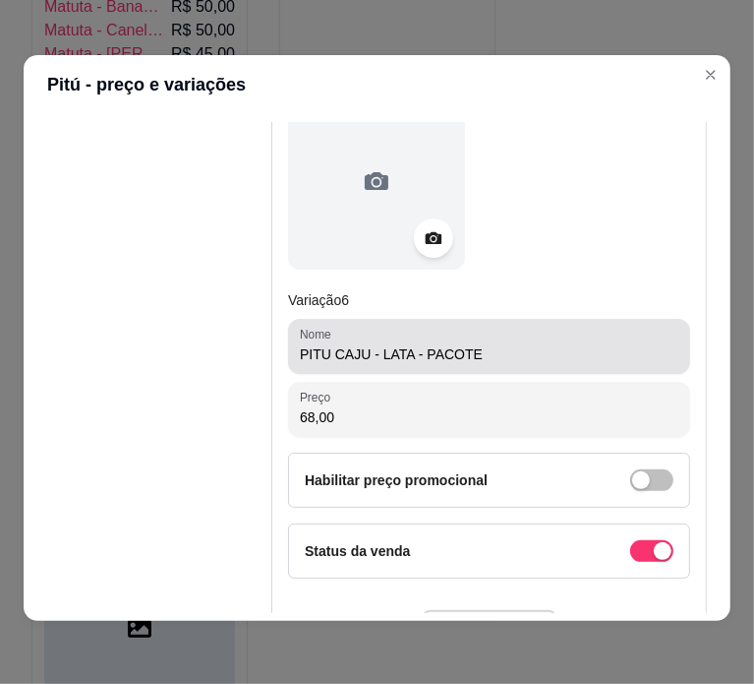
click at [399, 349] on input "PITU CAJU - LATA - PACOTE" at bounding box center [489, 354] width 379 height 20
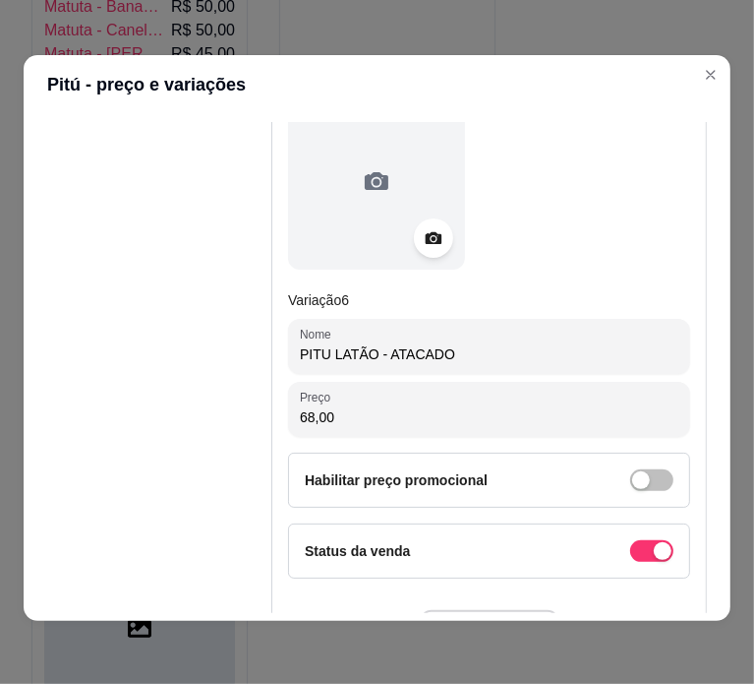
type input "PITU LATÃO - ATACADO"
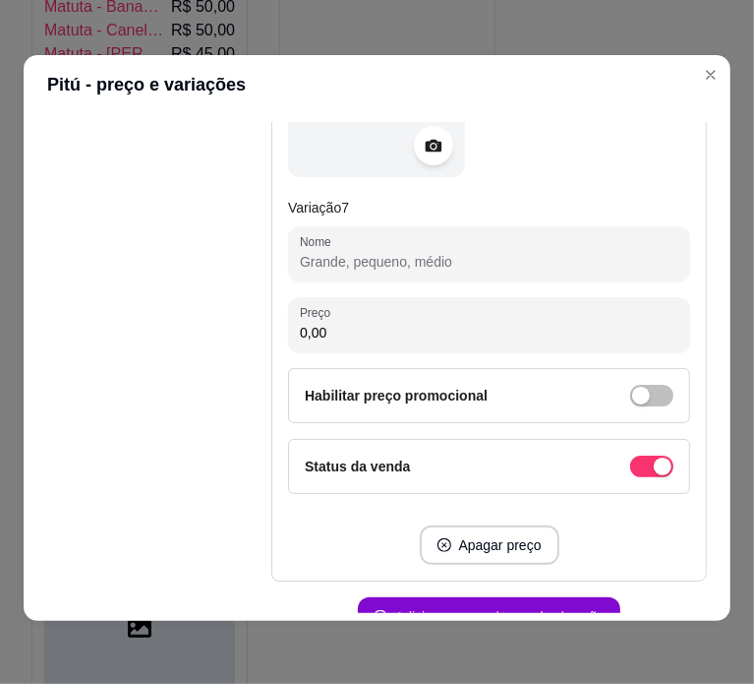
scroll to position [3965, 0]
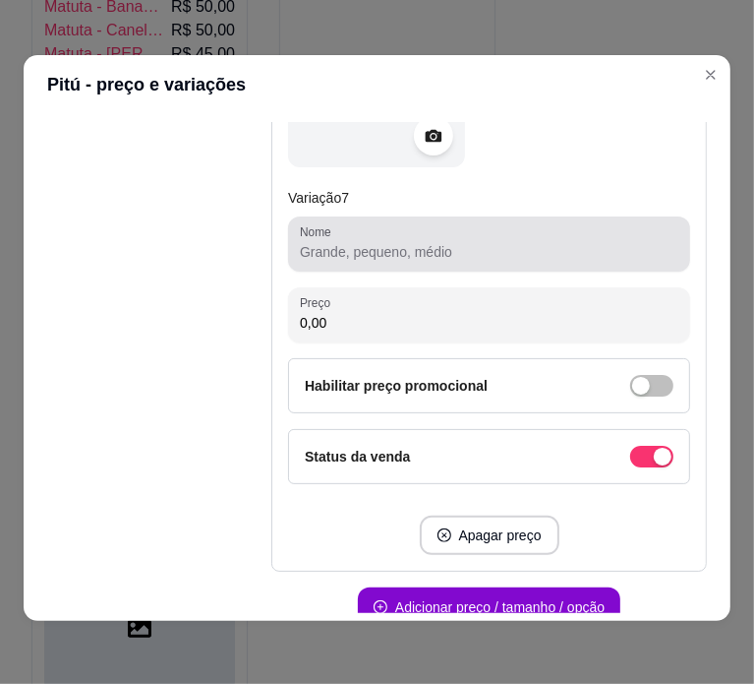
type input "65,00"
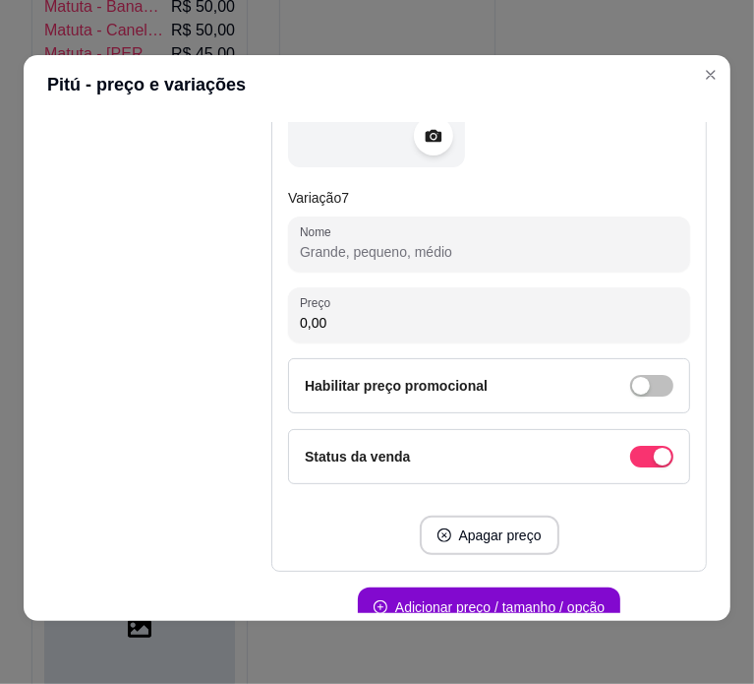
click at [443, 243] on input "Nome" at bounding box center [489, 252] width 379 height 20
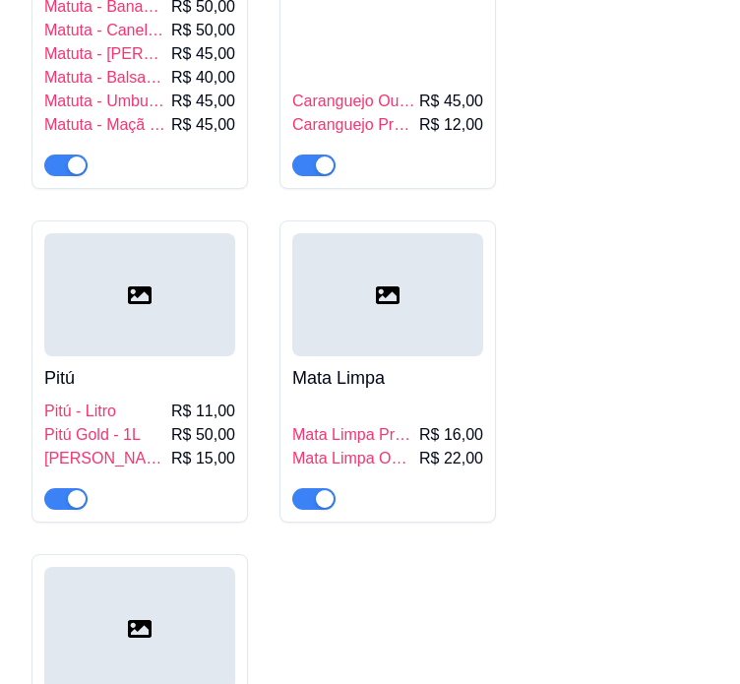
click at [169, 315] on div at bounding box center [139, 294] width 191 height 123
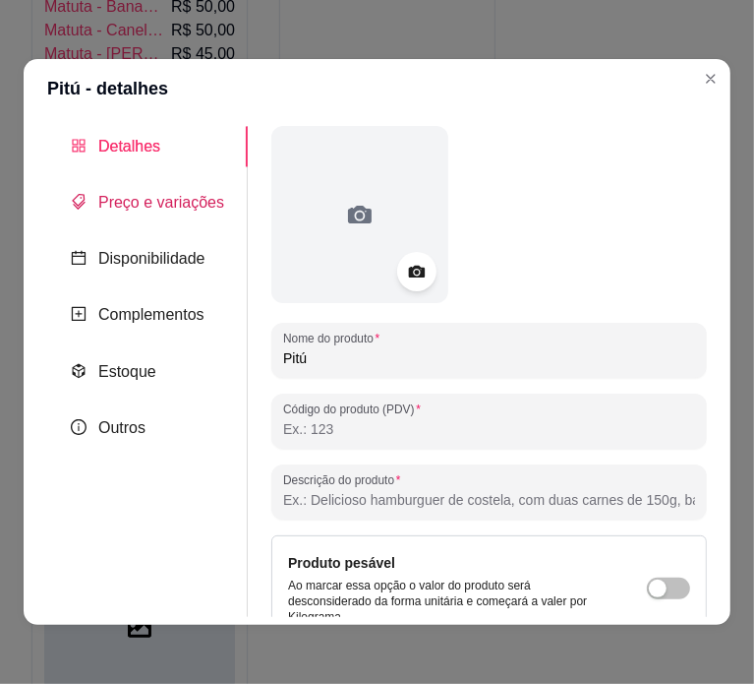
click at [185, 210] on span "Preço e variações" at bounding box center [161, 202] width 126 height 17
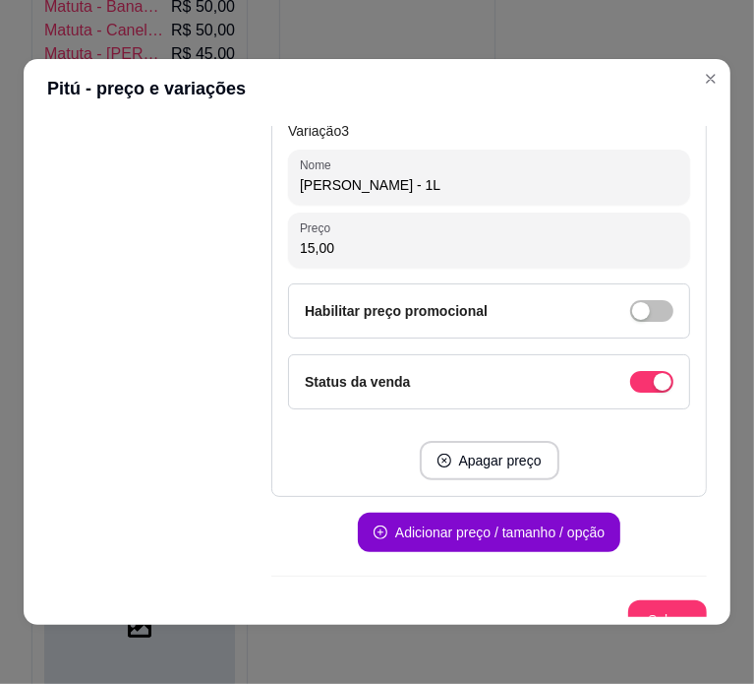
scroll to position [1630, 0]
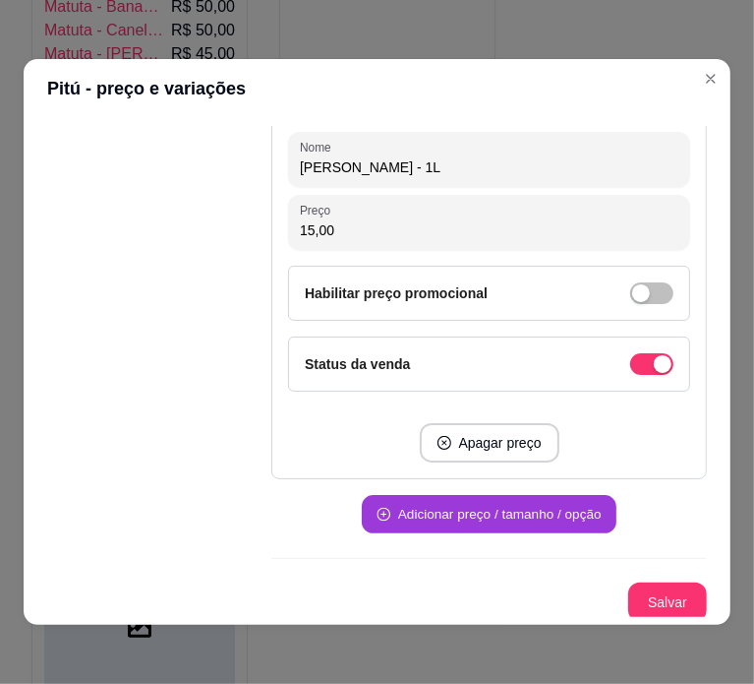
click at [485, 498] on button "Adicionar preço / tamanho / opção" at bounding box center [489, 515] width 255 height 38
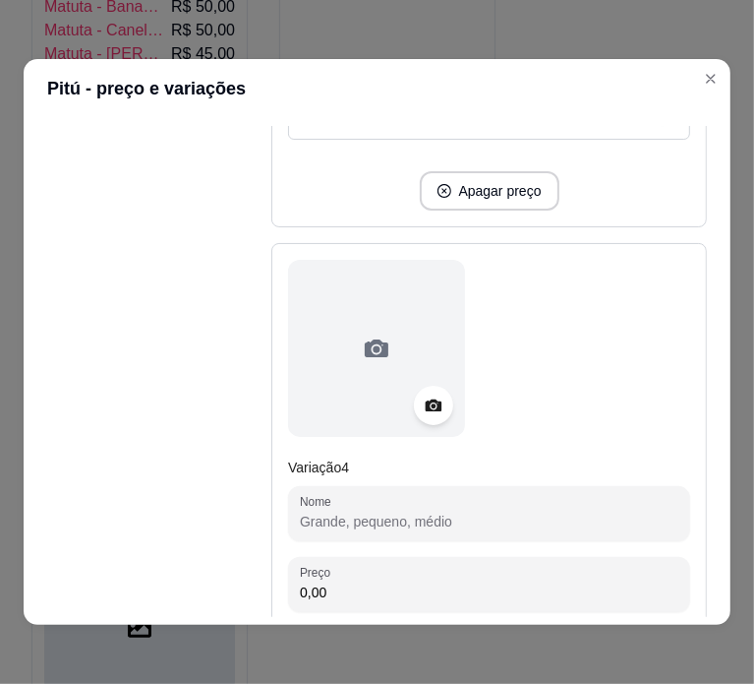
scroll to position [1906, 0]
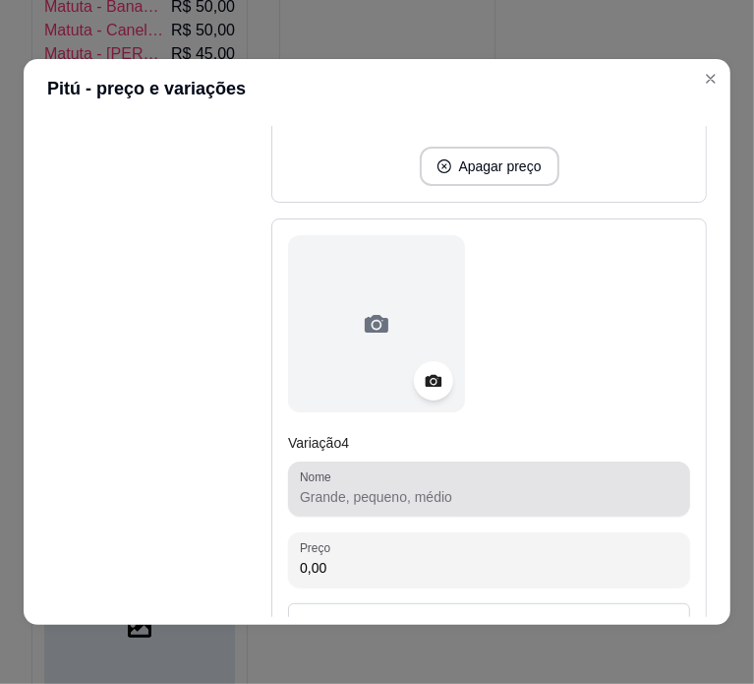
click at [478, 496] on input "Nome" at bounding box center [489, 497] width 379 height 20
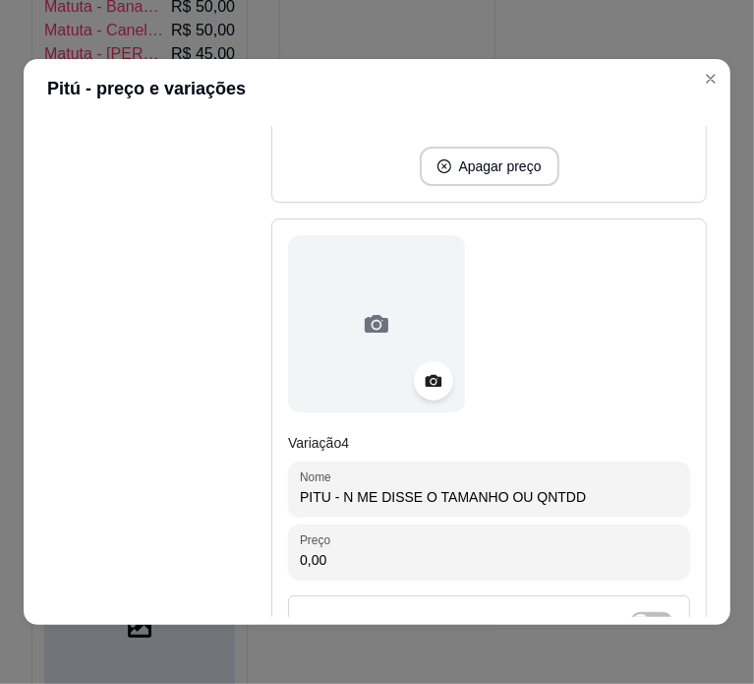
type input "PITU - N ME DISSE O TAMANHO OU QNTDD"
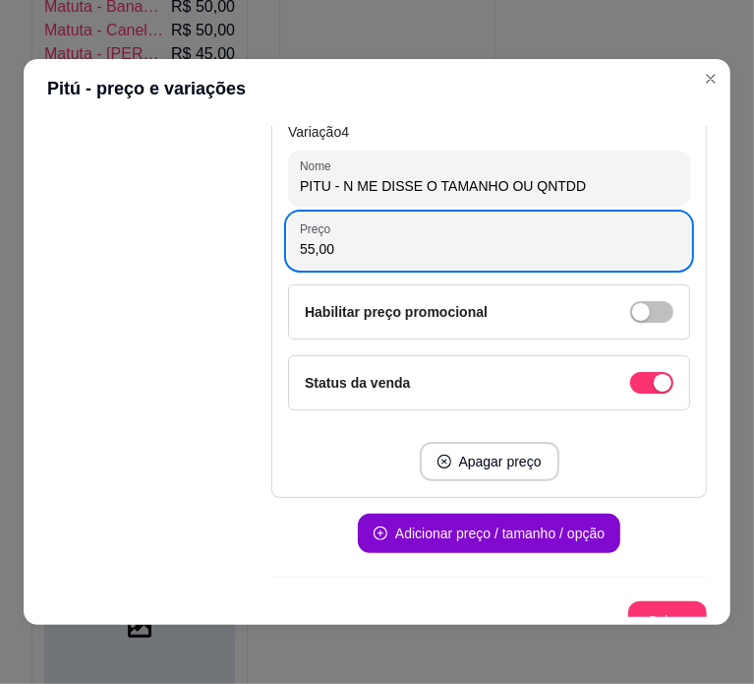
scroll to position [2235, 0]
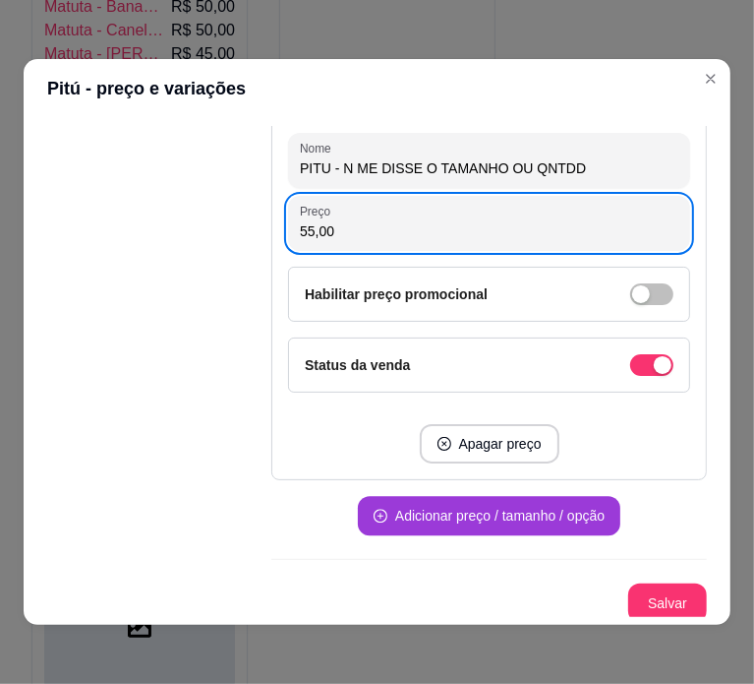
type input "55,00"
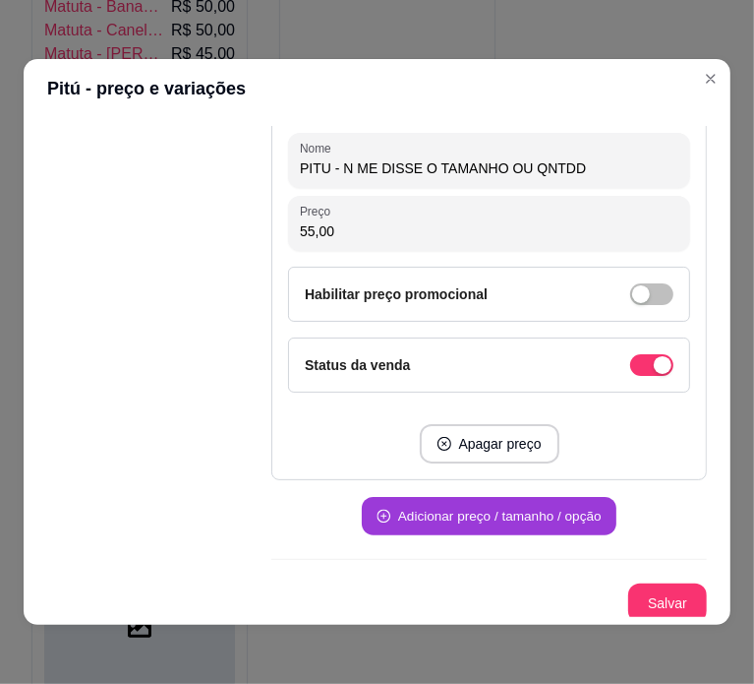
click at [478, 497] on button "Adicionar preço / tamanho / opção" at bounding box center [489, 516] width 255 height 38
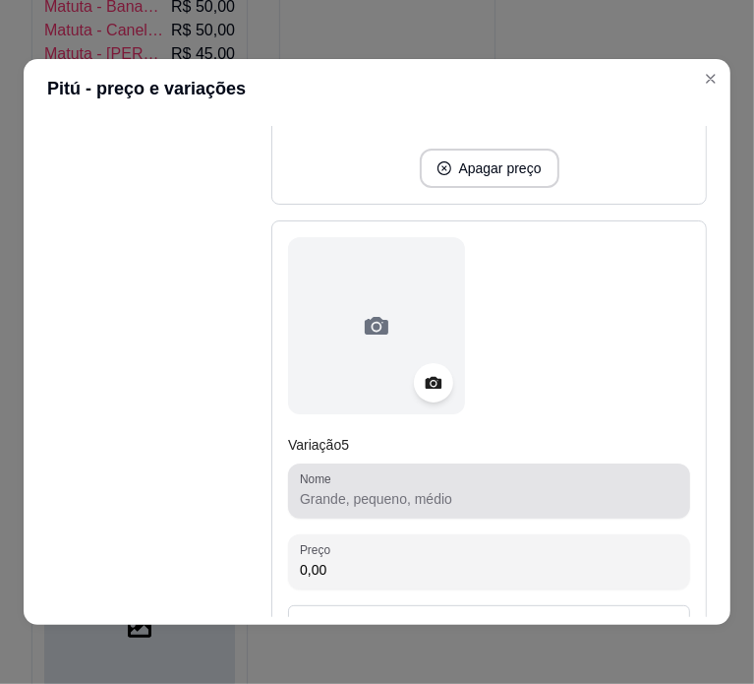
scroll to position [2550, 0]
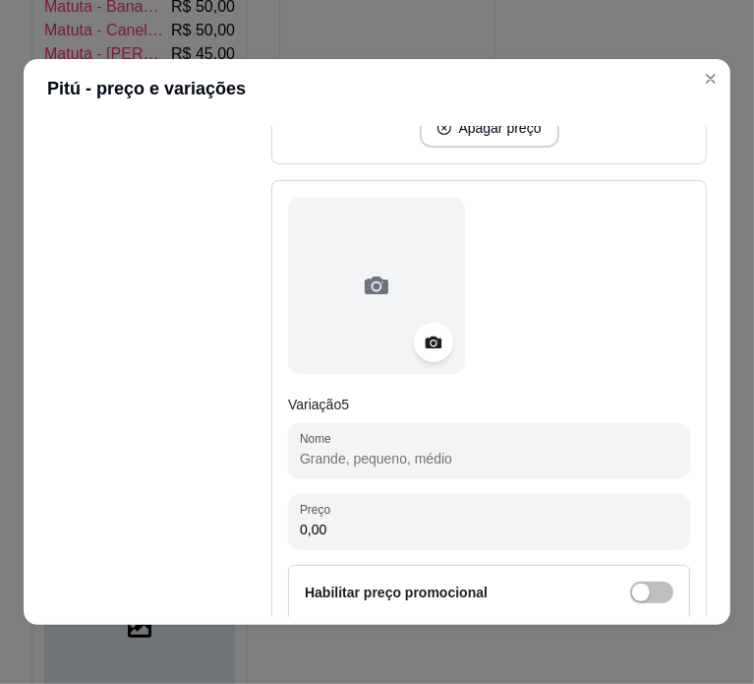
click at [464, 450] on input "Nome" at bounding box center [489, 458] width 379 height 20
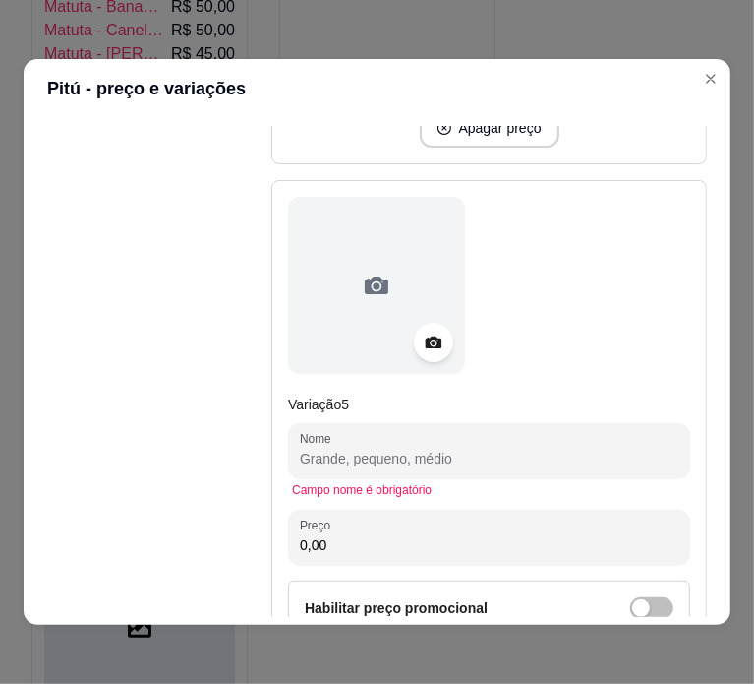
click at [464, 459] on input "Nome" at bounding box center [489, 458] width 379 height 20
paste input "PITU LATA UNID. 5,00"
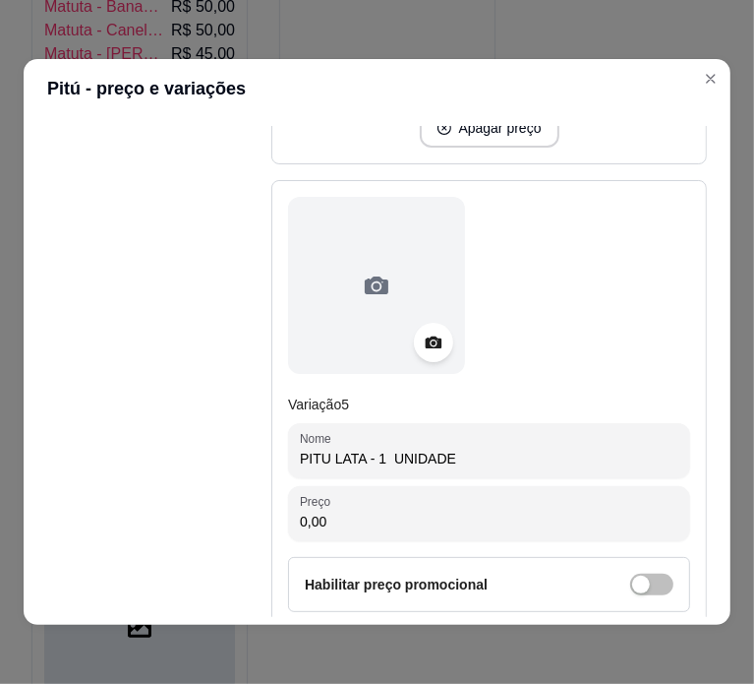
type input "PITU LATA - 1 UNIDADE"
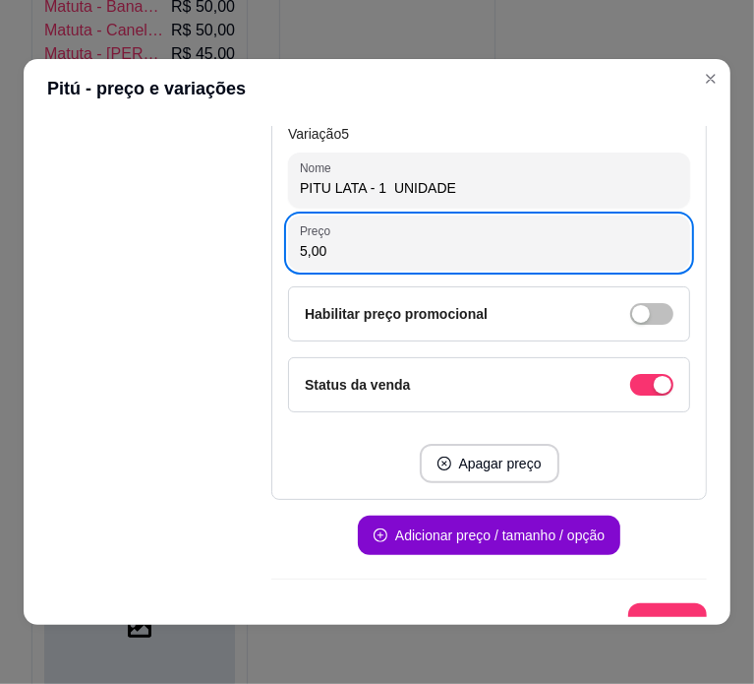
scroll to position [2839, 0]
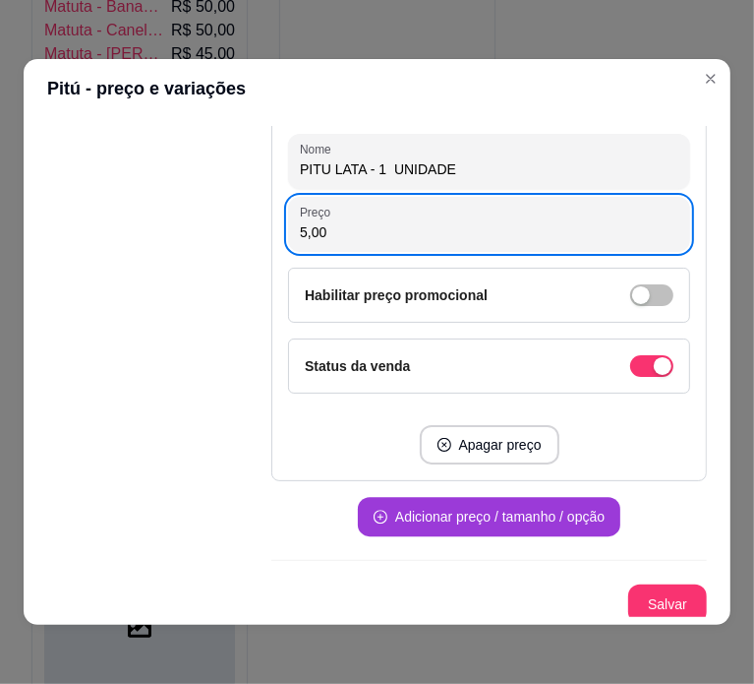
type input "5,00"
click at [504, 506] on button "Adicionar preço / tamanho / opção" at bounding box center [489, 516] width 263 height 39
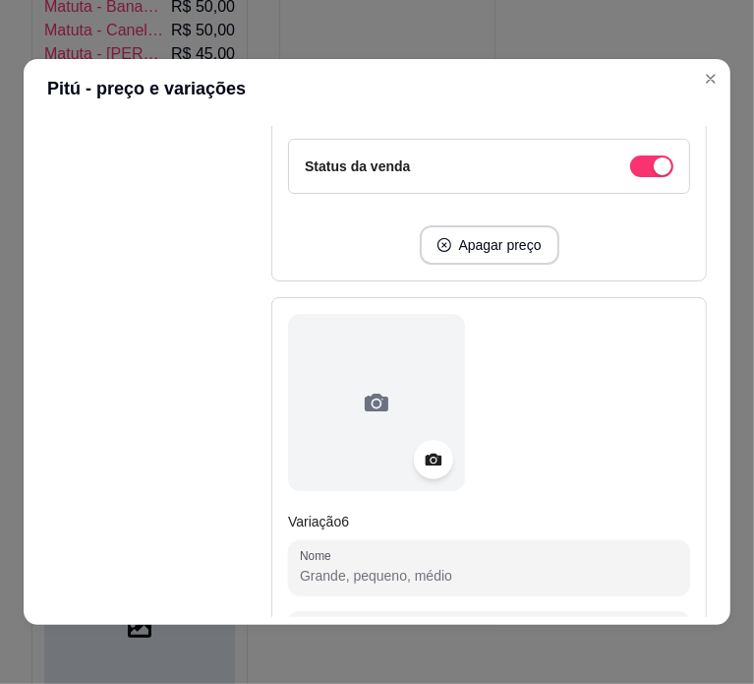
scroll to position [3053, 0]
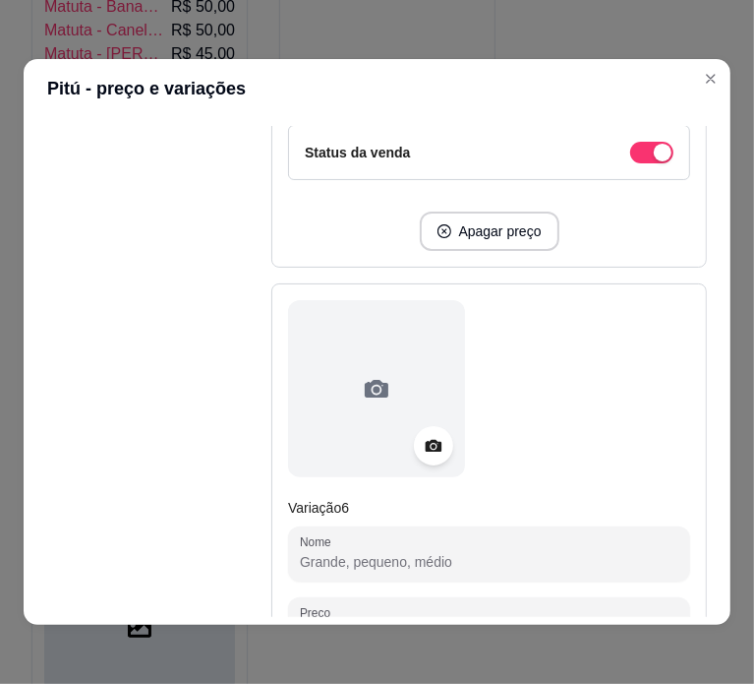
click at [441, 552] on input "Nome" at bounding box center [489, 562] width 379 height 20
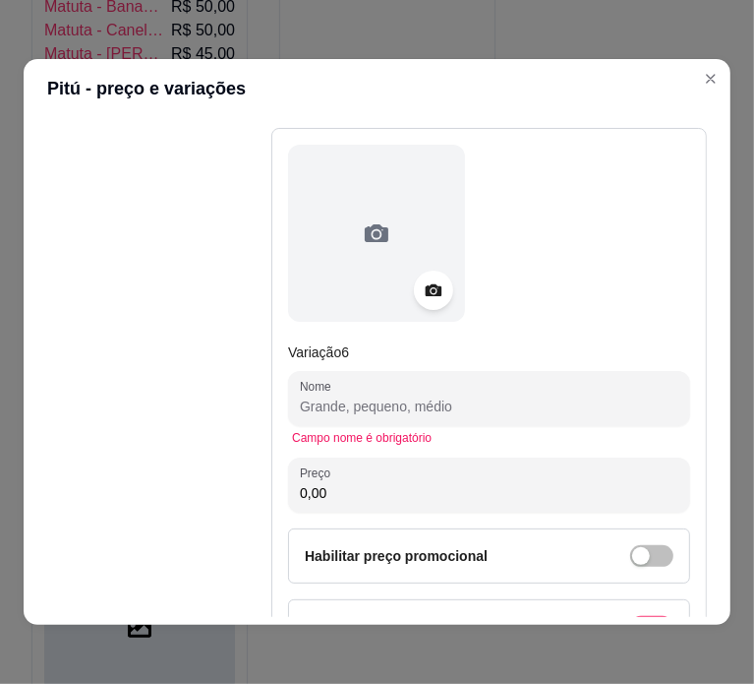
scroll to position [3211, 0]
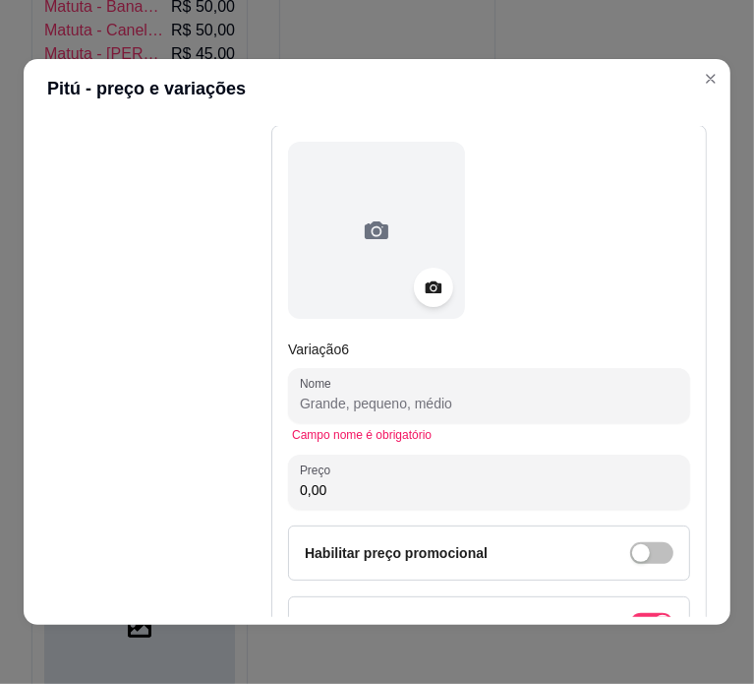
paste input "PITU LATÃO 65,00"
click at [436, 393] on input "Nome" at bounding box center [489, 403] width 379 height 20
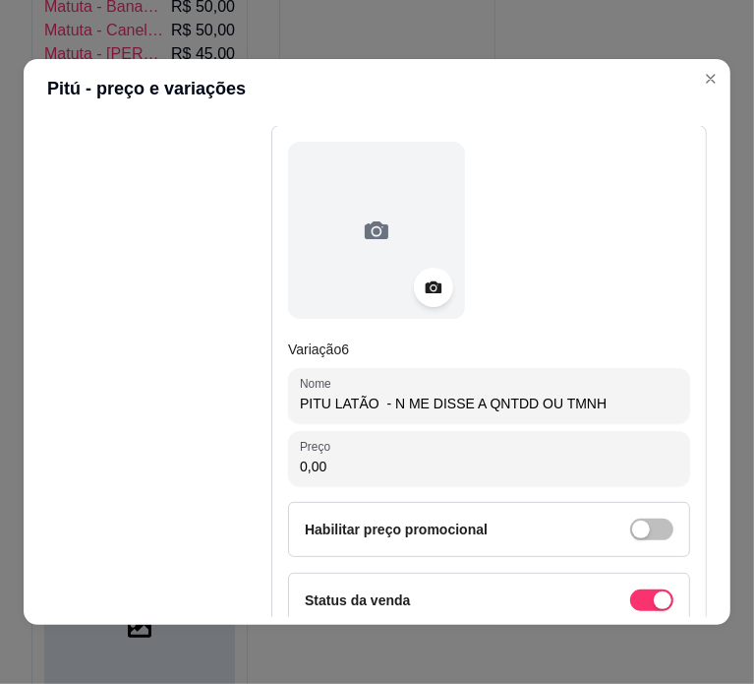
type input "PITU LATÃO - N ME DISSE A QNTDD OU TMNH"
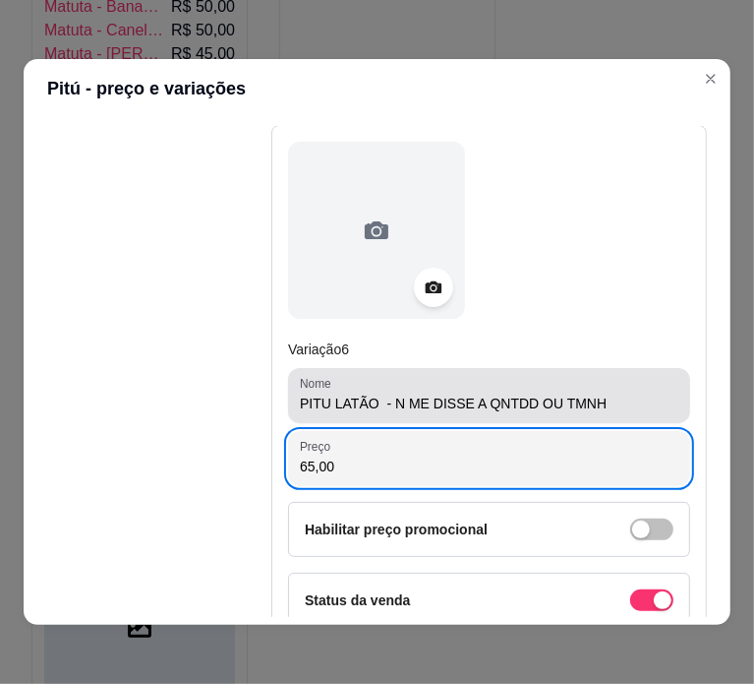
type input "65,00"
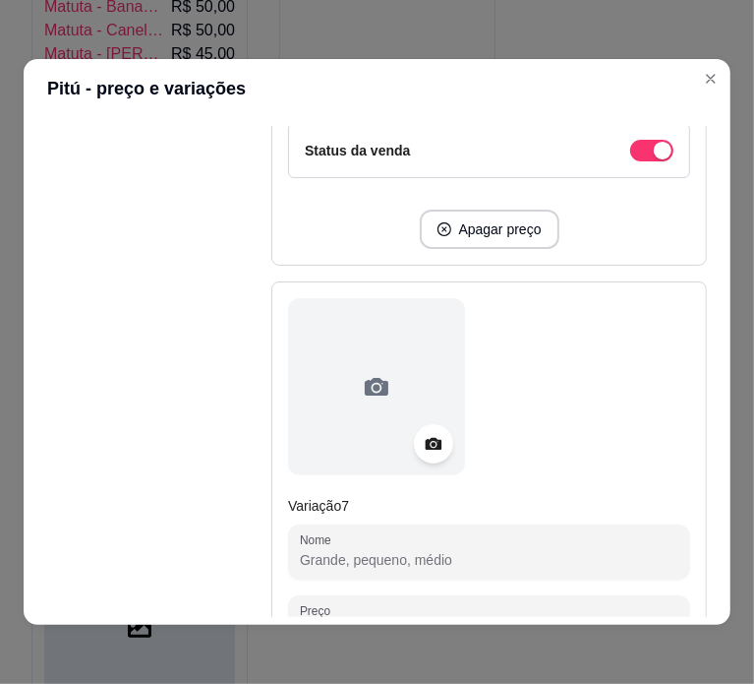
scroll to position [3665, 0]
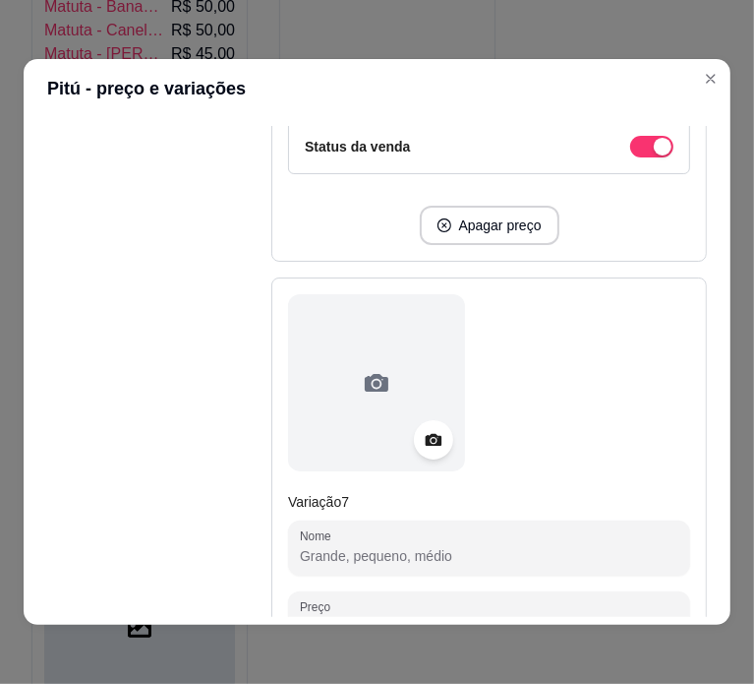
click at [416, 554] on input "Nome" at bounding box center [489, 556] width 379 height 20
paste input "PITU LATÃO UNID. 6,00"
click at [520, 546] on input "Nome" at bounding box center [489, 556] width 379 height 20
type input "PITU LATÃO - 1 UNIDADE"
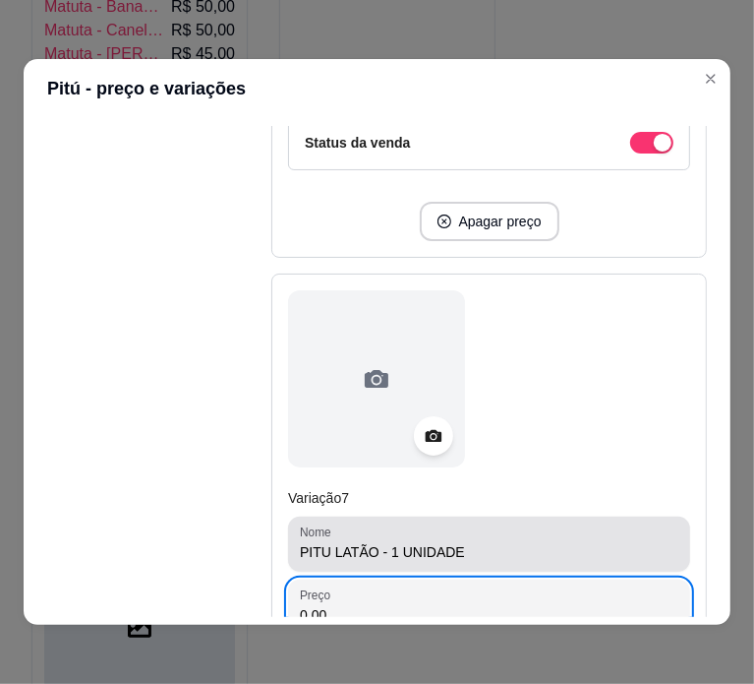
paste input "6"
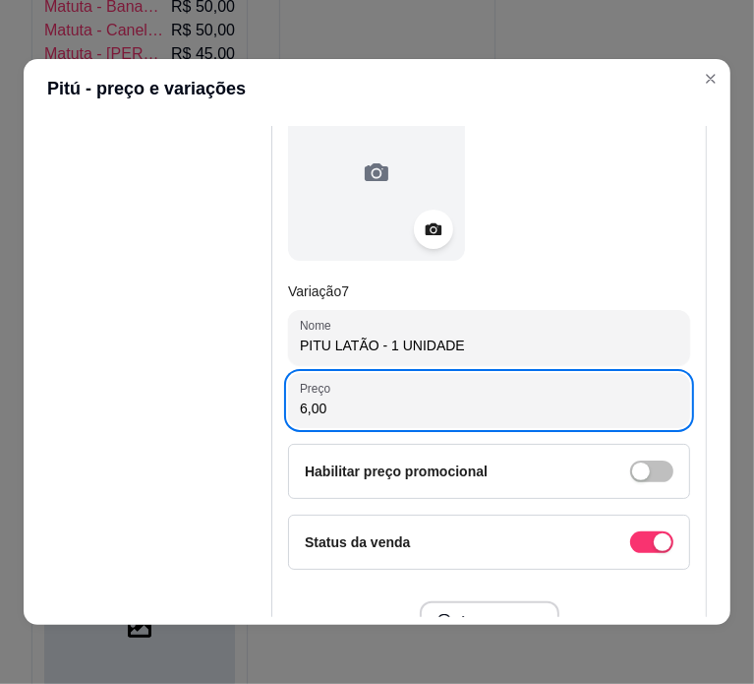
scroll to position [4048, 0]
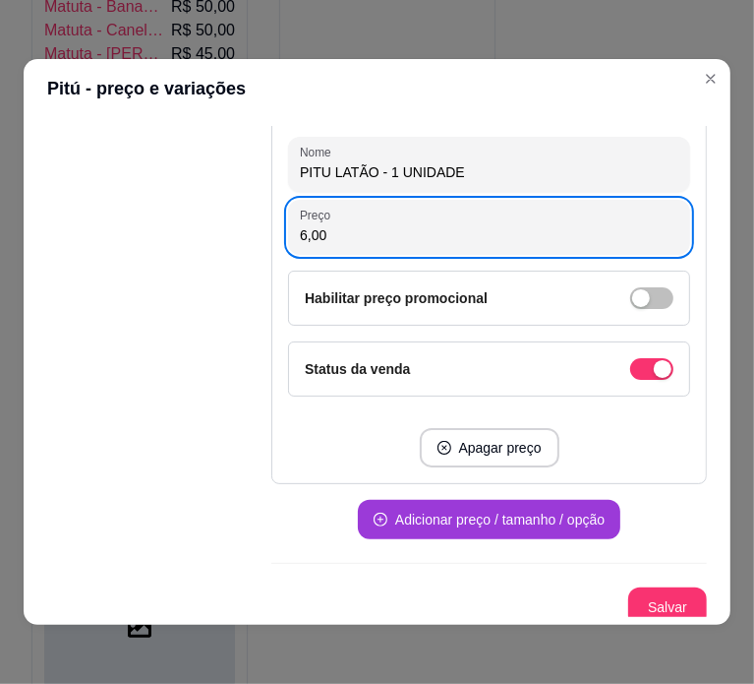
type input "6,00"
click at [537, 507] on button "Adicionar preço / tamanho / opção" at bounding box center [489, 519] width 263 height 39
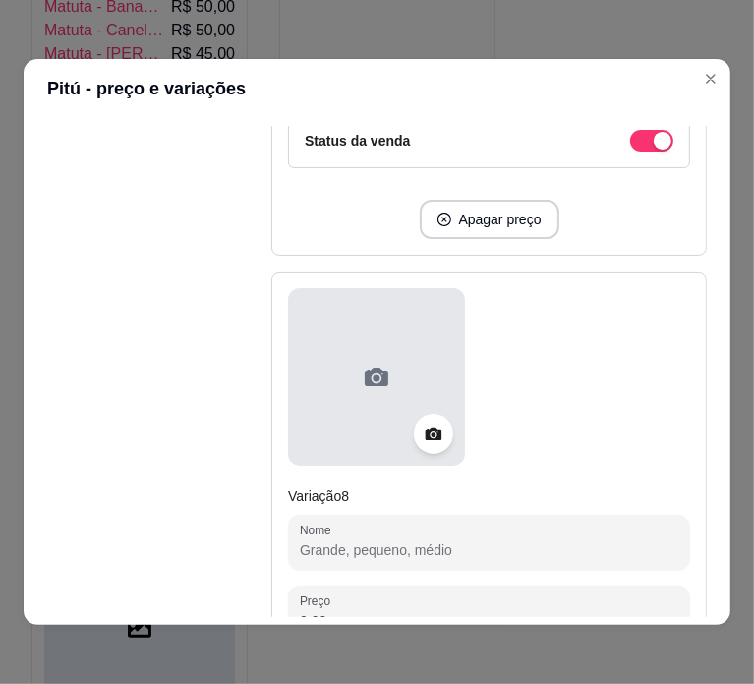
scroll to position [4433, 0]
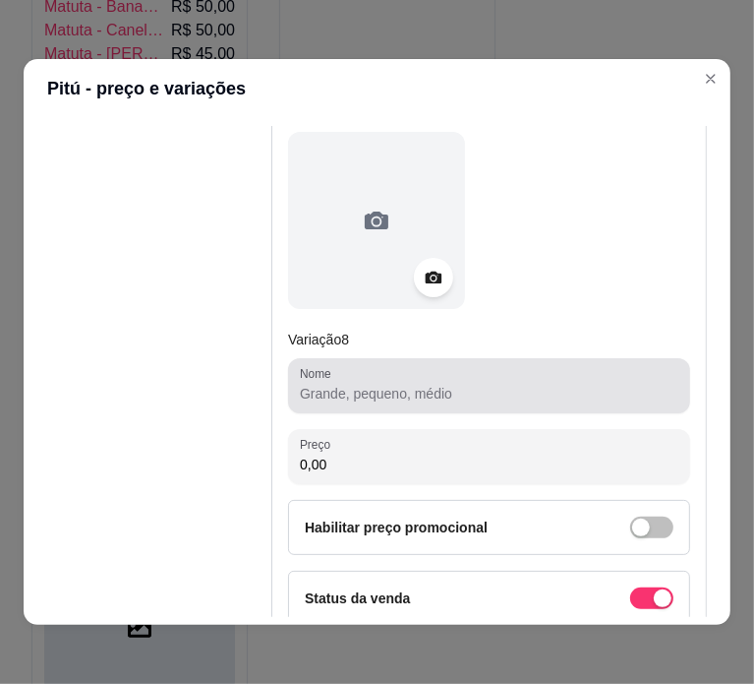
paste input "PITU LATA CAJU 68,00"
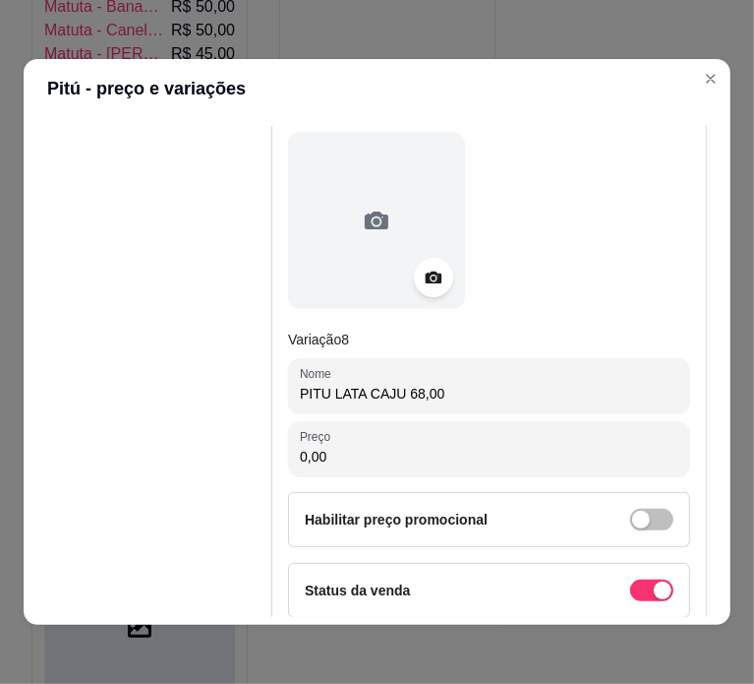
click at [381, 384] on input "PITU LATA CAJU 68,00" at bounding box center [489, 394] width 379 height 20
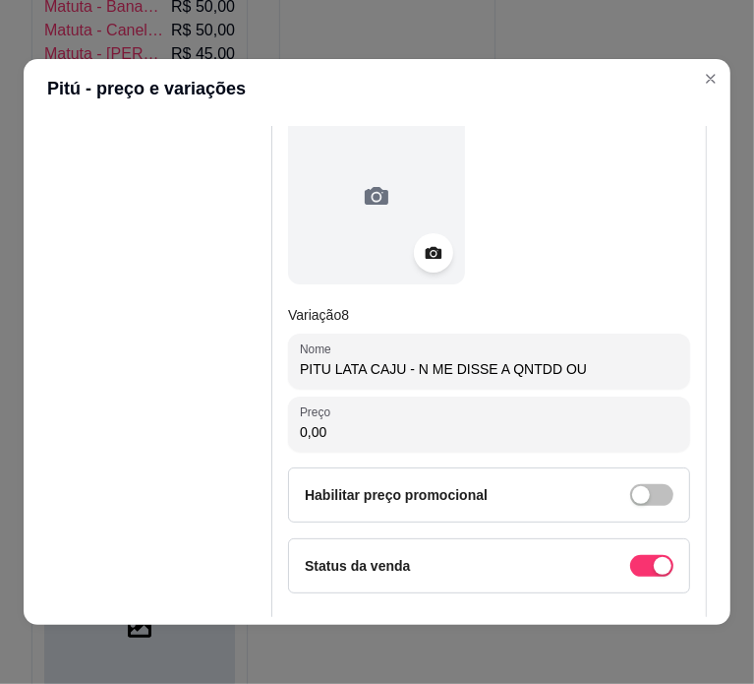
scroll to position [4654, 0]
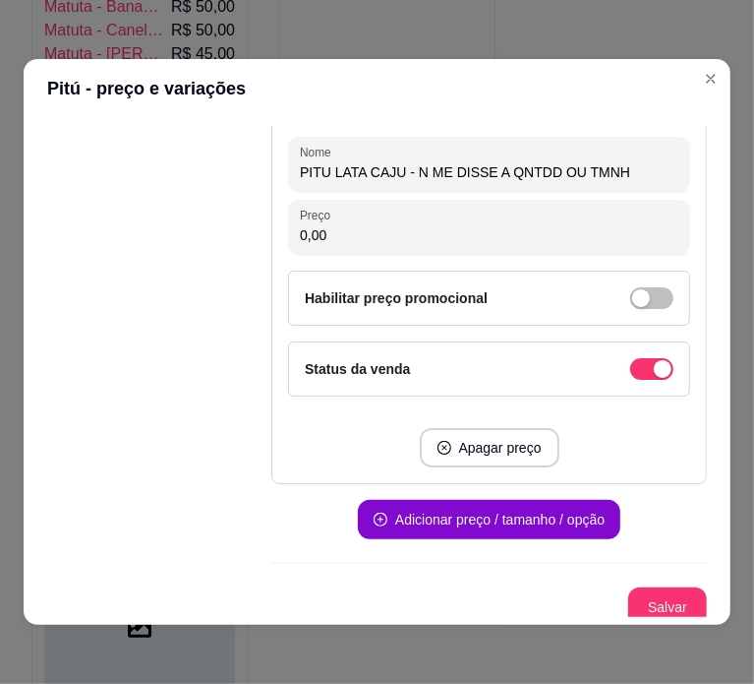
type input "PITU LATA CAJU - N ME DISSE A QNTDD OU TMNH"
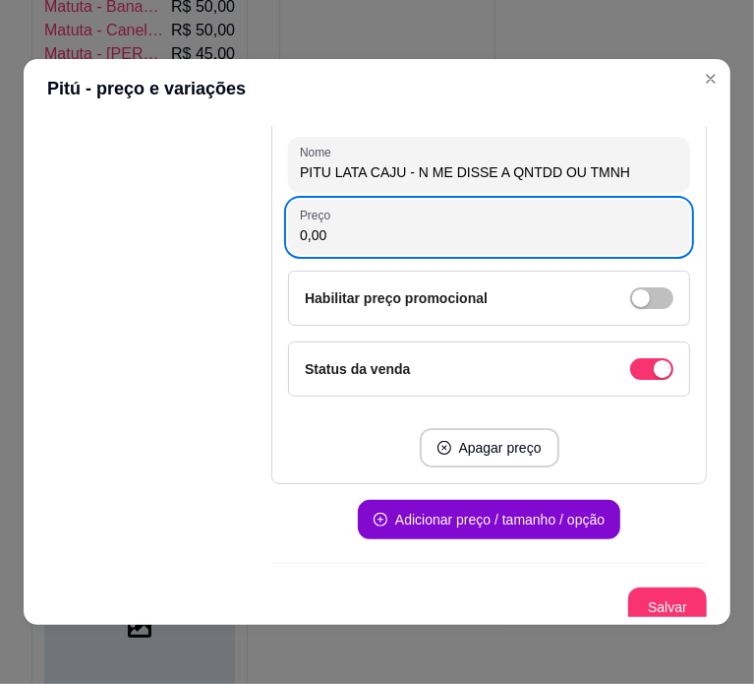
paste input "68"
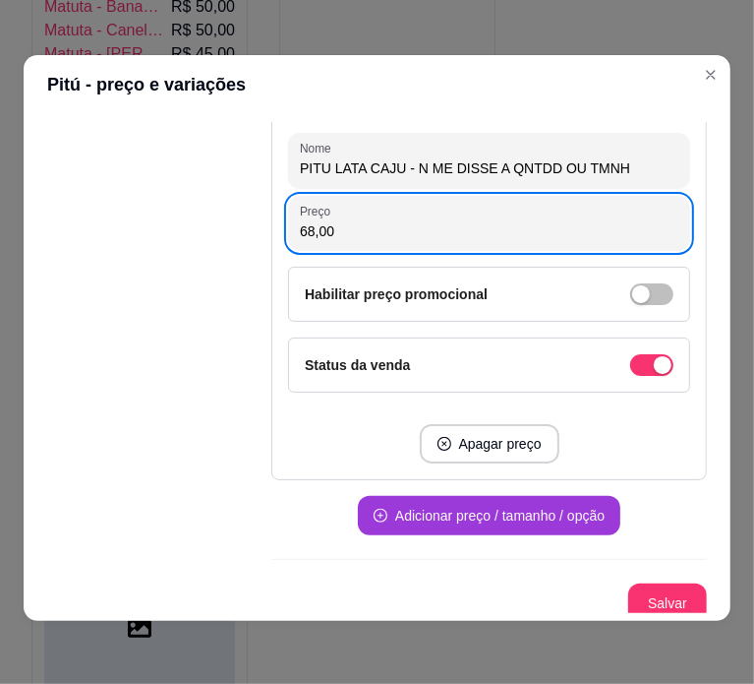
type input "68,00"
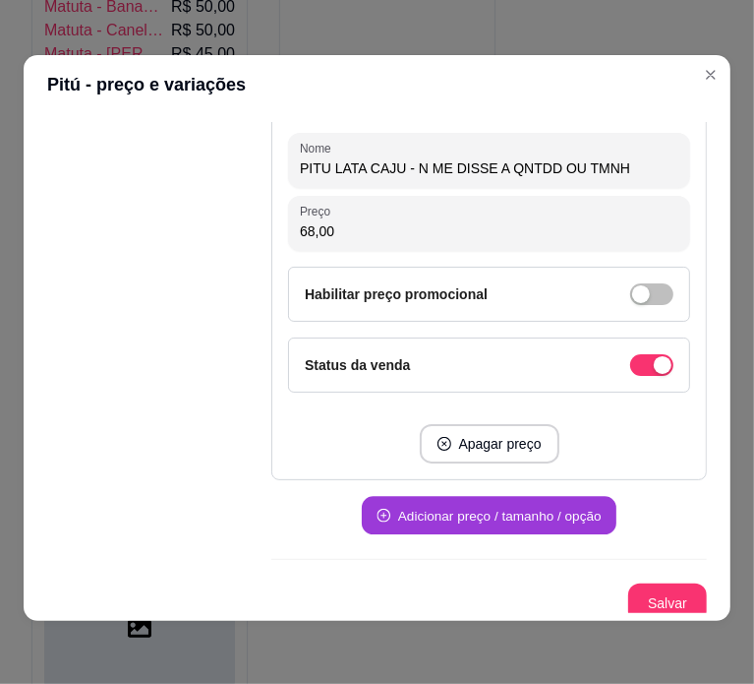
click at [505, 506] on button "Adicionar preço / tamanho / opção" at bounding box center [489, 516] width 255 height 38
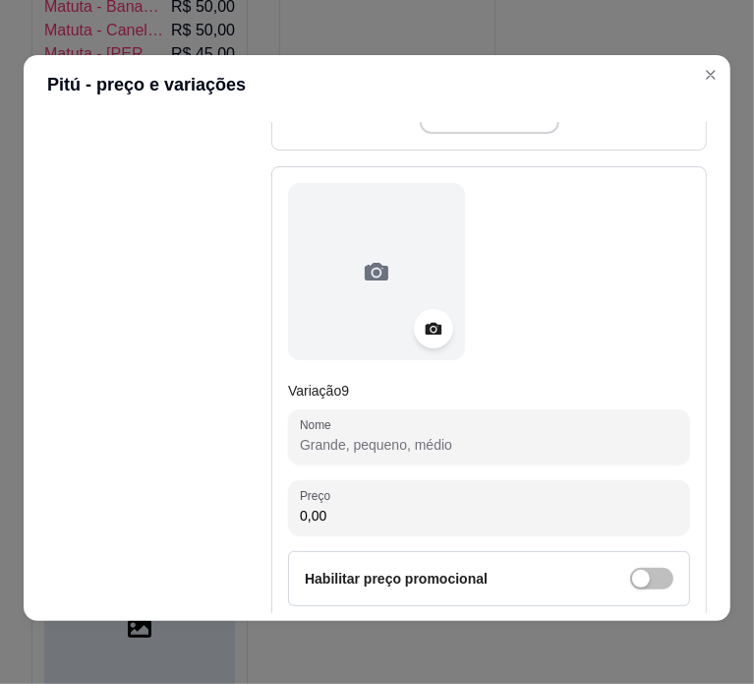
scroll to position [4998, 0]
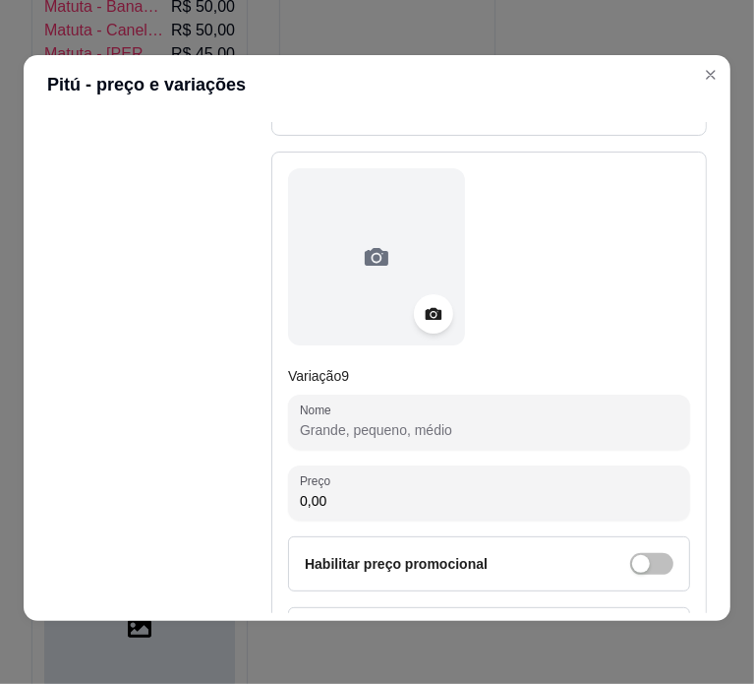
click at [372, 423] on input "Nome" at bounding box center [489, 430] width 379 height 20
paste input "PITU LATA CAJU UNID. 7,00"
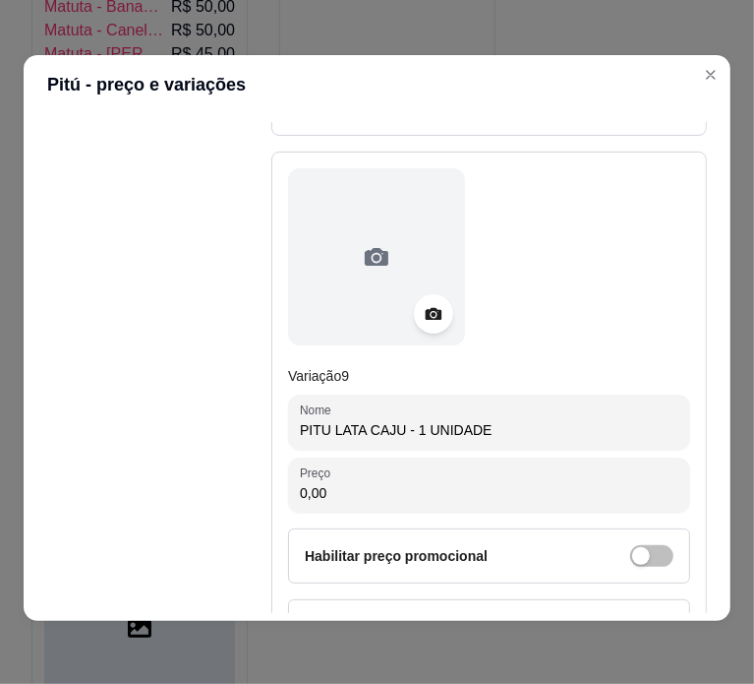
type input "PITU LATA CAJU - 1 UNIDADE"
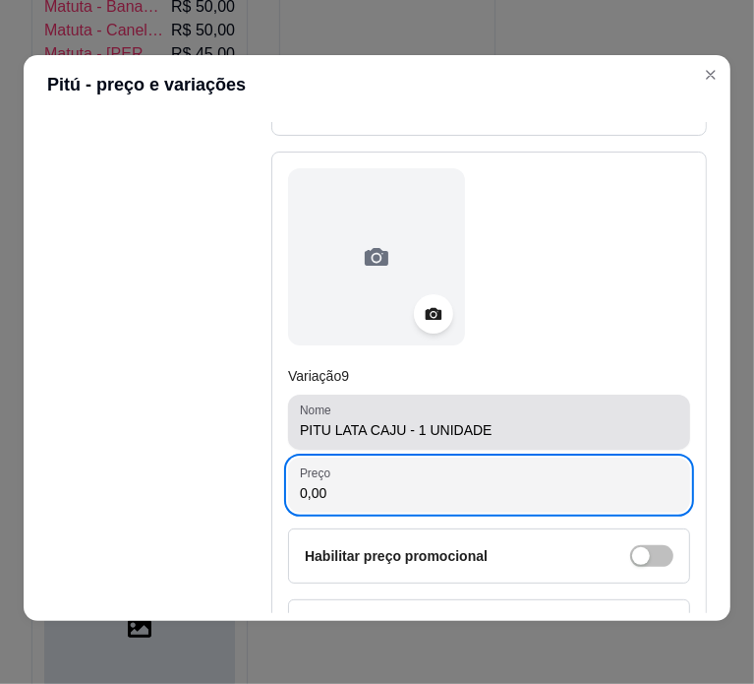
paste input "7"
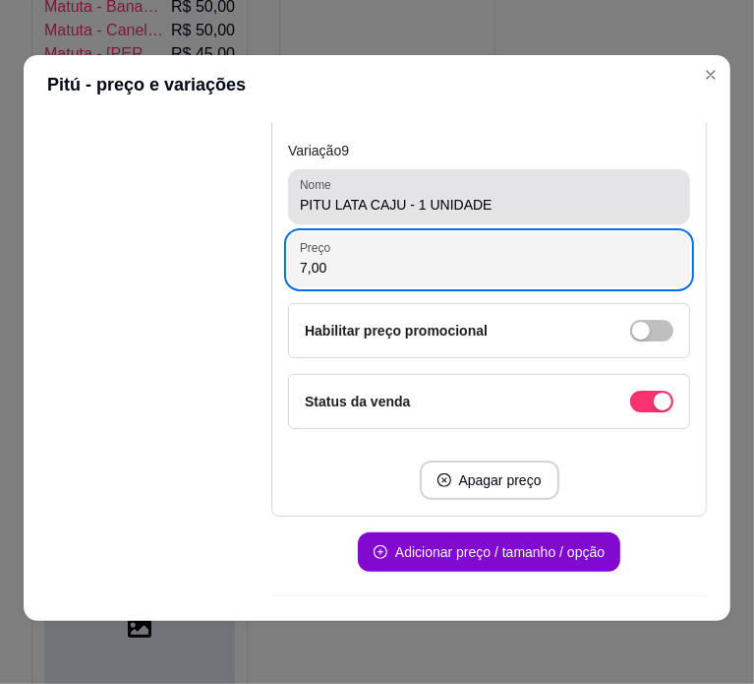
scroll to position [5224, 0]
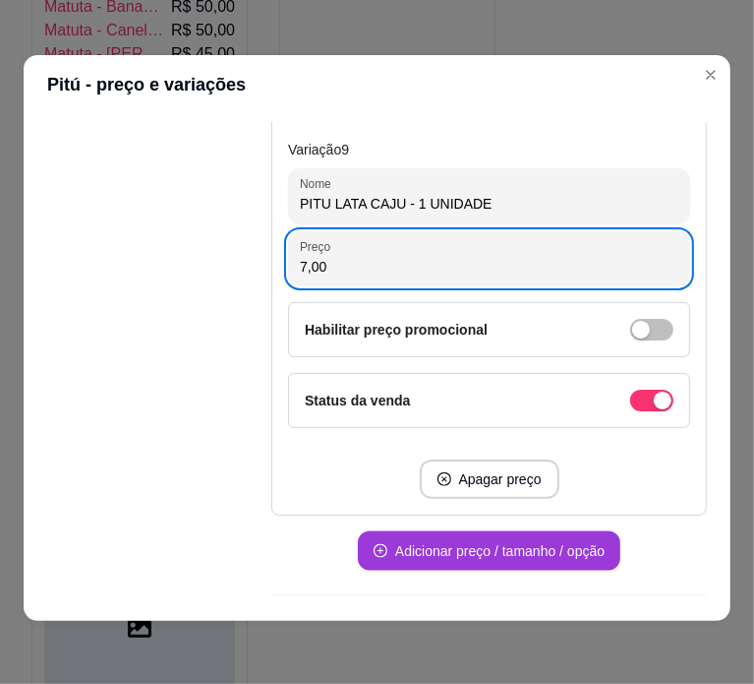
type input "7,00"
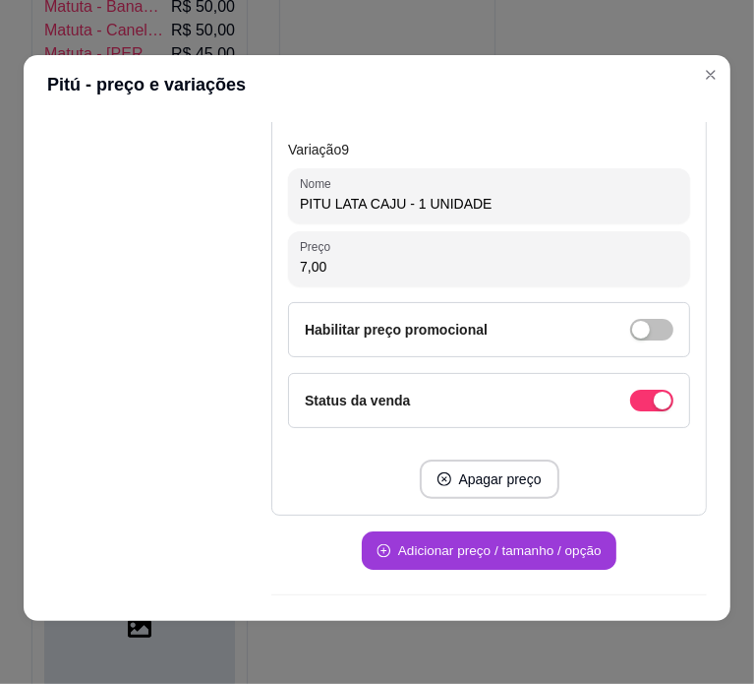
click at [488, 537] on button "Adicionar preço / tamanho / opção" at bounding box center [489, 551] width 255 height 38
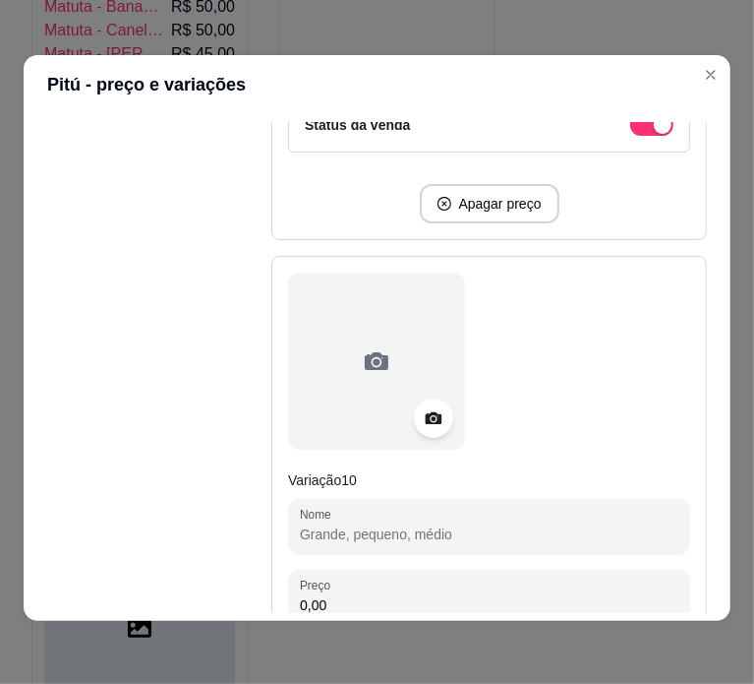
scroll to position [5504, 0]
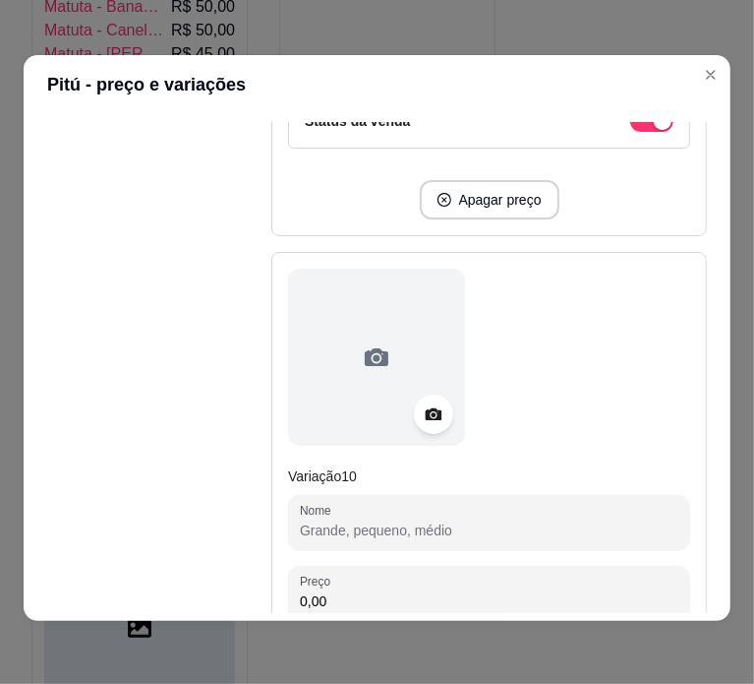
paste input "PITU LATA BANANA 68,00"
click at [456, 520] on input "Nome" at bounding box center [489, 530] width 379 height 20
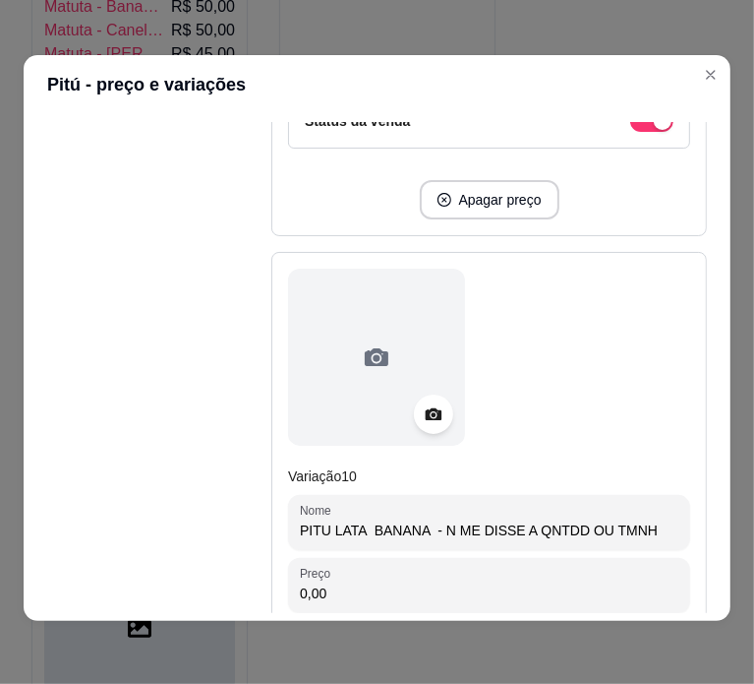
type input "PITU LATA BANANA - N ME DISSE A QNTDD OU TMNH"
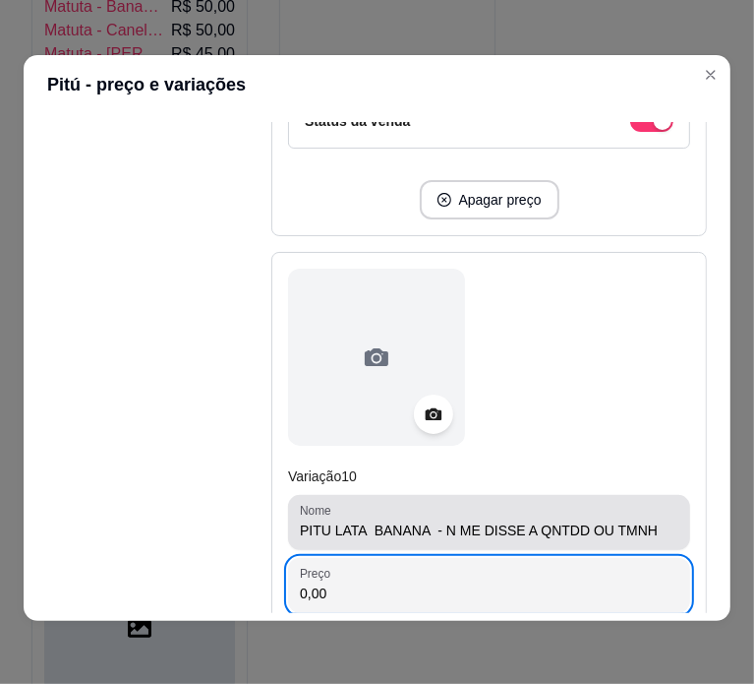
paste input "68"
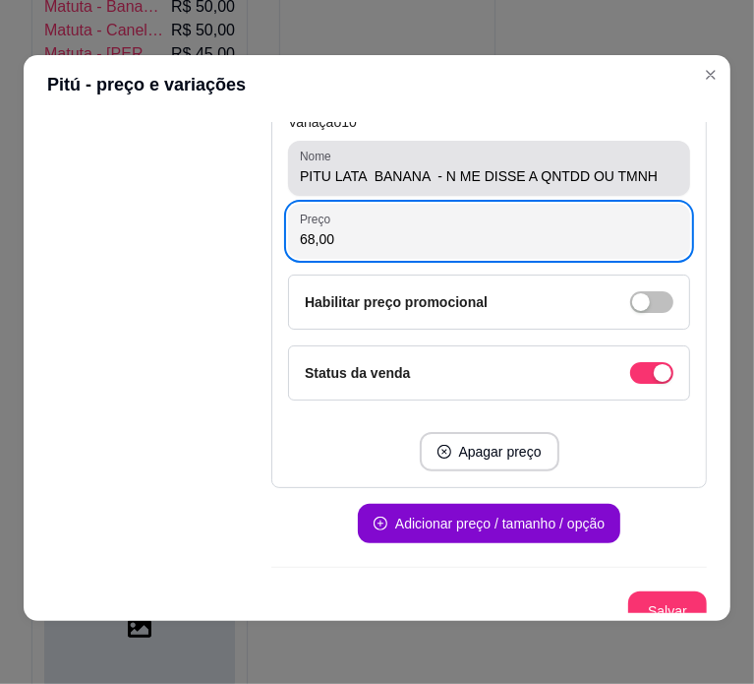
scroll to position [5858, 0]
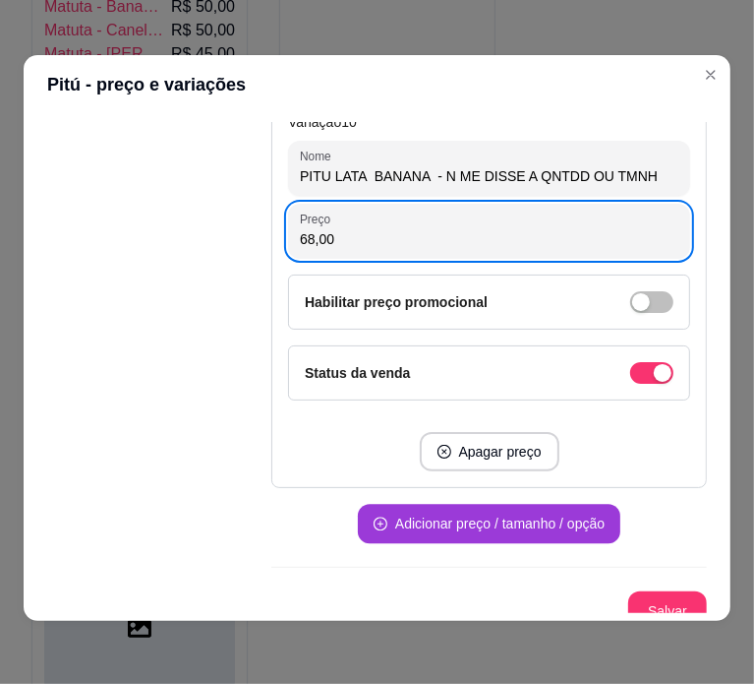
type input "68,00"
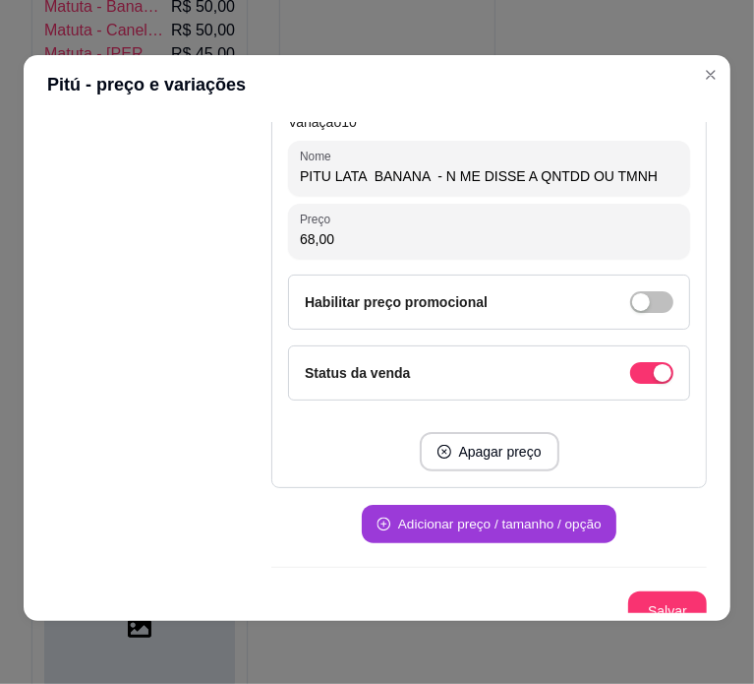
click at [456, 518] on button "Adicionar preço / tamanho / opção" at bounding box center [489, 524] width 255 height 38
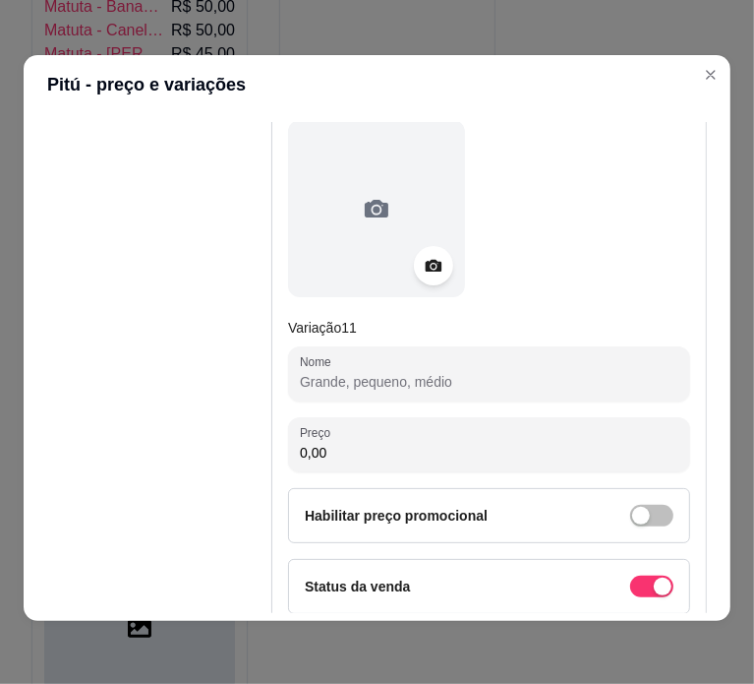
scroll to position [6259, 0]
click at [390, 371] on input "Nome" at bounding box center [489, 381] width 379 height 20
paste input "PITU LATA BANANA UNID. 7,00"
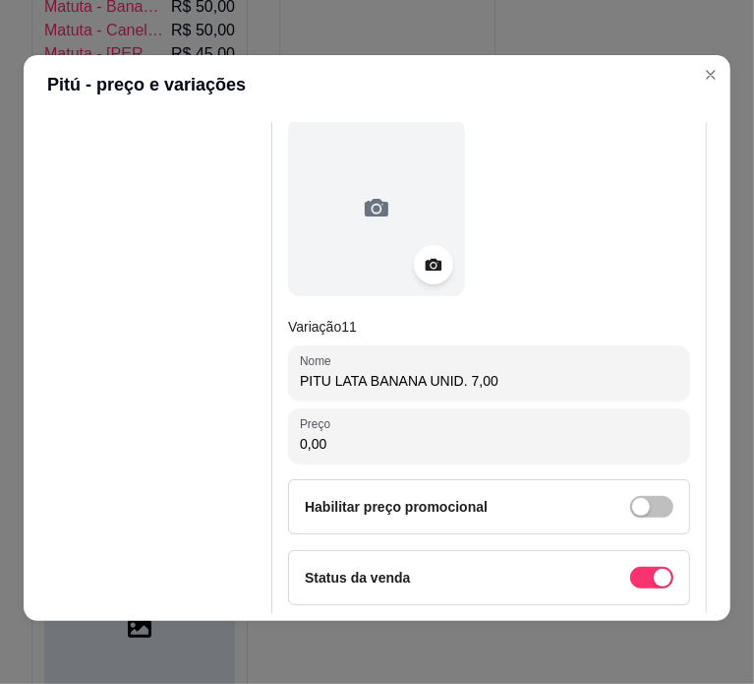
click at [417, 374] on input "PITU LATA BANANA UNID. 7,00" at bounding box center [489, 381] width 379 height 20
type input "PITU LATA BANANA - 1 UNIDADE"
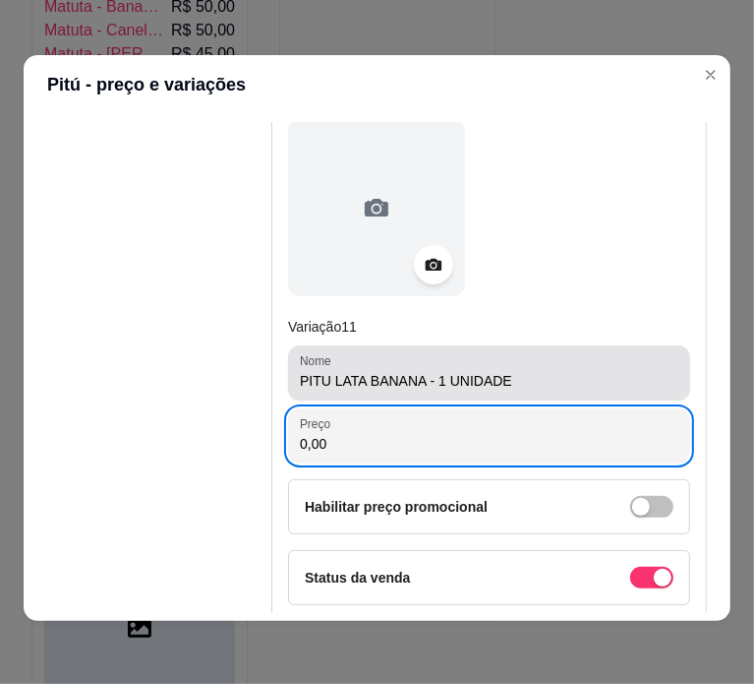
paste input "7"
type input "7,00"
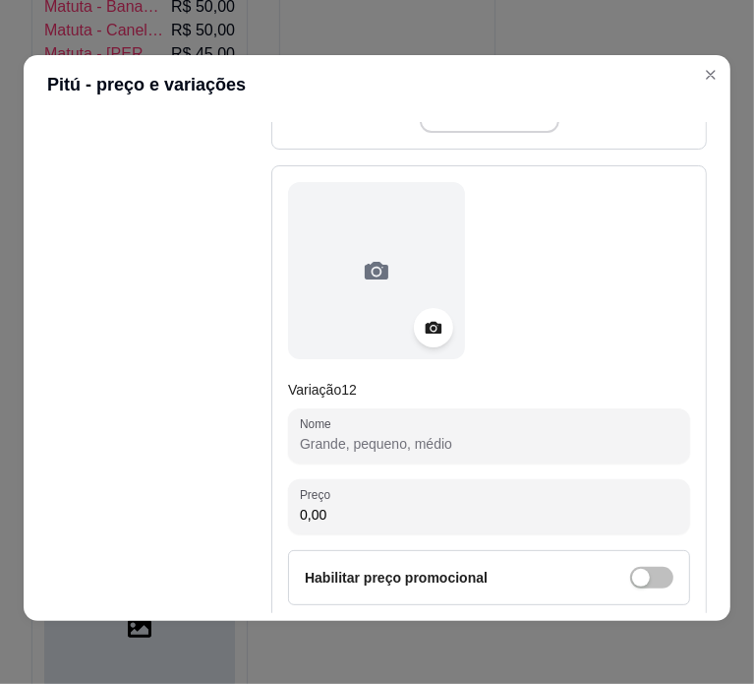
scroll to position [6824, 0]
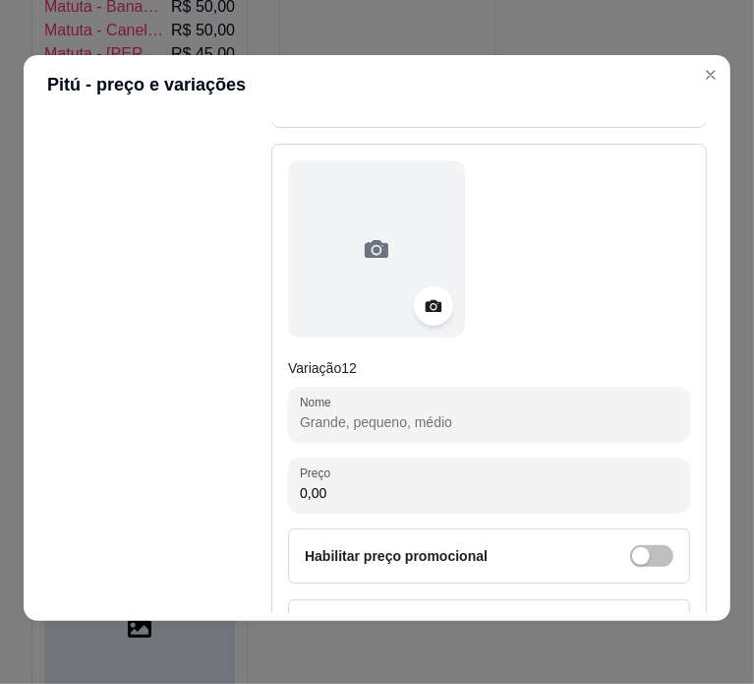
click at [415, 412] on input "Nome" at bounding box center [489, 422] width 379 height 20
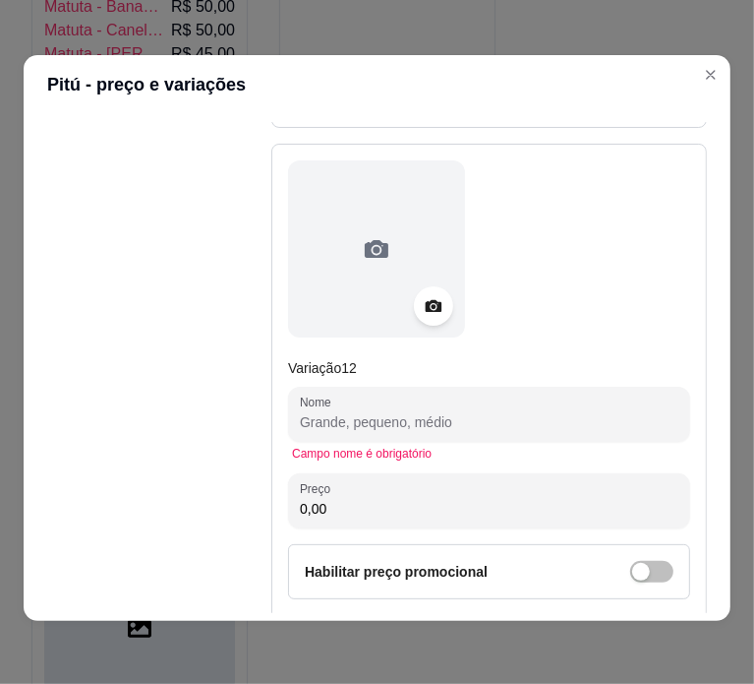
paste input "PITU LATA LIMÃO 60,00"
click at [408, 412] on input "Nome" at bounding box center [489, 422] width 379 height 20
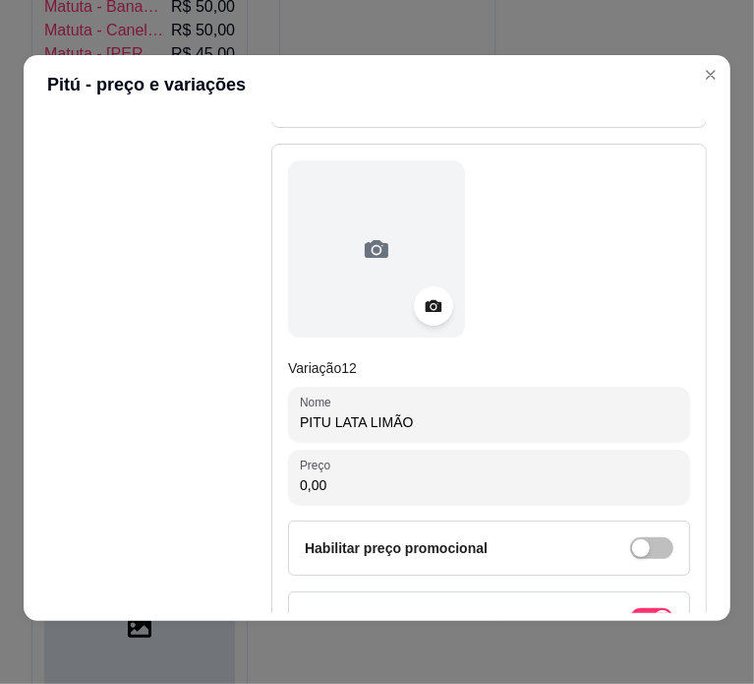
type input "PITU LATA LIMÃO"
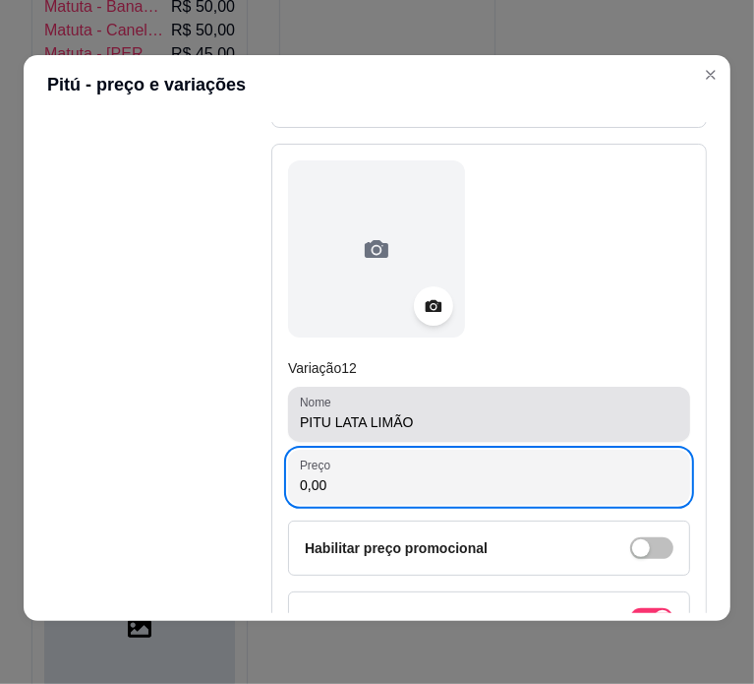
paste input "6"
type input "60,00"
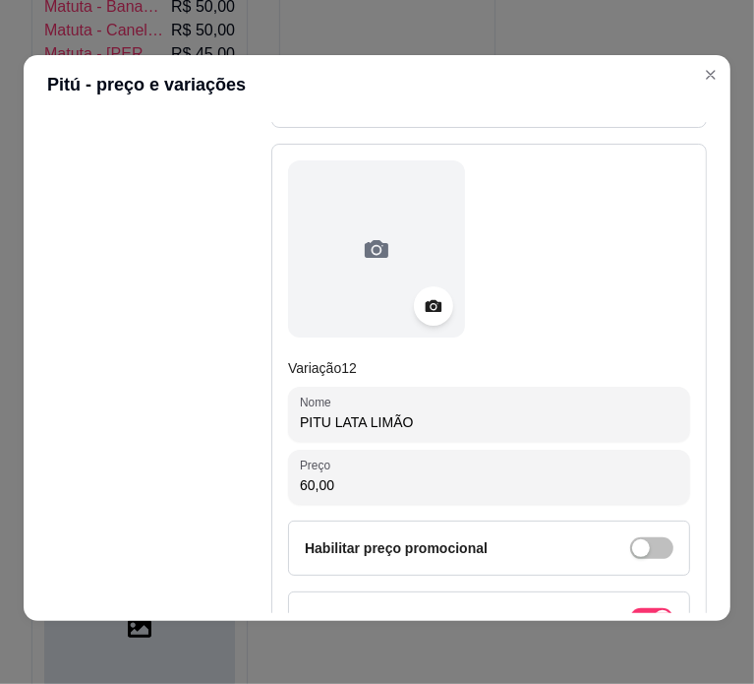
click at [519, 412] on input "PITU LATA LIMÃO" at bounding box center [489, 422] width 379 height 20
type input "PITU LATA LIMÃO - N ME DISSE A QNTDD OU TMNH"
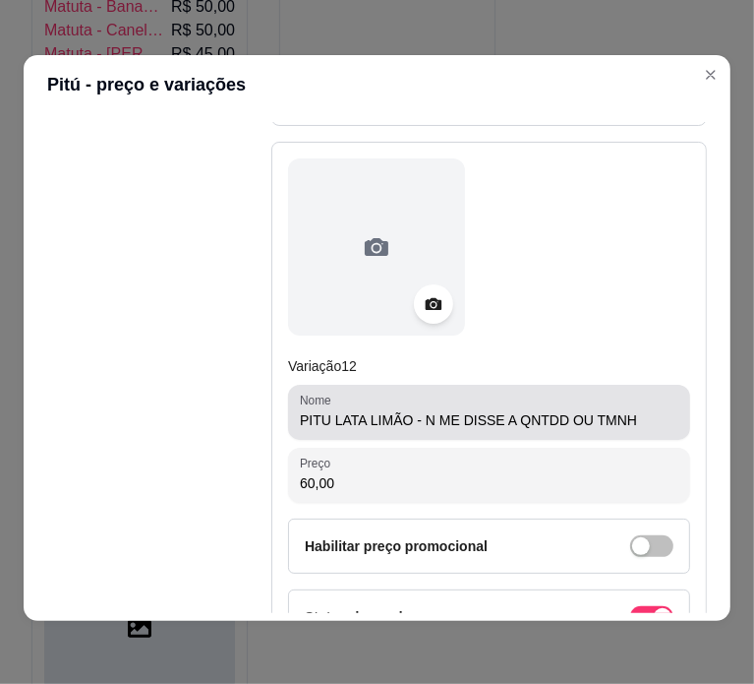
scroll to position [7073, 0]
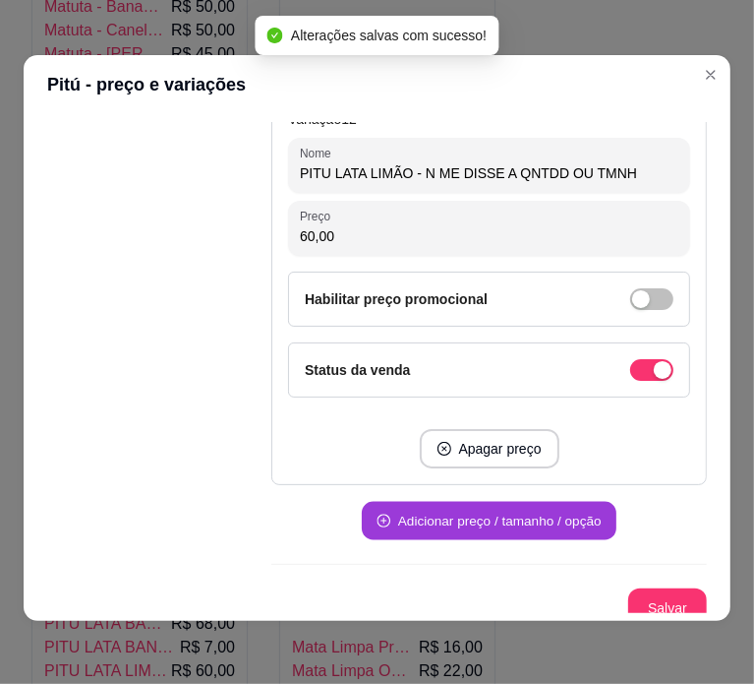
click at [521, 507] on button "Adicionar preço / tamanho / opção" at bounding box center [489, 521] width 255 height 38
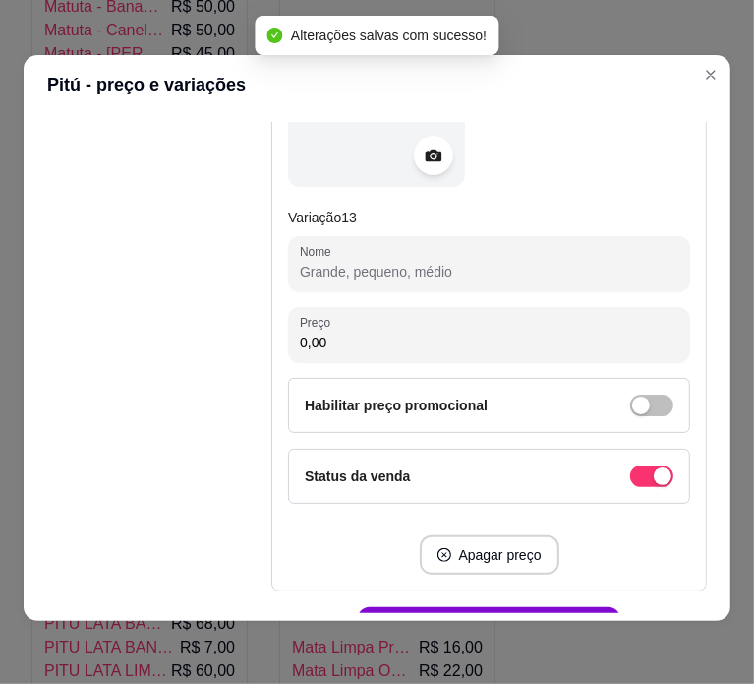
scroll to position [7581, 0]
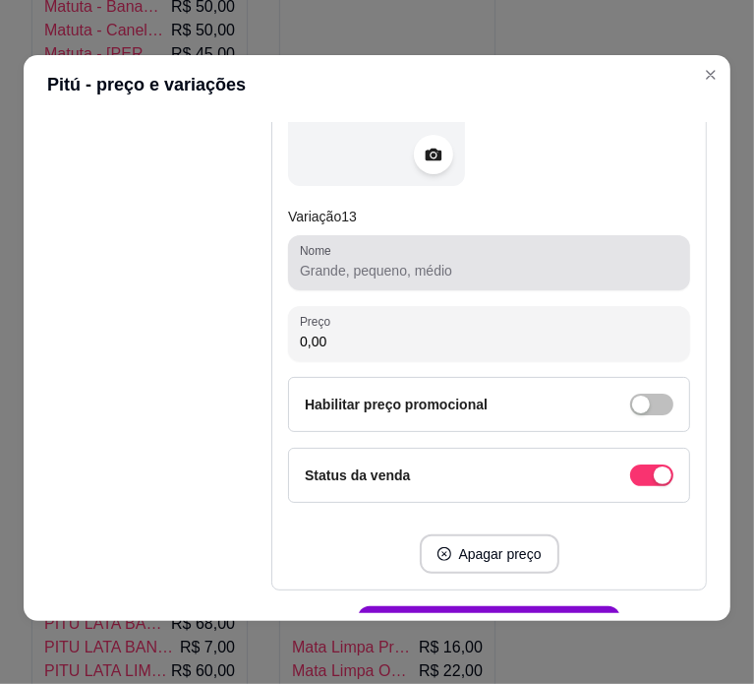
click at [443, 243] on div at bounding box center [489, 262] width 379 height 39
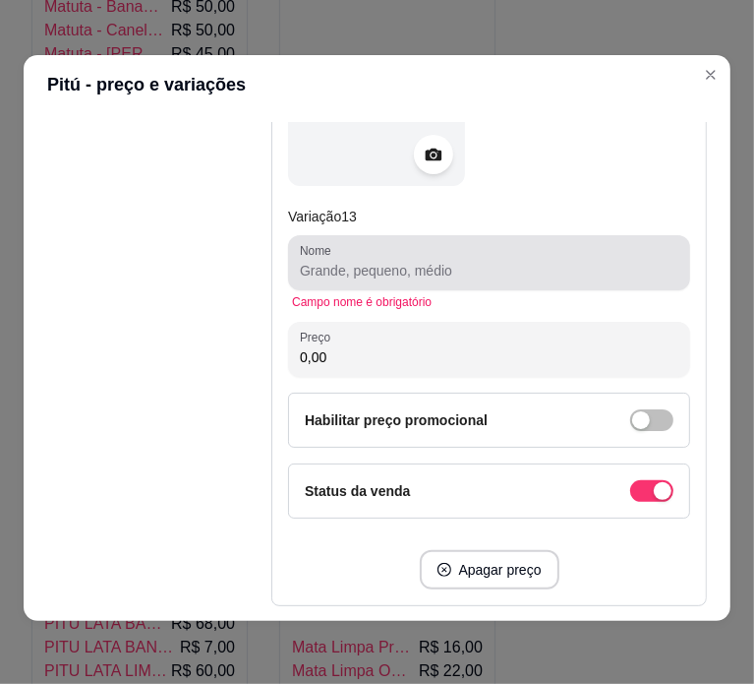
click at [443, 243] on div at bounding box center [489, 262] width 379 height 39
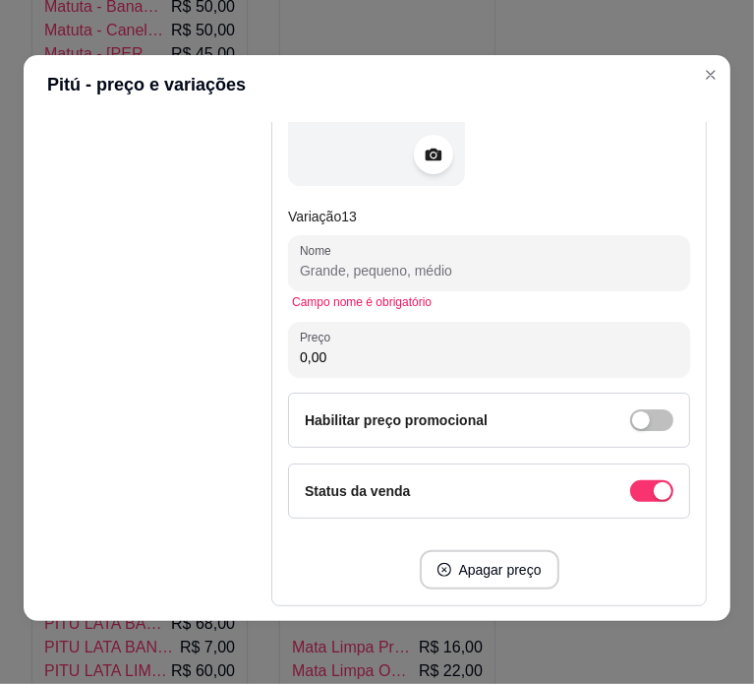
paste input "PITU LATA LIMÃO UNID. 6,00"
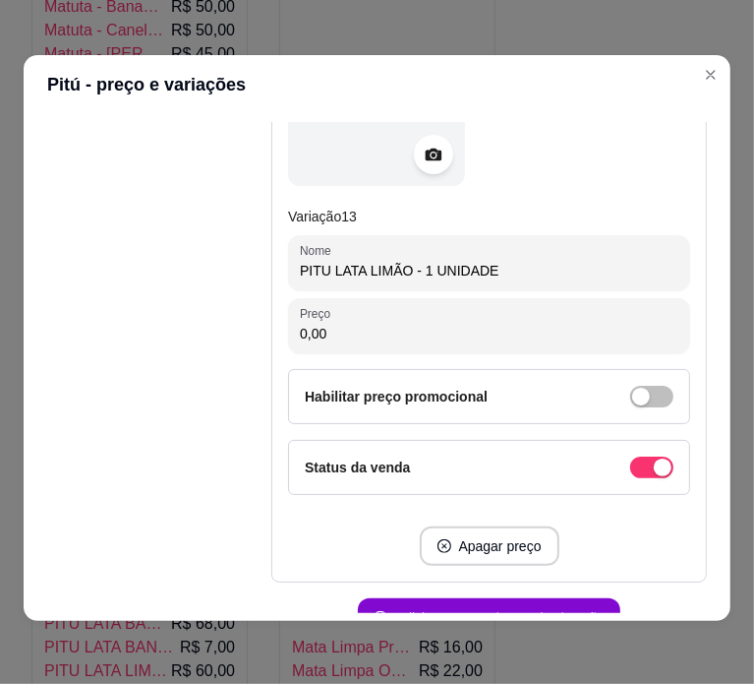
type input "PITU LATA LIMÃO - 1 UNIDADE"
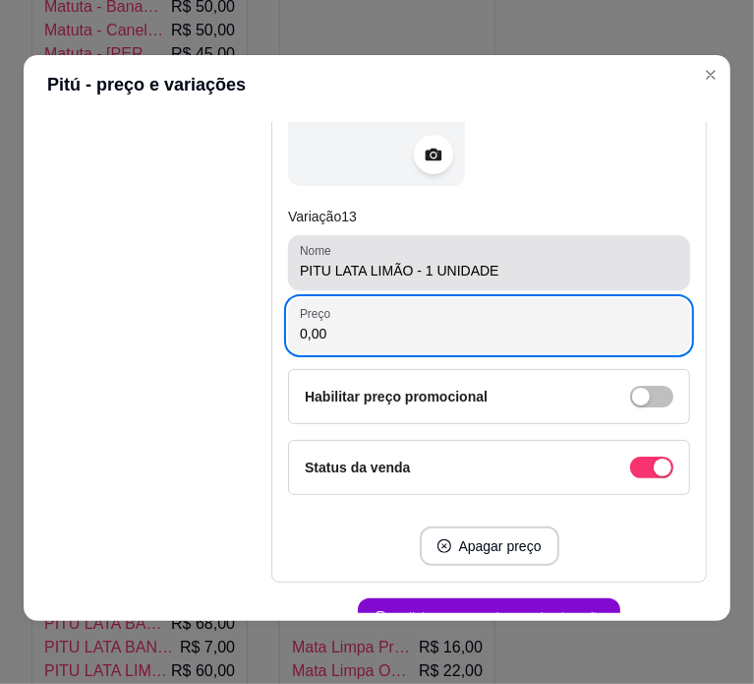
paste input "6"
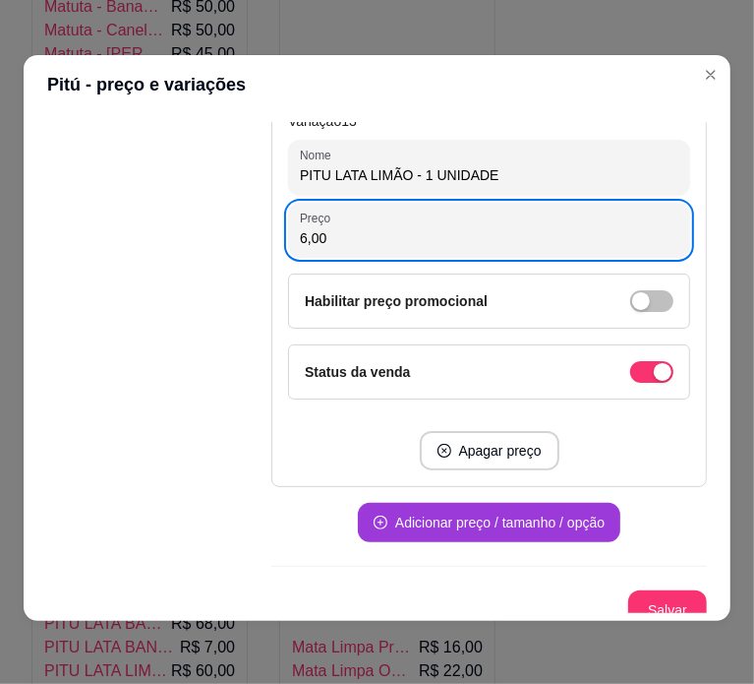
type input "6,00"
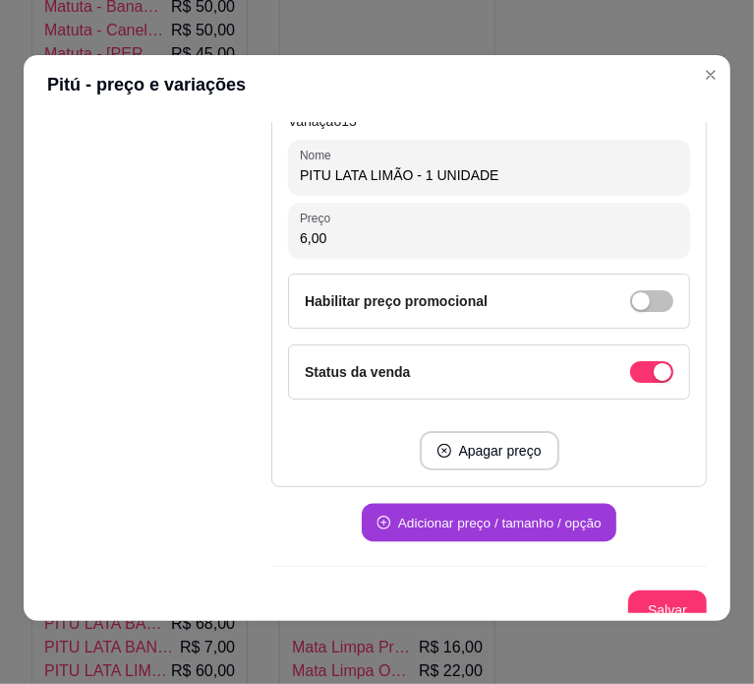
click at [525, 507] on button "Adicionar preço / tamanho / opção" at bounding box center [489, 523] width 255 height 38
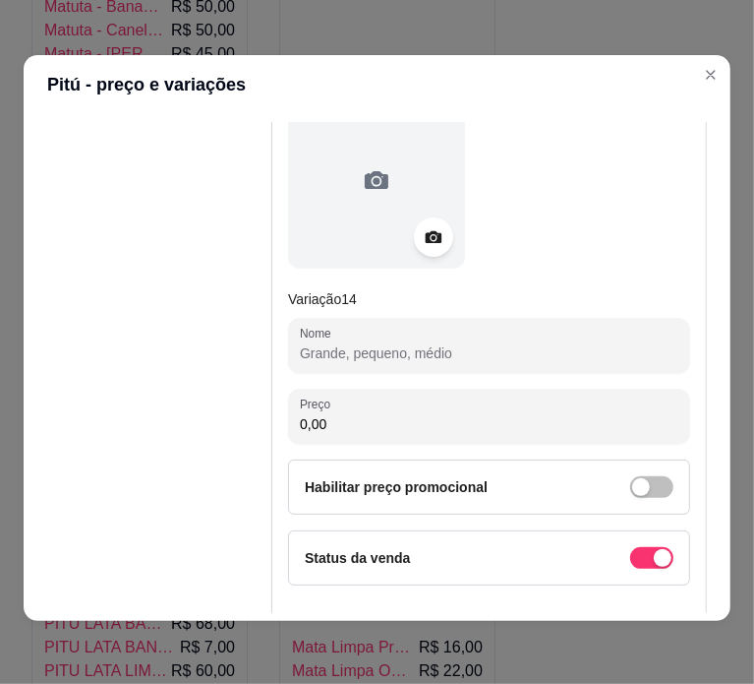
scroll to position [8157, 0]
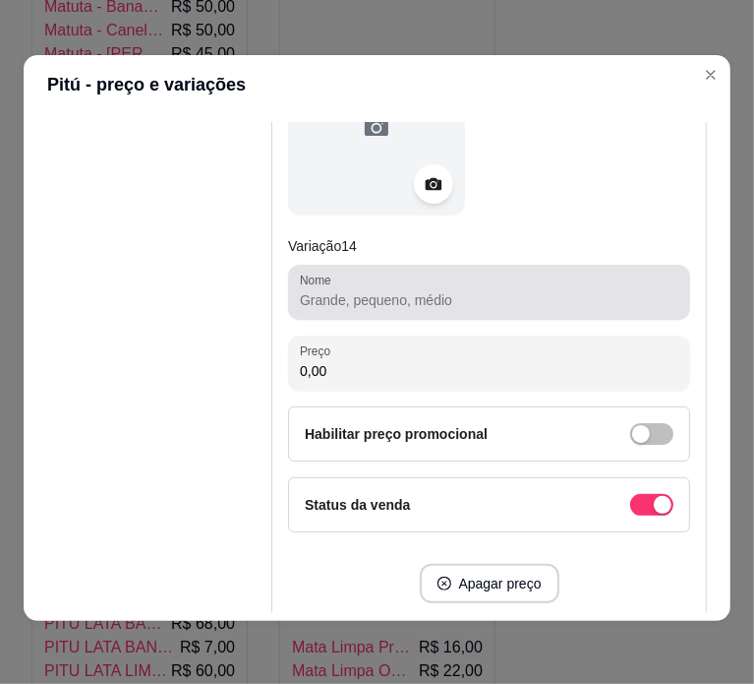
click at [460, 272] on div at bounding box center [489, 291] width 379 height 39
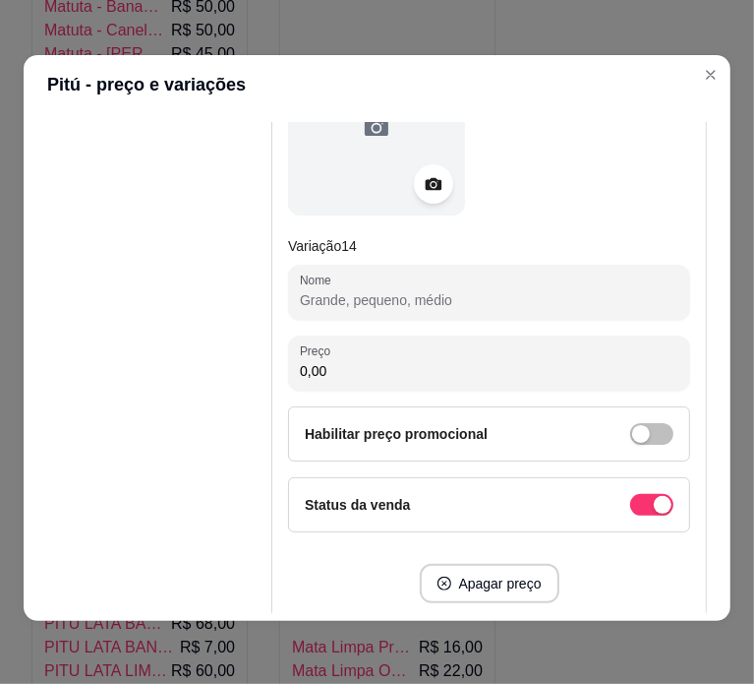
paste input "PITU MEL E LIMÃO 60,00"
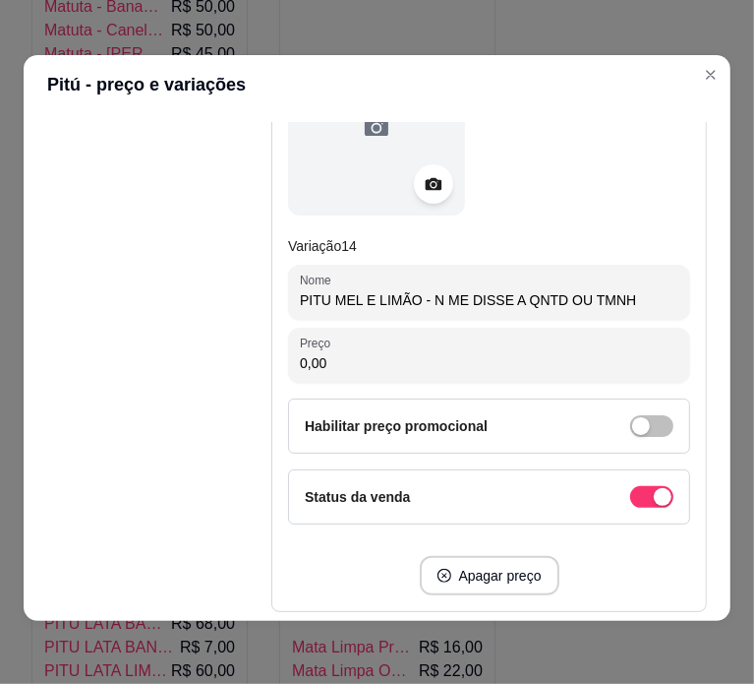
type input "PITU MEL E LIMÃO - N ME DISSE A QNTD OU TMNH"
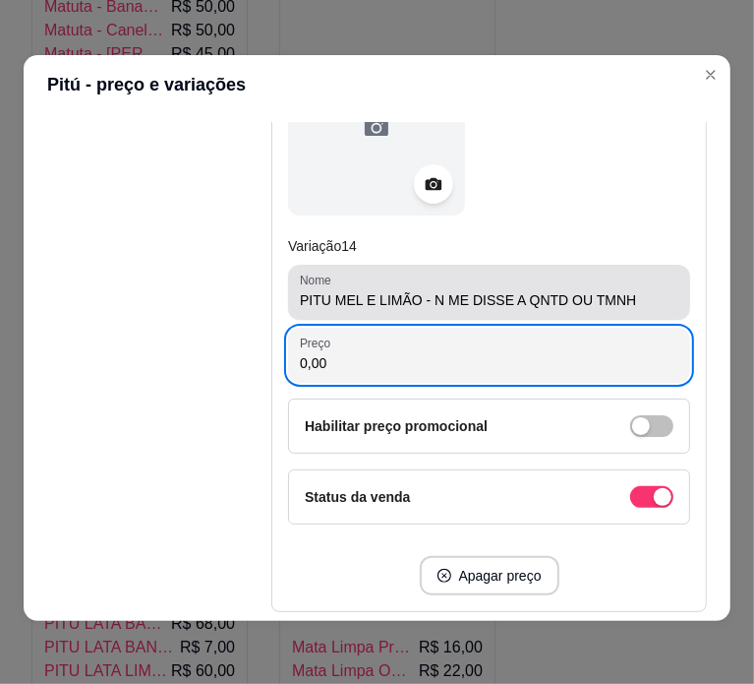
paste input "6"
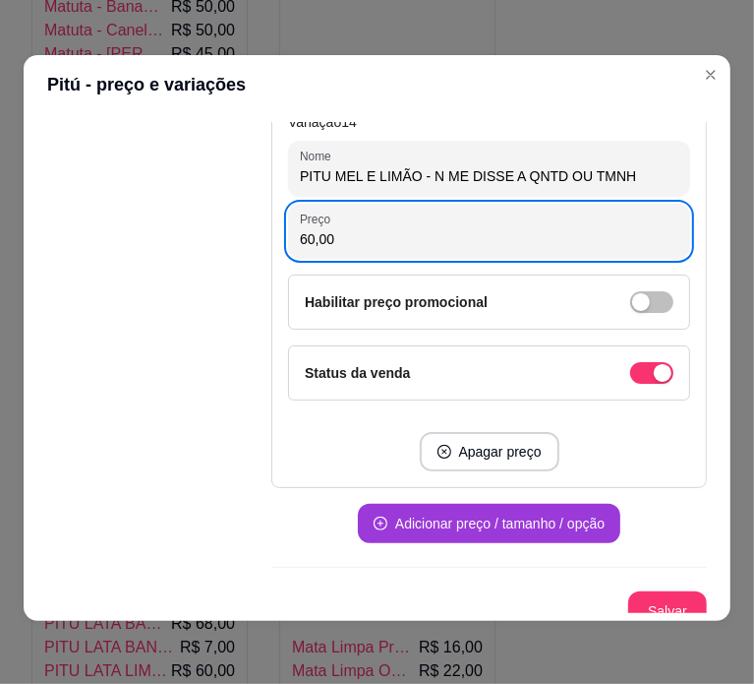
type input "60,00"
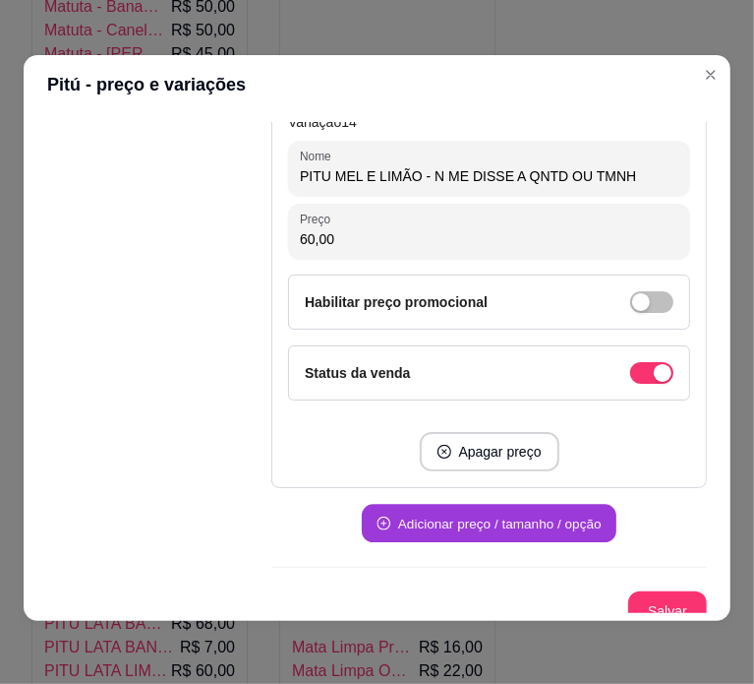
click at [500, 505] on button "Adicionar preço / tamanho / opção" at bounding box center [489, 524] width 255 height 38
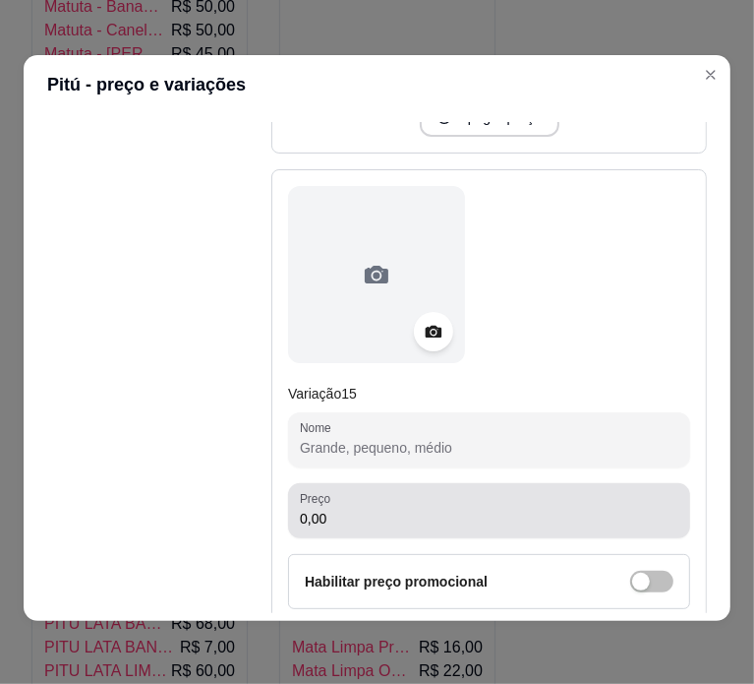
scroll to position [8756, 0]
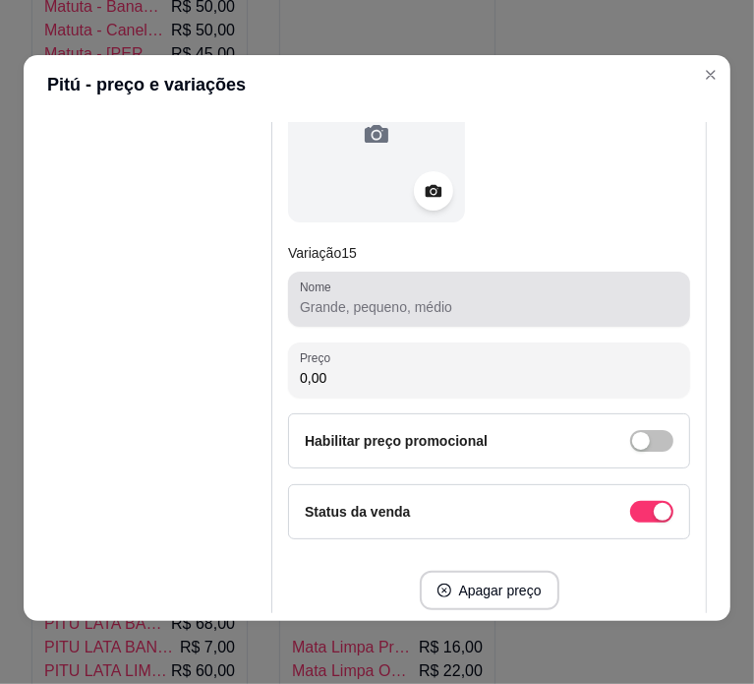
click at [496, 279] on div at bounding box center [489, 298] width 379 height 39
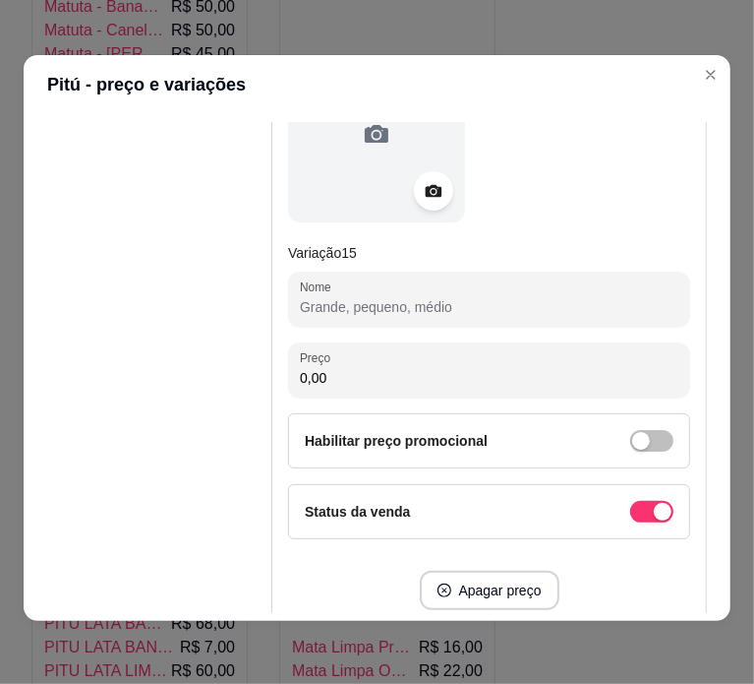
paste input "PITU MEL E LIMÃO UNID. 6,00"
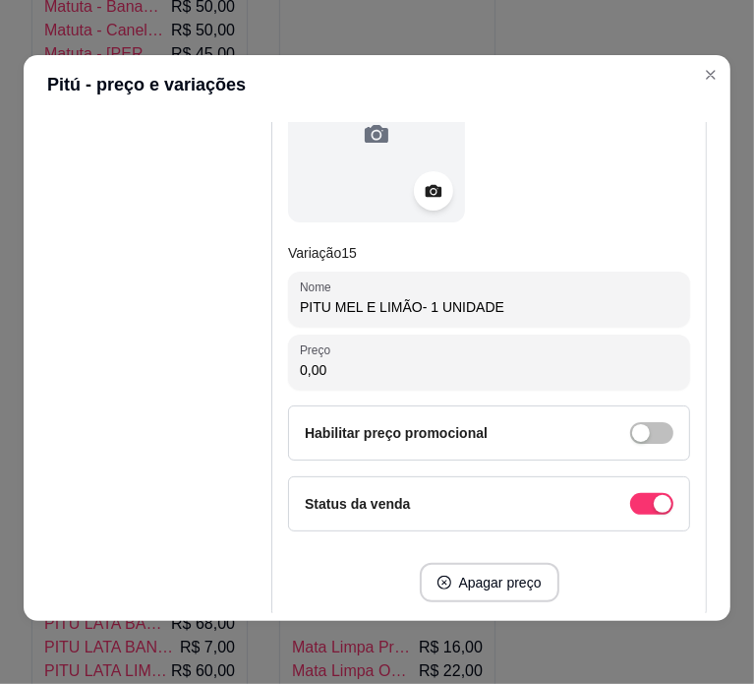
type input "PITU MEL E LIMÃO- 1 UNIDADE"
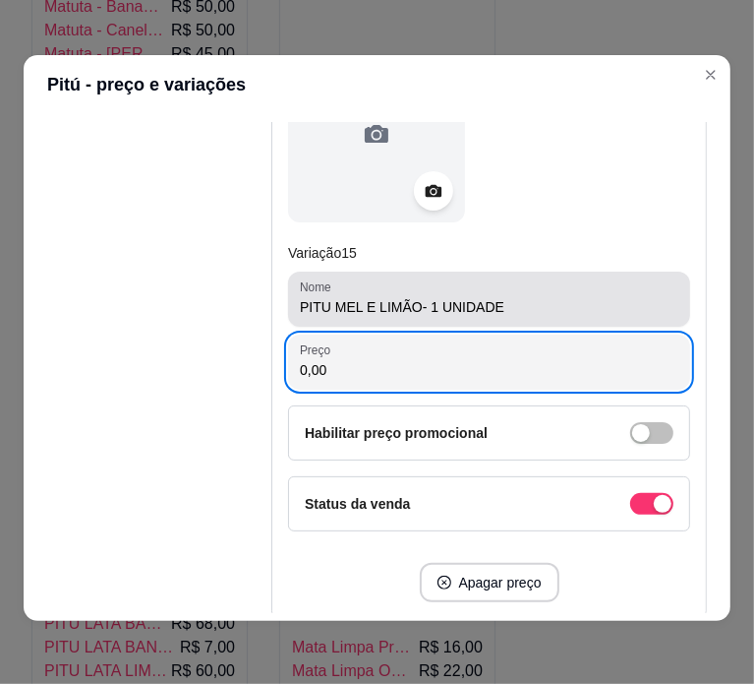
paste input "6"
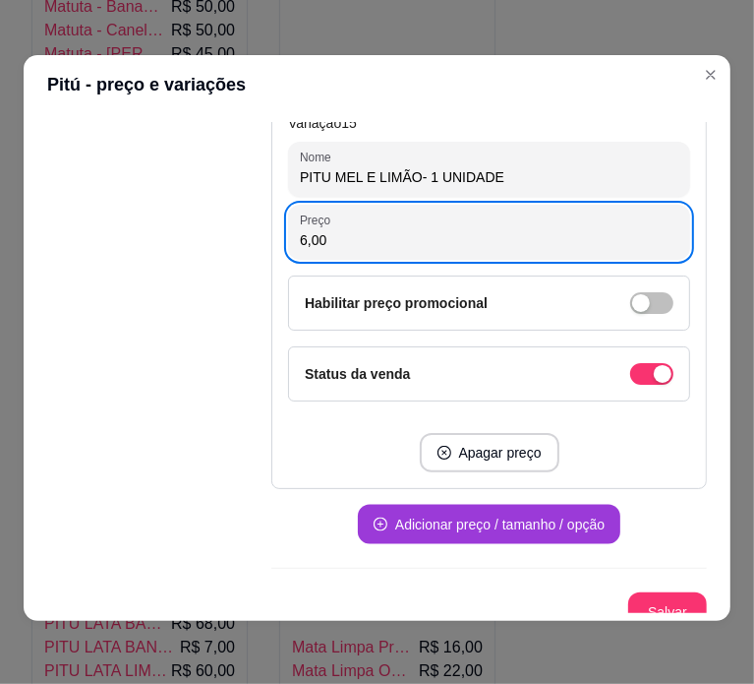
type input "6,00"
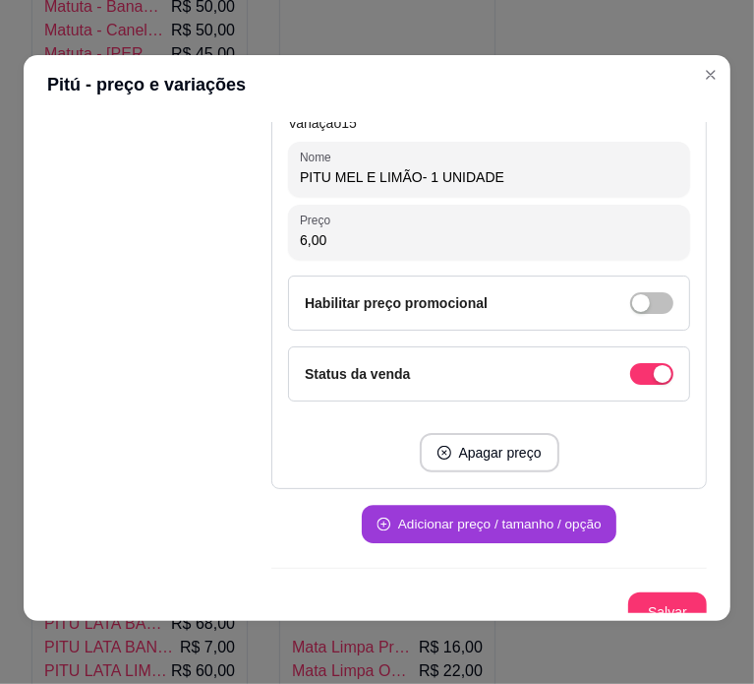
click at [549, 506] on button "Adicionar preço / tamanho / opção" at bounding box center [489, 525] width 255 height 38
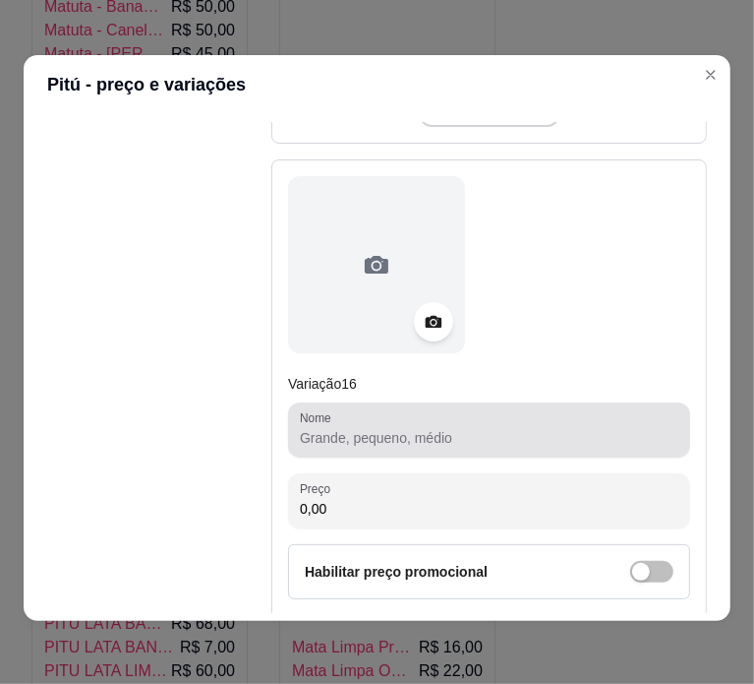
scroll to position [9232, 0]
click at [468, 409] on div at bounding box center [489, 428] width 379 height 39
paste input "PITU AMARELINHA LATA 55,00"
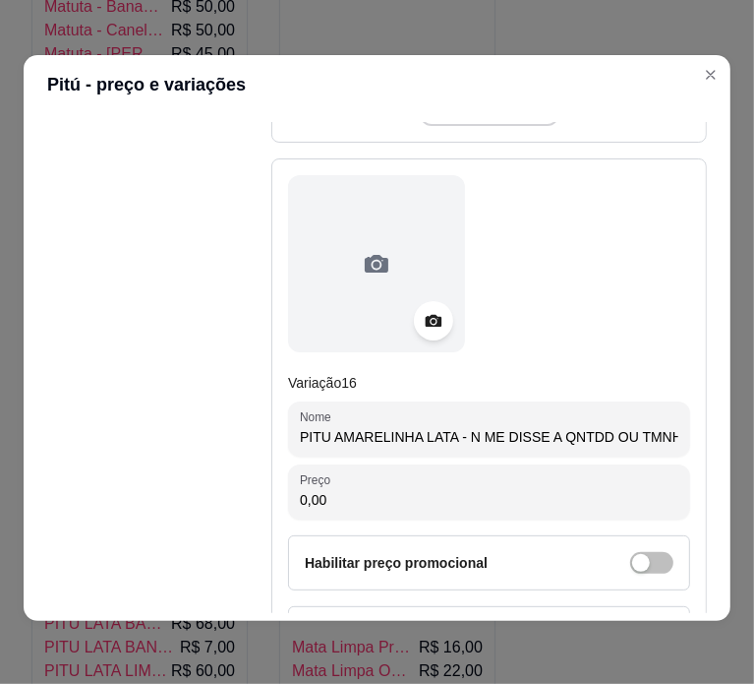
scroll to position [0, 10]
type input "PITU AMARELINHA LATA - N ME DISSE A QNTDD OU TMNH"
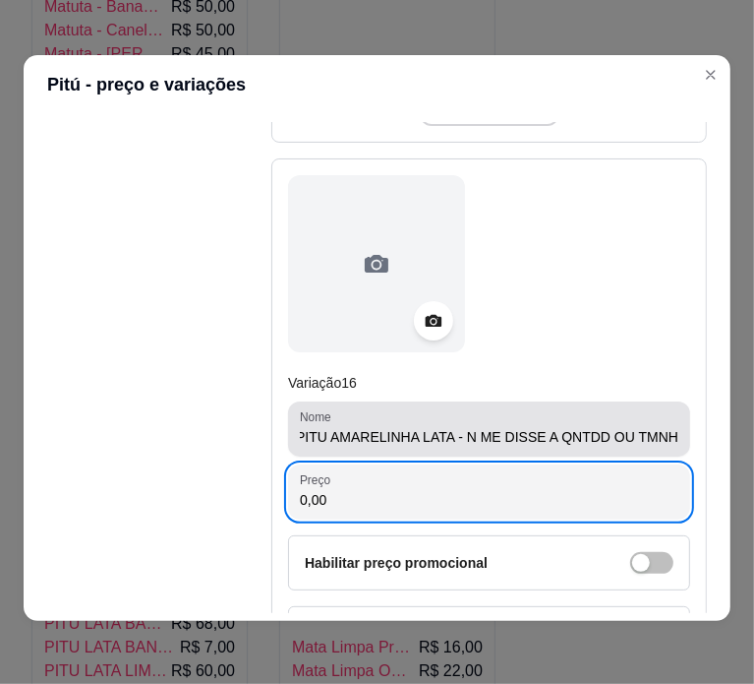
scroll to position [0, 0]
paste input "55"
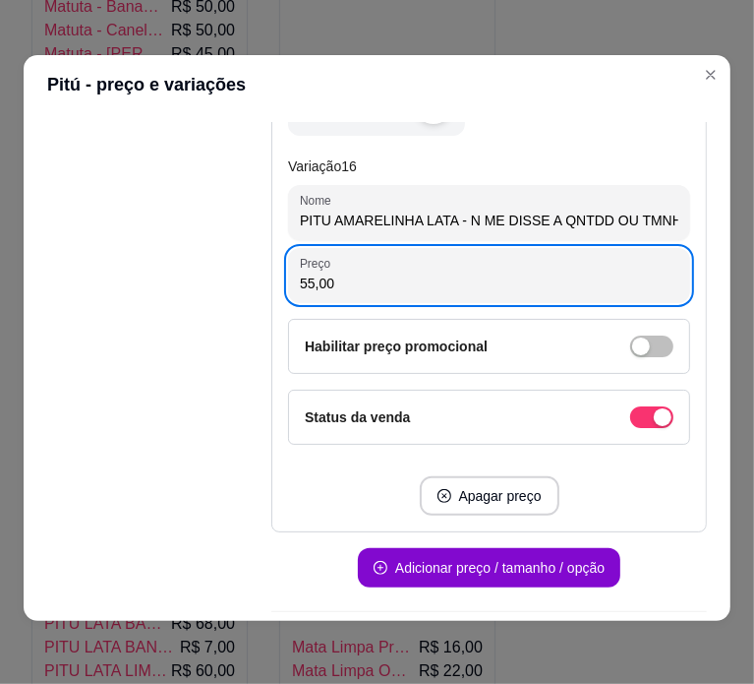
scroll to position [9491, 0]
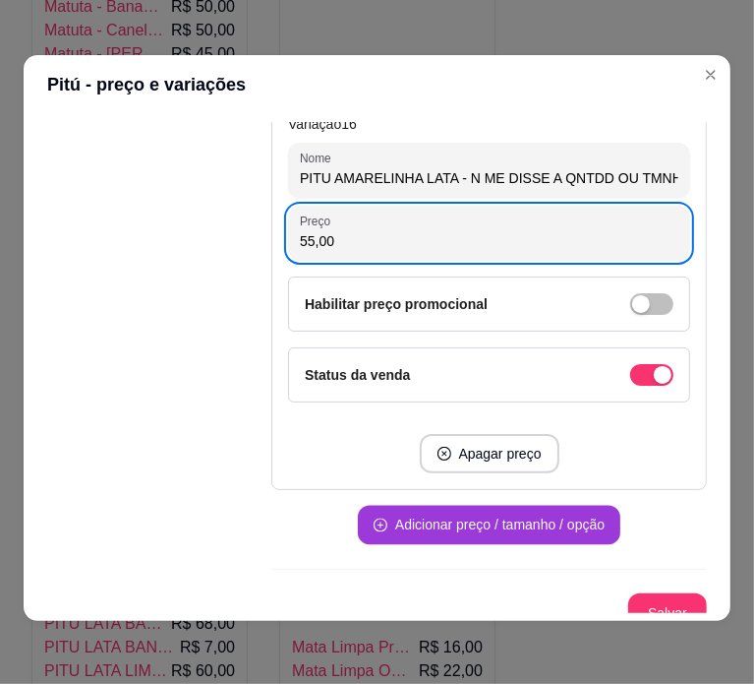
type input "55,00"
click at [527, 506] on button "Adicionar preço / tamanho / opção" at bounding box center [489, 525] width 263 height 39
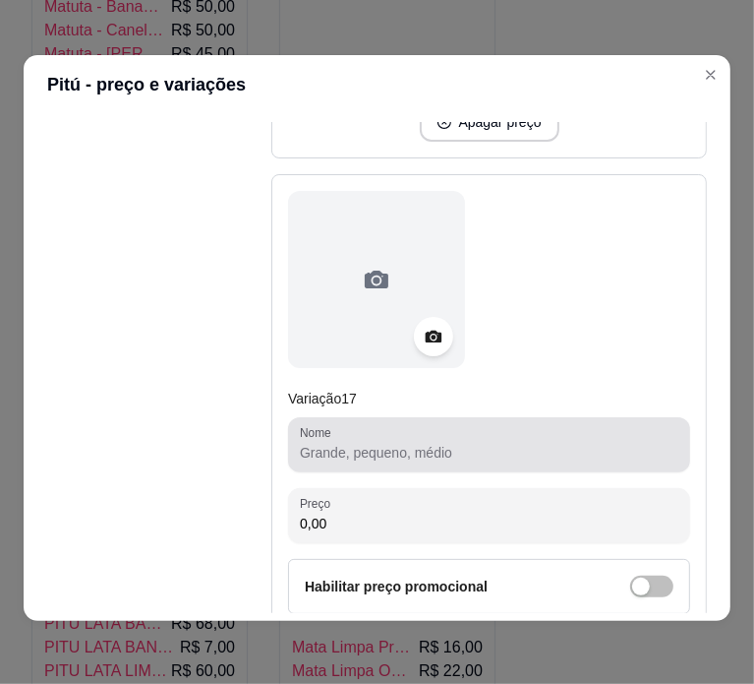
scroll to position [9823, 0]
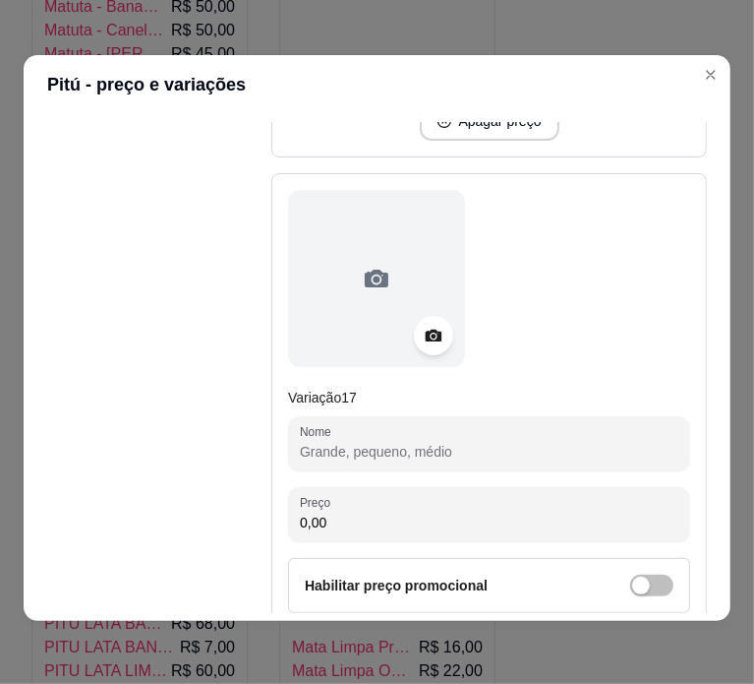
paste input "PITU AMARELINHA UNID. 5,00"
click at [403, 442] on input "PITU AMARELINHA UNID. 5,00" at bounding box center [489, 452] width 379 height 20
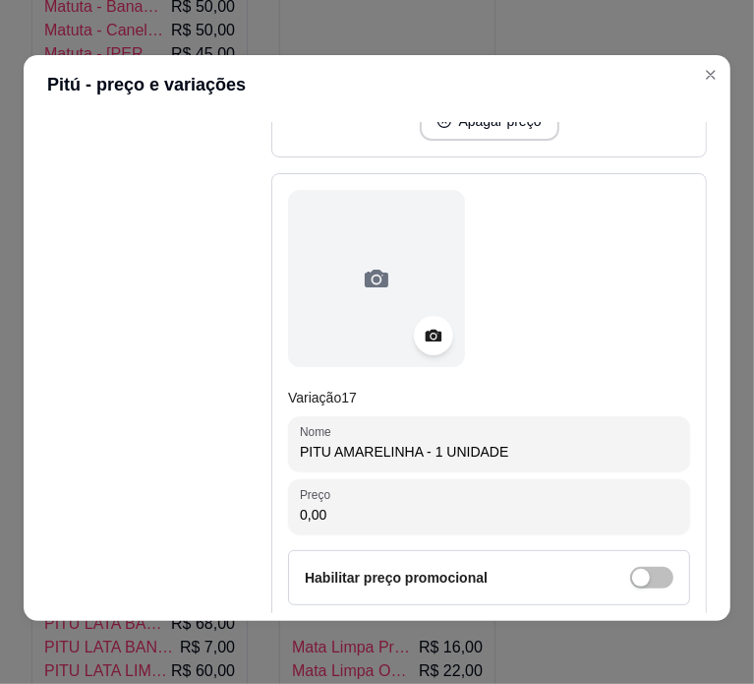
type input "PITU AMARELINHA - 1 UNIDADE"
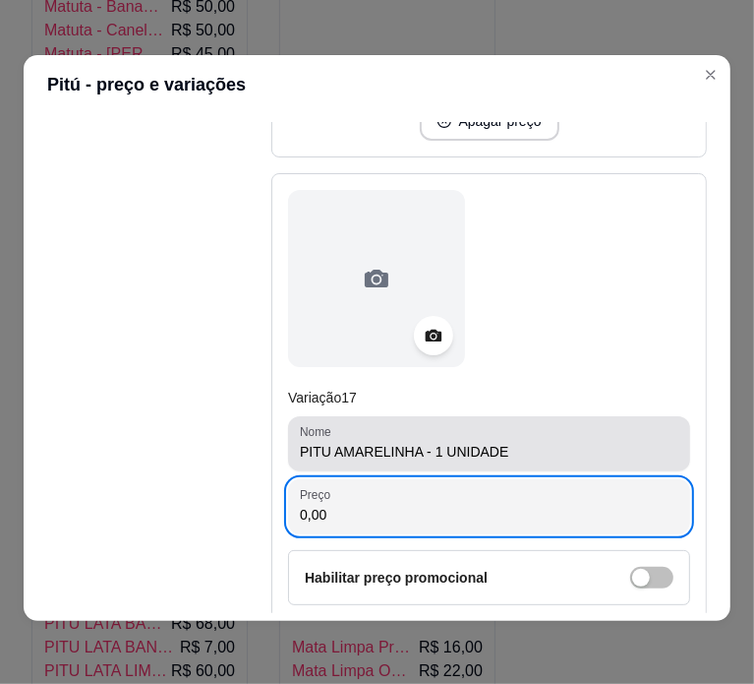
paste input "5"
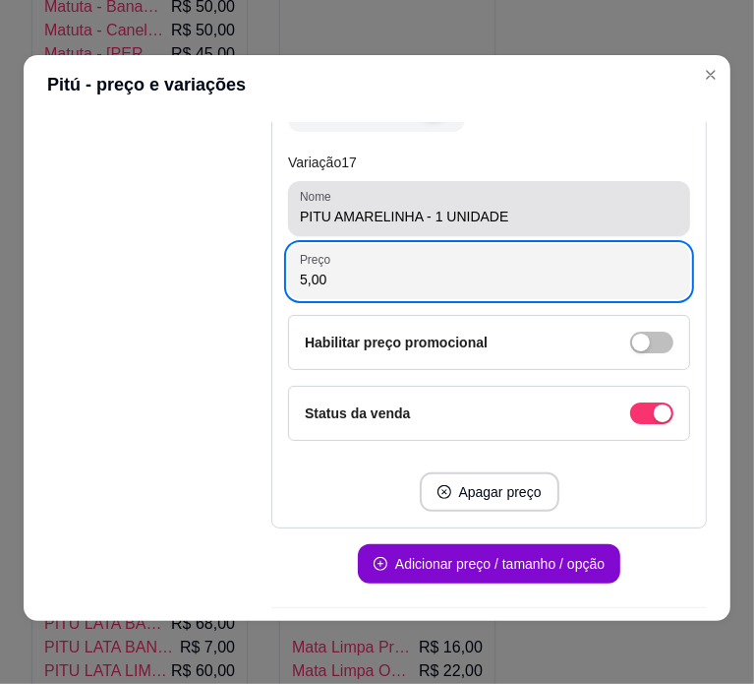
scroll to position [10095, 0]
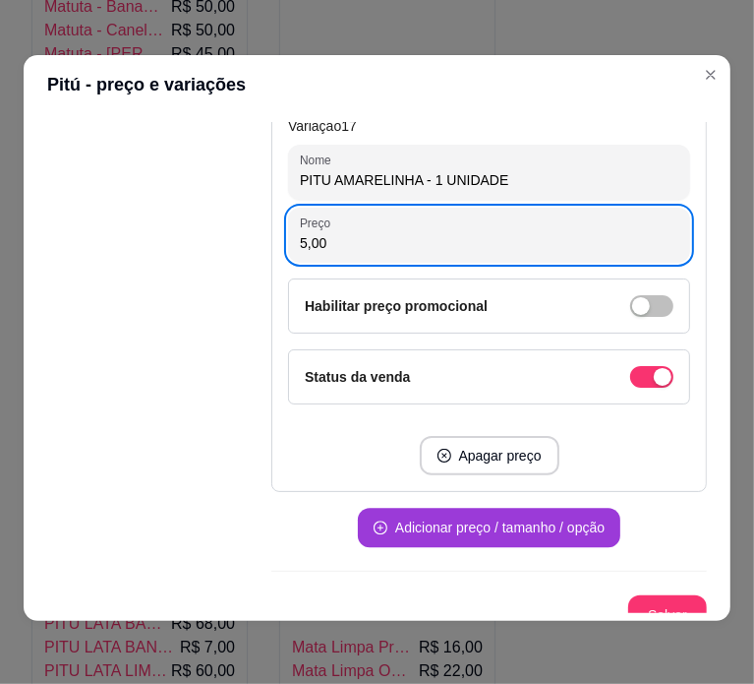
type input "5,00"
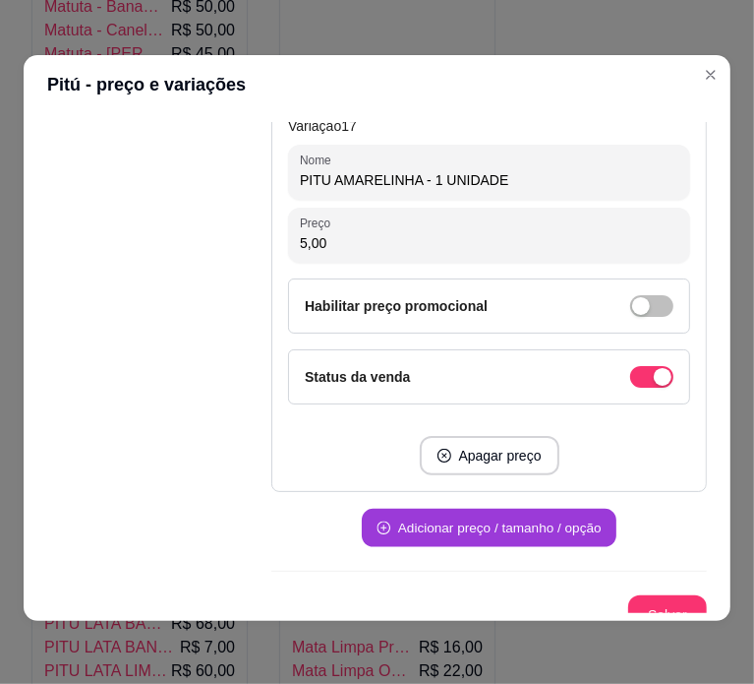
click at [476, 508] on button "Adicionar preço / tamanho / opção" at bounding box center [489, 527] width 255 height 38
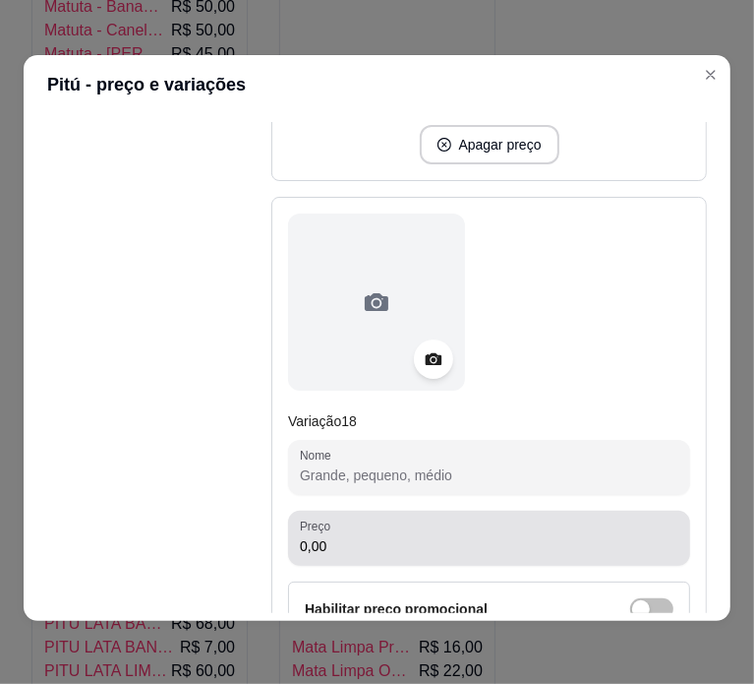
scroll to position [10410, 0]
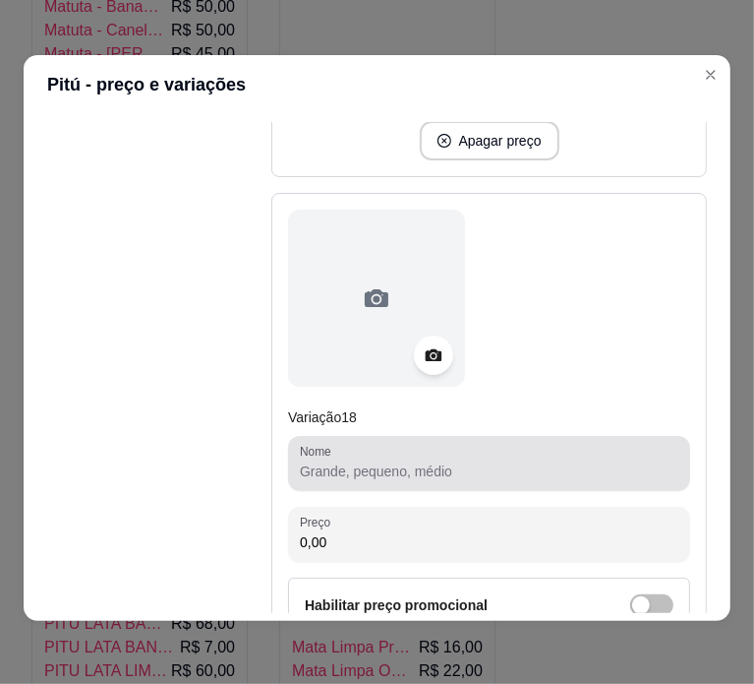
click at [482, 444] on div at bounding box center [489, 463] width 379 height 39
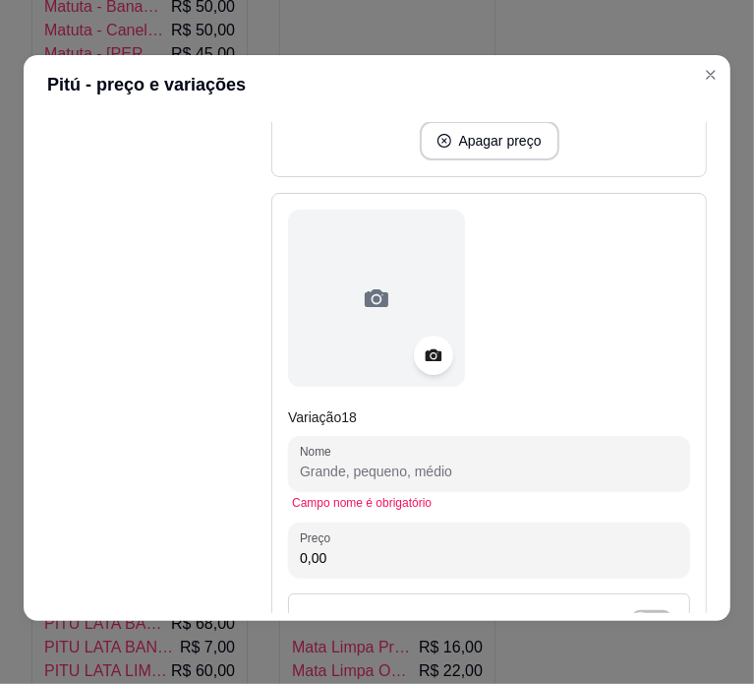
paste input "PITU 710 ML 96,00"
click at [491, 461] on input "Nome" at bounding box center [489, 471] width 379 height 20
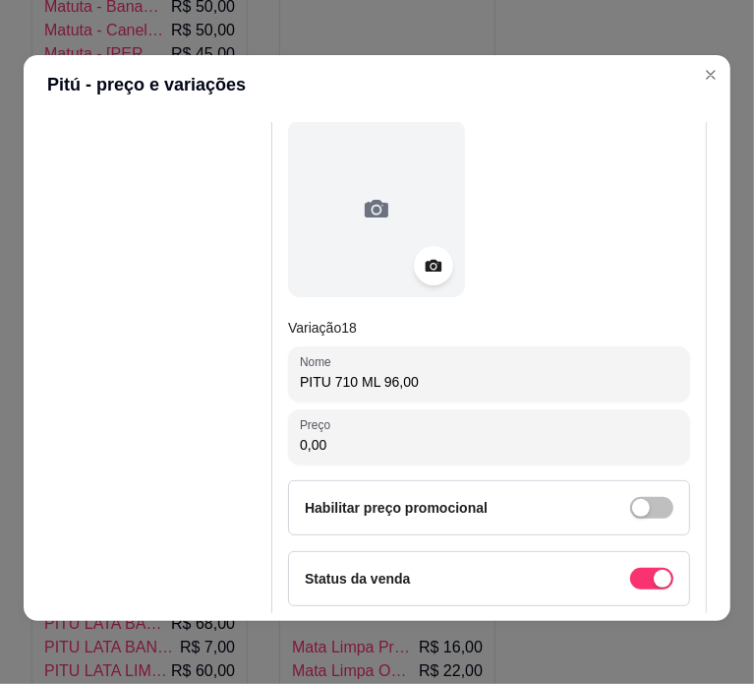
scroll to position [10500, 0]
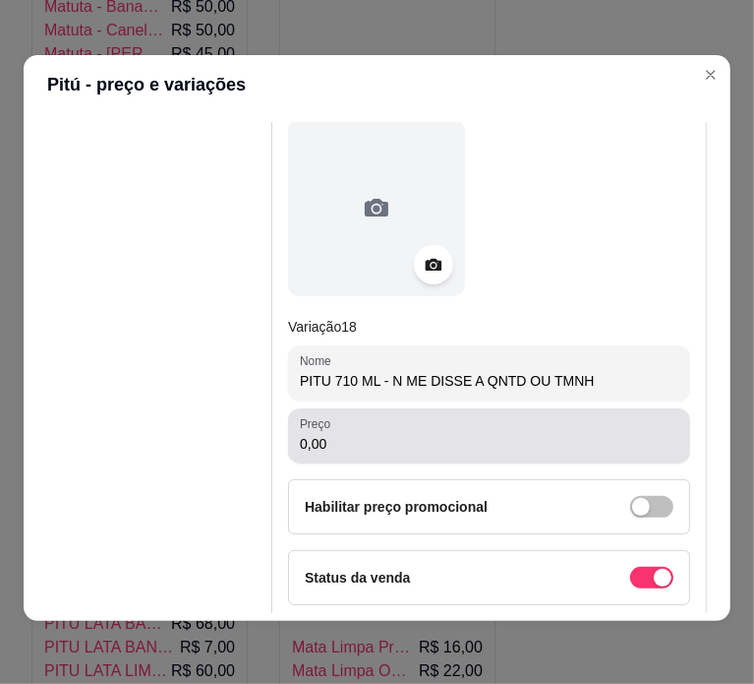
type input "PITU 710 ML - N ME DISSE A QNTD OU TMNH"
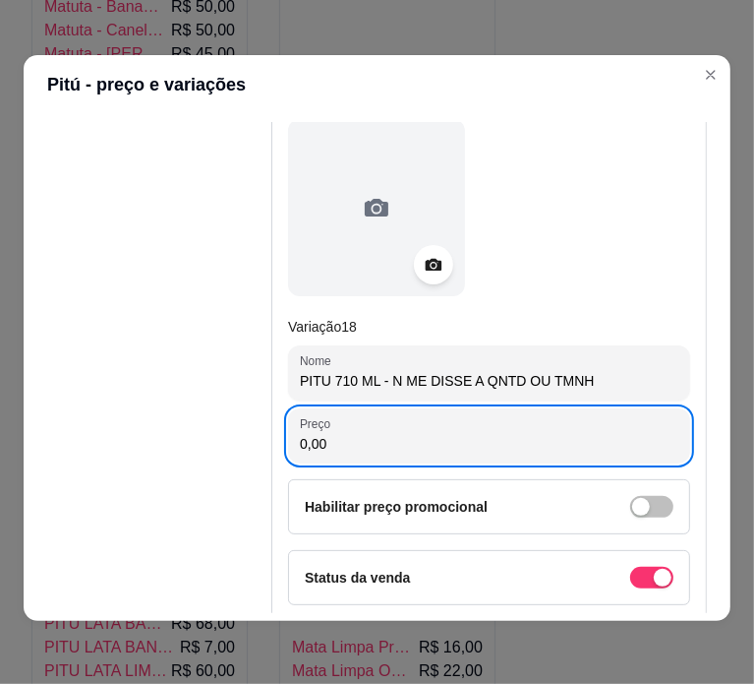
paste input "71.096"
type input "96,00"
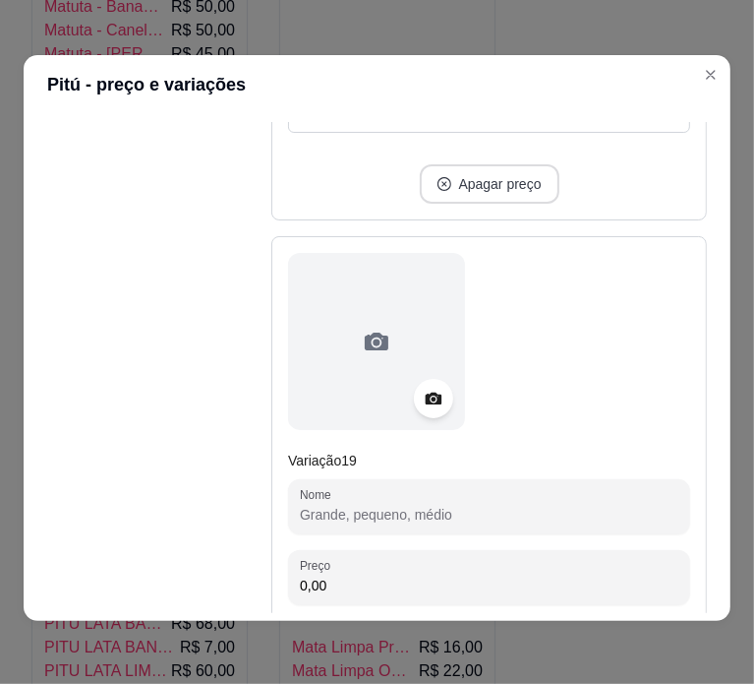
scroll to position [10987, 0]
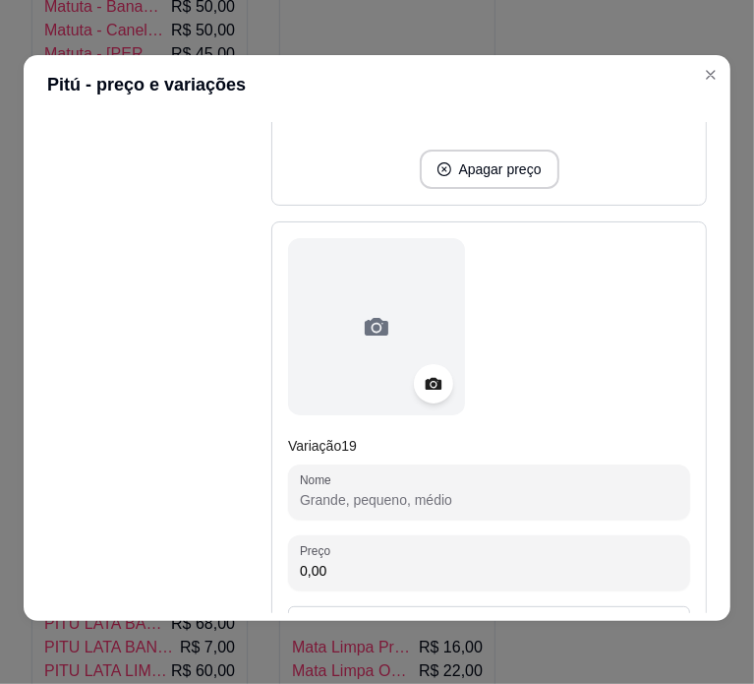
click at [539, 490] on input "Nome" at bounding box center [489, 500] width 379 height 20
paste input "PITU 710 ML UNID. 9,00"
type input "PITU 710 ML - 1 UNIDADE"
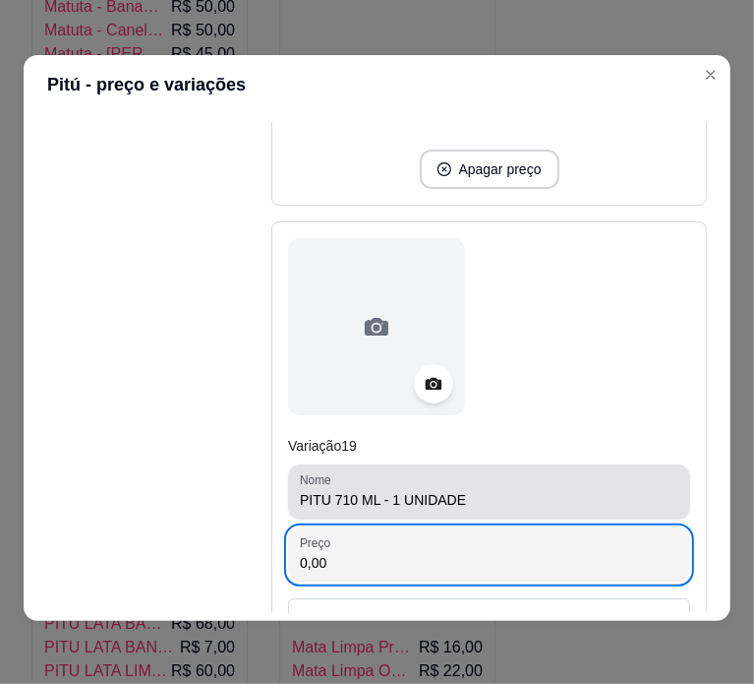
paste input "7.109"
type input "9,00"
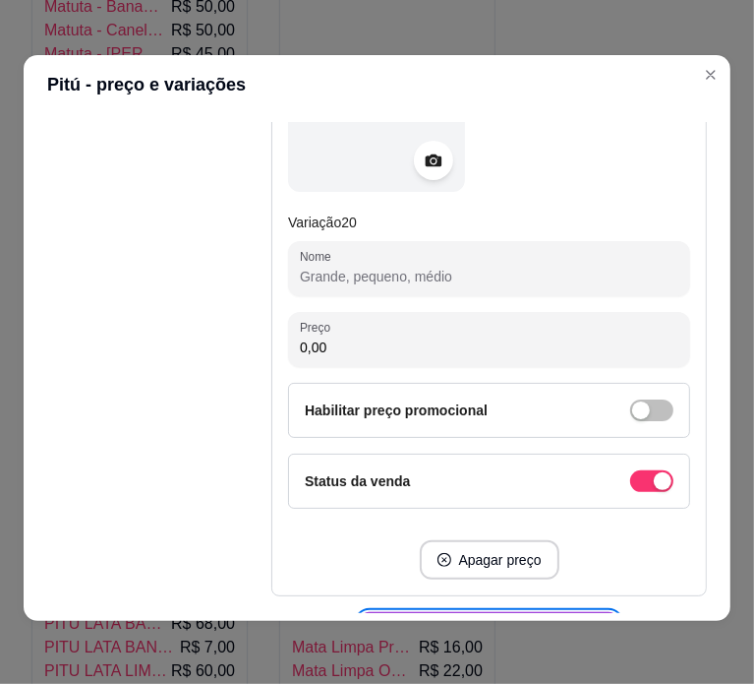
scroll to position [11917, 0]
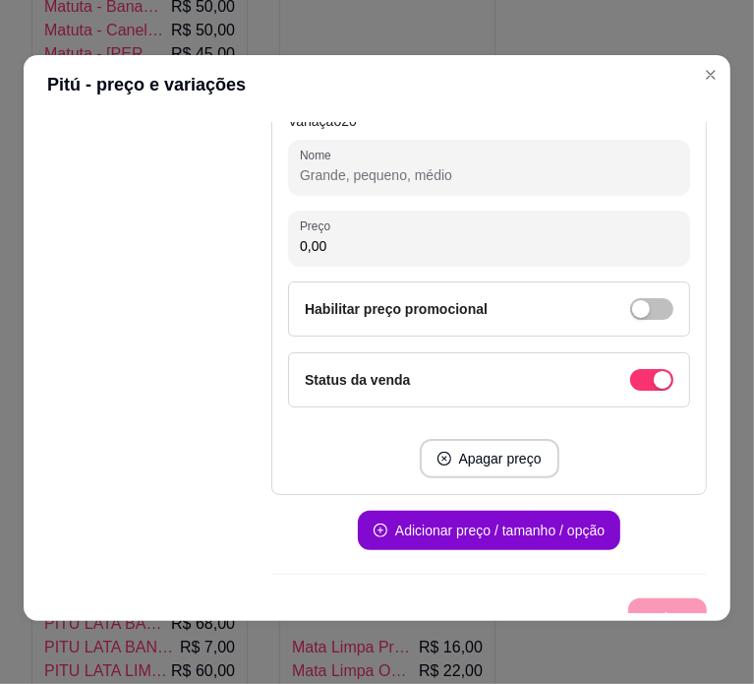
paste input "PITU 600 ML UNID. 9,00"
click at [511, 165] on input "PITU 600 ML UNID. 9,00" at bounding box center [489, 175] width 379 height 20
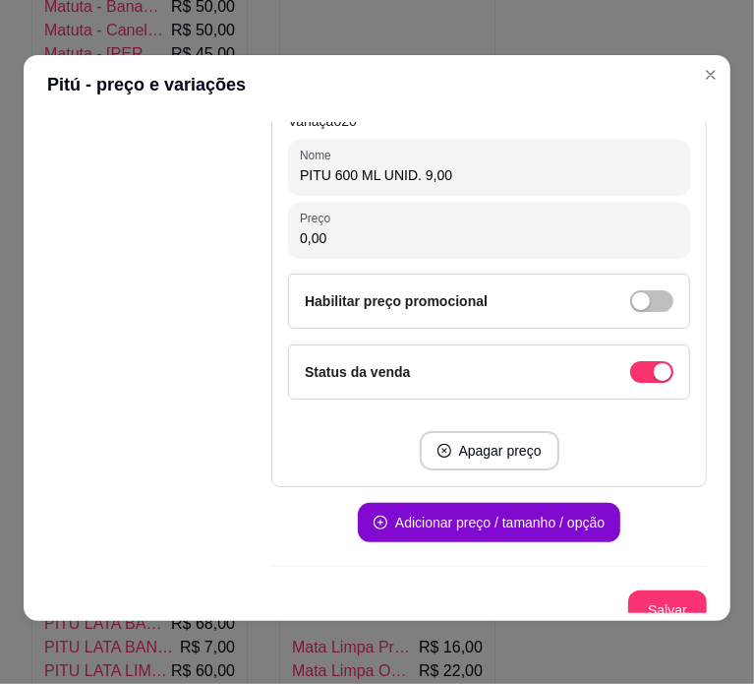
scroll to position [11910, 0]
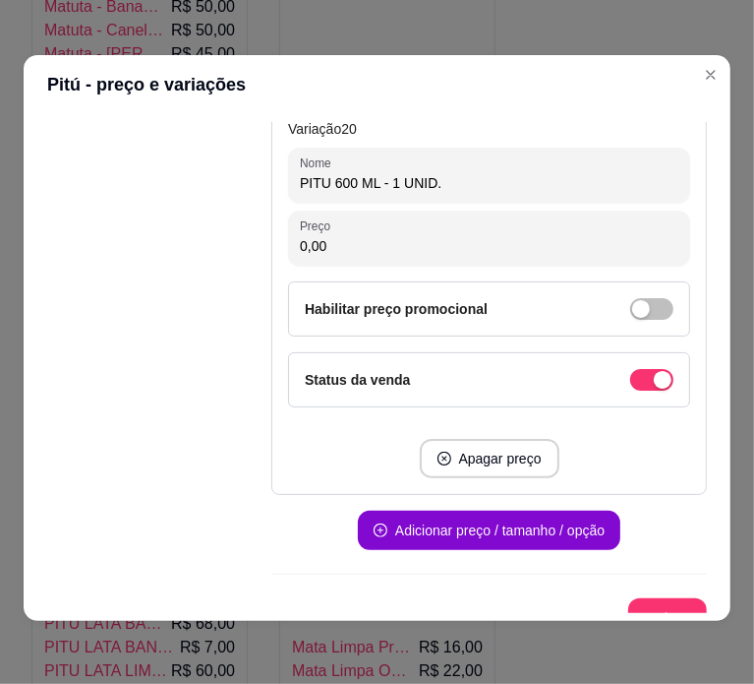
type input "PITU 600 ML - 1 UNID."
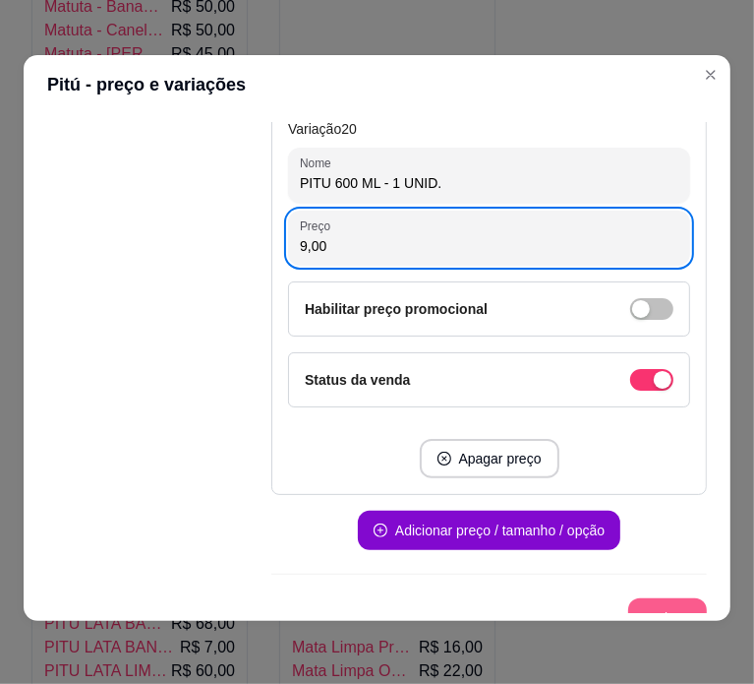
type input "9,00"
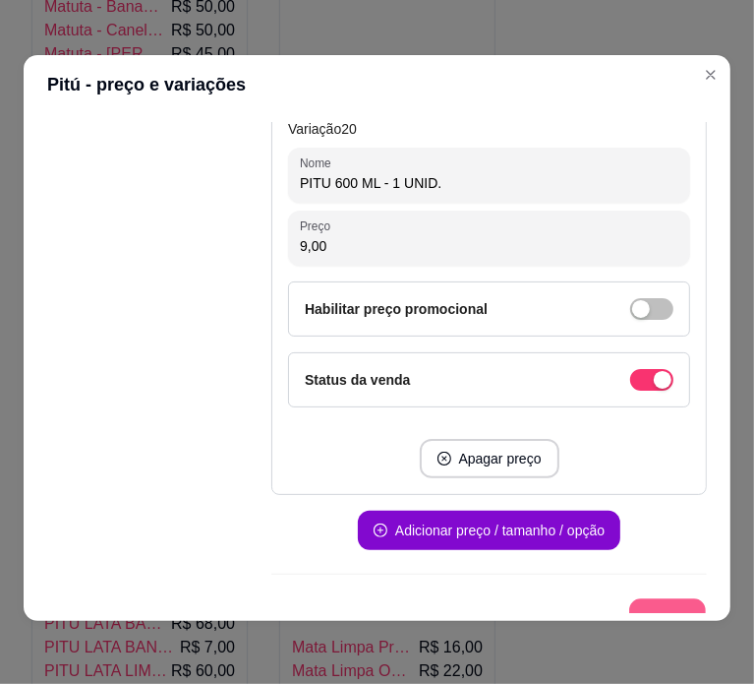
click at [642, 599] on button "Salvar" at bounding box center [667, 618] width 77 height 38
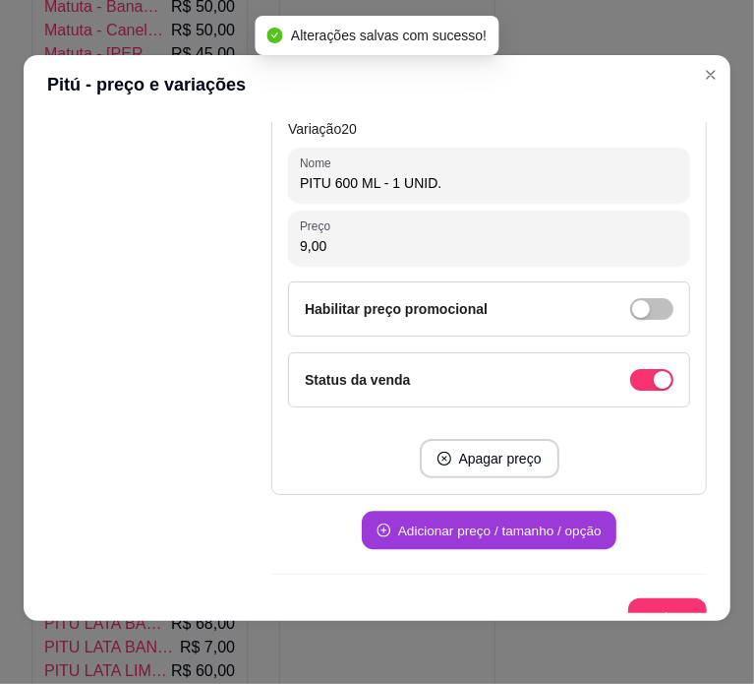
click at [522, 511] on button "Adicionar preço / tamanho / opção" at bounding box center [489, 530] width 255 height 38
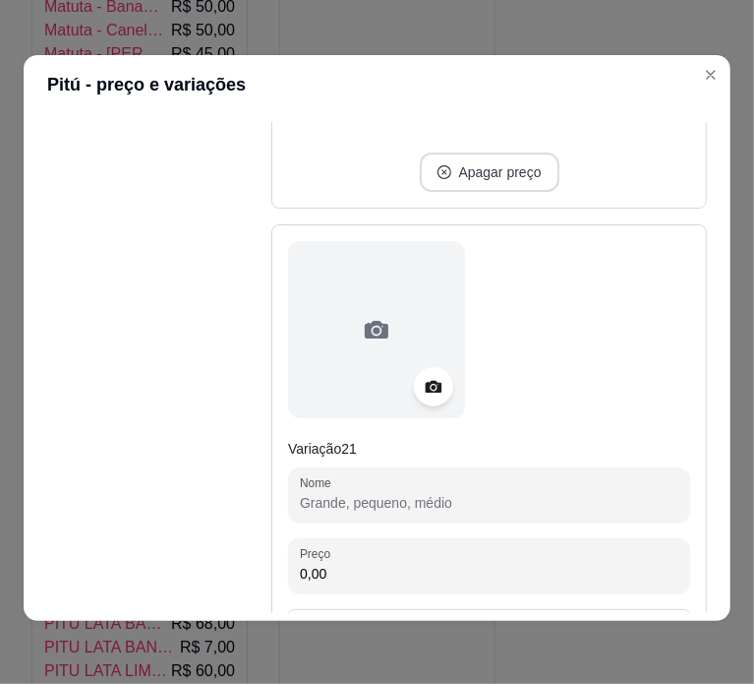
scroll to position [12197, 0]
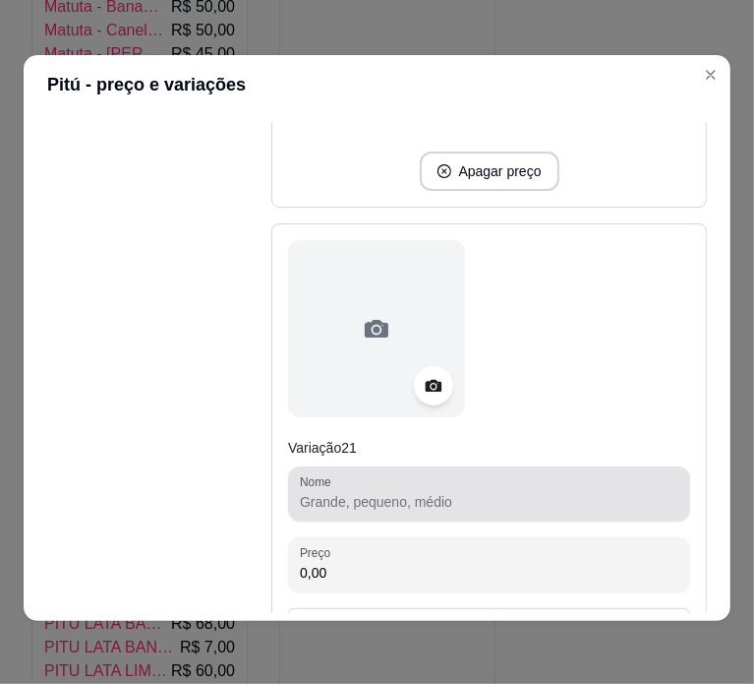
click at [420, 492] on input "Nome" at bounding box center [489, 502] width 379 height 20
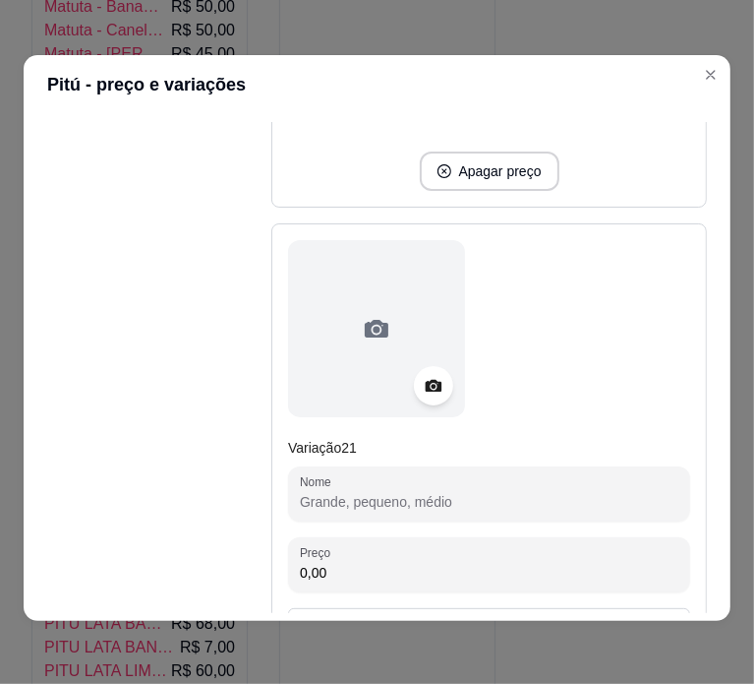
paste input "PITU LITRO 96,00"
type input "PITU LITRO - N ME DISSE A QNTDD OU TMNH"
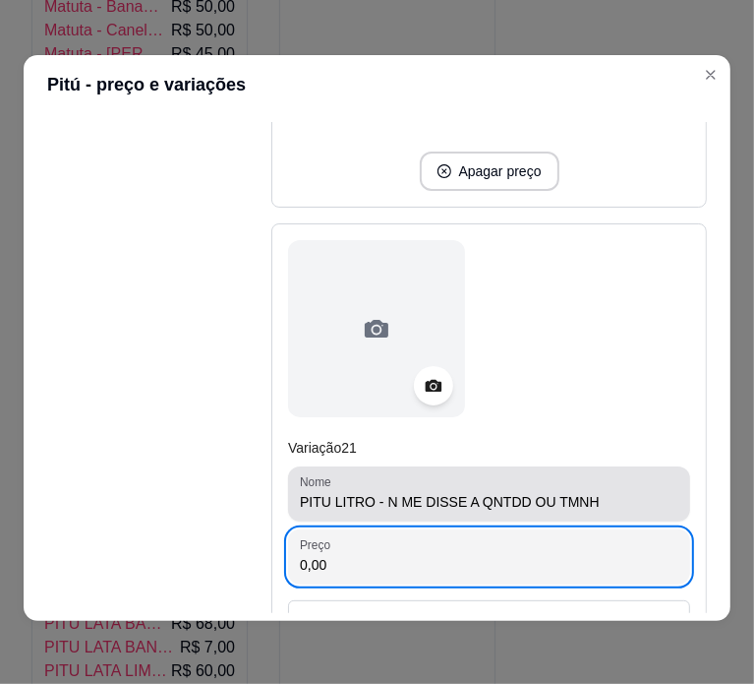
paste input "96"
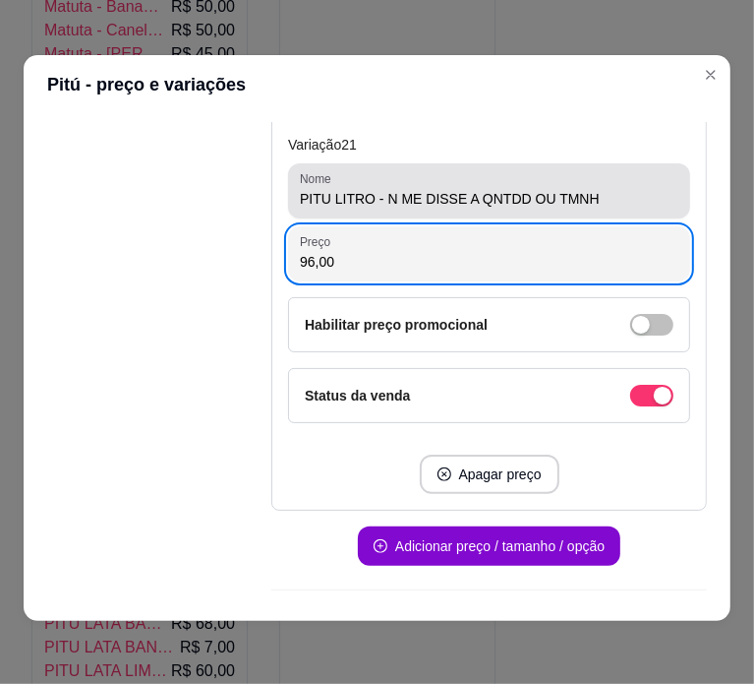
scroll to position [12512, 0]
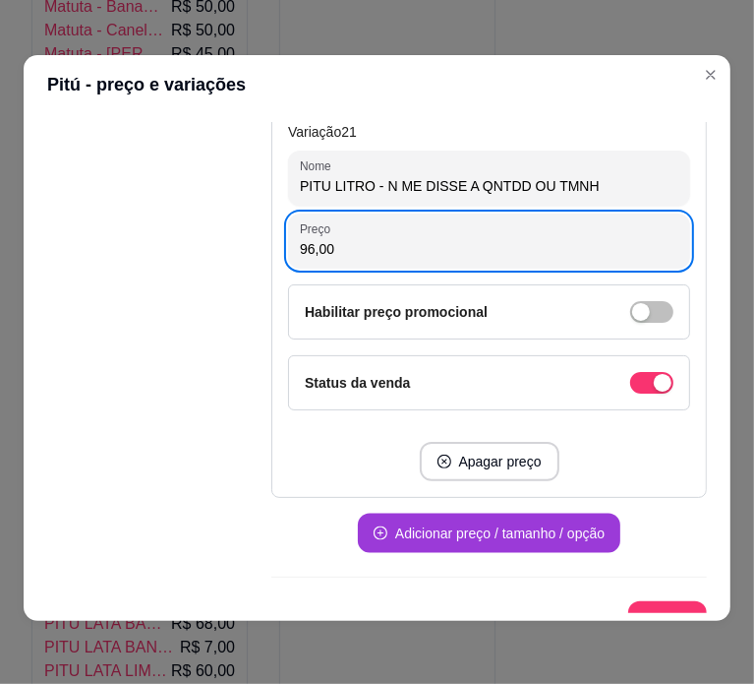
type input "96,00"
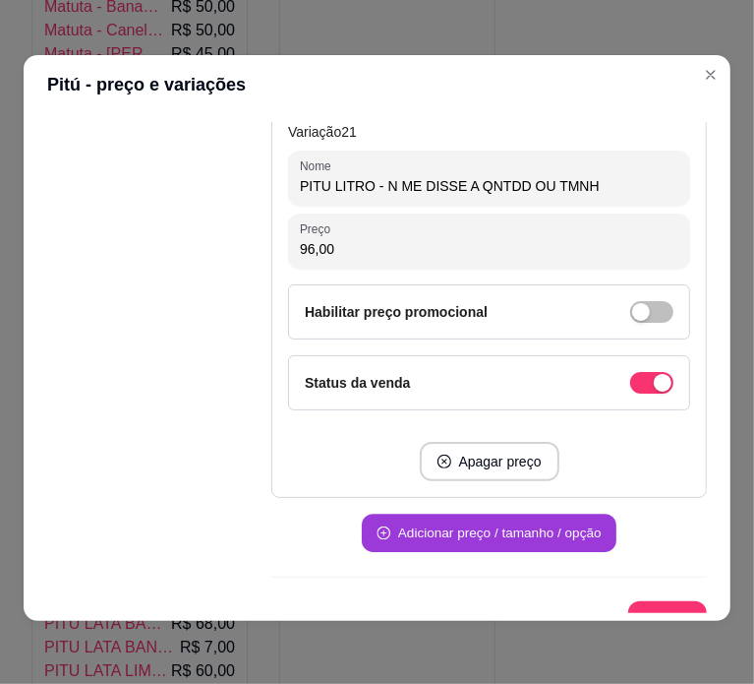
click at [452, 514] on button "Adicionar preço / tamanho / opção" at bounding box center [489, 533] width 255 height 38
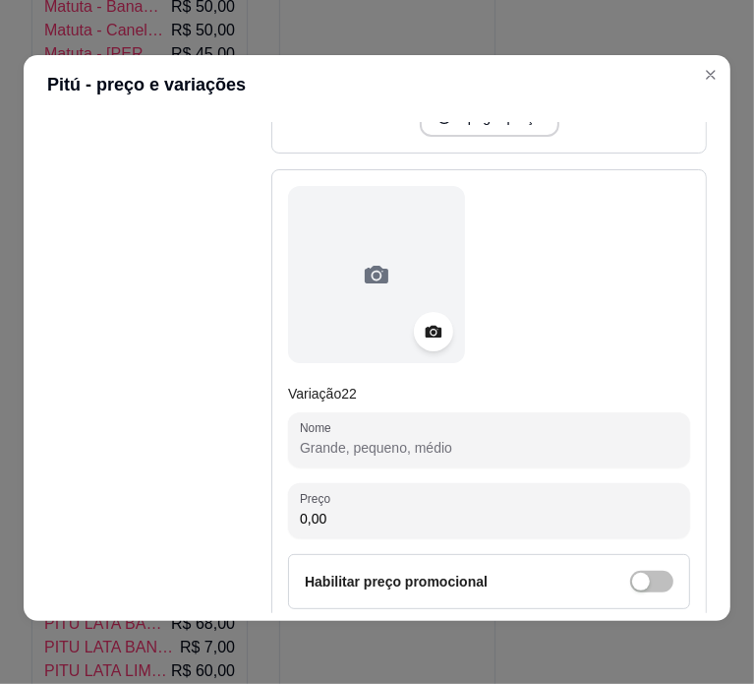
scroll to position [12902, 0]
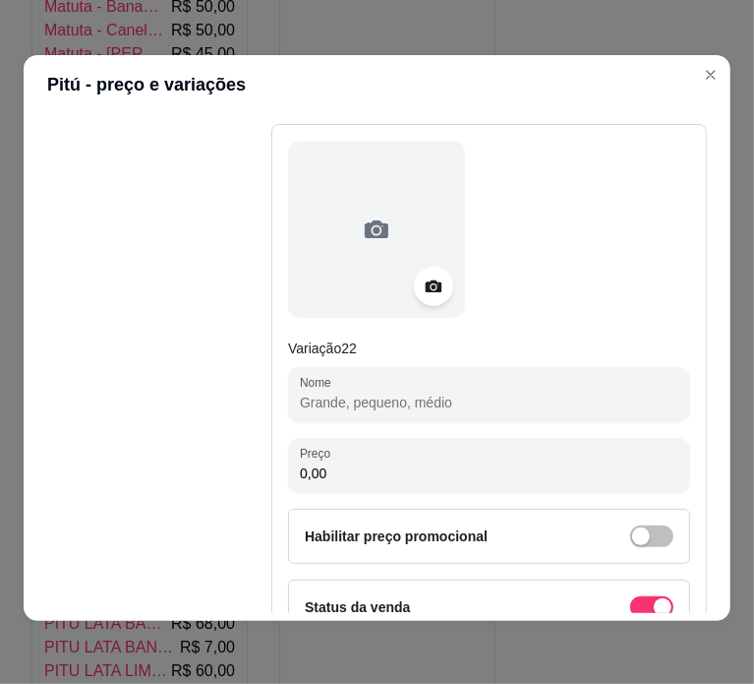
paste input "PITU LITRO UNID. 10,00"
click at [492, 392] on input "Nome" at bounding box center [489, 402] width 379 height 20
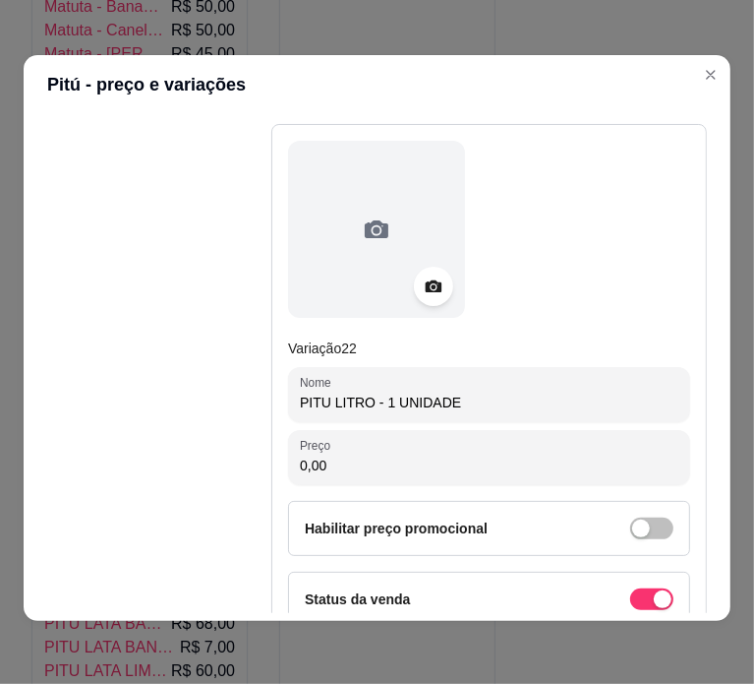
type input "PITU LITRO - 1 UNIDADE"
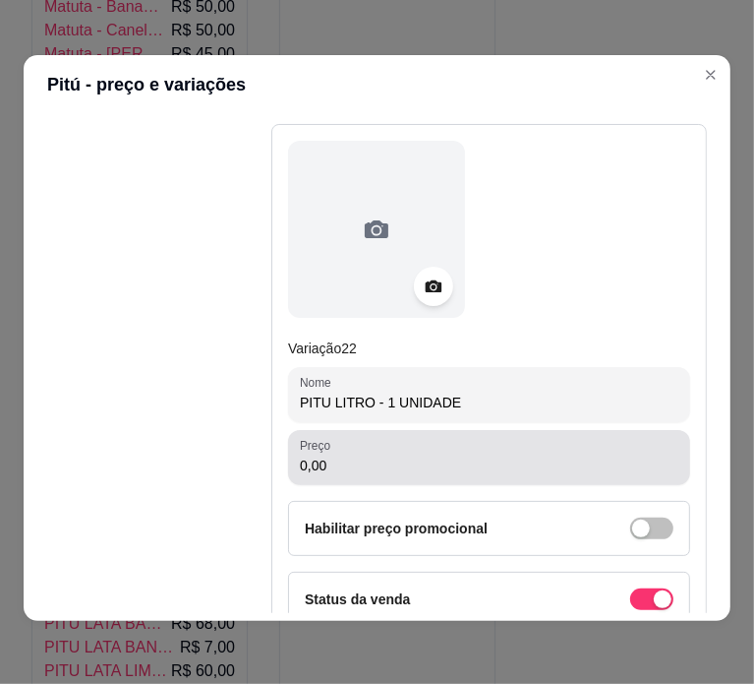
click at [484, 438] on div "0,00" at bounding box center [489, 457] width 379 height 39
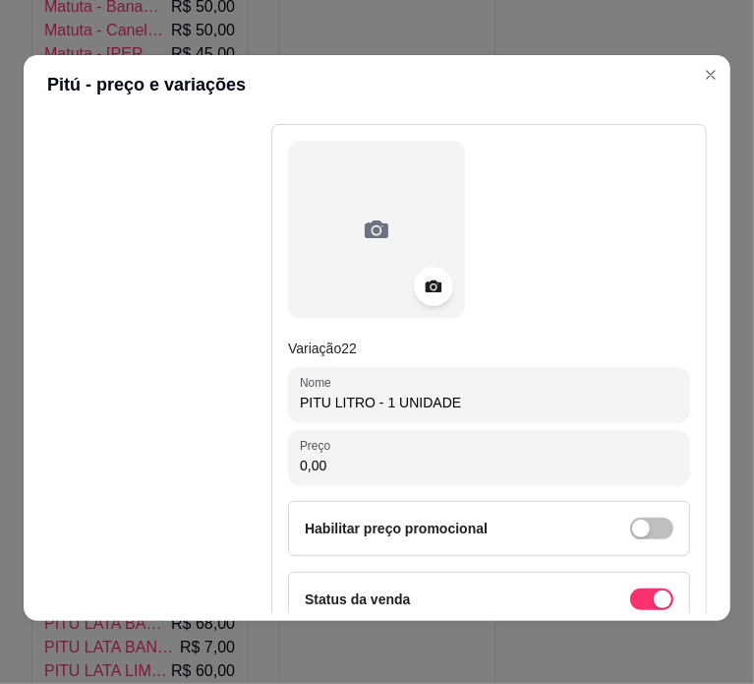
paste input "1"
type input "10,00"
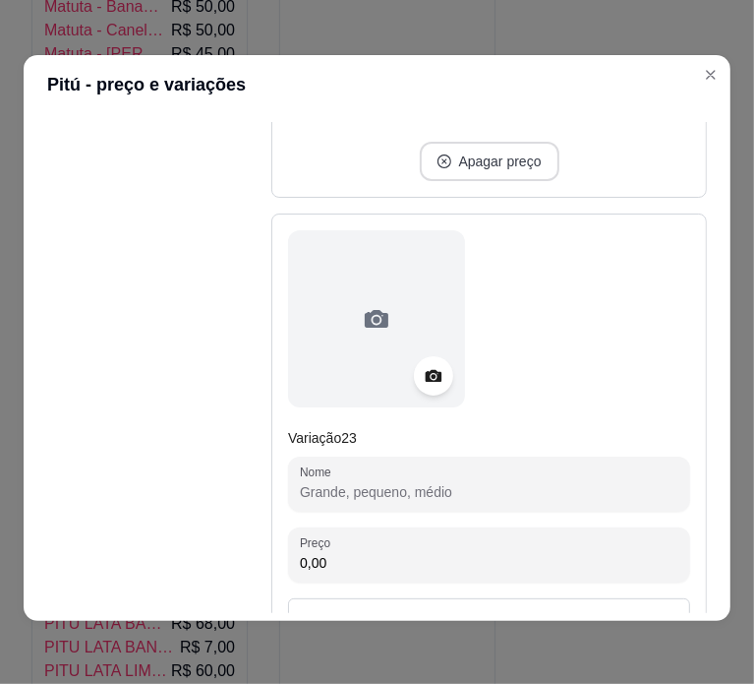
scroll to position [13428, 0]
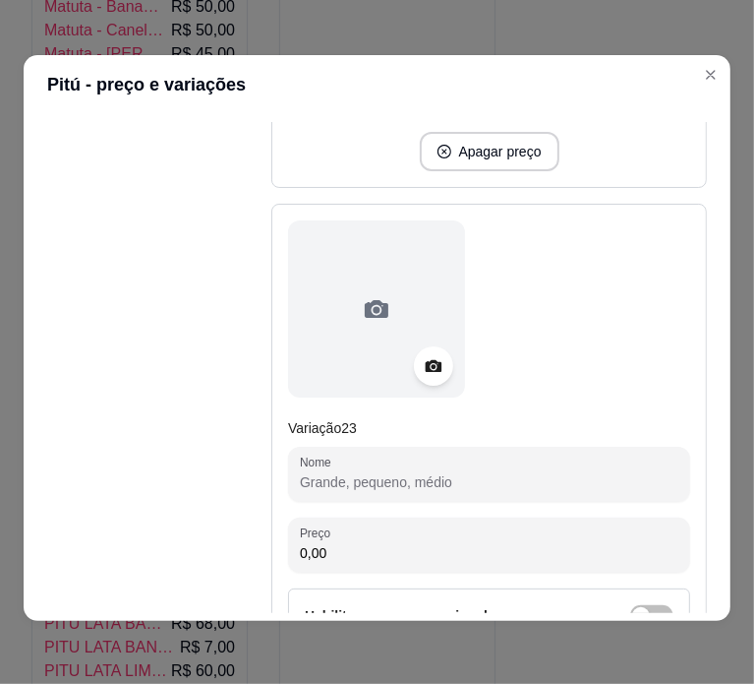
click at [394, 472] on input "Nome" at bounding box center [489, 482] width 379 height 20
paste input "PITU LITRO BANANA 18,00"
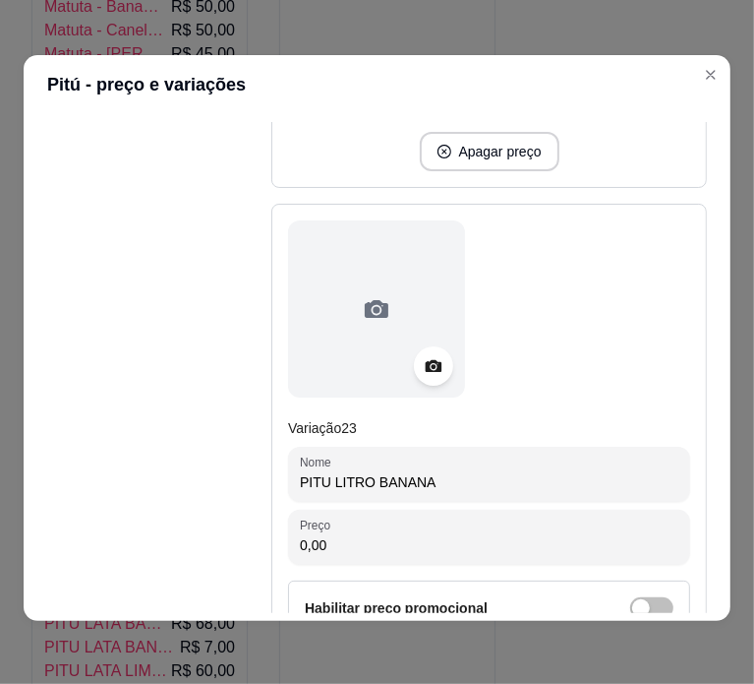
type input "PITU LITRO BANANA"
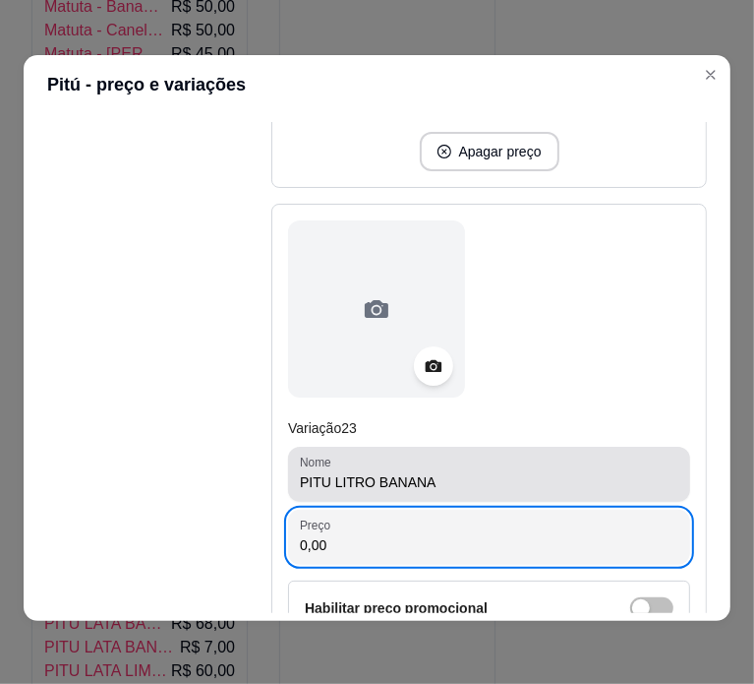
paste input "18"
type input "18,00"
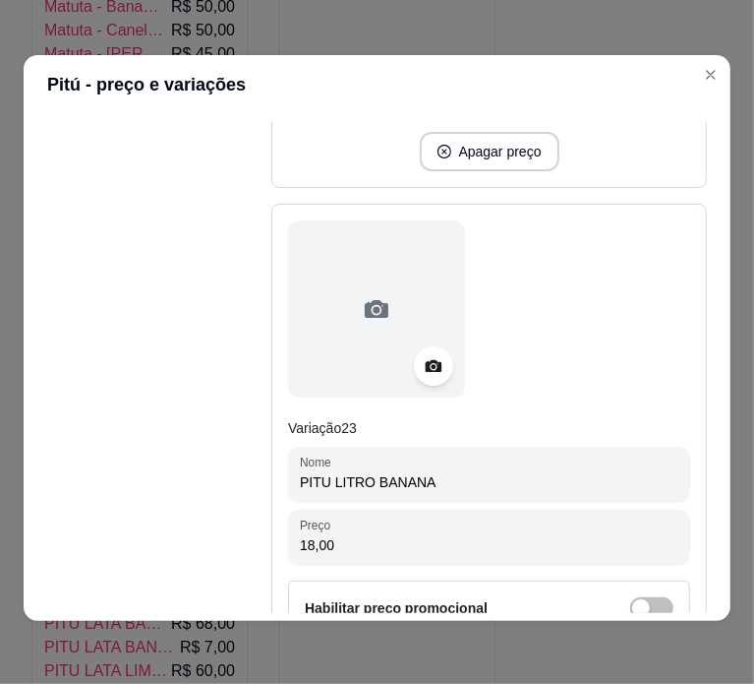
scroll to position [13711, 0]
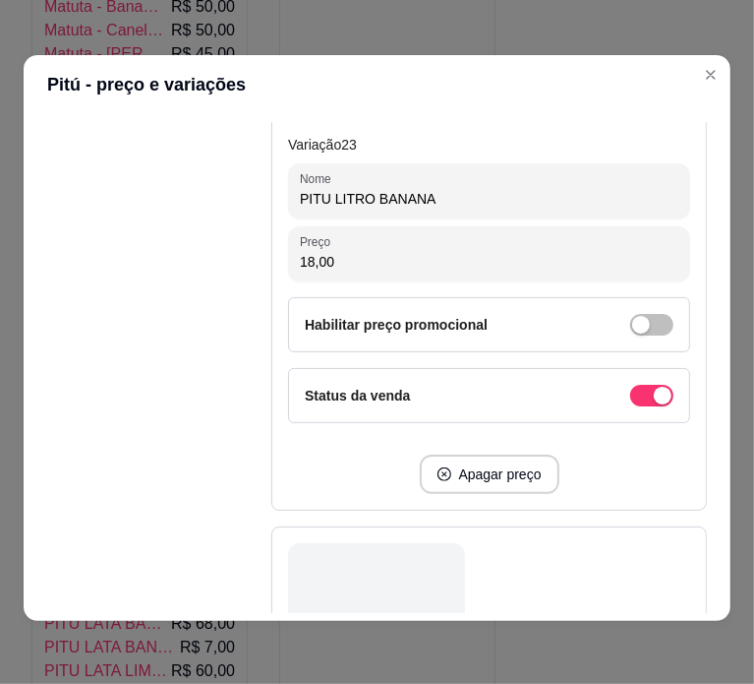
click at [595, 543] on div at bounding box center [489, 631] width 402 height 177
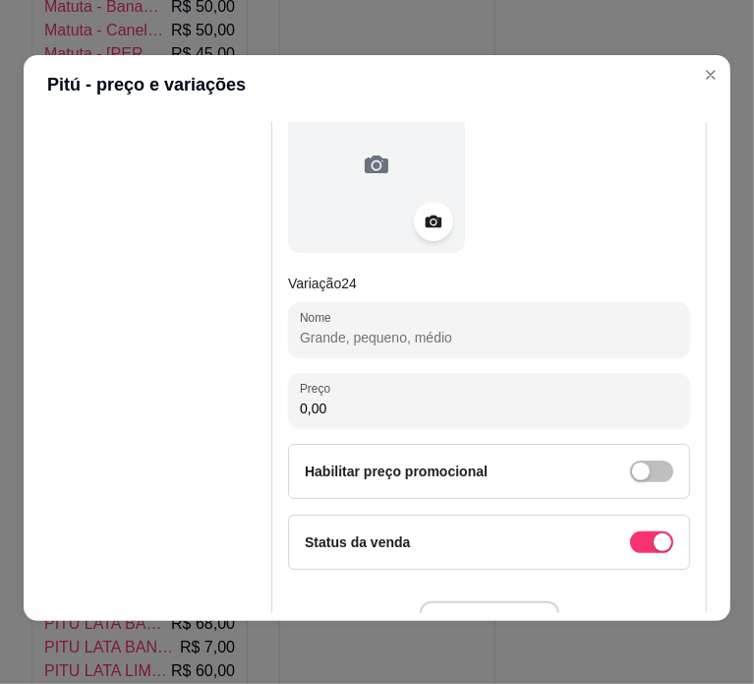
scroll to position [14179, 0]
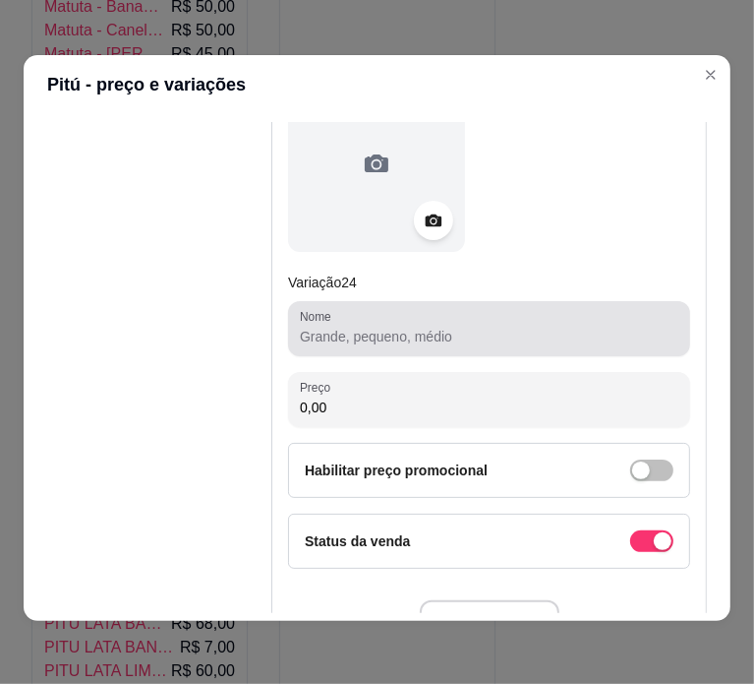
click at [425, 309] on div at bounding box center [489, 328] width 379 height 39
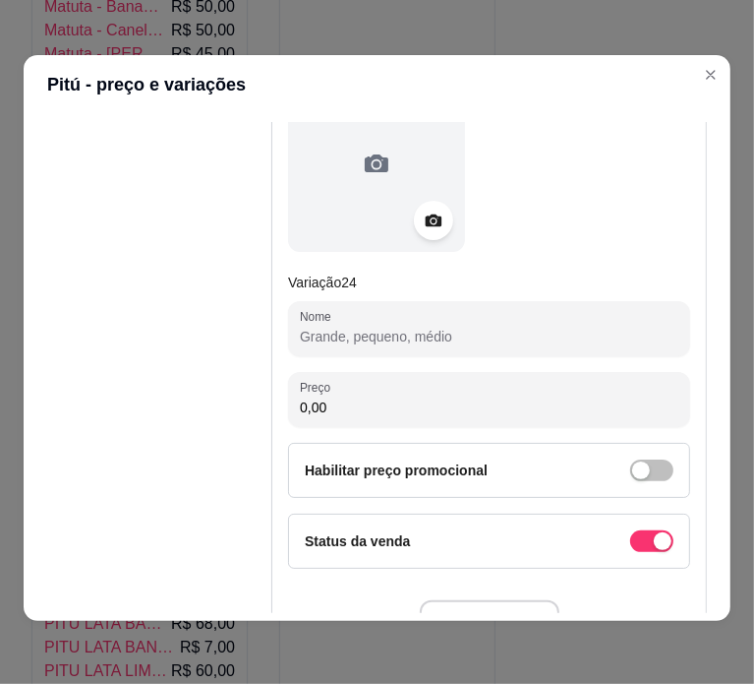
paste input "PITU LITRO LIMÃO 18,00"
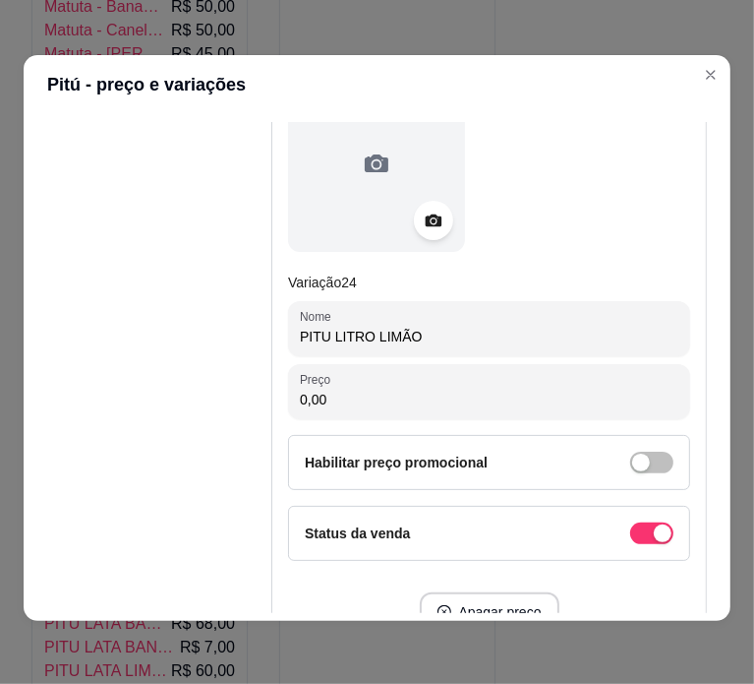
type input "PITU LITRO LIMÃO"
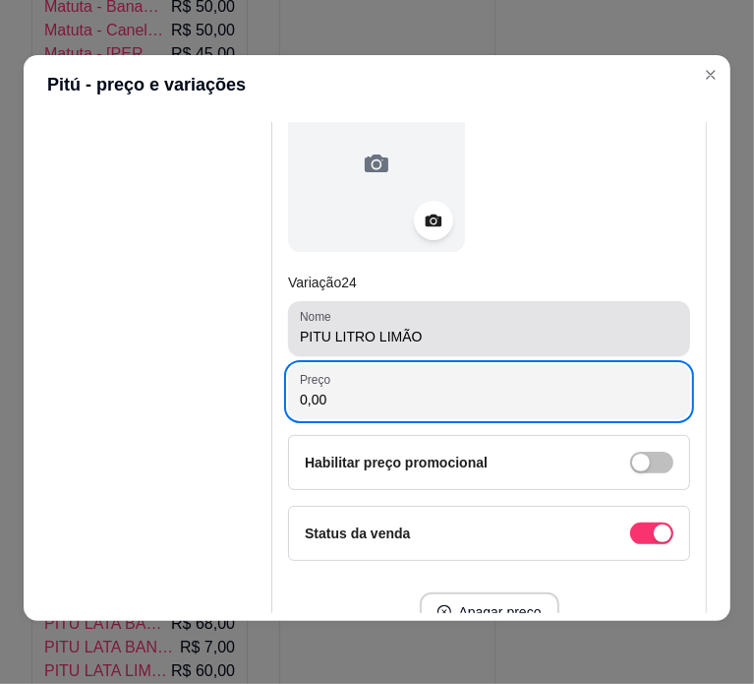
paste input "18"
type input "18,00"
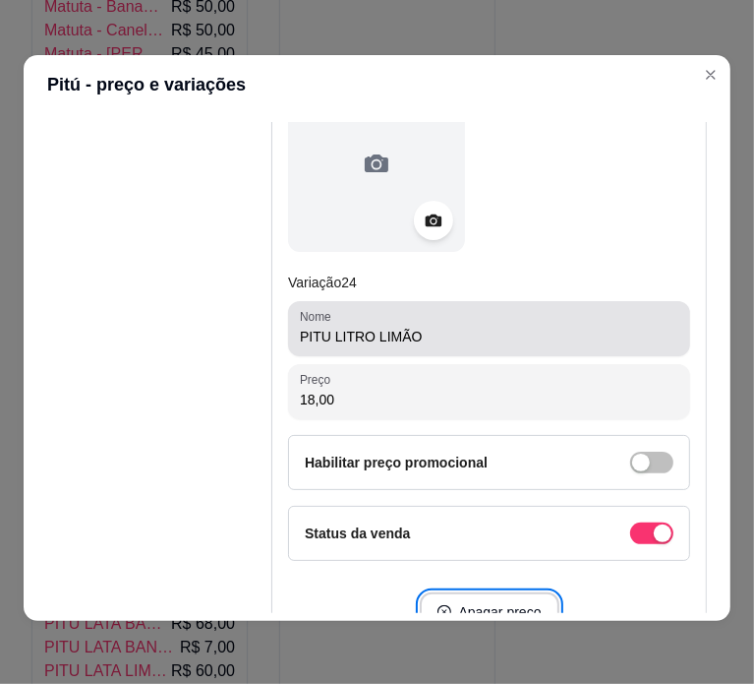
scroll to position [14328, 0]
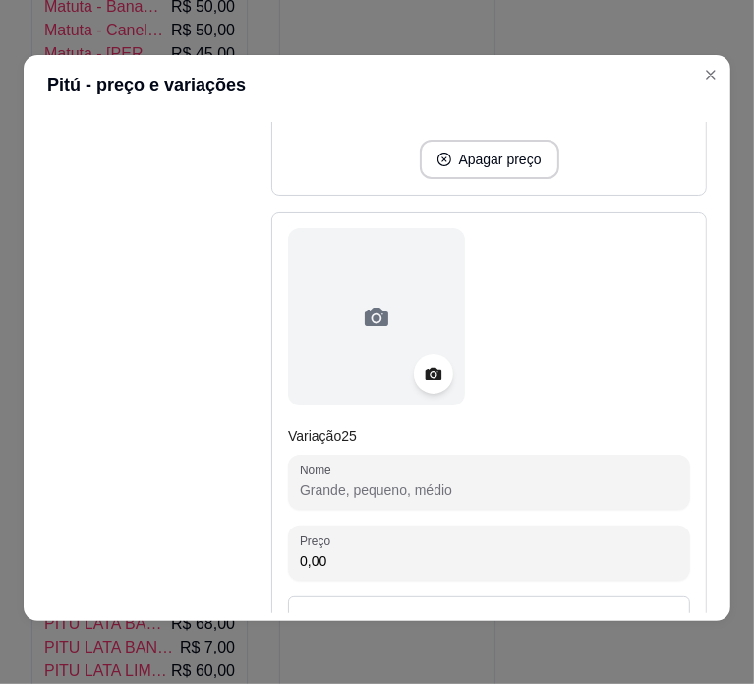
scroll to position [14714, 0]
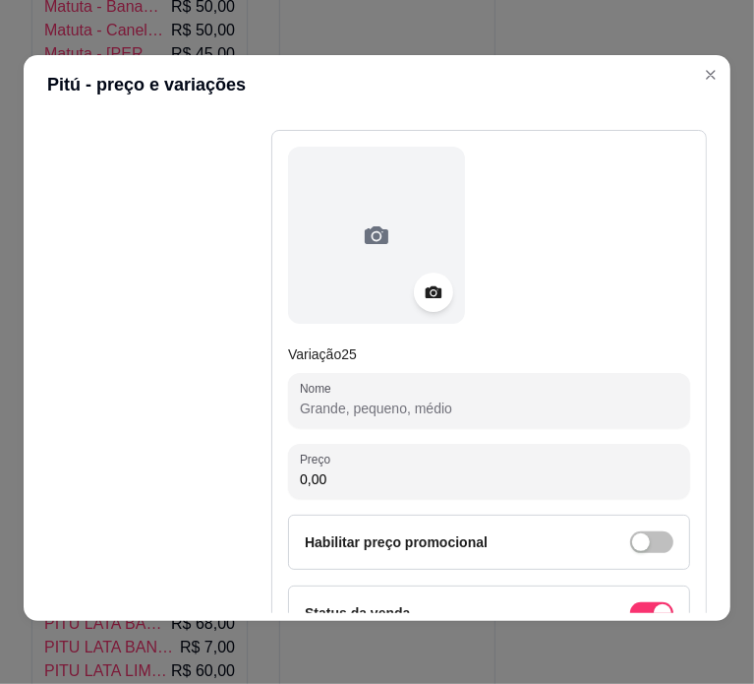
click at [452, 398] on input "Nome" at bounding box center [489, 408] width 379 height 20
paste input "PITU LITRO MEL E LIMÃO 18,00"
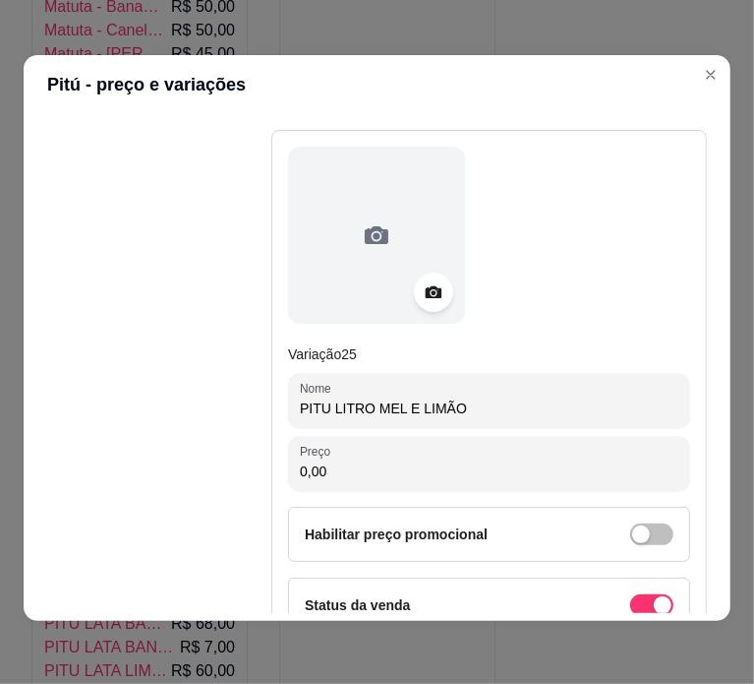
type input "PITU LITRO MEL E LIMÃO"
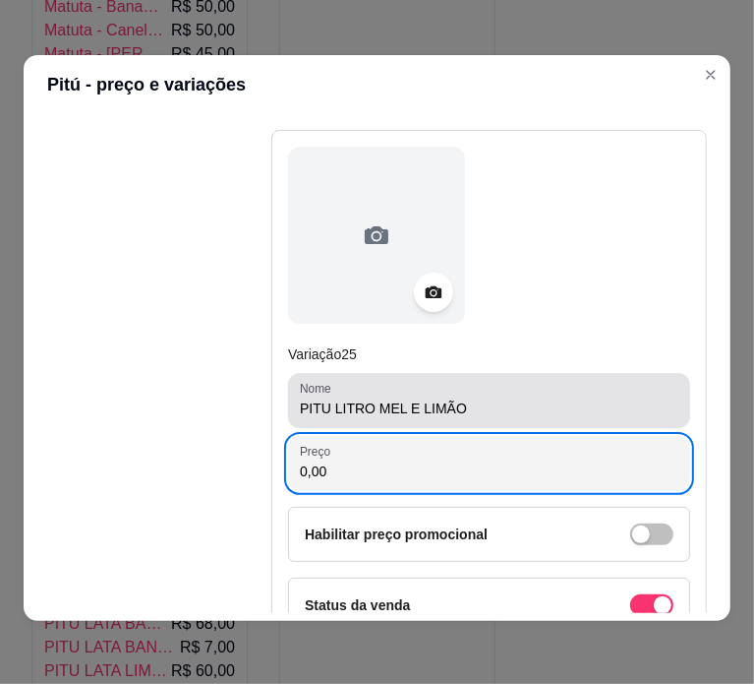
paste input "18"
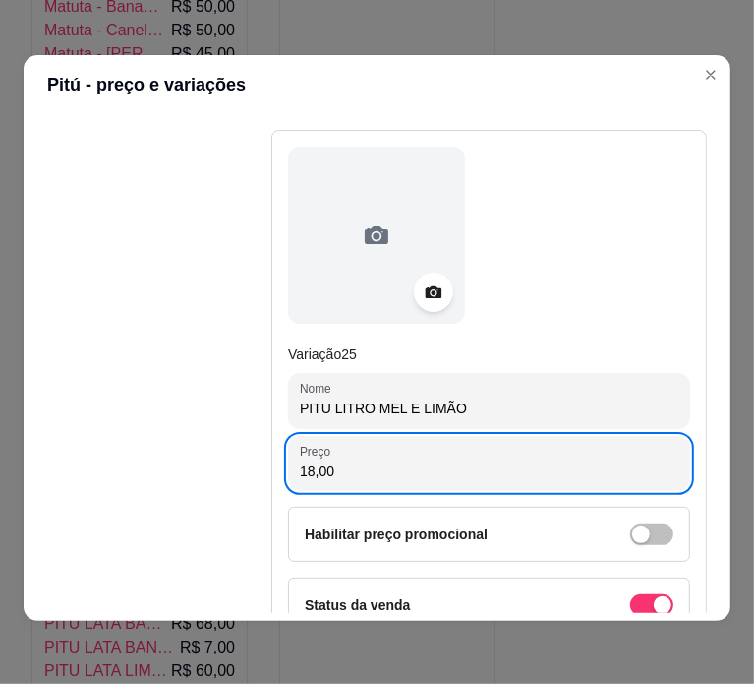
type input "18,00"
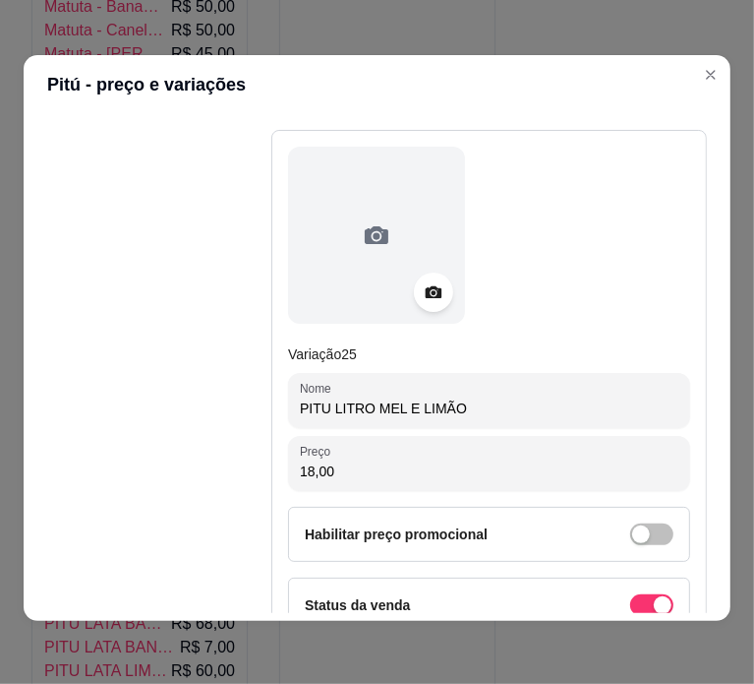
click at [544, 400] on div "Variação 25 Nome PITU LITRO MEL E LIMÃO Preço 18,00 Habilitar preço promocional…" at bounding box center [489, 425] width 436 height 590
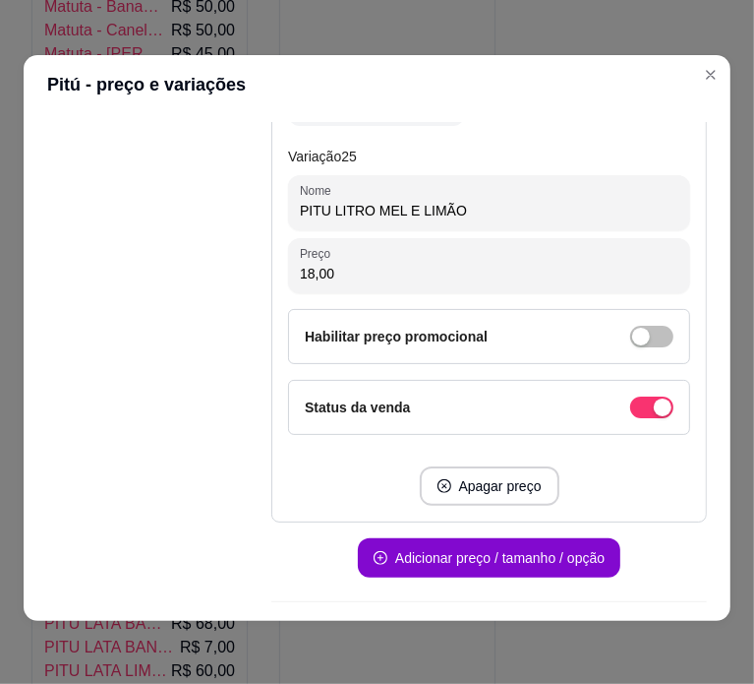
scroll to position [14933, 0]
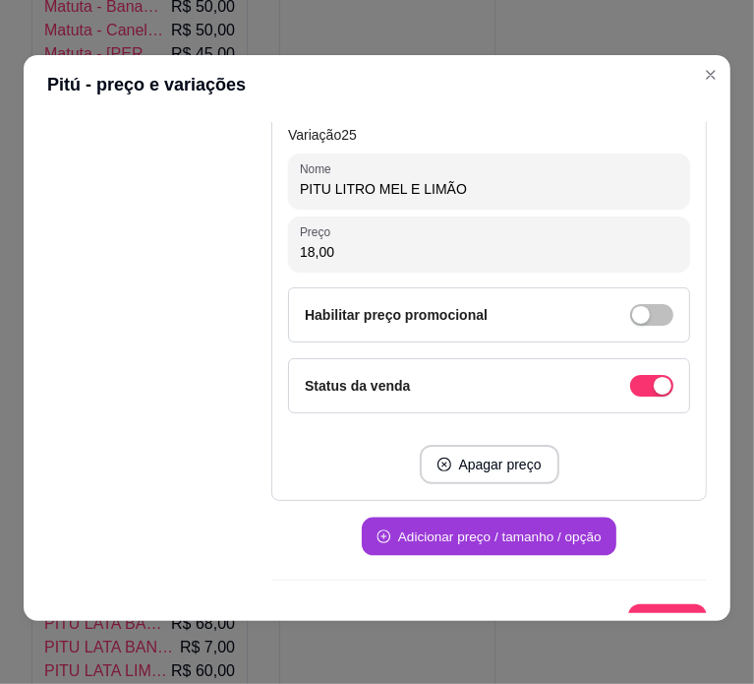
click at [509, 517] on button "Adicionar preço / tamanho / opção" at bounding box center [489, 536] width 255 height 38
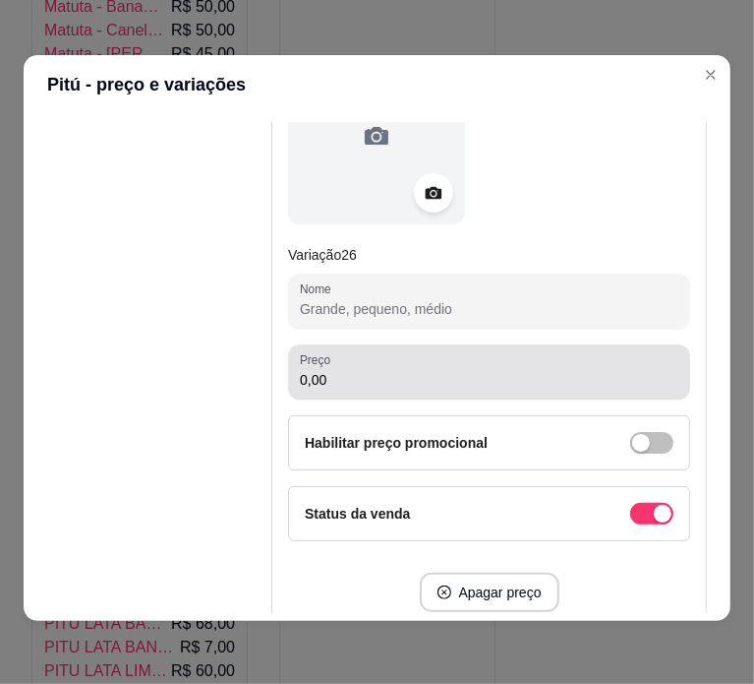
scroll to position [15513, 0]
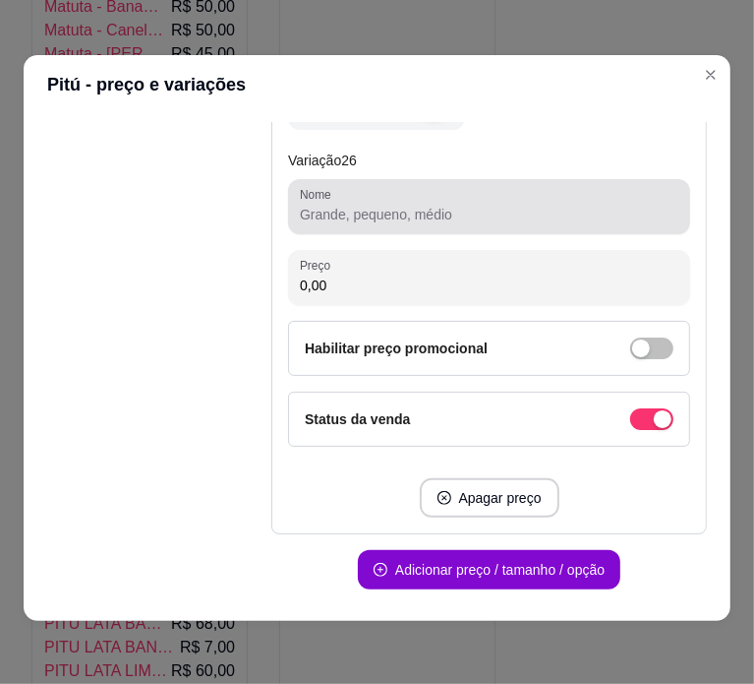
click at [440, 187] on div at bounding box center [489, 206] width 379 height 39
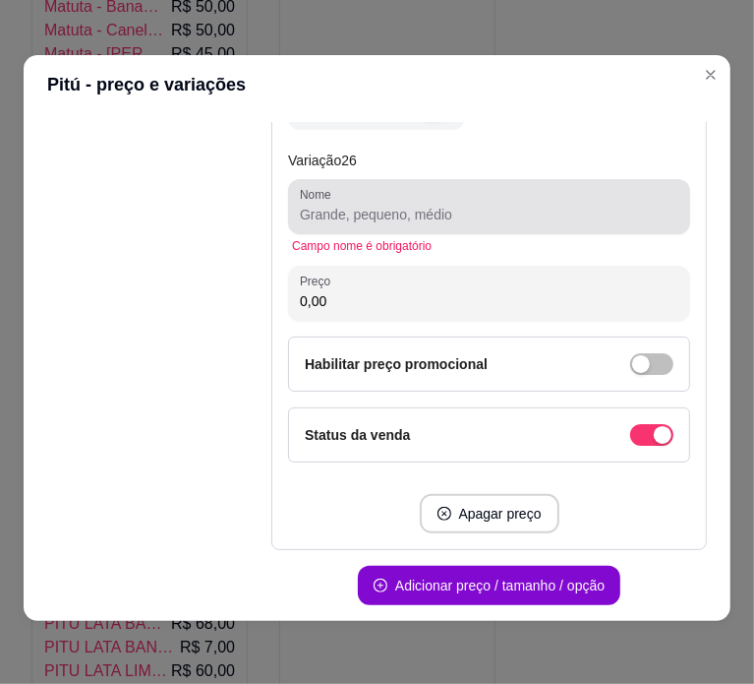
click at [440, 187] on div at bounding box center [489, 206] width 379 height 39
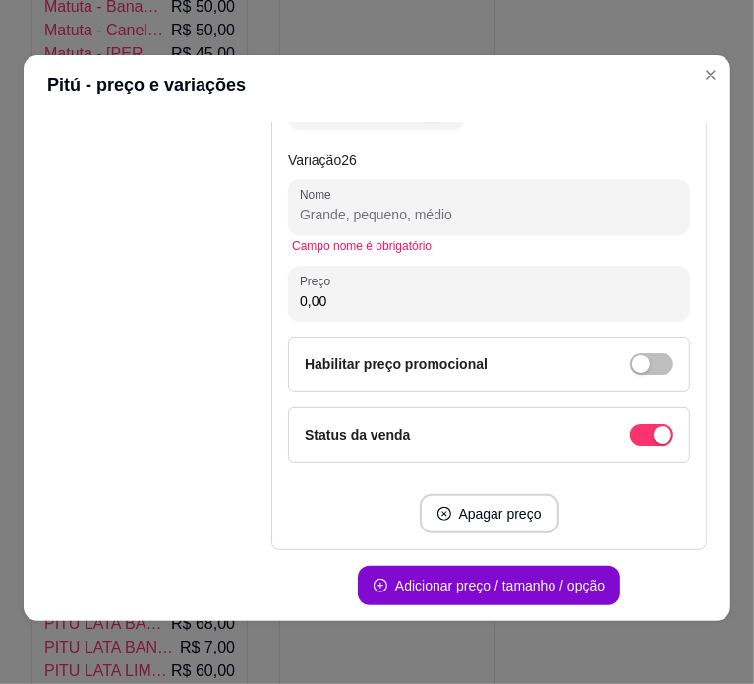
paste input "PITI LITRO AMARELINHA 15,00"
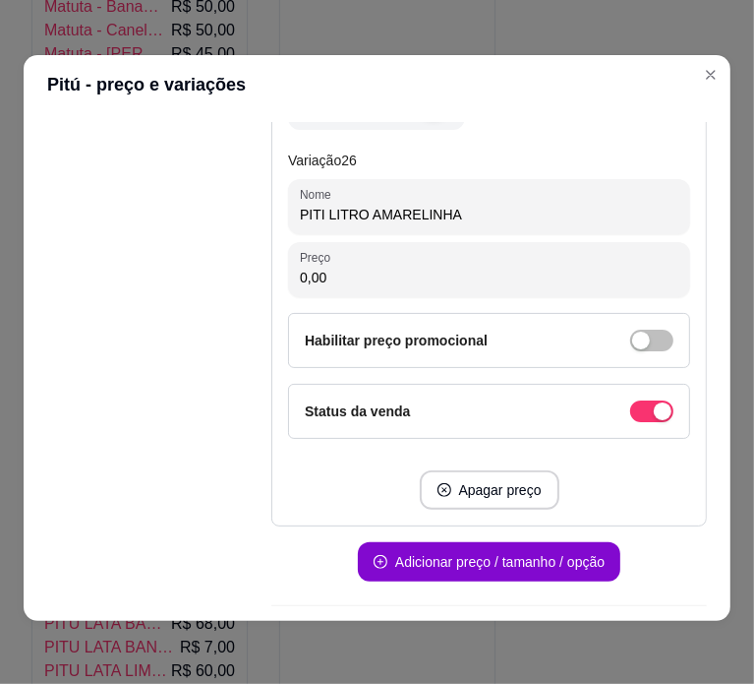
type input "PITI LITRO AMARELINHA"
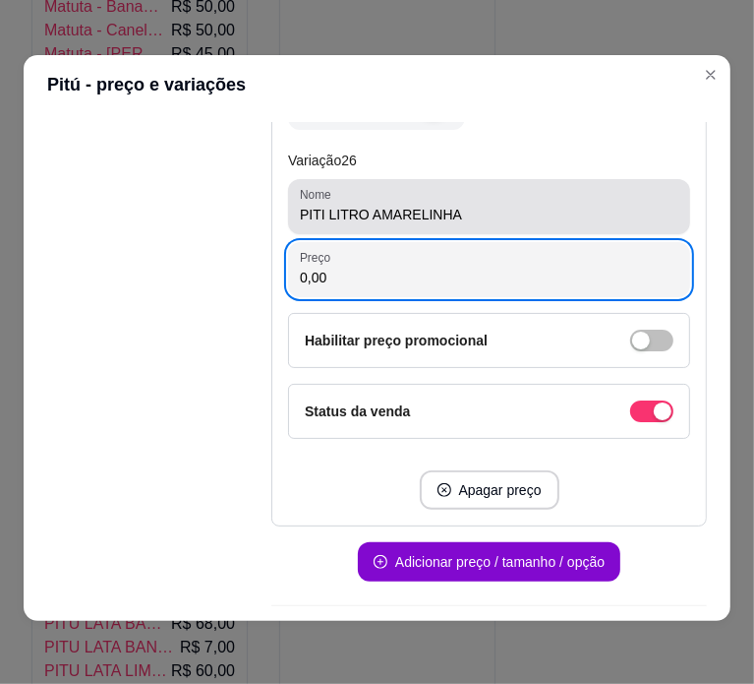
paste input "15"
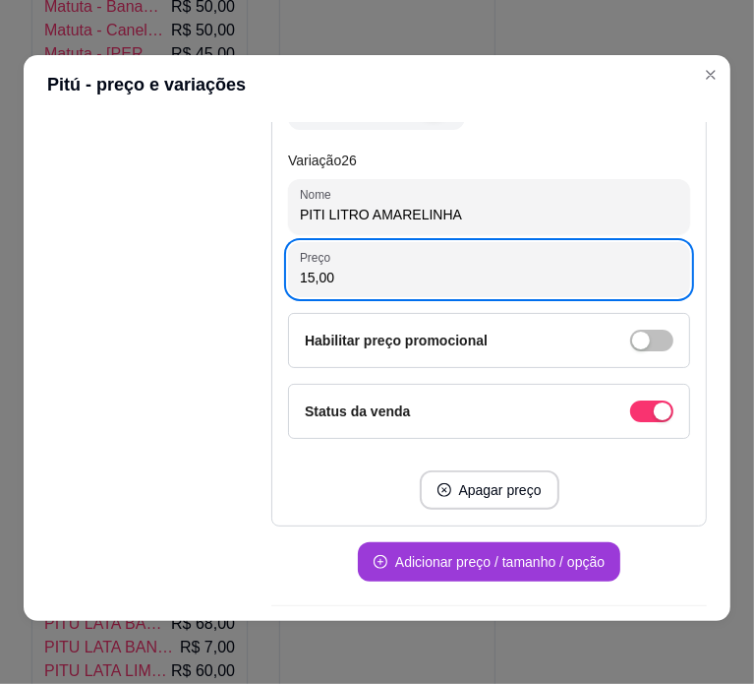
type input "15,00"
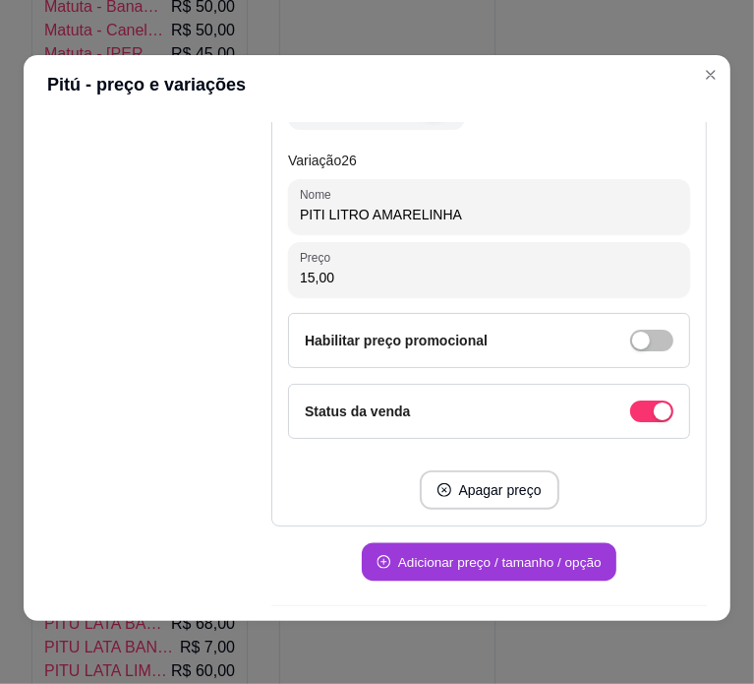
click at [526, 543] on button "Adicionar preço / tamanho / opção" at bounding box center [489, 562] width 255 height 38
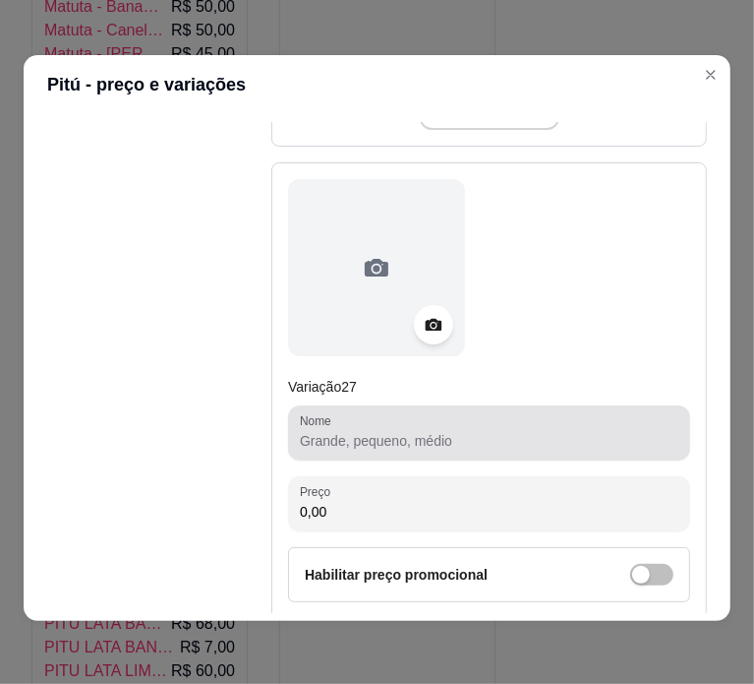
scroll to position [15898, 0]
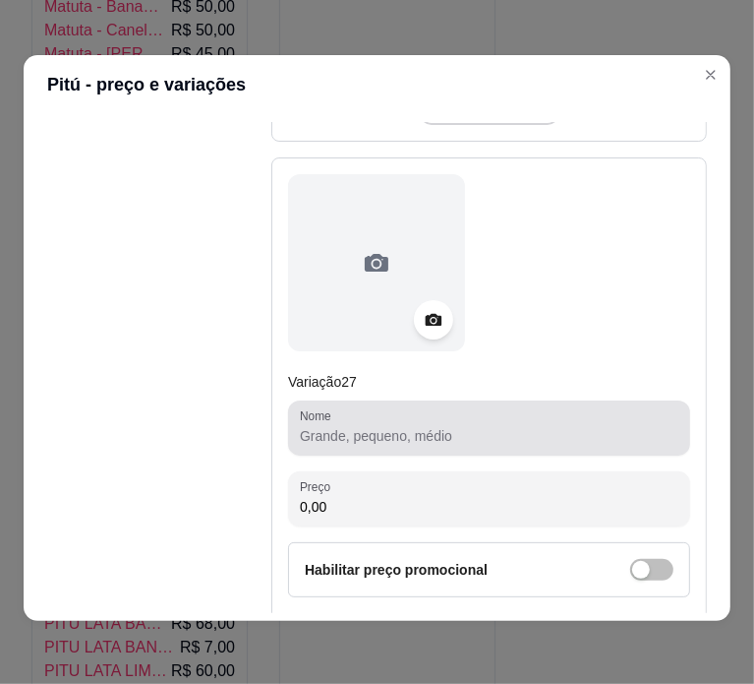
click at [487, 422] on div "Nome" at bounding box center [489, 427] width 402 height 55
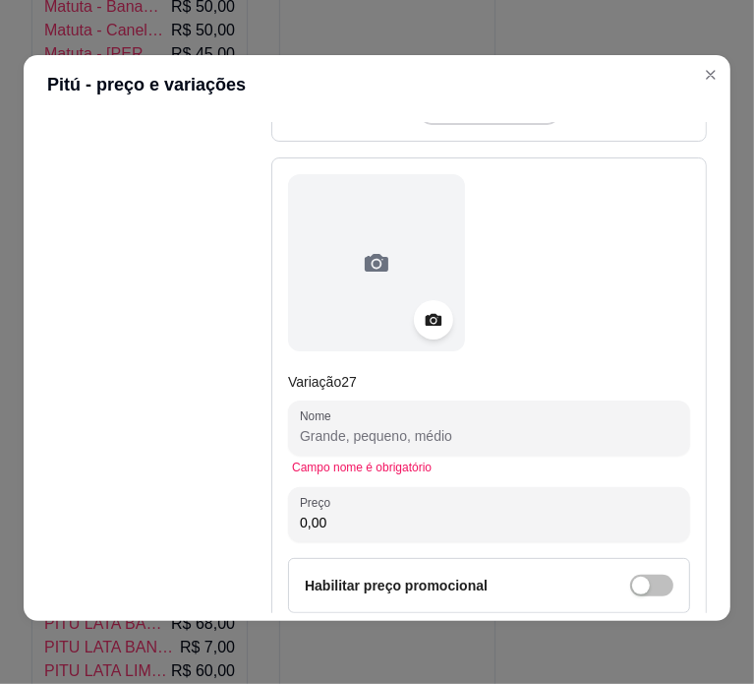
click at [499, 426] on input "Nome" at bounding box center [489, 436] width 379 height 20
paste input "PITU LITRO CAJU 18,00"
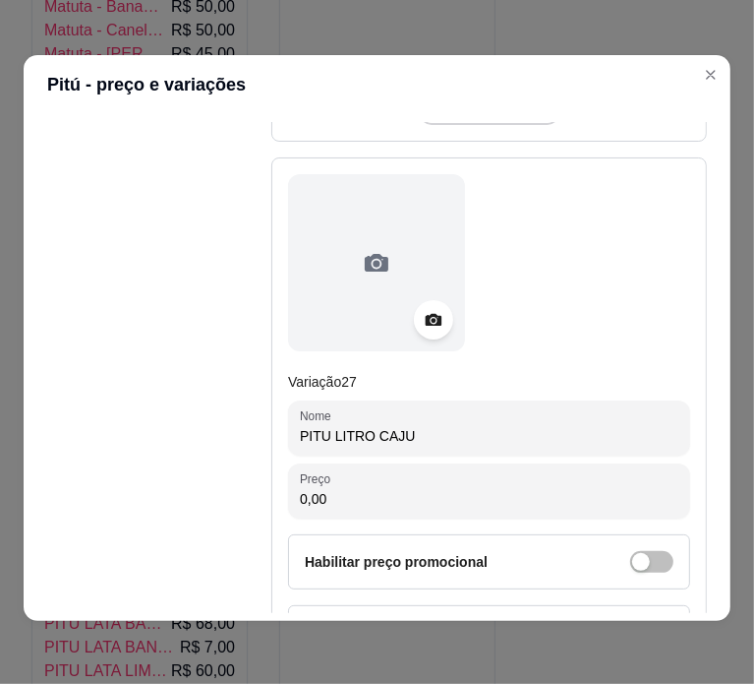
type input "PITU LITRO CAJU"
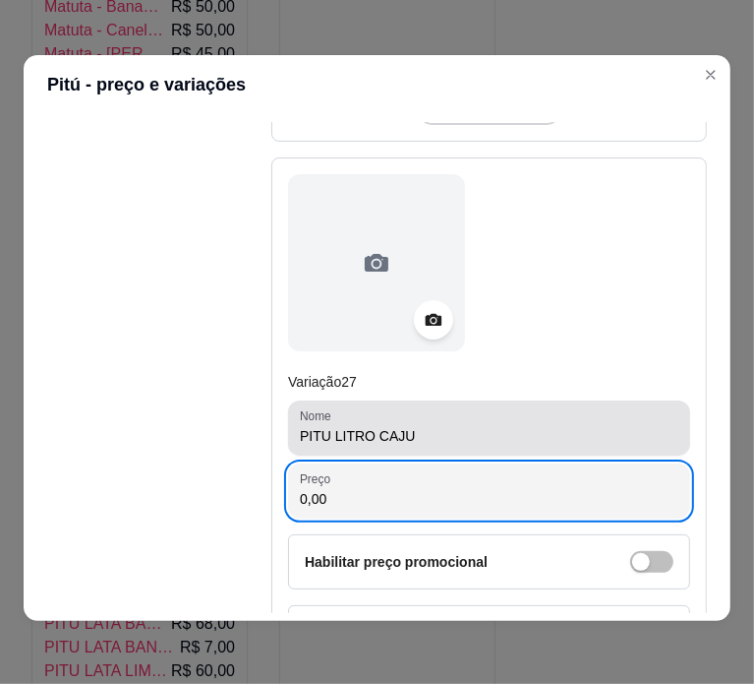
paste input "18"
type input "18,00"
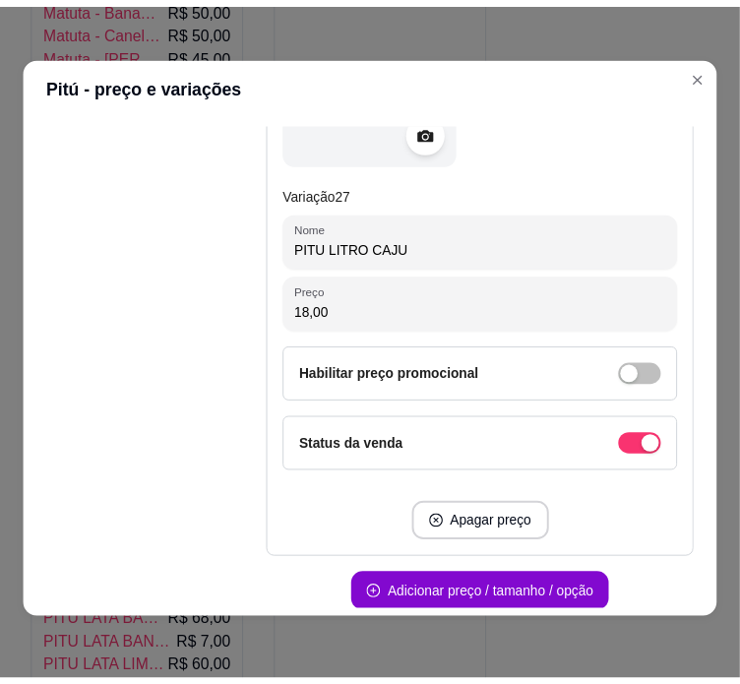
scroll to position [16142, 0]
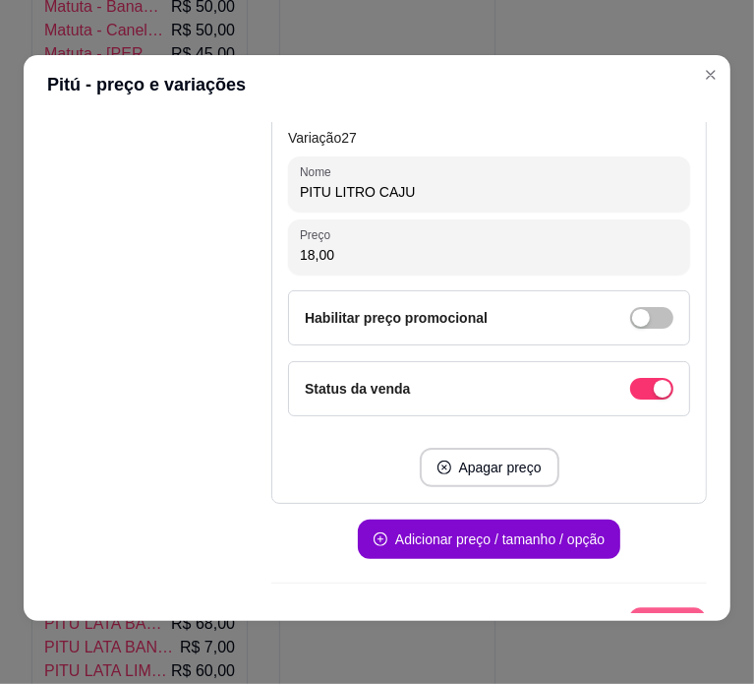
click at [649, 608] on button "Salvar" at bounding box center [667, 627] width 77 height 38
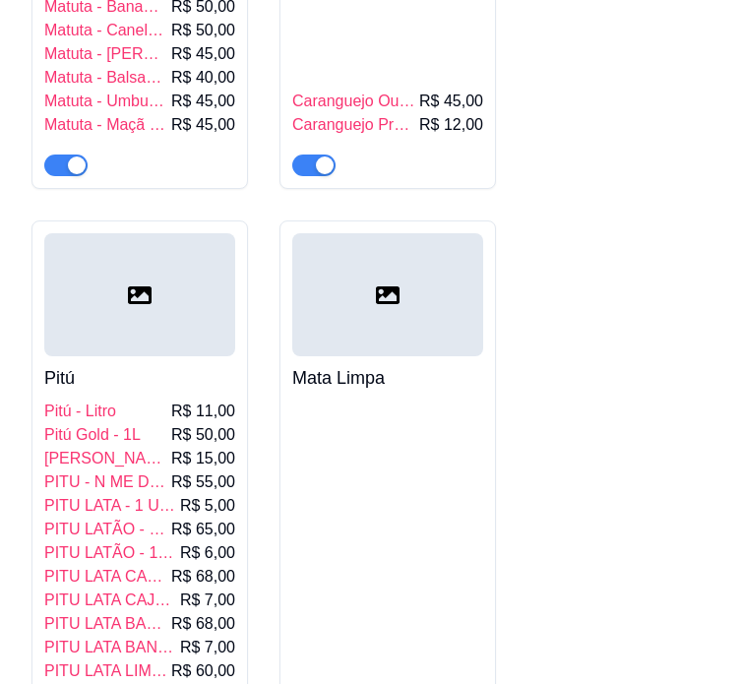
click at [602, 500] on div "MATUTA Matuta 1L R$ 128,00 Matuta - Banana 1L R$ 50,00 Matuta - Canela 1L R$ 50…" at bounding box center [369, 607] width 677 height 1630
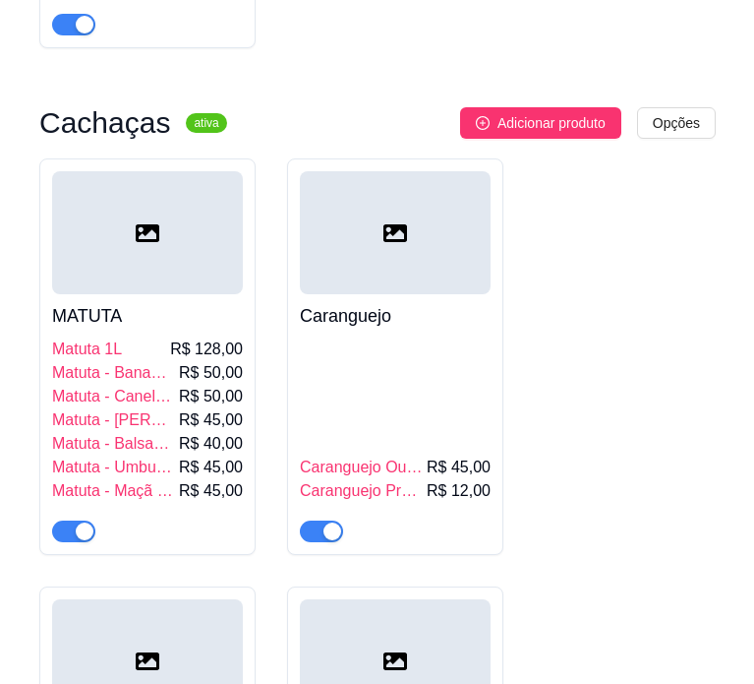
scroll to position [6474, 0]
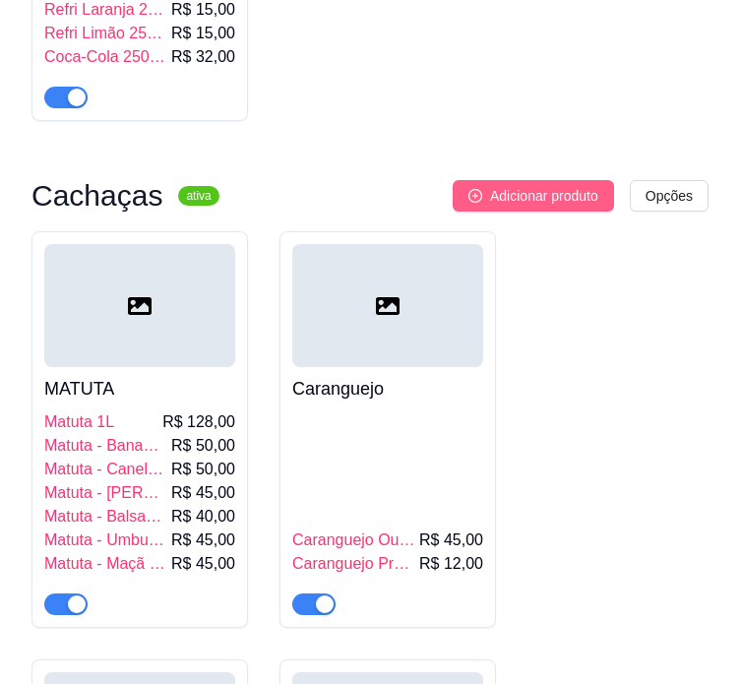
click at [550, 185] on span "Adicionar produto" at bounding box center [544, 196] width 108 height 22
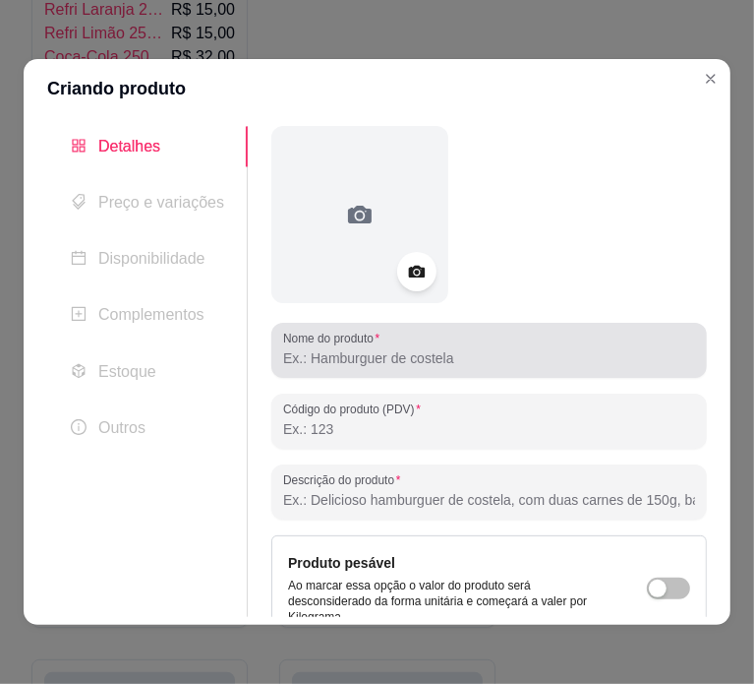
click at [401, 374] on div "Nome do produto" at bounding box center [489, 350] width 436 height 55
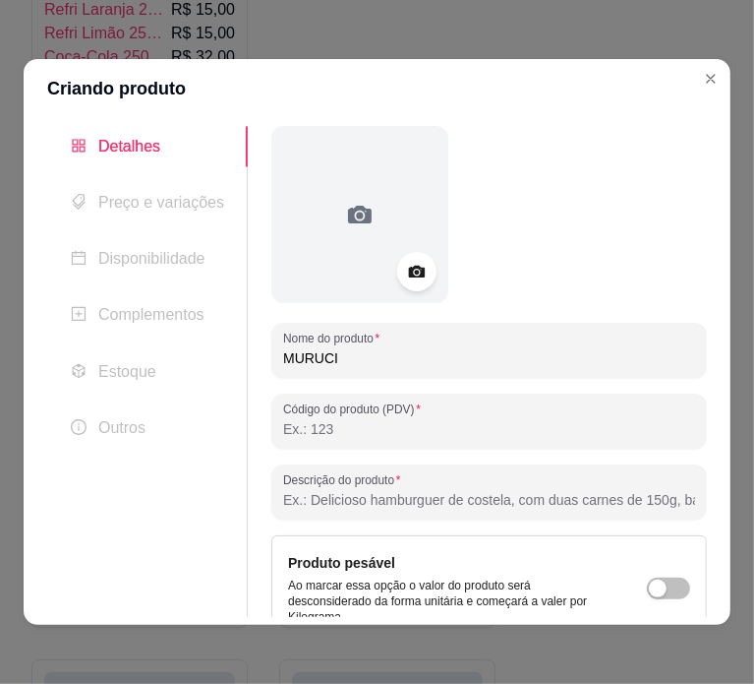
scroll to position [201, 0]
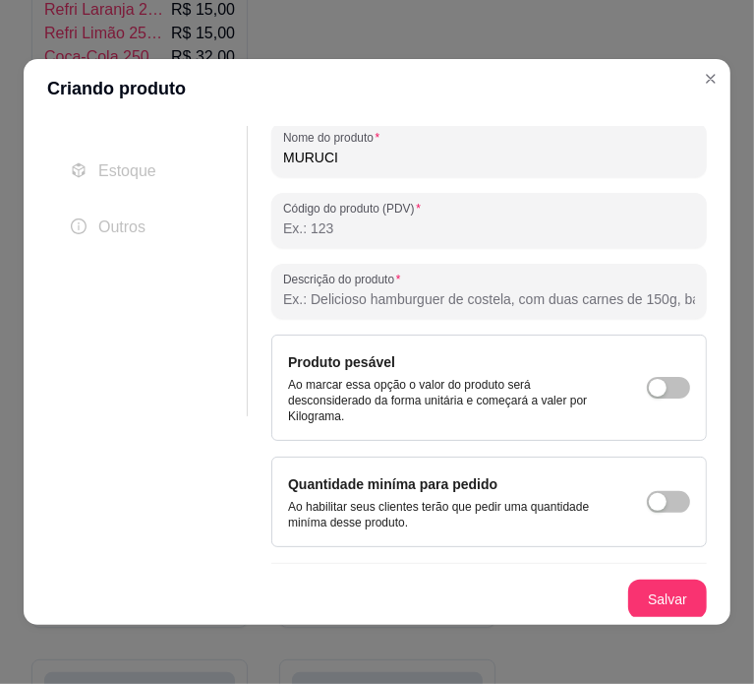
type input "MURUCI"
click at [637, 576] on div "Nome do produto MURUCI Código do produto (PDV) Descrição do produto Produto pes…" at bounding box center [489, 271] width 436 height 693
click at [647, 597] on button "Salvar" at bounding box center [667, 599] width 77 height 38
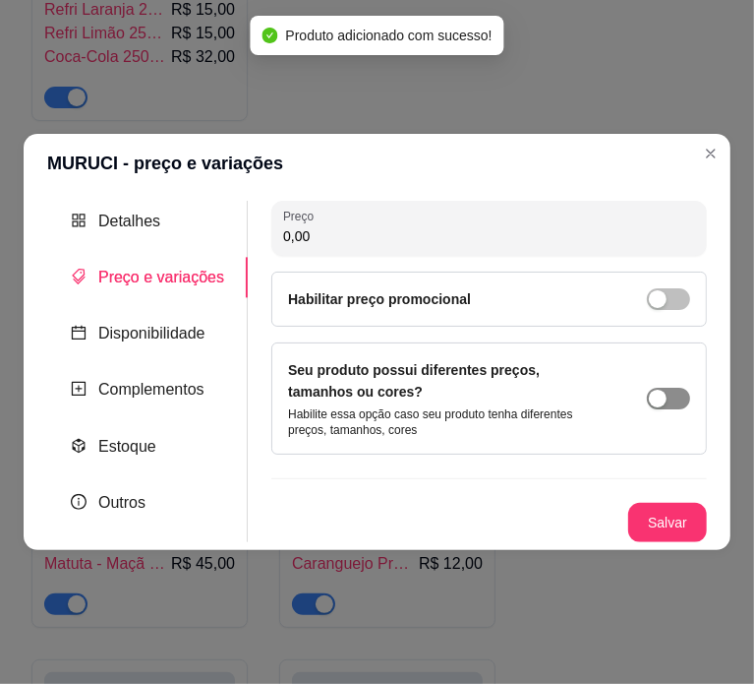
click at [679, 394] on span "button" at bounding box center [668, 399] width 43 height 22
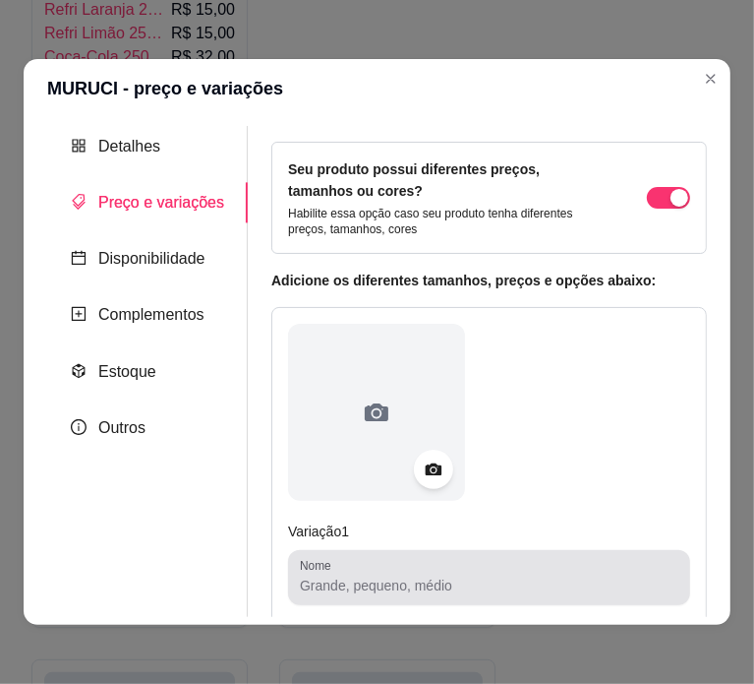
scroll to position [148, 0]
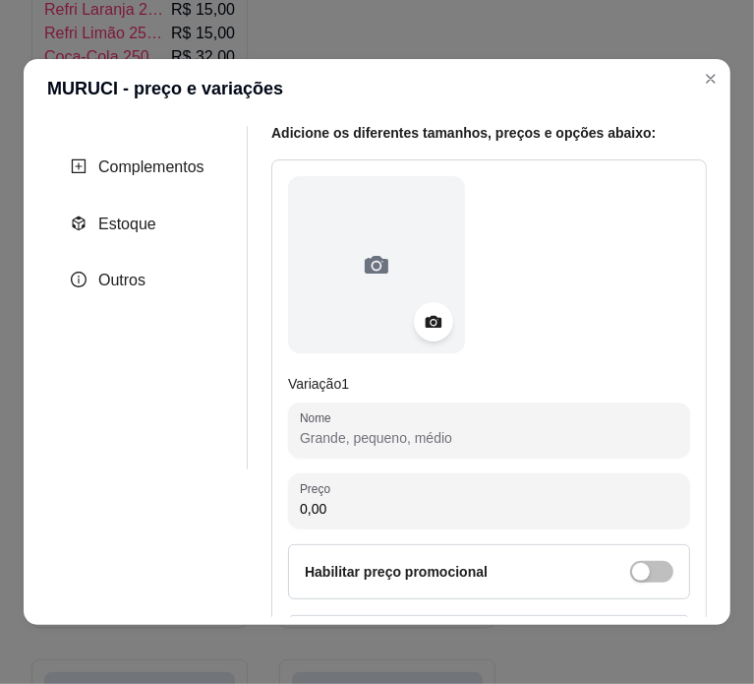
click at [472, 446] on input "Nome" at bounding box center [489, 438] width 379 height 20
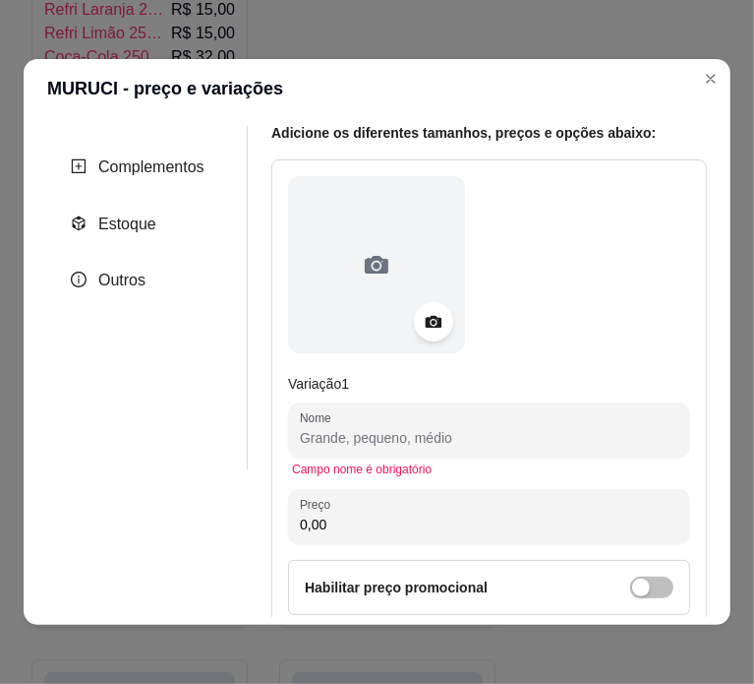
click at [437, 428] on input "Nome" at bounding box center [489, 438] width 379 height 20
paste input "MUCURI LATA 55,00"
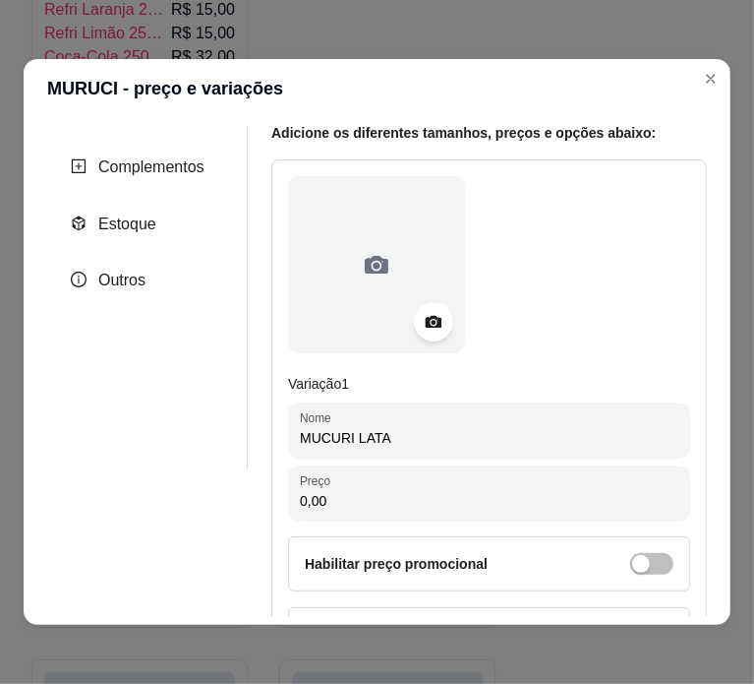
type input "MUCURI LATA"
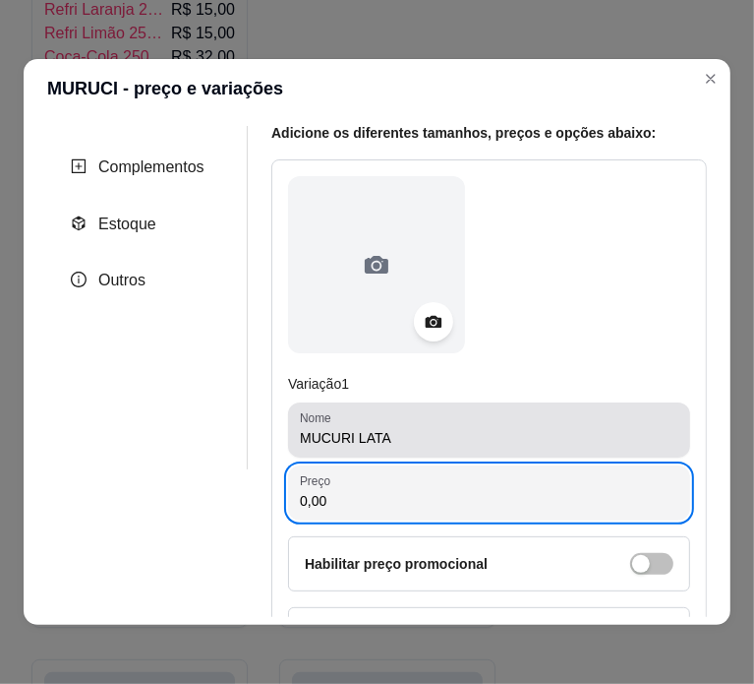
paste input "55"
type input "55,00"
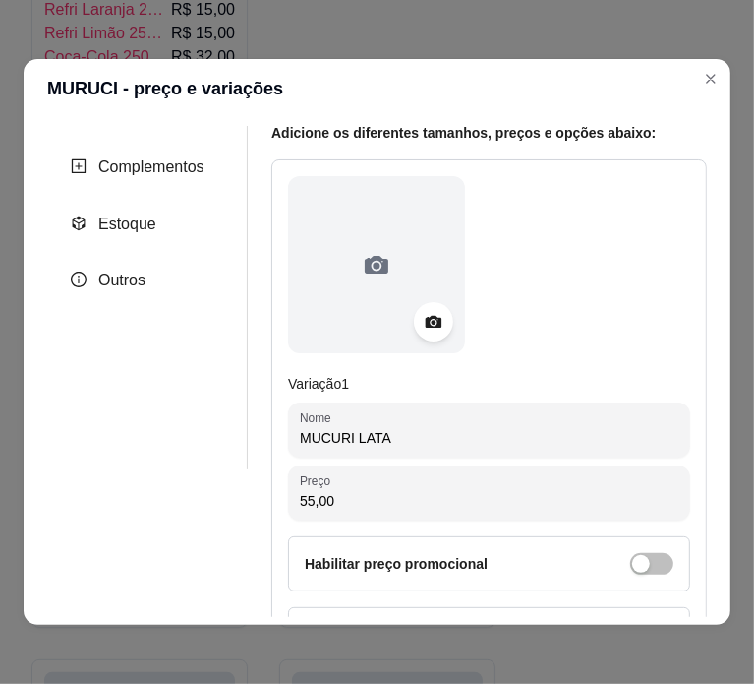
click at [437, 428] on input "MUCURI LATA" at bounding box center [489, 438] width 379 height 20
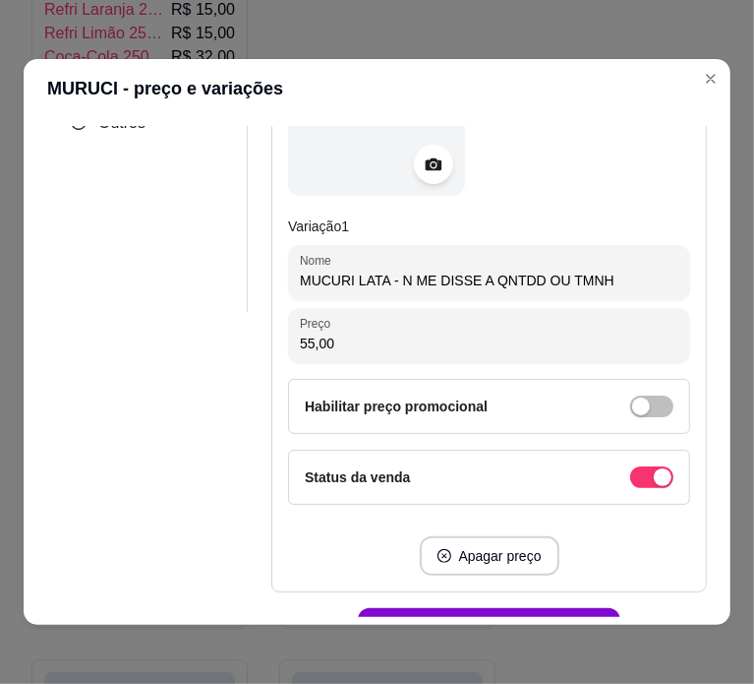
scroll to position [421, 0]
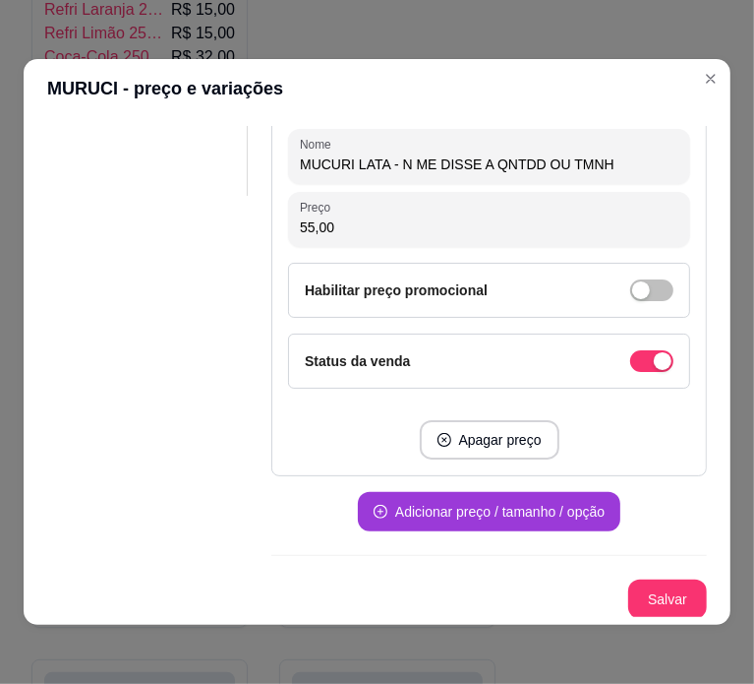
type input "MUCURI LATA - N ME DISSE A QNTDD OU TMNH"
click at [421, 500] on button "Adicionar preço / tamanho / opção" at bounding box center [489, 512] width 255 height 38
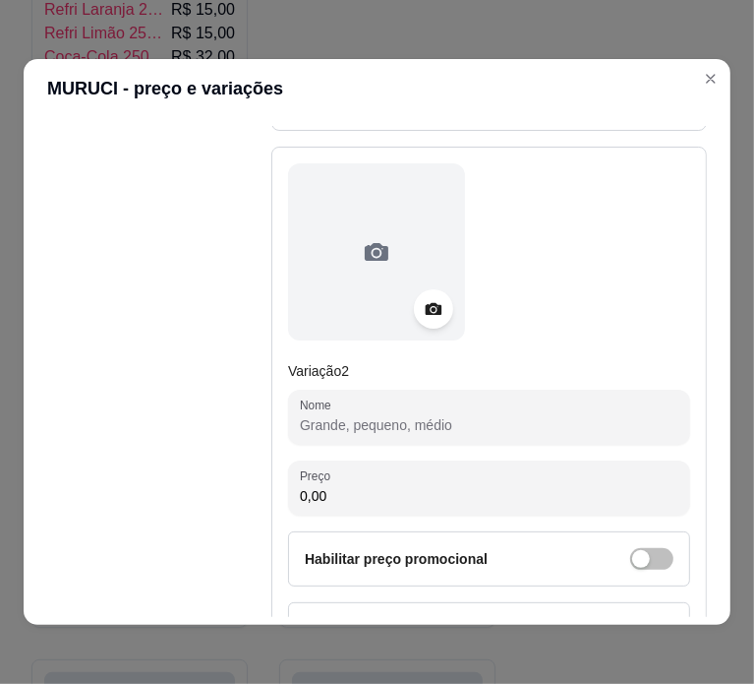
scroll to position [767, 0]
click at [458, 420] on input "Nome" at bounding box center [489, 424] width 379 height 20
paste input "MUCURI LATA UNID. 5,00"
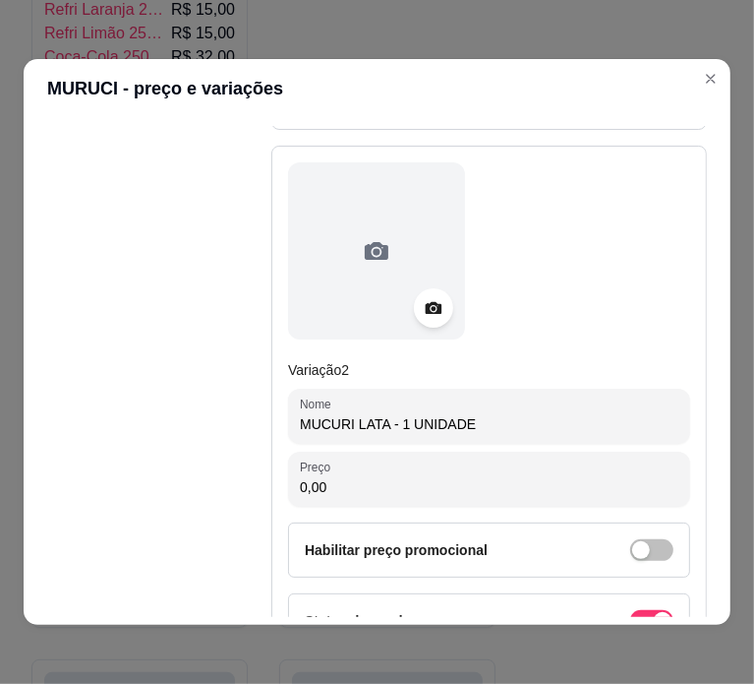
type input "MUCURI LATA - 1 UNIDADE"
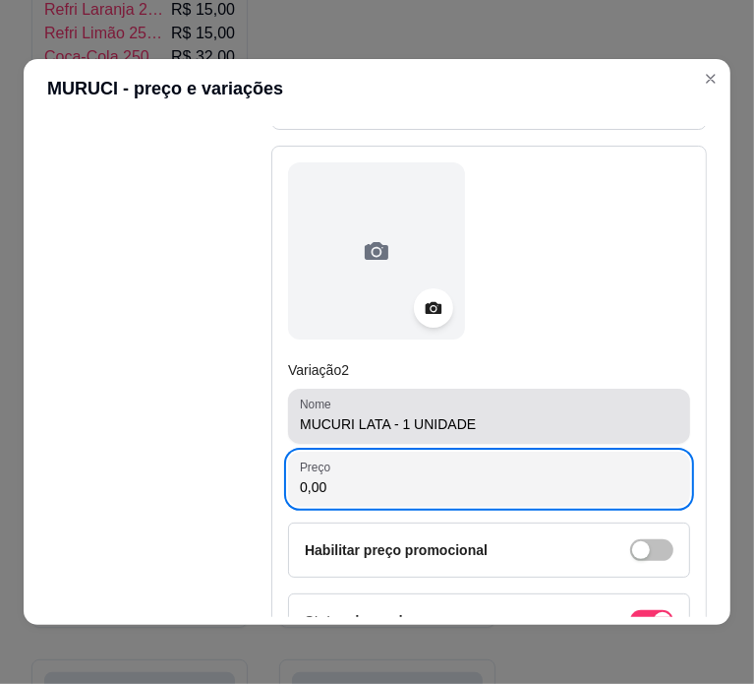
paste input "5"
type input "5,00"
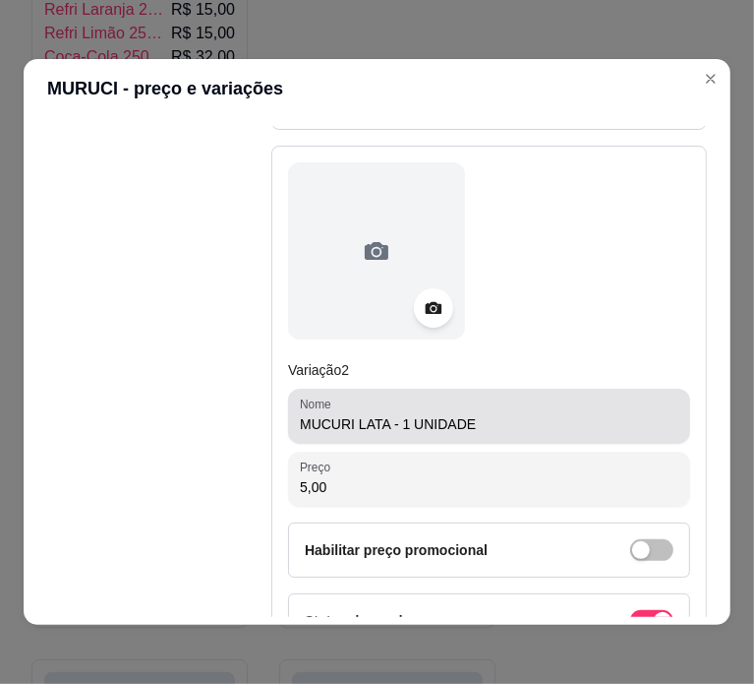
scroll to position [1026, 0]
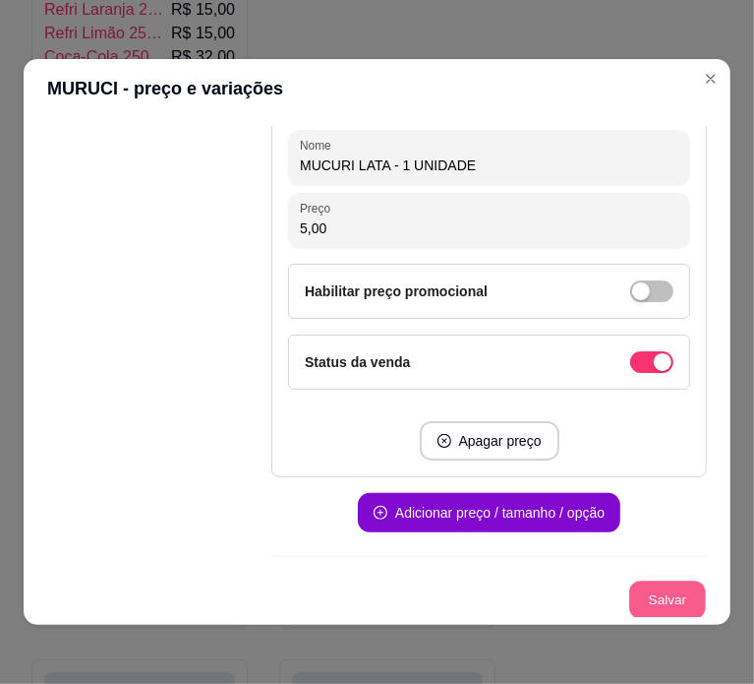
click at [644, 591] on button "Salvar" at bounding box center [667, 600] width 77 height 38
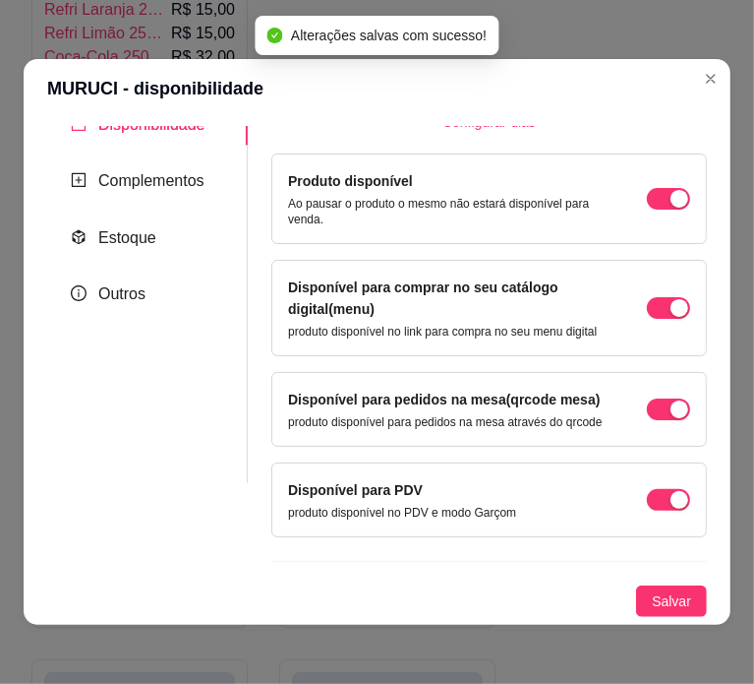
scroll to position [163, 0]
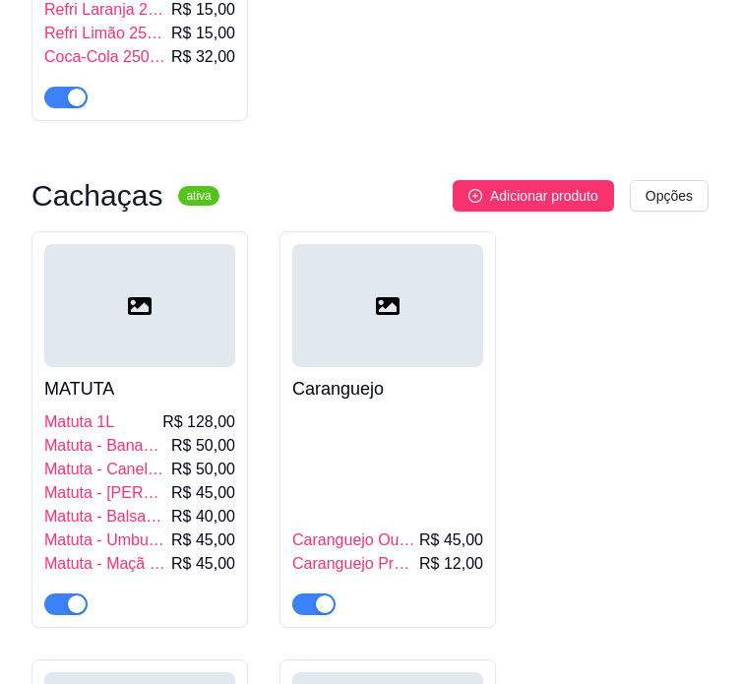
click at [425, 317] on div at bounding box center [387, 305] width 191 height 123
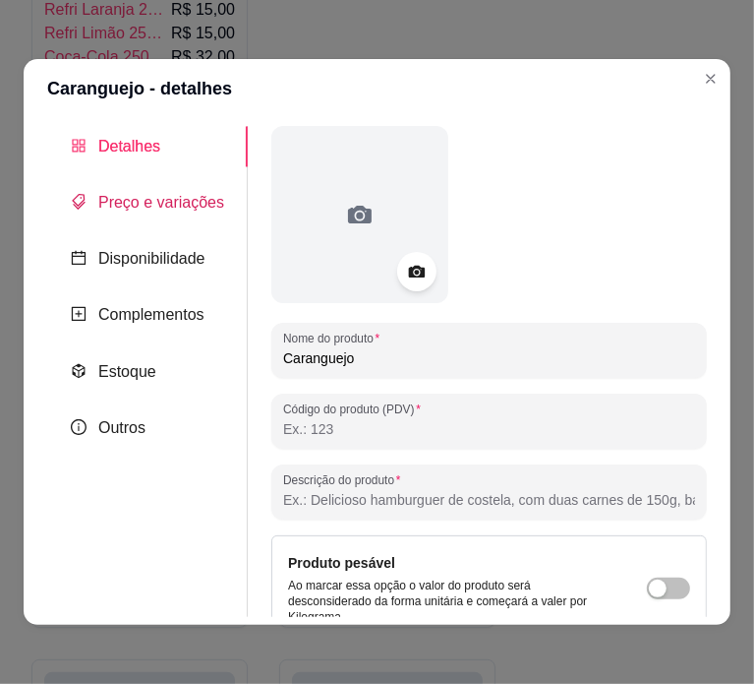
click at [178, 205] on span "Preço e variações" at bounding box center [161, 202] width 126 height 17
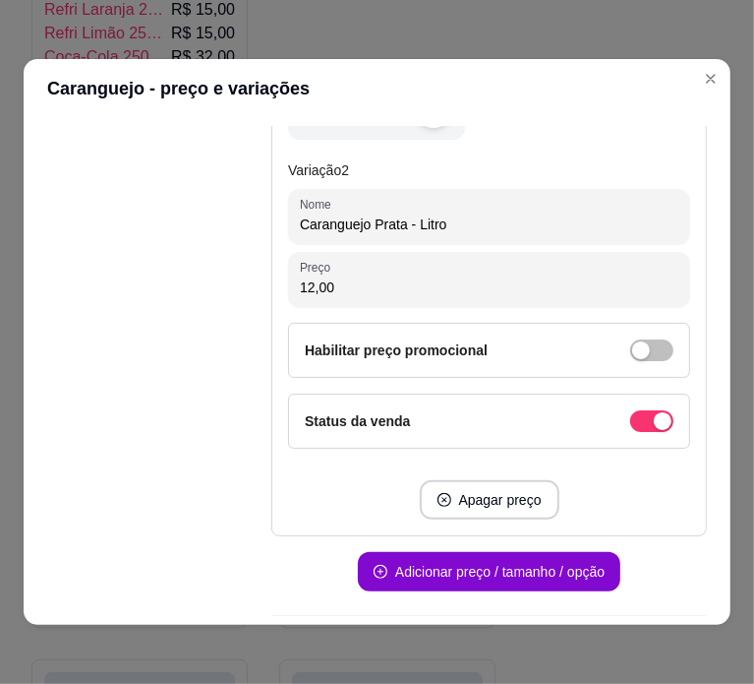
scroll to position [1026, 0]
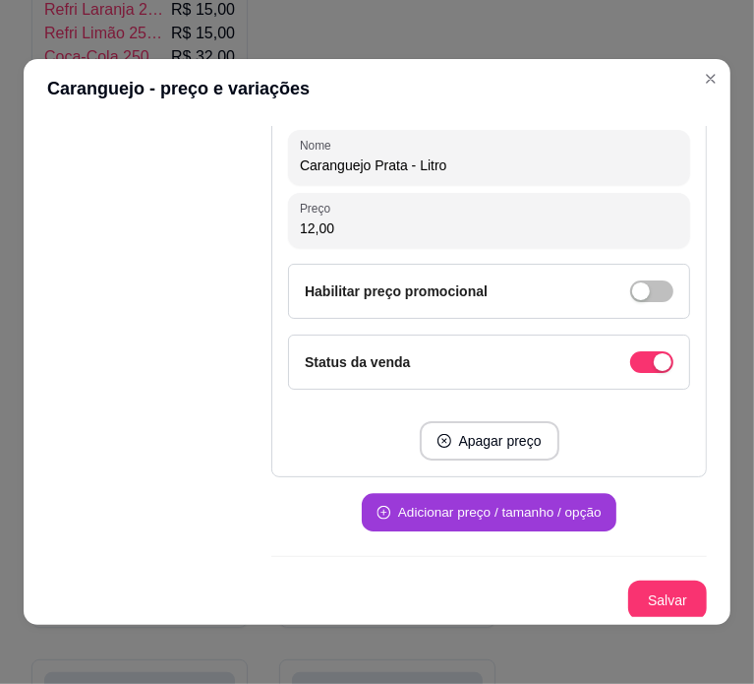
click at [523, 508] on button "Adicionar preço / tamanho / opção" at bounding box center [489, 513] width 255 height 38
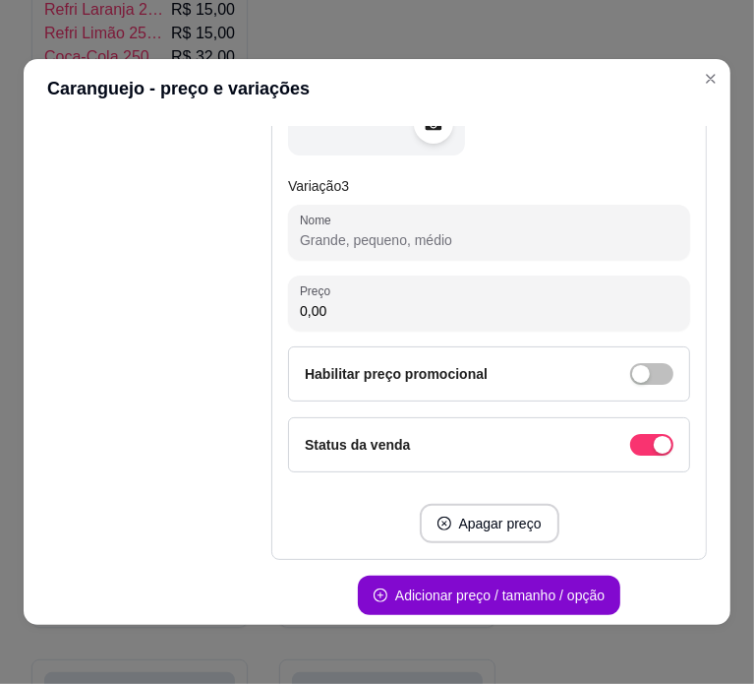
scroll to position [1638, 0]
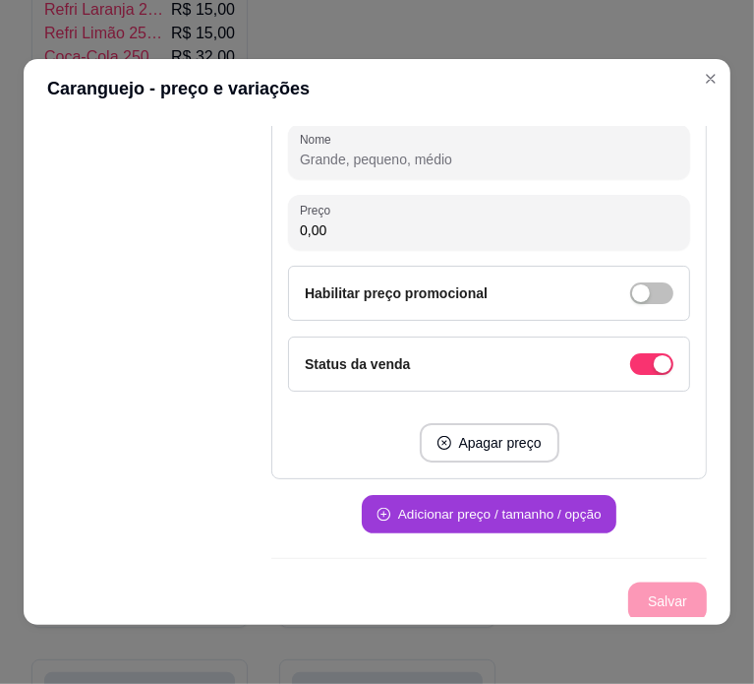
click at [514, 509] on button "Adicionar preço / tamanho / opção" at bounding box center [489, 515] width 255 height 38
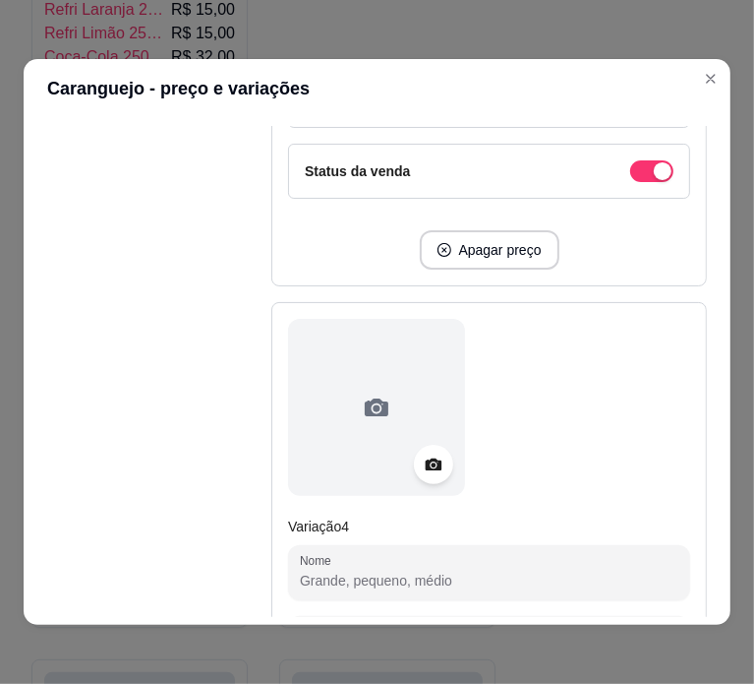
scroll to position [1945, 0]
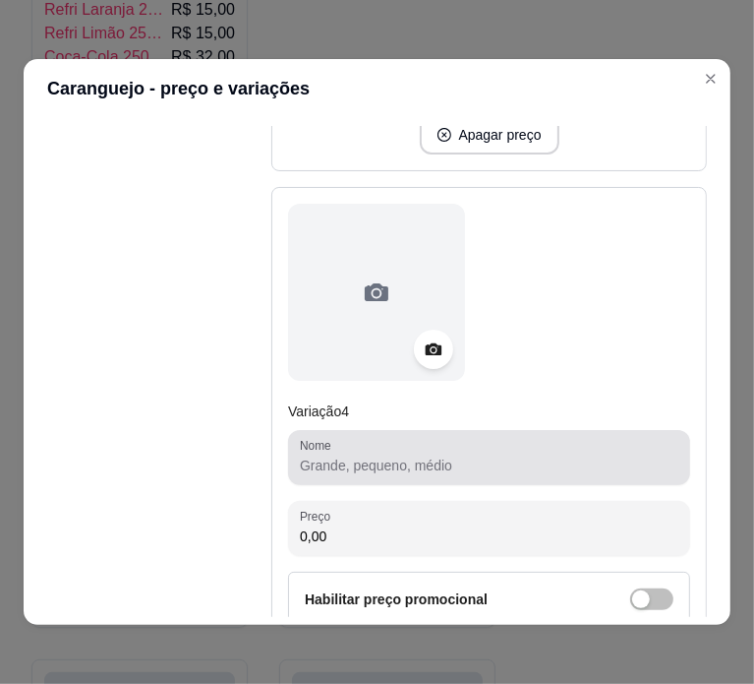
click at [464, 471] on div at bounding box center [489, 457] width 379 height 39
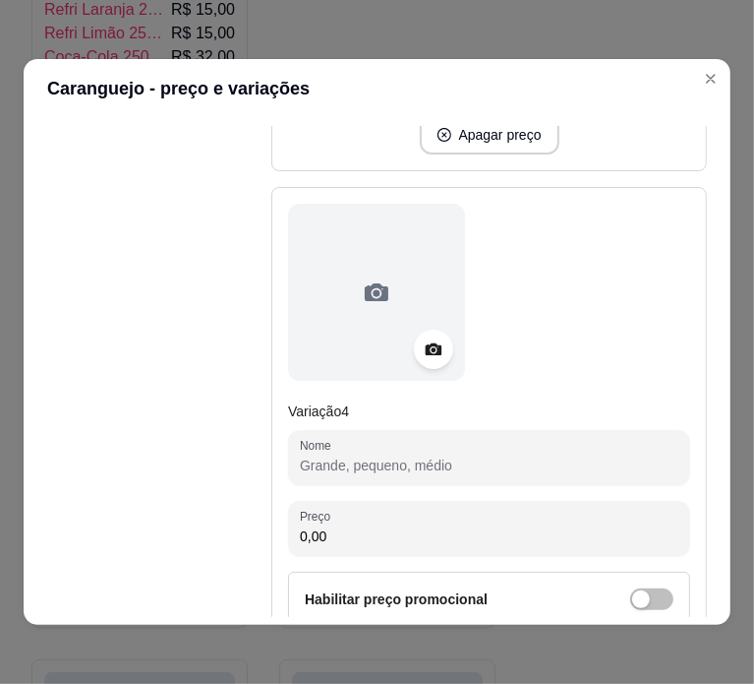
paste input "CARANGUEJO LATA PRATA 55,00"
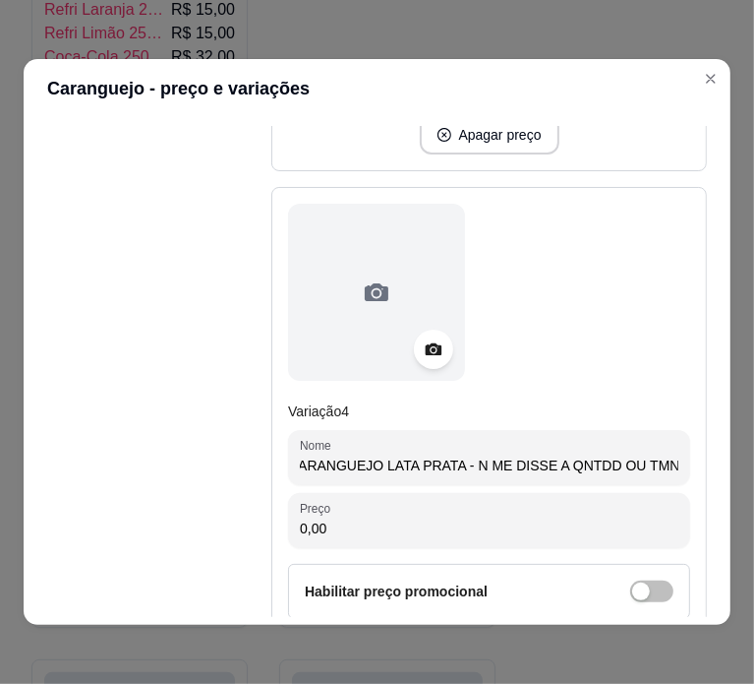
scroll to position [0, 23]
type input "CARANGUEJO LATA PRATA - N ME DISSE A QNTDD OU TMNH"
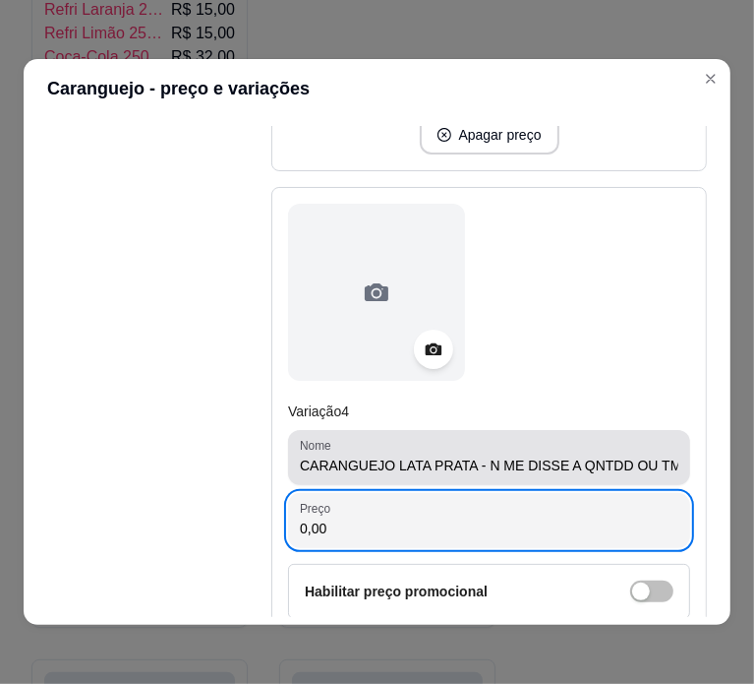
paste input "55"
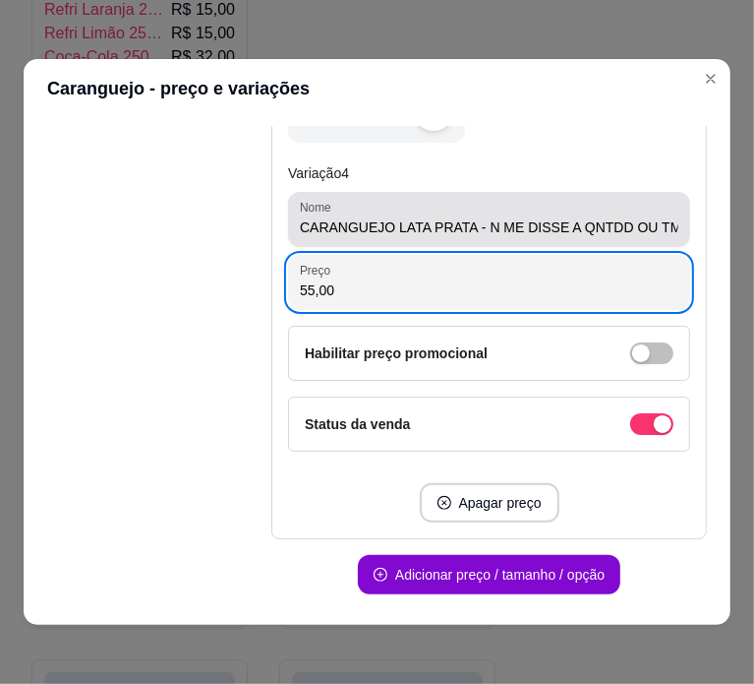
scroll to position [2193, 0]
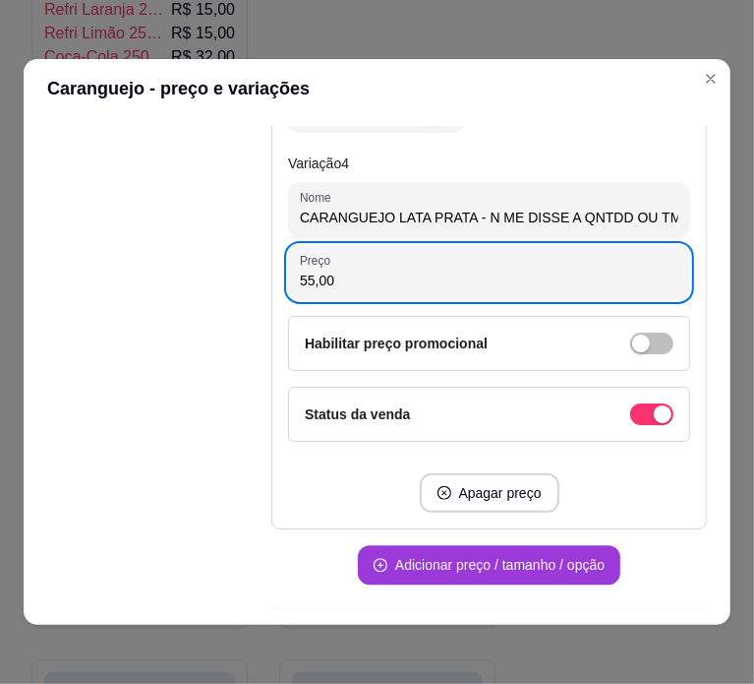
type input "55,00"
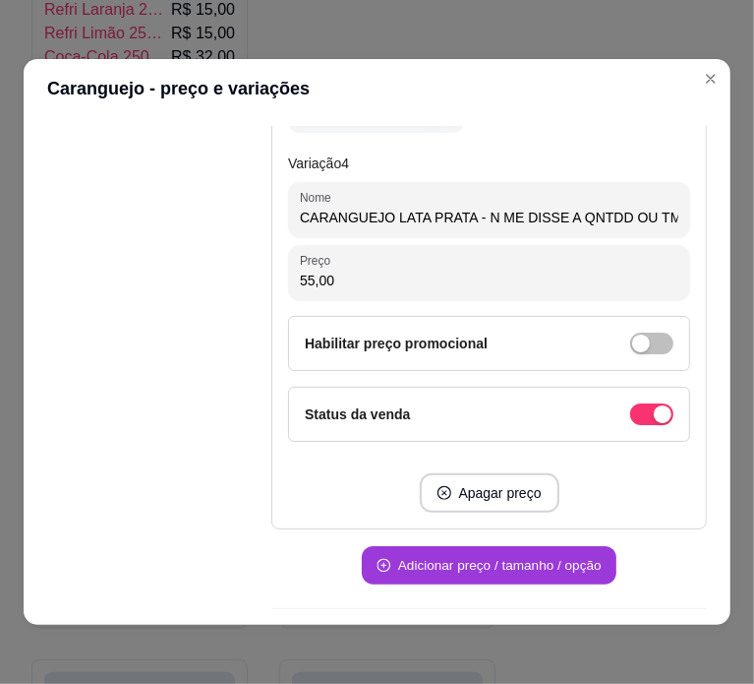
click at [539, 563] on button "Adicionar preço / tamanho / opção" at bounding box center [489, 565] width 255 height 38
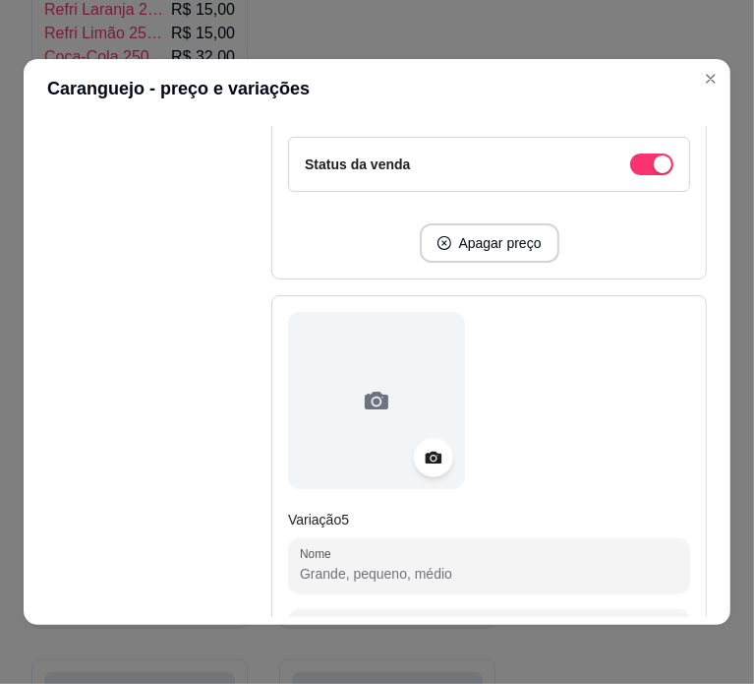
scroll to position [2447, 0]
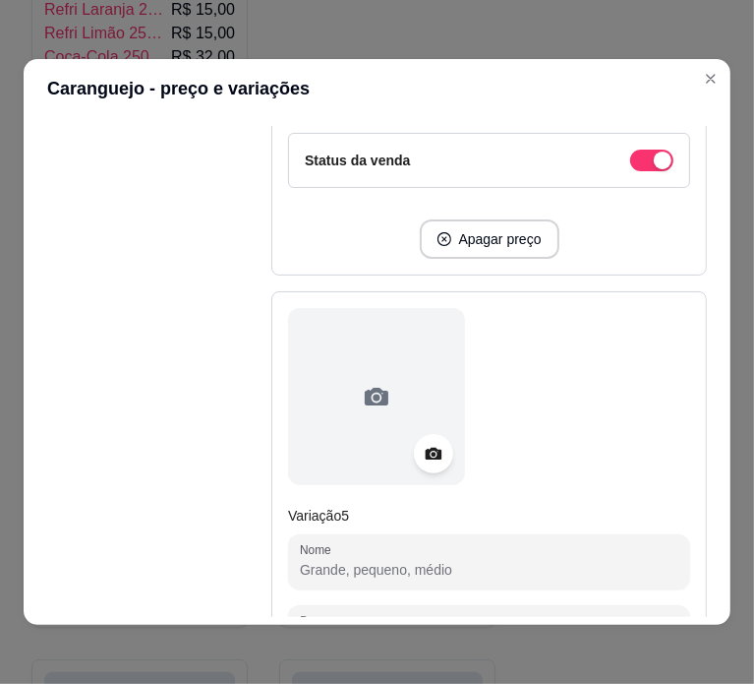
click at [408, 560] on input "Nome" at bounding box center [489, 570] width 379 height 20
paste input "CARANGUEJO LATA PRATA UNID. 5,00"
type input "CARANGUEJO LATA PRATA - 1 UNIDADE"
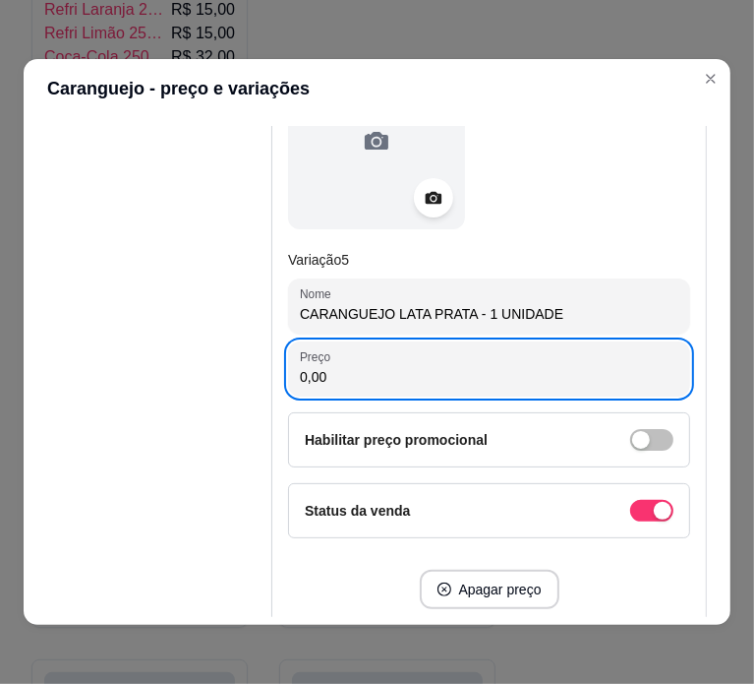
paste input "5"
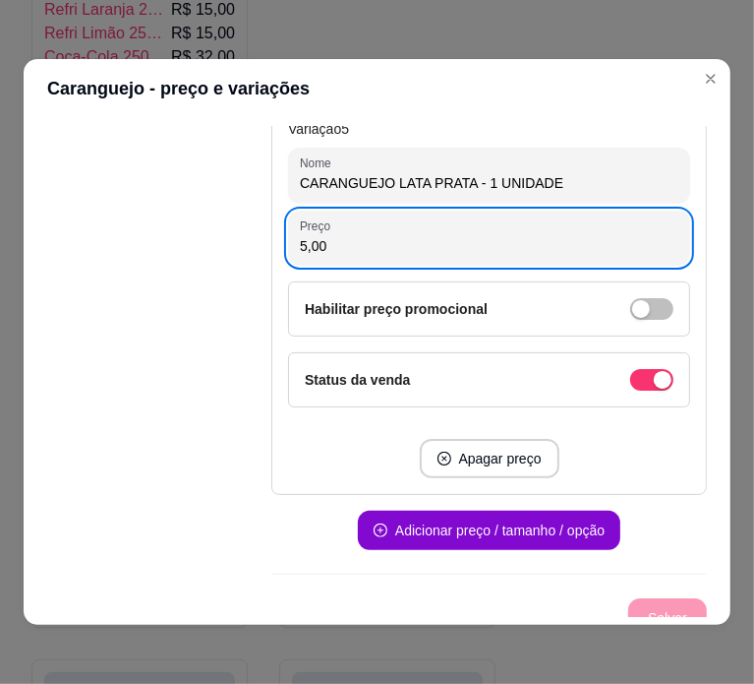
scroll to position [2835, 0]
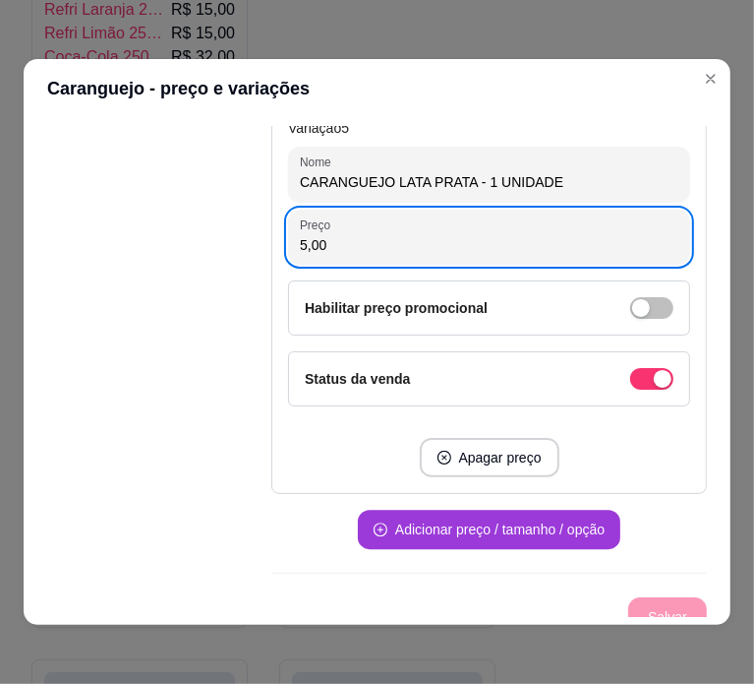
type input "5,00"
click at [477, 528] on button "Adicionar preço / tamanho / opção" at bounding box center [489, 528] width 263 height 39
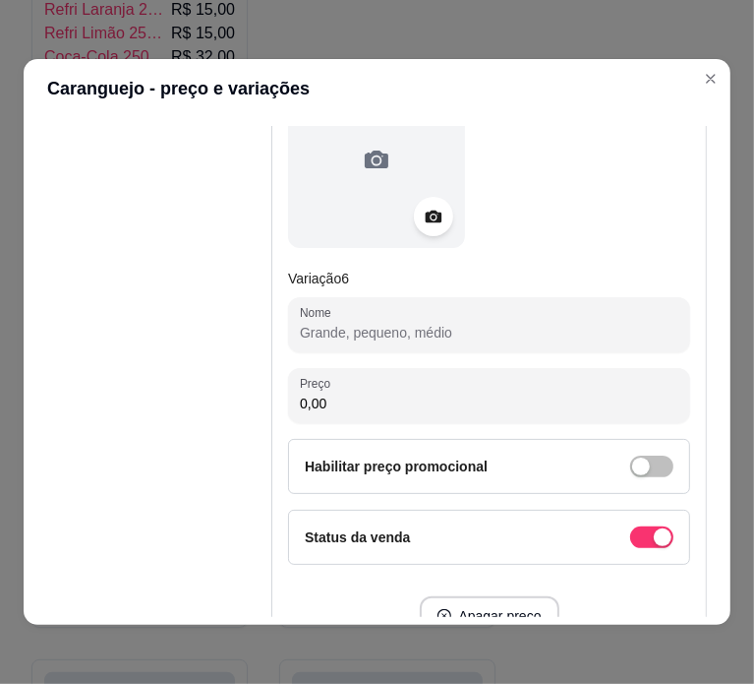
scroll to position [3287, 0]
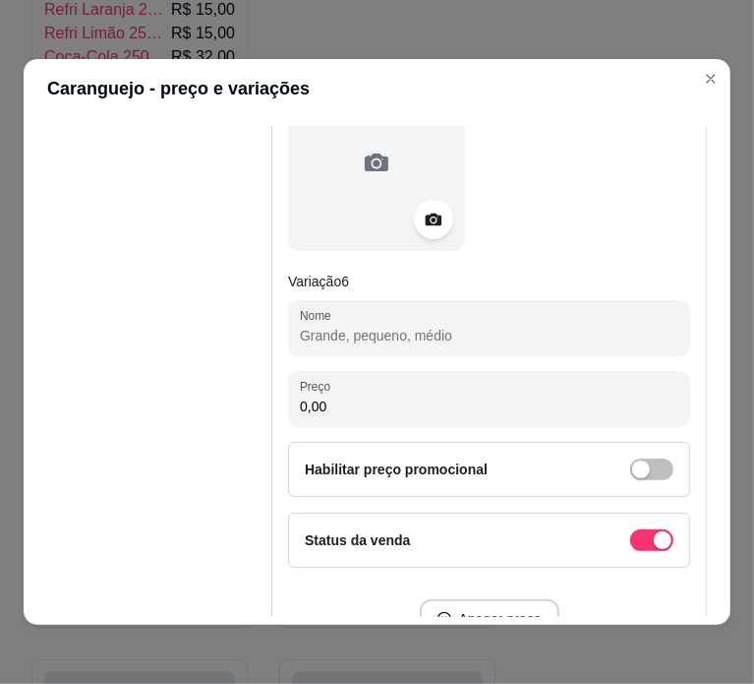
click at [488, 333] on input "Nome" at bounding box center [489, 336] width 379 height 20
paste input "CARANGUEJO LATÃO PRATA 65,00"
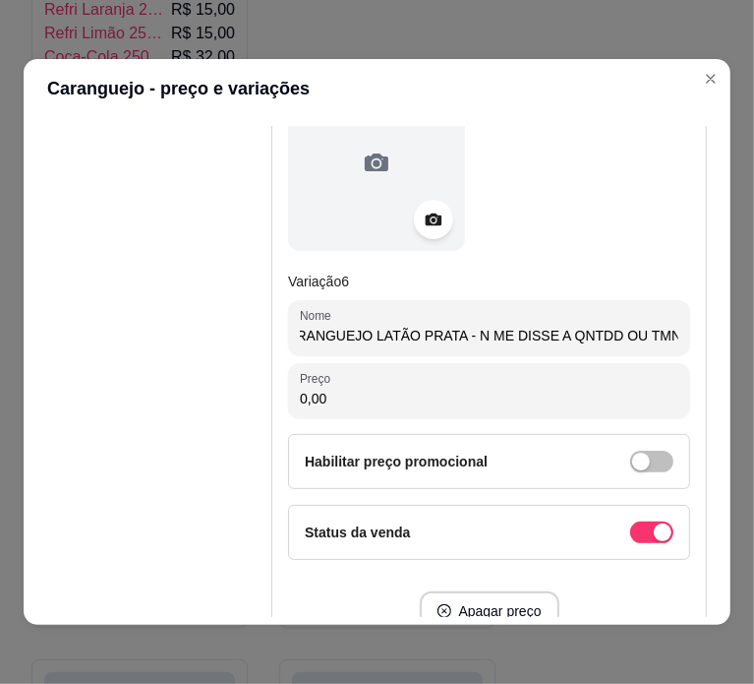
scroll to position [0, 32]
type input "CARANGUEJO LATÃO PRATA - N ME DISSE A QNTDD OU TMNH"
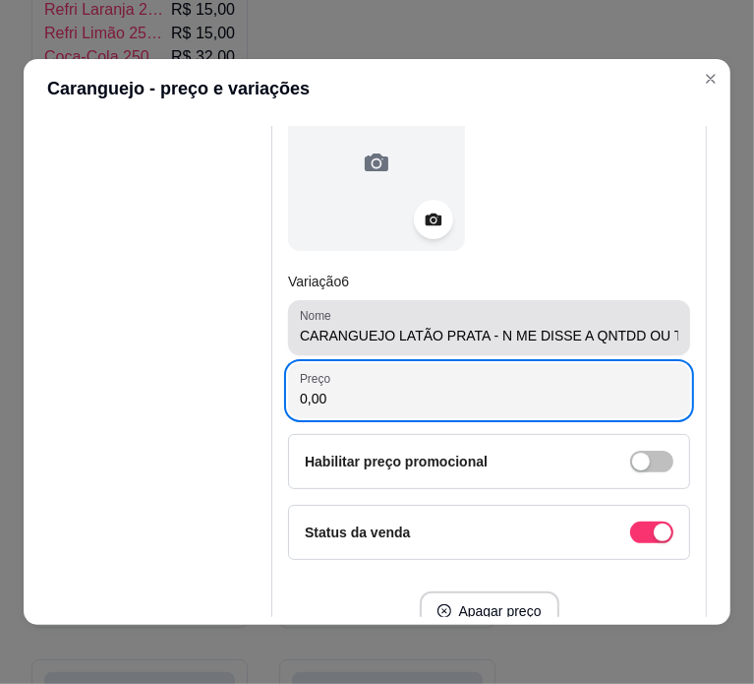
paste input "65"
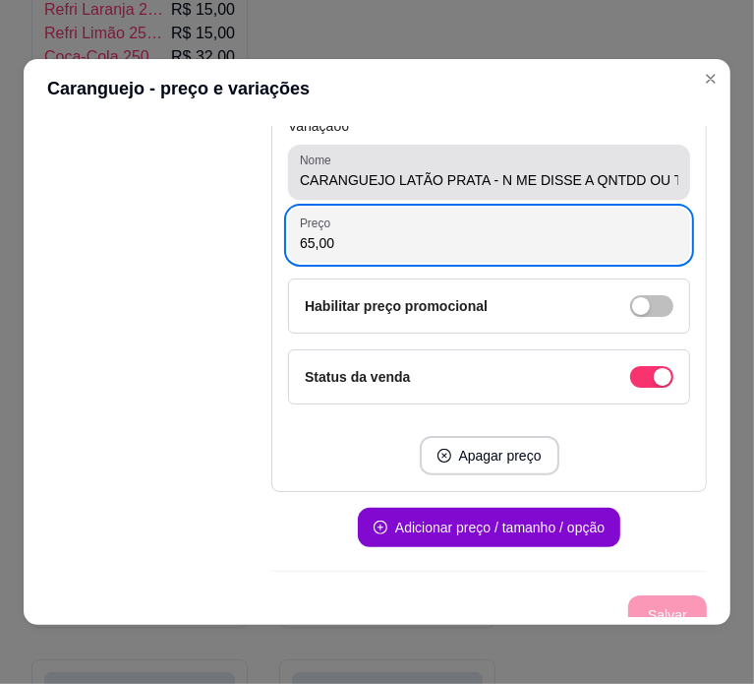
scroll to position [3452, 0]
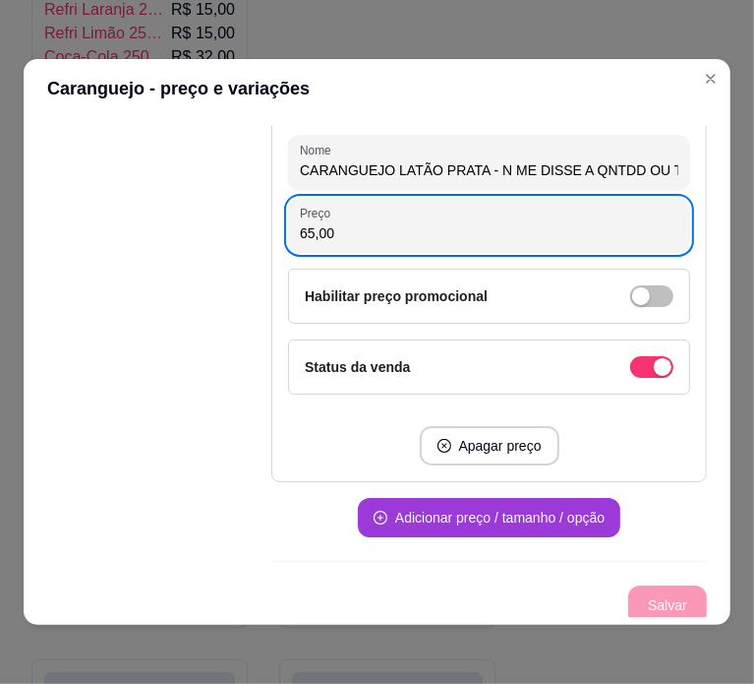
type input "65,00"
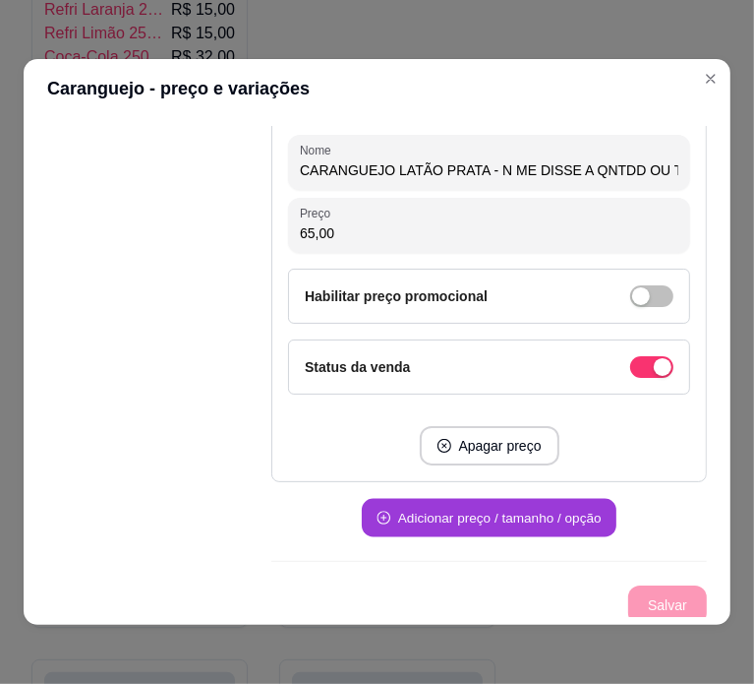
click at [575, 525] on button "Adicionar preço / tamanho / opção" at bounding box center [489, 518] width 255 height 38
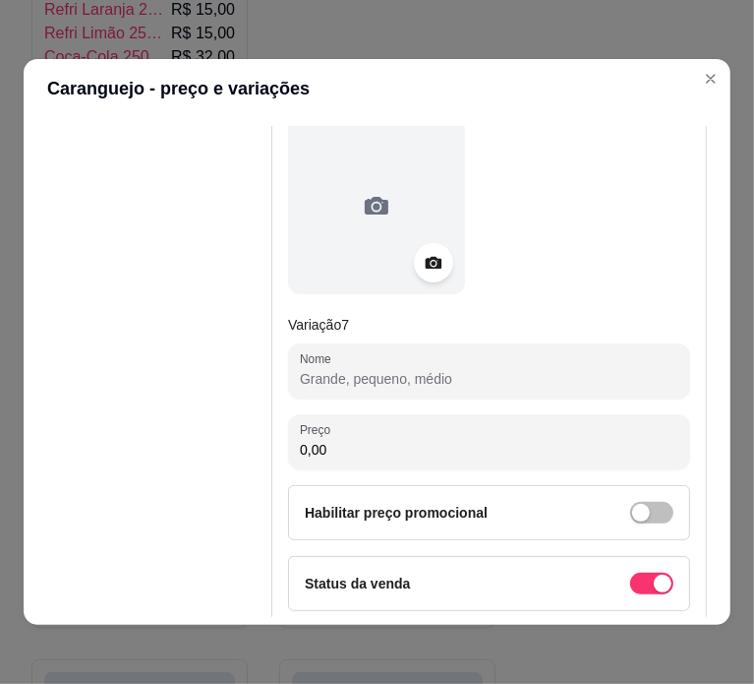
scroll to position [3853, 0]
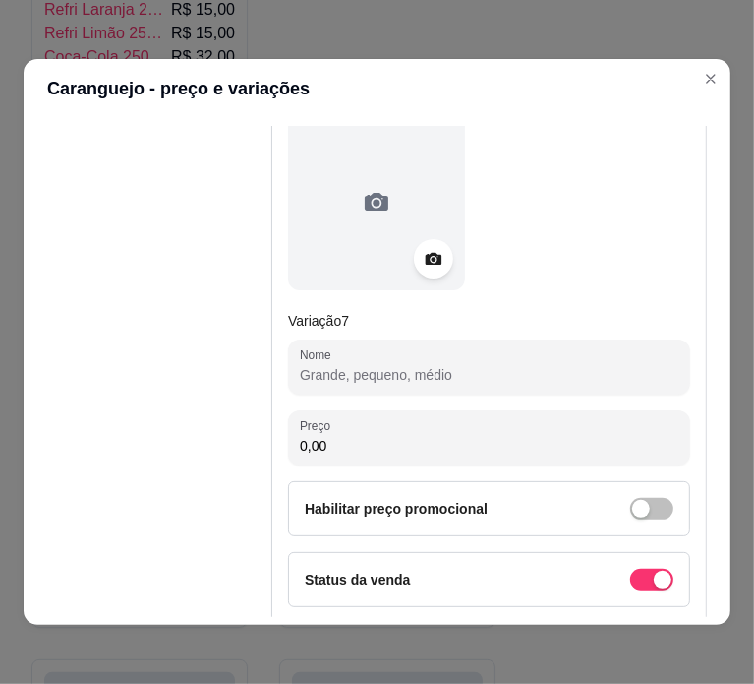
click at [463, 365] on input "Nome" at bounding box center [489, 375] width 379 height 20
paste input "CARANGUEJO LATÃO UNID. 6,00"
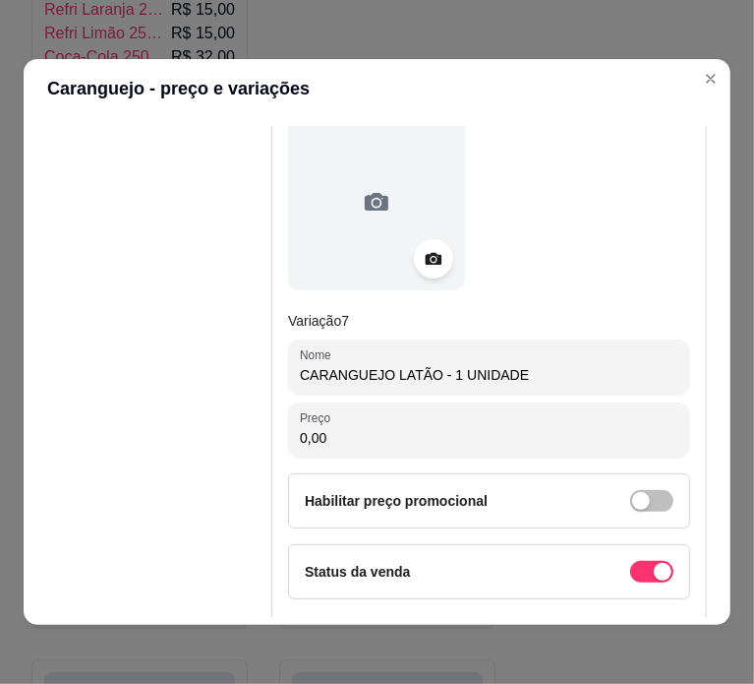
type input "CARANGUEJO LATÃO - 1 UNIDADE"
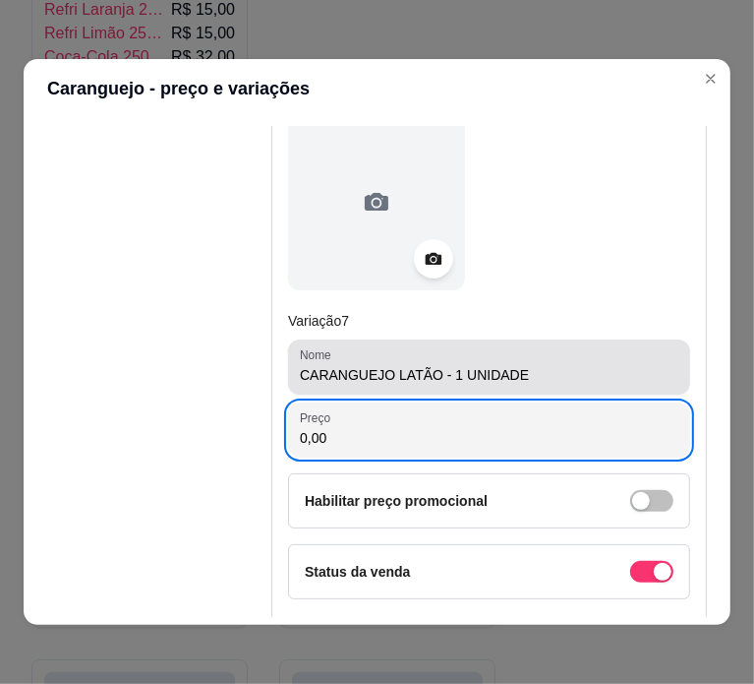
paste input "6"
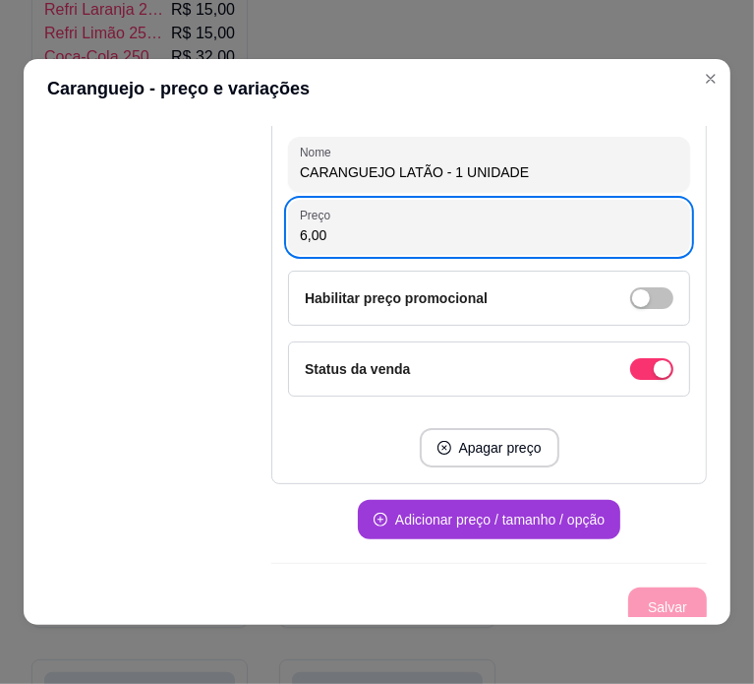
type input "6,00"
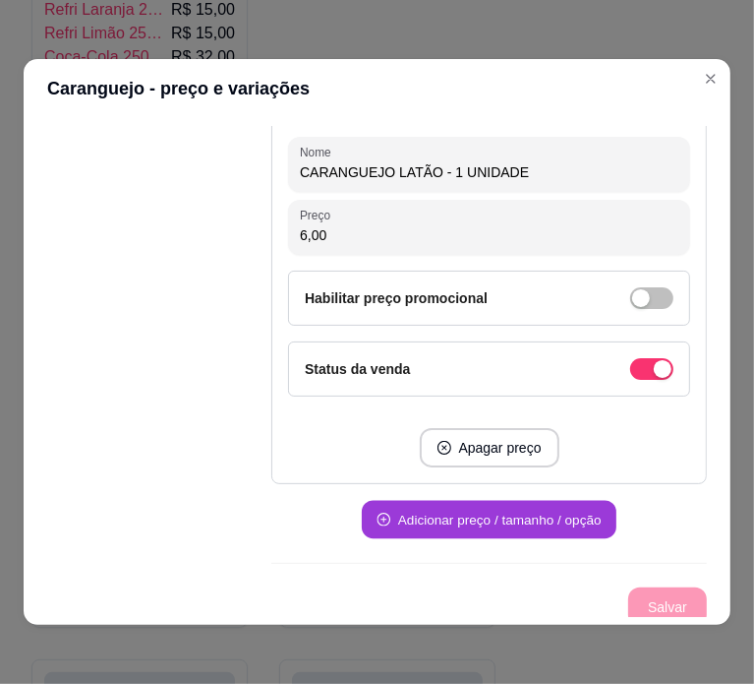
click at [515, 516] on button "Adicionar preço / tamanho / opção" at bounding box center [489, 520] width 255 height 38
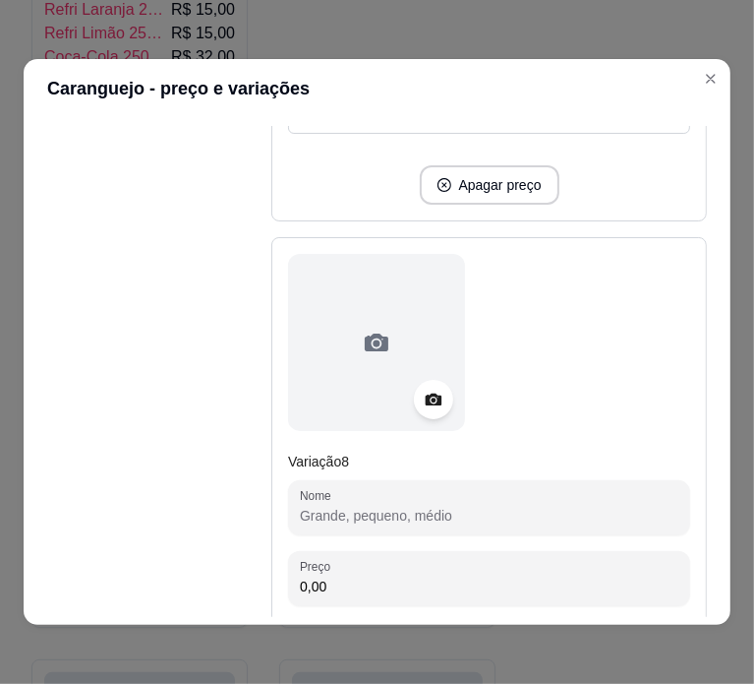
scroll to position [4330, 0]
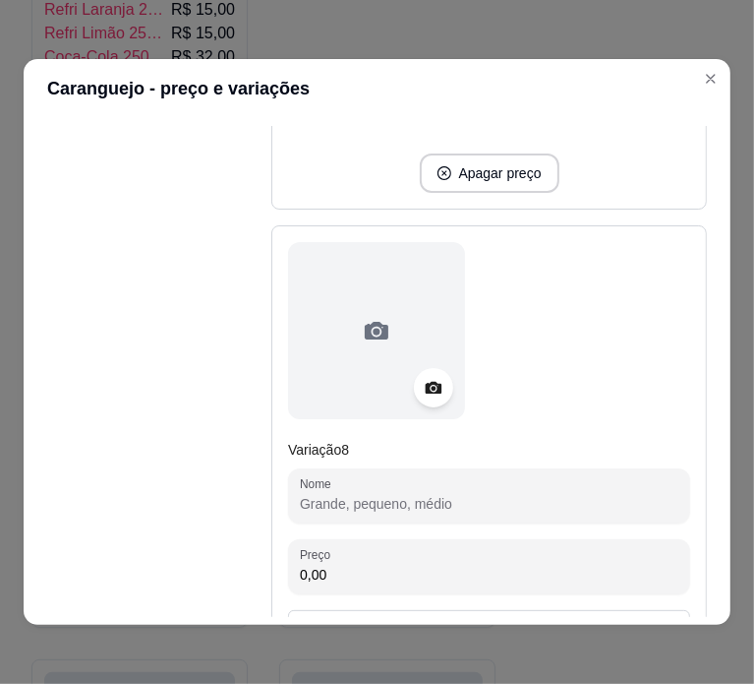
paste input "CARANGUEJO OURO LATA 65,00"
click at [426, 494] on input "CARANGUEJO OURO LATA 65,00" at bounding box center [489, 504] width 379 height 20
type input "CARANGUEJO OURO LATA - N ME DISSE A QNTDD OU TMANHO"
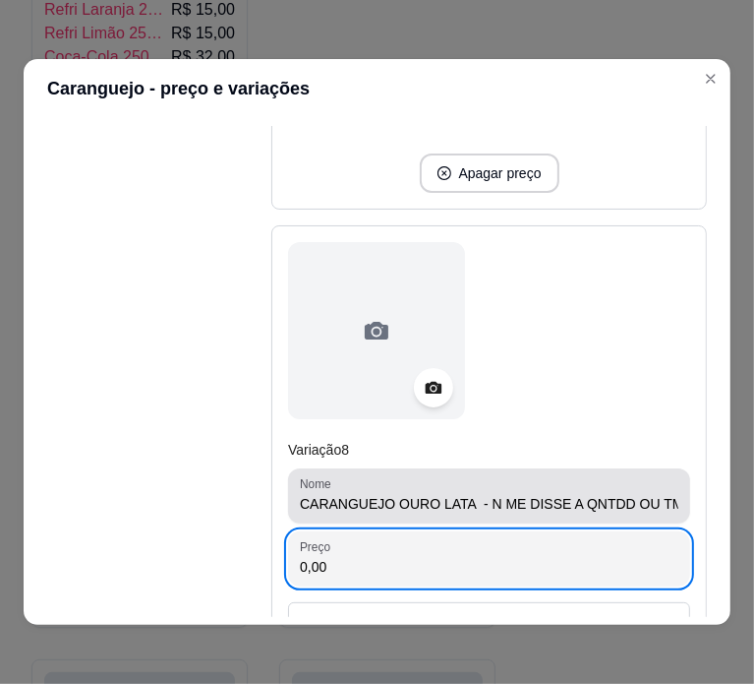
paste input "65"
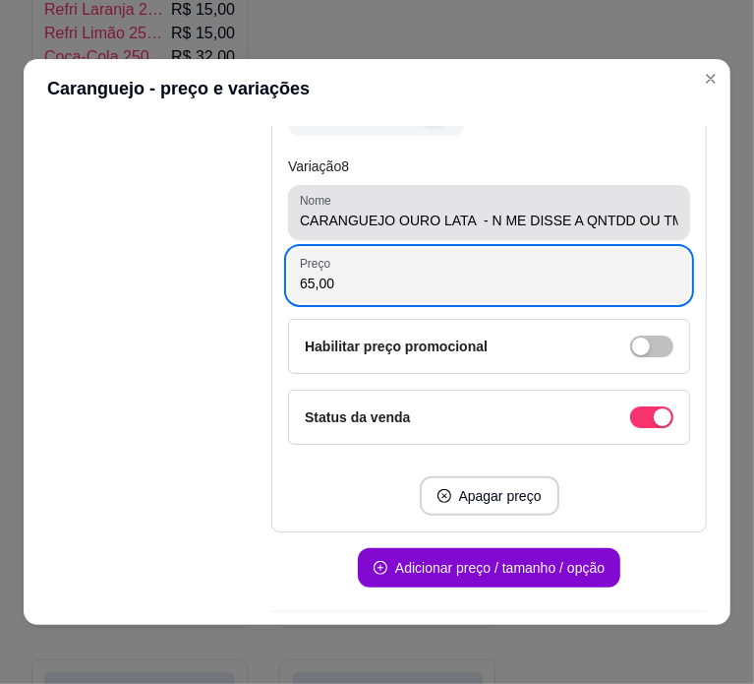
scroll to position [4630, 0]
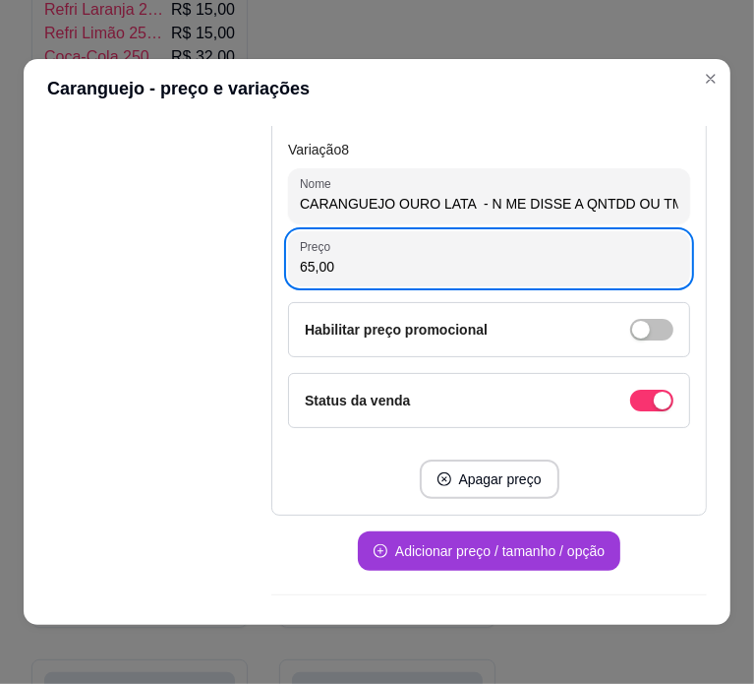
type input "65,00"
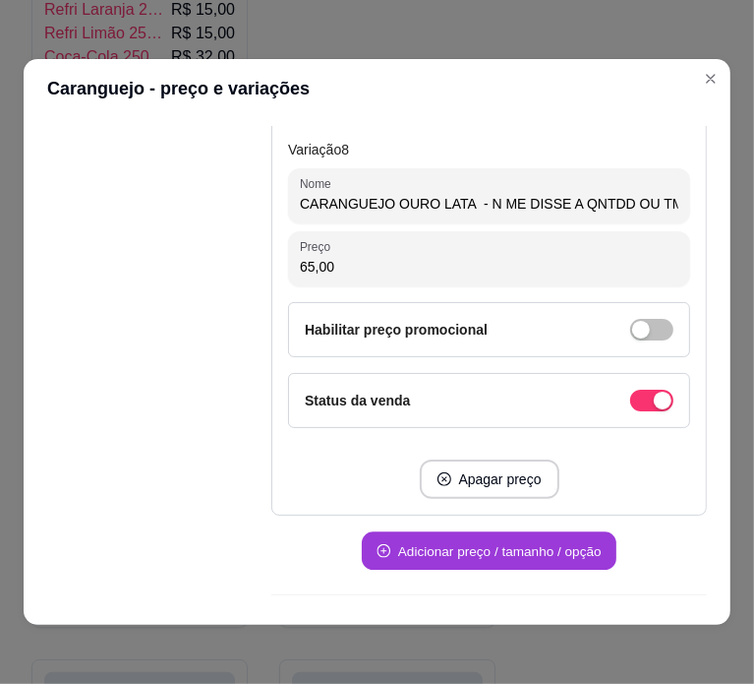
click at [467, 537] on button "Adicionar preço / tamanho / opção" at bounding box center [489, 551] width 255 height 38
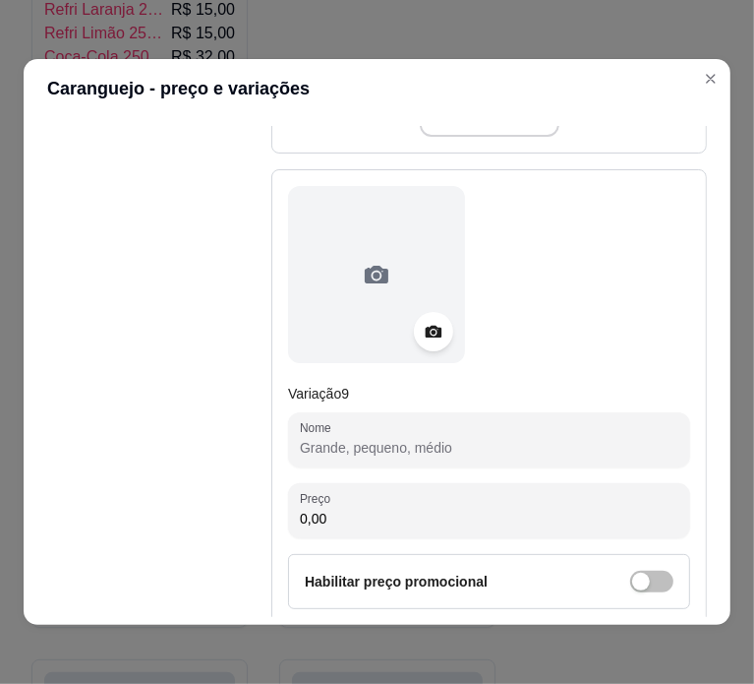
scroll to position [5007, 0]
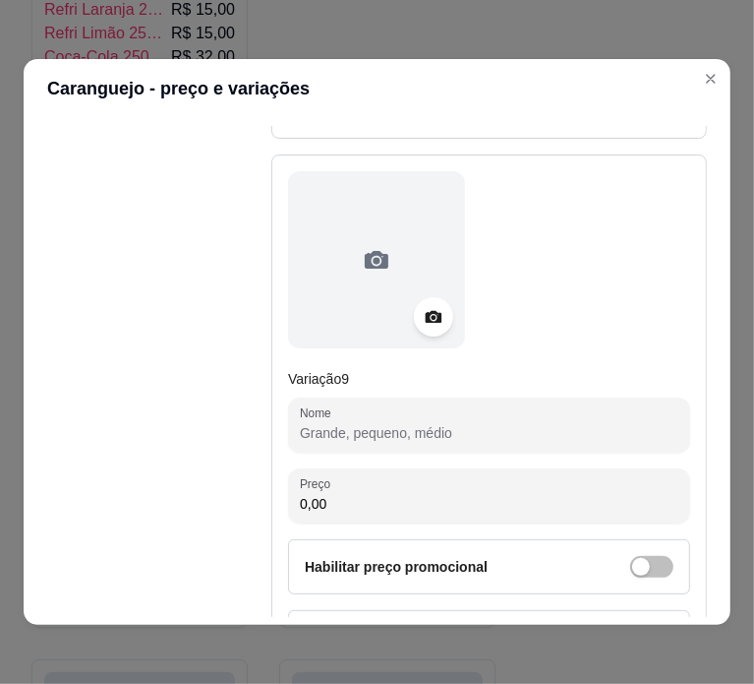
paste input "CARANGUEJO OURO LATA UNID. 6,00"
click at [465, 423] on input "CARANGUEJO OURO LATA UNID. 6,00" at bounding box center [489, 433] width 379 height 20
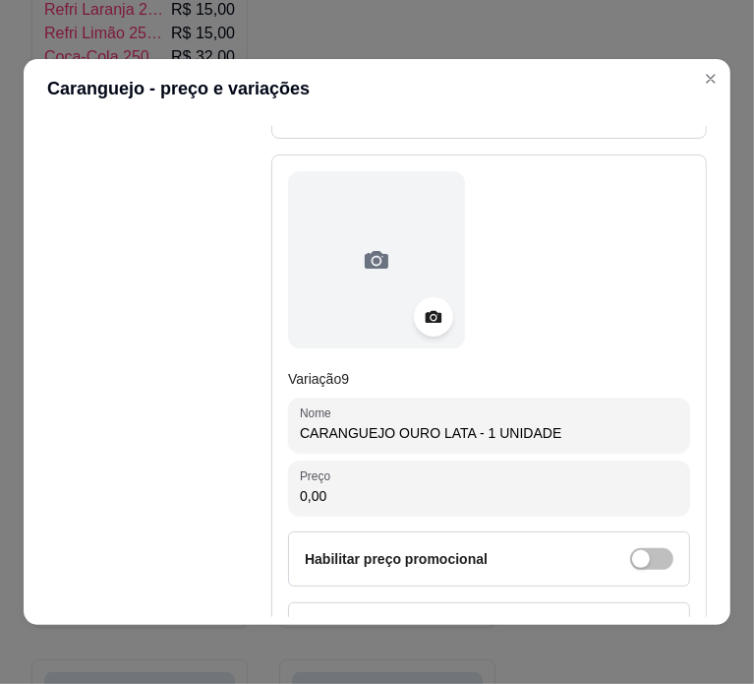
type input "CARANGUEJO OURO LATA - 1 UNIDADE"
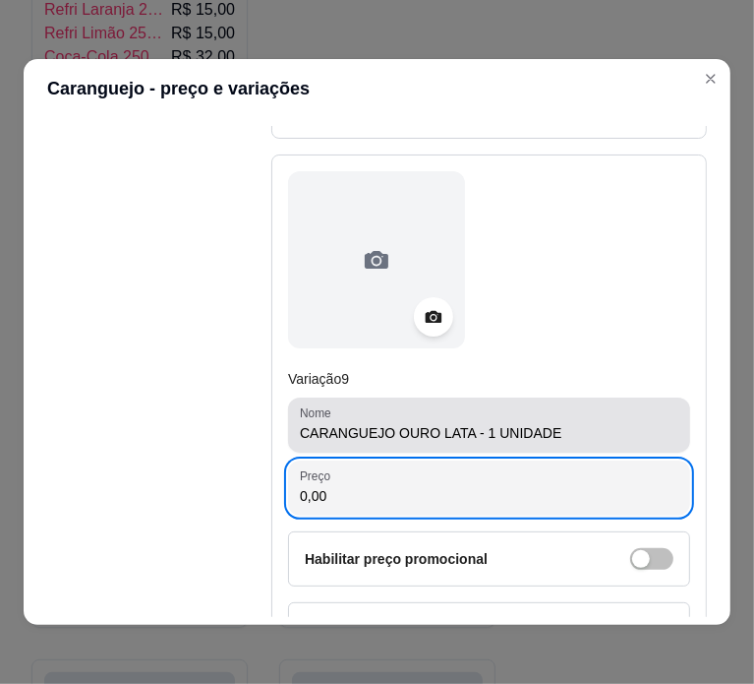
paste input "6"
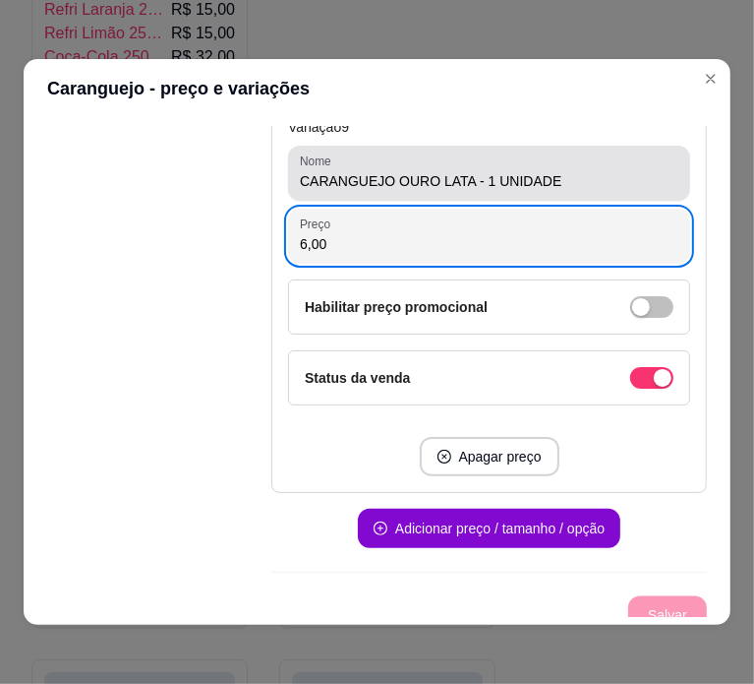
scroll to position [5261, 0]
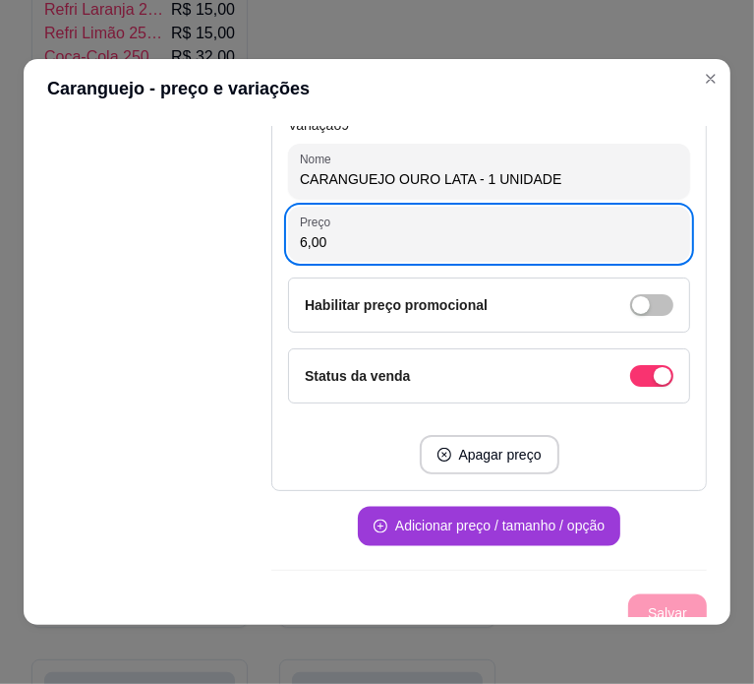
type input "6,00"
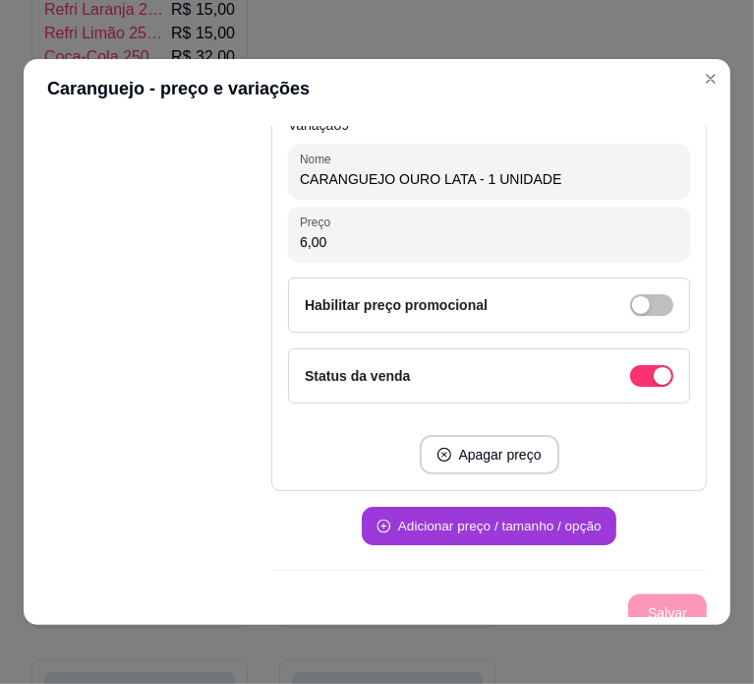
click at [512, 526] on button "Adicionar preço / tamanho / opção" at bounding box center [489, 526] width 255 height 38
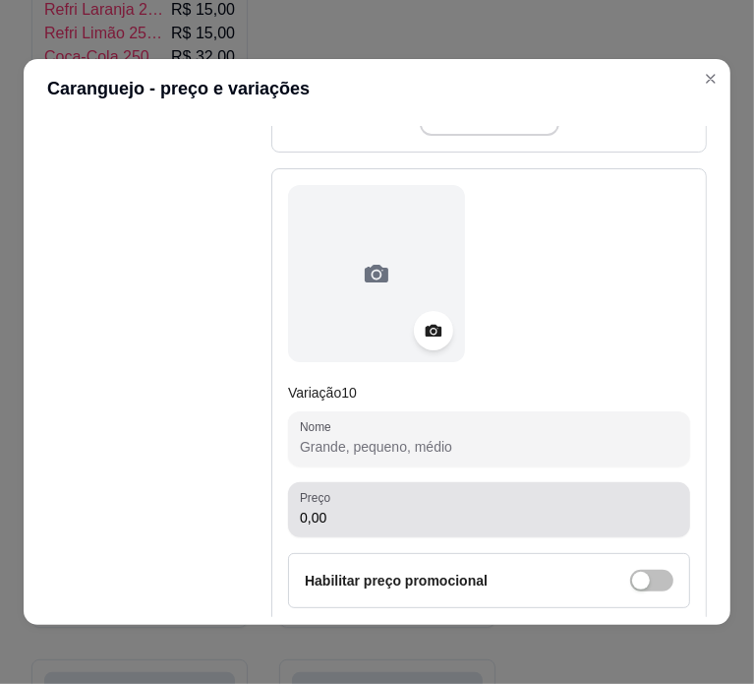
scroll to position [5634, 0]
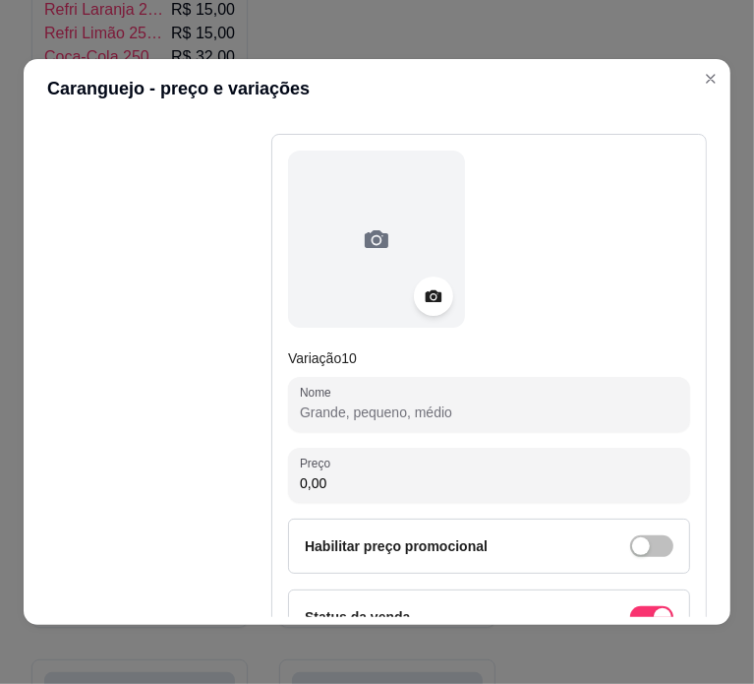
click at [405, 402] on input "Nome" at bounding box center [489, 412] width 379 height 20
paste input "CARANGUEJO LITRO PRATA 12,00"
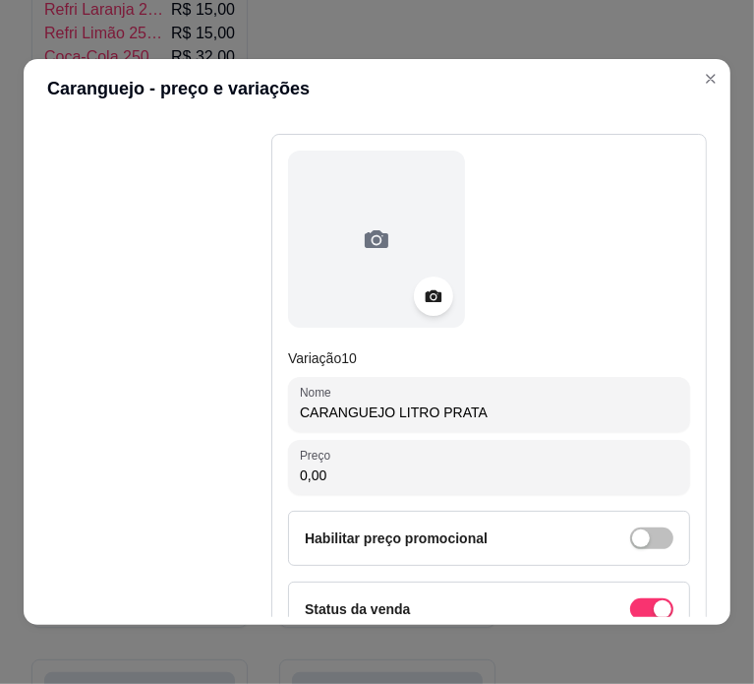
type input "CARANGUEJO LITRO PRATA"
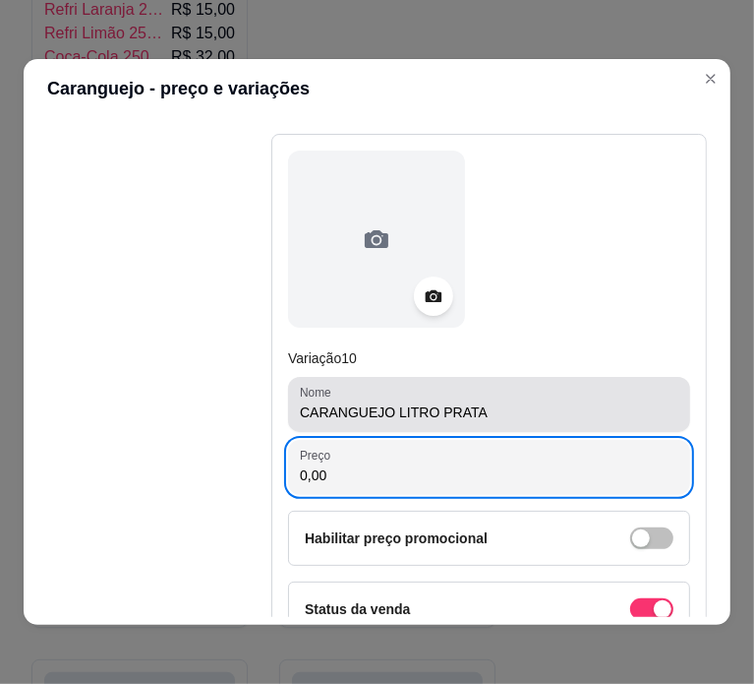
paste input "12"
type input "12,00"
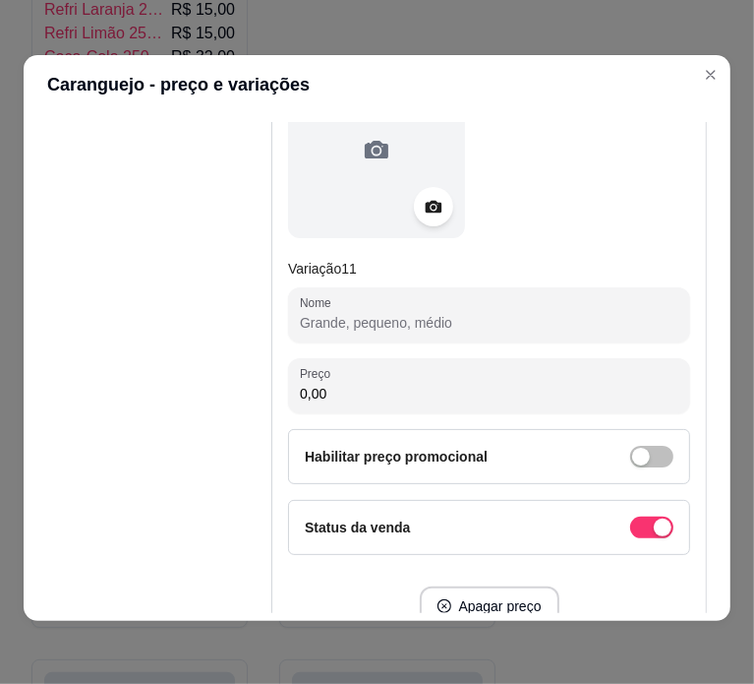
scroll to position [6324, 0]
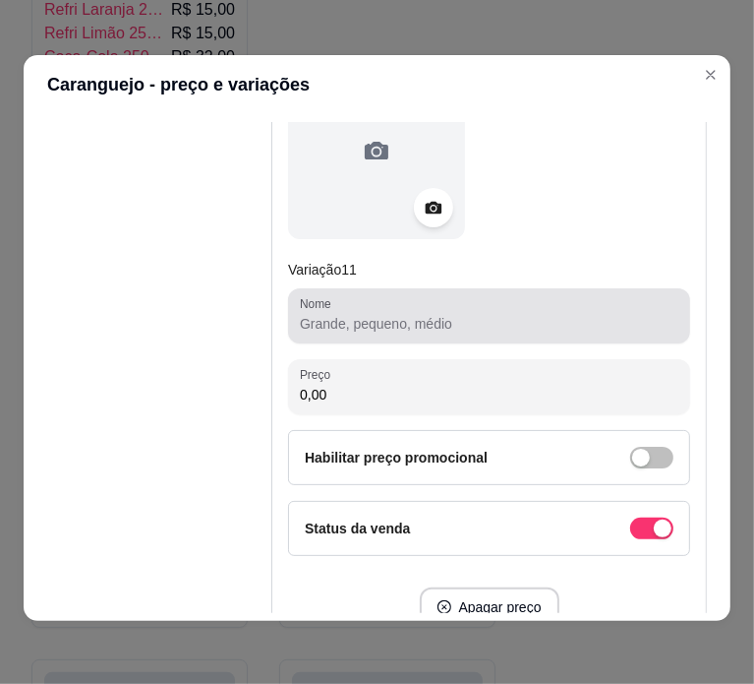
click at [484, 296] on div at bounding box center [489, 315] width 379 height 39
paste input "CARANGUEJO LITRO OURO 13,00"
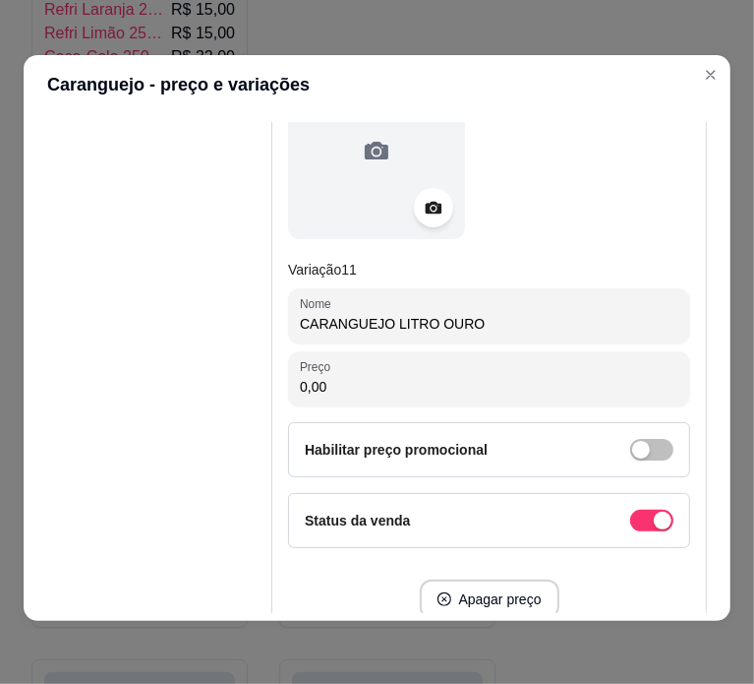
type input "CARANGUEJO LITRO OURO"
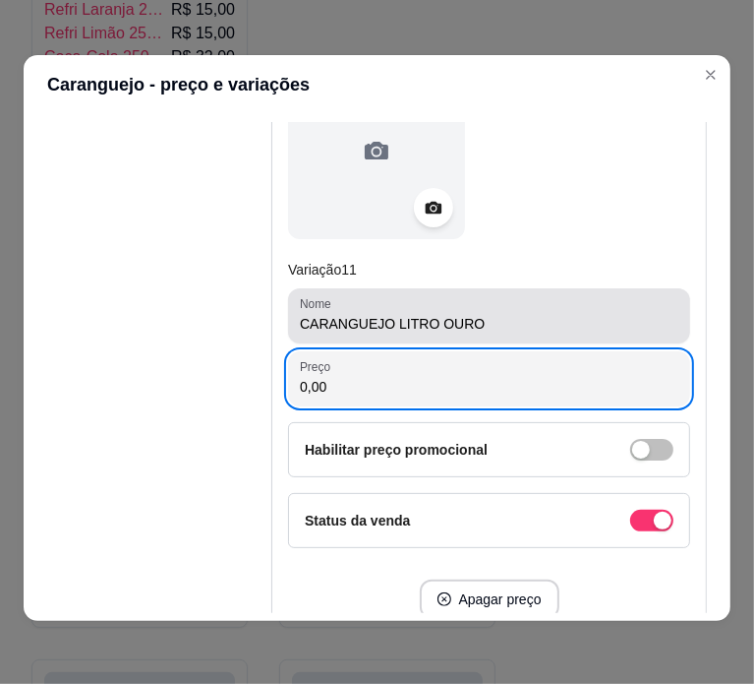
paste input "13"
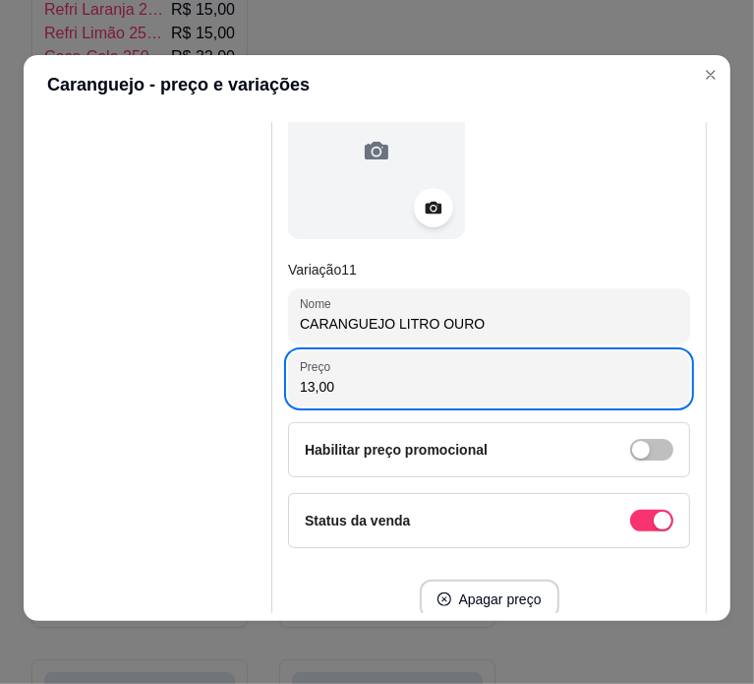
type input "13,00"
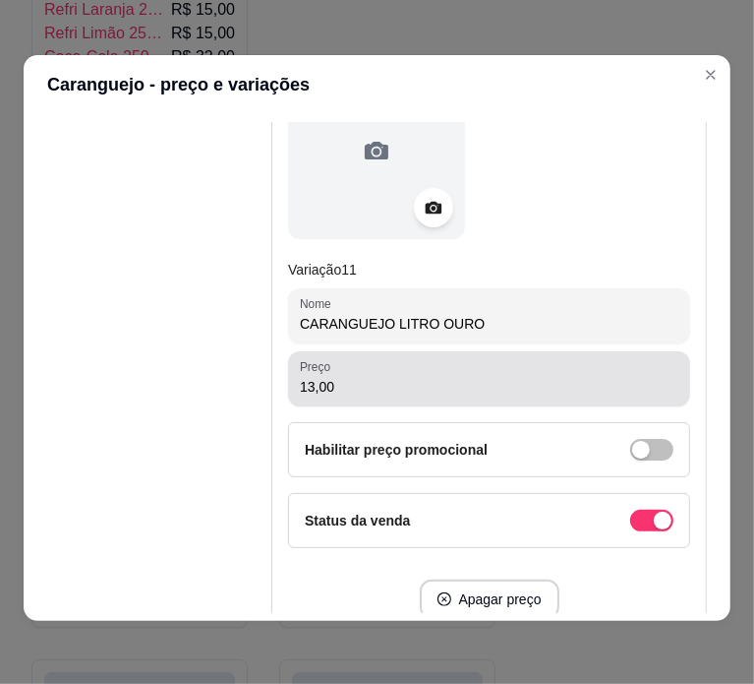
scroll to position [6476, 0]
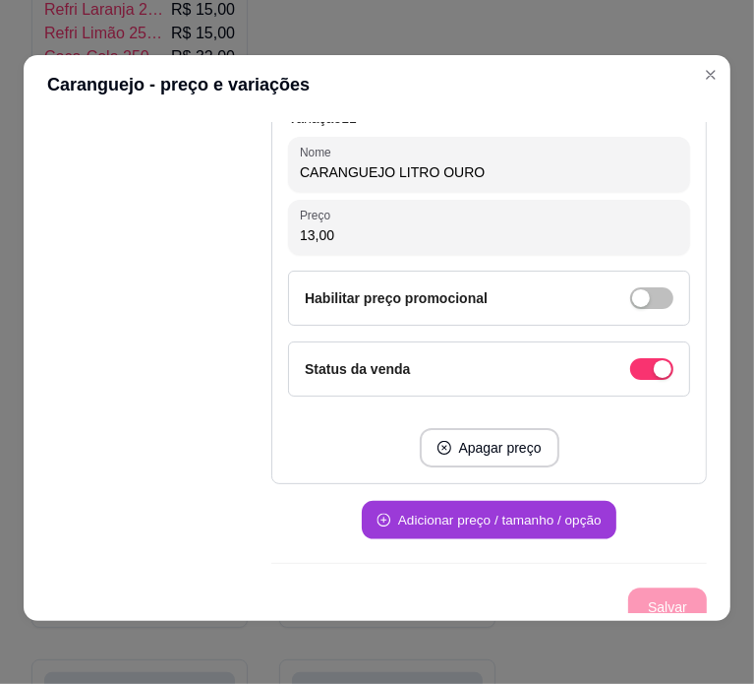
click at [483, 506] on button "Adicionar preço / tamanho / opção" at bounding box center [489, 520] width 255 height 38
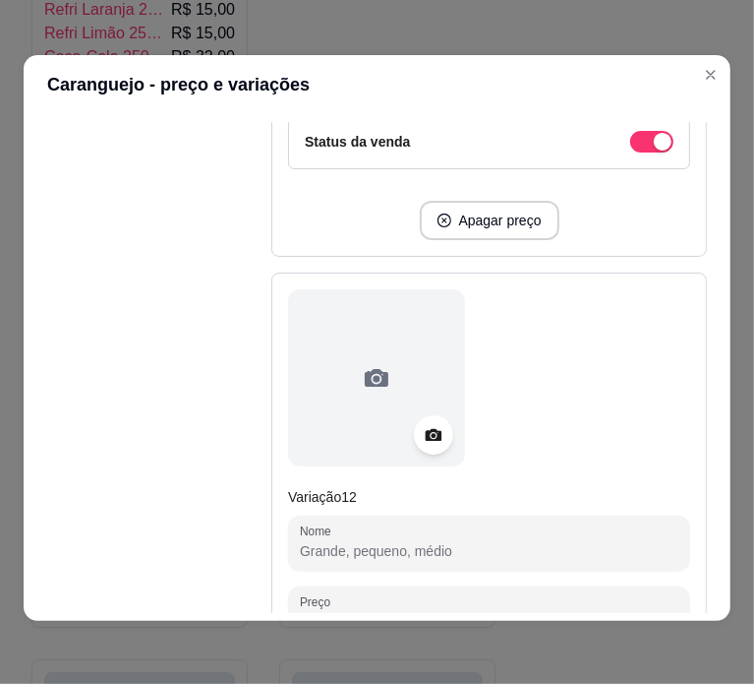
scroll to position [6704, 0]
click at [378, 540] on input "Nome" at bounding box center [489, 550] width 379 height 20
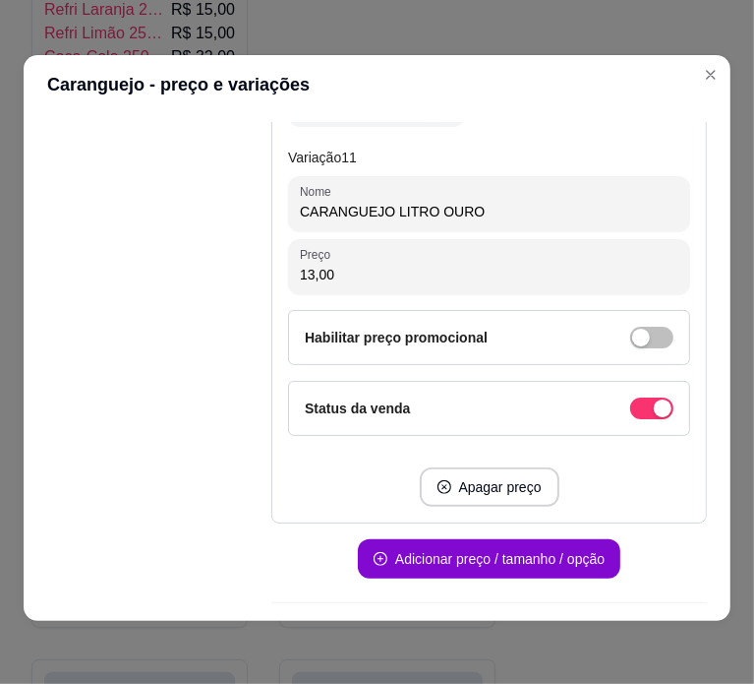
scroll to position [6476, 0]
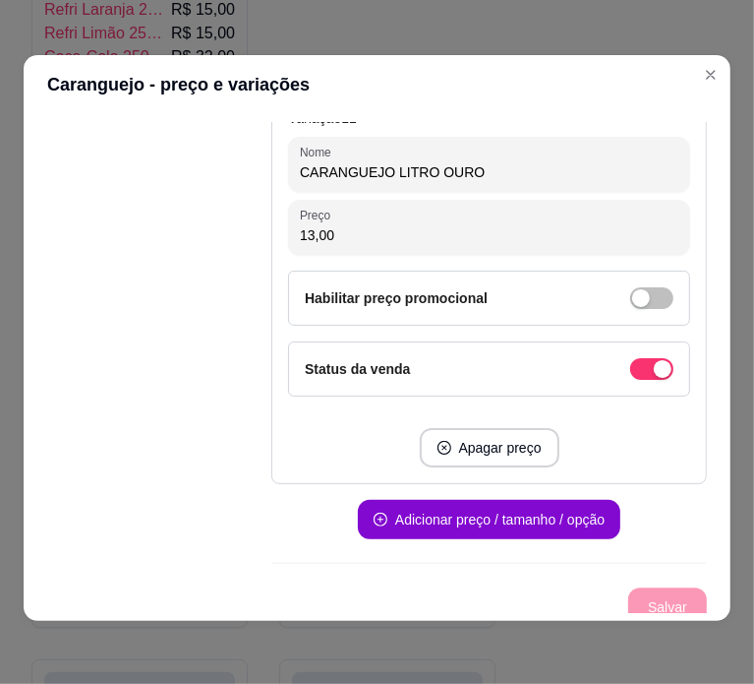
click at [637, 507] on div "Adicionar preço / tamanho / opção" at bounding box center [489, 511] width 436 height 55
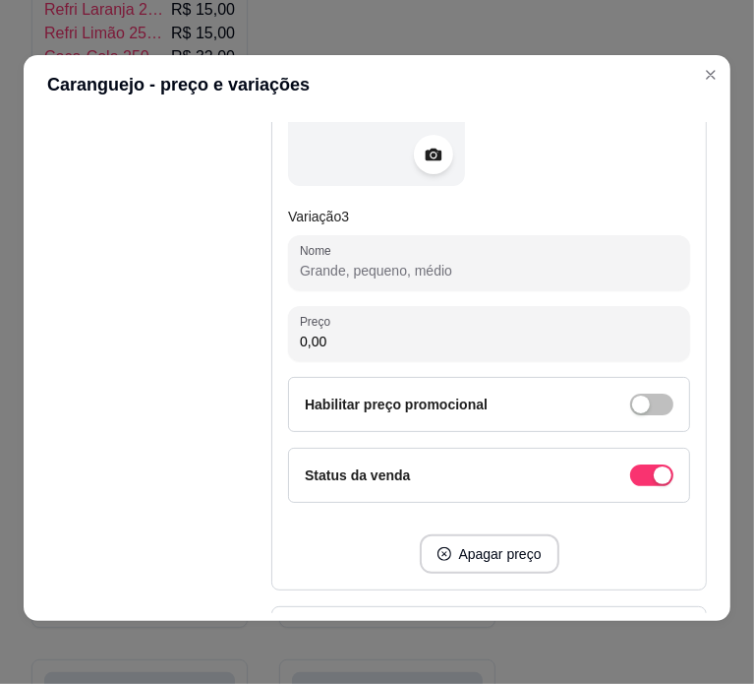
scroll to position [1522, 0]
click at [488, 554] on button "Apagar preço" at bounding box center [490, 554] width 136 height 38
type input "CARANGUEJO LATA PRATA - N ME DISSE A QNTDD OU TMNH"
type input "55,00"
type input "CARANGUEJO LATA PRATA - 1 UNIDADE"
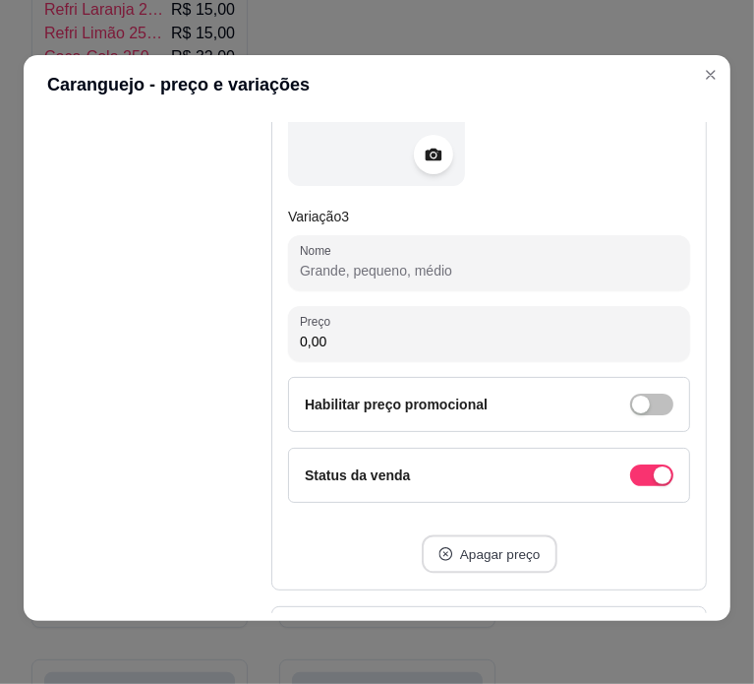
type input "5,00"
type input "CARANGUEJO LATÃO PRATA - N ME DISSE A QNTDD OU TMNH"
type input "65,00"
type input "CARANGUEJO LATÃO - 1 UNIDADE"
type input "6,00"
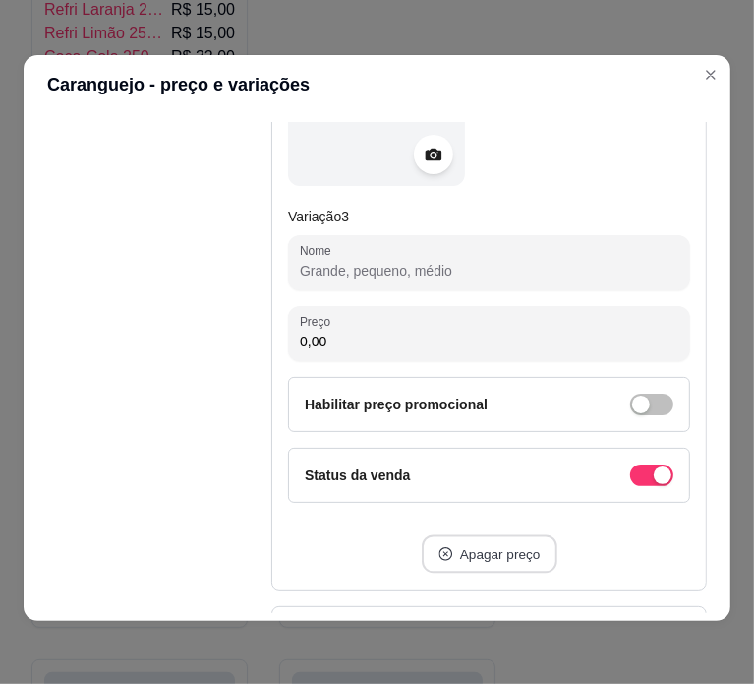
type input "CARANGUEJO OURO LATA - N ME DISSE A QNTDD OU TMANHO"
type input "65,00"
type input "CARANGUEJO OURO LATA - 1 UNIDADE"
type input "6,00"
type input "CARANGUEJO LITRO PRATA"
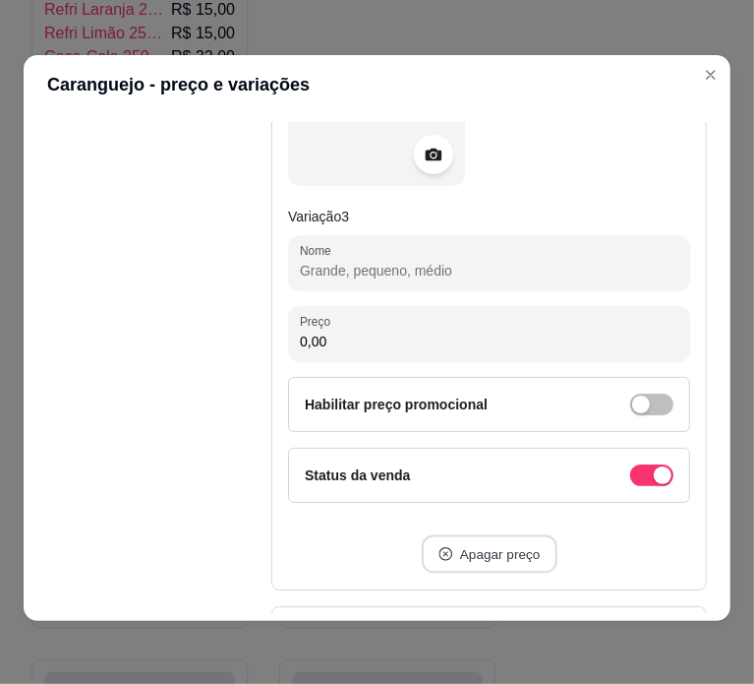
type input "12,00"
type input "CARANGUEJO LITRO OURO"
type input "13,00"
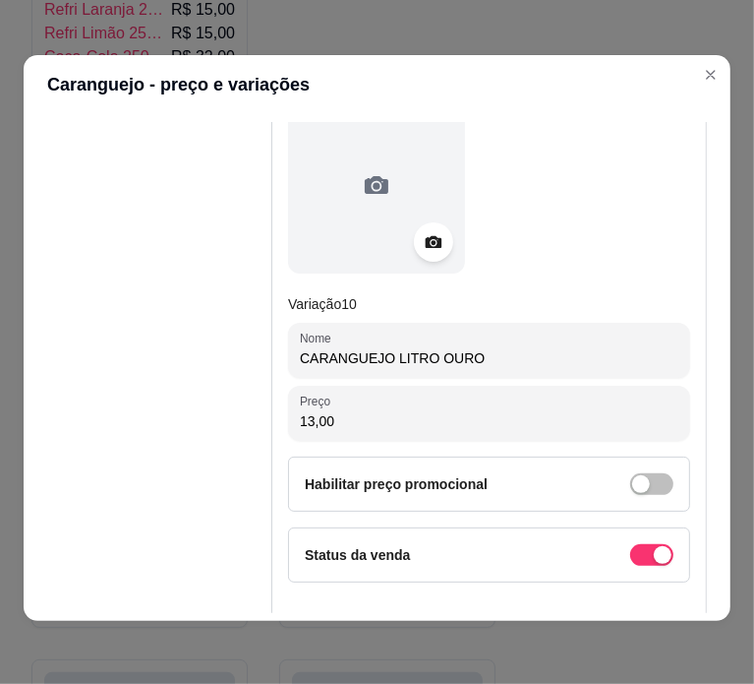
scroll to position [5863, 0]
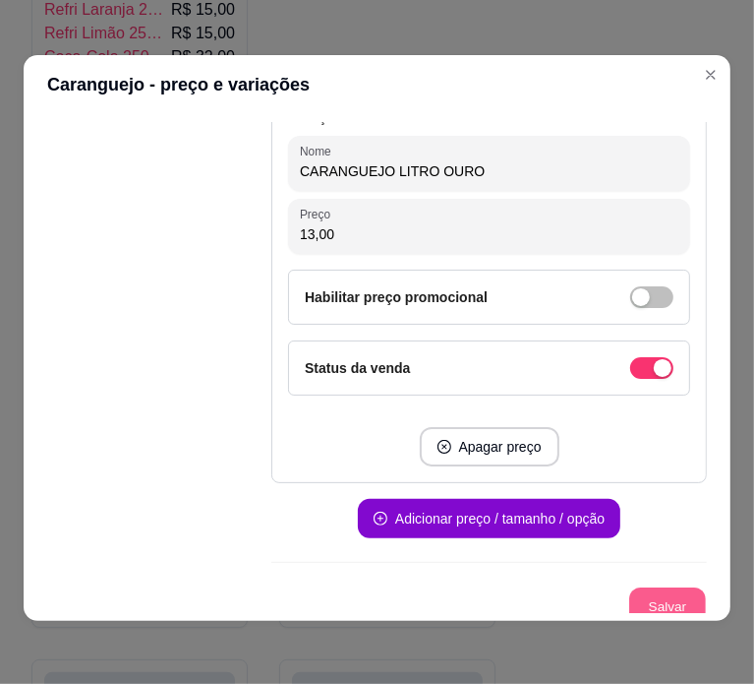
click at [642, 597] on button "Salvar" at bounding box center [667, 606] width 77 height 38
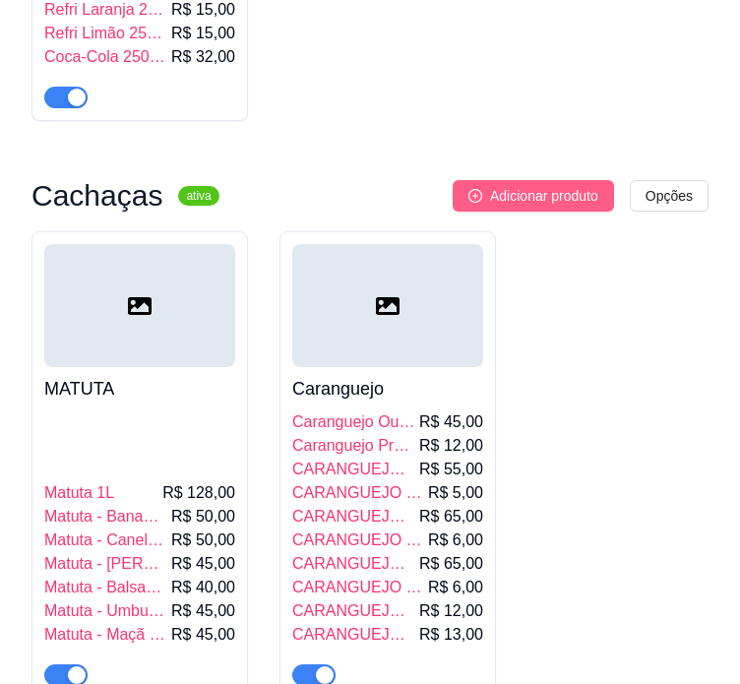
click at [539, 185] on span "Adicionar produto" at bounding box center [544, 196] width 108 height 22
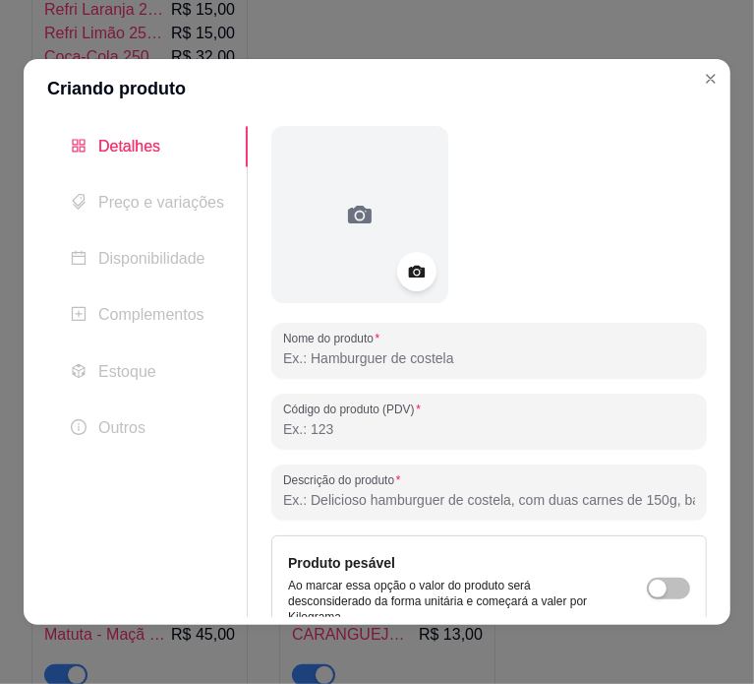
click at [429, 351] on input "Nome do produto" at bounding box center [489, 358] width 412 height 20
paste input "CACHAÇA 51 LITRO 12,00"
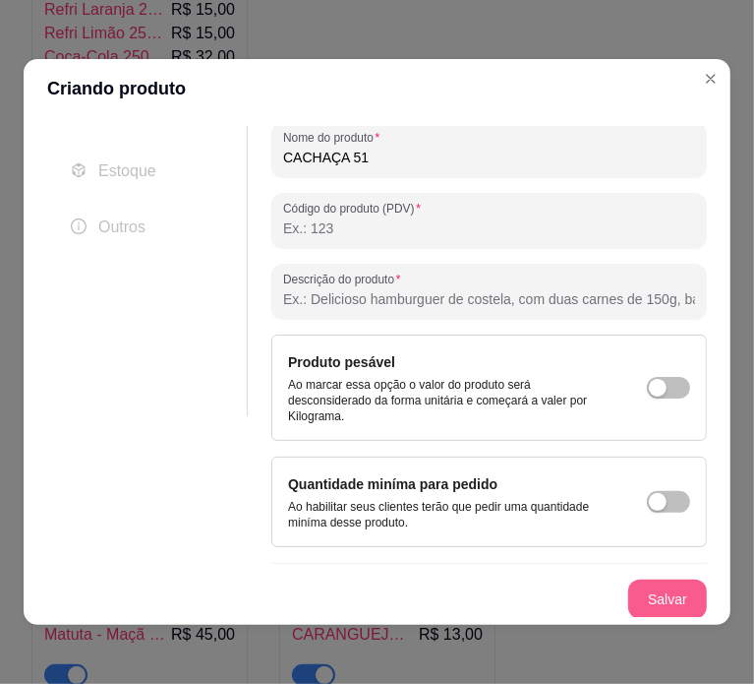
type input "CACHAÇA 51"
click at [657, 583] on button "Salvar" at bounding box center [667, 599] width 77 height 38
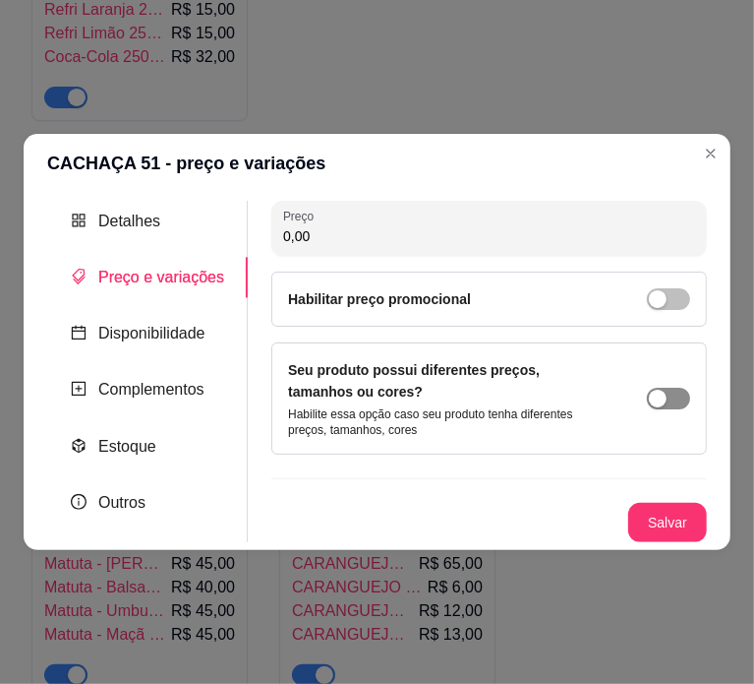
click at [652, 396] on div "button" at bounding box center [658, 398] width 18 height 18
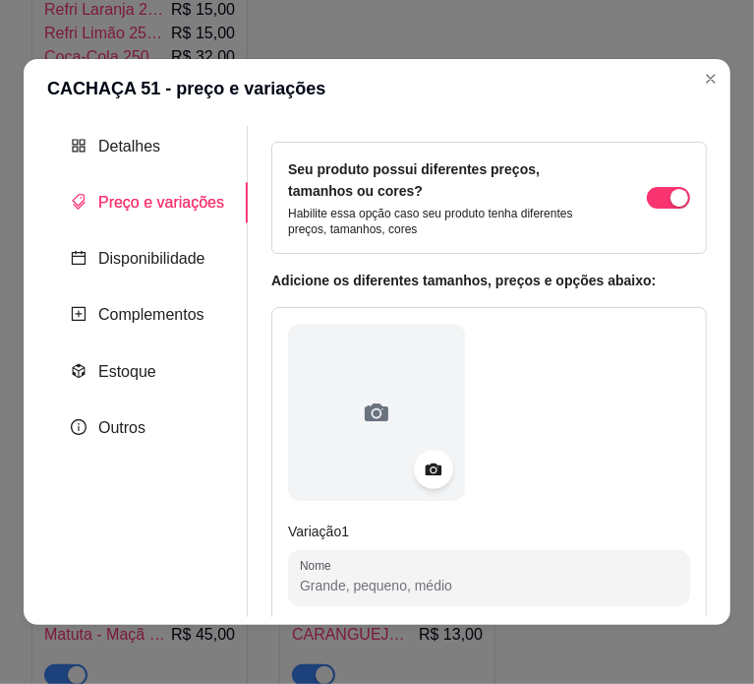
click at [445, 577] on input "Nome" at bounding box center [489, 585] width 379 height 20
paste input "CACHAÇA 51 LITRO 12,00"
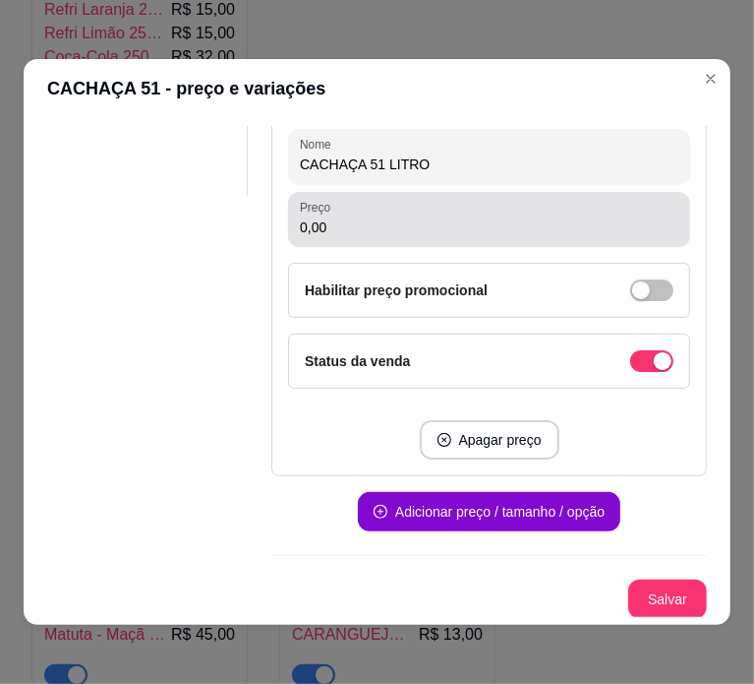
type input "CACHAÇA 51 LITRO"
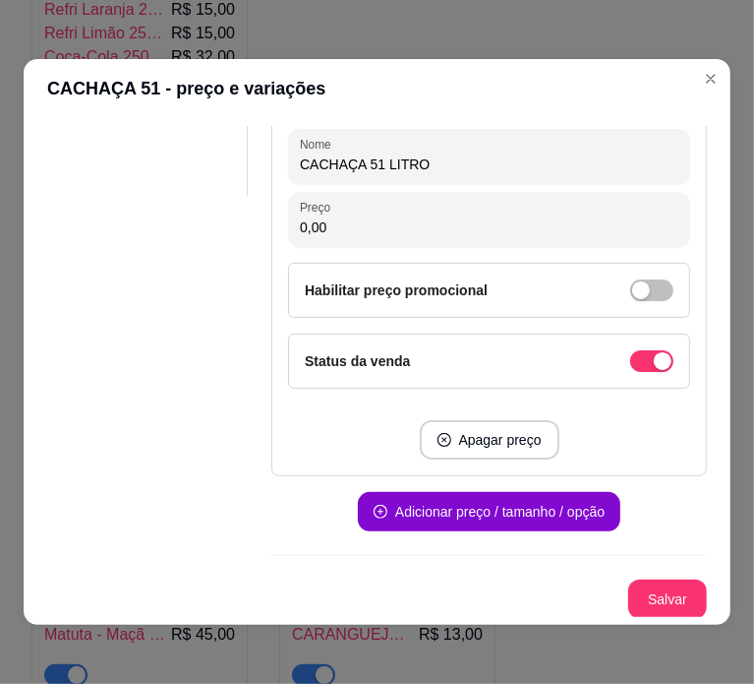
click at [414, 217] on input "0,00" at bounding box center [489, 227] width 379 height 20
paste input "5.112"
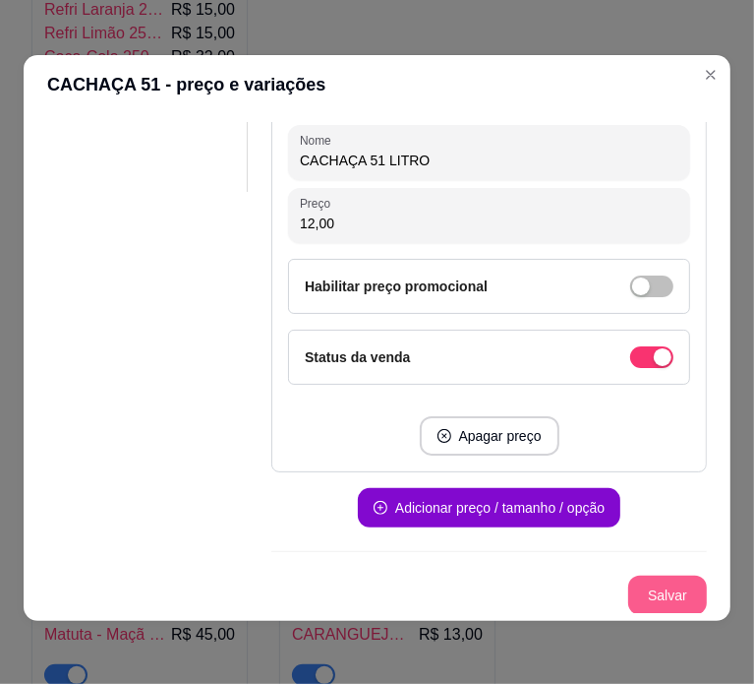
type input "12,00"
click at [652, 587] on button "Salvar" at bounding box center [667, 595] width 77 height 38
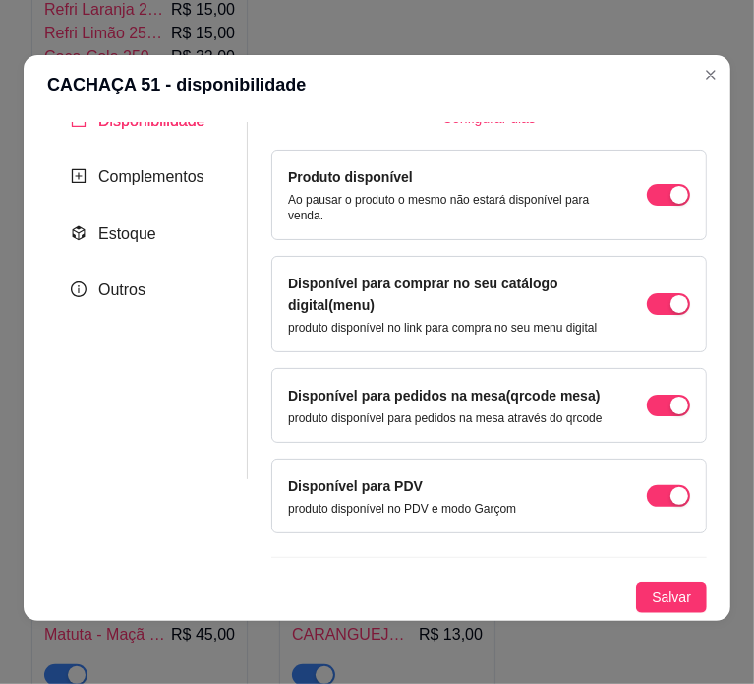
scroll to position [163, 0]
click at [655, 599] on span "Salvar" at bounding box center [671, 597] width 39 height 22
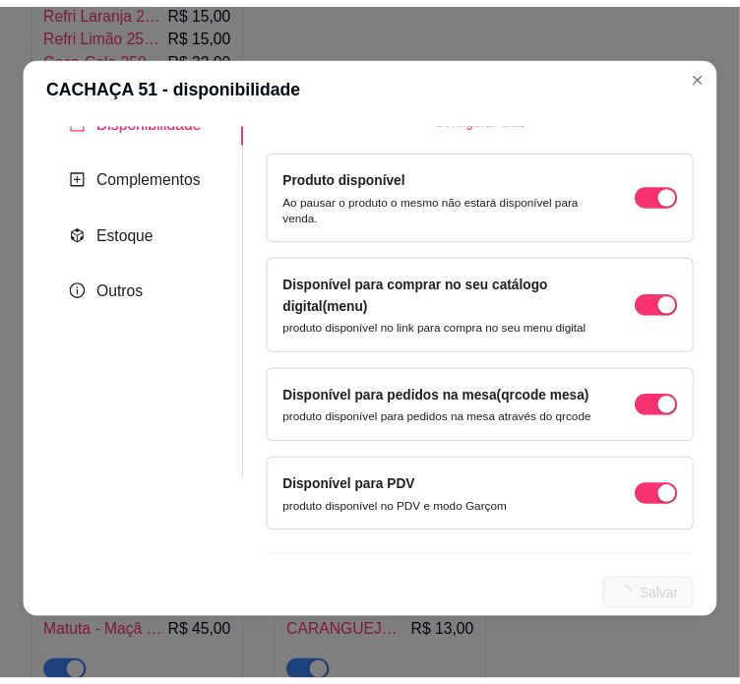
scroll to position [0, 0]
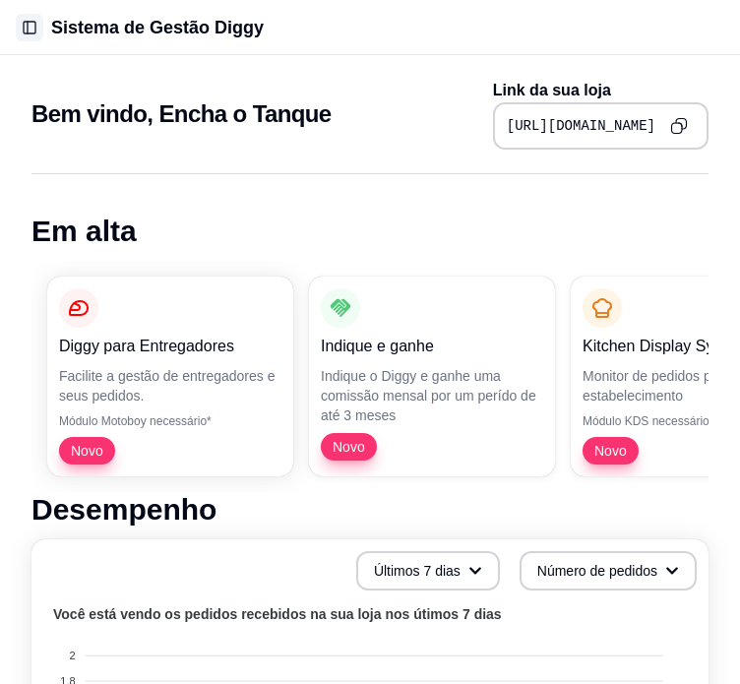
click at [38, 31] on button "Toggle Sidebar" at bounding box center [30, 28] width 28 height 28
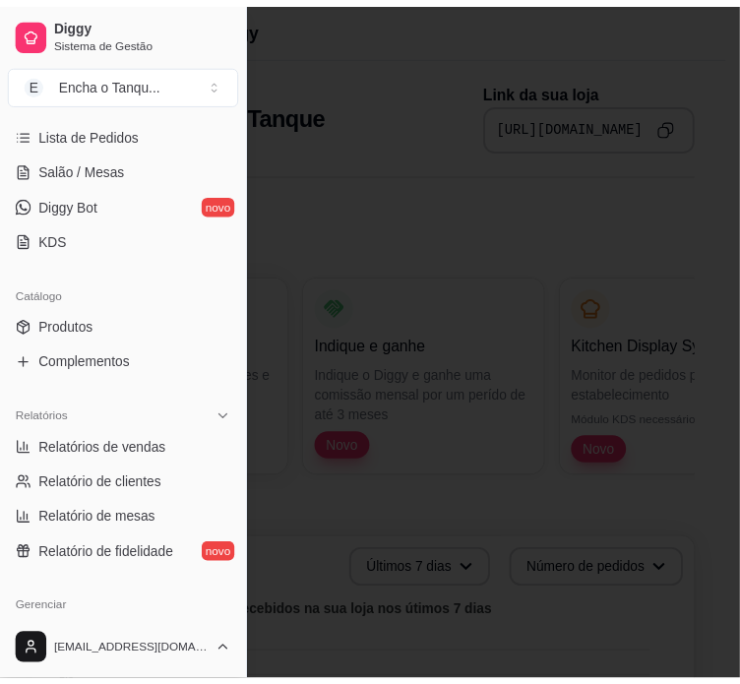
scroll to position [317, 0]
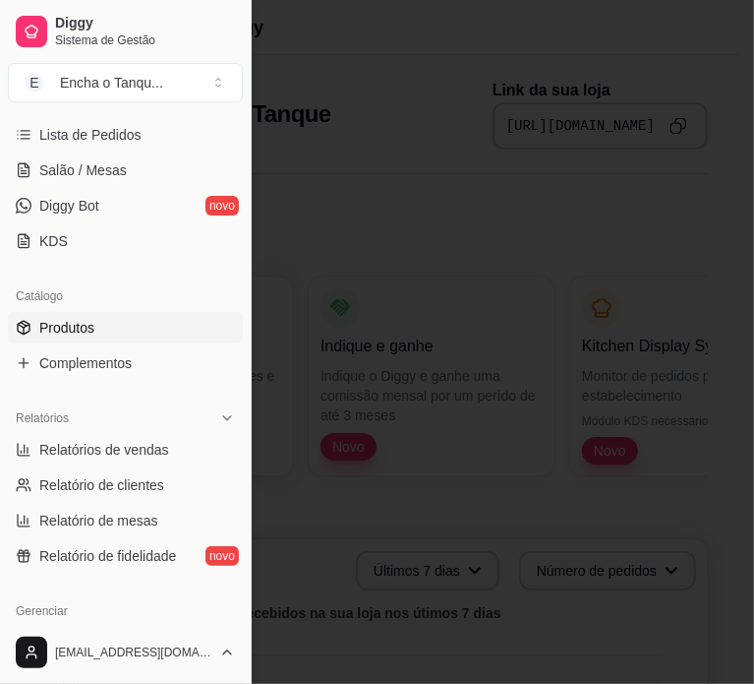
click at [97, 330] on link "Produtos" at bounding box center [125, 327] width 235 height 31
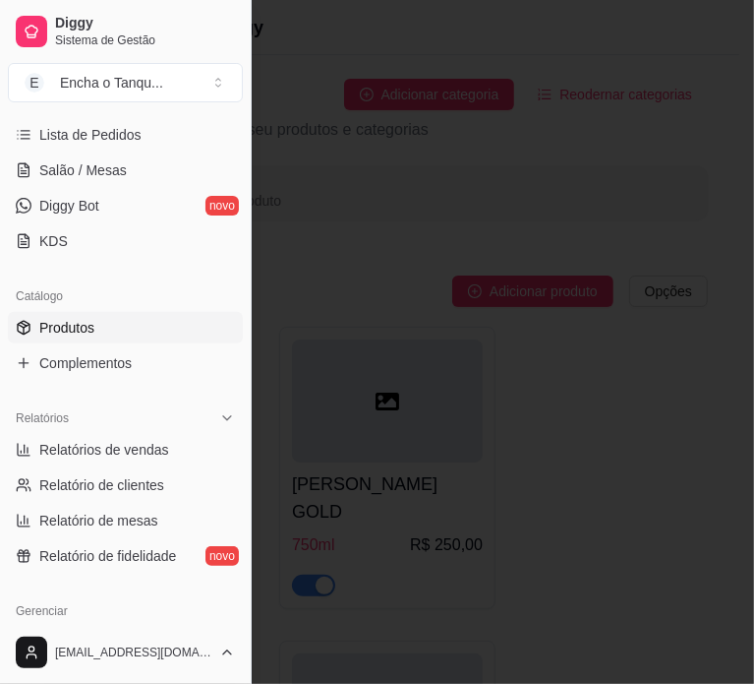
click at [389, 273] on div at bounding box center [377, 342] width 754 height 684
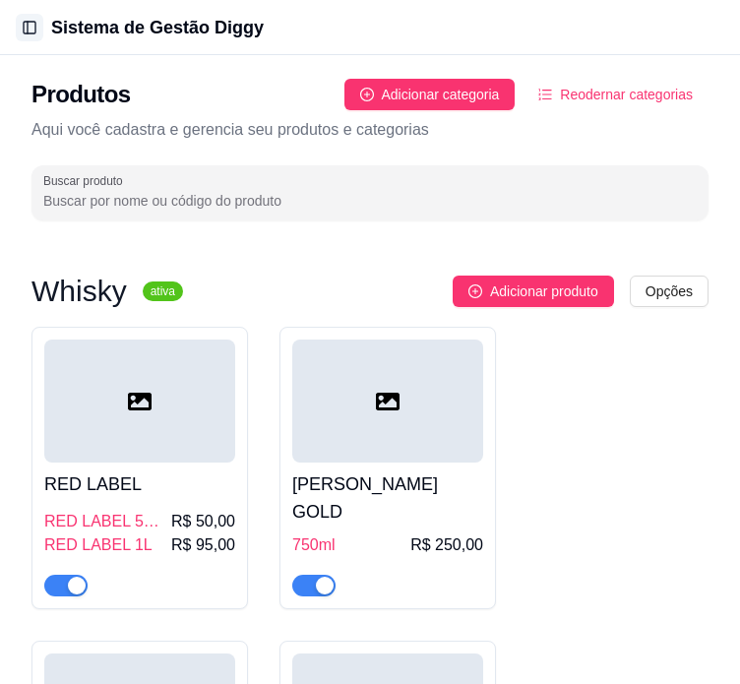
click at [35, 27] on button "Toggle Sidebar" at bounding box center [30, 28] width 28 height 28
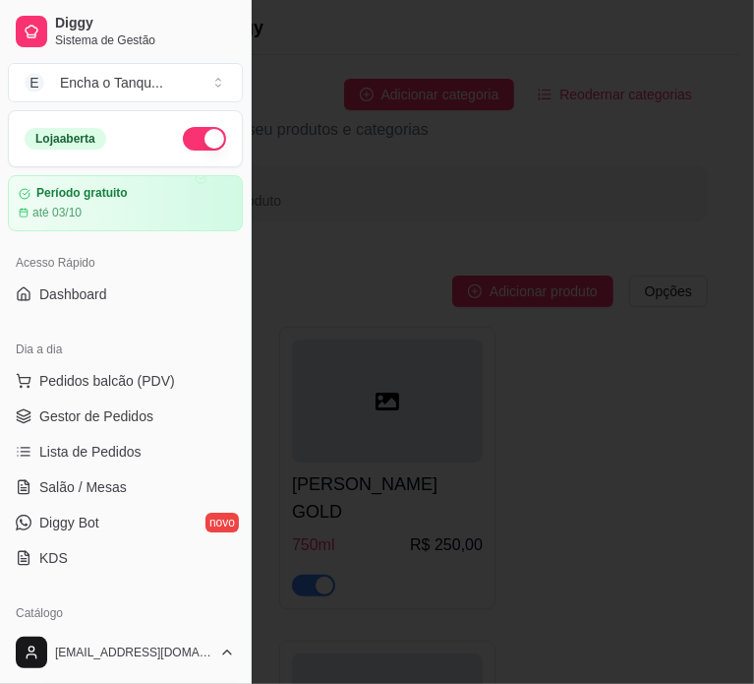
click at [308, 236] on div at bounding box center [377, 342] width 754 height 684
